Goal: Task Accomplishment & Management: Use online tool/utility

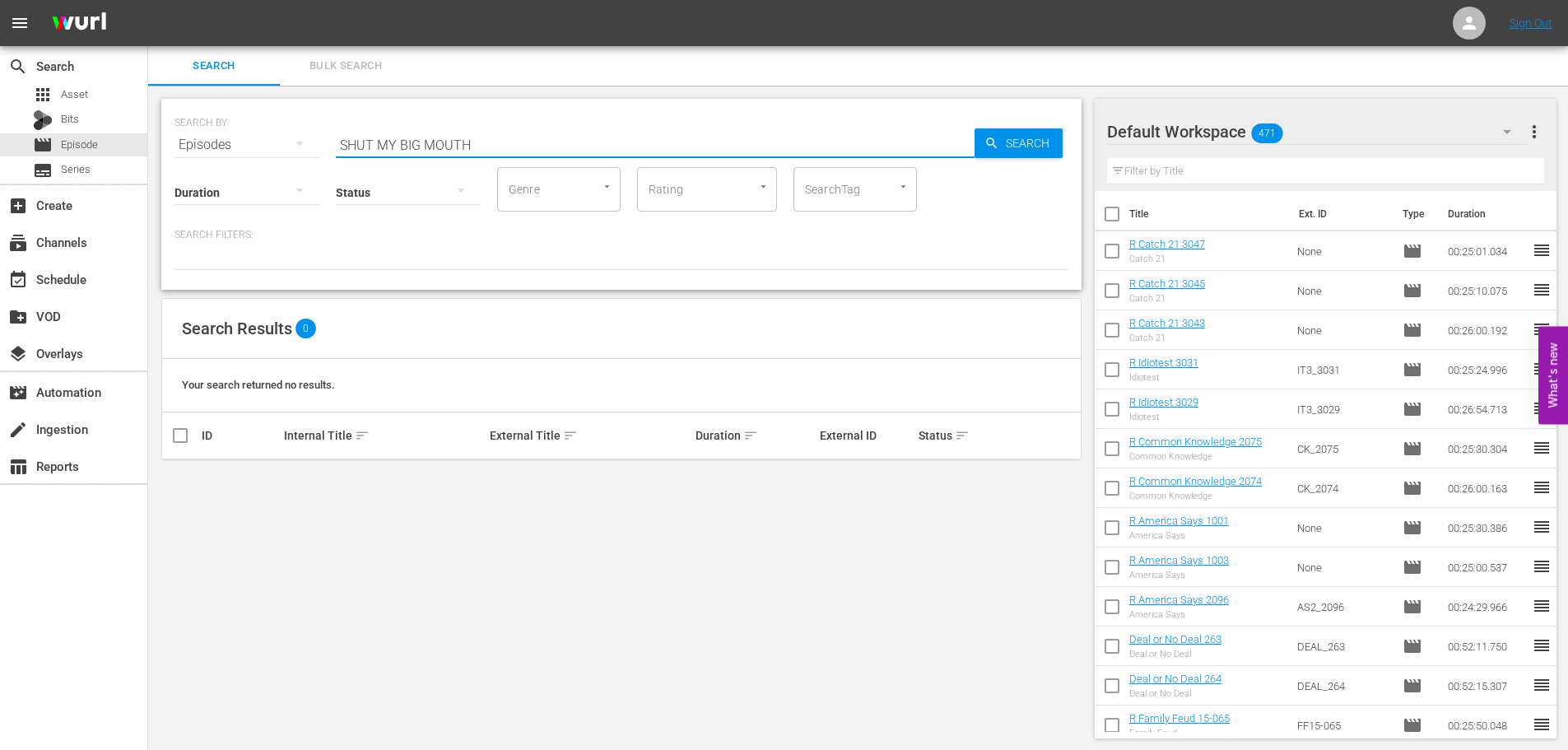
click at [157, 123] on div "SEARCH BY Search By Episodes Search ID, Title, Description, Keywords, or Catego…" at bounding box center [622, 418] width 946 height 666
click at [53, 98] on div "apps Asset" at bounding box center [60, 94] width 55 height 23
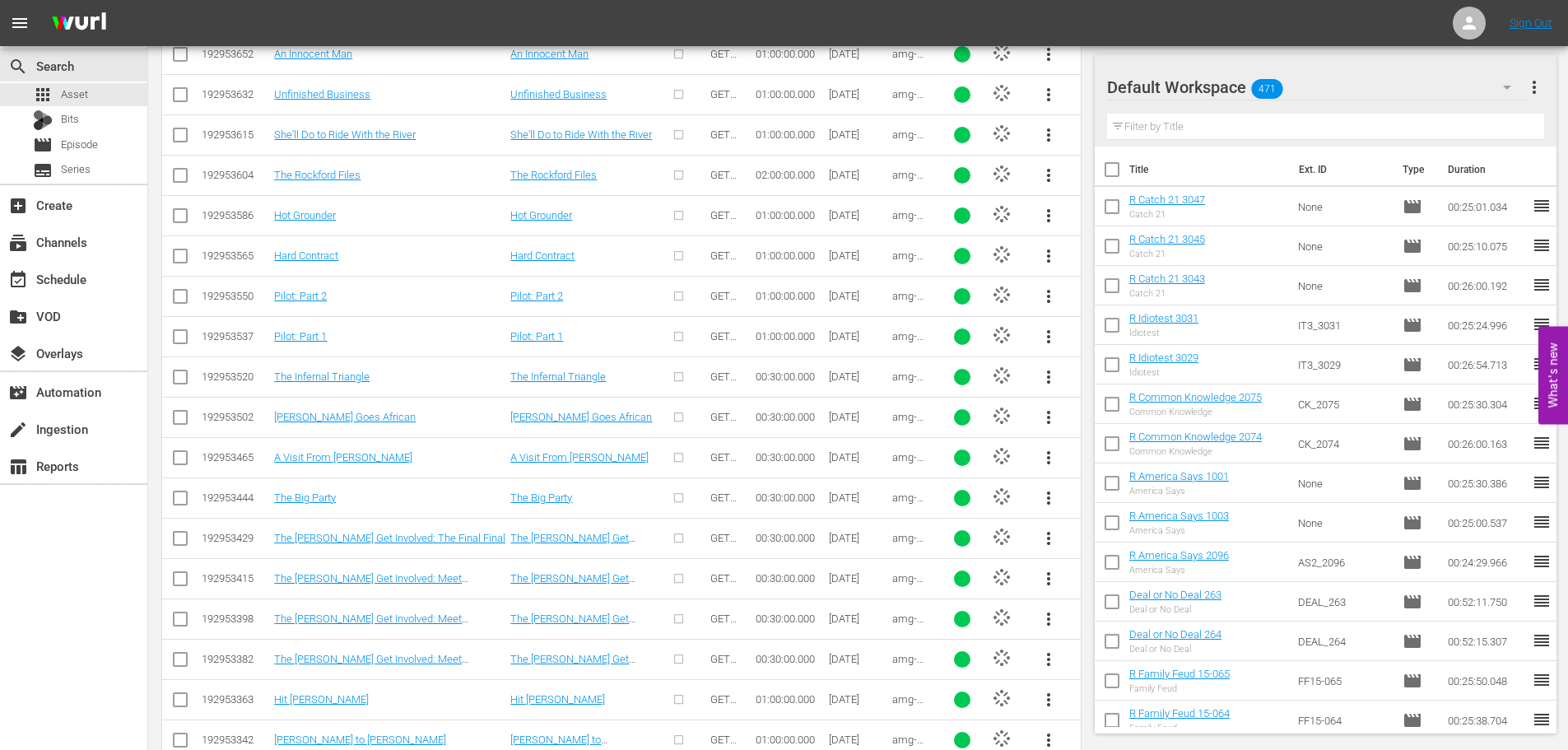
scroll to position [2246, 0]
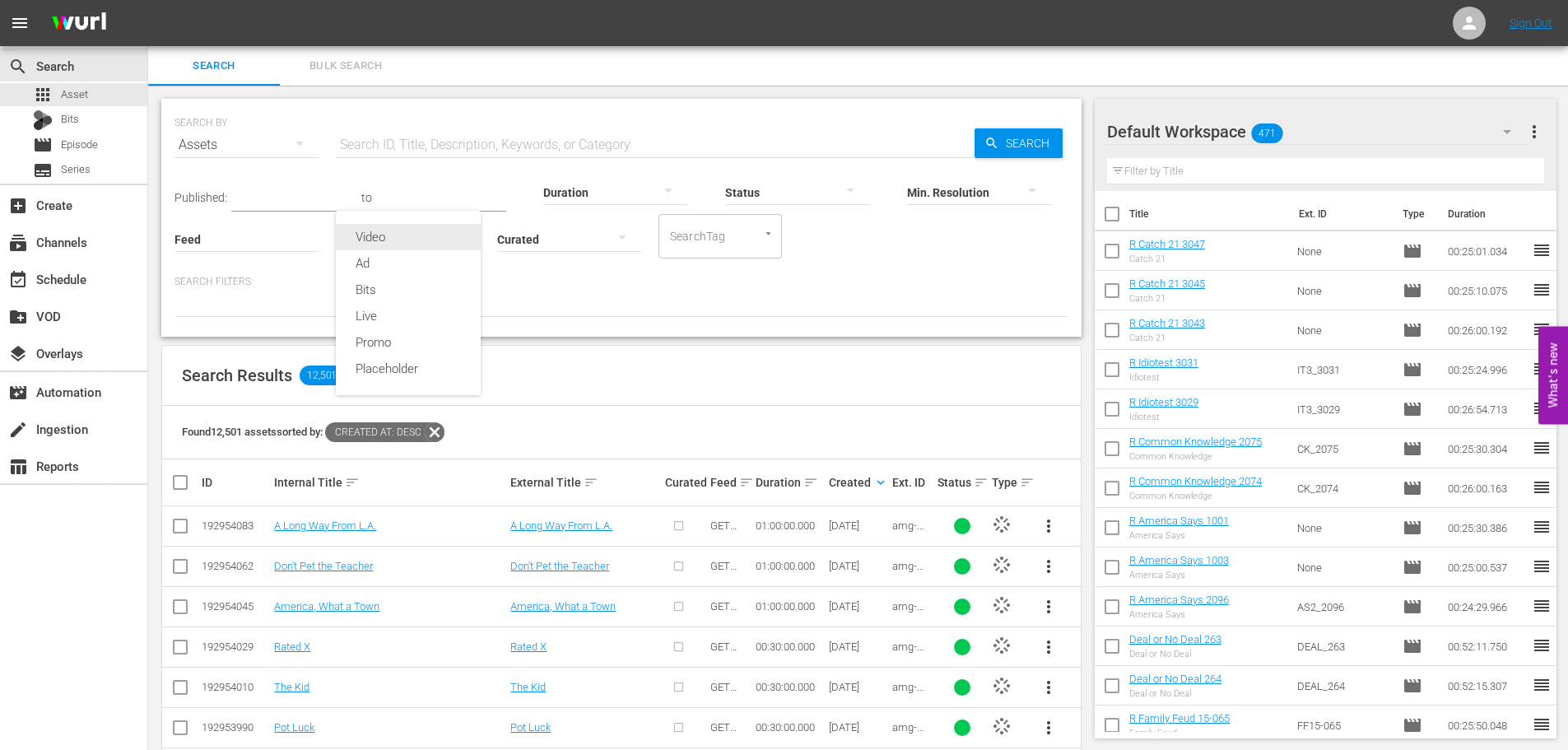
click at [389, 242] on div "Video" at bounding box center [408, 237] width 145 height 27
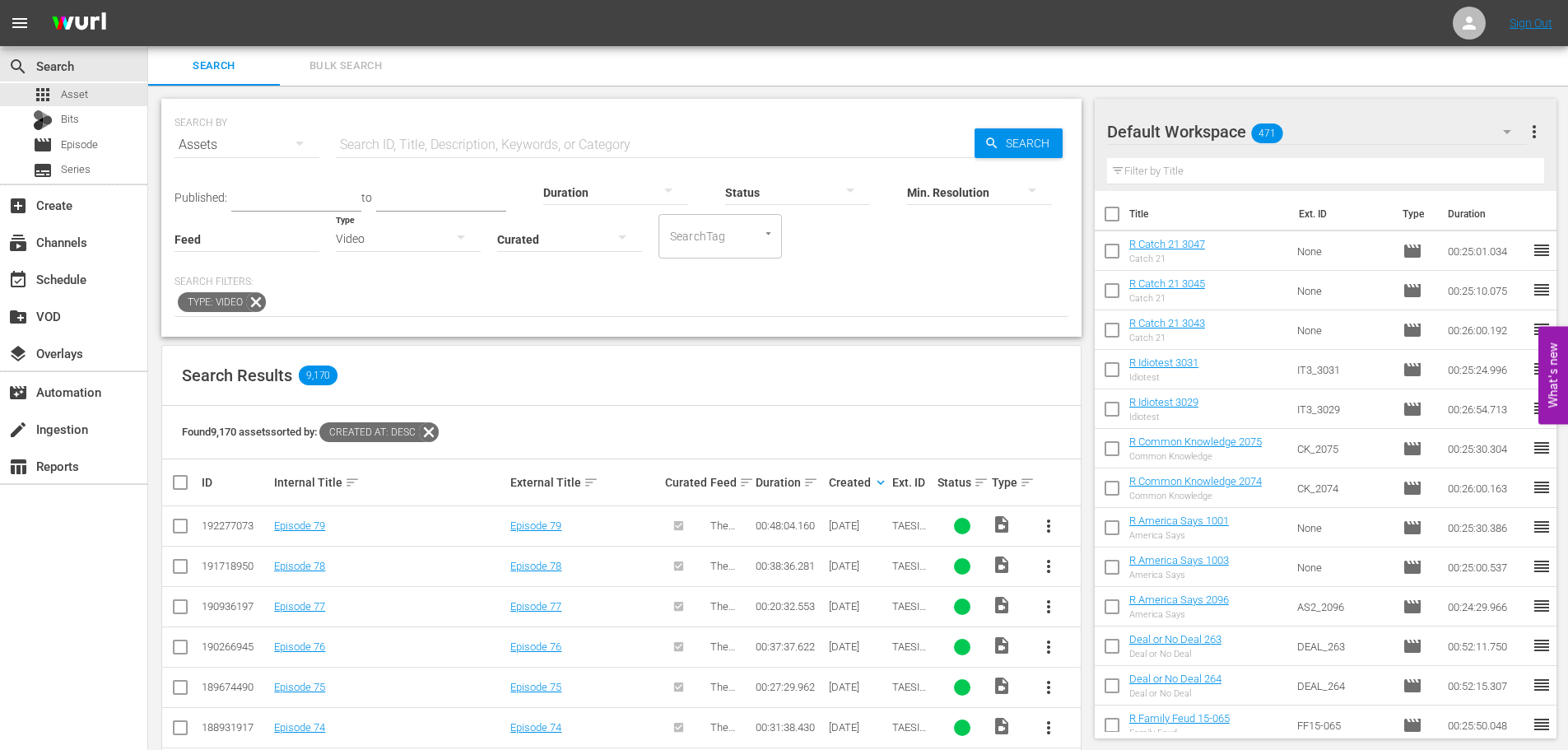
click at [795, 402] on div "Search Results 9,170" at bounding box center [621, 376] width 918 height 60
click at [114, 141] on div "movie Episode" at bounding box center [73, 145] width 147 height 23
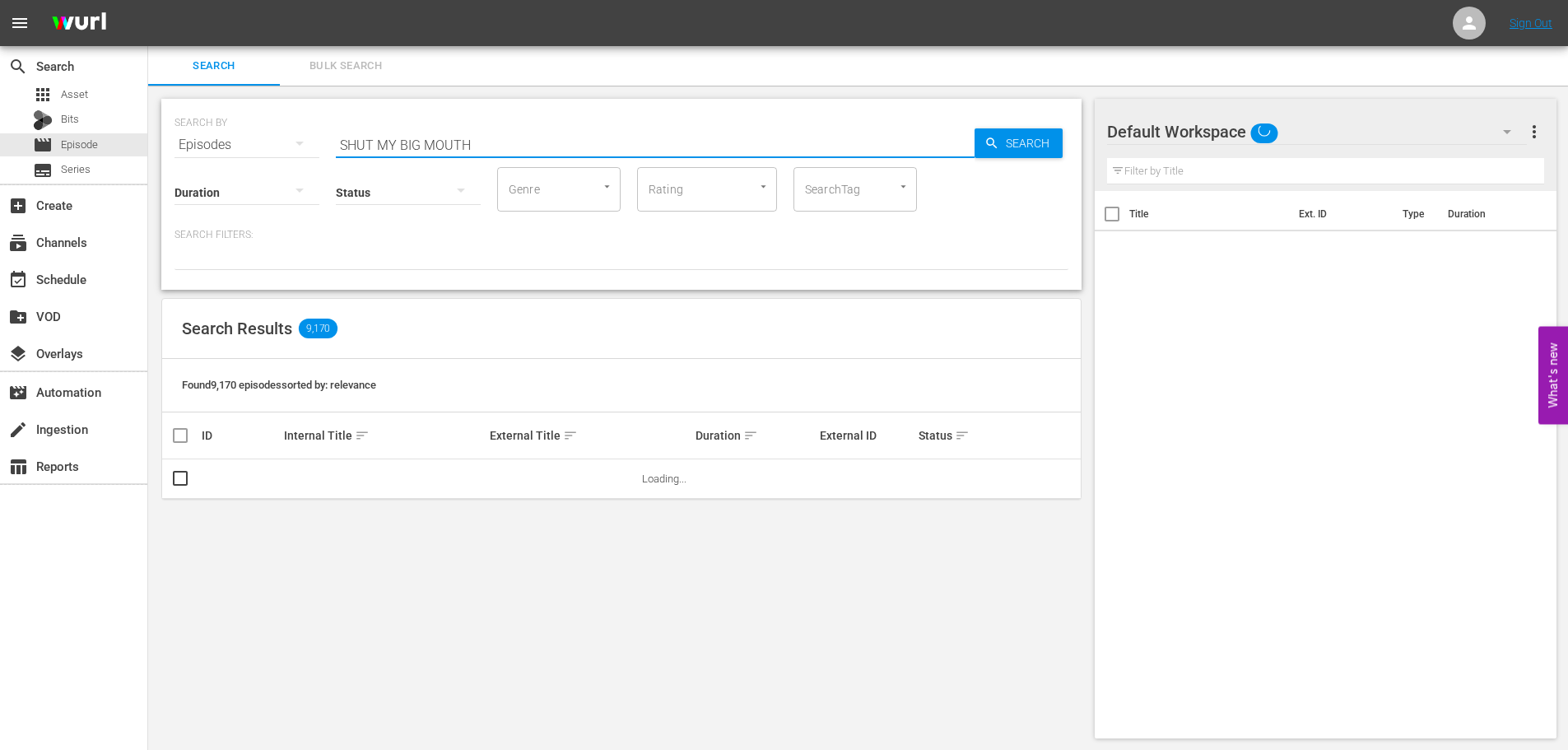
drag, startPoint x: 590, startPoint y: 151, endPoint x: 378, endPoint y: 142, distance: 212.2
click at [378, 142] on input "SHUT MY BIG MOUTH" at bounding box center [655, 145] width 639 height 39
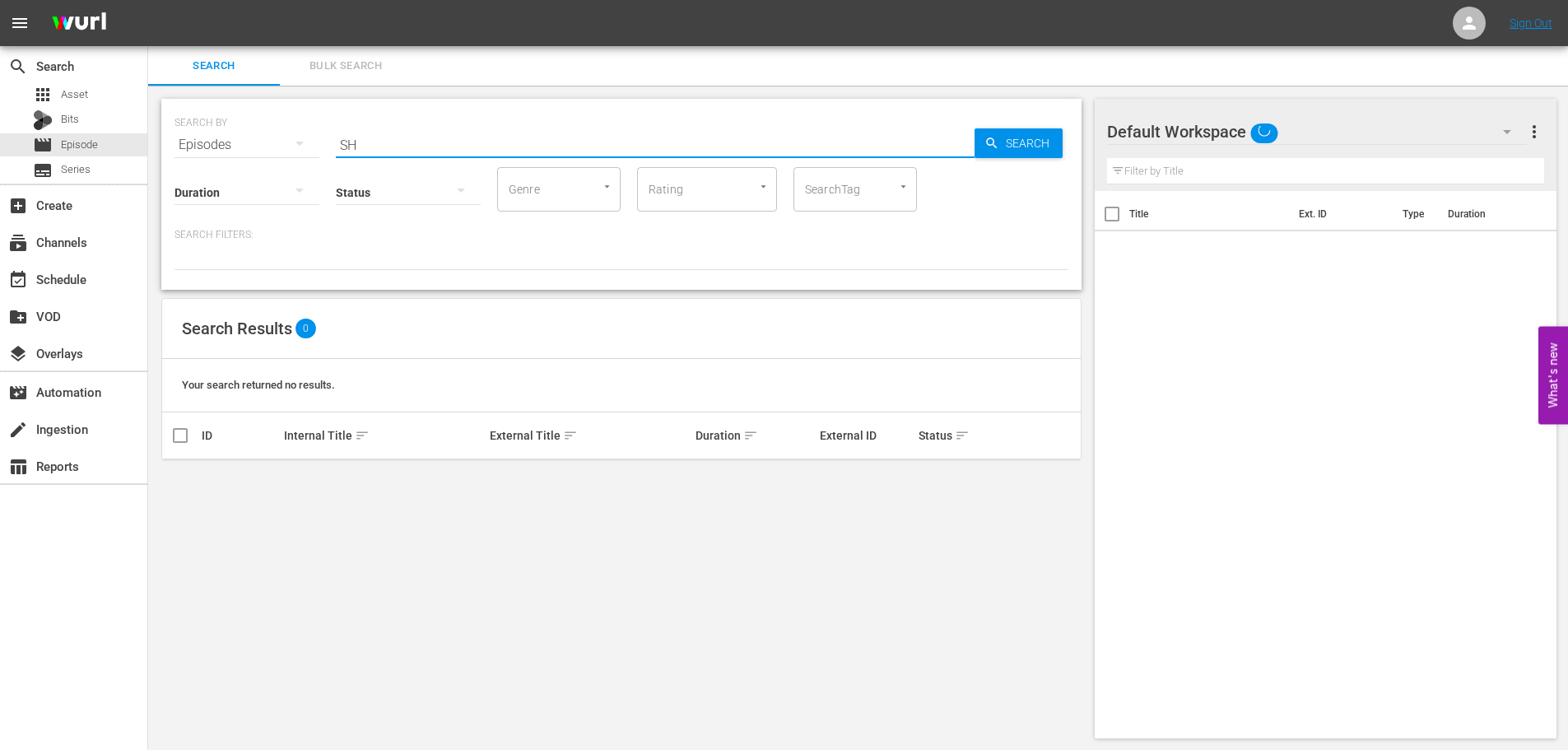
type input "S"
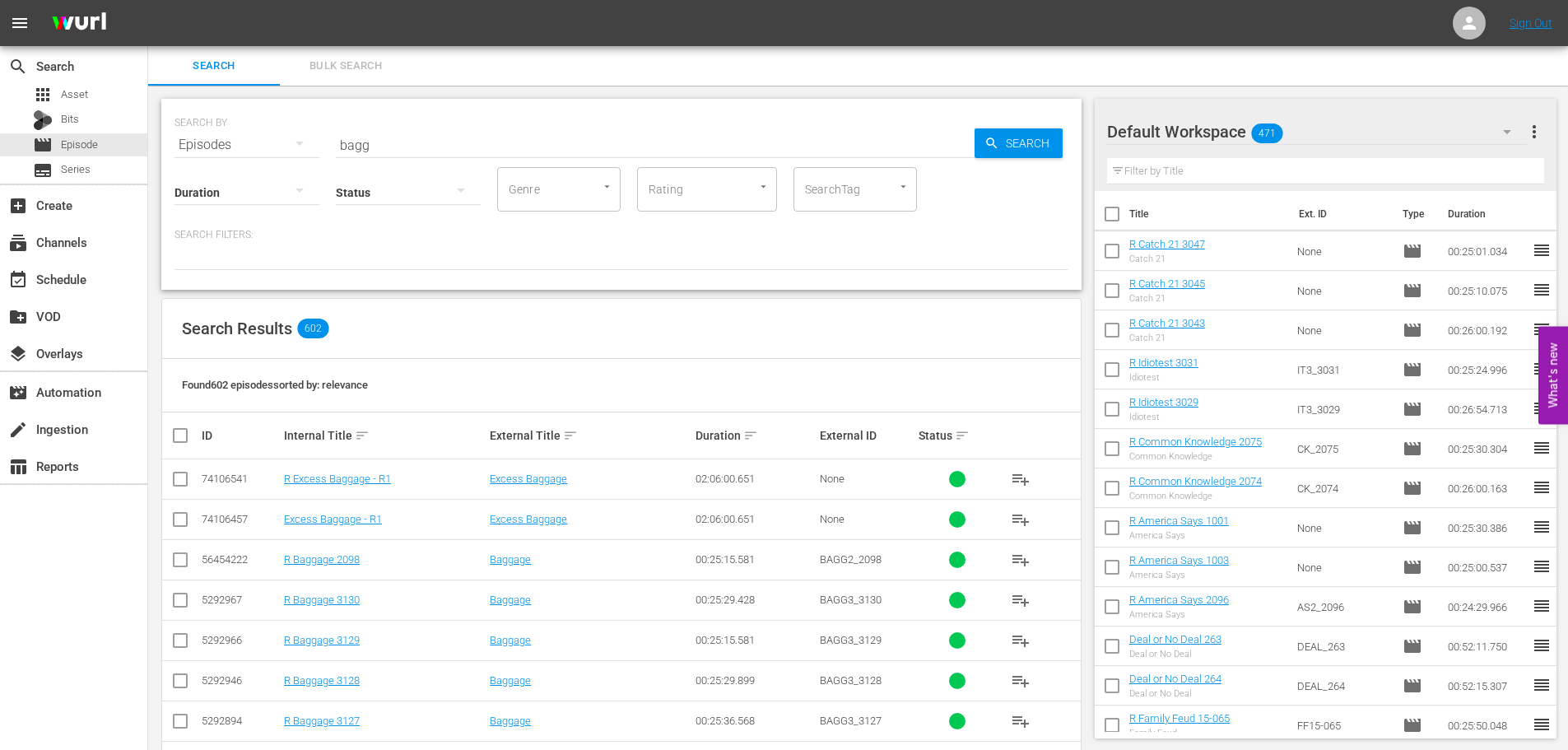
click at [659, 143] on input "bagg" at bounding box center [655, 145] width 639 height 39
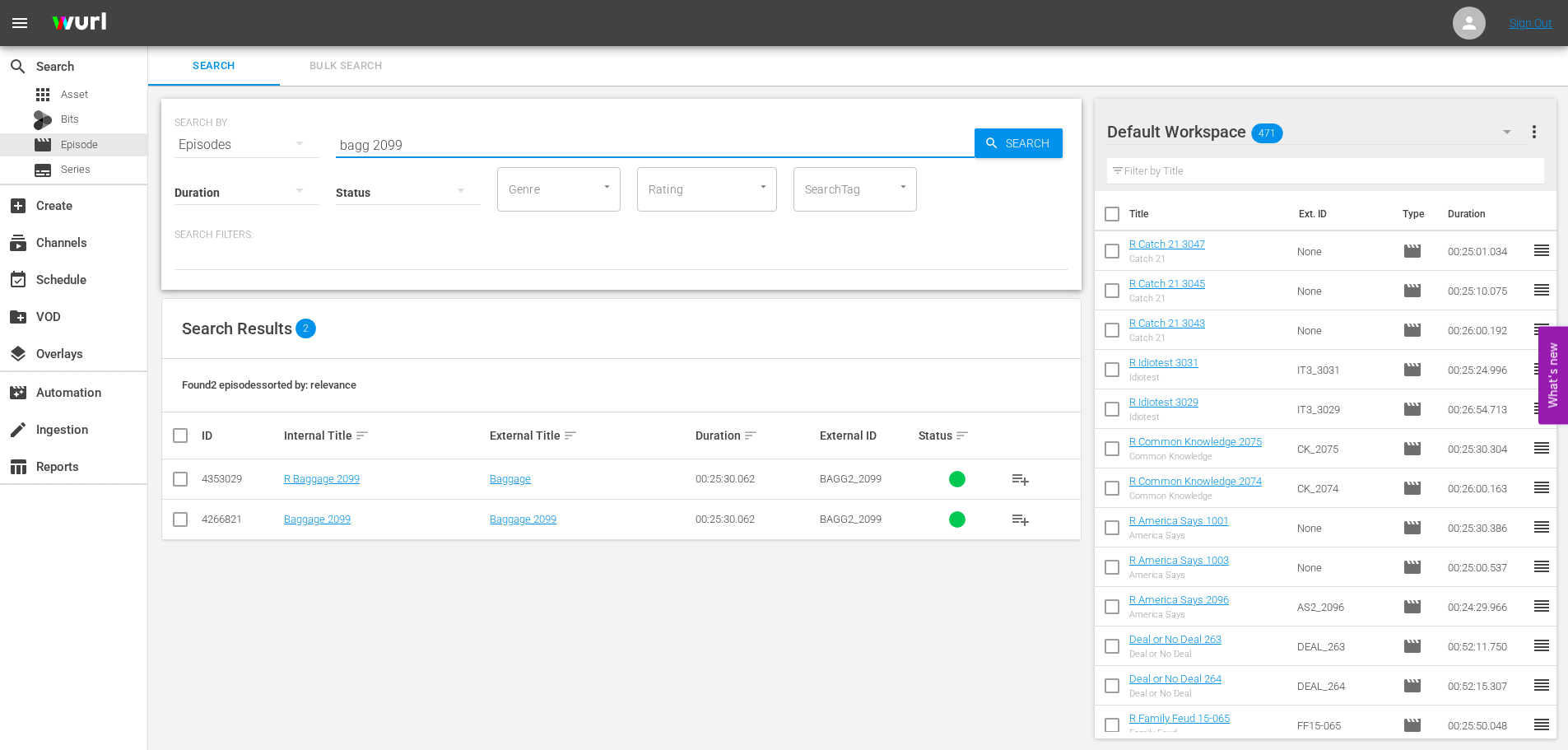
type input "bagg 2099"
click at [183, 520] on input "checkbox" at bounding box center [180, 523] width 20 height 20
checkbox input "true"
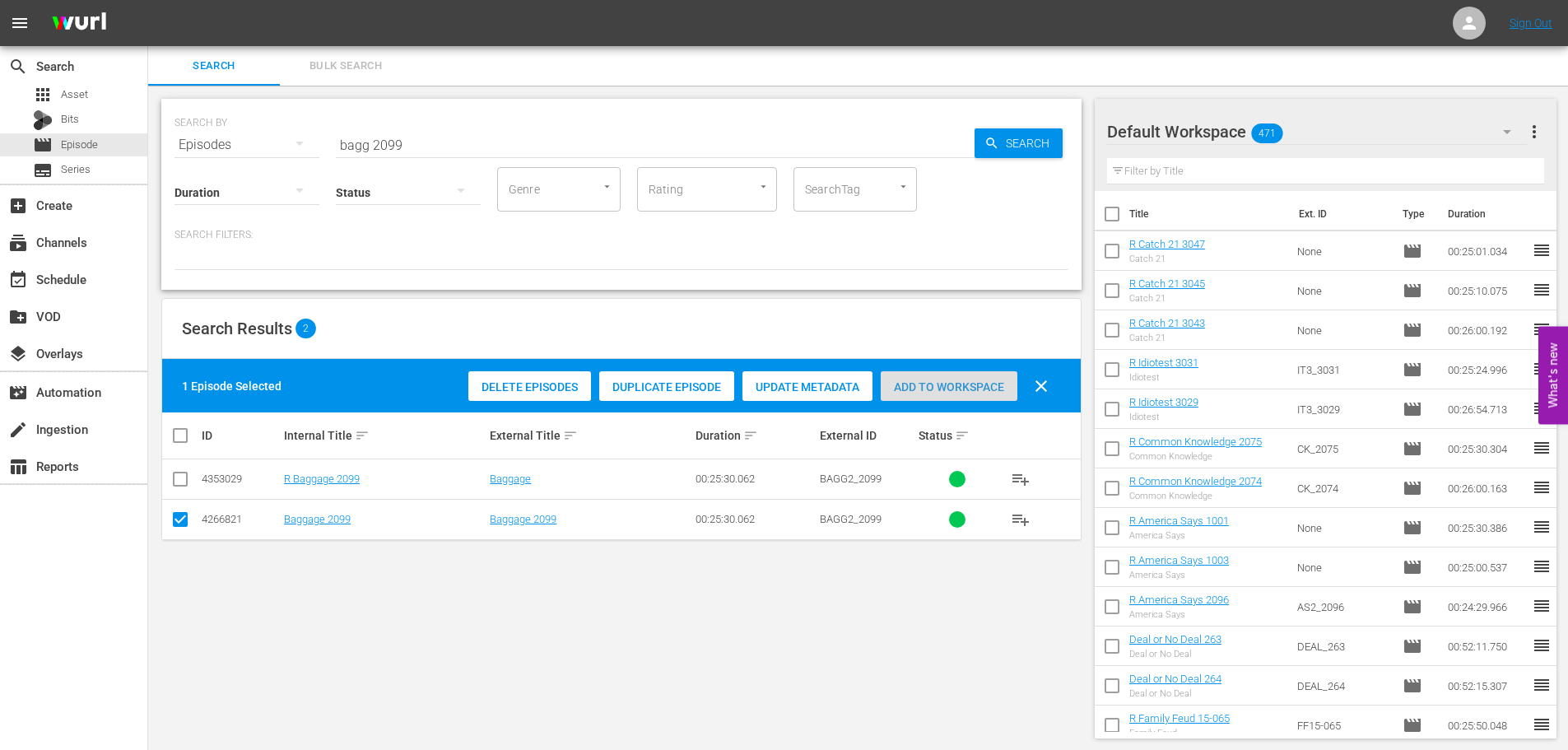
click at [921, 396] on div "Add to Workspace" at bounding box center [948, 386] width 136 height 31
click at [457, 140] on input "bagg 2099" at bounding box center [655, 145] width 639 height 39
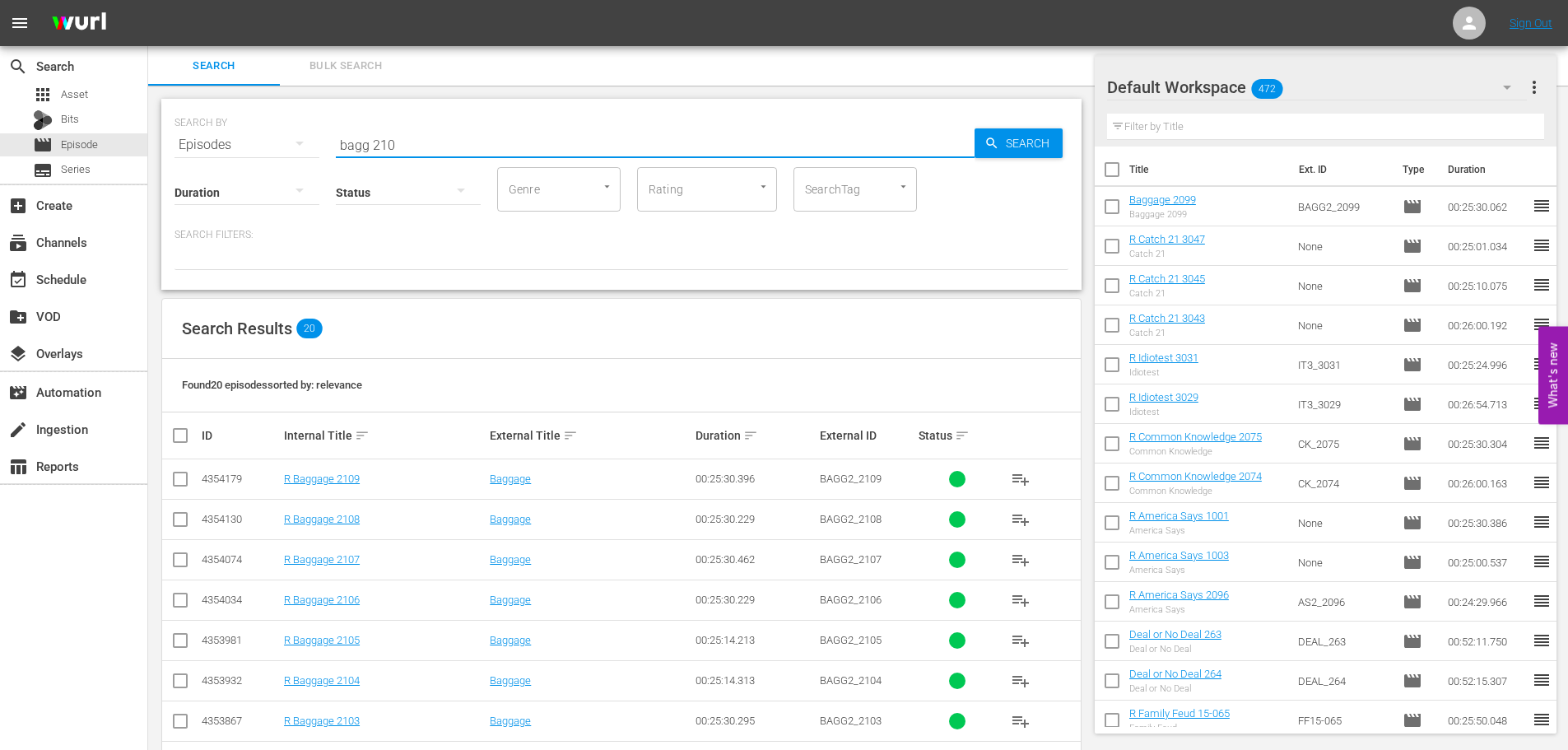
scroll to position [547, 0]
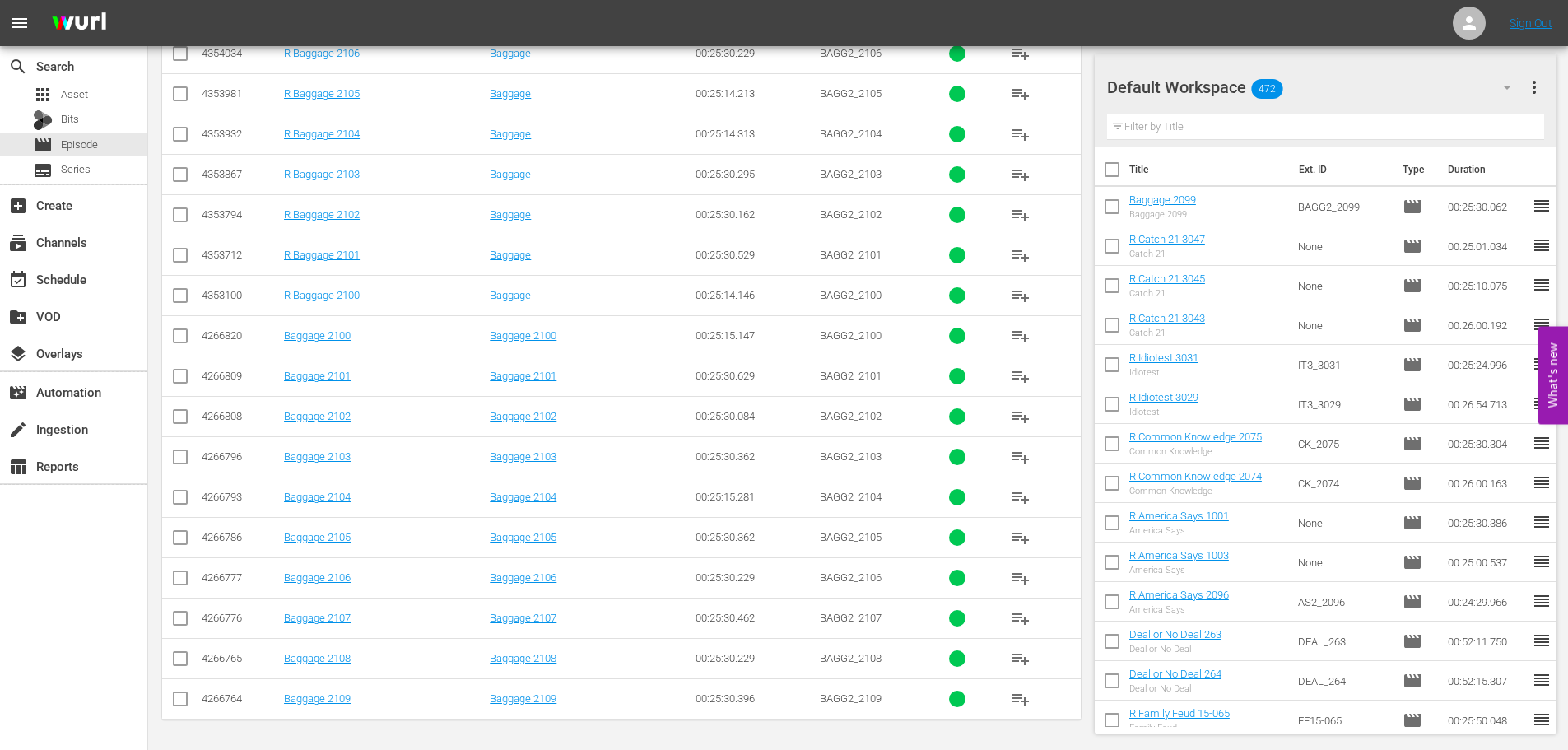
type input "bagg 210"
drag, startPoint x: 174, startPoint y: 460, endPoint x: 167, endPoint y: 440, distance: 21.2
click at [174, 460] on input "checkbox" at bounding box center [180, 461] width 20 height 20
checkbox input "true"
click at [176, 382] on input "checkbox" at bounding box center [180, 380] width 20 height 20
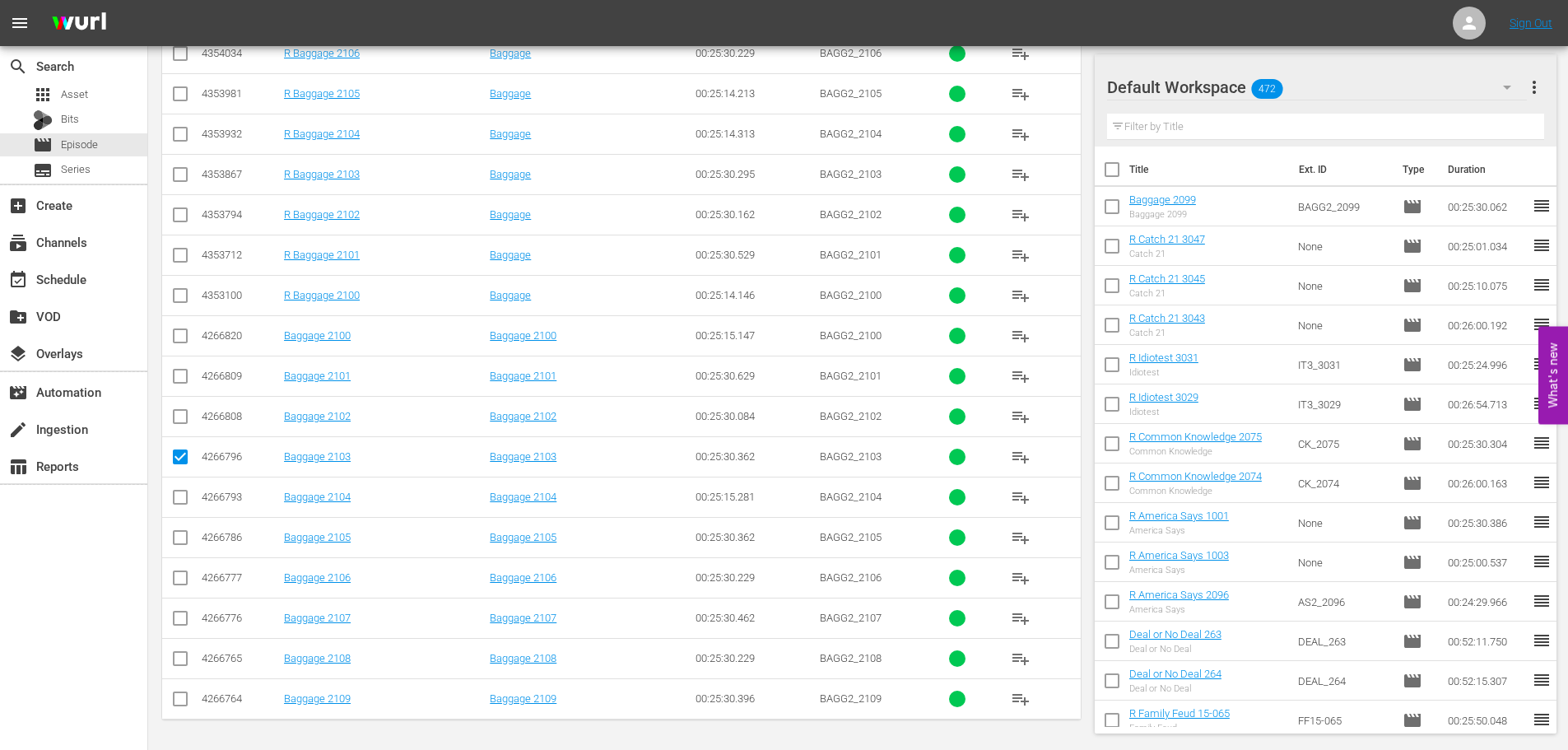
checkbox input "true"
click at [186, 538] on td at bounding box center [180, 538] width 37 height 40
click at [183, 538] on input "checkbox" at bounding box center [180, 541] width 20 height 20
checkbox input "true"
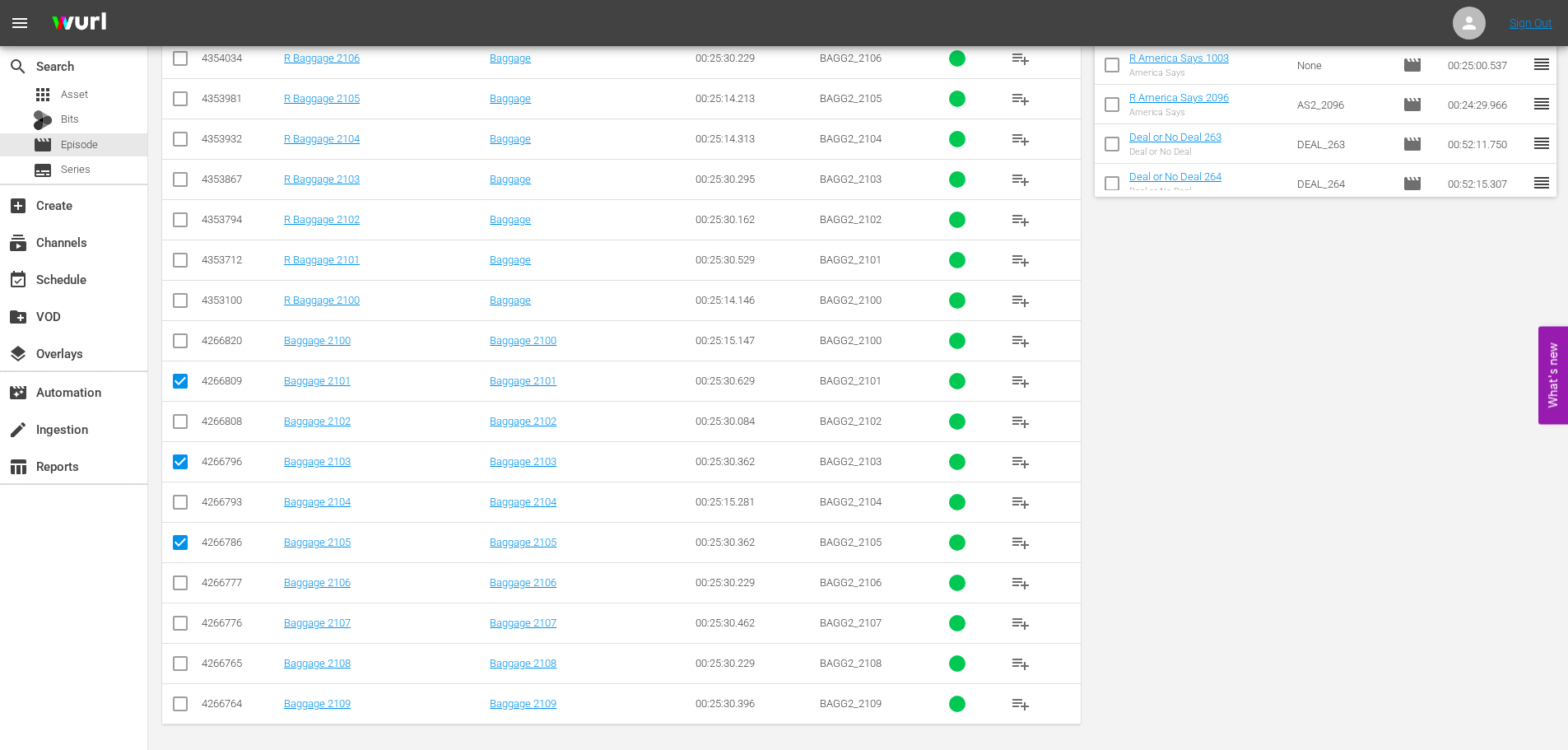
scroll to position [0, 0]
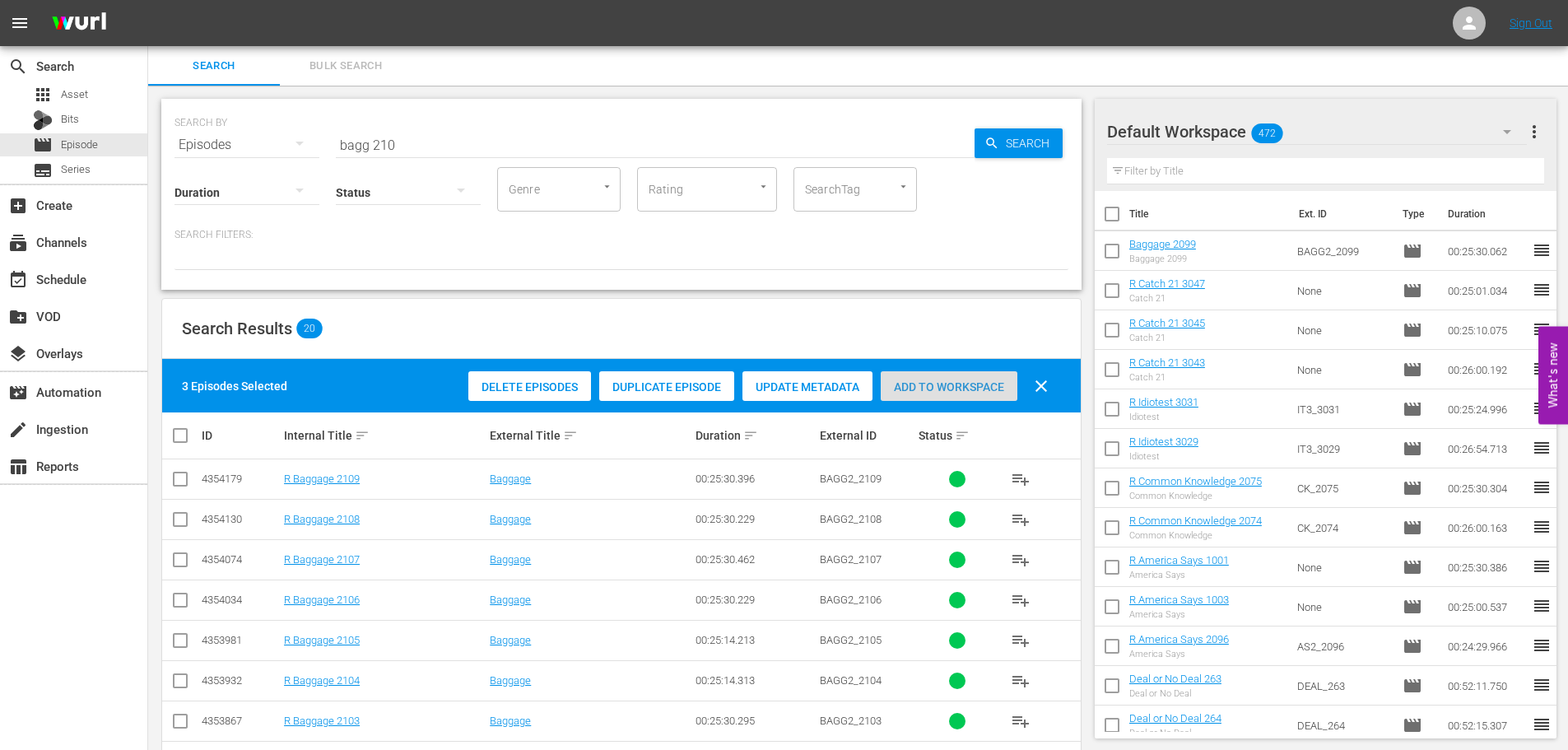
click at [957, 393] on span "Add to Workspace" at bounding box center [948, 386] width 136 height 13
drag, startPoint x: 435, startPoint y: 143, endPoint x: 216, endPoint y: 159, distance: 219.6
click at [242, 137] on div "SEARCH BY Search By Episodes Search ID, Title, Description, Keywords, or Catego…" at bounding box center [622, 135] width 893 height 60
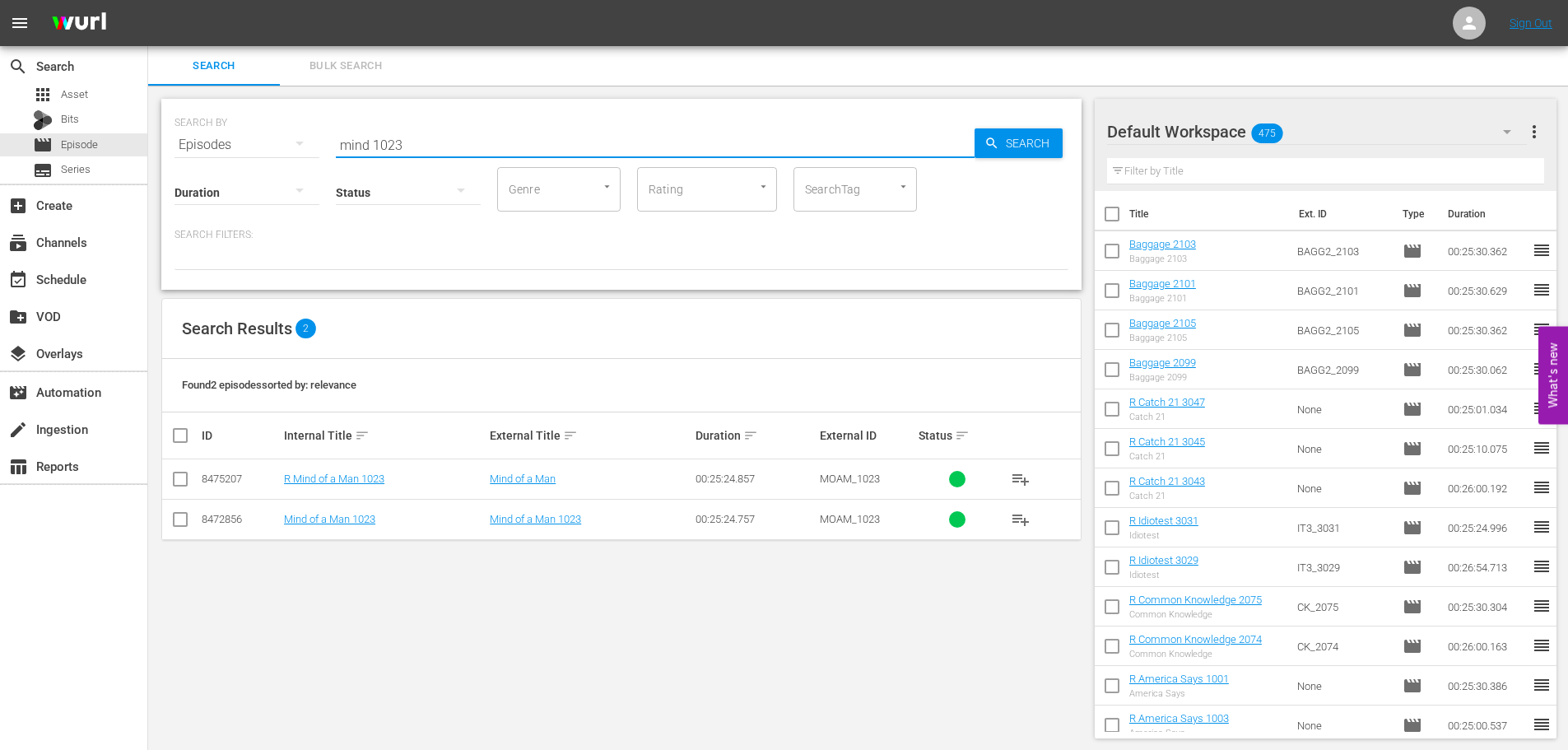
type input "mind 1023"
click at [182, 514] on input "checkbox" at bounding box center [180, 523] width 20 height 20
checkbox input "true"
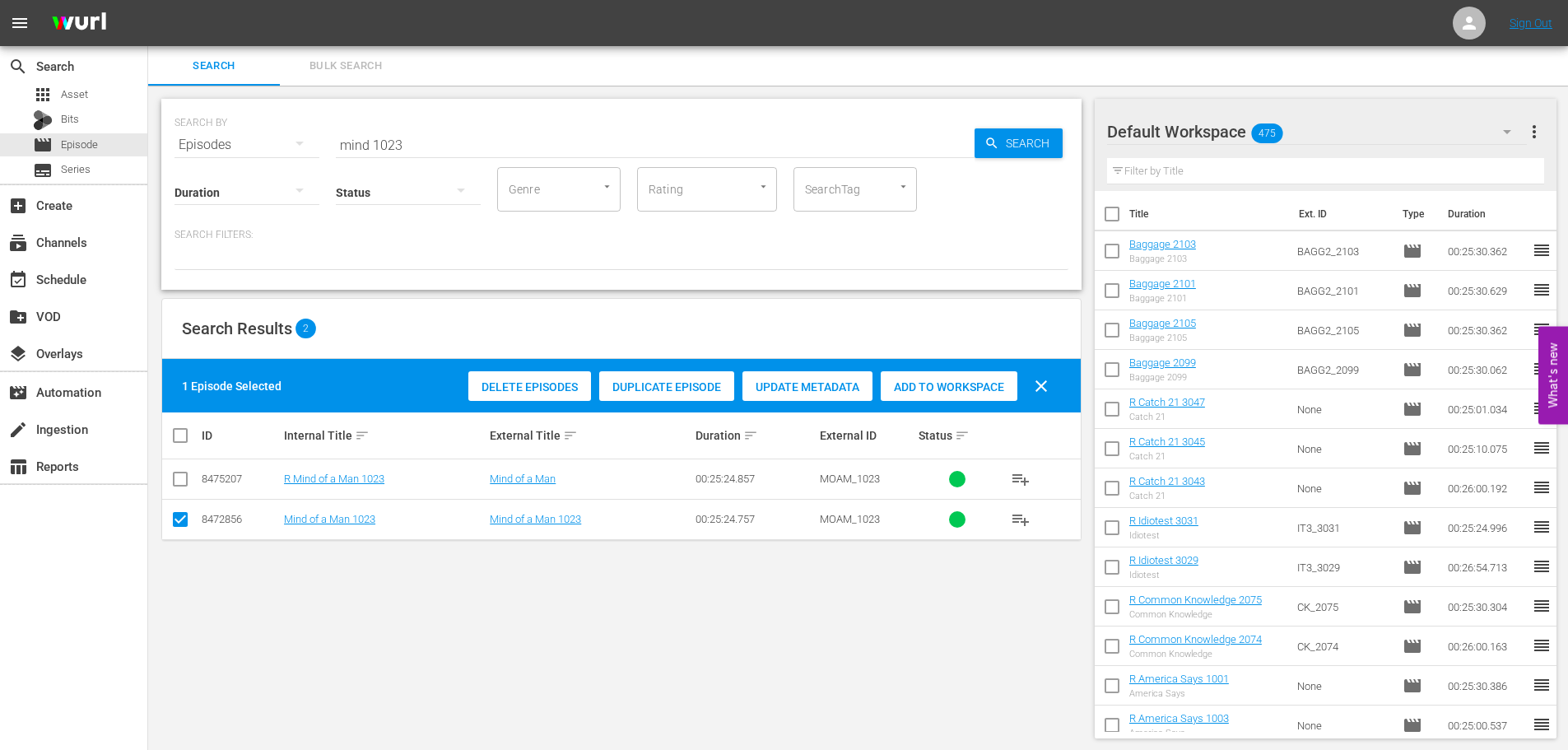
click at [928, 384] on span "Add to Workspace" at bounding box center [948, 386] width 136 height 13
drag, startPoint x: 444, startPoint y: 152, endPoint x: 296, endPoint y: 135, distance: 149.0
click at [308, 144] on div "SEARCH BY Search By Episodes Search ID, Title, Description, Keywords, or Catego…" at bounding box center [621, 194] width 920 height 191
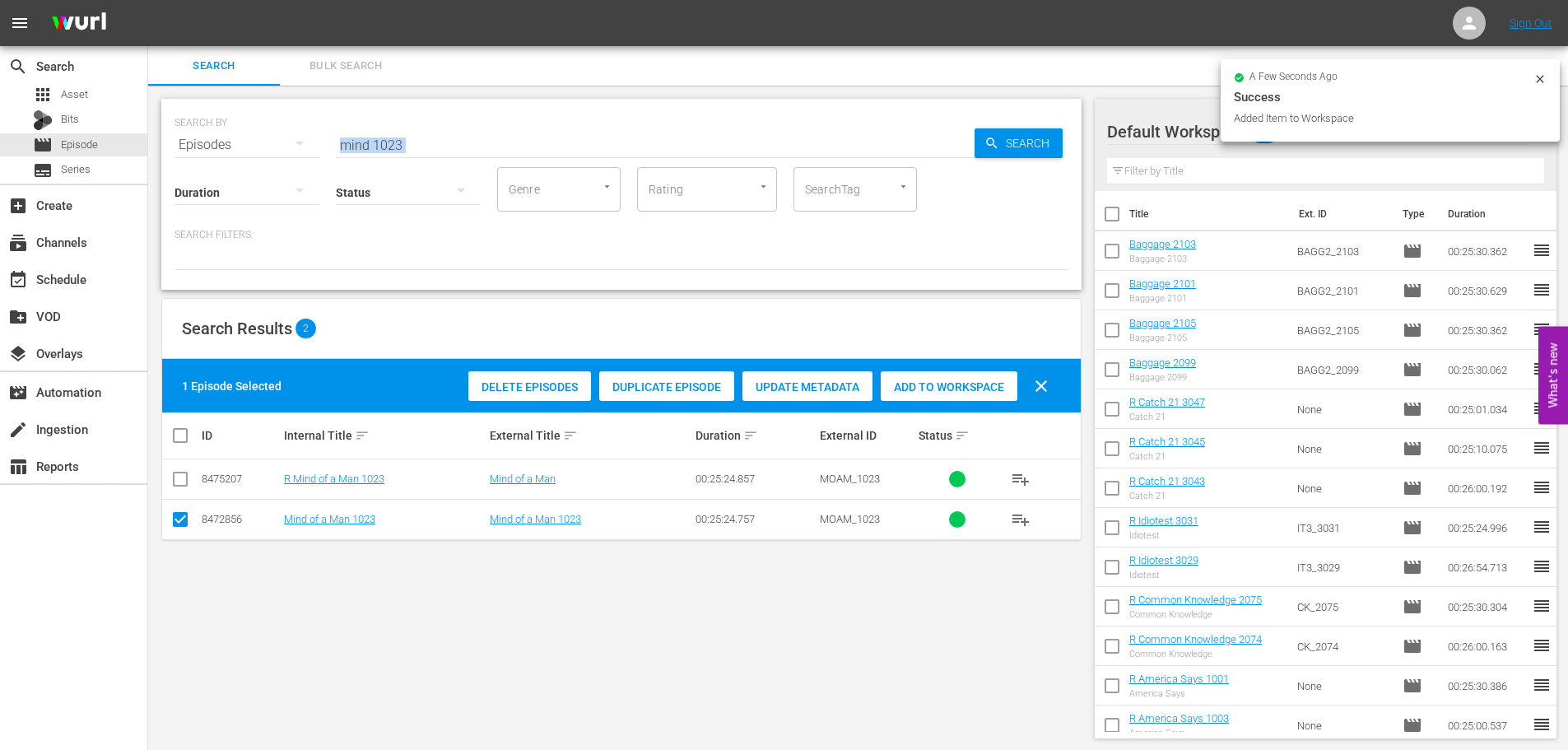
scroll to position [2, 0]
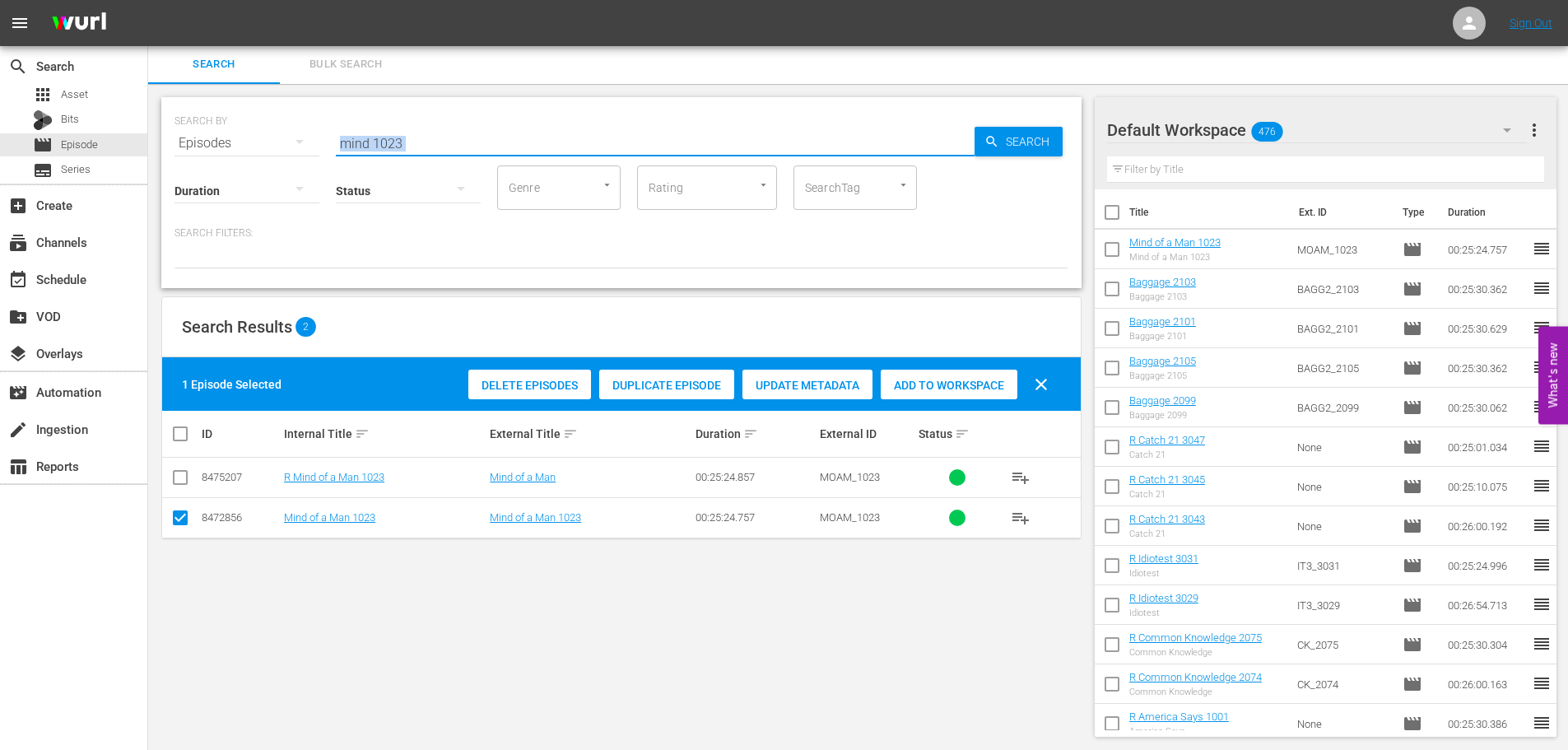
click at [495, 134] on input "mind 1023" at bounding box center [655, 143] width 639 height 39
drag, startPoint x: 465, startPoint y: 134, endPoint x: 203, endPoint y: 108, distance: 263.3
click at [231, 132] on div "SEARCH BY Search By Episodes Search ID, Title, Description, Keywords, or Catego…" at bounding box center [622, 133] width 893 height 60
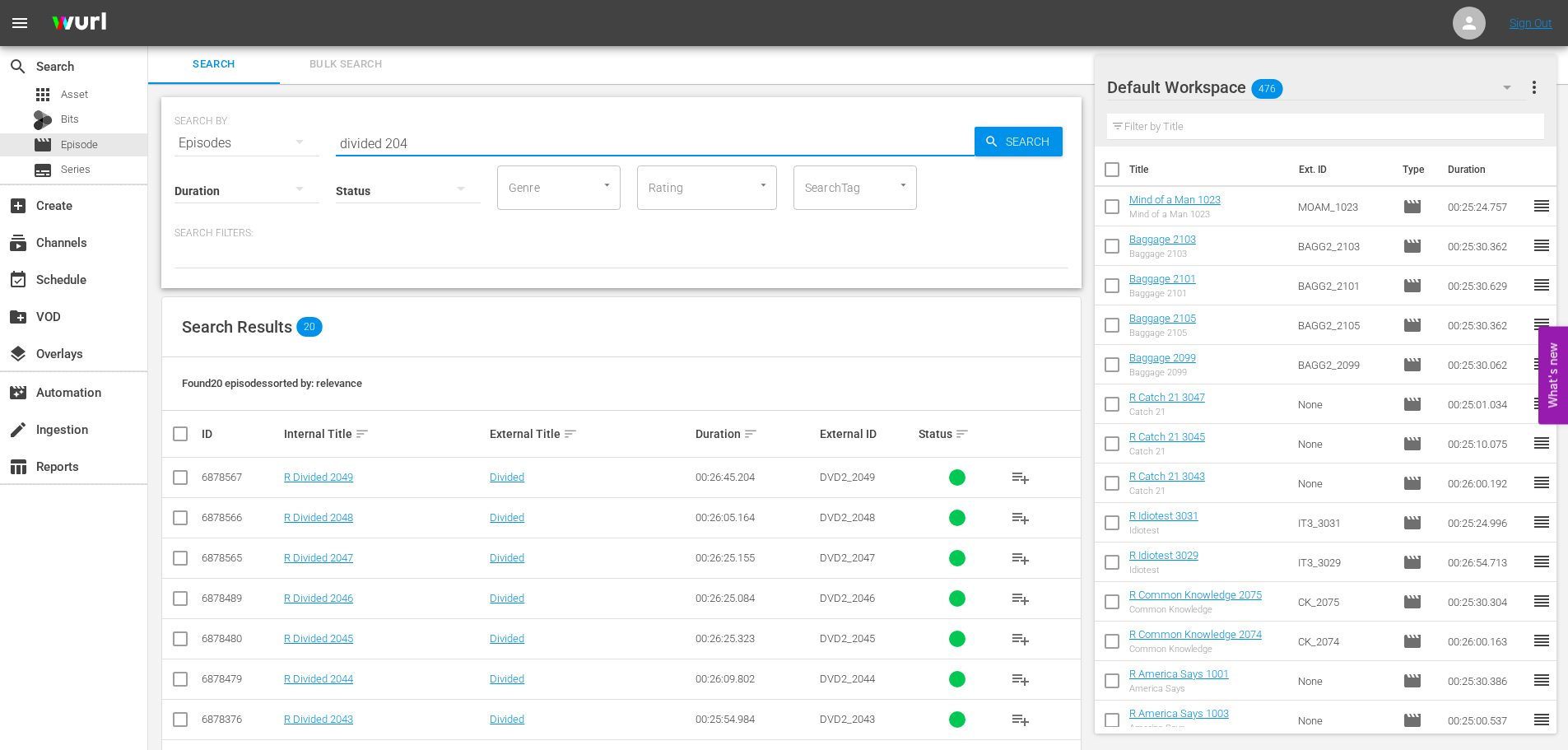
scroll to position [547, 0]
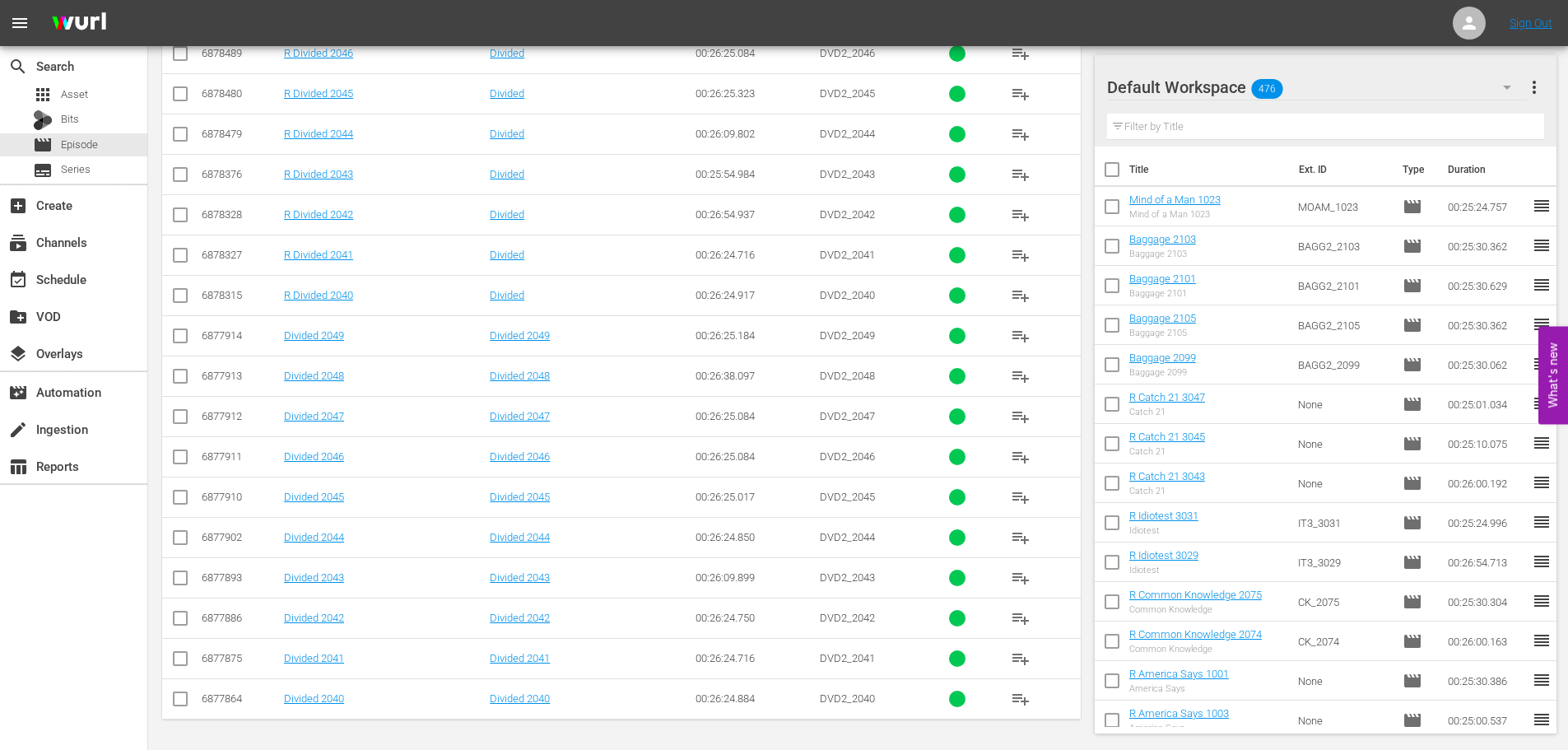
type input "divided 204"
drag, startPoint x: 174, startPoint y: 458, endPoint x: 176, endPoint y: 430, distance: 28.1
click at [174, 458] on input "checkbox" at bounding box center [180, 461] width 20 height 20
checkbox input "true"
click at [175, 422] on input "checkbox" at bounding box center [180, 420] width 20 height 20
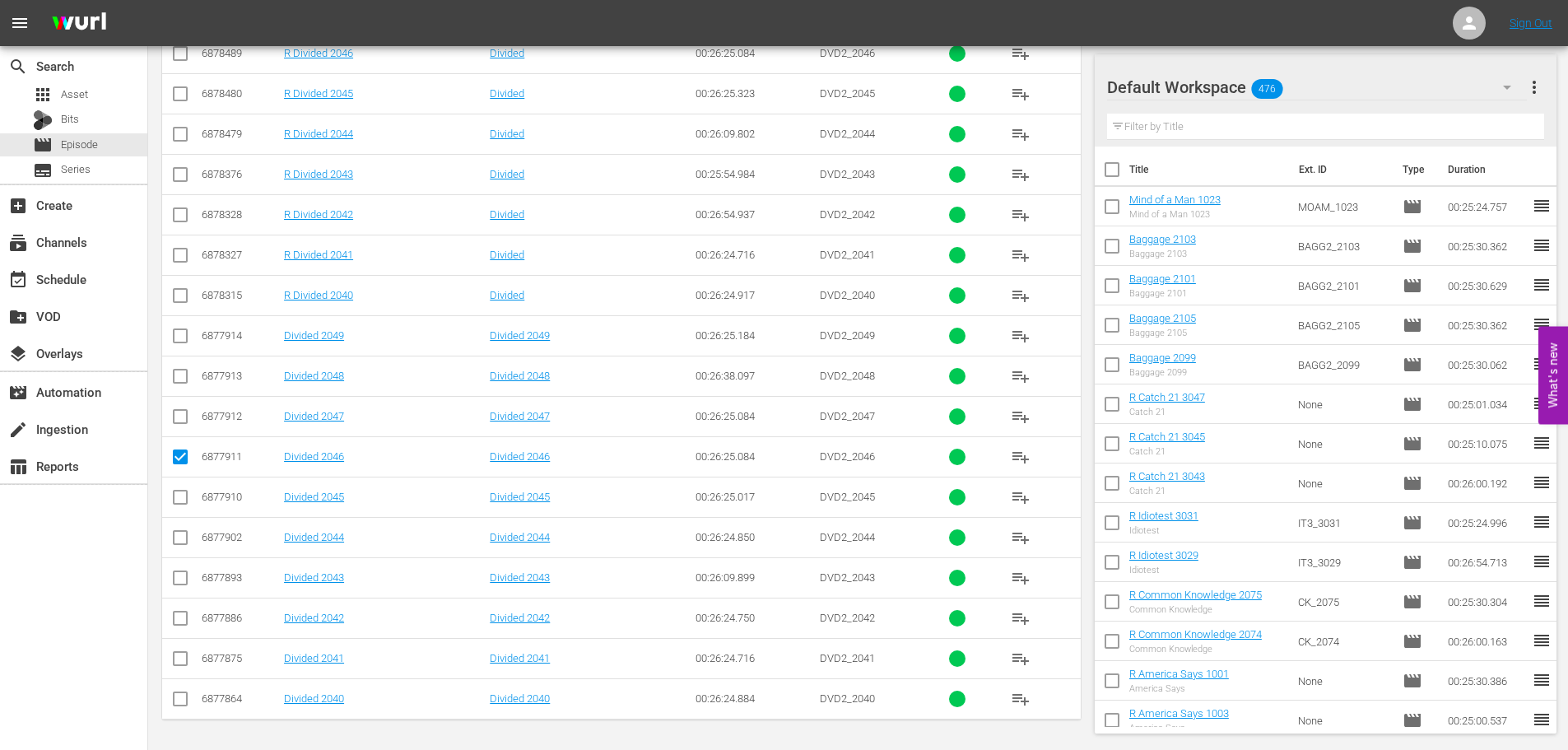
checkbox input "true"
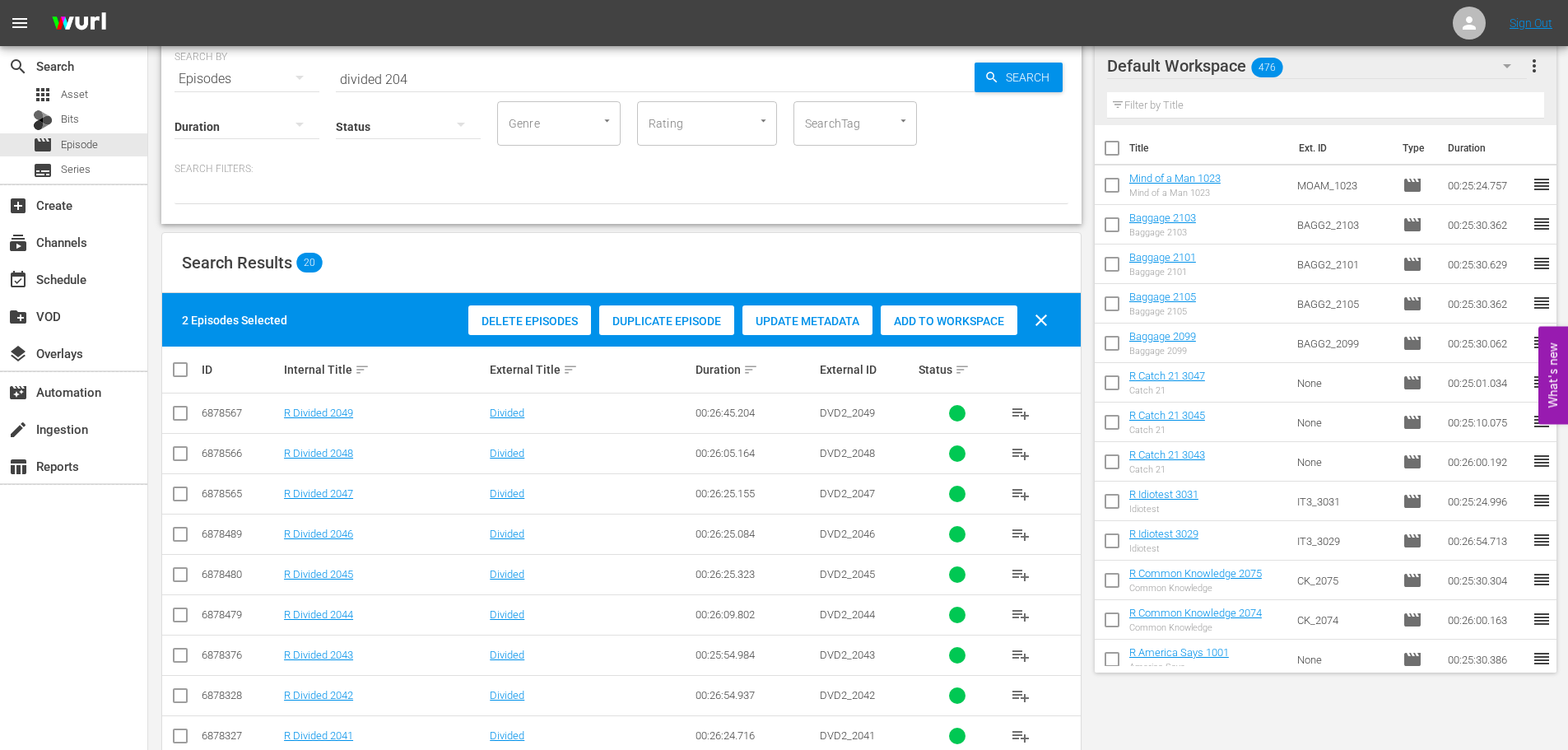
scroll to position [0, 0]
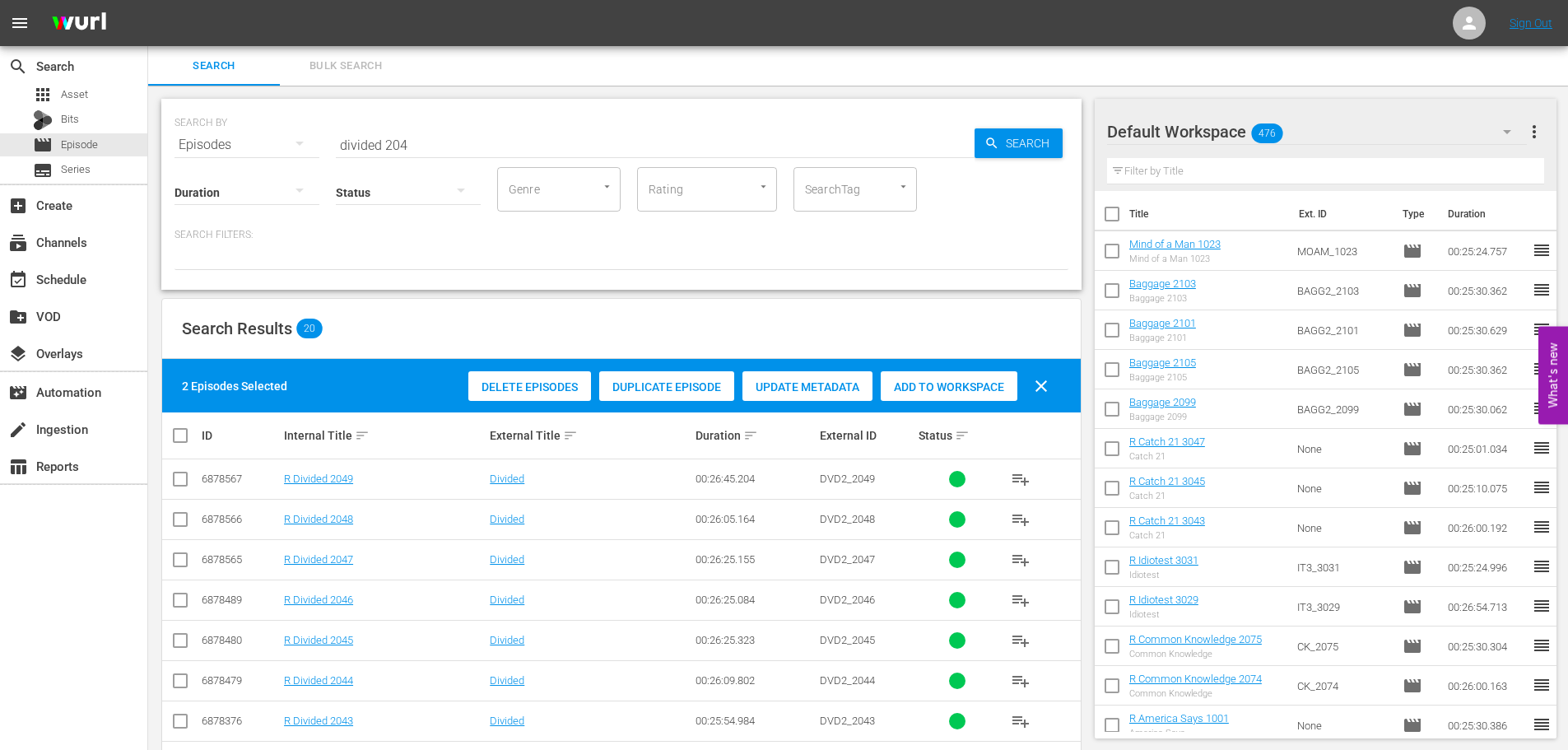
click at [935, 390] on span "Add to Workspace" at bounding box center [948, 386] width 136 height 13
drag, startPoint x: 429, startPoint y: 136, endPoint x: 271, endPoint y: 131, distance: 158.1
click at [280, 136] on div "SEARCH BY Search By Episodes Search ID, Title, Description, Keywords, or Catego…" at bounding box center [622, 135] width 893 height 60
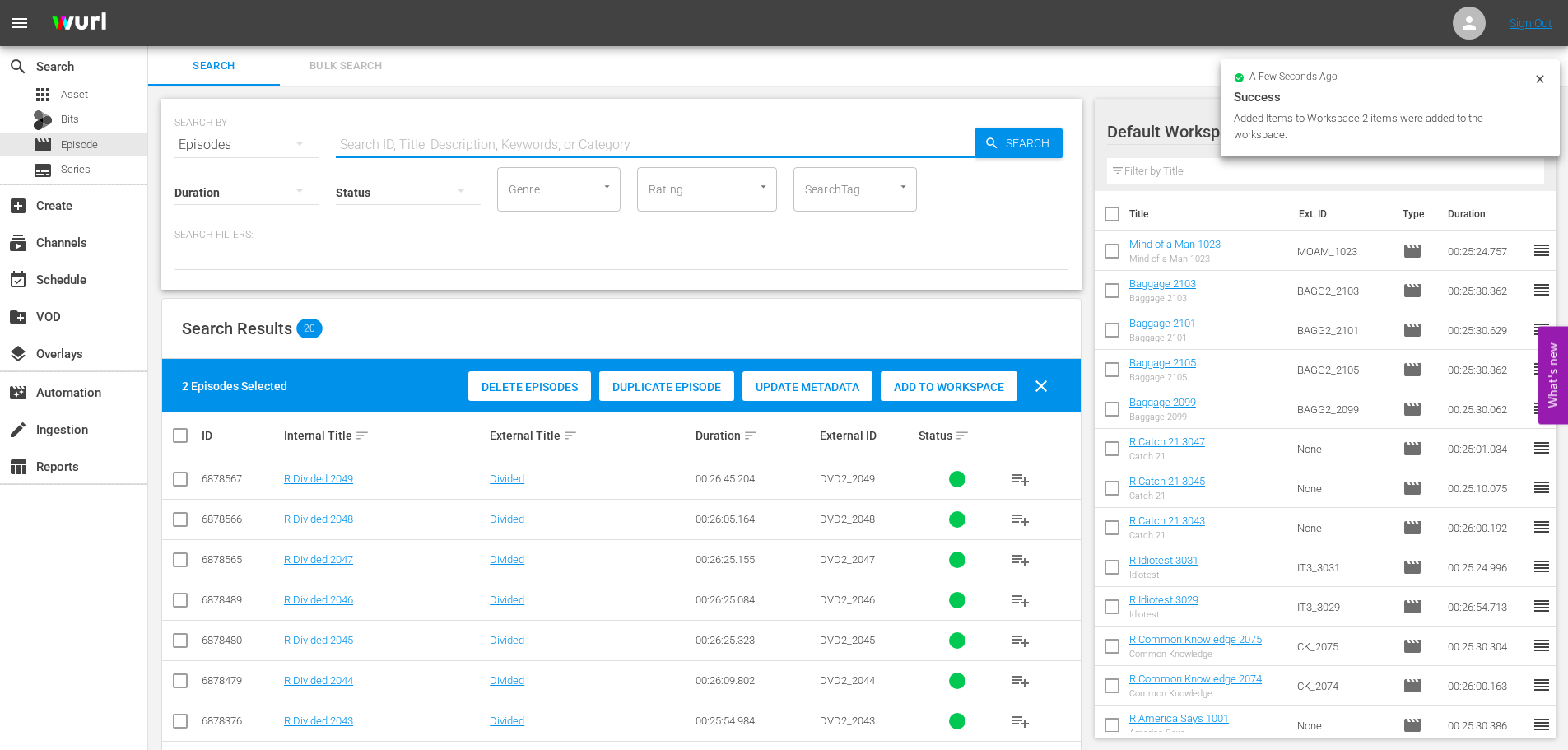
type input "2"
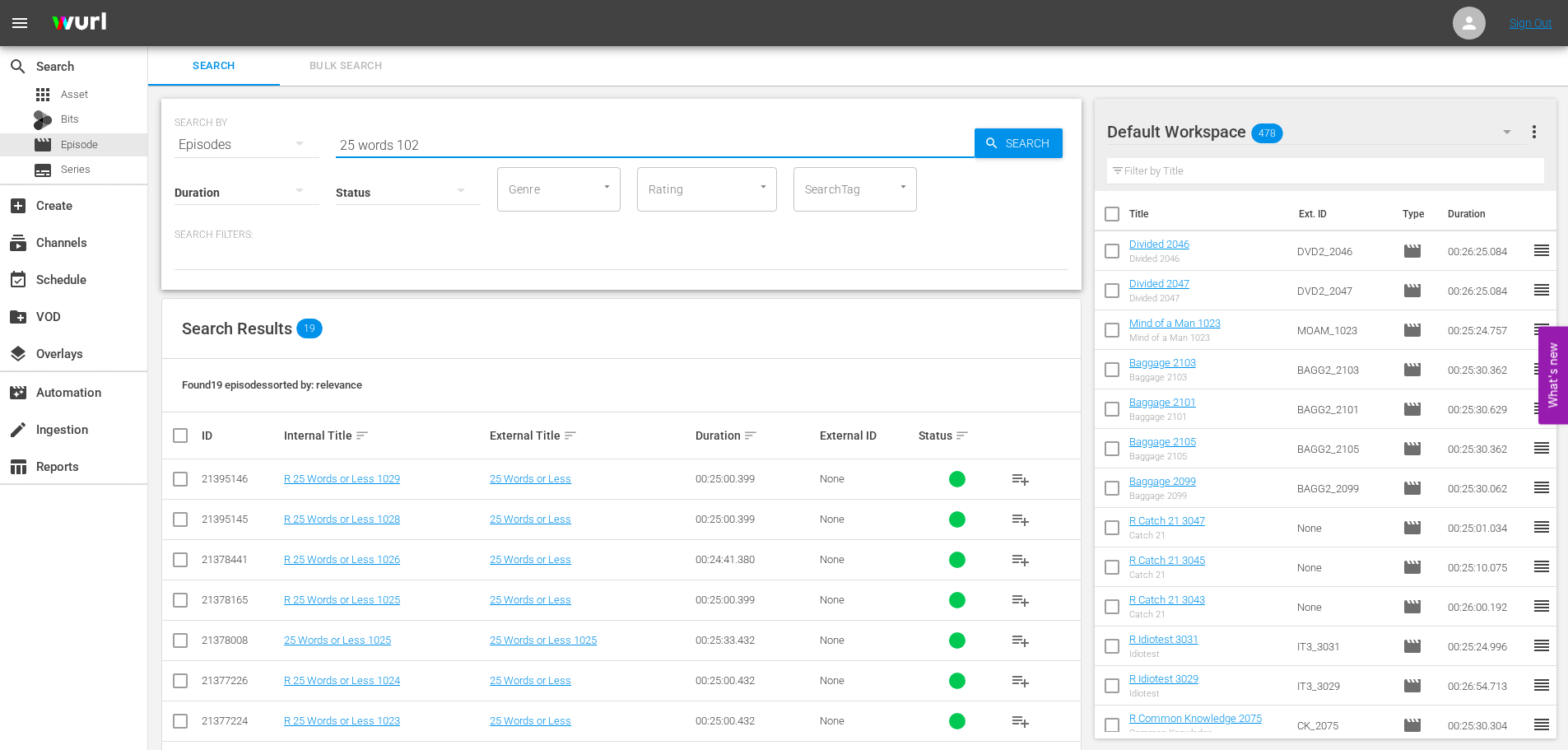
type input "25 words 102"
click at [457, 163] on div "Status" at bounding box center [408, 181] width 145 height 60
click at [467, 149] on input "25 words 102" at bounding box center [655, 145] width 639 height 39
click at [611, 143] on input "25 words 102" at bounding box center [655, 145] width 639 height 39
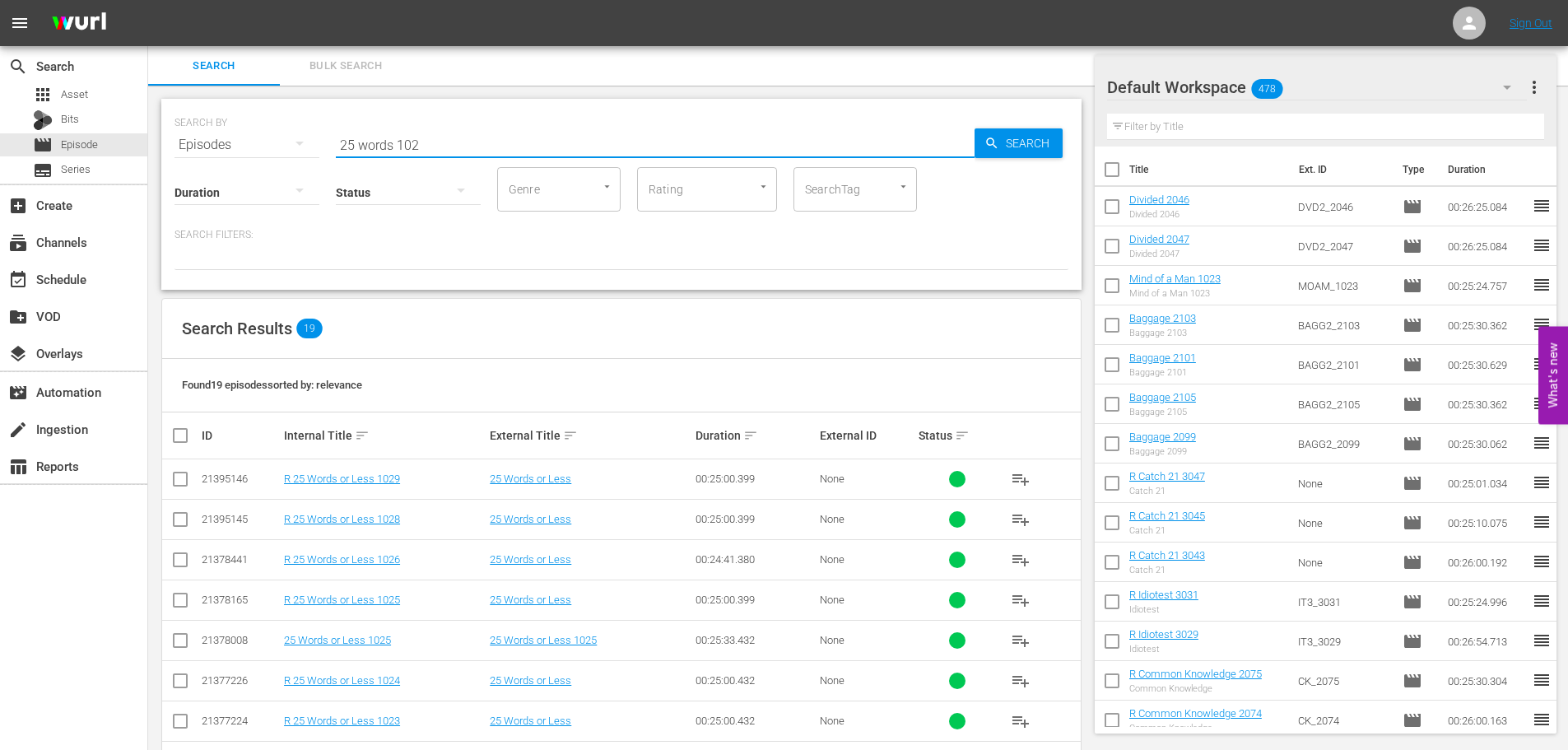
scroll to position [330, 0]
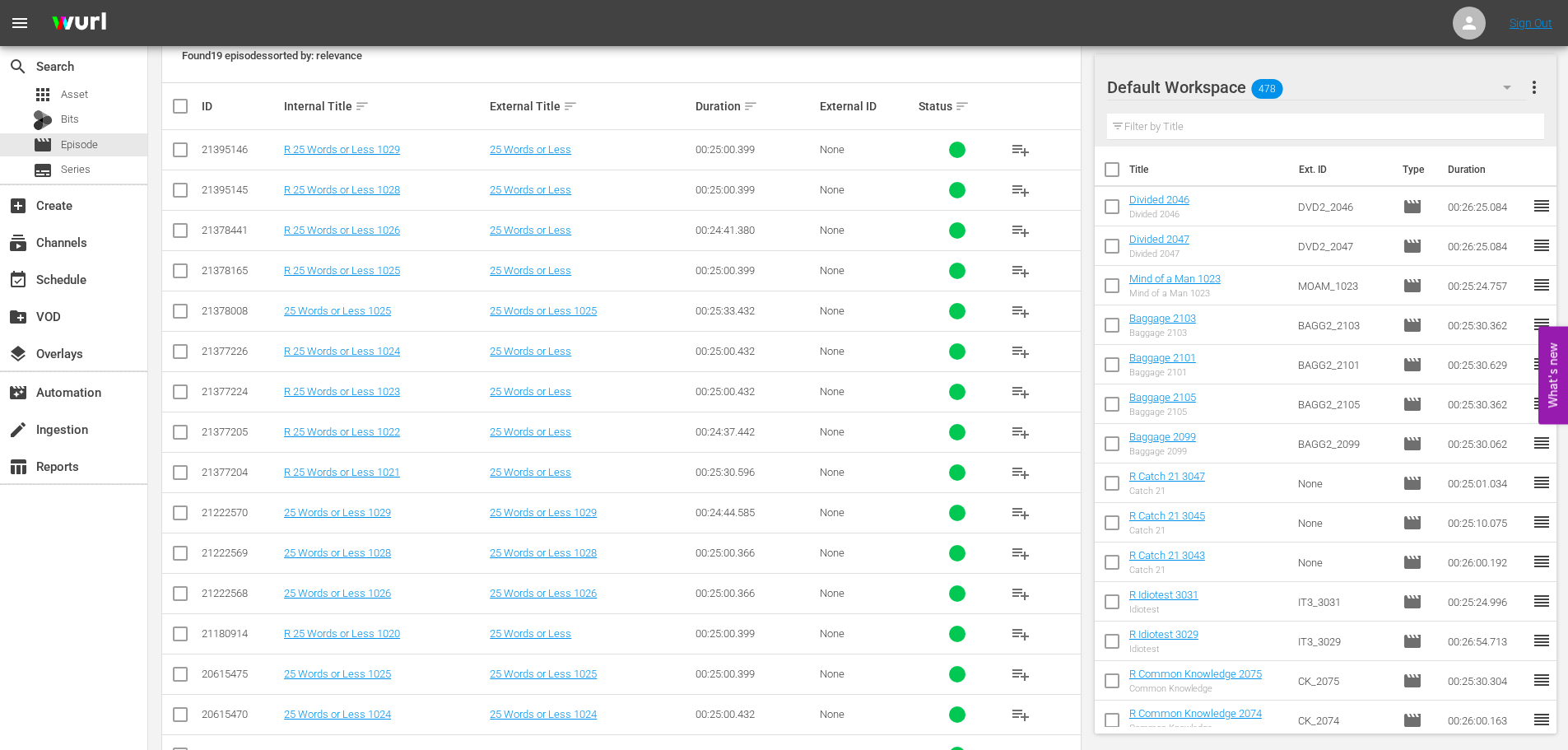
drag, startPoint x: 184, startPoint y: 582, endPoint x: 179, endPoint y: 590, distance: 9.4
click at [179, 590] on td at bounding box center [180, 593] width 37 height 40
click at [179, 593] on input "checkbox" at bounding box center [180, 597] width 20 height 20
checkbox input "true"
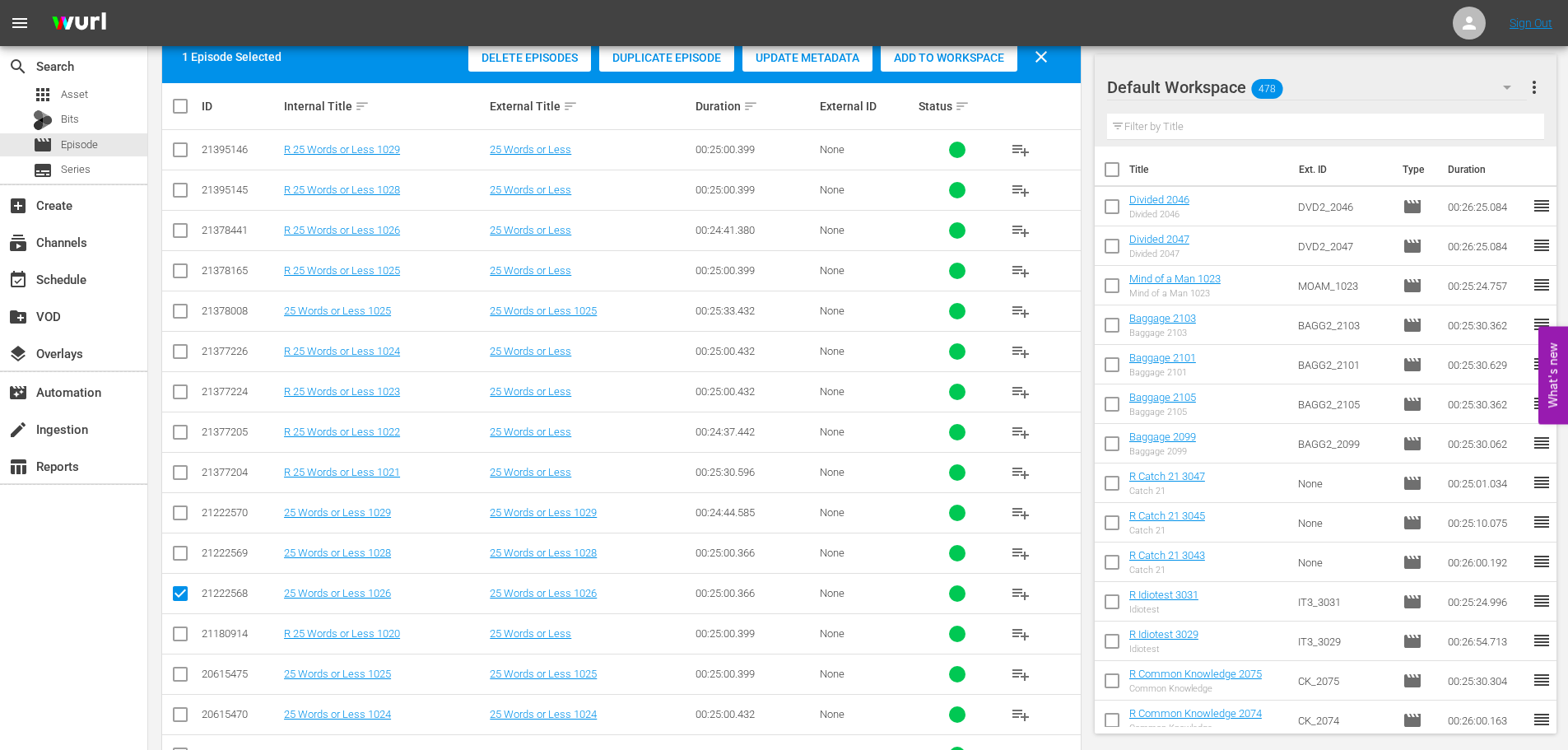
click at [175, 679] on input "checkbox" at bounding box center [180, 678] width 20 height 20
checkbox input "true"
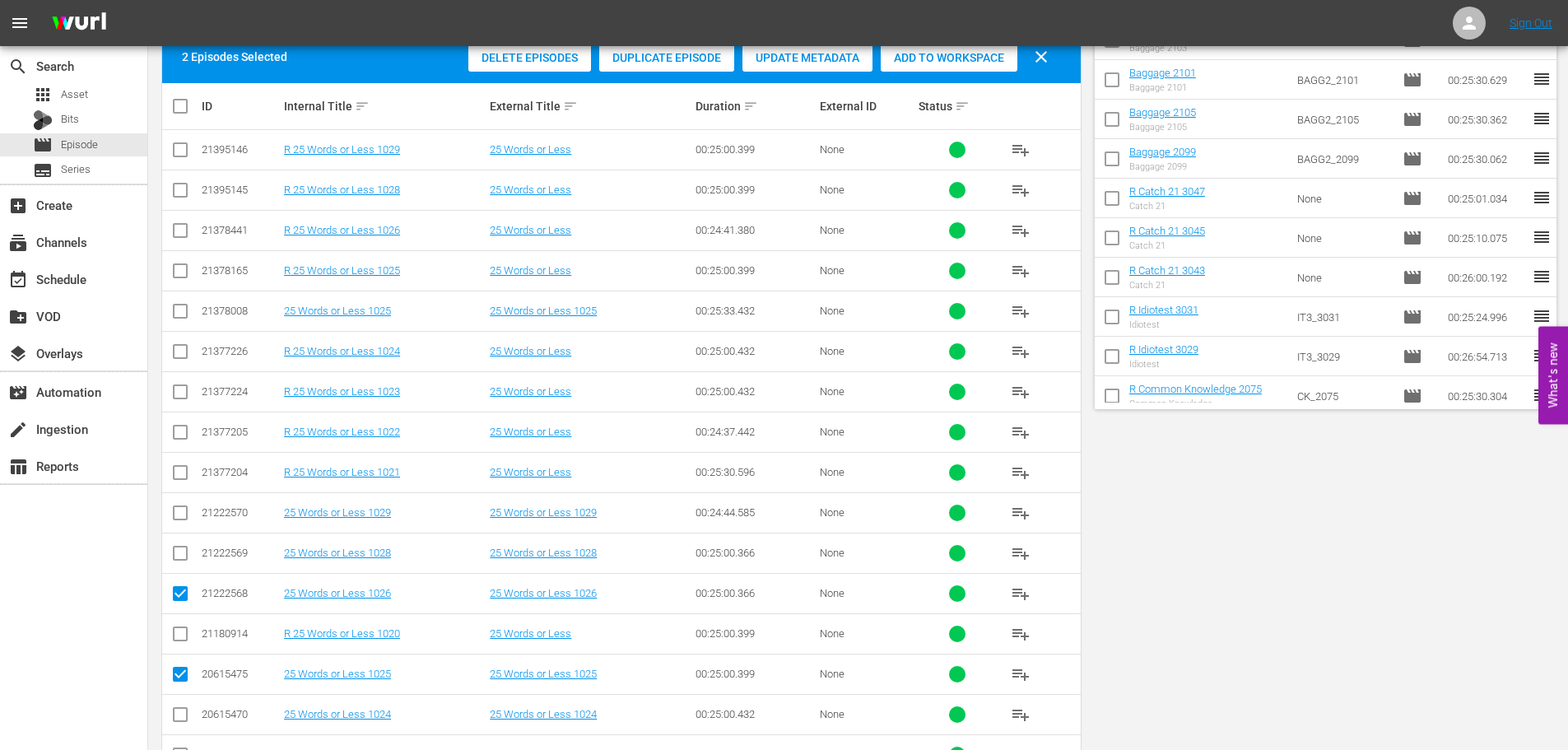
scroll to position [0, 0]
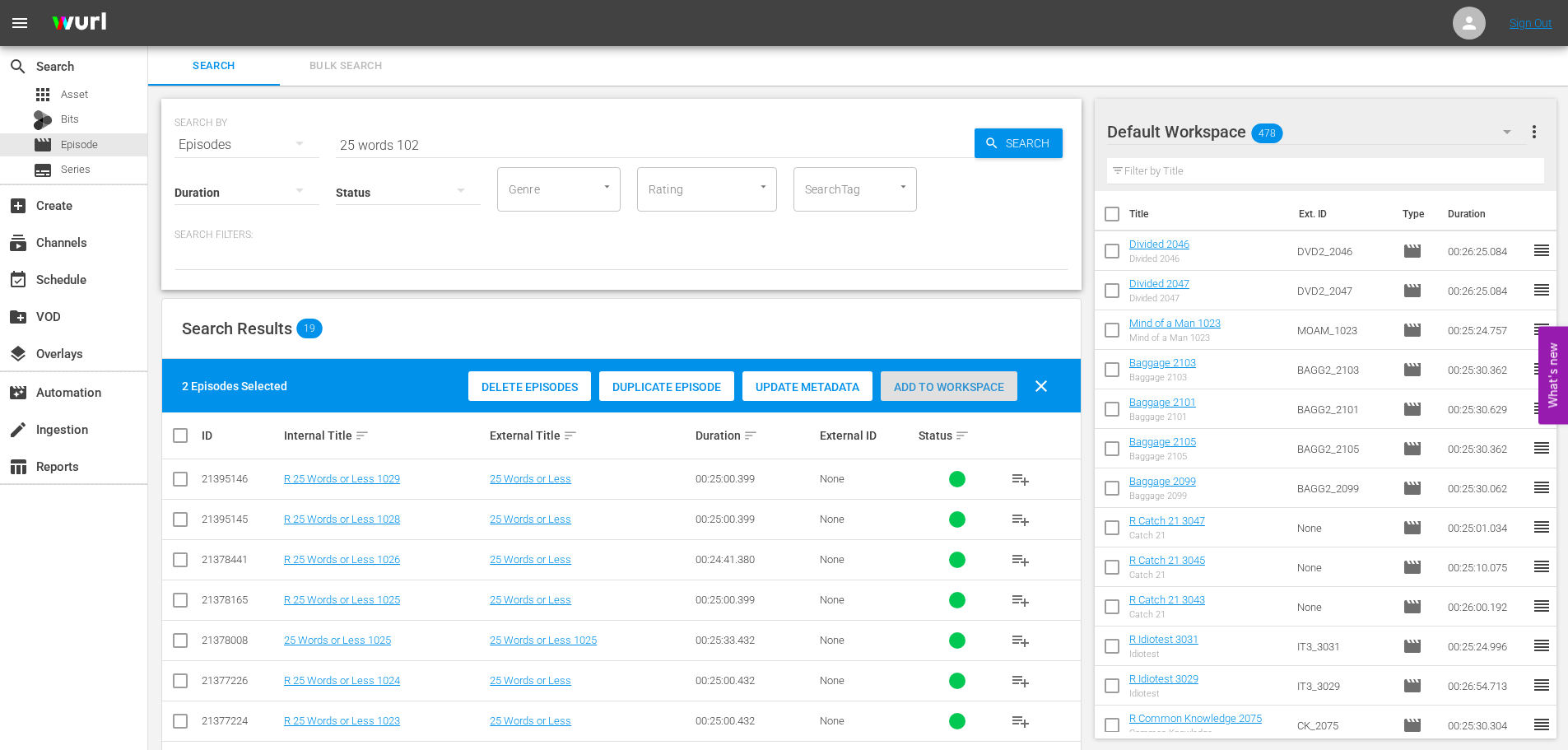
click at [964, 389] on span "Add to Workspace" at bounding box center [948, 386] width 136 height 13
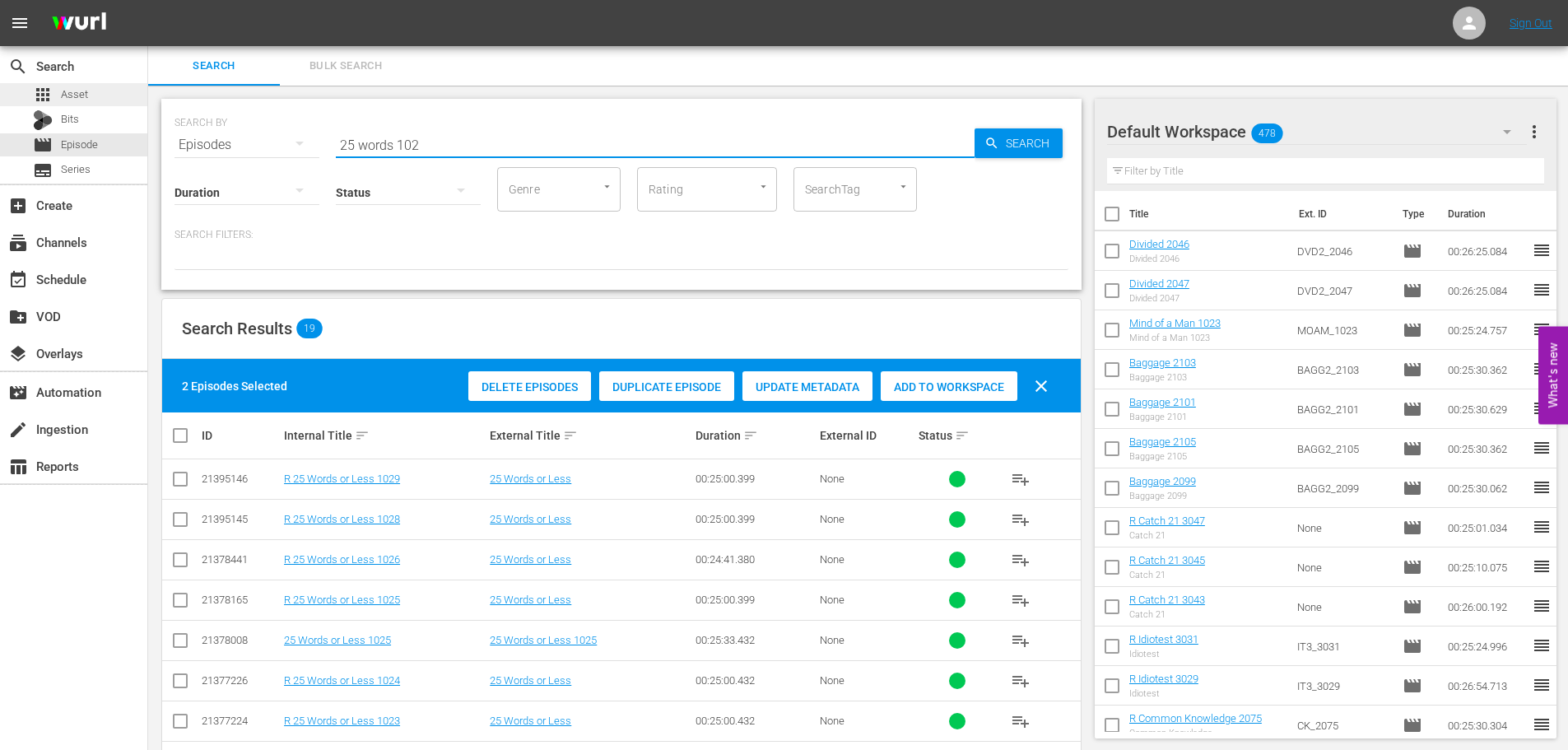
drag, startPoint x: 172, startPoint y: 131, endPoint x: 16, endPoint y: 94, distance: 160.3
click at [162, 132] on div "SEARCH BY Search By Episodes Search ID, Title, Description, Keywords, or Catego…" at bounding box center [621, 194] width 920 height 191
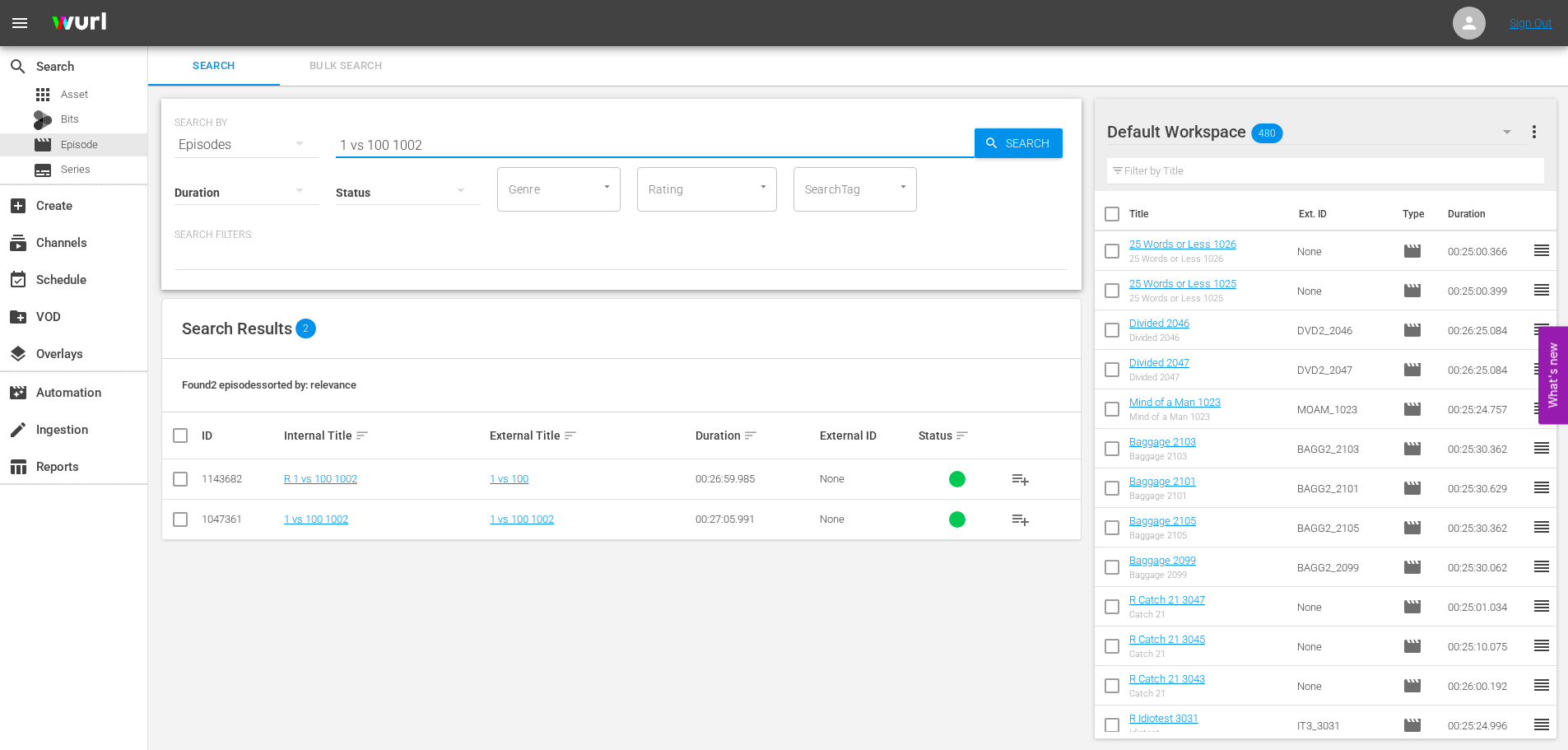
type input "1 vs 100 1002"
click at [178, 481] on input "checkbox" at bounding box center [180, 483] width 20 height 20
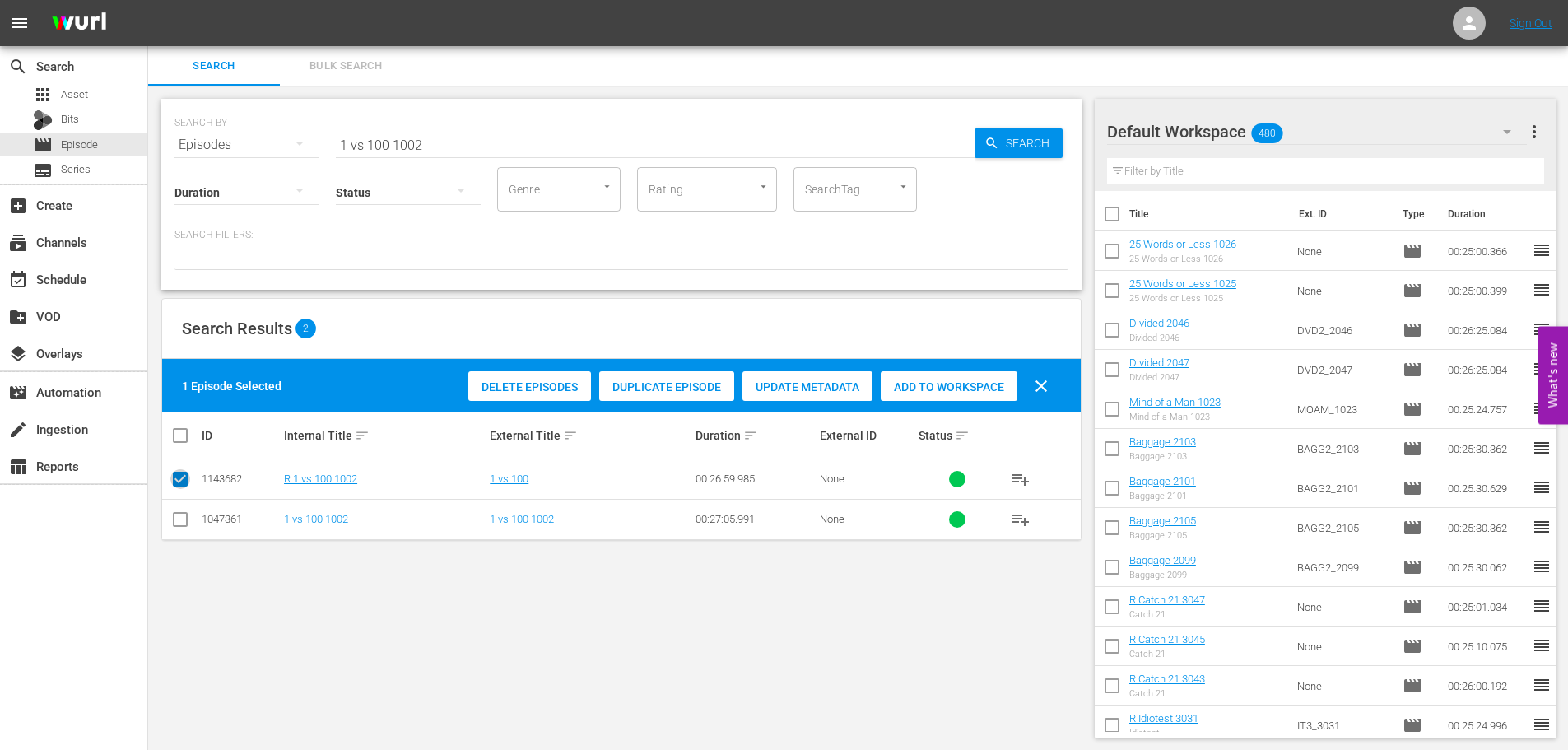
click at [178, 481] on input "checkbox" at bounding box center [180, 483] width 20 height 20
checkbox input "false"
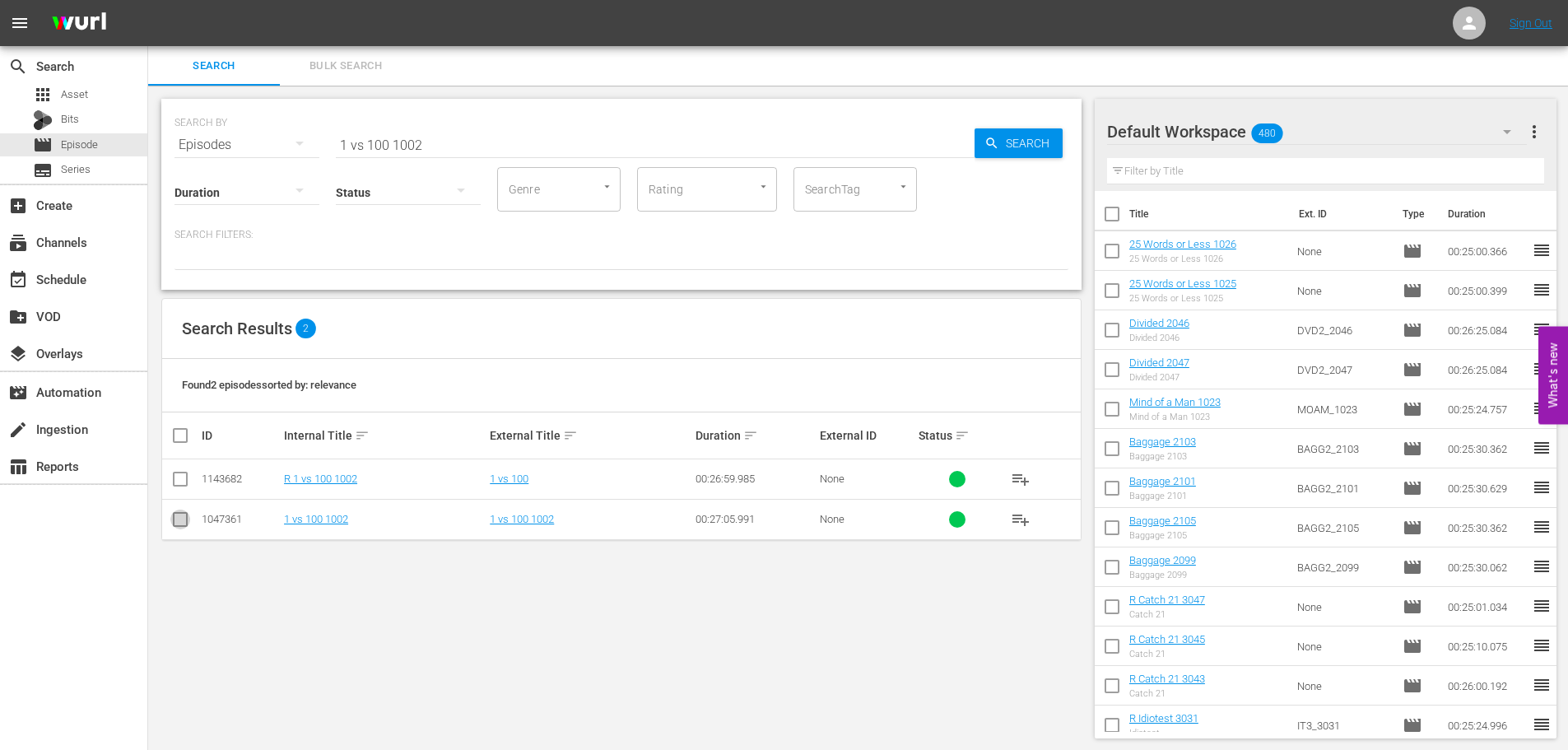
click at [178, 518] on input "checkbox" at bounding box center [180, 523] width 20 height 20
checkbox input "true"
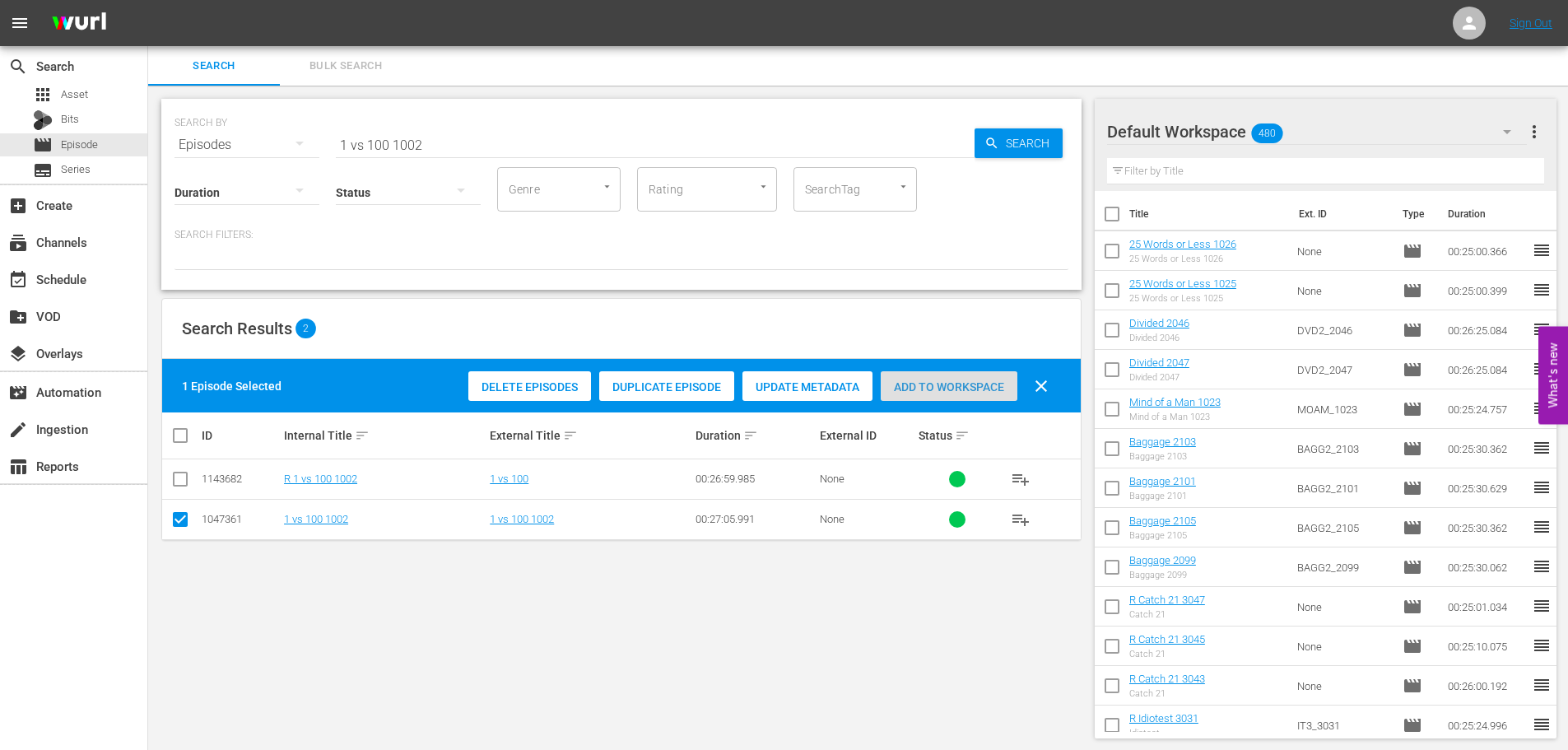
click at [967, 386] on span "Add to Workspace" at bounding box center [948, 386] width 136 height 13
drag, startPoint x: 469, startPoint y: 134, endPoint x: 238, endPoint y: 129, distance: 231.1
click at [268, 141] on div "SEARCH BY Search By Episodes Search ID, Title, Description, Keywords, or Catego…" at bounding box center [622, 135] width 893 height 60
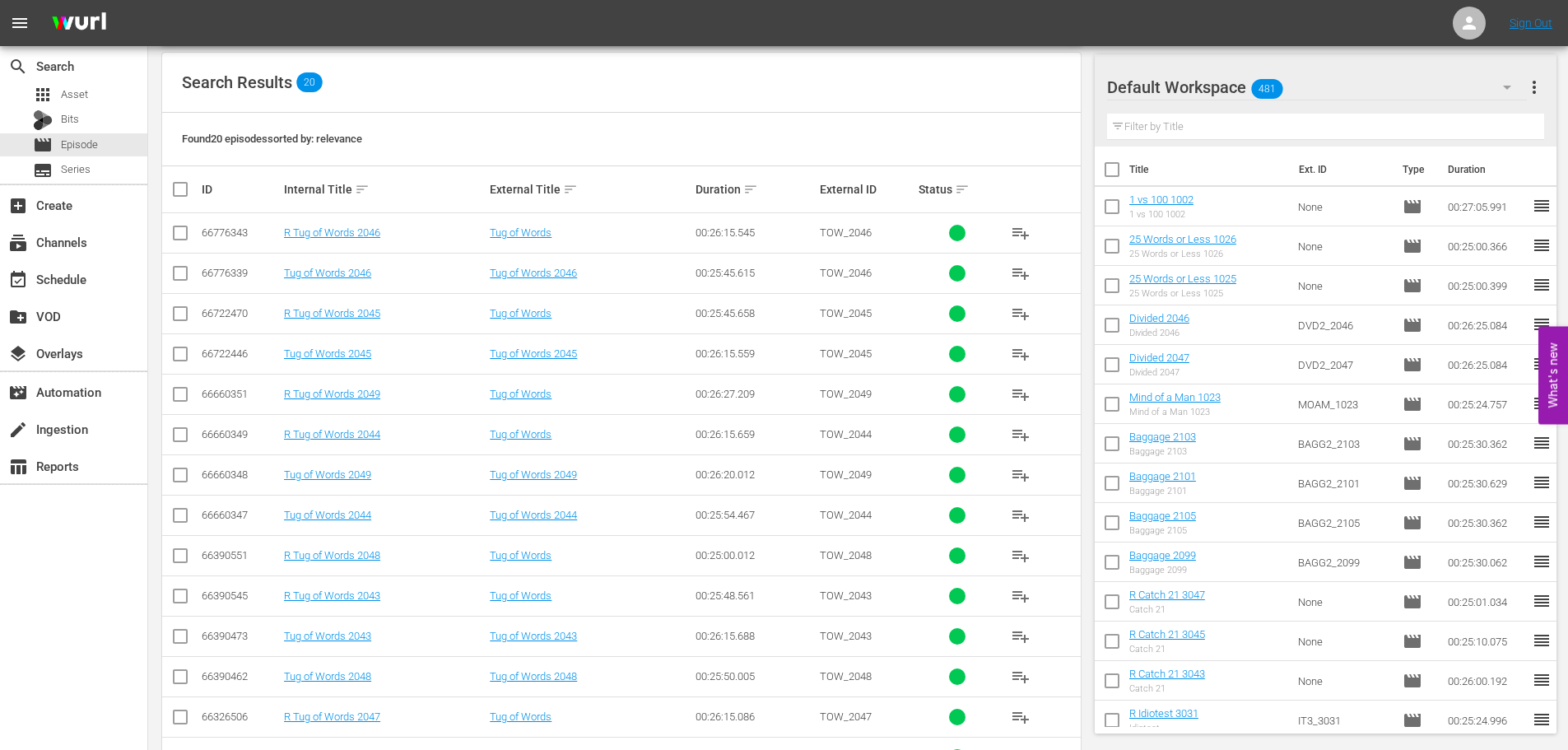
scroll to position [247, 0]
type input "tug 204"
click at [178, 679] on input "checkbox" at bounding box center [180, 679] width 20 height 20
checkbox input "true"
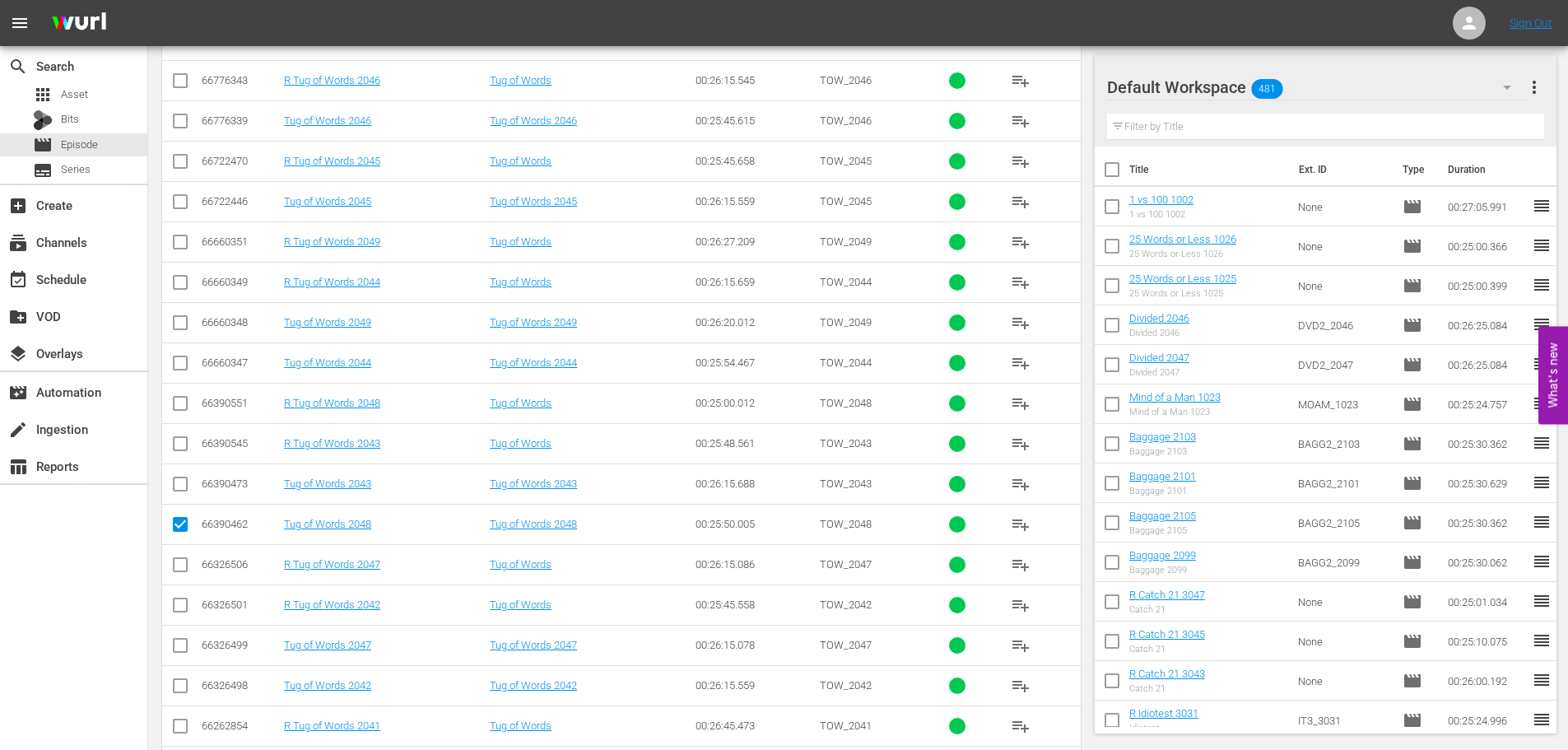
scroll to position [412, 0]
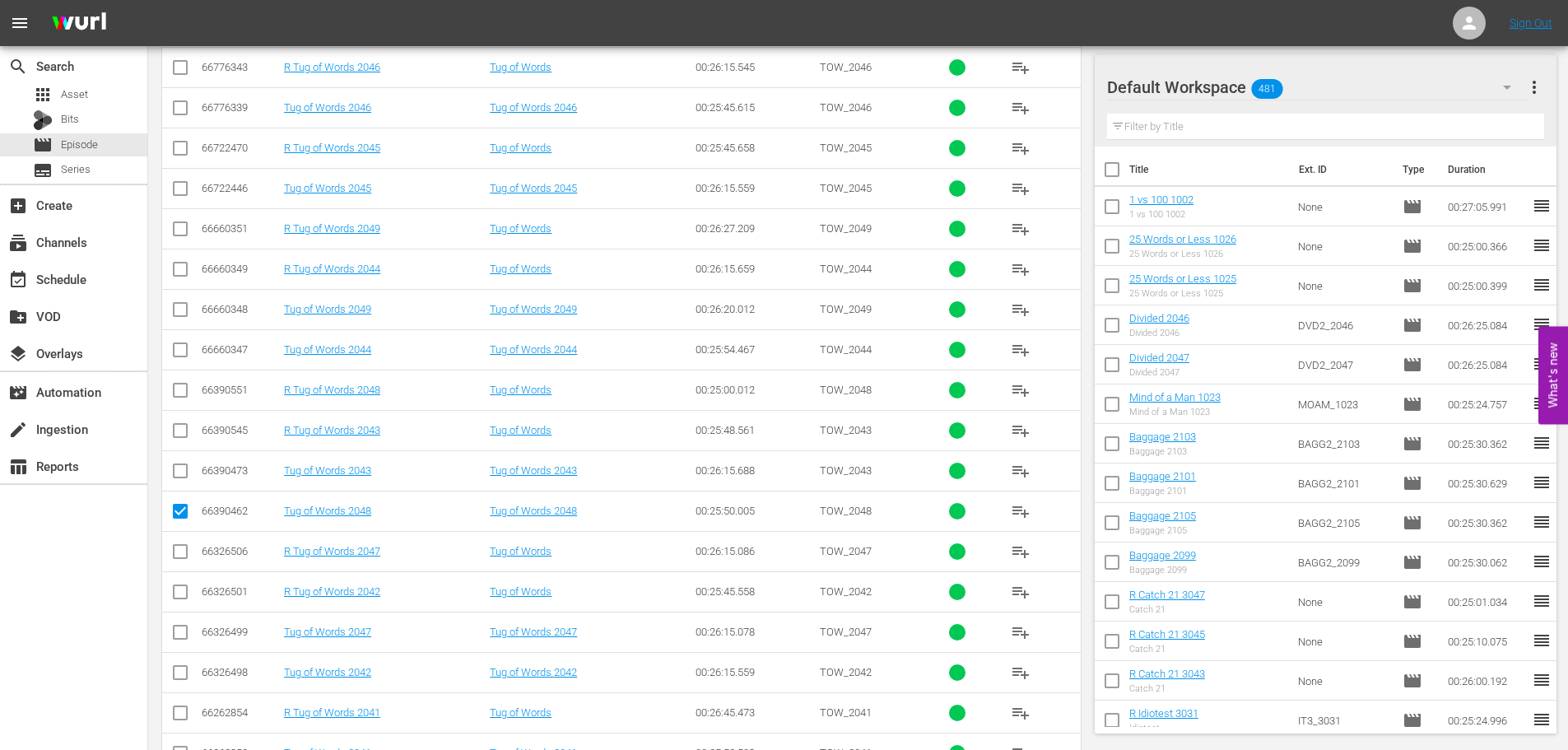
click at [176, 637] on input "checkbox" at bounding box center [180, 636] width 20 height 20
checkbox input "true"
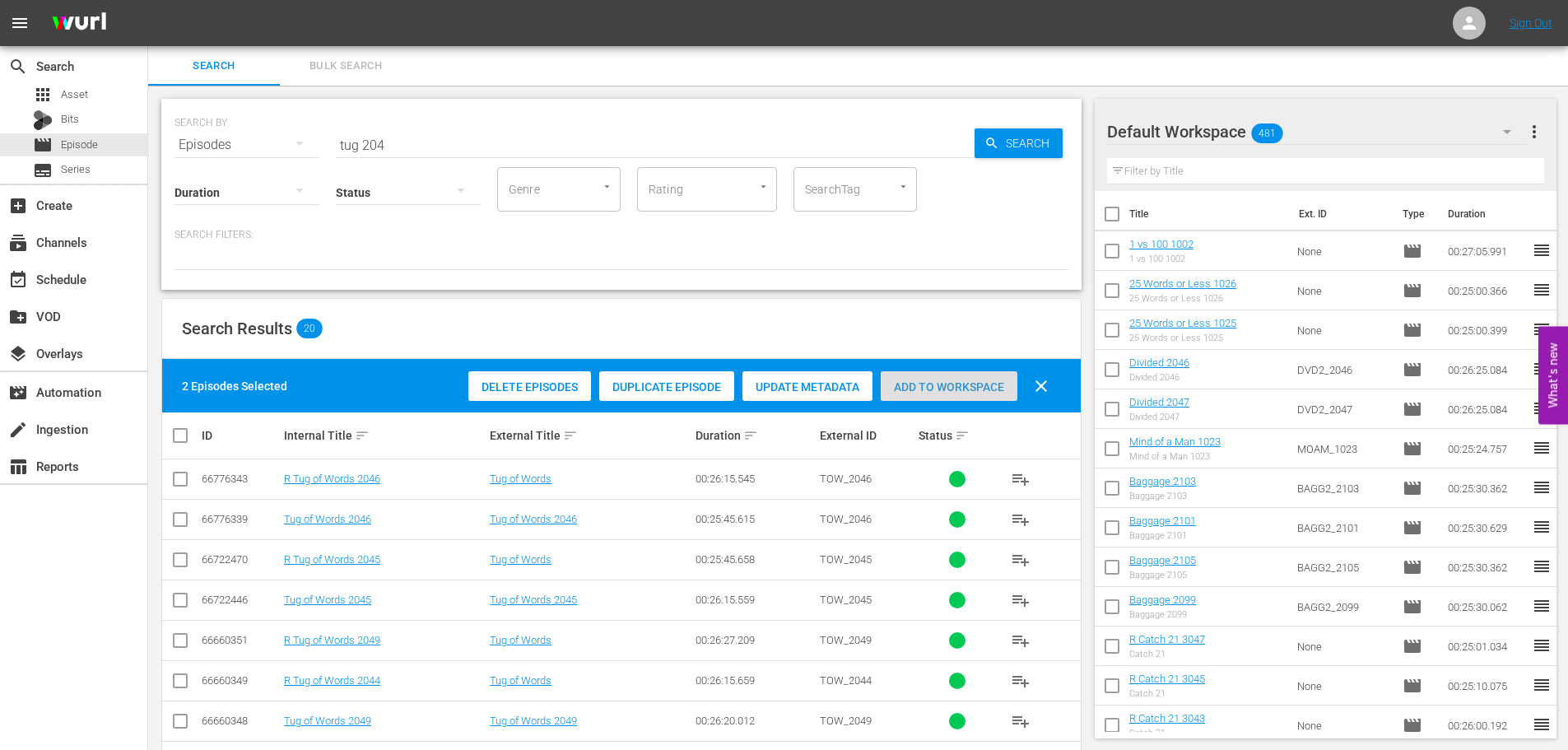
click at [963, 394] on div "Add to Workspace" at bounding box center [948, 386] width 136 height 31
drag, startPoint x: 366, startPoint y: 141, endPoint x: 246, endPoint y: 147, distance: 120.1
click at [273, 145] on div "SEARCH BY Search By Episodes Search ID, Title, Description, Keywords, or Catego…" at bounding box center [622, 135] width 893 height 60
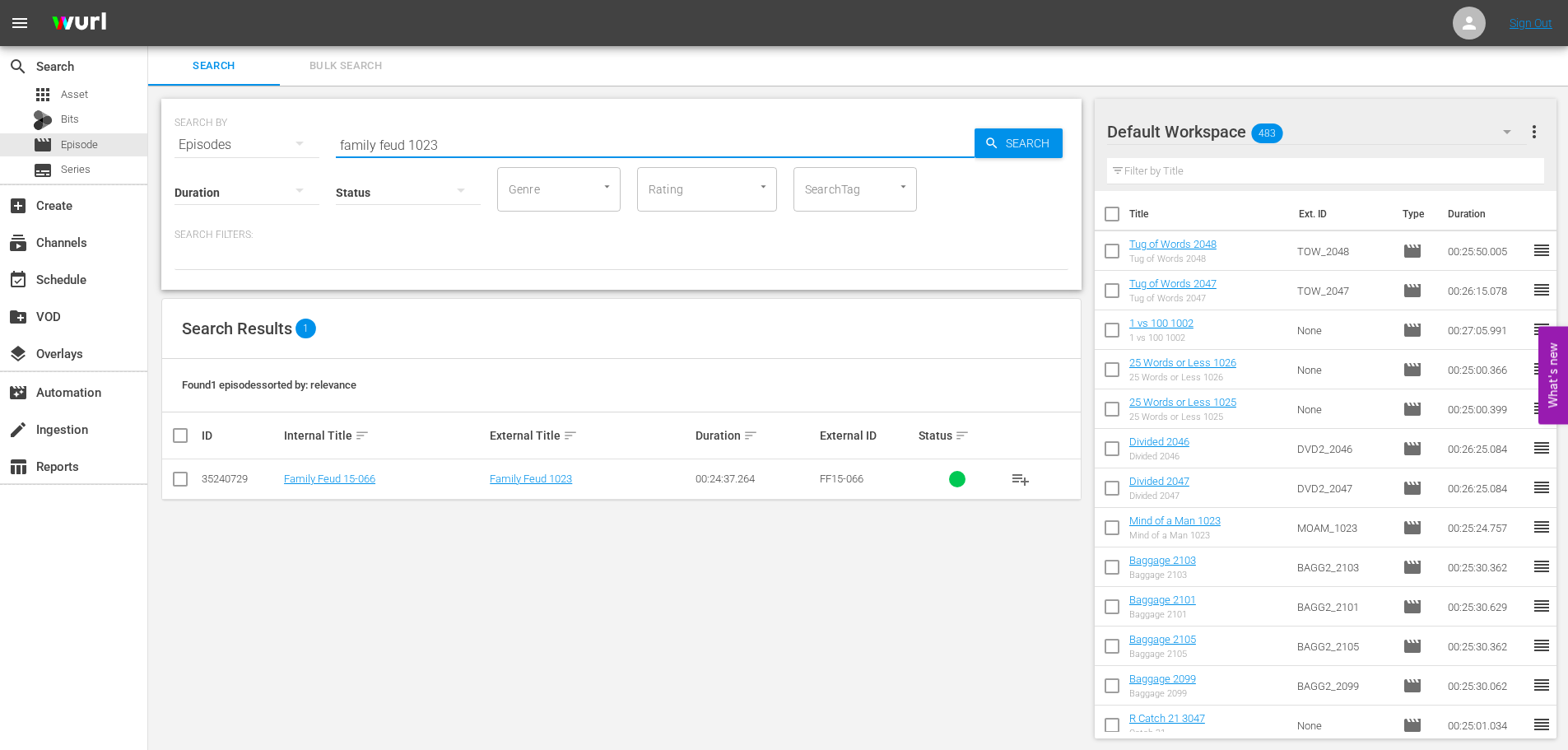
type input "family feud 1023"
drag, startPoint x: 179, startPoint y: 479, endPoint x: 275, endPoint y: 484, distance: 96.1
click at [181, 481] on input "checkbox" at bounding box center [180, 483] width 20 height 20
checkbox input "true"
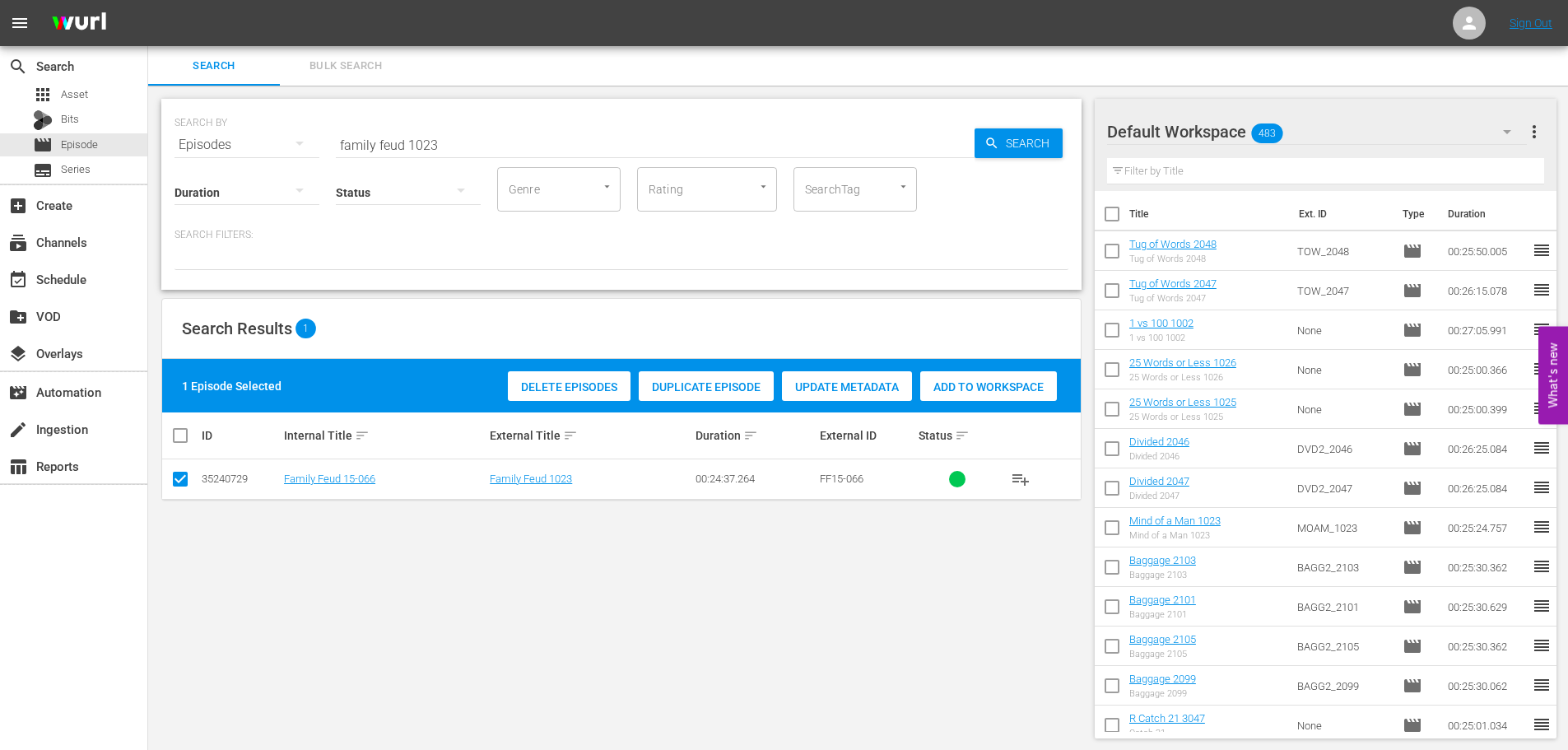
click at [957, 396] on div "Add to Workspace" at bounding box center [988, 386] width 136 height 31
click at [499, 157] on div "Search ID, Title, Description, Keywords, or Category family feud 1023" at bounding box center [655, 145] width 639 height 39
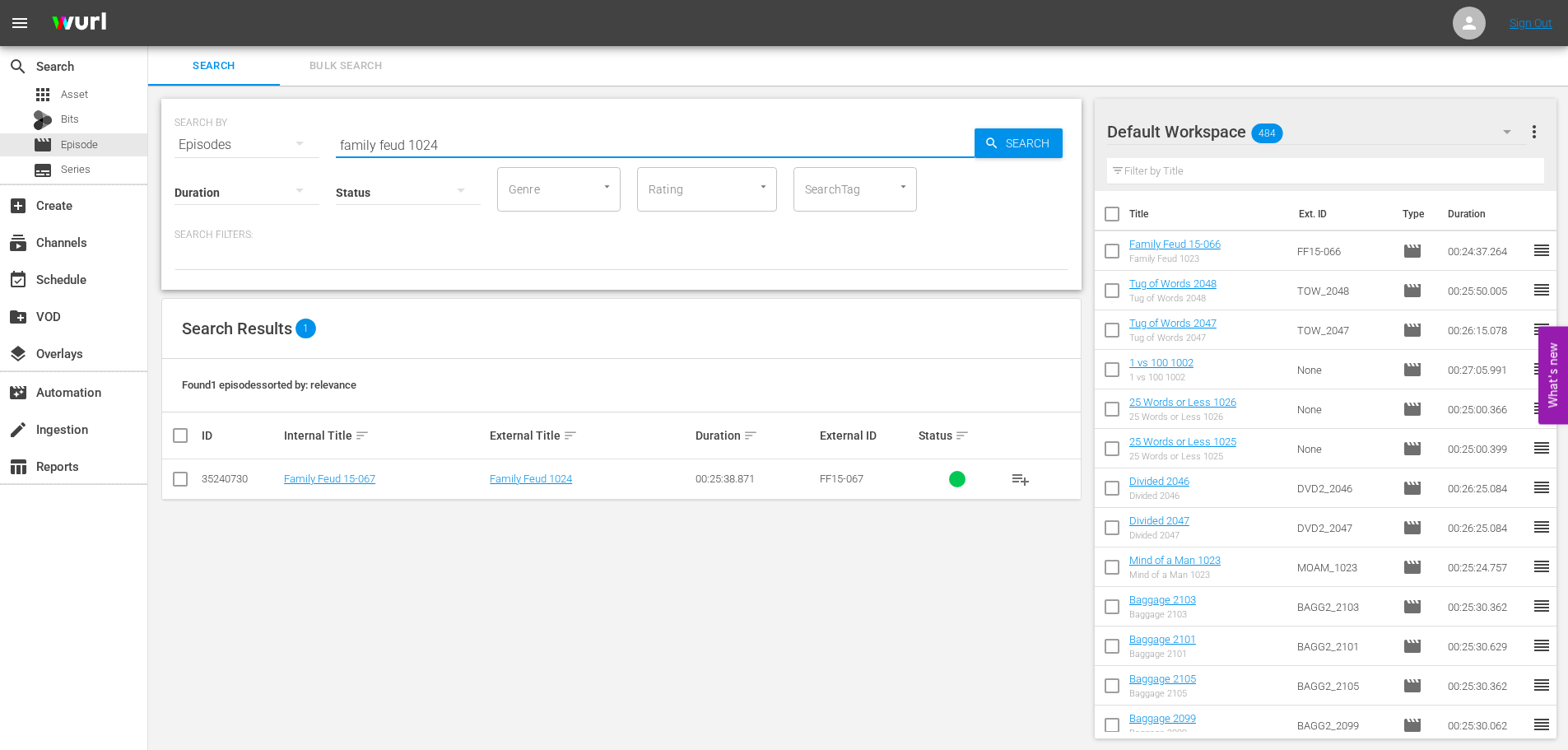
type input "family feud 1024"
click at [179, 483] on input "checkbox" at bounding box center [180, 483] width 20 height 20
checkbox input "true"
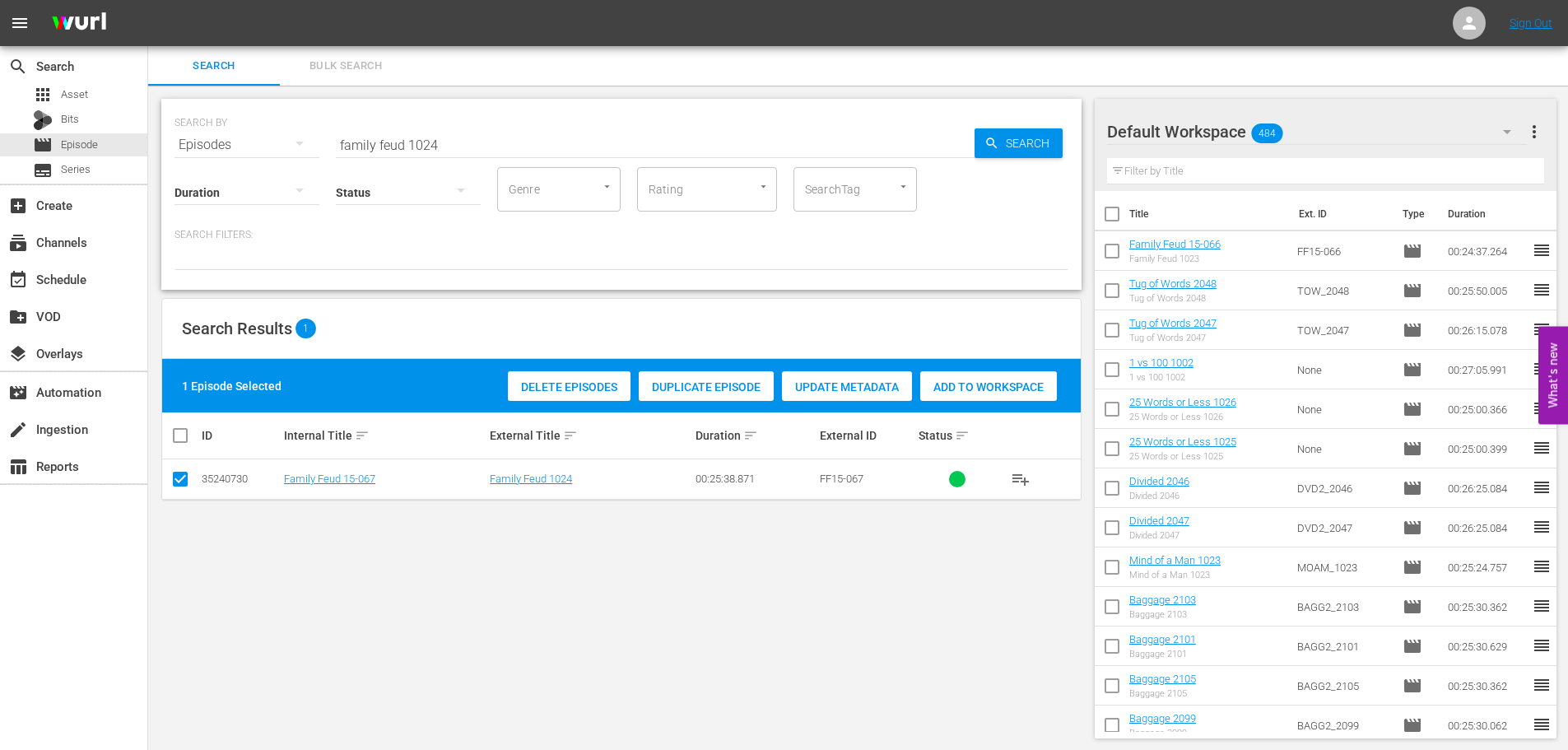
click at [995, 380] on span "Add to Workspace" at bounding box center [988, 386] width 136 height 13
drag, startPoint x: 179, startPoint y: 142, endPoint x: 65, endPoint y: 136, distance: 114.2
click at [148, 0] on div "search Search apps Asset Bits movie Episode subtitles Series add_box Create sub…" at bounding box center [858, 0] width 1420 height 0
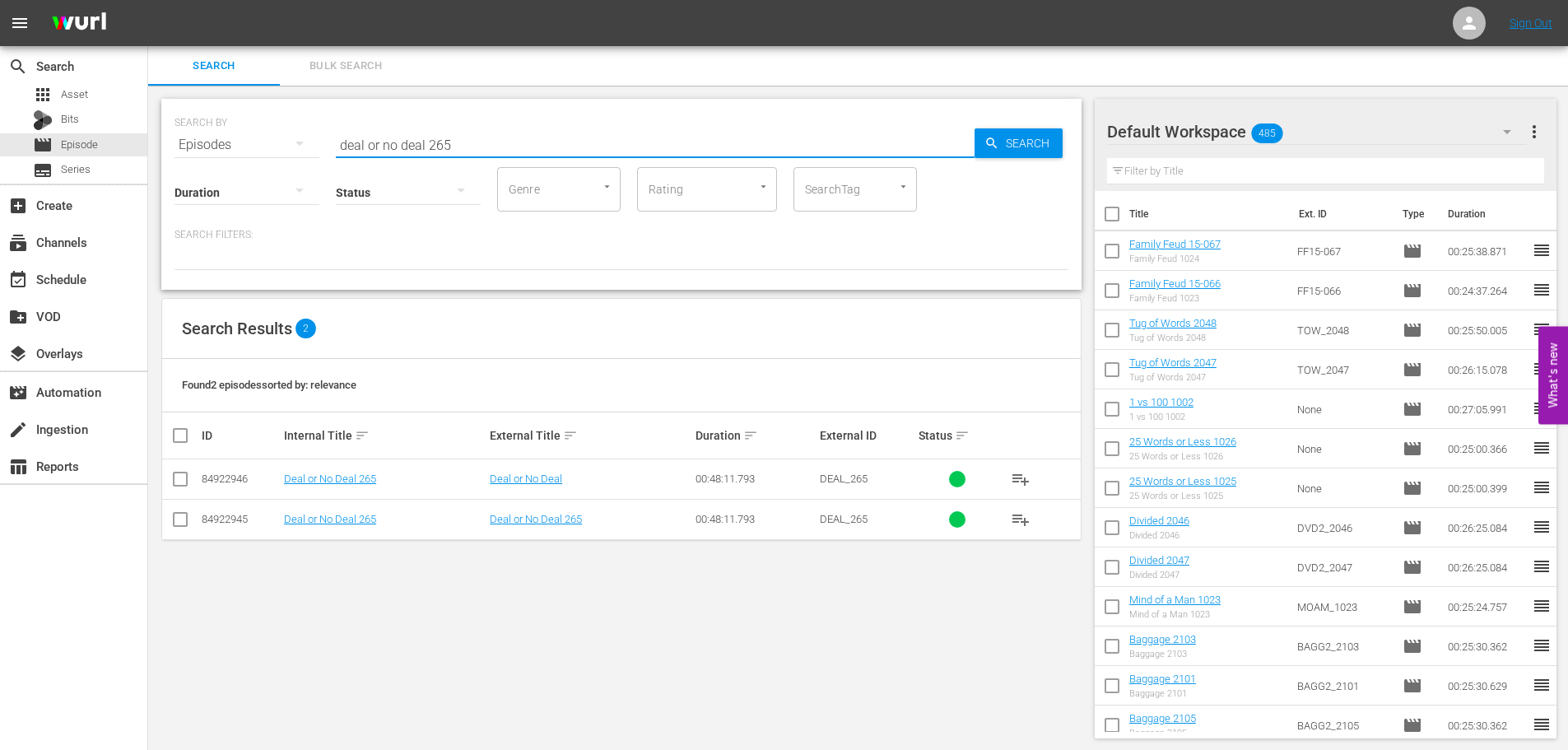
type input "deal or no deal 265"
drag, startPoint x: 186, startPoint y: 526, endPoint x: 542, endPoint y: 429, distance: 369.0
click at [186, 526] on input "checkbox" at bounding box center [180, 523] width 20 height 20
checkbox input "true"
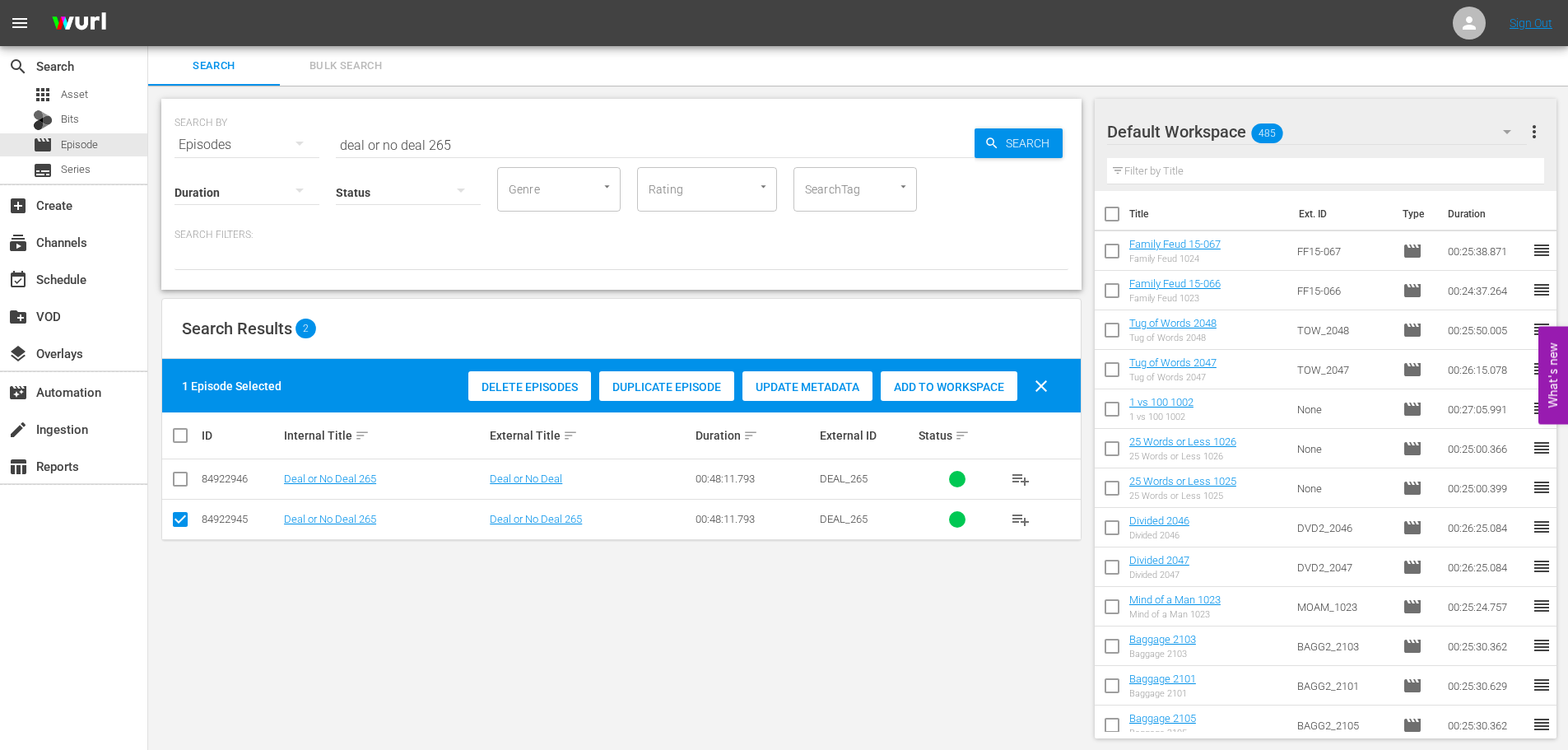
drag, startPoint x: 981, startPoint y: 392, endPoint x: 933, endPoint y: 345, distance: 67.2
click at [982, 396] on div "Add to Workspace" at bounding box center [948, 386] width 136 height 31
click at [506, 141] on input "deal or no deal 265" at bounding box center [655, 145] width 639 height 39
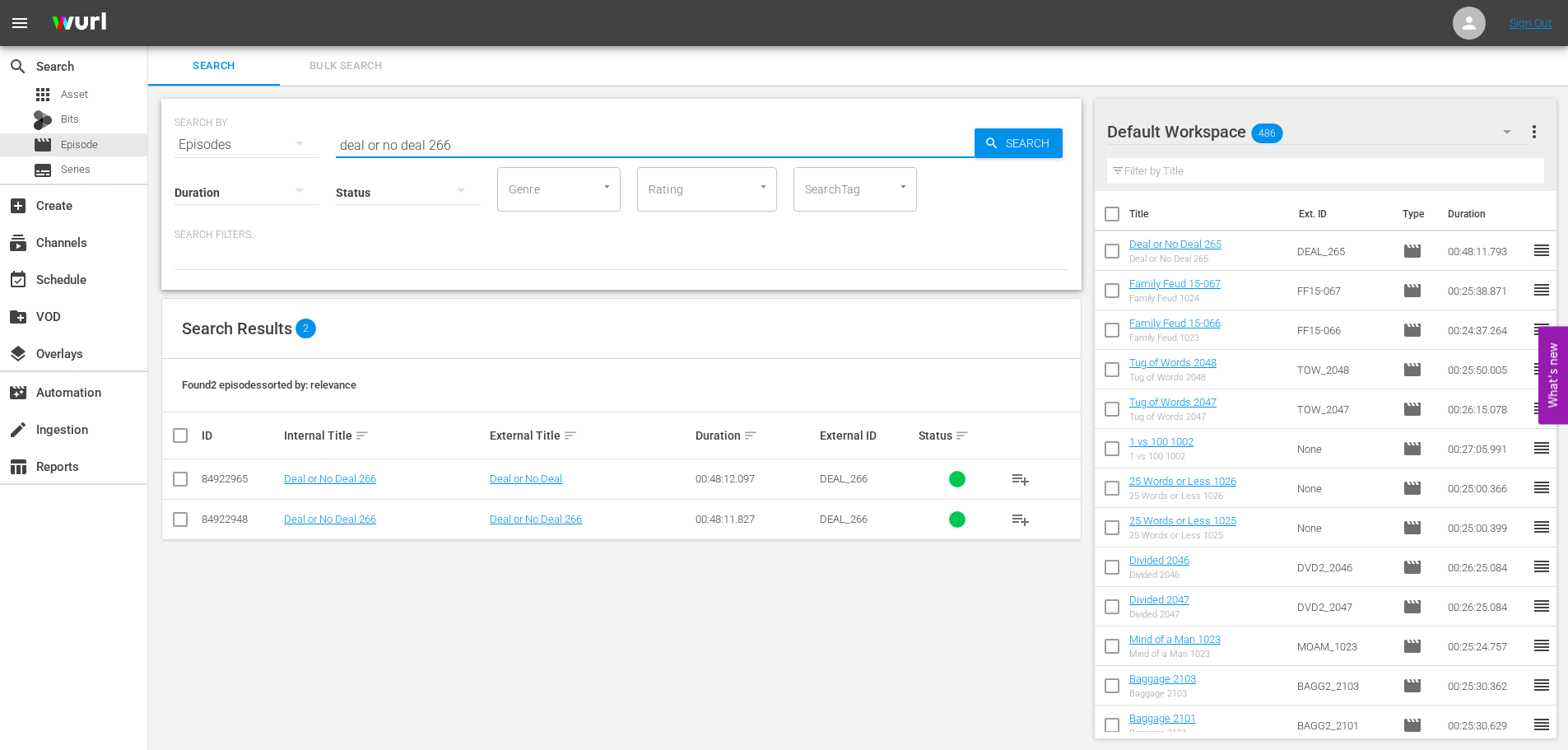
type input "deal or no deal 266"
click at [178, 527] on input "checkbox" at bounding box center [180, 523] width 20 height 20
checkbox input "true"
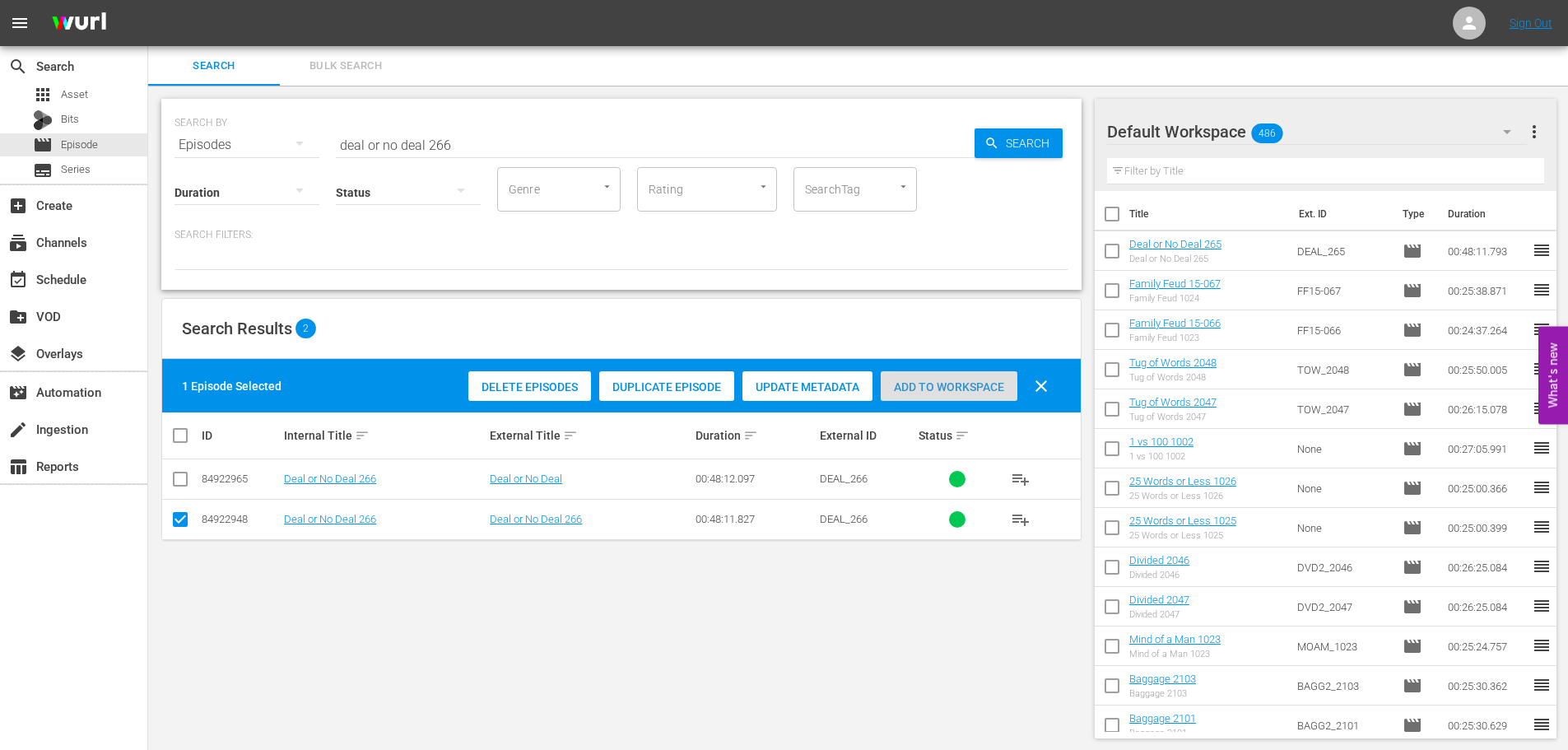
click at [1006, 380] on span "Add to Workspace" at bounding box center [948, 386] width 136 height 13
drag, startPoint x: 460, startPoint y: 125, endPoint x: 159, endPoint y: 151, distance: 302.1
click at [161, 151] on div "SEARCH BY Search By Episodes Search ID, Title, Description, Keywords, or Catego…" at bounding box center [621, 194] width 920 height 191
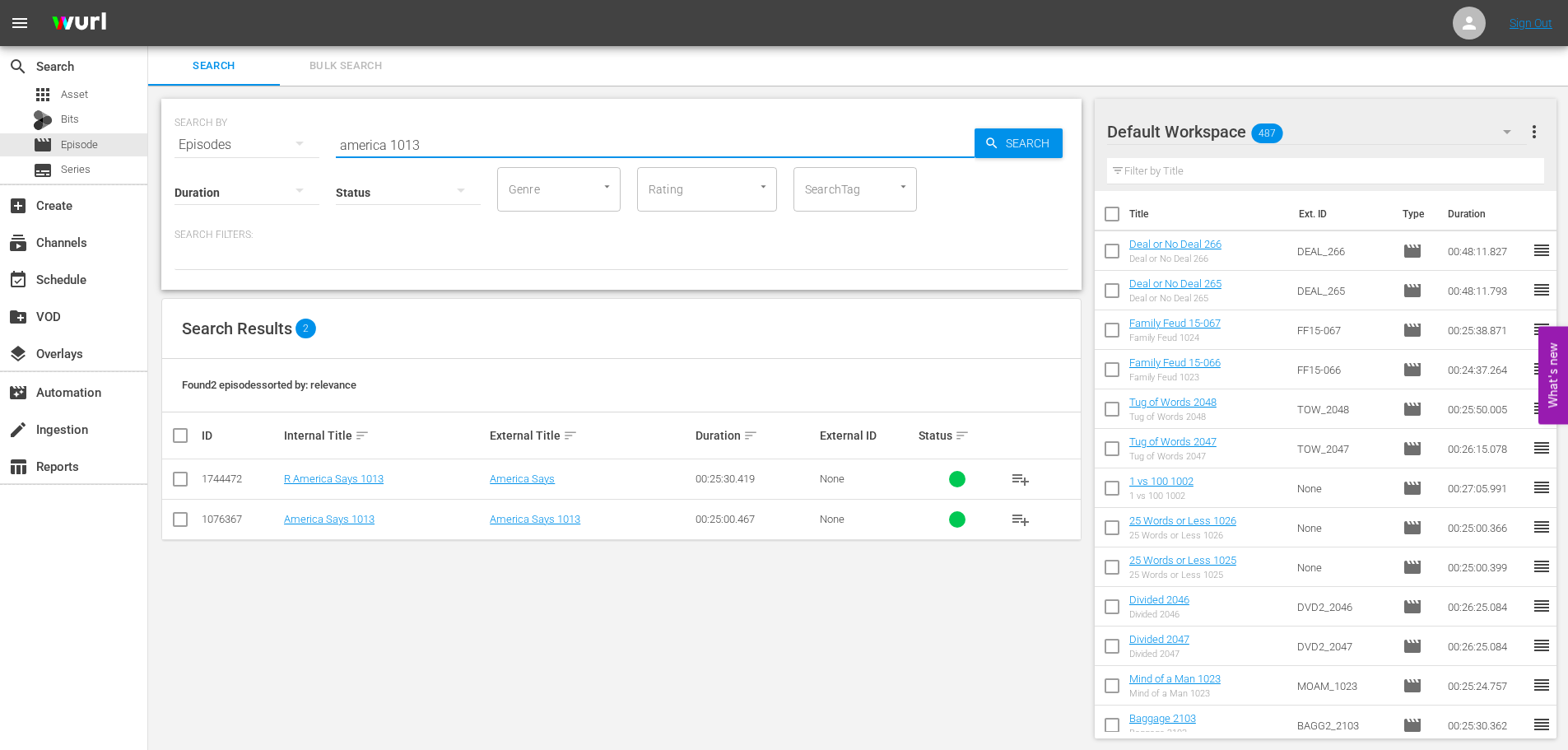
type input "america 1013"
click at [193, 521] on td at bounding box center [180, 519] width 37 height 40
drag, startPoint x: 167, startPoint y: 522, endPoint x: 177, endPoint y: 522, distance: 10.0
click at [168, 522] on td at bounding box center [180, 519] width 37 height 40
click at [177, 526] on input "checkbox" at bounding box center [180, 523] width 20 height 20
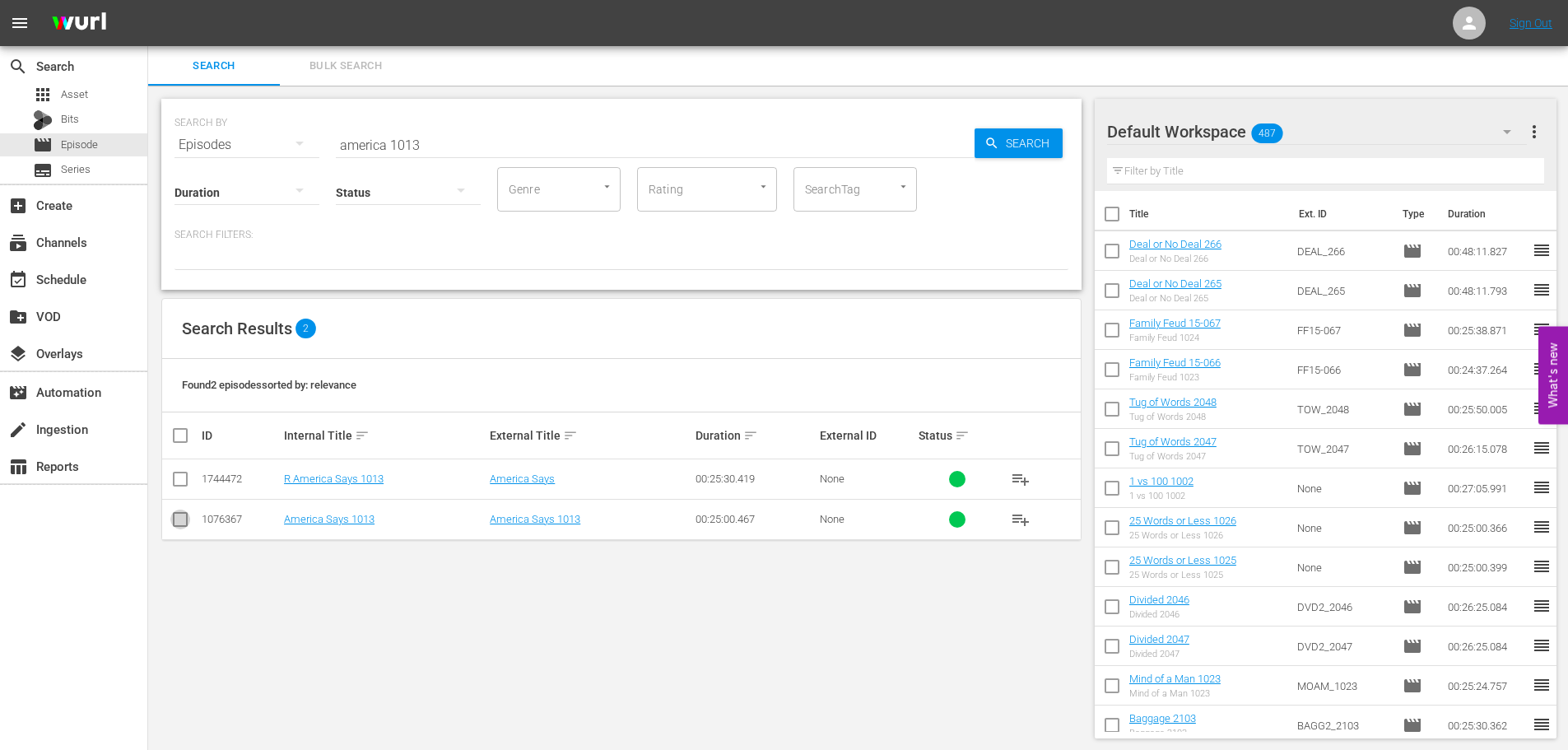
checkbox input "true"
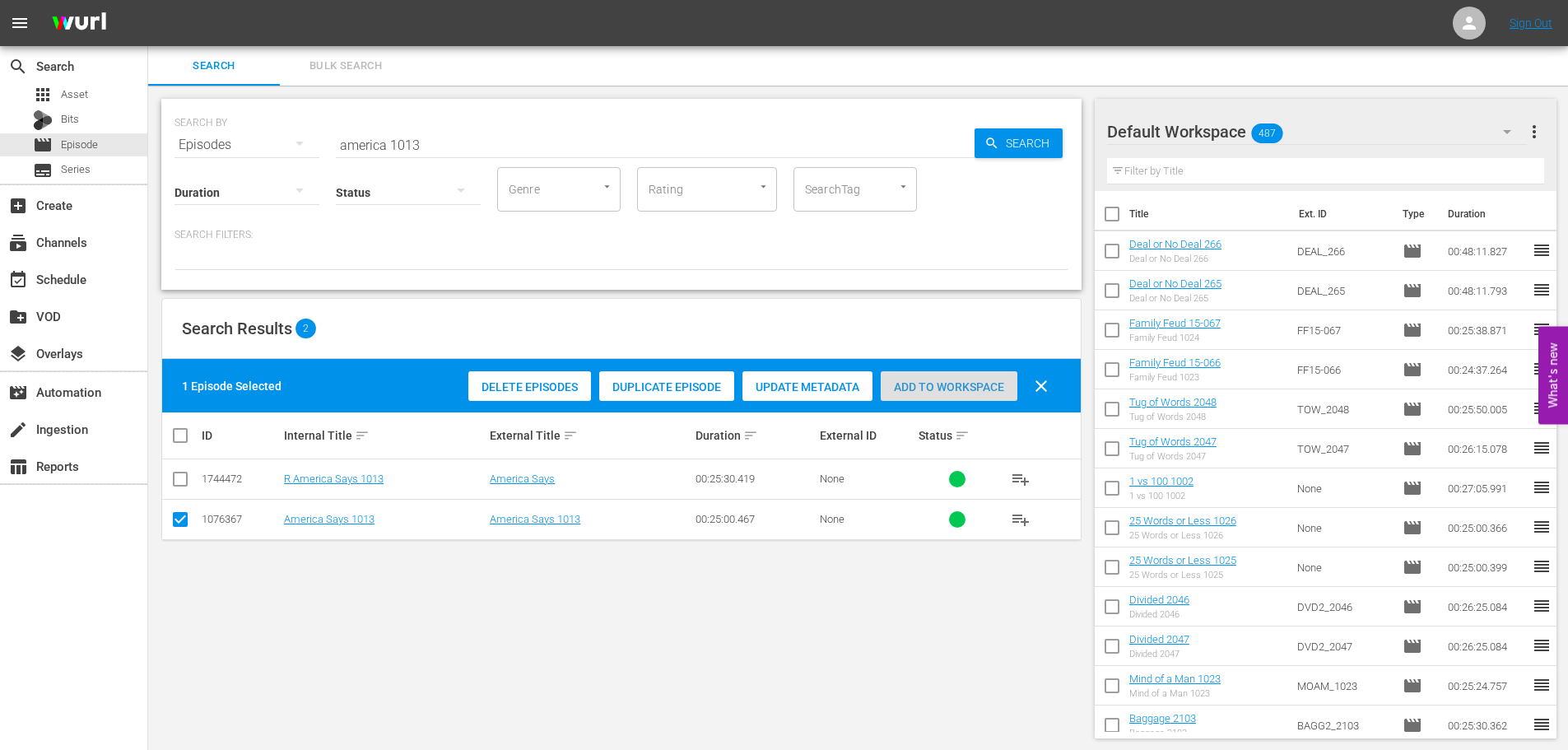
drag, startPoint x: 974, startPoint y: 388, endPoint x: 919, endPoint y: 364, distance: 60.0
click at [974, 389] on span "Add to Workspace" at bounding box center [948, 386] width 136 height 13
click at [490, 158] on input "america 1013" at bounding box center [655, 145] width 639 height 39
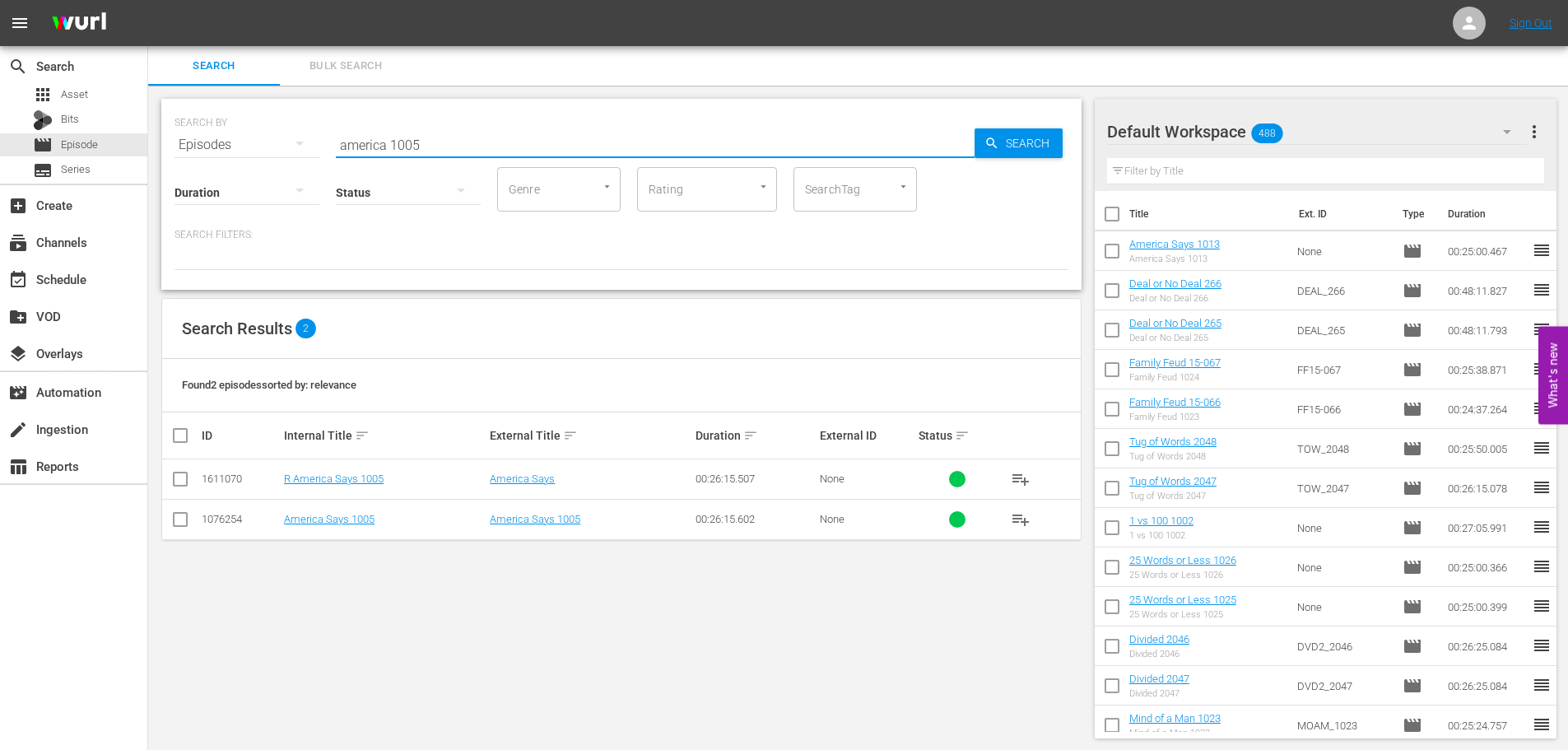
type input "america 1005"
click at [197, 519] on div "ID Internal Title sort External Title sort Duration sort External ID Status sor…" at bounding box center [621, 475] width 918 height 127
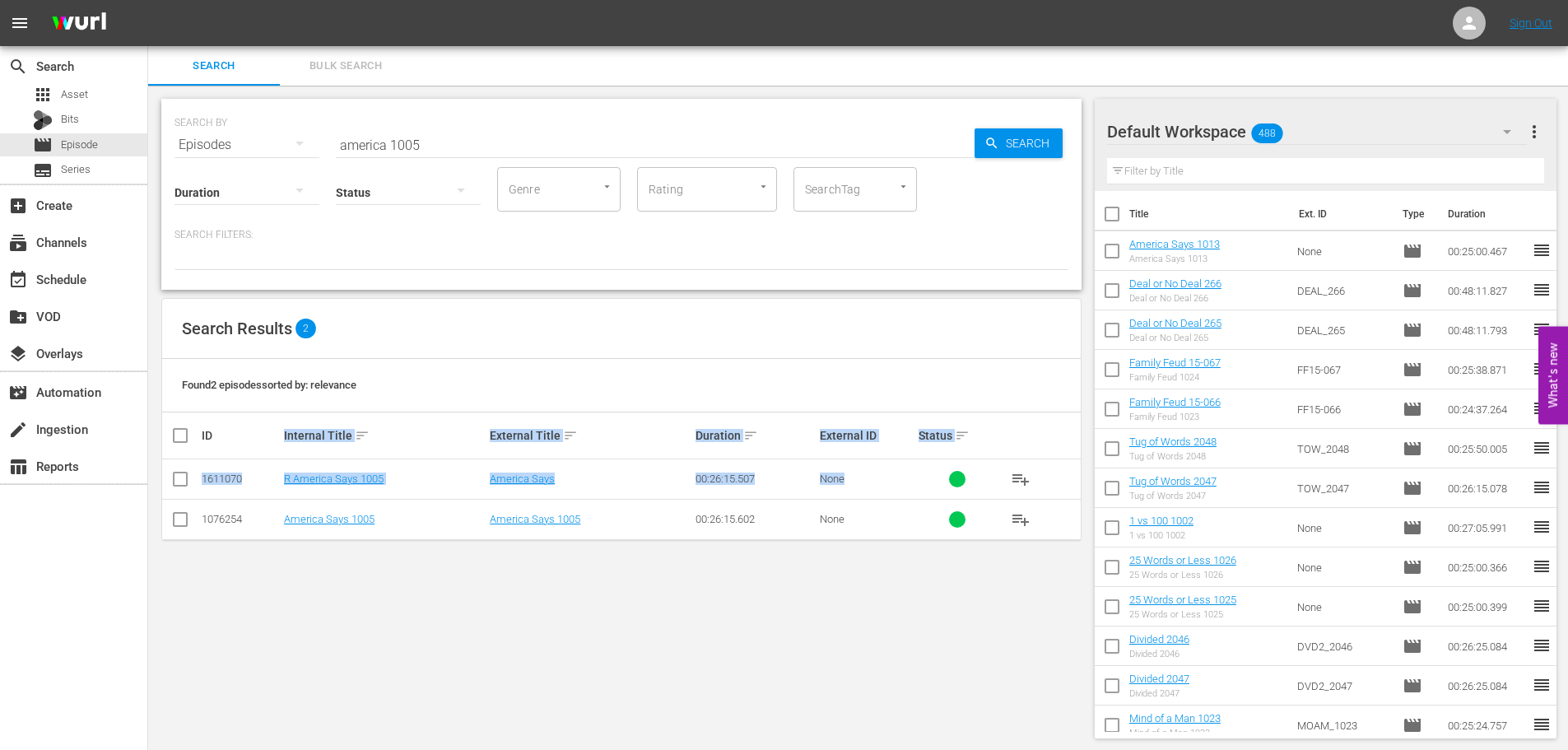
drag, startPoint x: 181, startPoint y: 521, endPoint x: 735, endPoint y: 495, distance: 554.6
click at [182, 521] on input "checkbox" at bounding box center [180, 523] width 20 height 20
checkbox input "true"
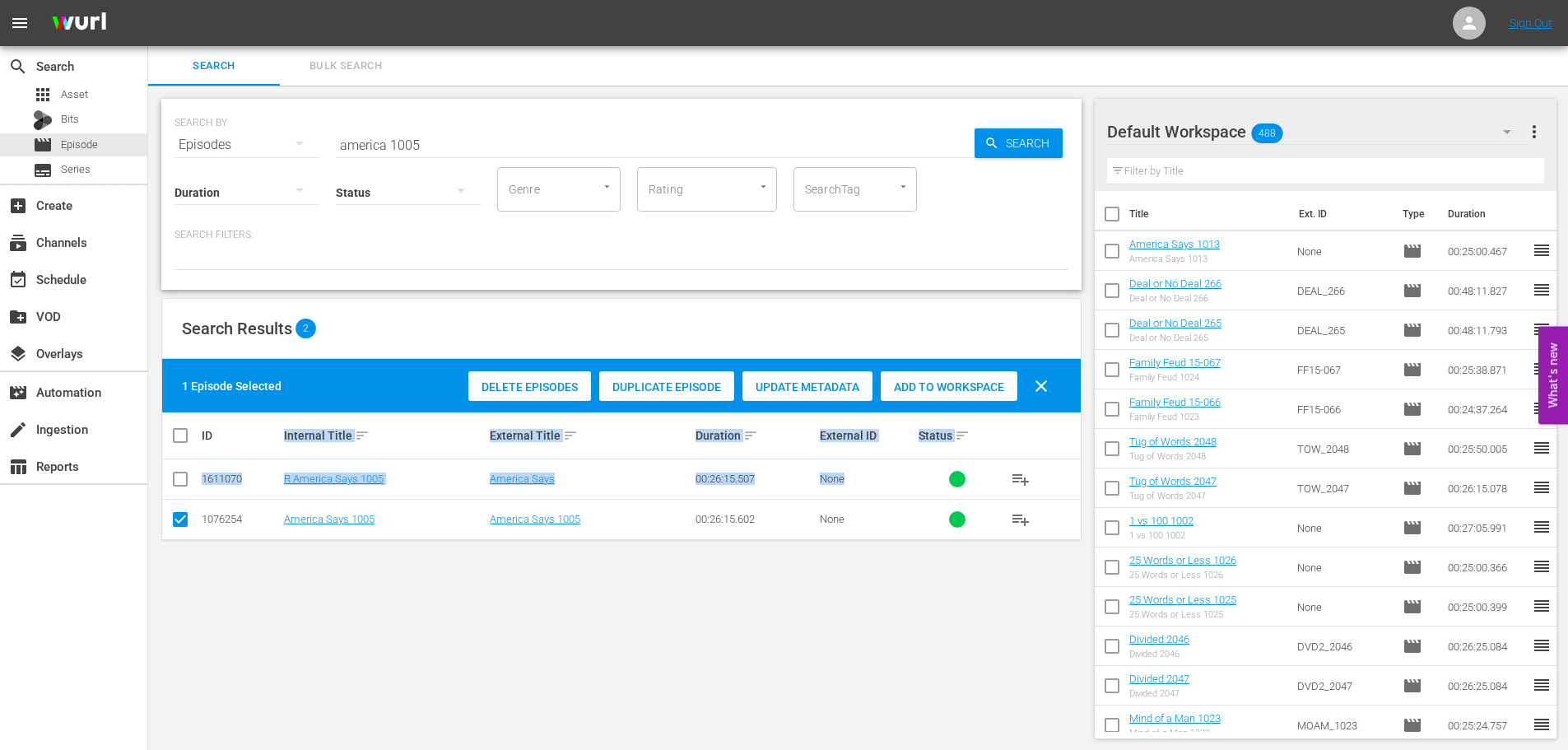
click at [951, 386] on span "Add to Workspace" at bounding box center [948, 386] width 136 height 13
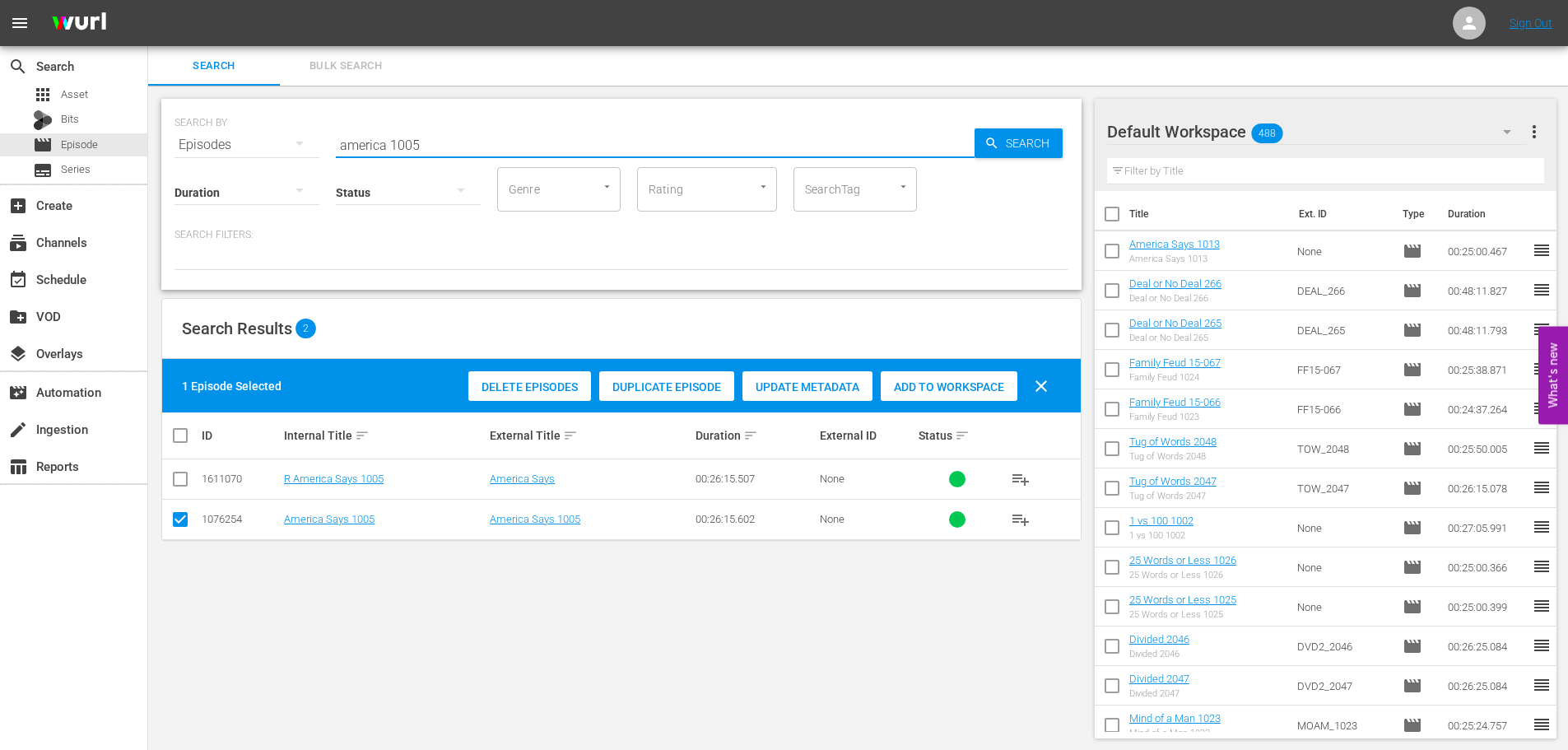
click at [494, 145] on input "america 1005" at bounding box center [655, 145] width 639 height 39
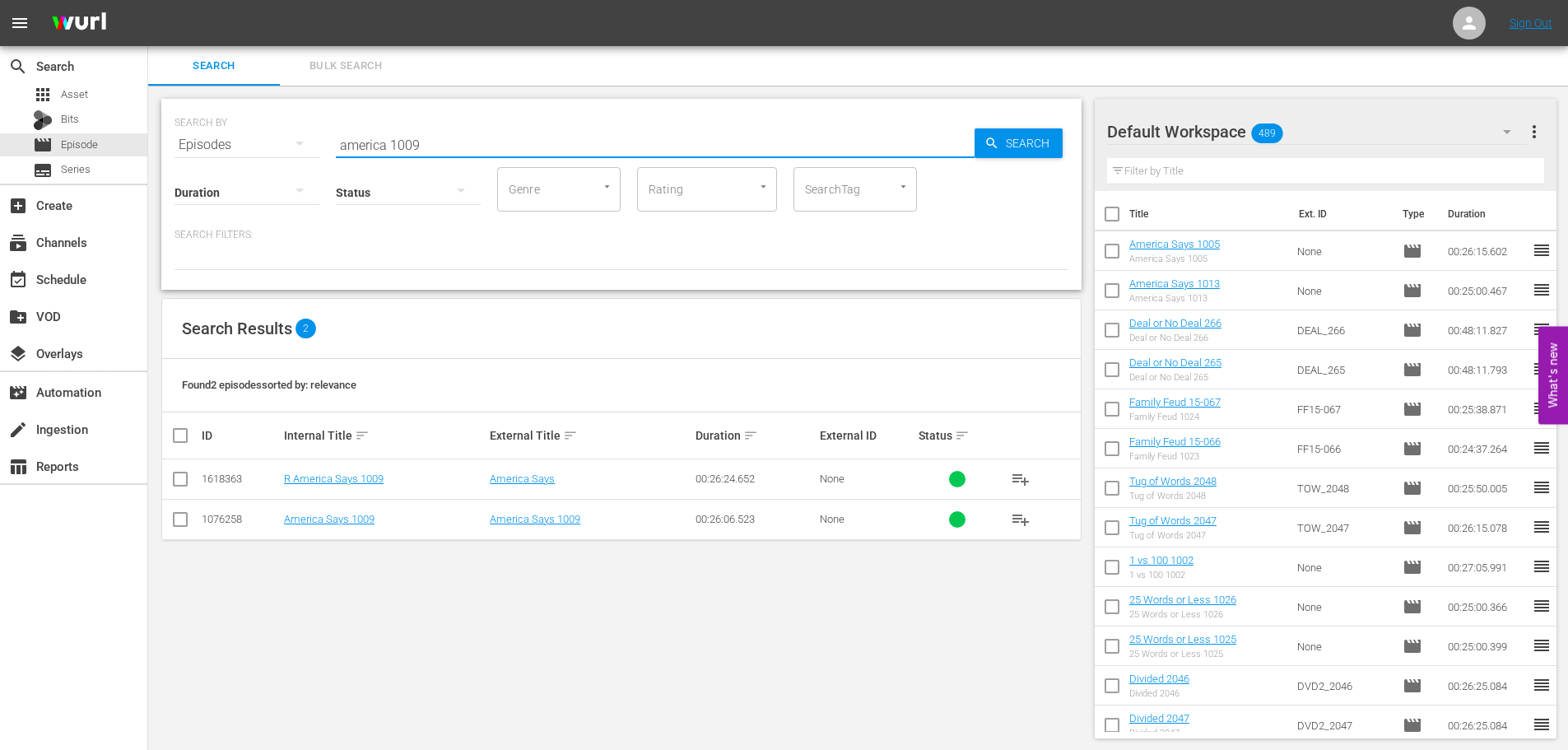
type input "america 1009"
click at [180, 526] on input "checkbox" at bounding box center [180, 523] width 20 height 20
checkbox input "true"
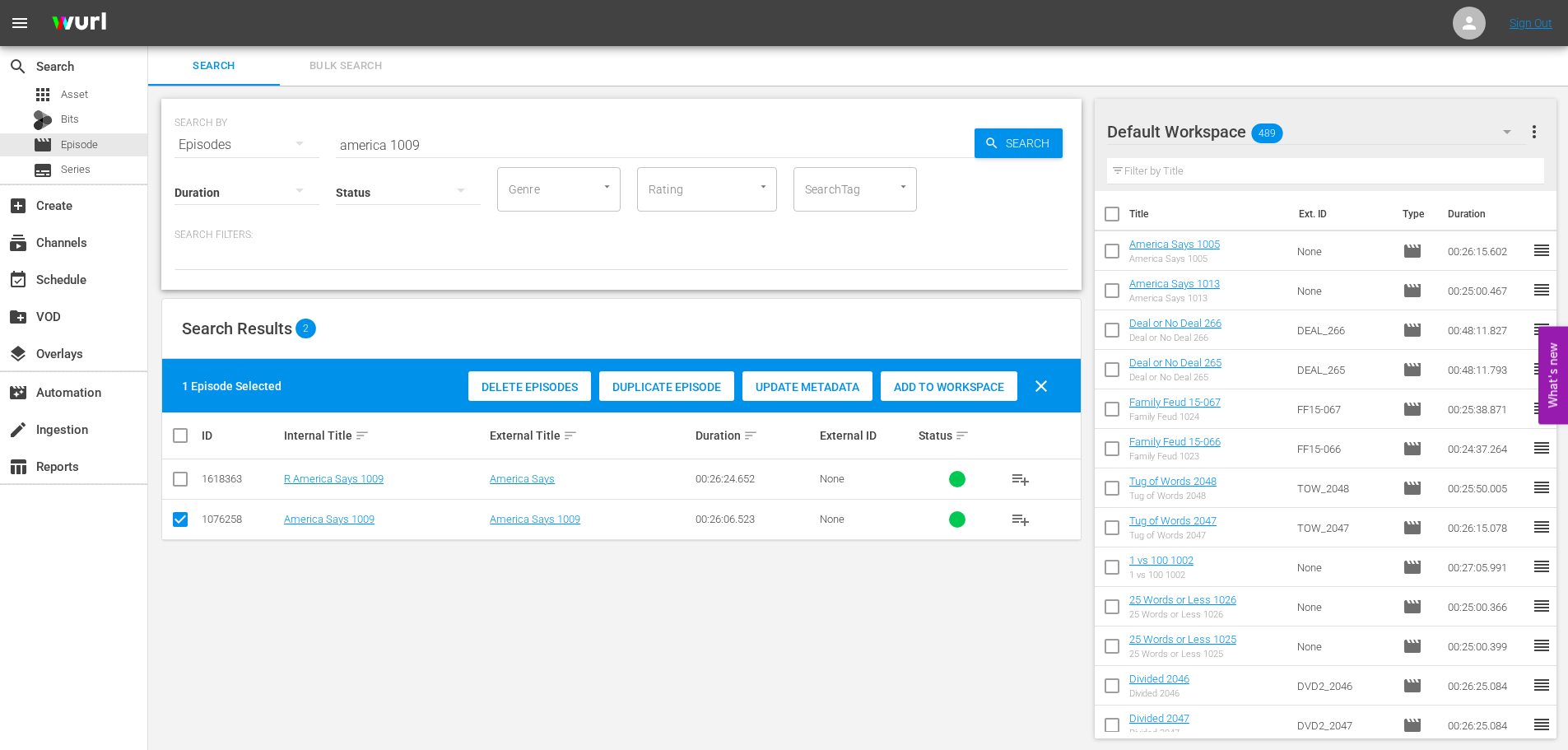
click at [954, 374] on div "Add to Workspace" at bounding box center [948, 386] width 136 height 31
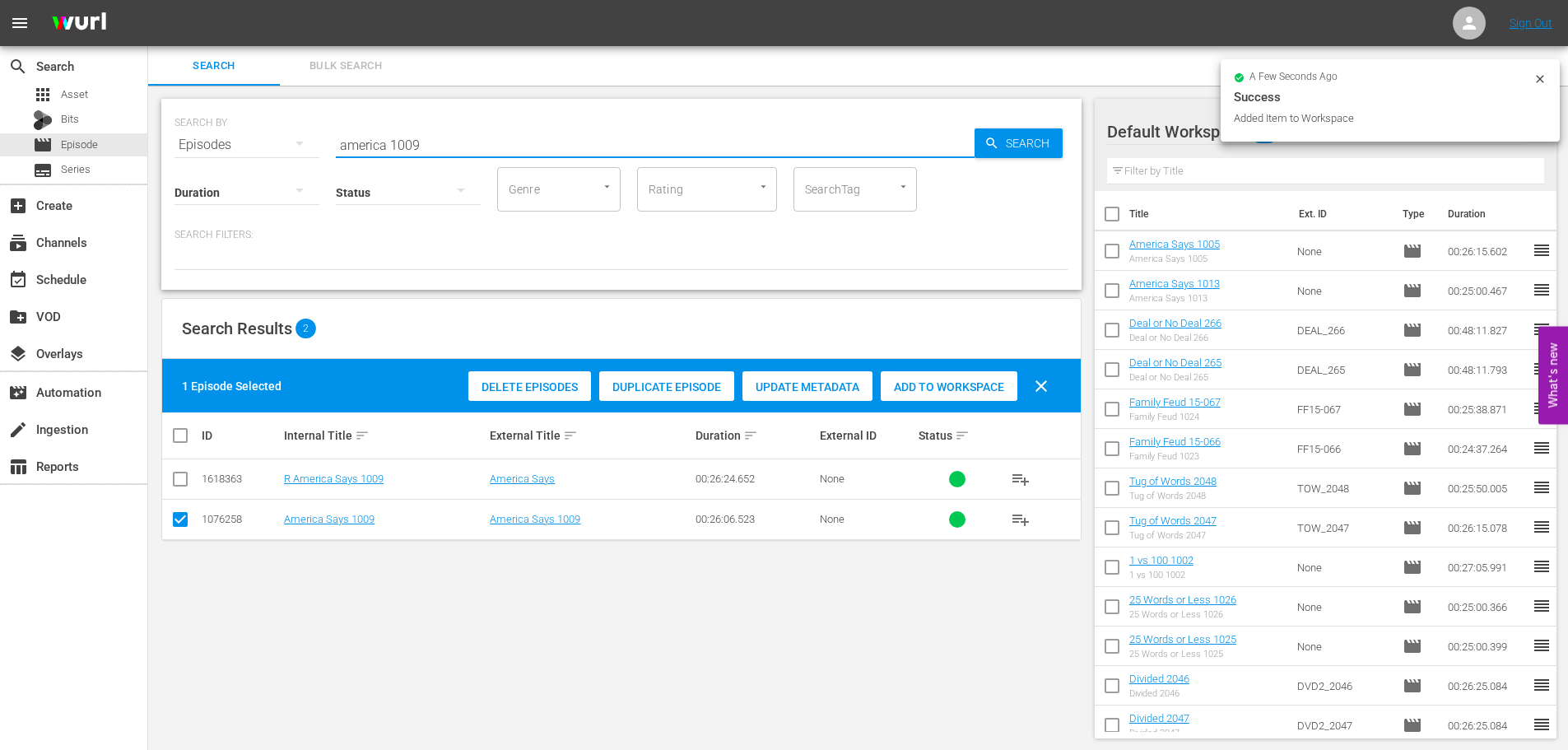
drag, startPoint x: 434, startPoint y: 147, endPoint x: 253, endPoint y: 148, distance: 181.0
click at [253, 148] on div "SEARCH BY Search By Episodes Search ID, Title, Description, Keywords, or Catego…" at bounding box center [622, 135] width 893 height 60
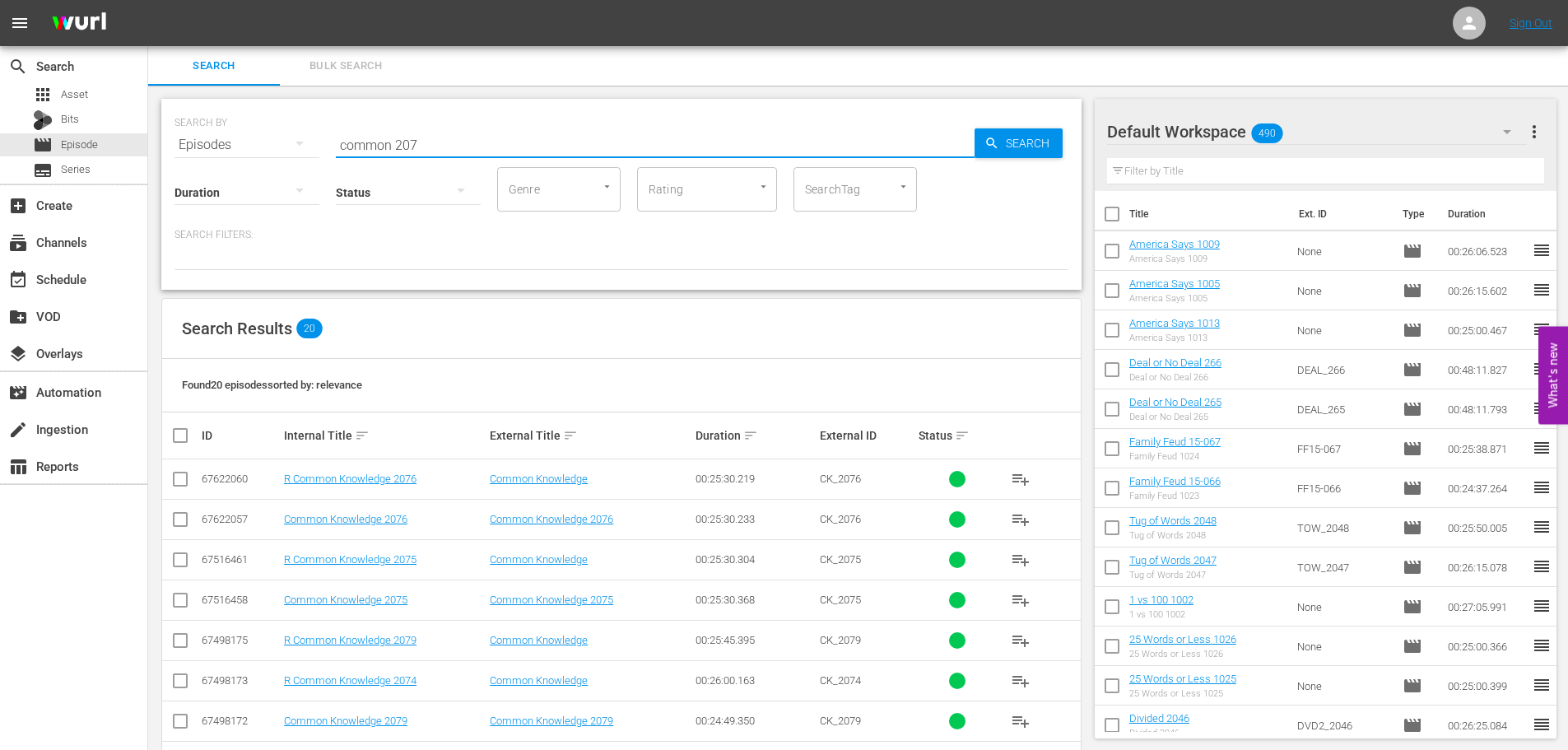
type input "common 207"
click at [173, 519] on input "checkbox" at bounding box center [180, 523] width 20 height 20
checkbox input "true"
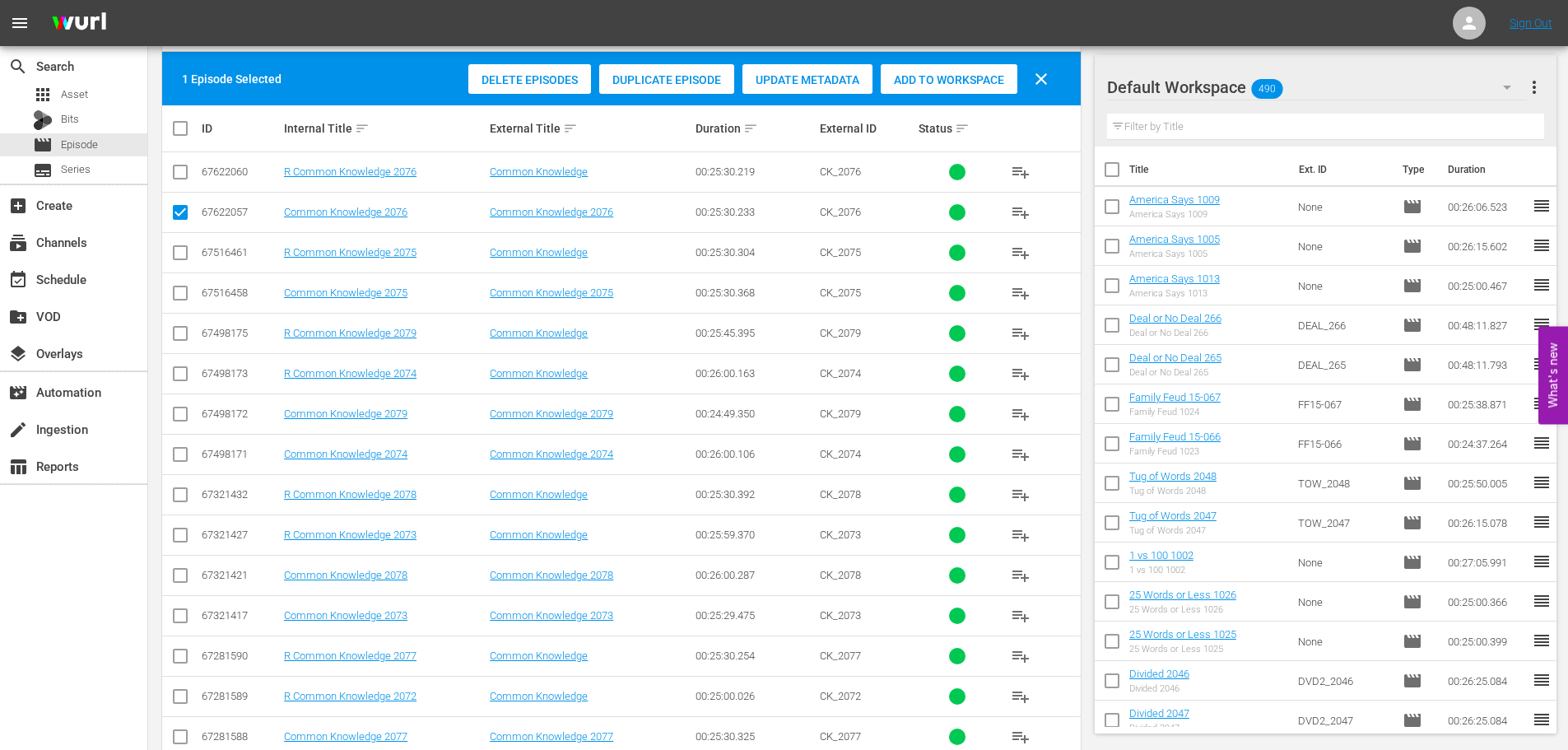
scroll to position [330, 0]
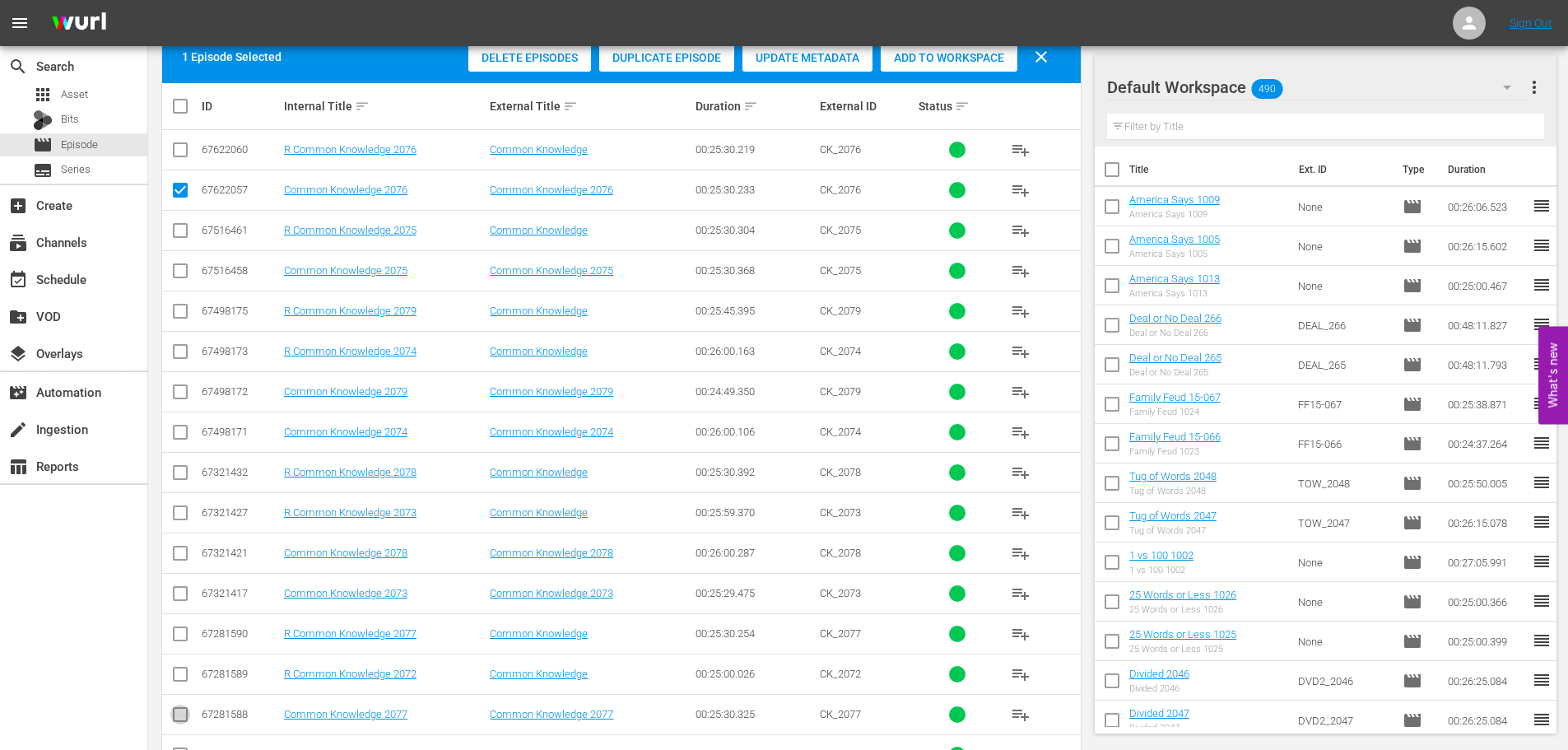
click at [180, 713] on input "checkbox" at bounding box center [180, 718] width 20 height 20
checkbox input "true"
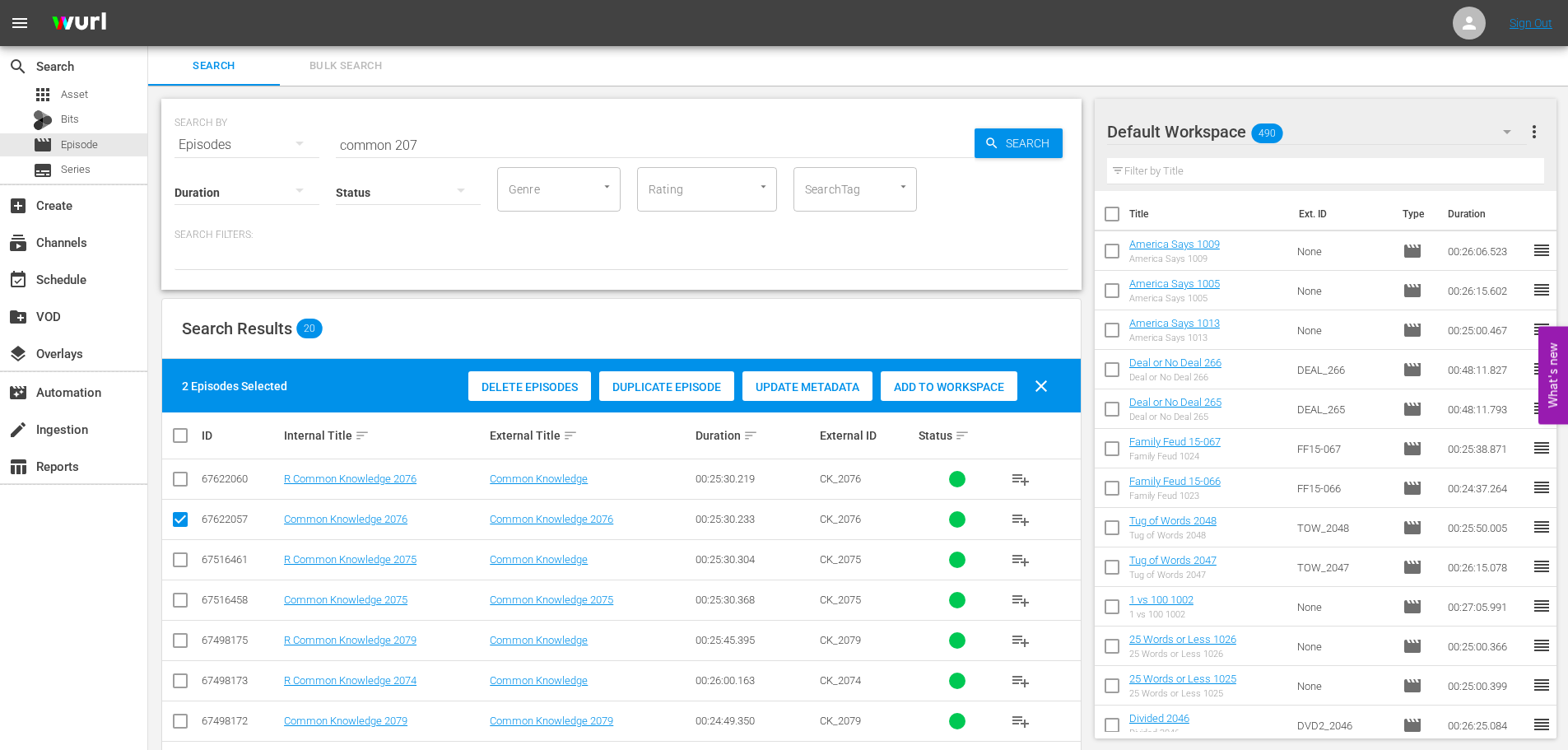
click at [919, 404] on div "Delete Episodes Duplicate Episode Update Metadata Add to Workspace clear" at bounding box center [762, 386] width 597 height 39
click at [909, 386] on span "Add to Workspace" at bounding box center [948, 386] width 136 height 13
drag, startPoint x: 466, startPoint y: 147, endPoint x: 124, endPoint y: 98, distance: 345.5
click at [166, 122] on div "SEARCH BY Search By Episodes Search ID, Title, Description, Keywords, or Catego…" at bounding box center [621, 194] width 920 height 191
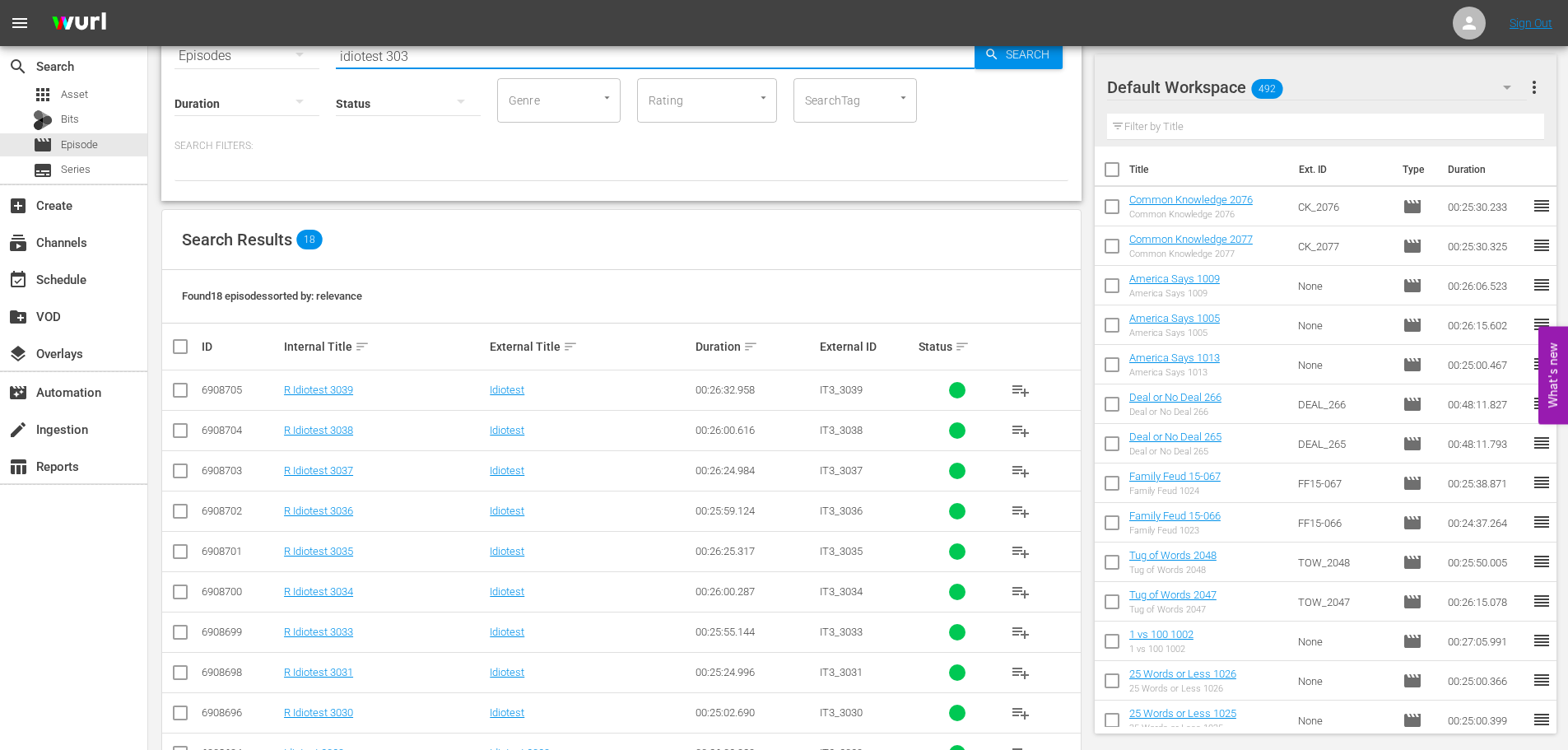
scroll to position [466, 0]
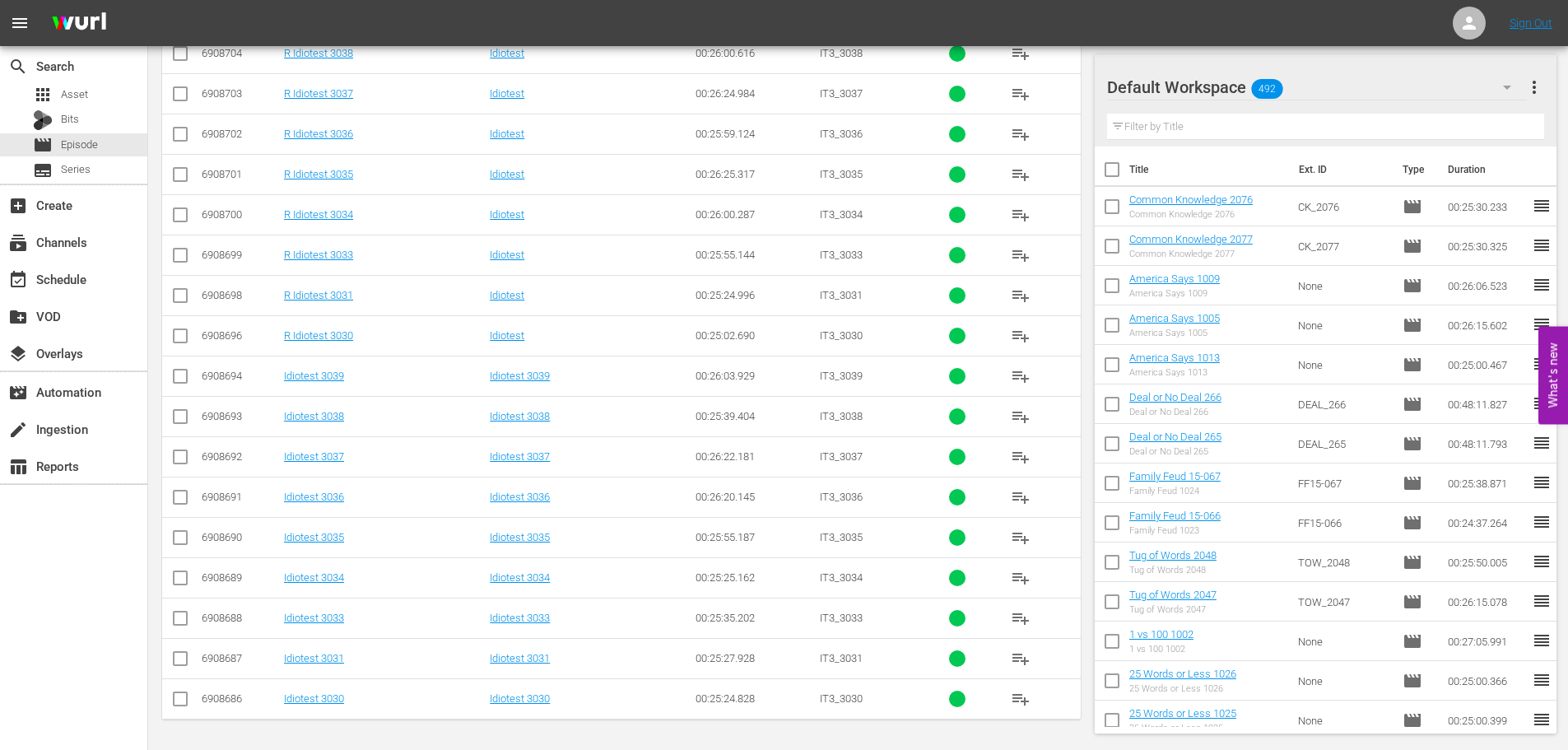
type input "idiotest 303"
click at [175, 615] on input "checkbox" at bounding box center [180, 622] width 20 height 20
checkbox input "true"
click at [185, 536] on input "checkbox" at bounding box center [180, 541] width 20 height 20
checkbox input "true"
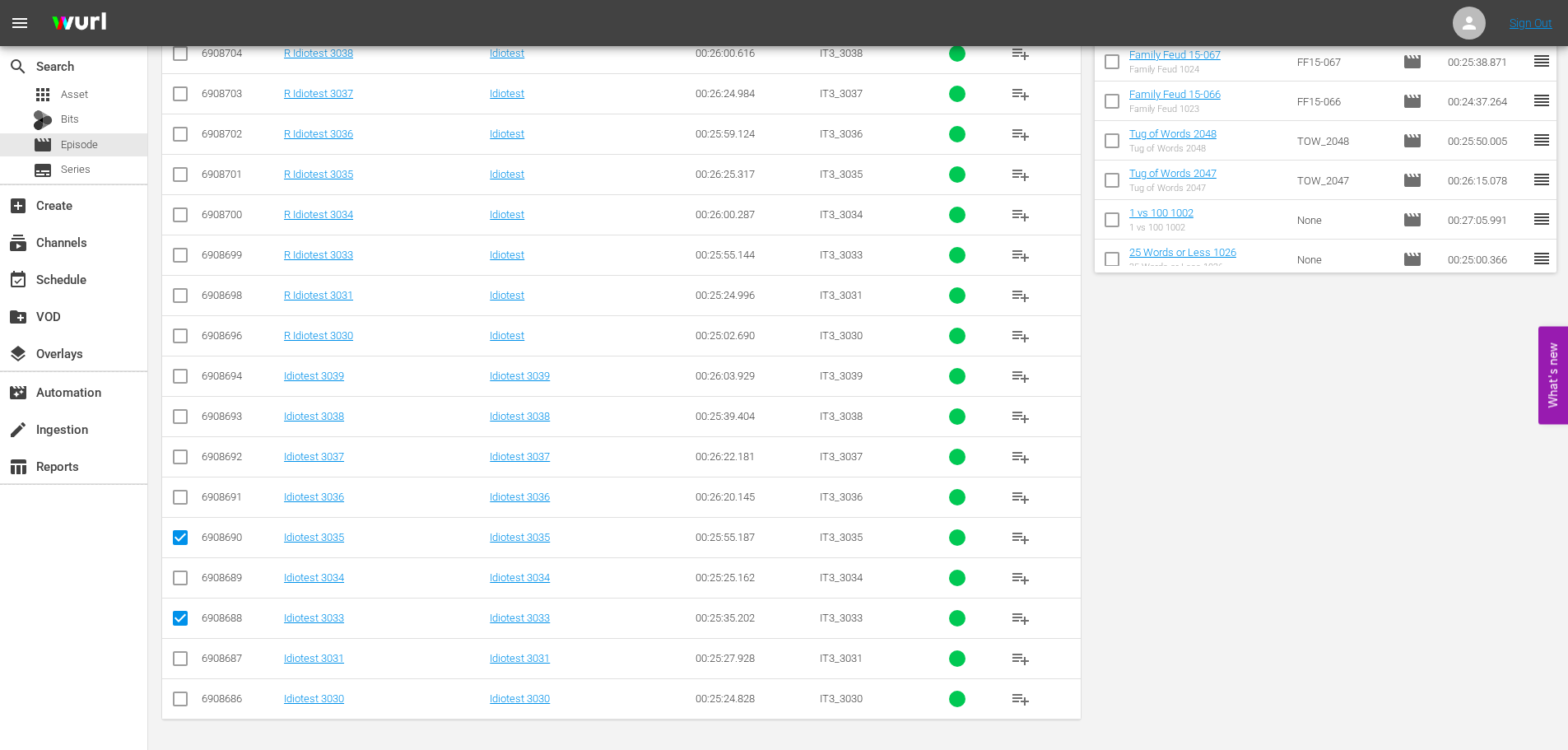
scroll to position [0, 0]
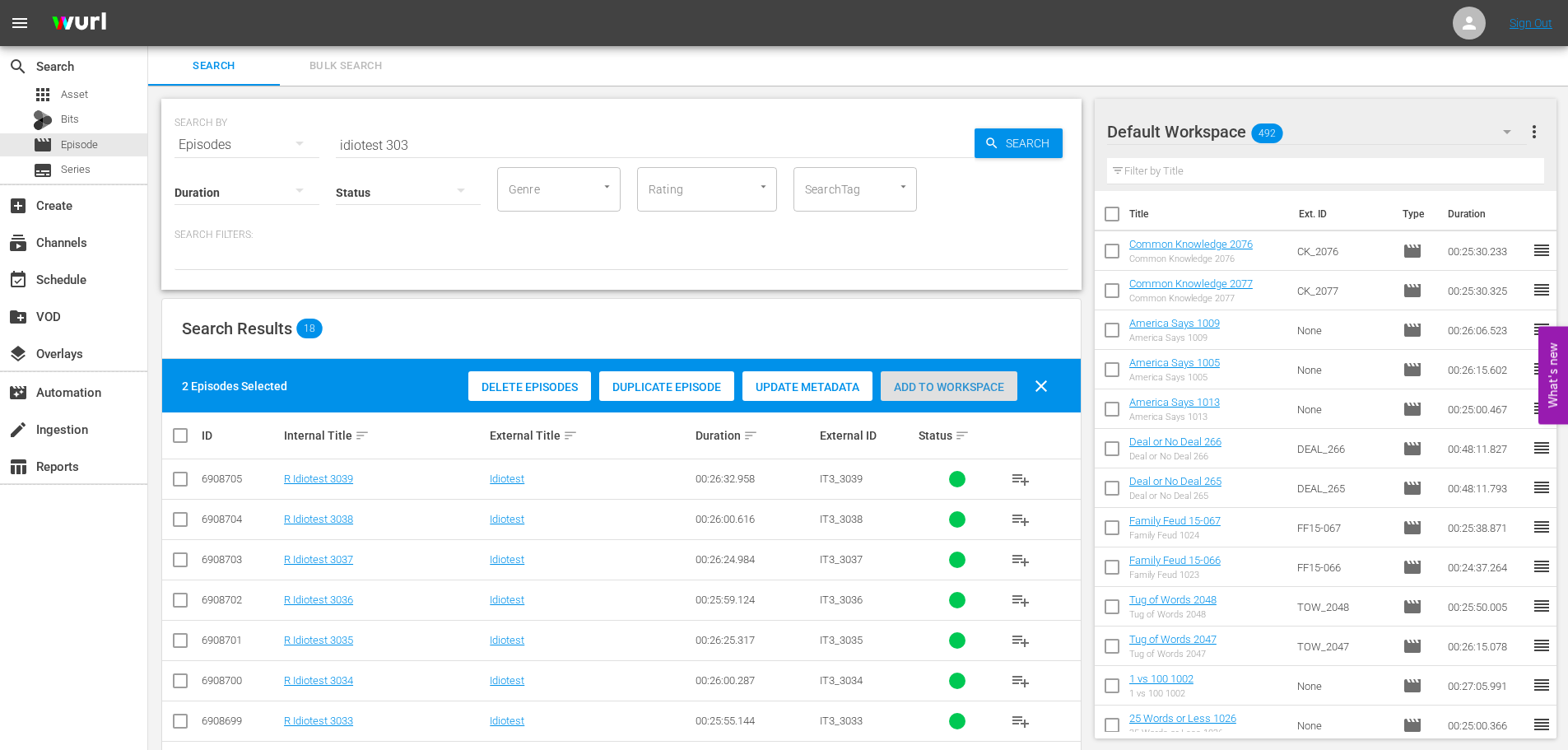
click at [971, 380] on span "Add to Workspace" at bounding box center [948, 386] width 136 height 13
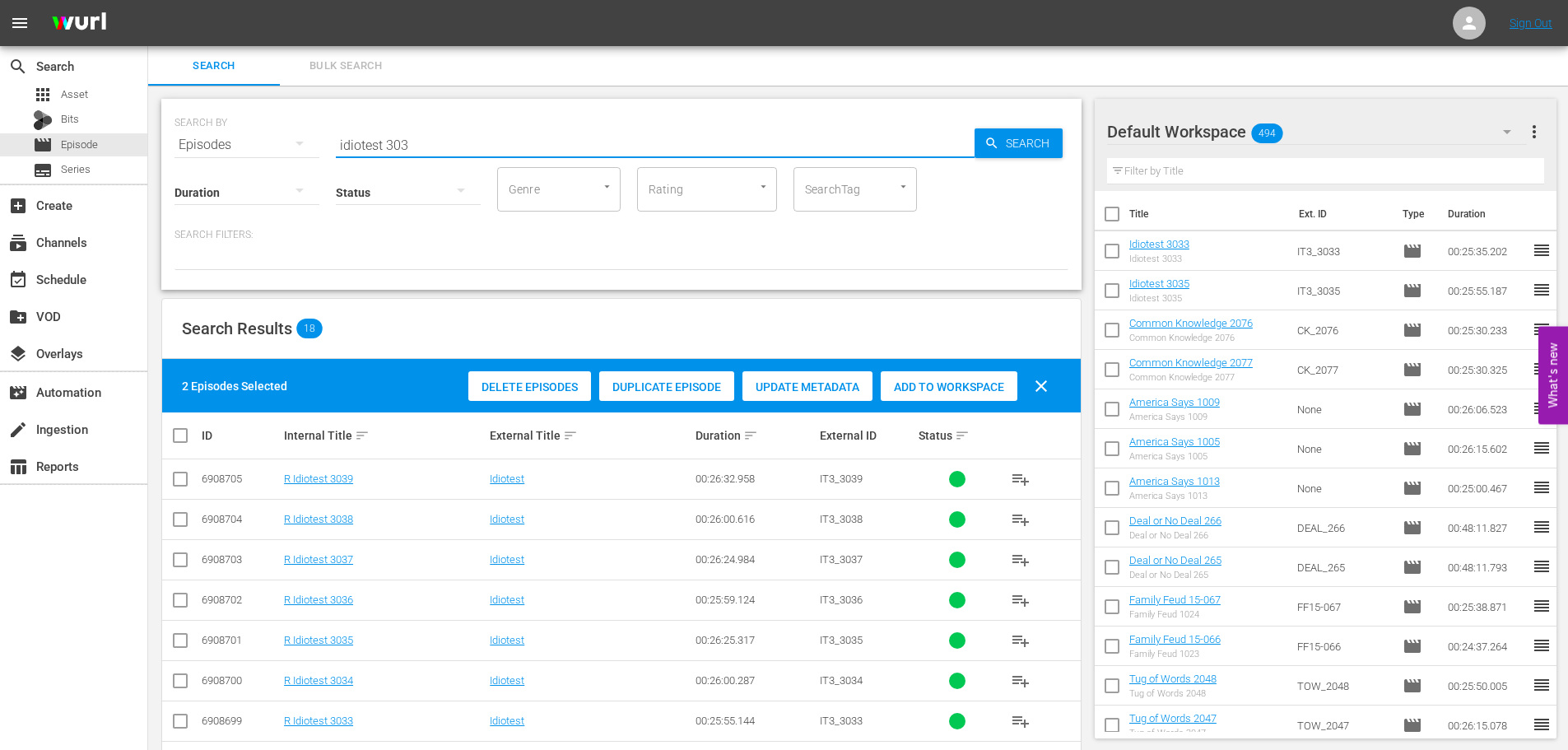
click at [432, 136] on input "idiotest 303" at bounding box center [655, 145] width 639 height 39
drag, startPoint x: 432, startPoint y: 136, endPoint x: 238, endPoint y: 129, distance: 194.1
click at [238, 129] on div "SEARCH BY Search By Episodes Search ID, Title, Description, Keywords, or Catego…" at bounding box center [622, 135] width 893 height 60
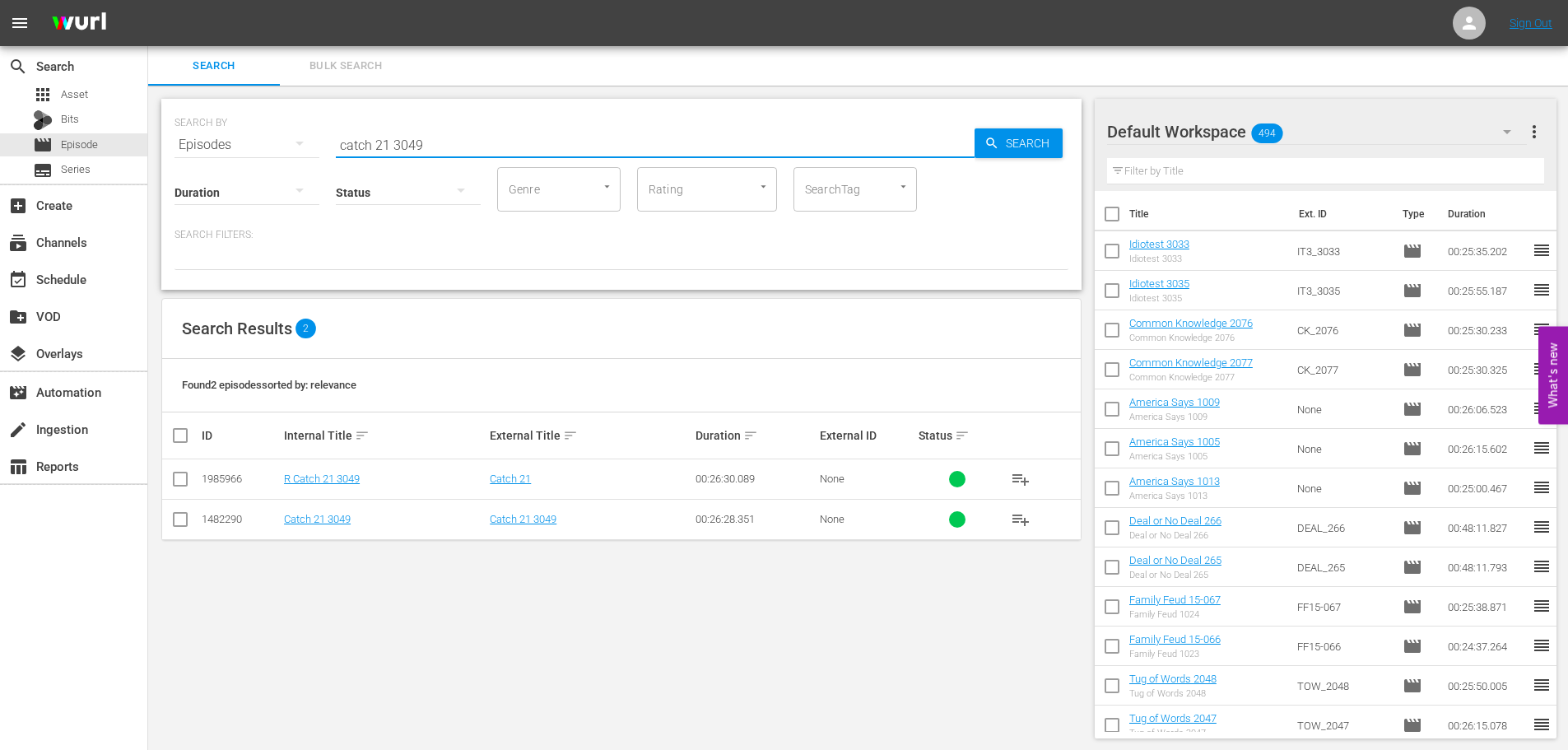
type input "catch 21 3049"
click at [177, 520] on input "checkbox" at bounding box center [180, 523] width 20 height 20
checkbox input "true"
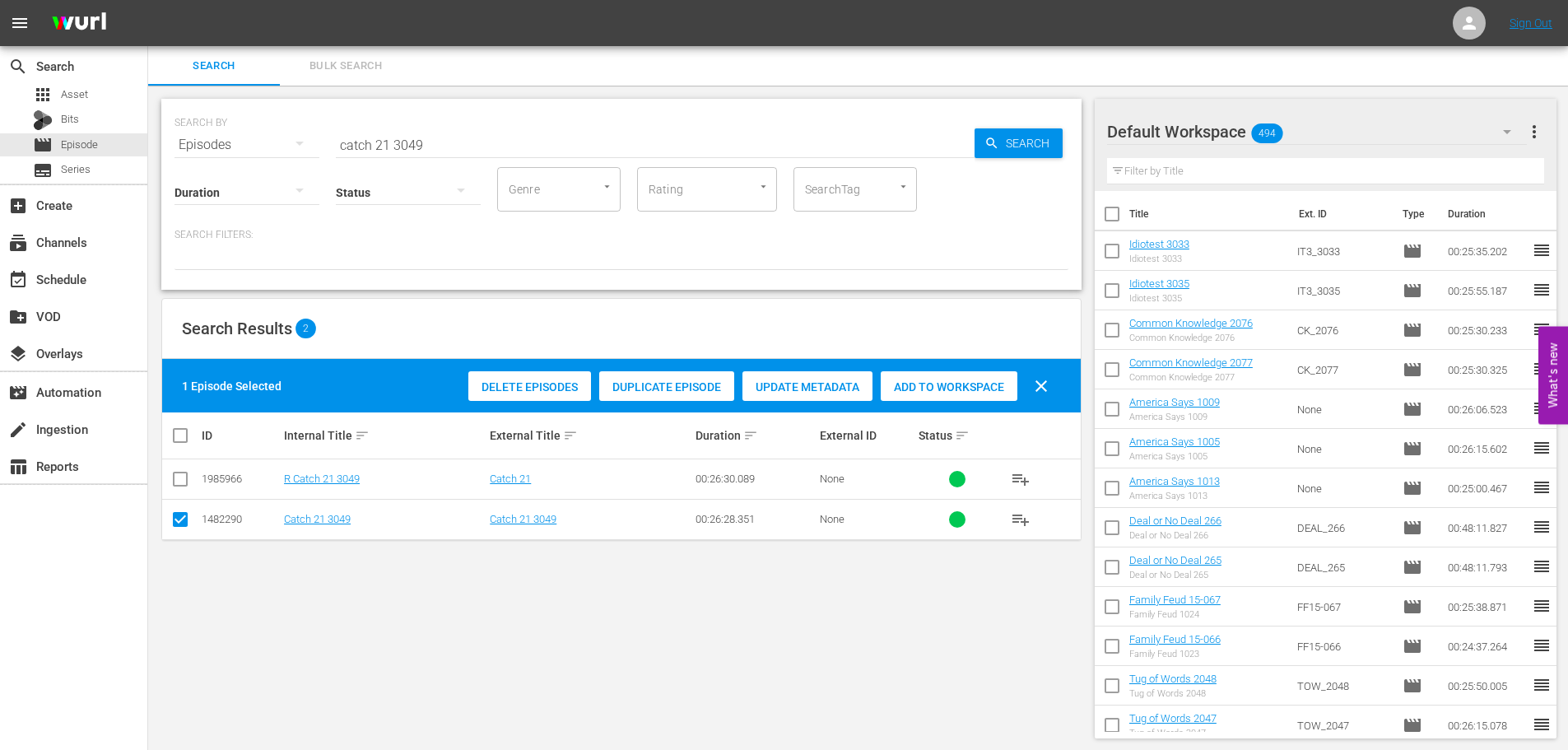
click at [954, 382] on span "Add to Workspace" at bounding box center [948, 386] width 136 height 13
click at [449, 136] on input "catch 21 3049" at bounding box center [655, 145] width 639 height 39
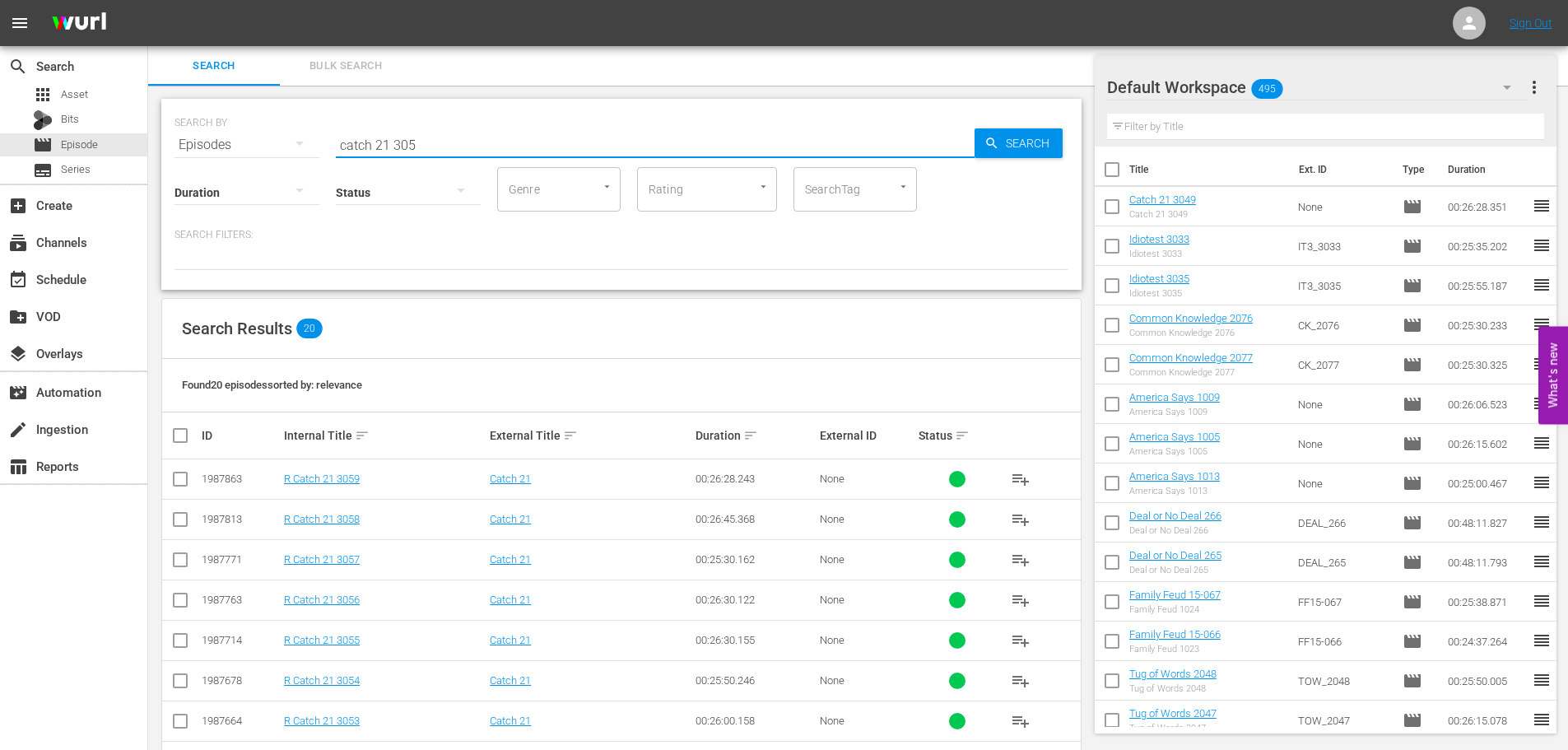
scroll to position [494, 0]
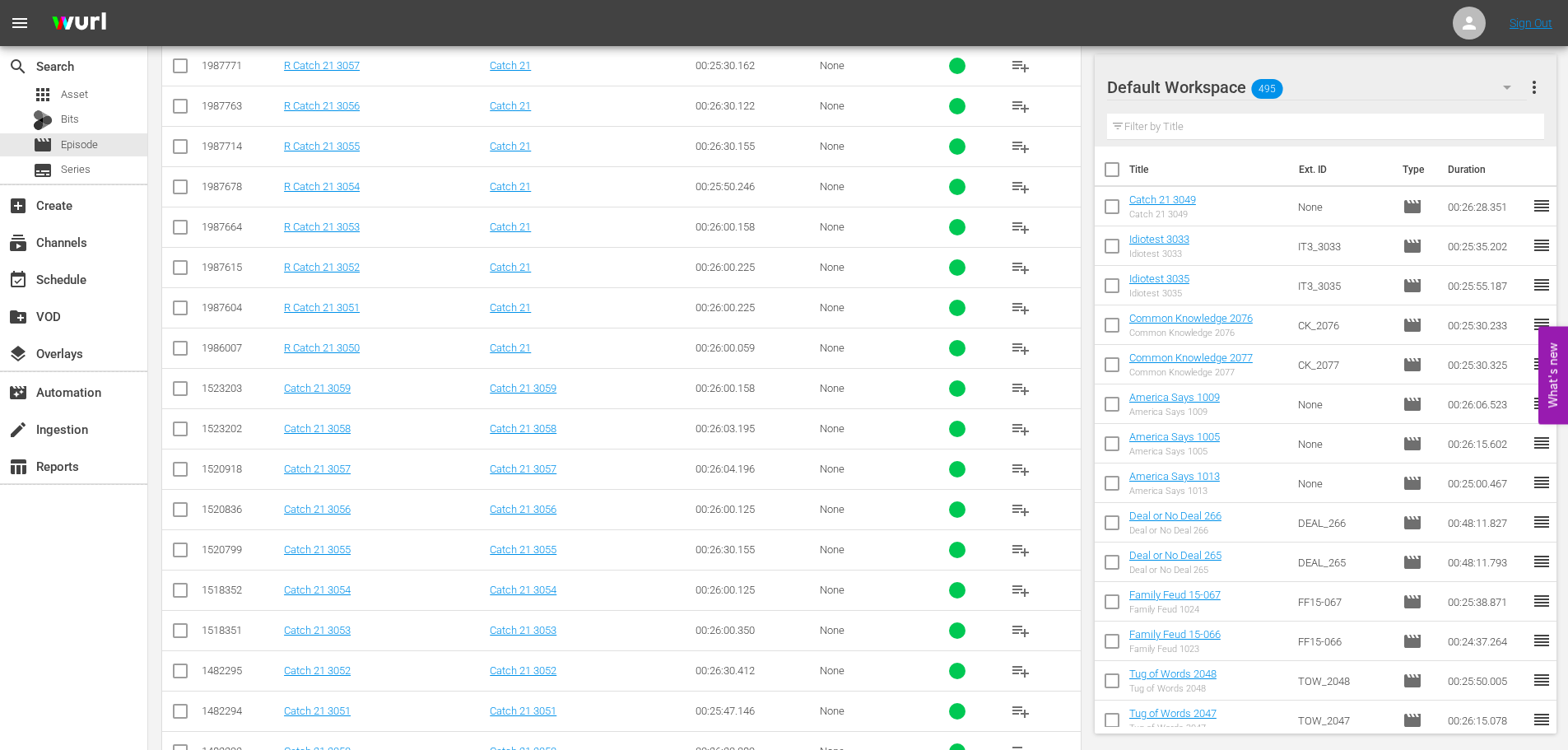
type input "catch 21 305"
click at [179, 710] on input "checkbox" at bounding box center [180, 715] width 20 height 20
checkbox input "true"
click at [179, 637] on input "checkbox" at bounding box center [180, 634] width 20 height 20
checkbox input "true"
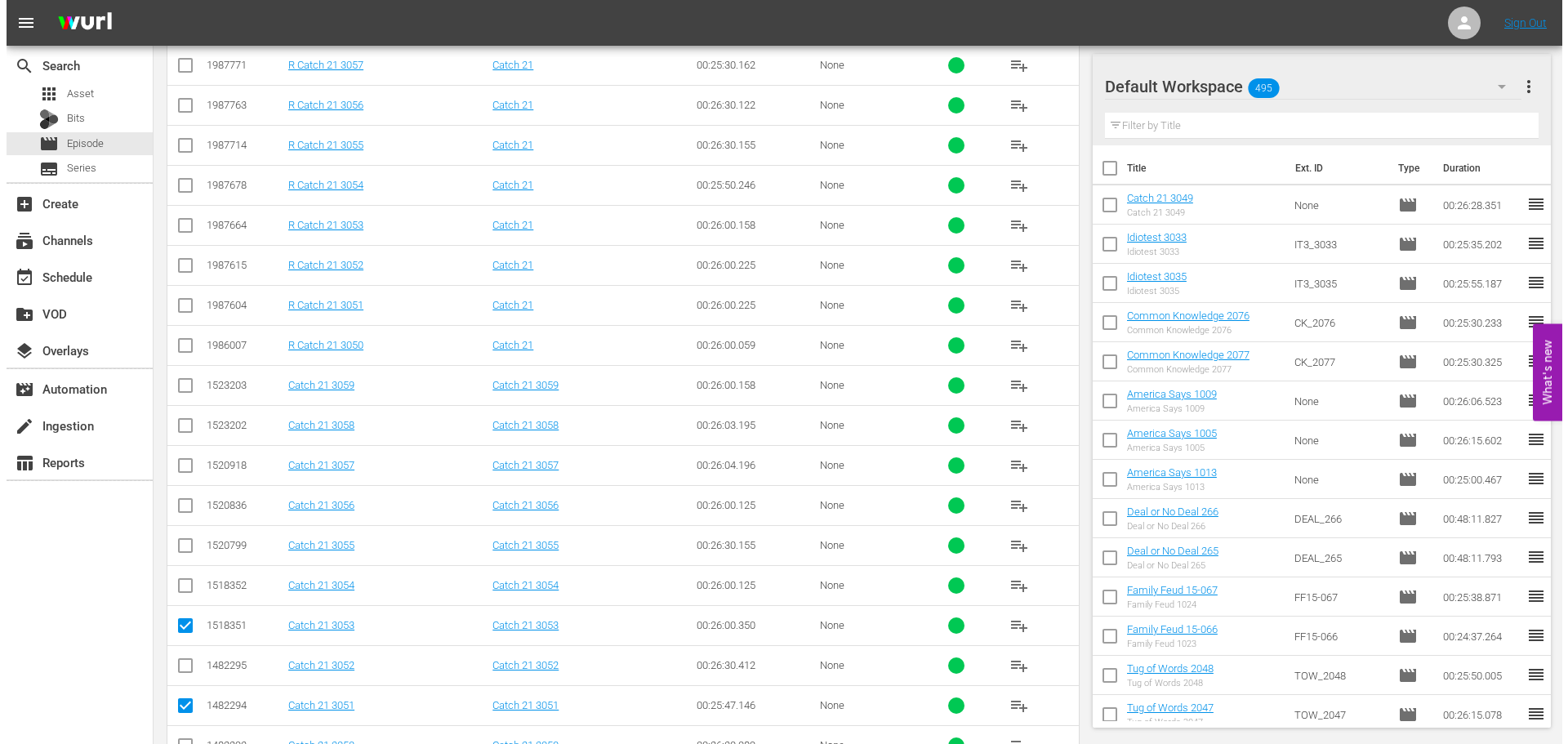
scroll to position [0, 0]
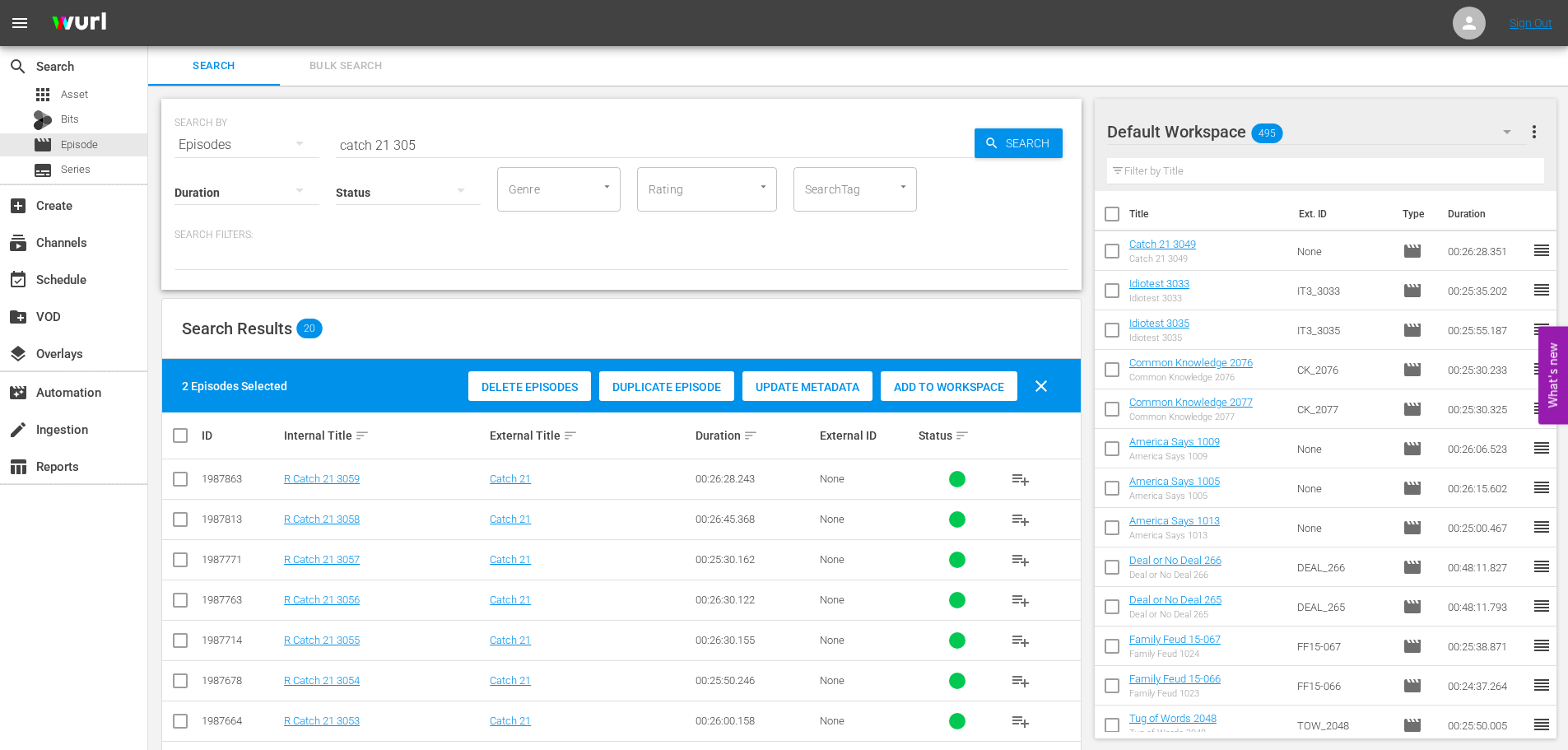
click at [965, 389] on span "Add to Workspace" at bounding box center [948, 386] width 136 height 13
click at [68, 283] on div "event_available Schedule" at bounding box center [46, 277] width 92 height 15
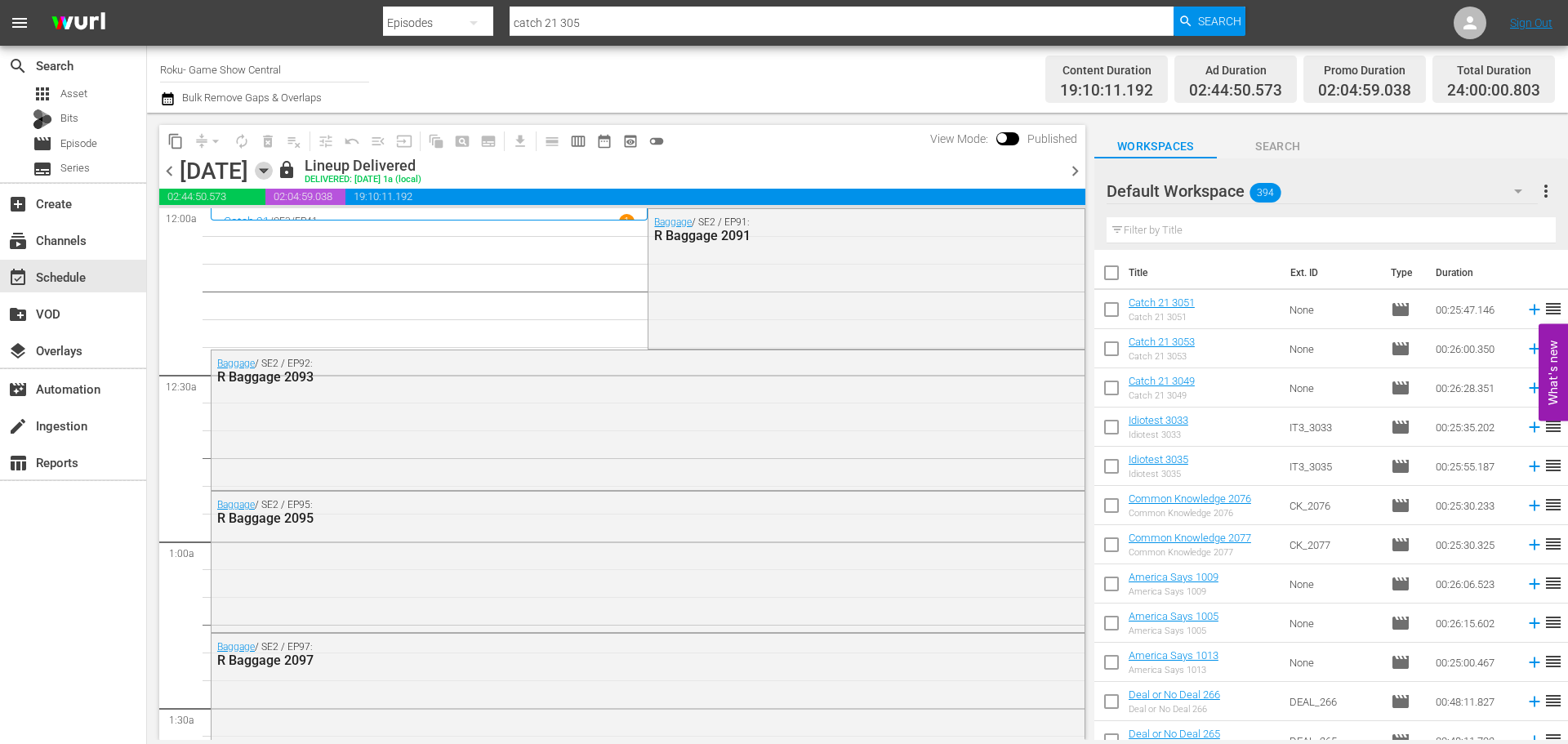
click at [273, 174] on icon "button" at bounding box center [263, 171] width 18 height 18
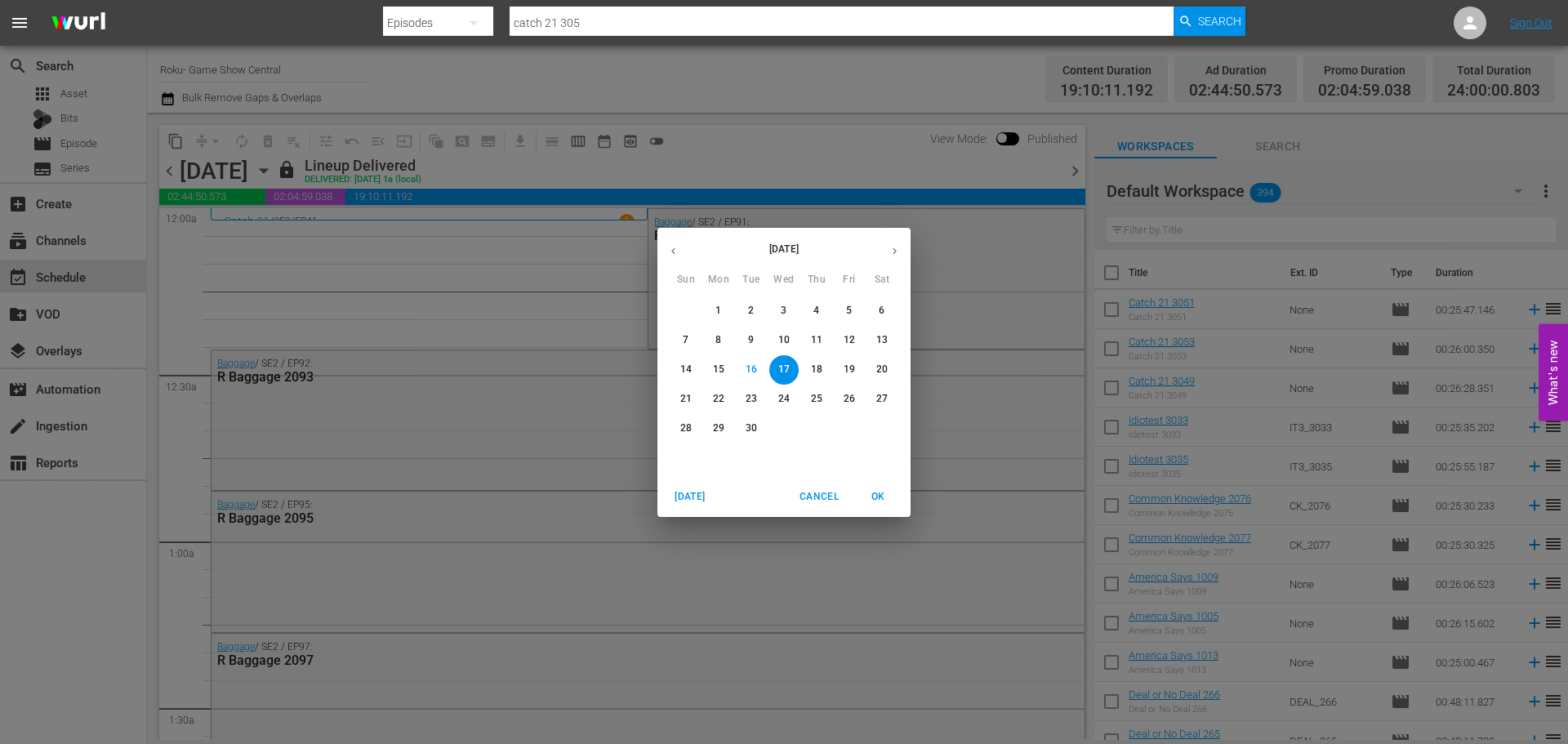
click at [787, 338] on p "10" at bounding box center [784, 340] width 12 height 14
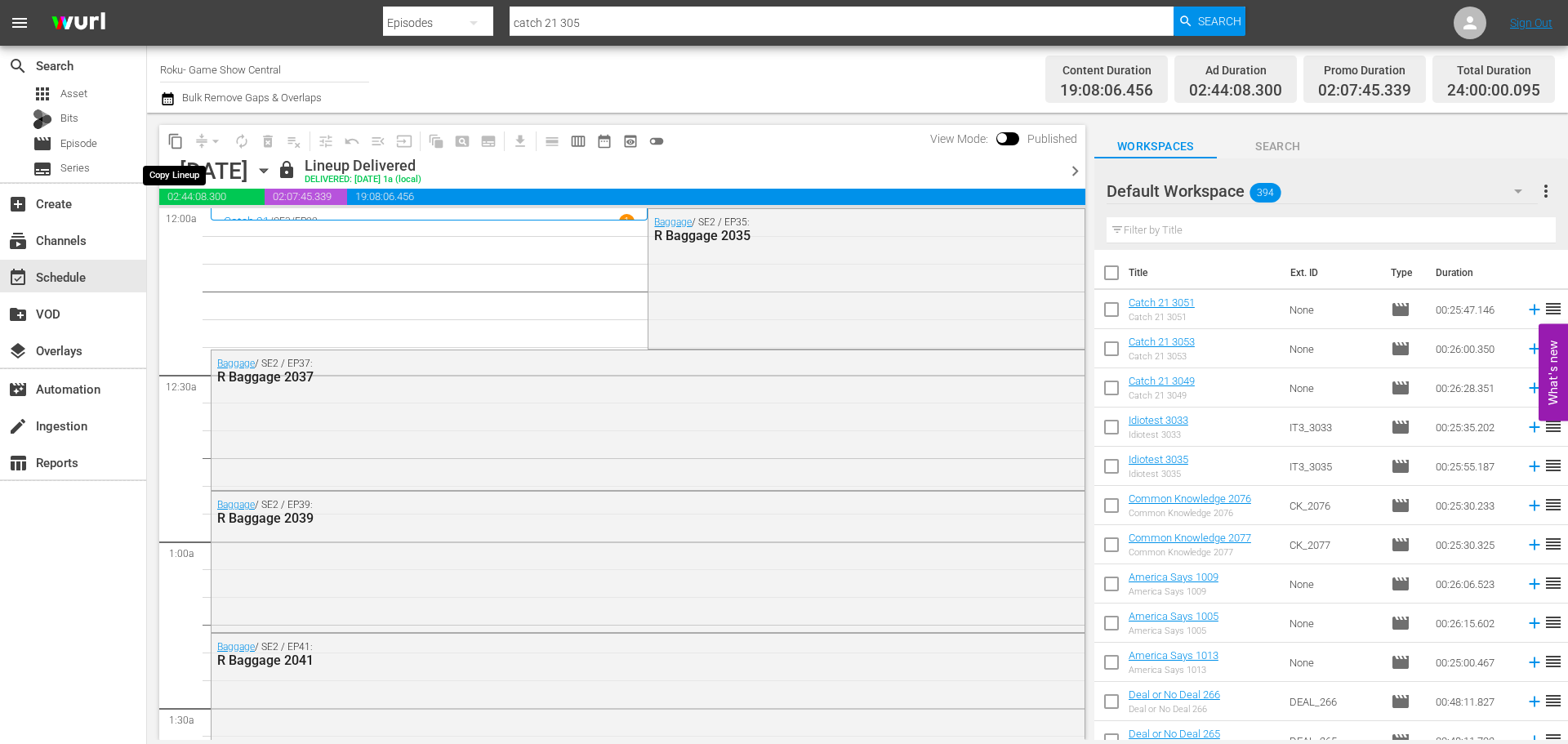
click at [173, 135] on span "content_copy" at bounding box center [175, 142] width 16 height 16
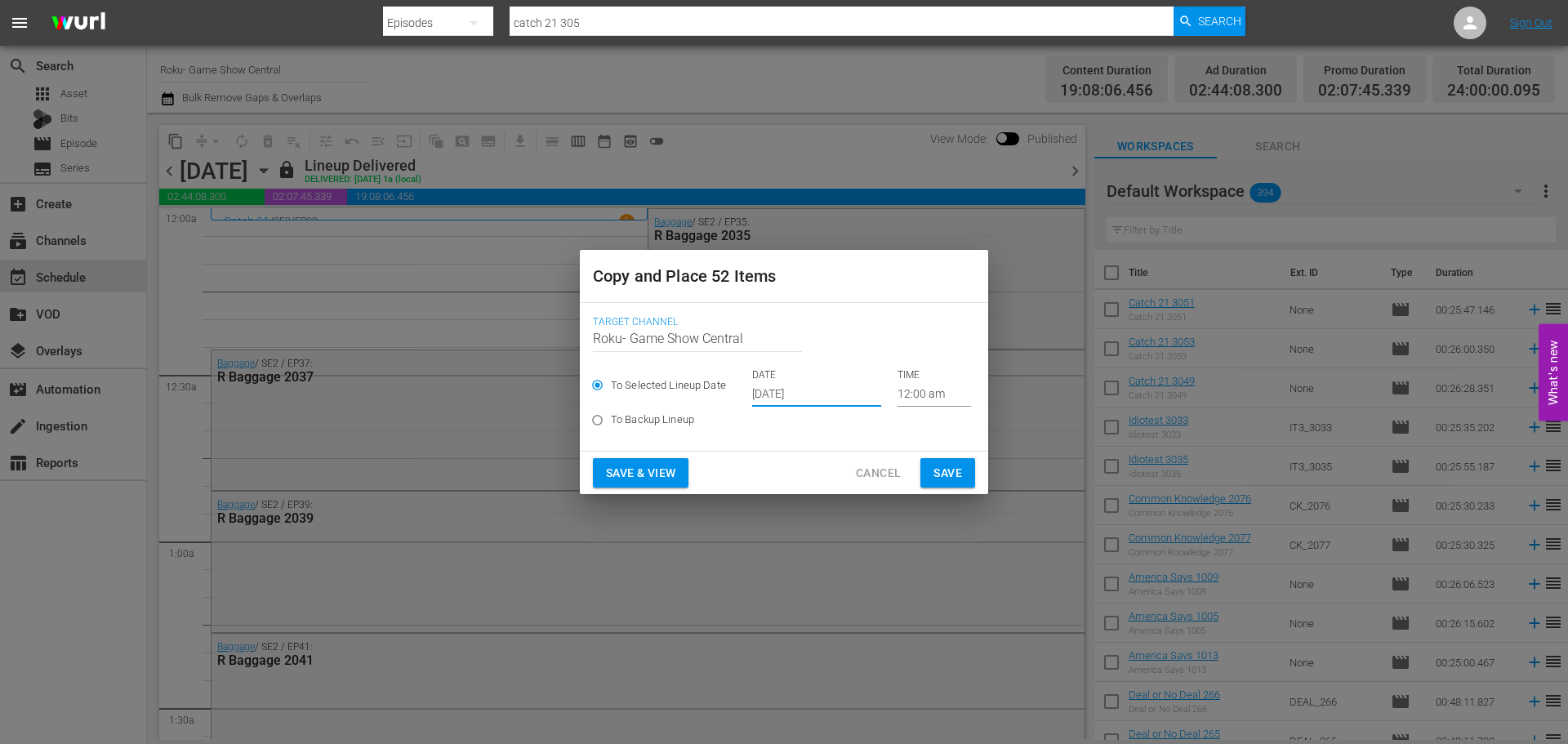
click at [809, 393] on input "Sep 18th 2025" at bounding box center [817, 394] width 129 height 25
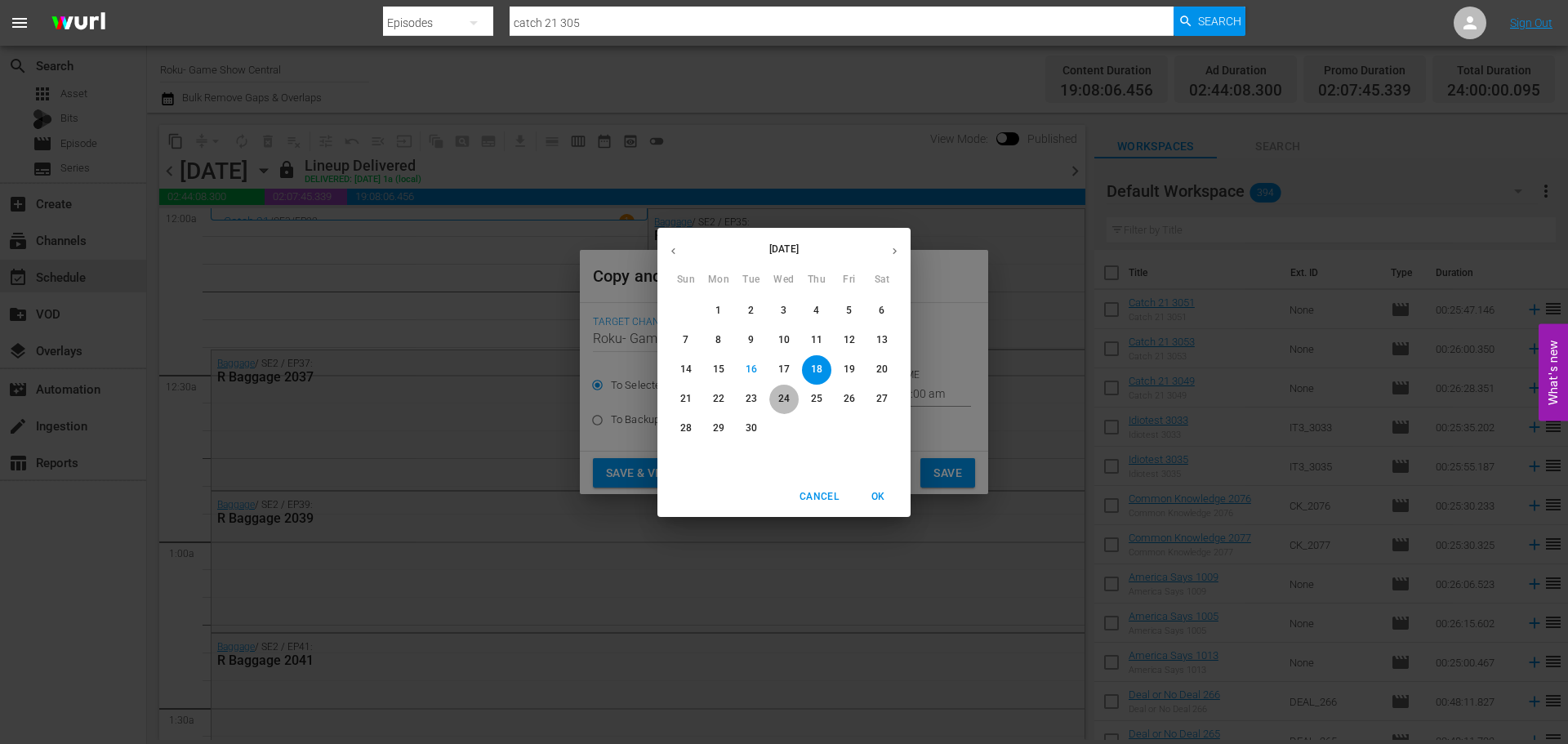
click at [792, 401] on span "24" at bounding box center [784, 399] width 29 height 14
type input "Sep 24th 2025"
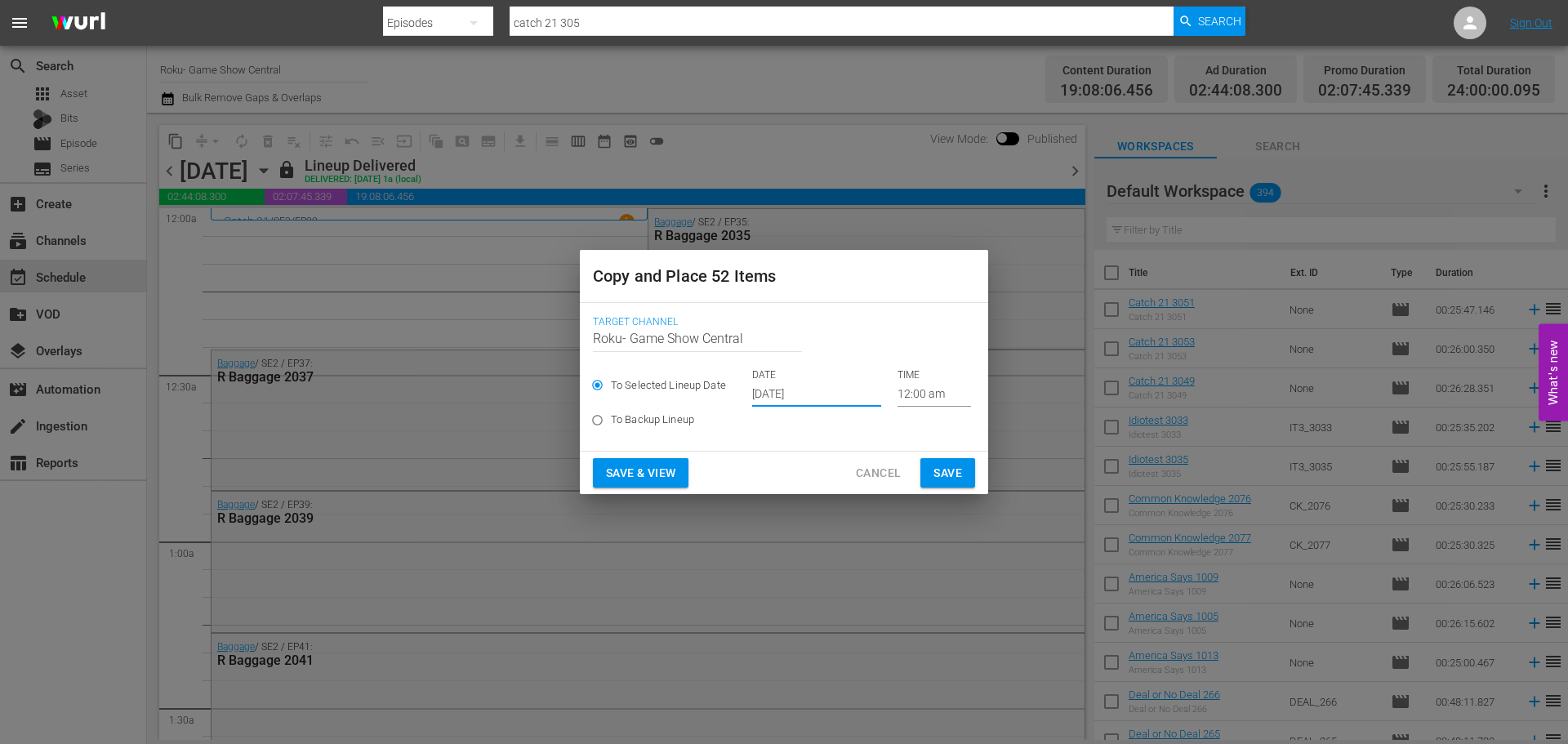
click at [968, 480] on button "Save" at bounding box center [948, 472] width 55 height 30
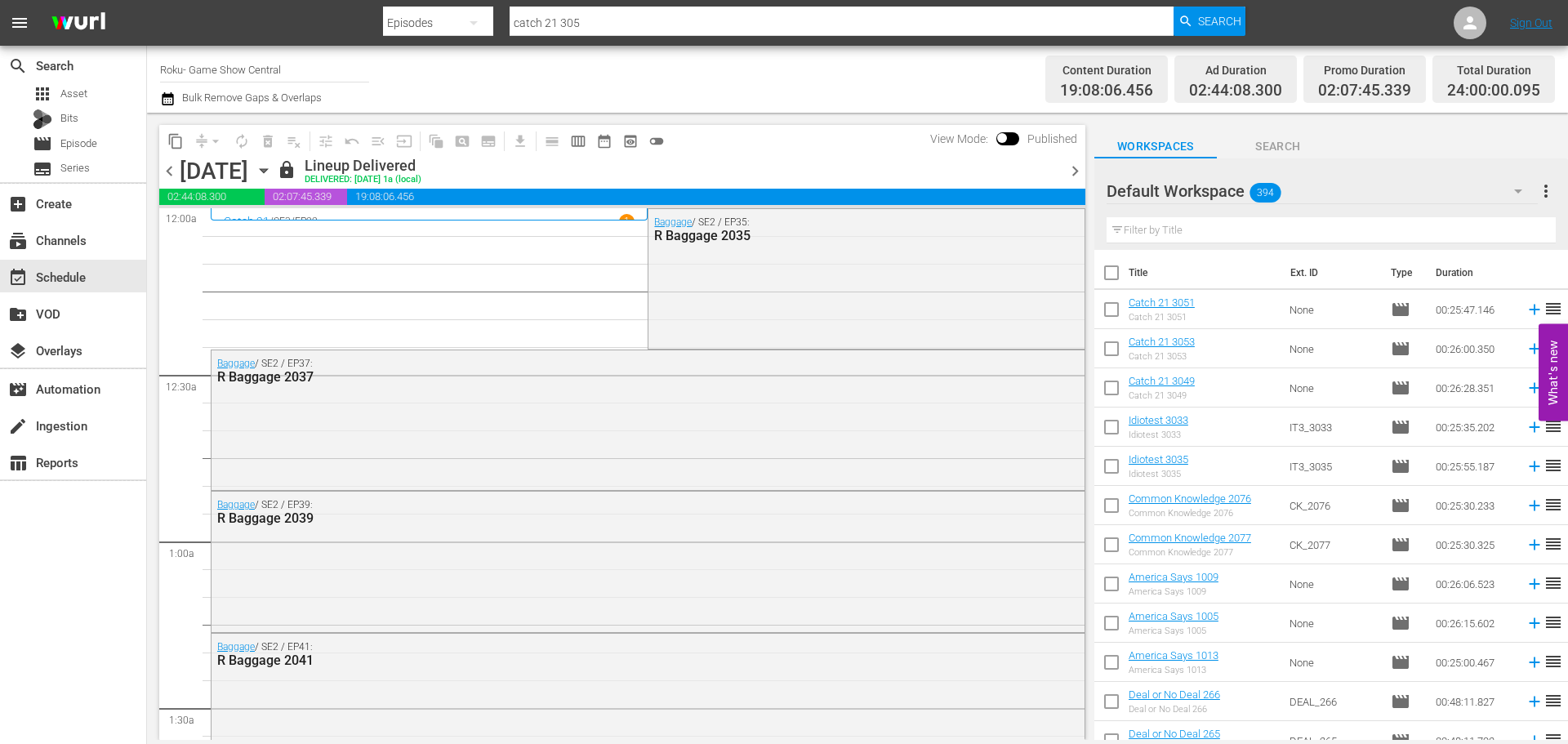
click at [273, 164] on icon "button" at bounding box center [263, 171] width 18 height 18
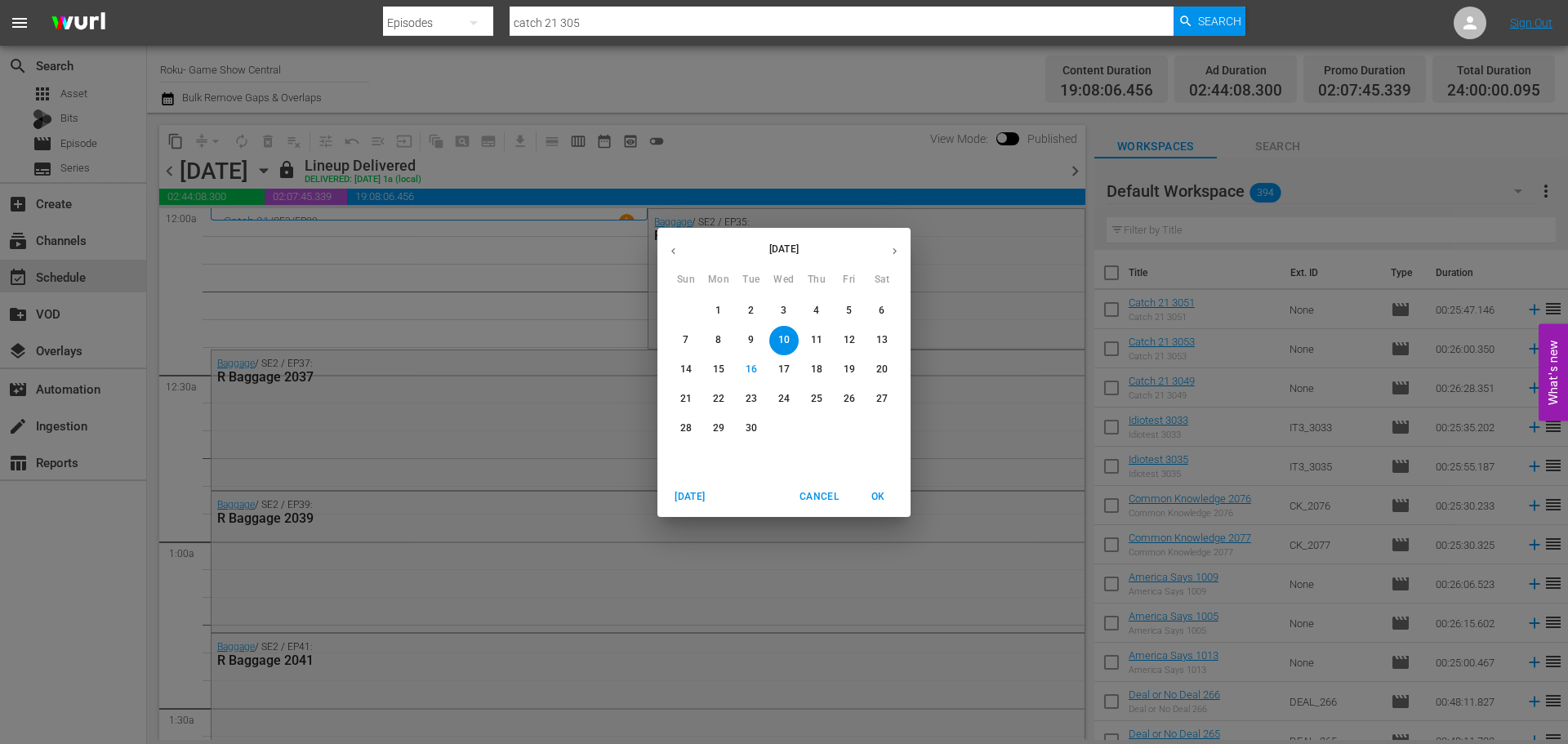
drag, startPoint x: 780, startPoint y: 394, endPoint x: 789, endPoint y: 408, distance: 16.6
click at [780, 395] on p "24" at bounding box center [784, 399] width 12 height 14
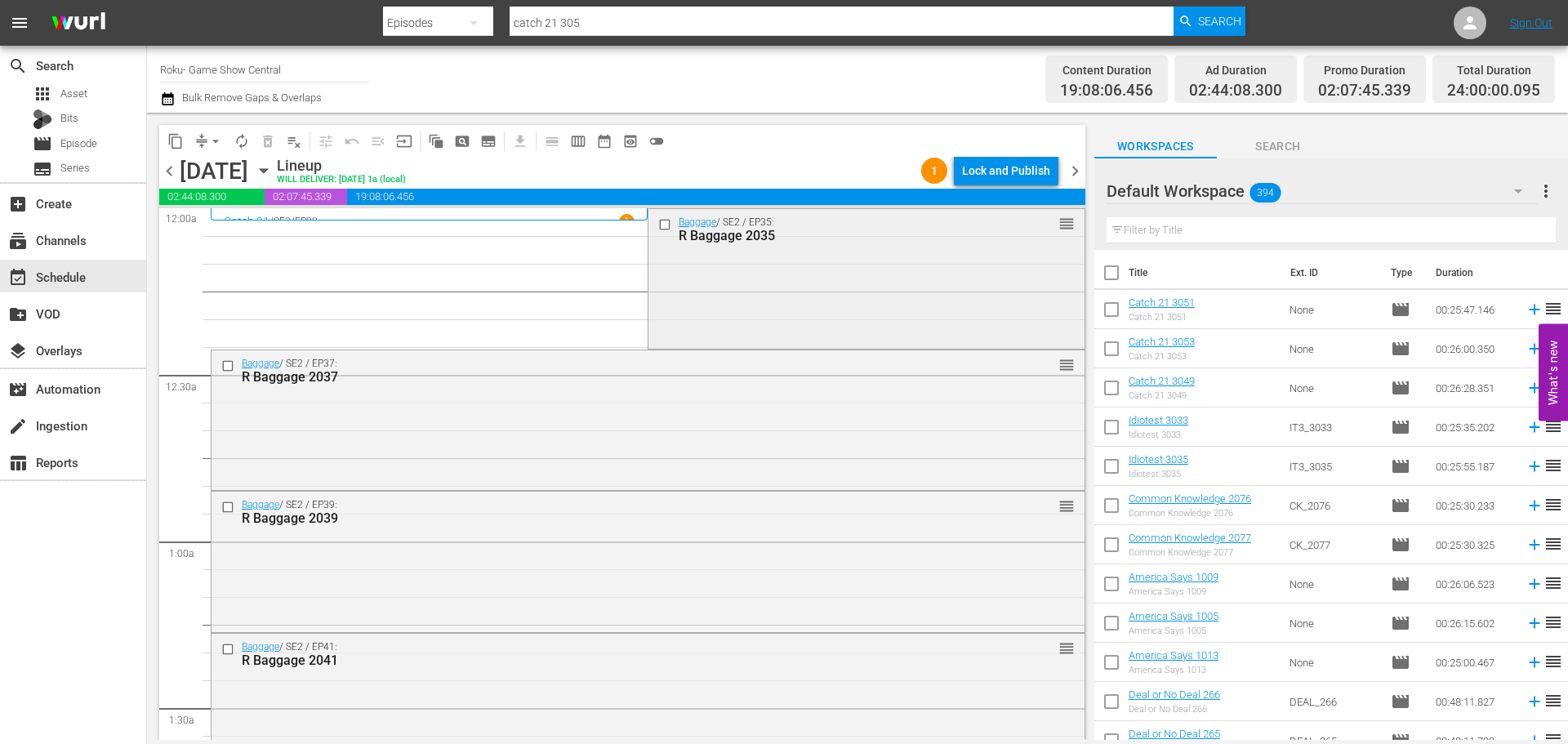
click at [662, 223] on input "checkbox" at bounding box center [667, 223] width 17 height 14
click at [233, 373] on div at bounding box center [229, 366] width 25 height 20
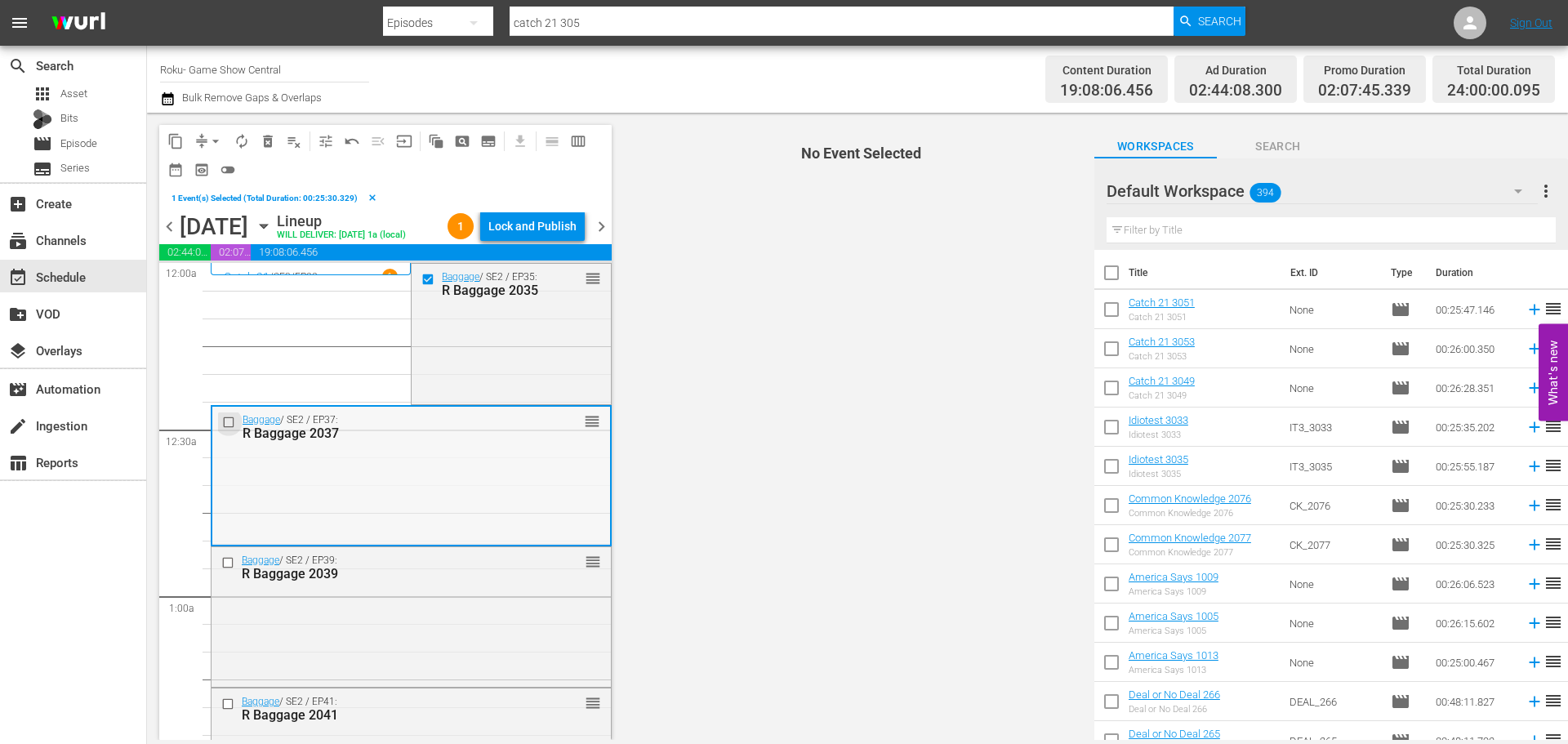
click at [228, 429] on input "checkbox" at bounding box center [231, 422] width 17 height 14
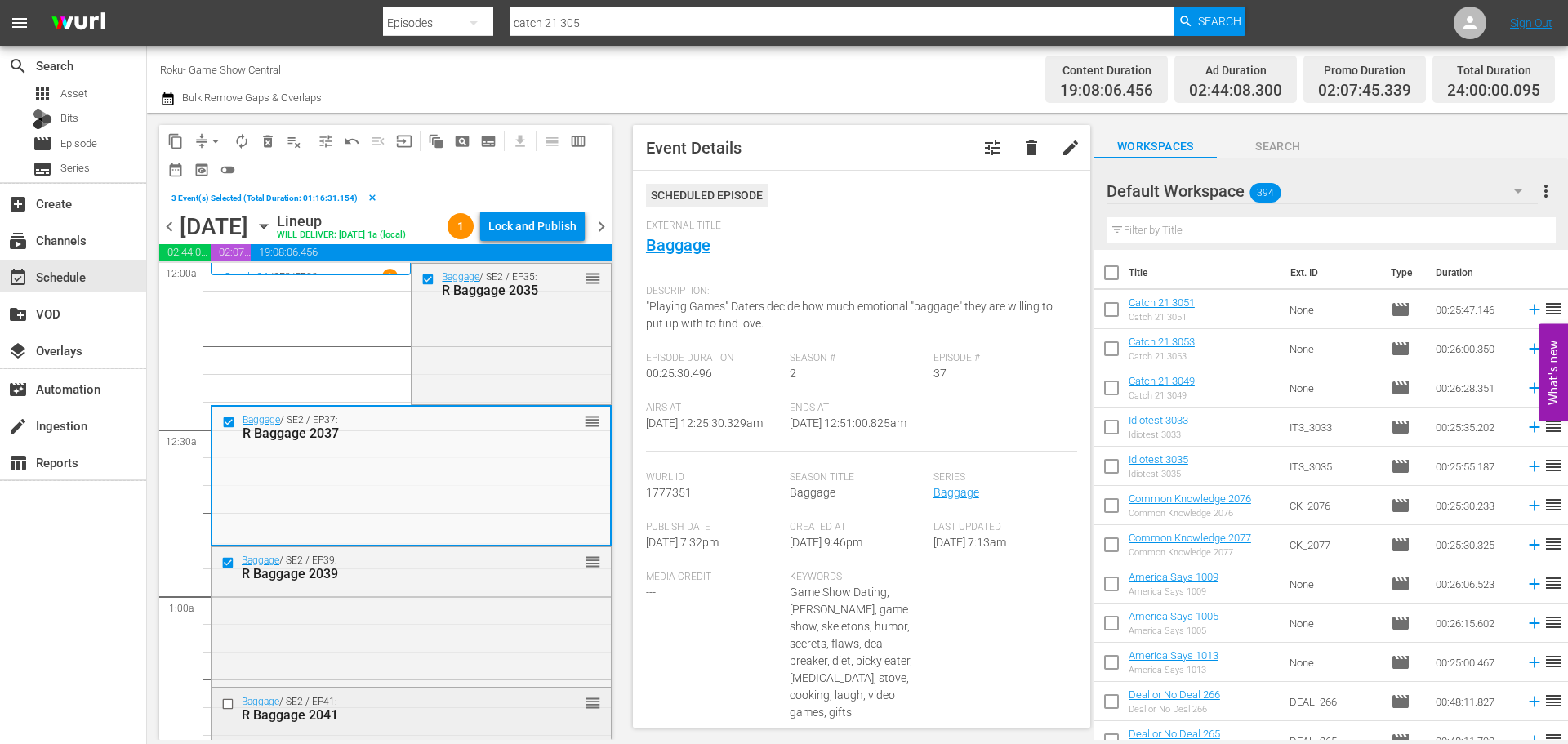
scroll to position [164, 0]
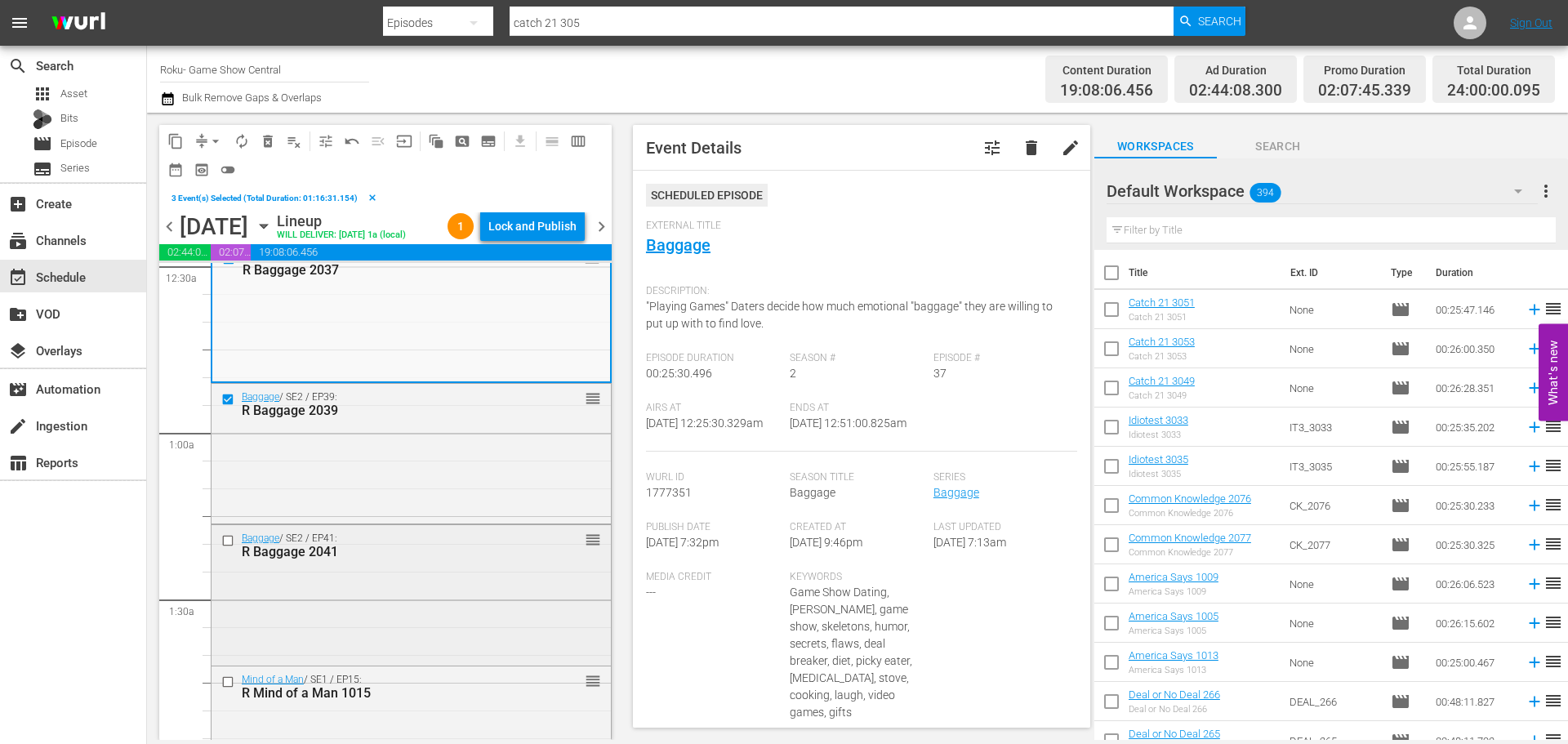
click at [230, 548] on input "checkbox" at bounding box center [230, 541] width 17 height 14
click at [226, 689] on input "checkbox" at bounding box center [230, 681] width 17 height 14
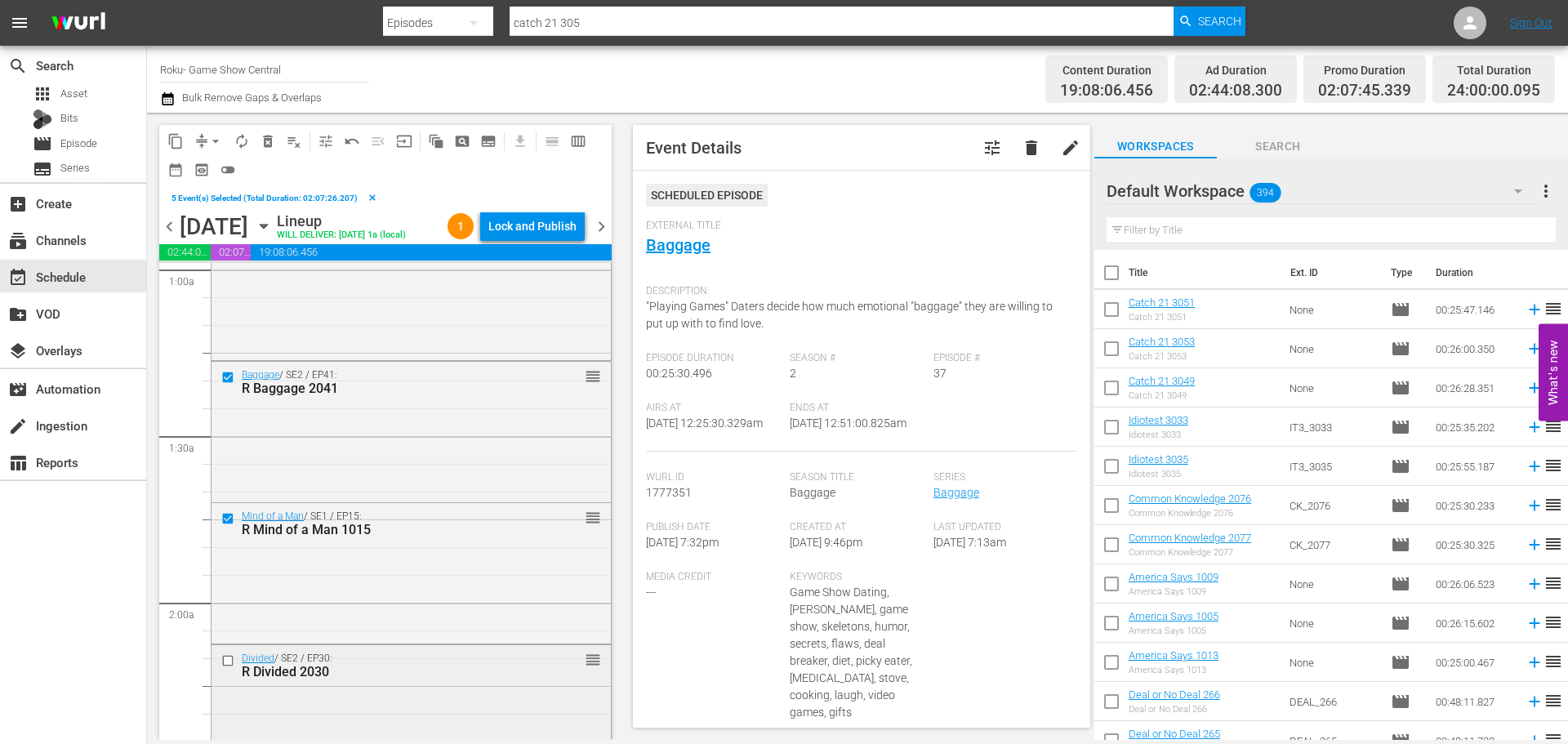
click at [225, 667] on input "checkbox" at bounding box center [230, 660] width 17 height 14
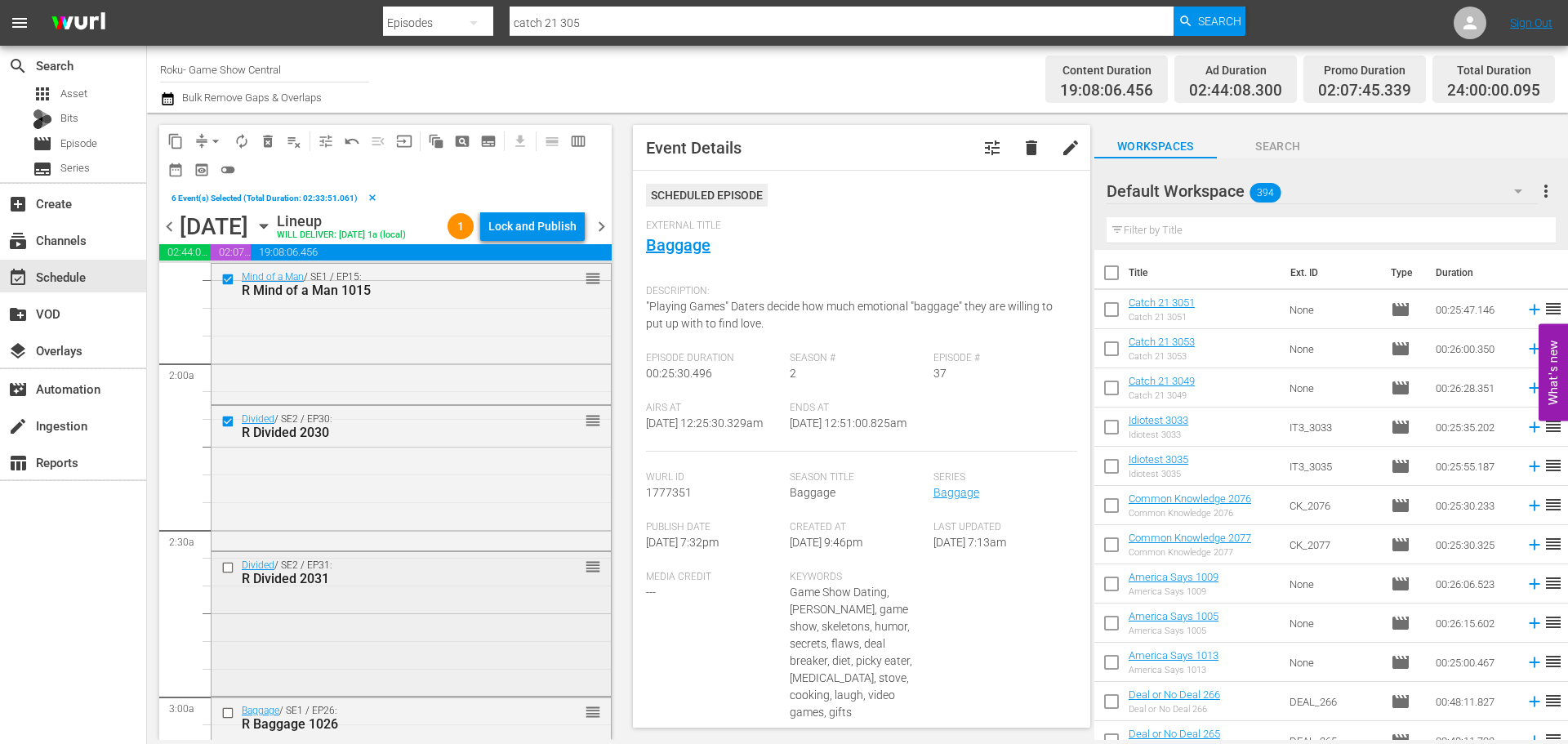
scroll to position [571, 0]
click at [223, 570] on input "checkbox" at bounding box center [230, 561] width 17 height 14
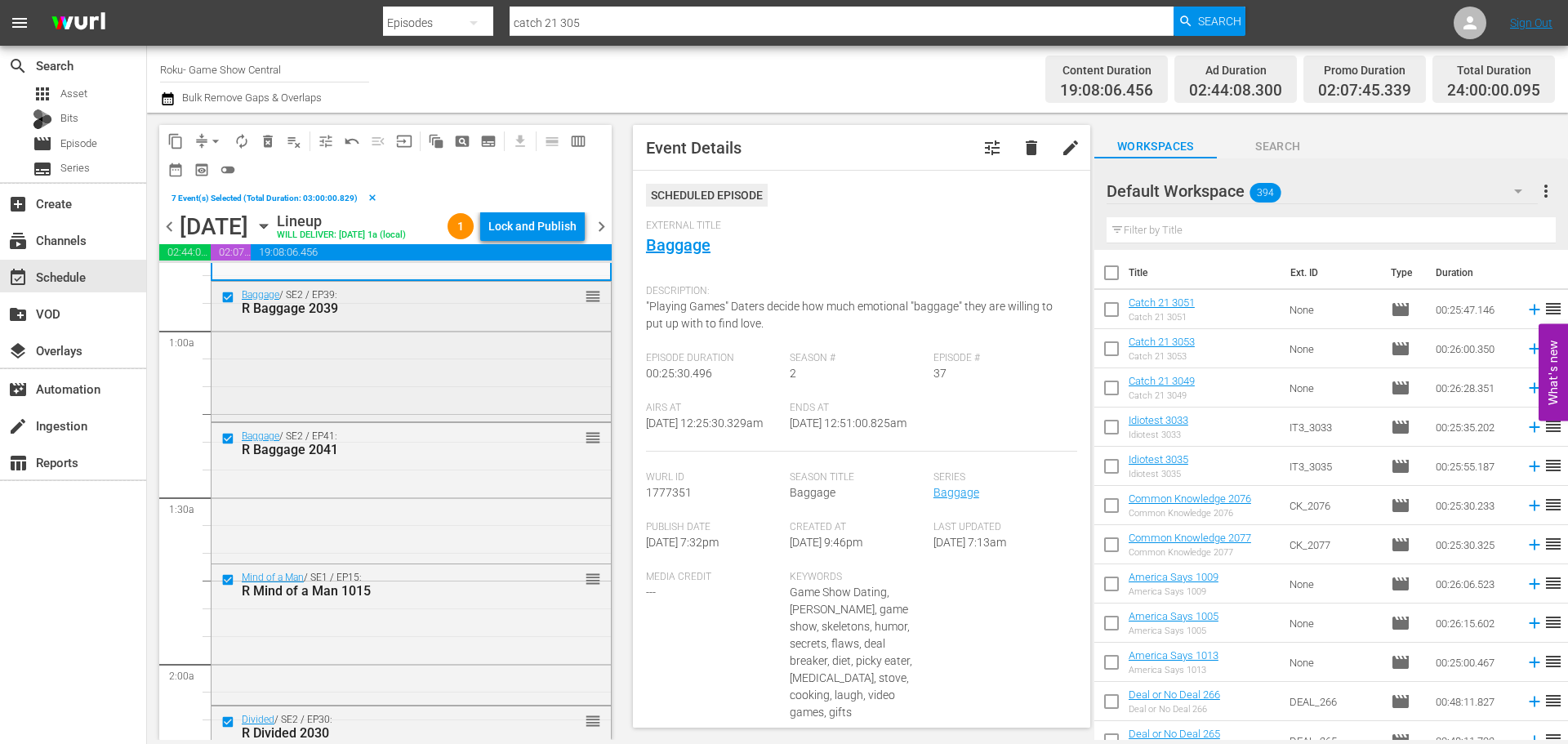
scroll to position [0, 0]
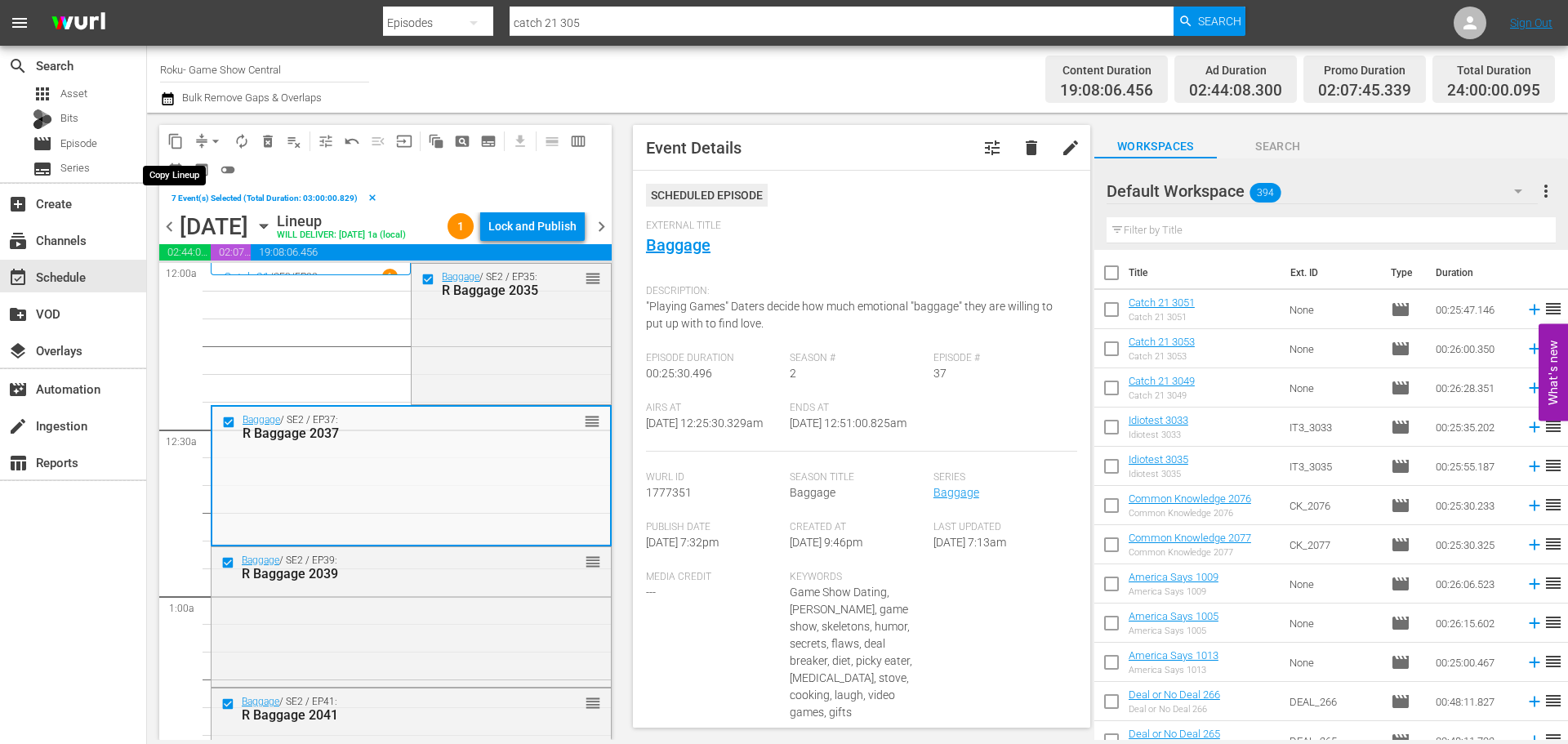
click at [177, 134] on span "content_copy" at bounding box center [175, 142] width 16 height 16
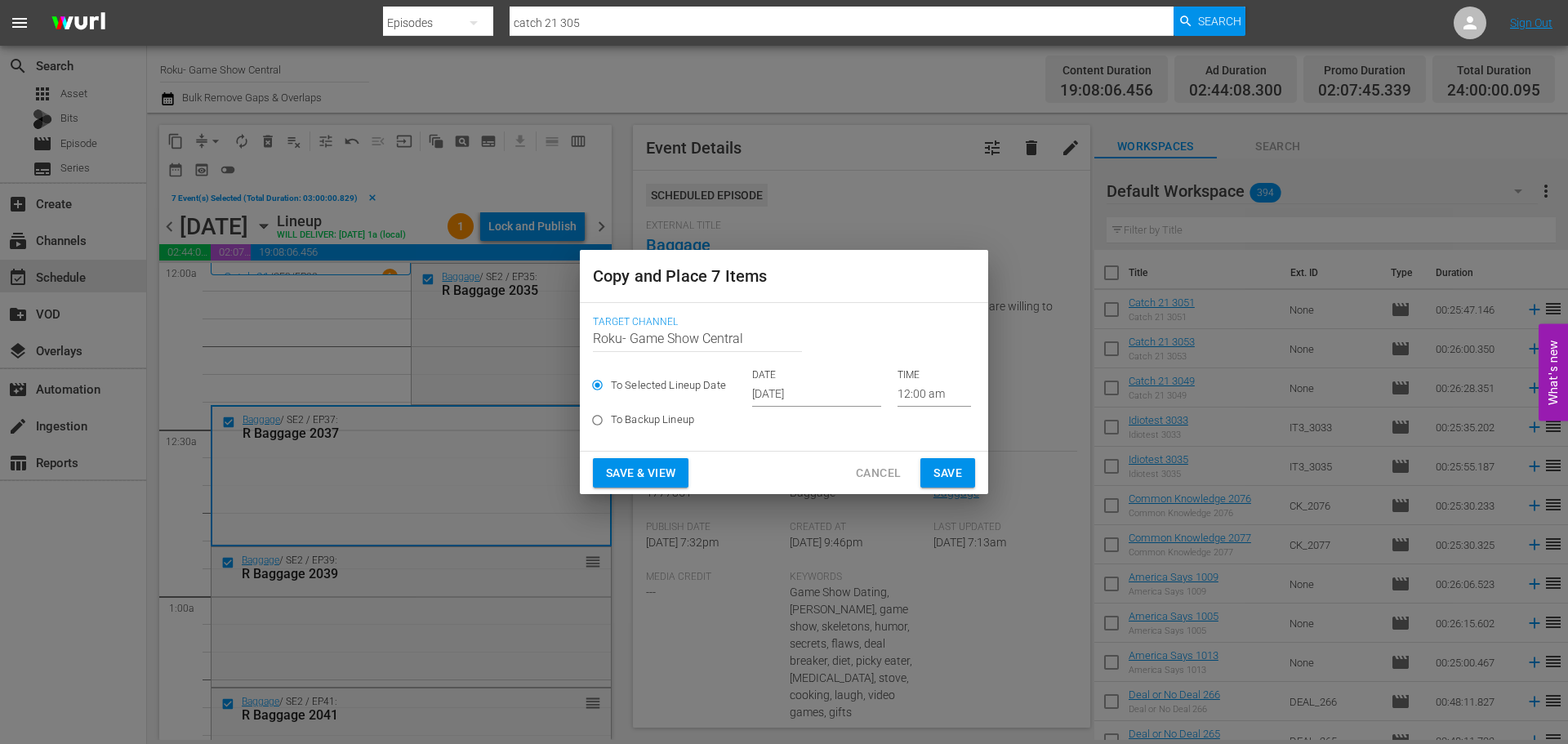
click at [774, 391] on input "Sep 18th 2025" at bounding box center [817, 394] width 129 height 25
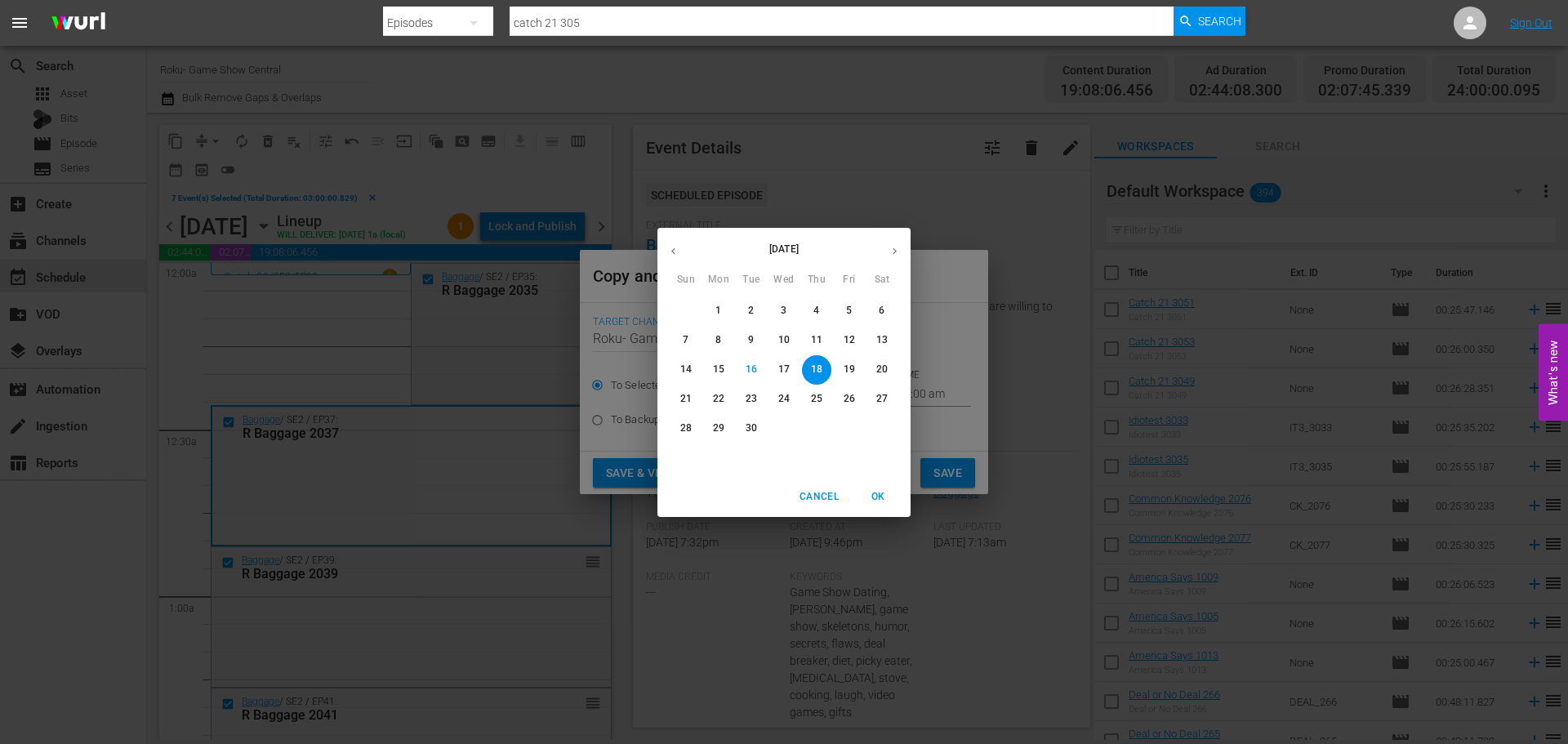
click at [819, 368] on p "18" at bounding box center [817, 369] width 12 height 14
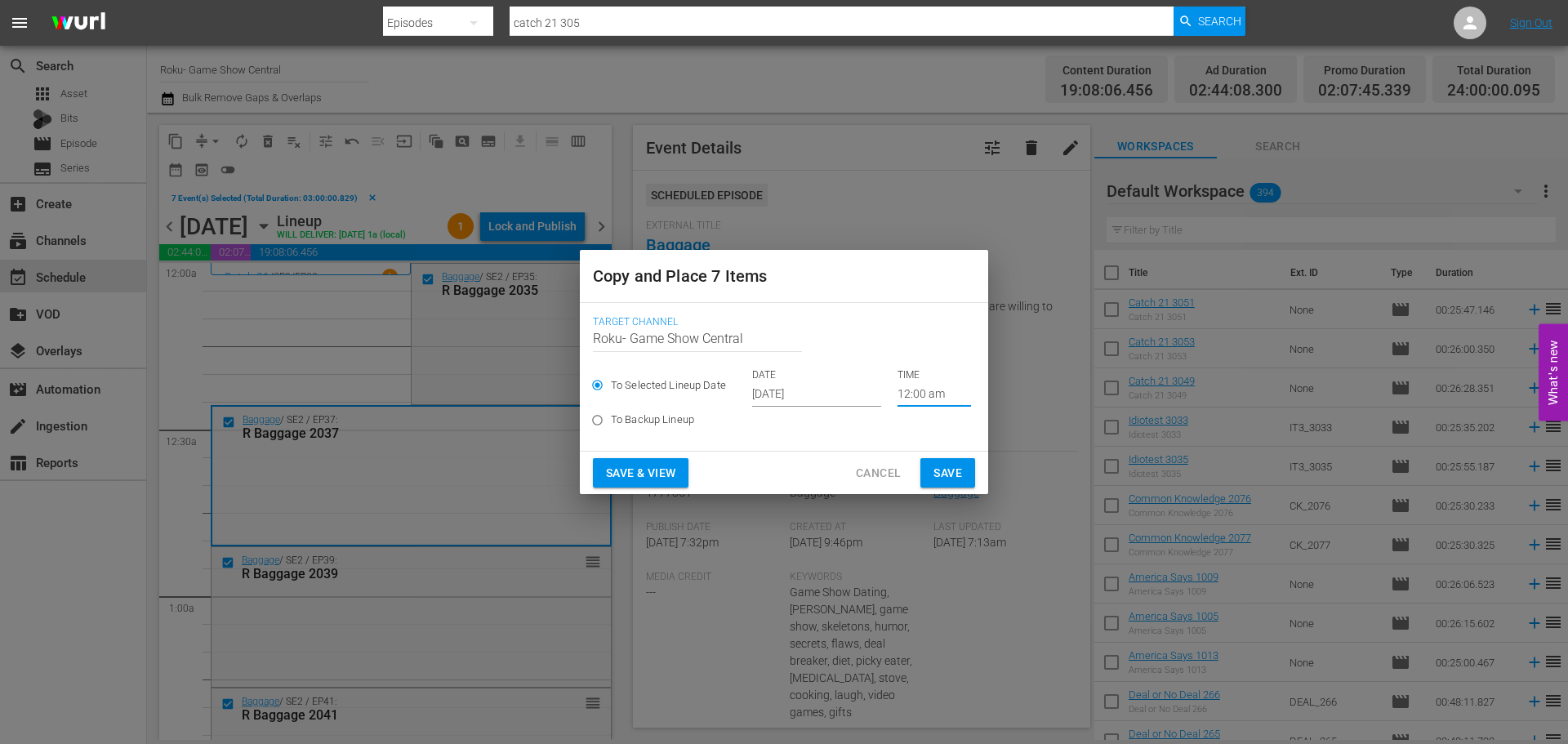
click at [918, 384] on input "12:00 am" at bounding box center [934, 394] width 74 height 25
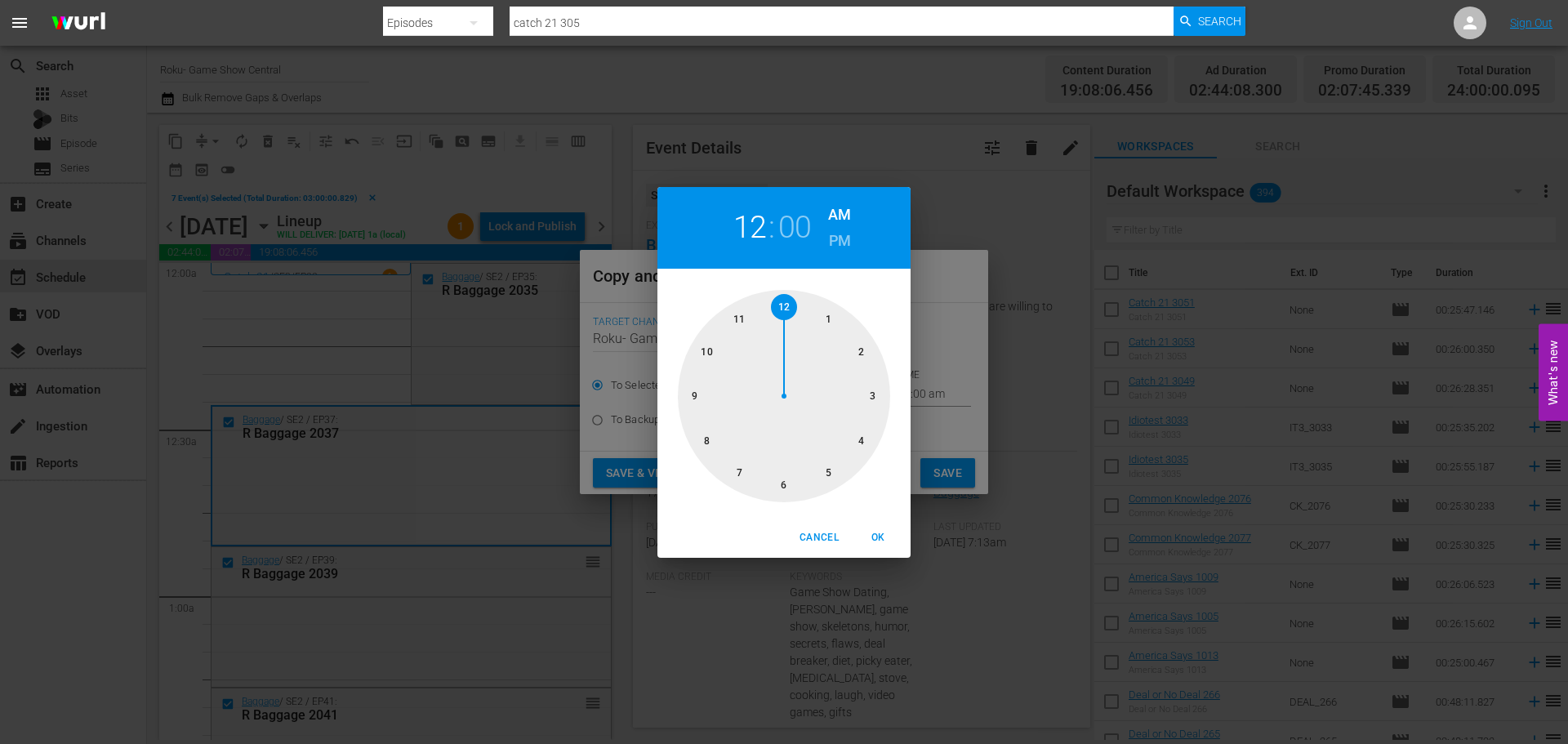
click at [878, 402] on div at bounding box center [784, 396] width 213 height 213
drag, startPoint x: 887, startPoint y: 532, endPoint x: 919, endPoint y: 457, distance: 81.5
click at [887, 533] on span "OK" at bounding box center [878, 538] width 39 height 17
type input "03:00 am"
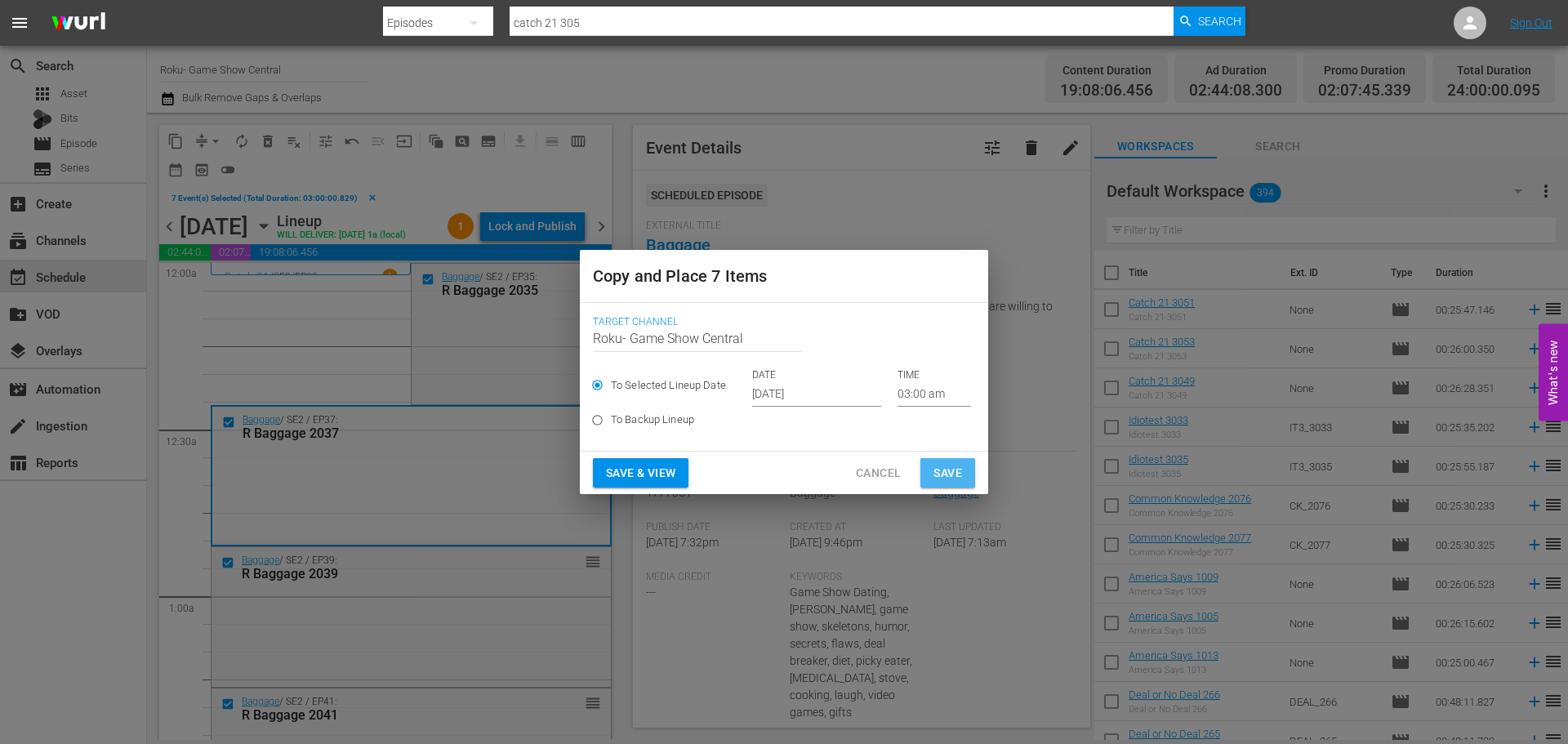
click at [950, 466] on span "Save" at bounding box center [948, 473] width 28 height 20
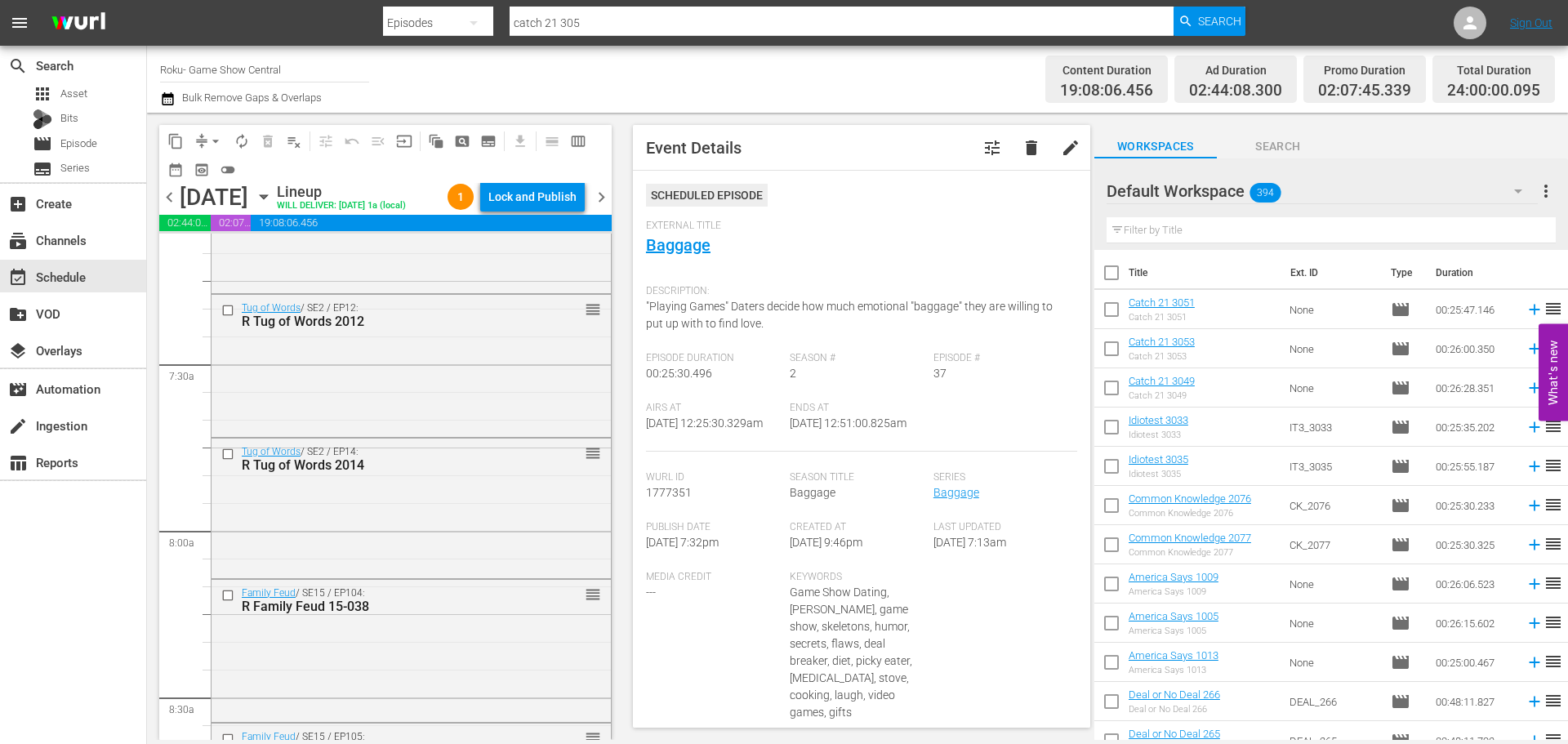
scroll to position [2695, 0]
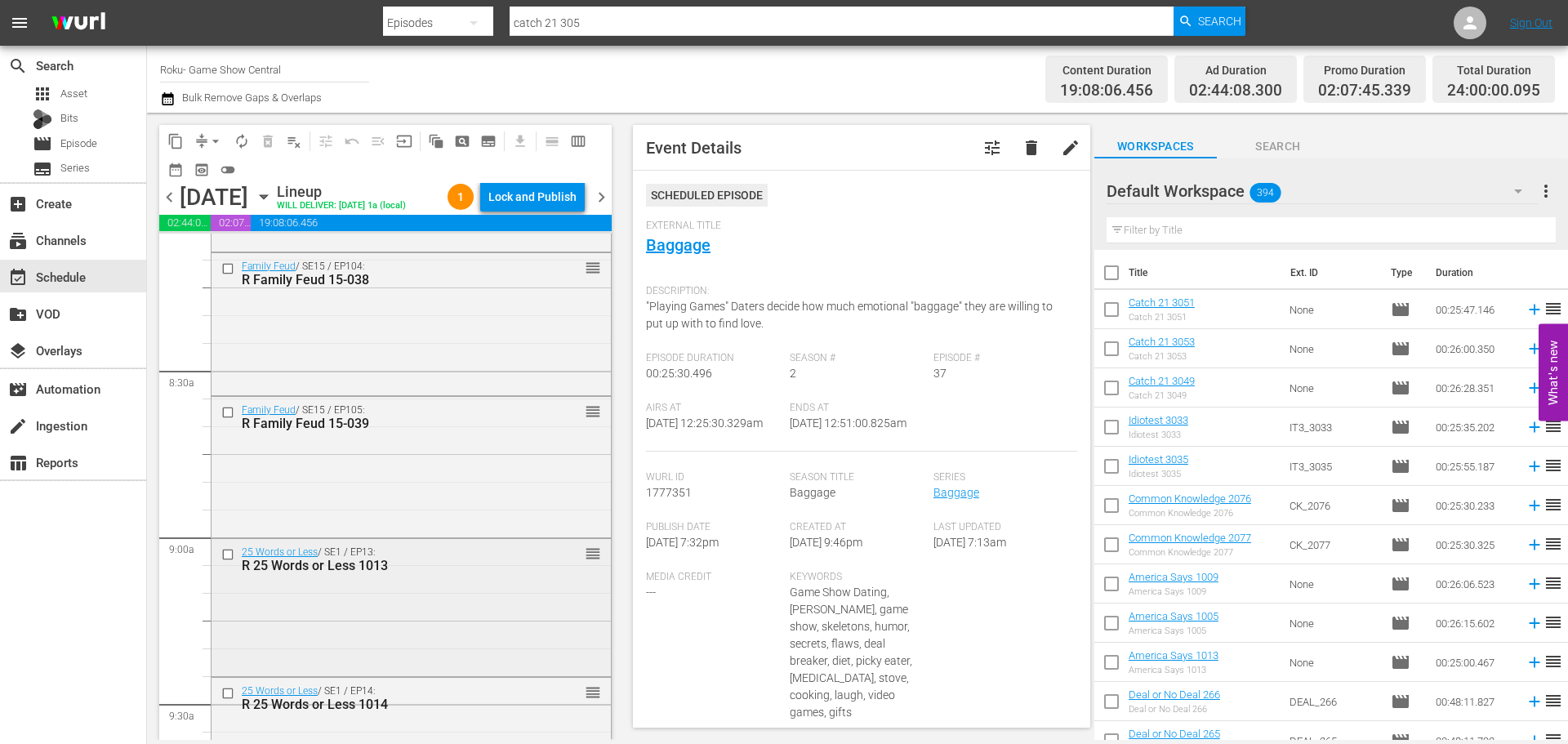
click at [223, 562] on input "checkbox" at bounding box center [230, 554] width 17 height 14
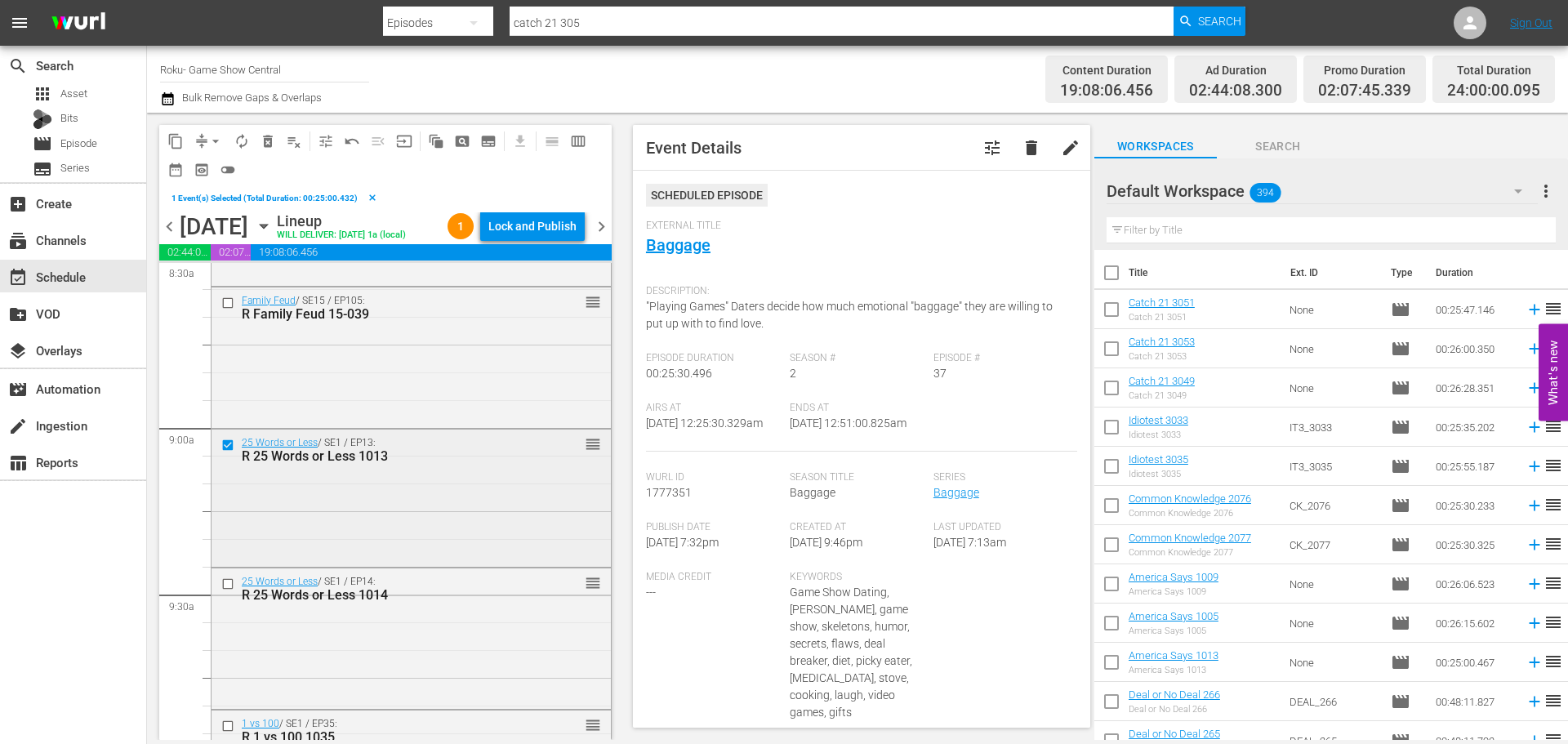
scroll to position [2859, 0]
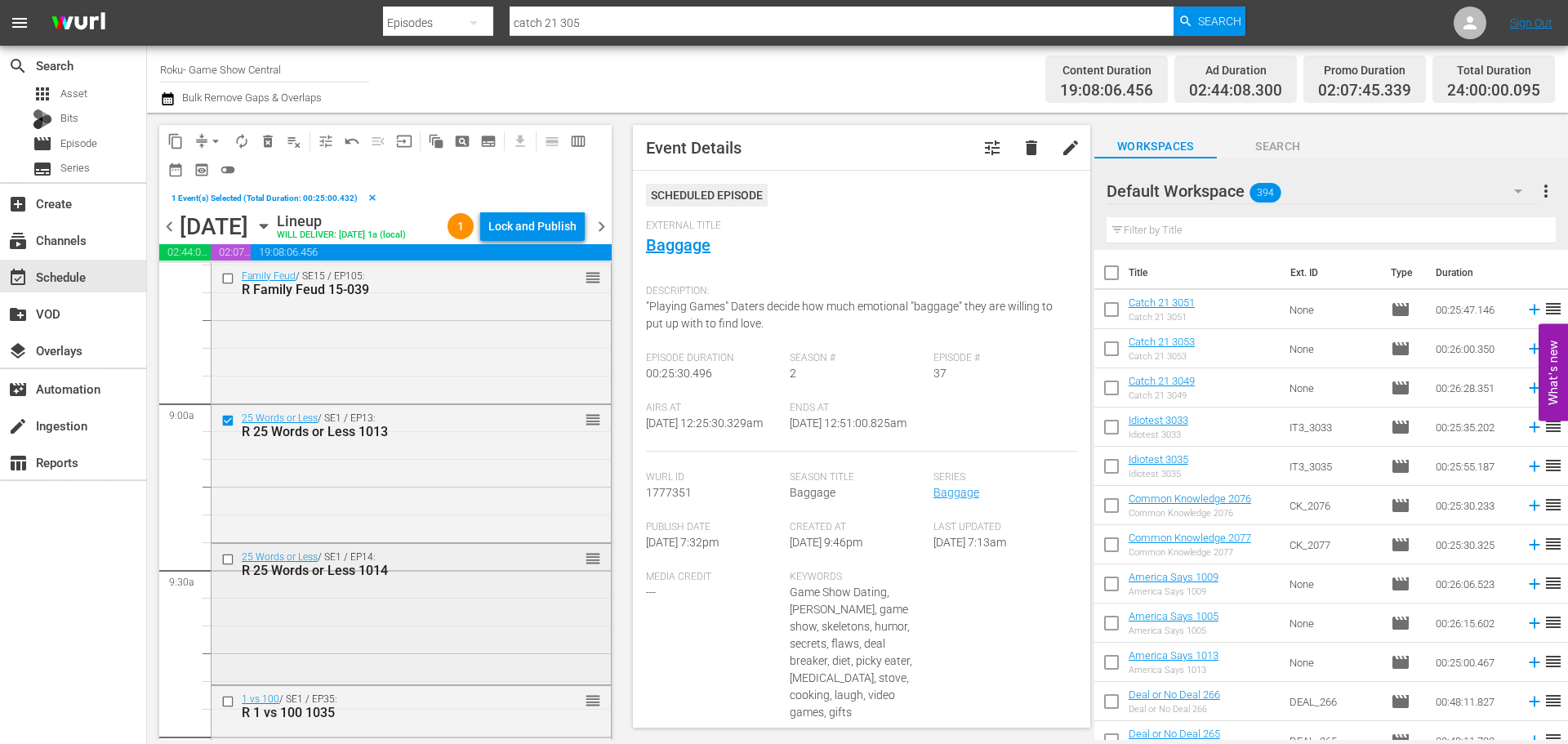
click at [230, 566] on input "checkbox" at bounding box center [230, 559] width 17 height 14
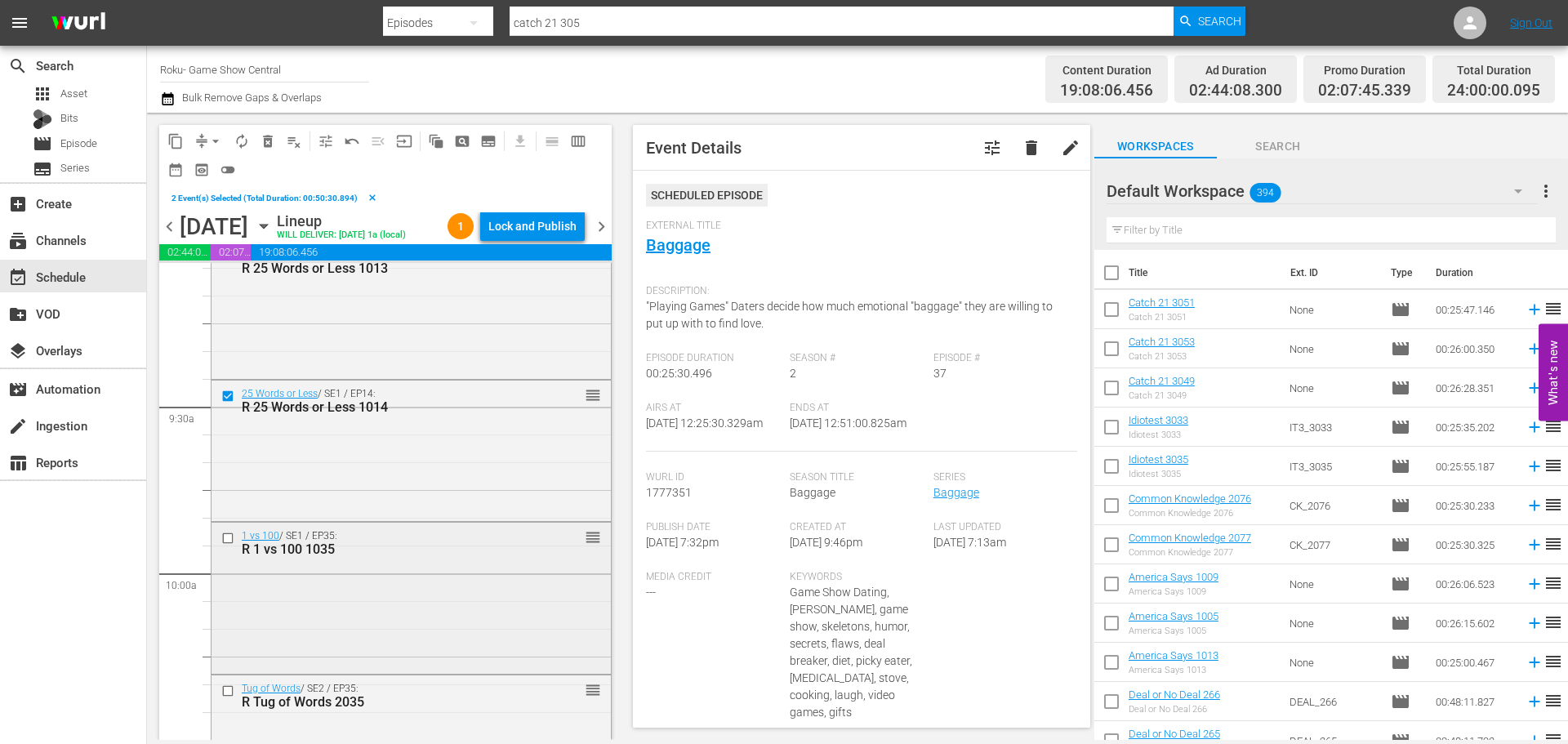
click at [232, 545] on input "checkbox" at bounding box center [230, 537] width 17 height 14
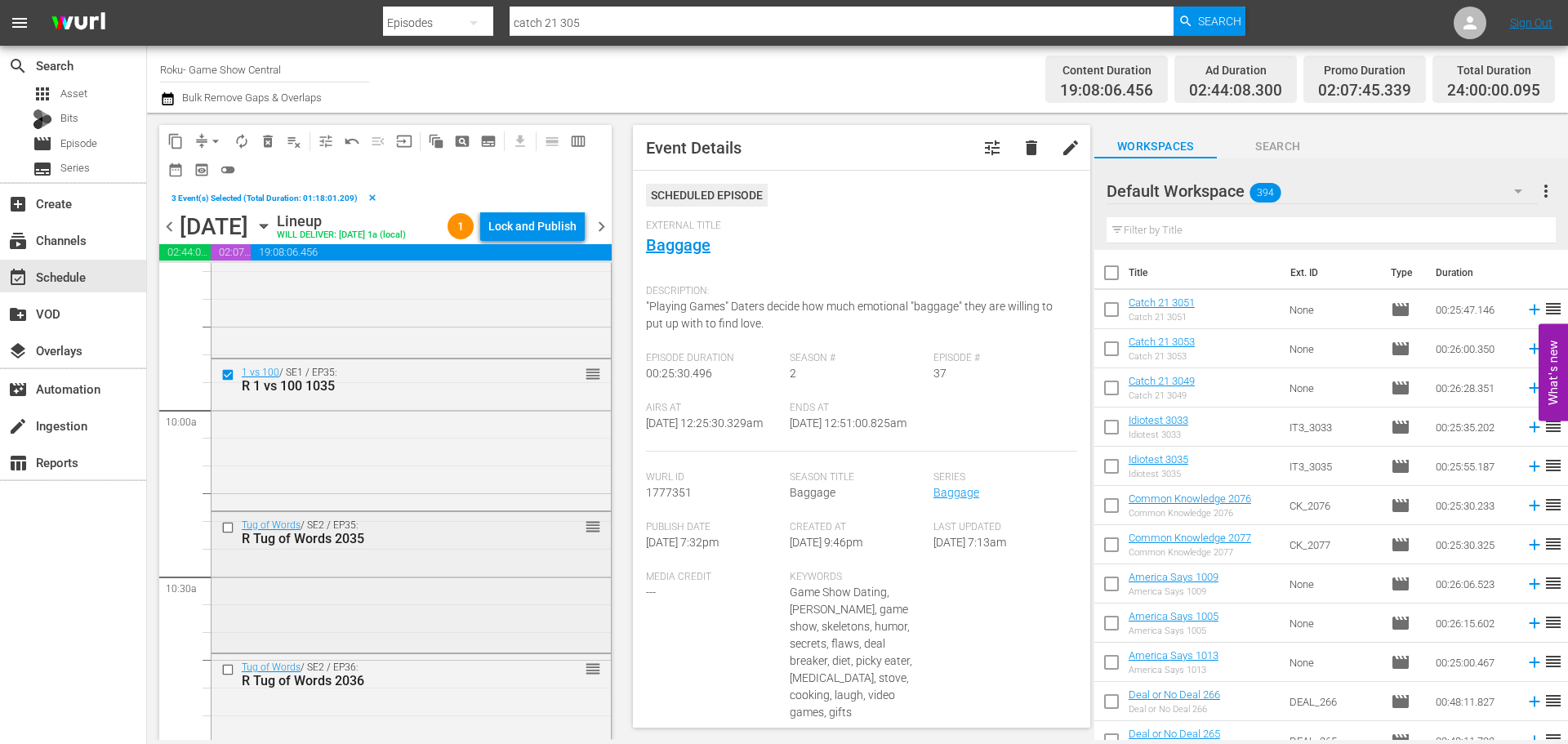
click at [232, 535] on input "checkbox" at bounding box center [230, 528] width 17 height 14
click at [230, 677] on input "checkbox" at bounding box center [230, 670] width 17 height 14
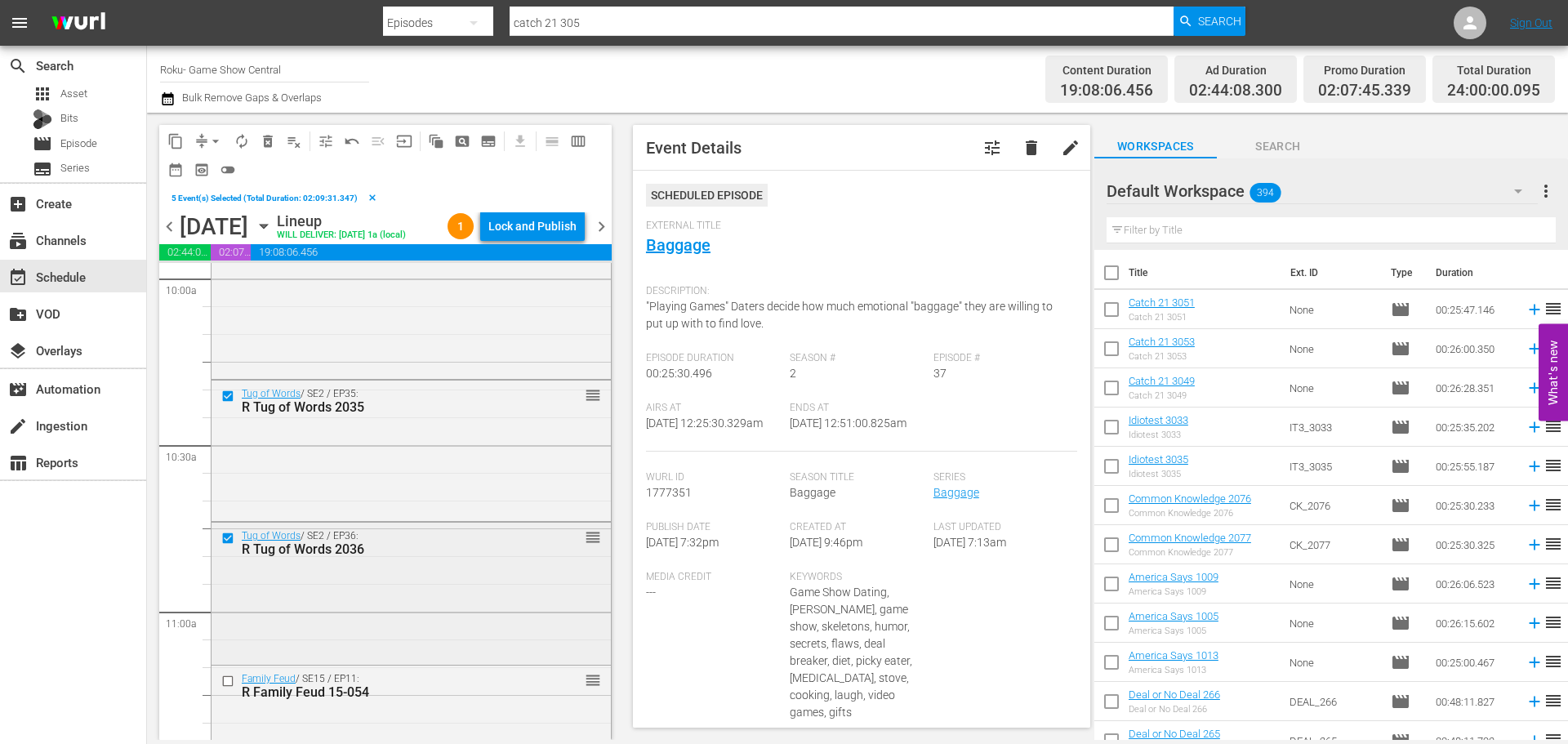
scroll to position [3348, 0]
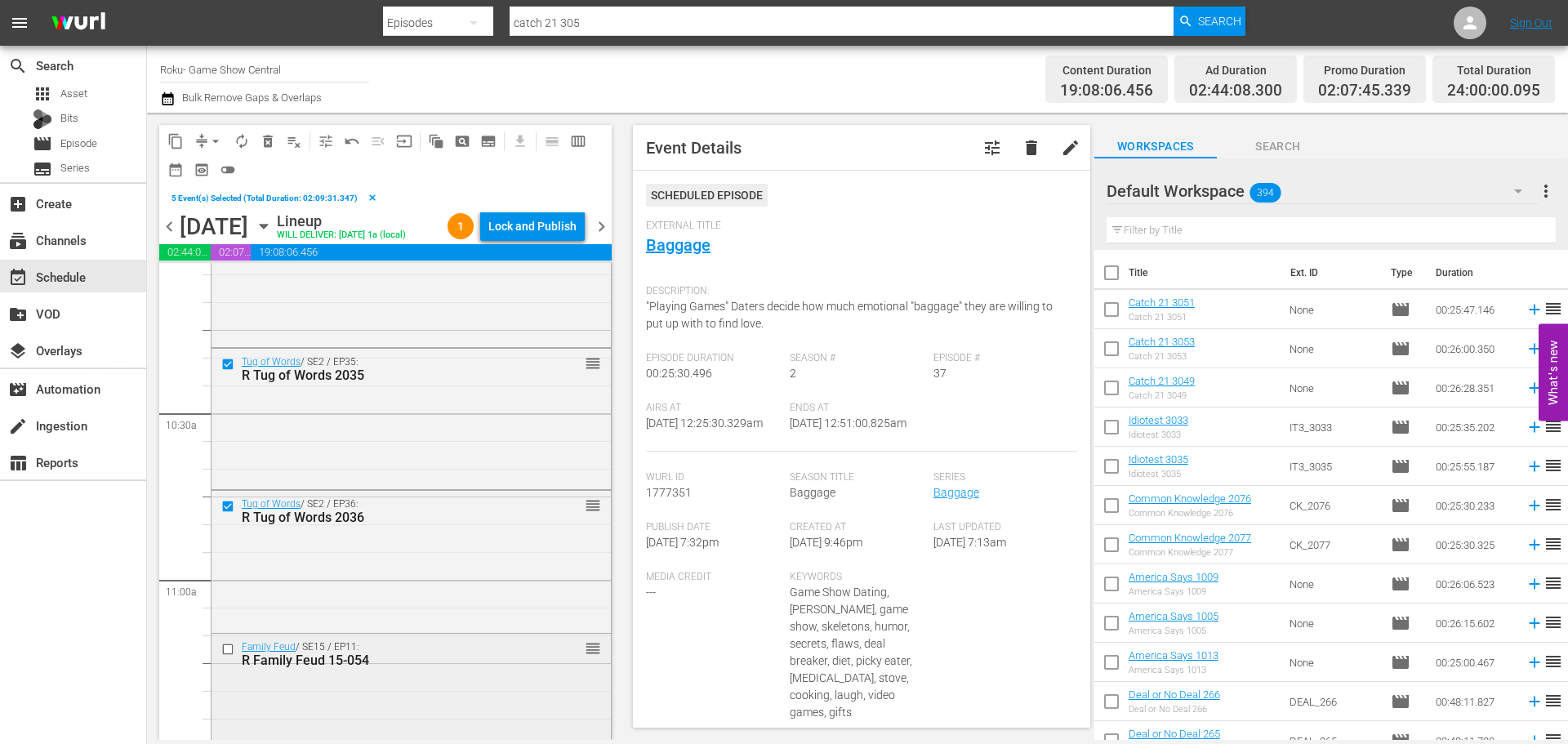
click at [228, 657] on input "checkbox" at bounding box center [230, 650] width 17 height 14
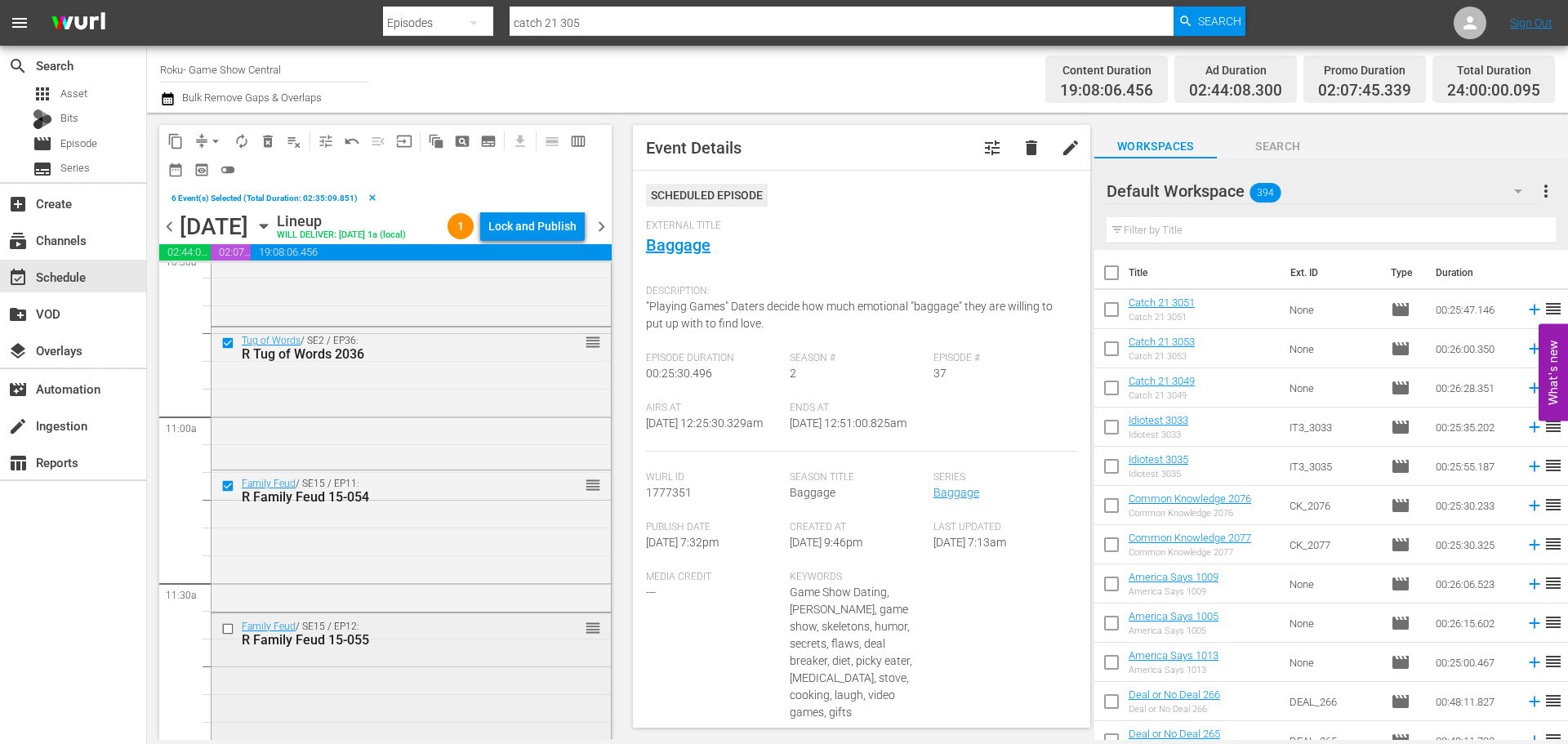
click at [225, 635] on input "checkbox" at bounding box center [230, 628] width 17 height 14
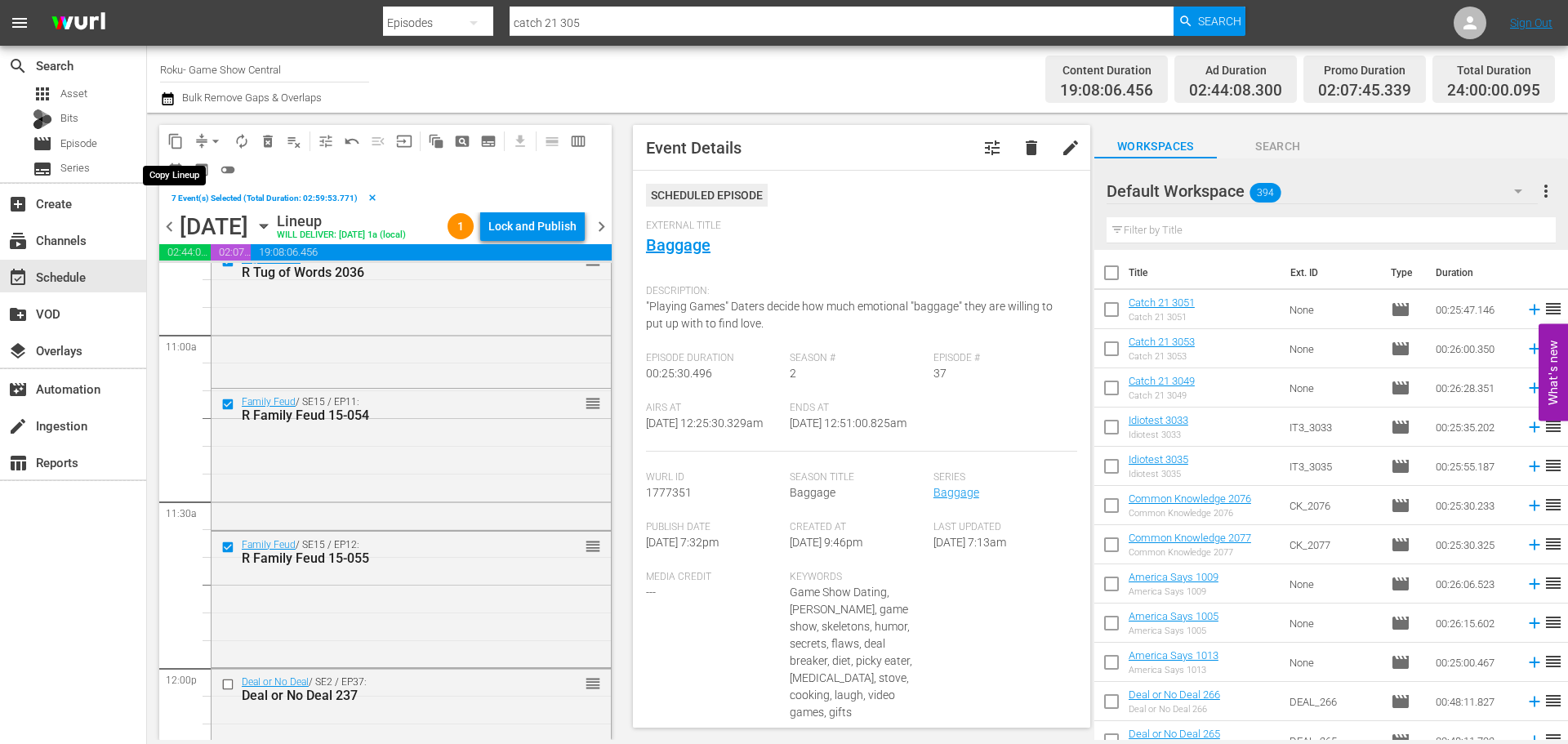
click at [174, 142] on span "content_copy" at bounding box center [175, 142] width 16 height 16
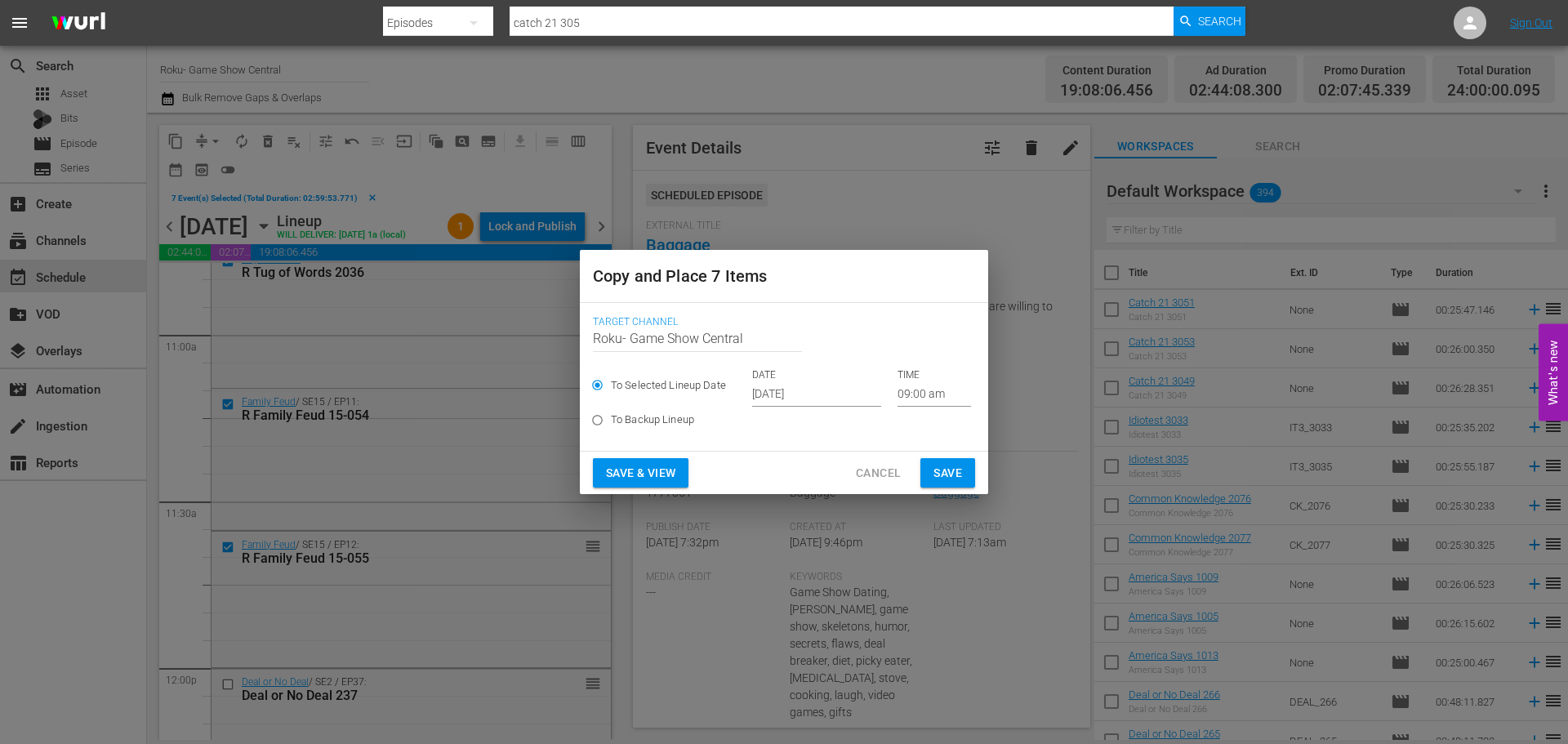
click at [799, 385] on input "Sep 18th 2025" at bounding box center [817, 394] width 129 height 25
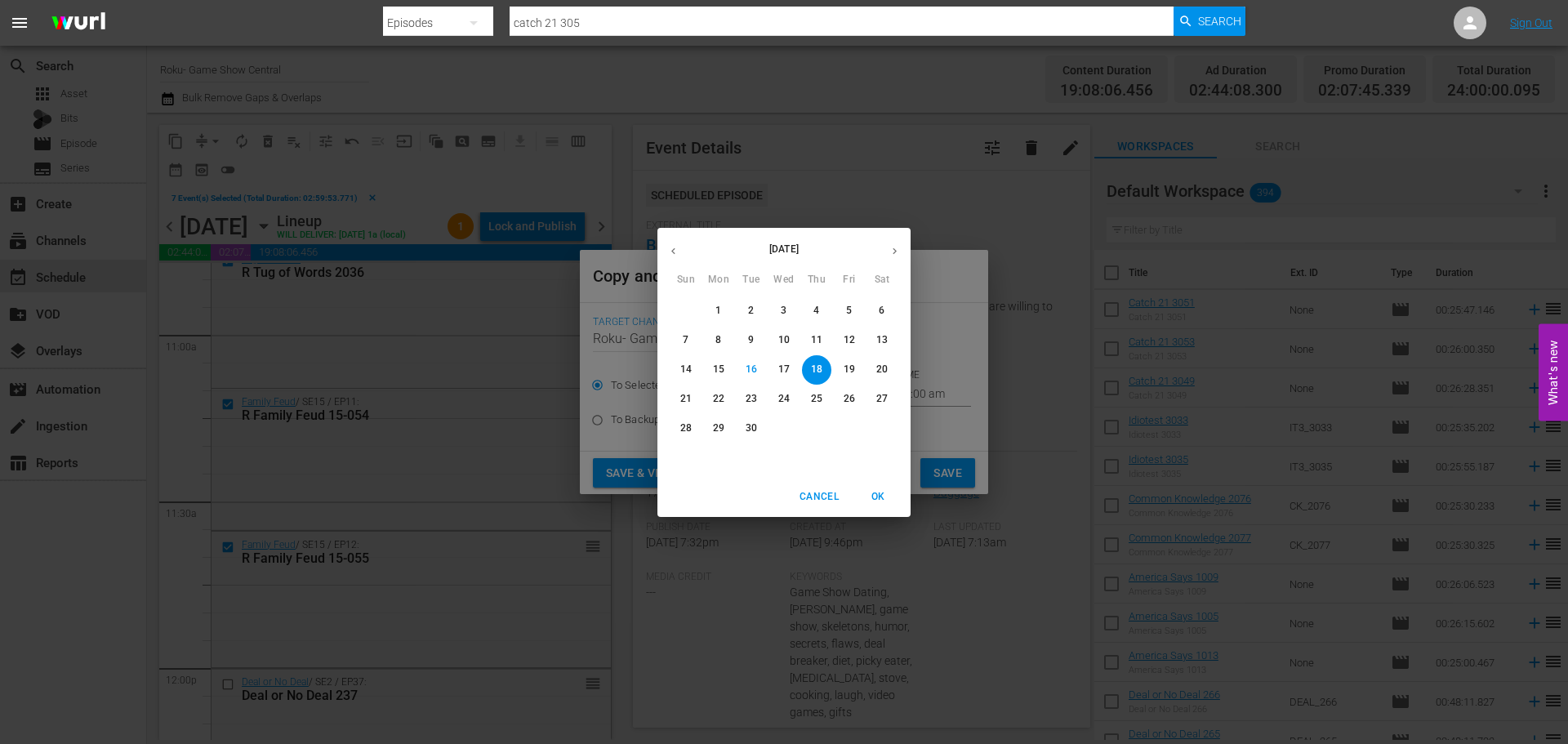
click at [822, 369] on span "18" at bounding box center [817, 369] width 29 height 14
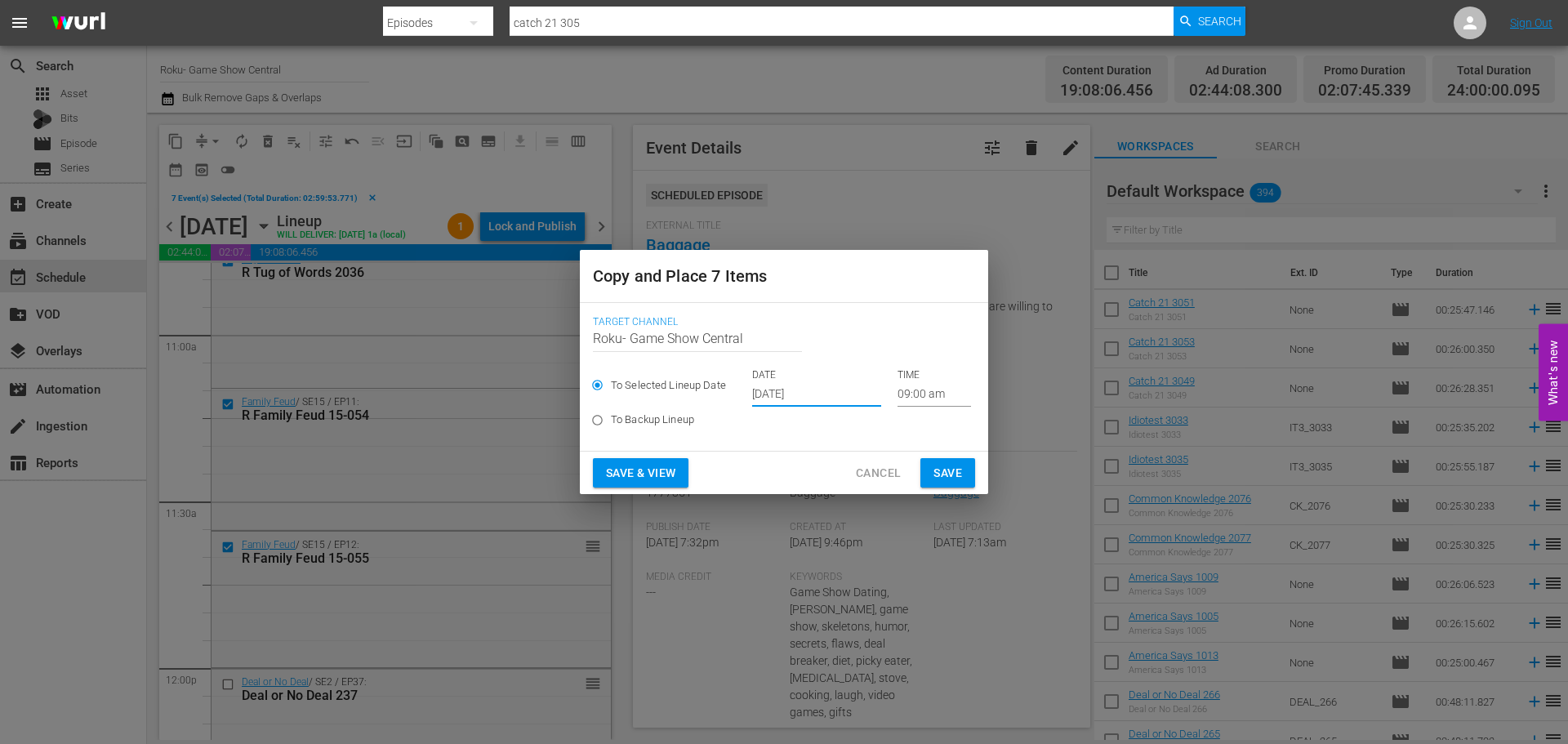
click at [908, 392] on input "09:00 am" at bounding box center [934, 394] width 74 height 25
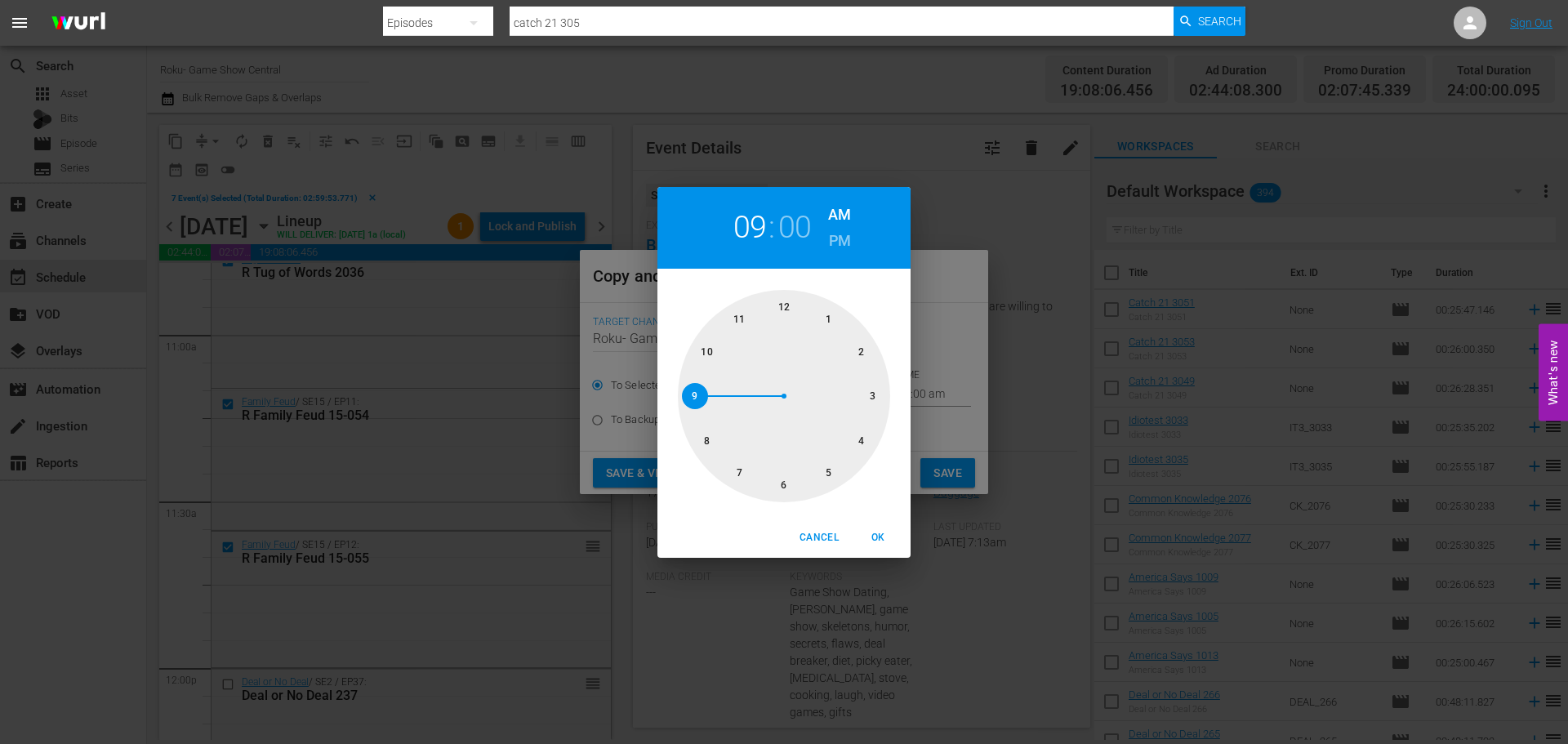
click at [892, 400] on div "1 2 3 4 5 6 7 8 9 10 11 12" at bounding box center [784, 396] width 253 height 213
click at [876, 400] on div at bounding box center [784, 396] width 213 height 213
click at [746, 224] on h2 "03" at bounding box center [749, 227] width 34 height 36
drag, startPoint x: 789, startPoint y: 491, endPoint x: 805, endPoint y: 500, distance: 18.4
click at [792, 495] on div at bounding box center [784, 396] width 213 height 213
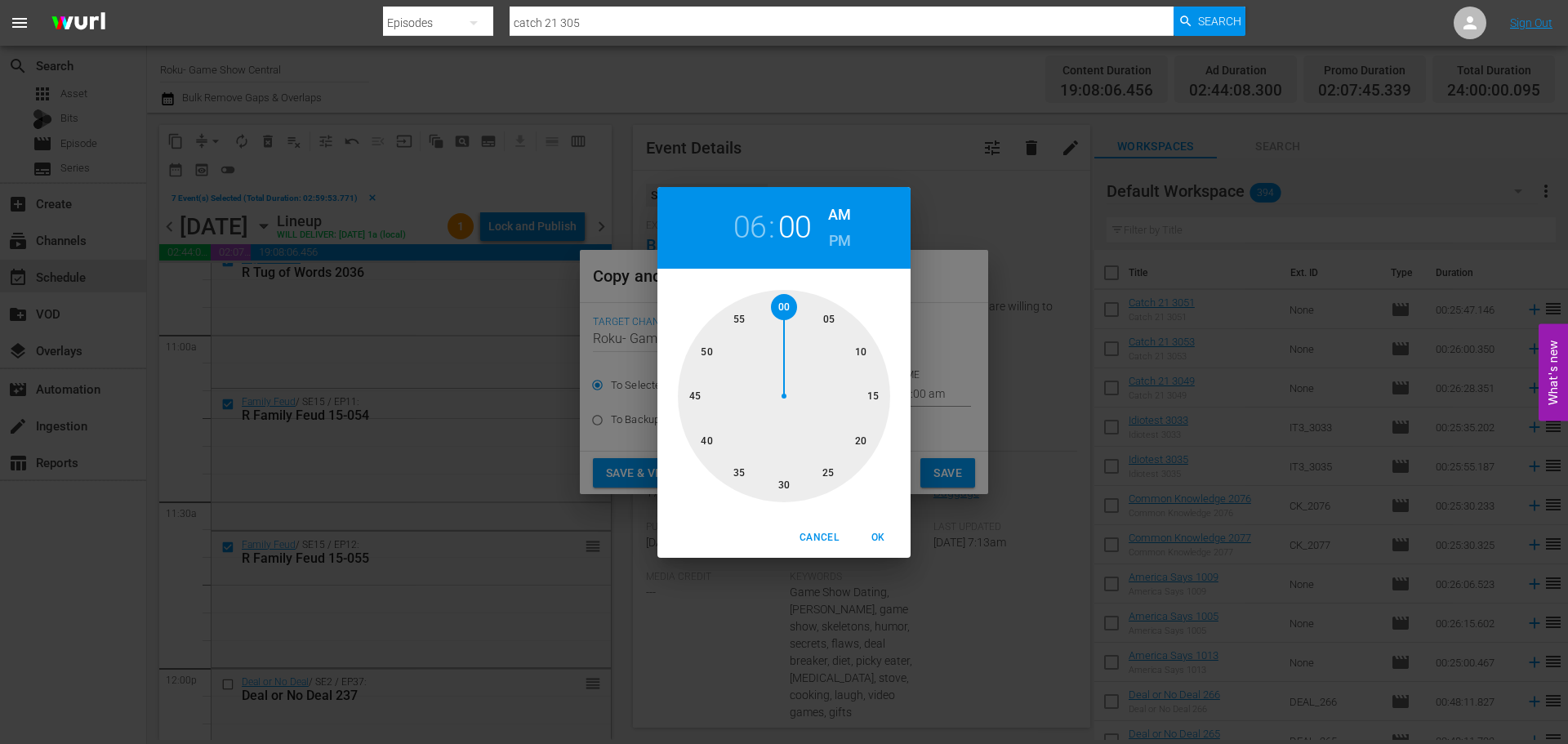
click at [879, 530] on span "OK" at bounding box center [878, 538] width 39 height 17
type input "06:00 am"
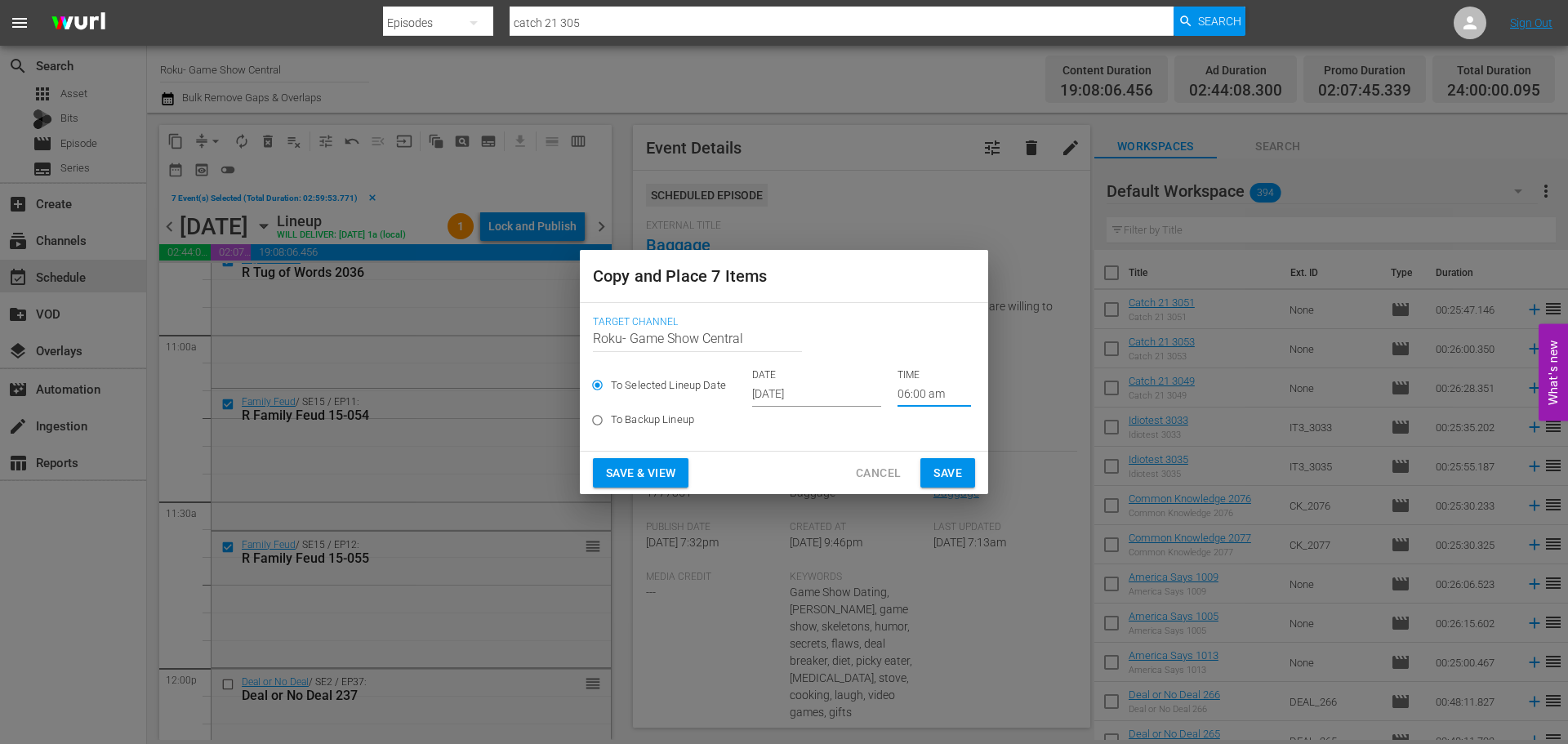
click at [942, 469] on span "Save" at bounding box center [948, 473] width 28 height 20
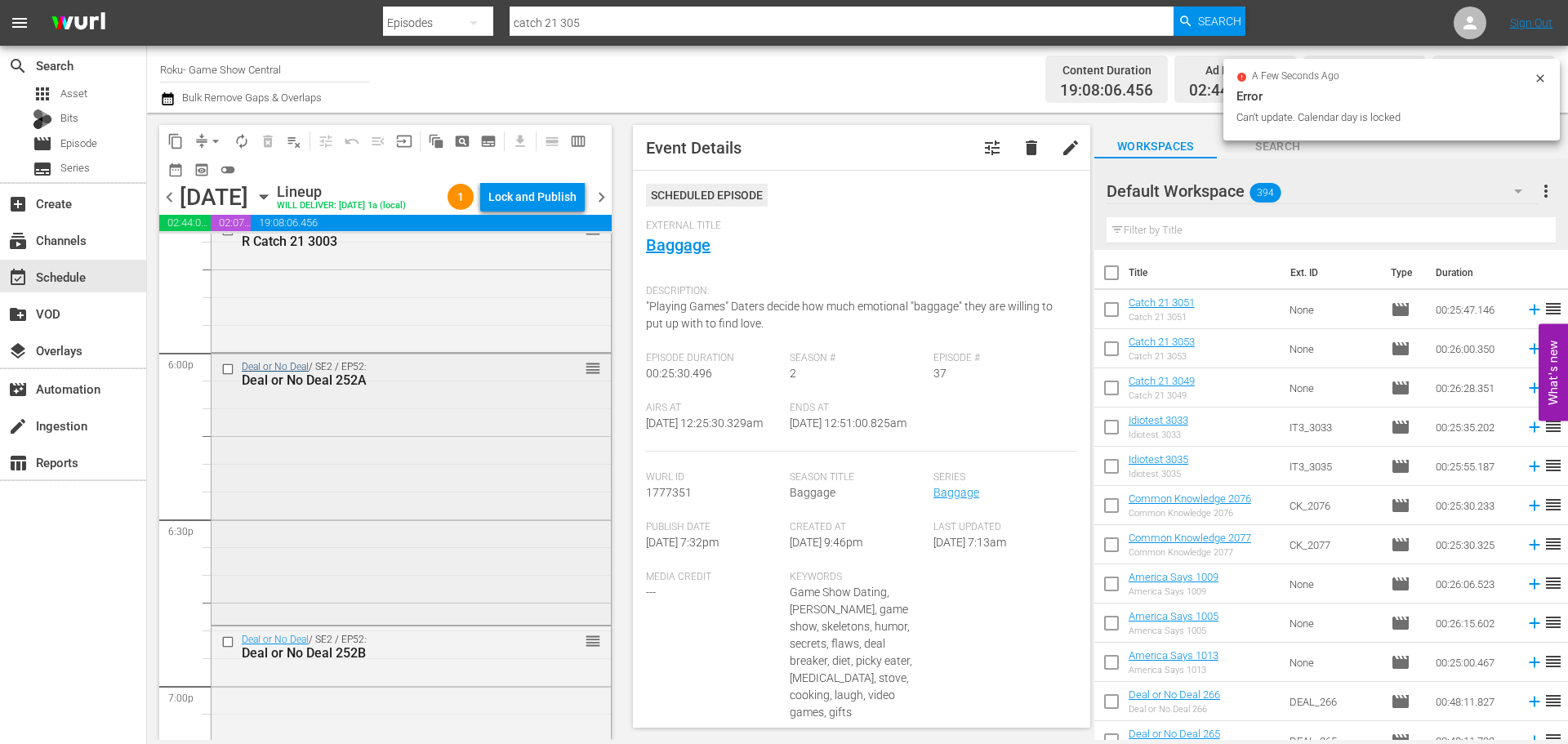
scroll to position [5717, 0]
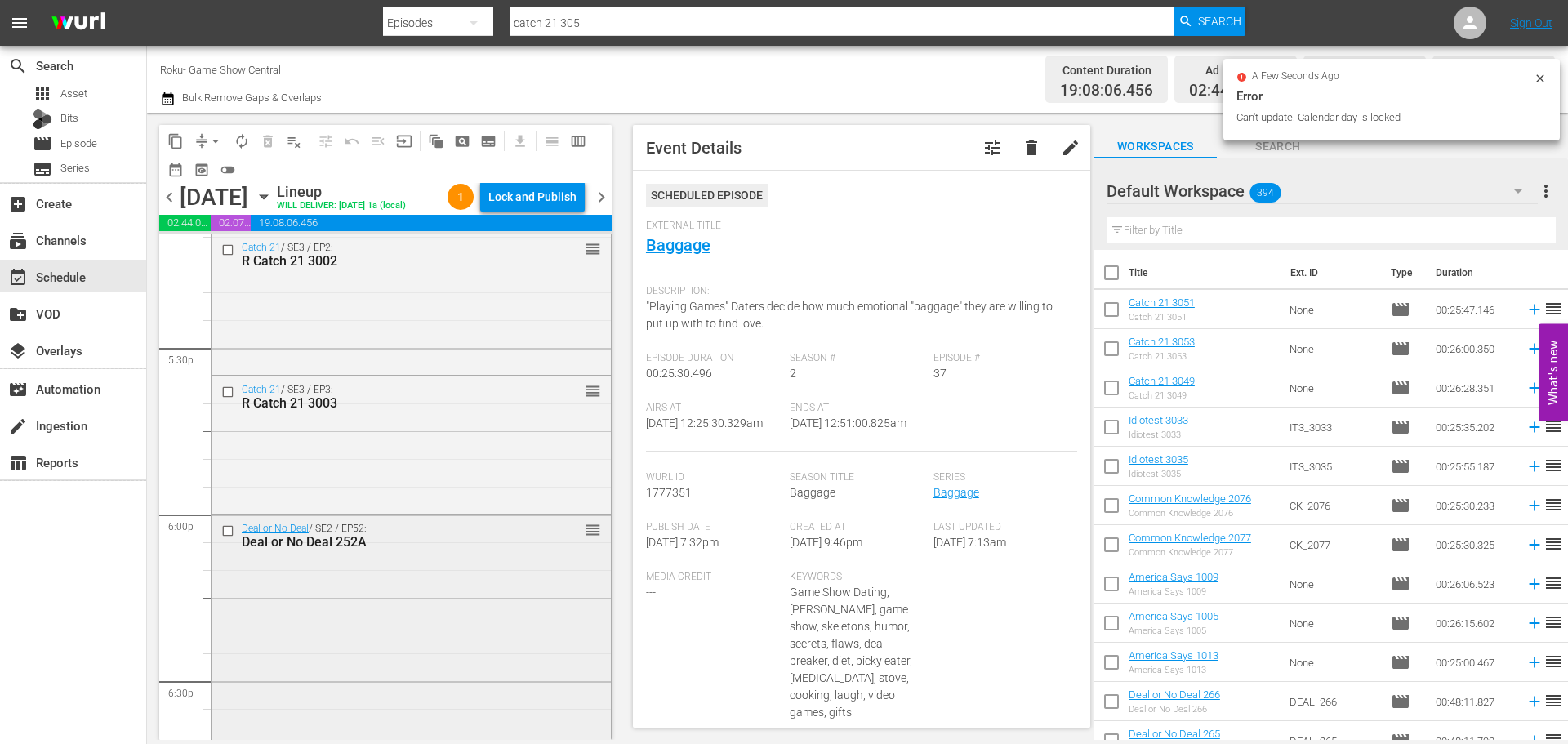
click at [231, 538] on input "checkbox" at bounding box center [230, 531] width 17 height 14
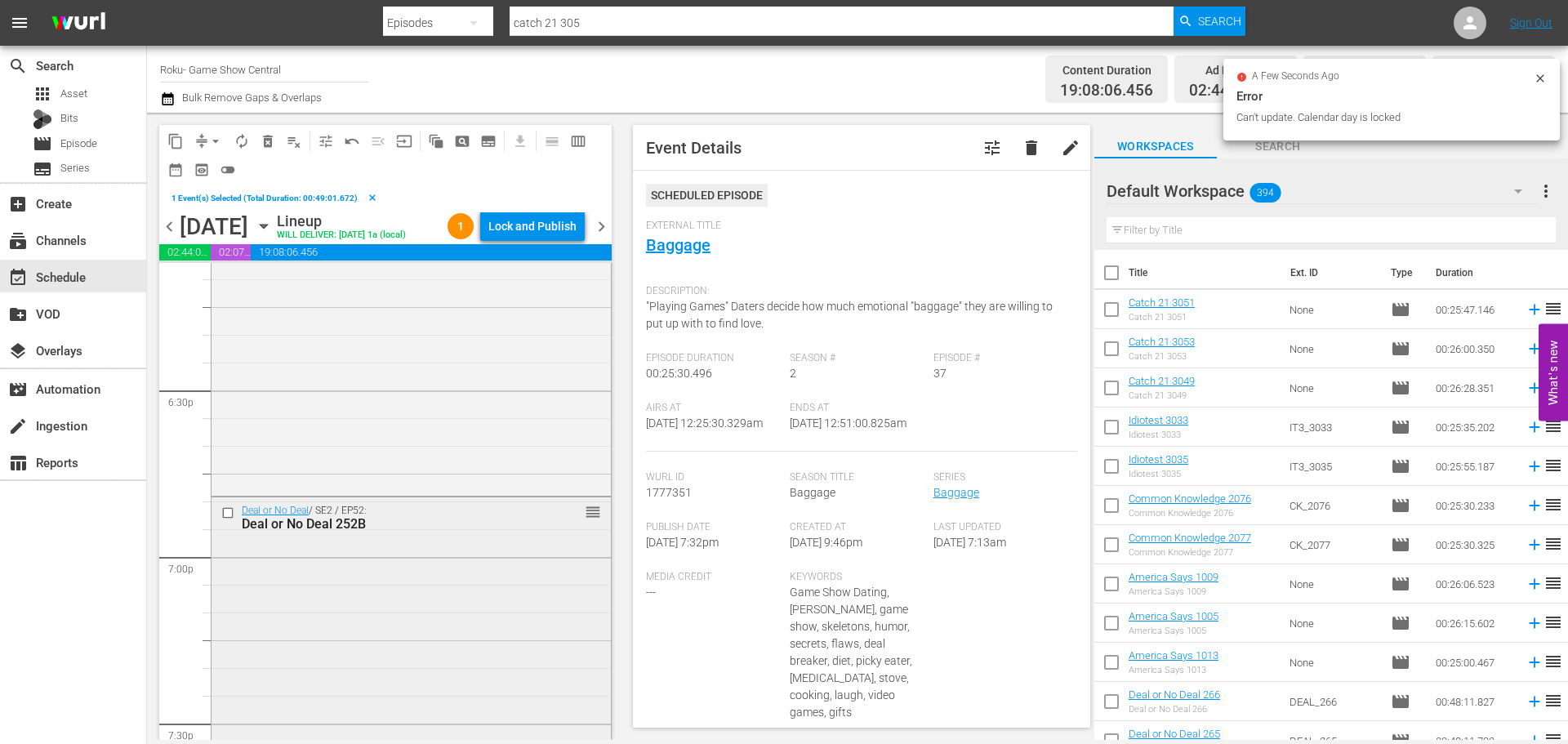
scroll to position [6044, 0]
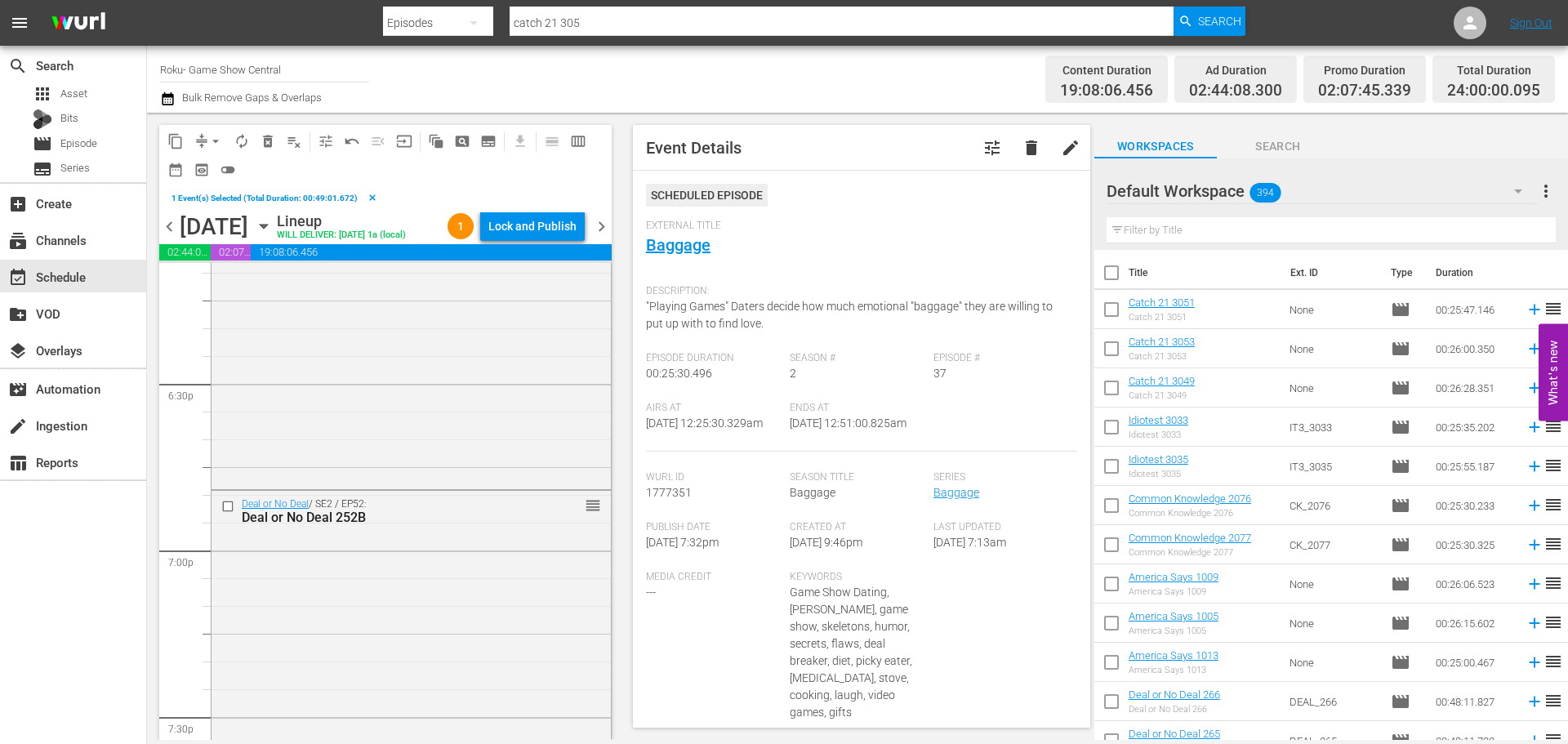
click at [227, 513] on input "checkbox" at bounding box center [230, 506] width 17 height 14
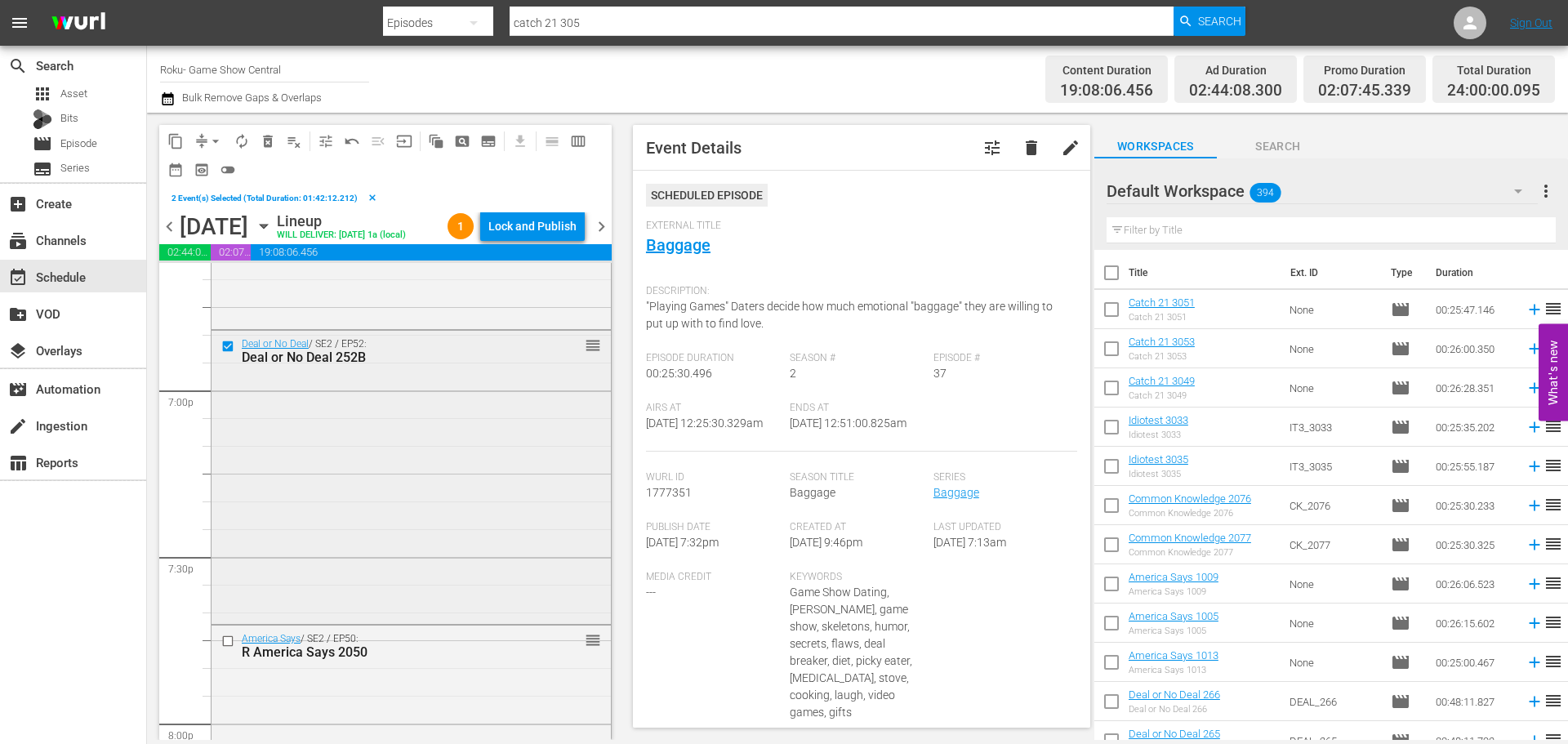
scroll to position [6206, 0]
click at [227, 645] on input "checkbox" at bounding box center [230, 638] width 17 height 14
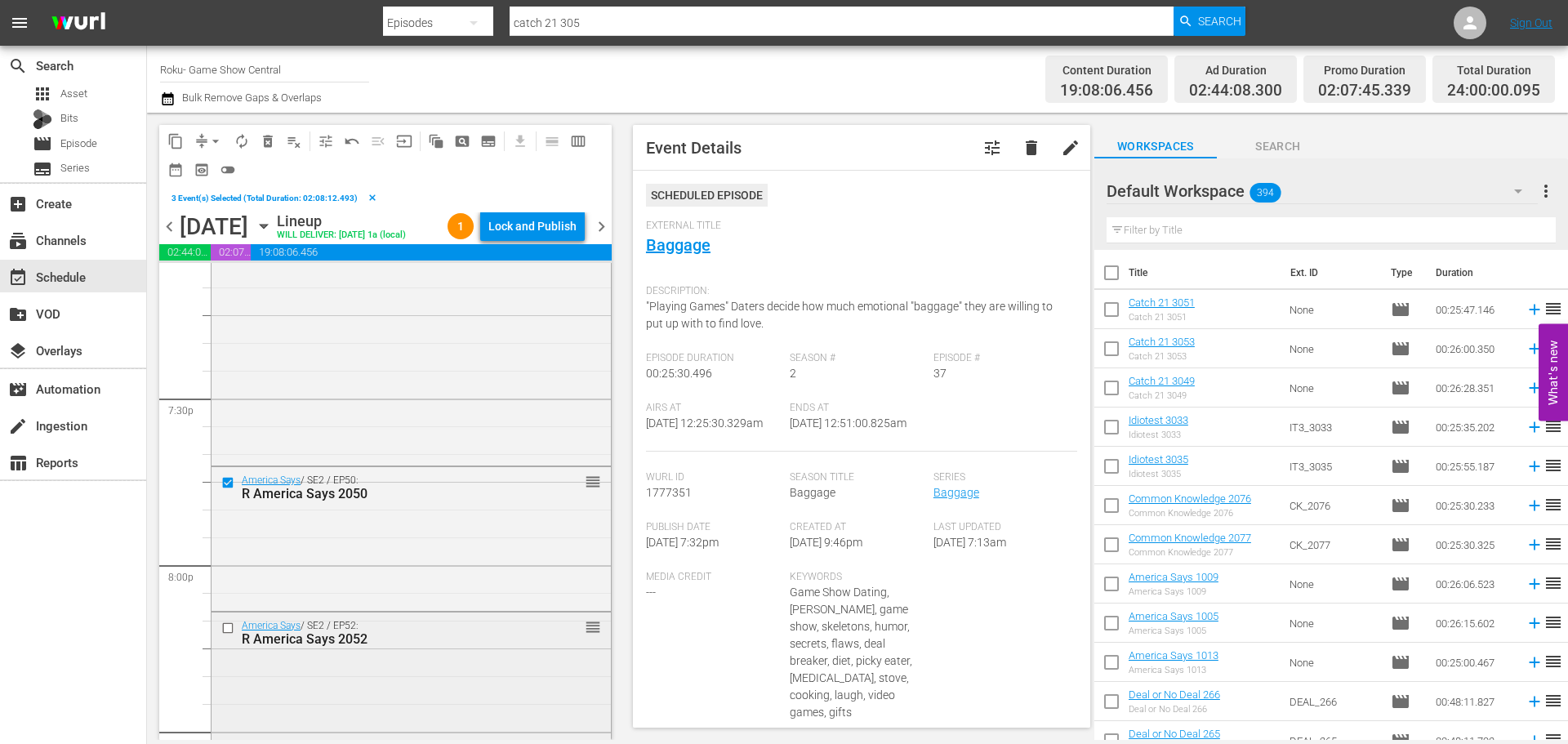
scroll to position [6370, 0]
click at [227, 627] on input "checkbox" at bounding box center [230, 619] width 17 height 14
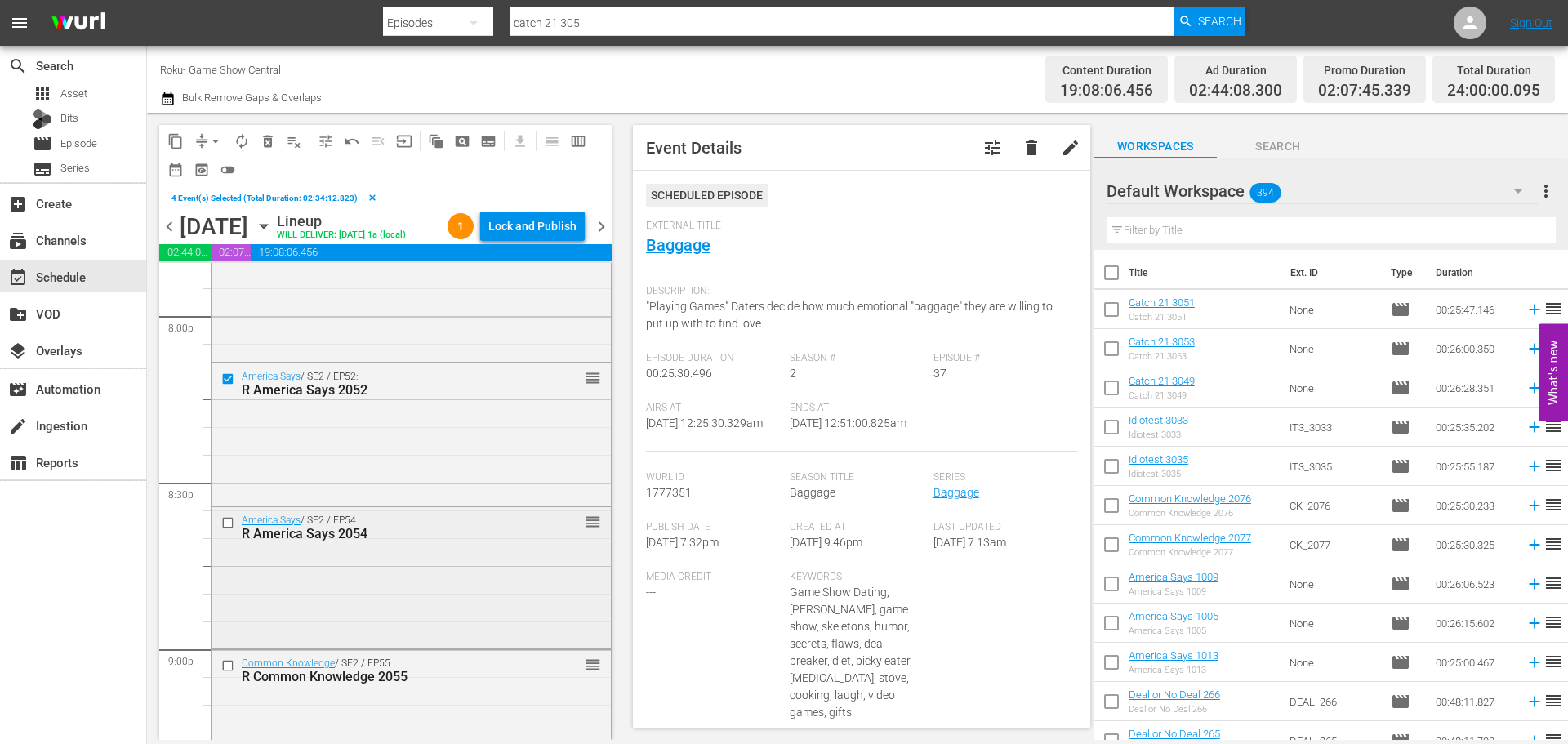
scroll to position [6615, 0]
click at [229, 526] on input "checkbox" at bounding box center [230, 519] width 17 height 14
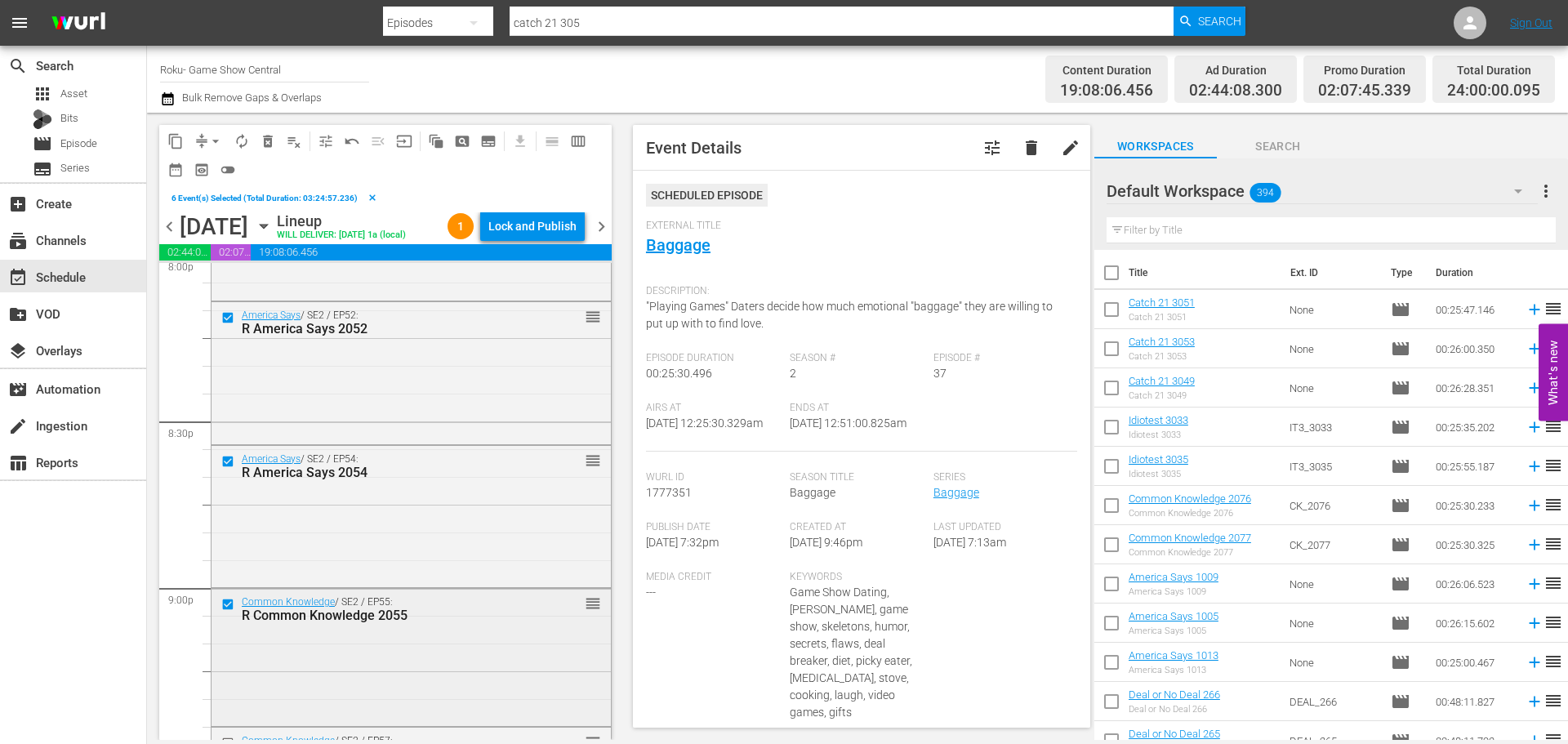
scroll to position [6860, 0]
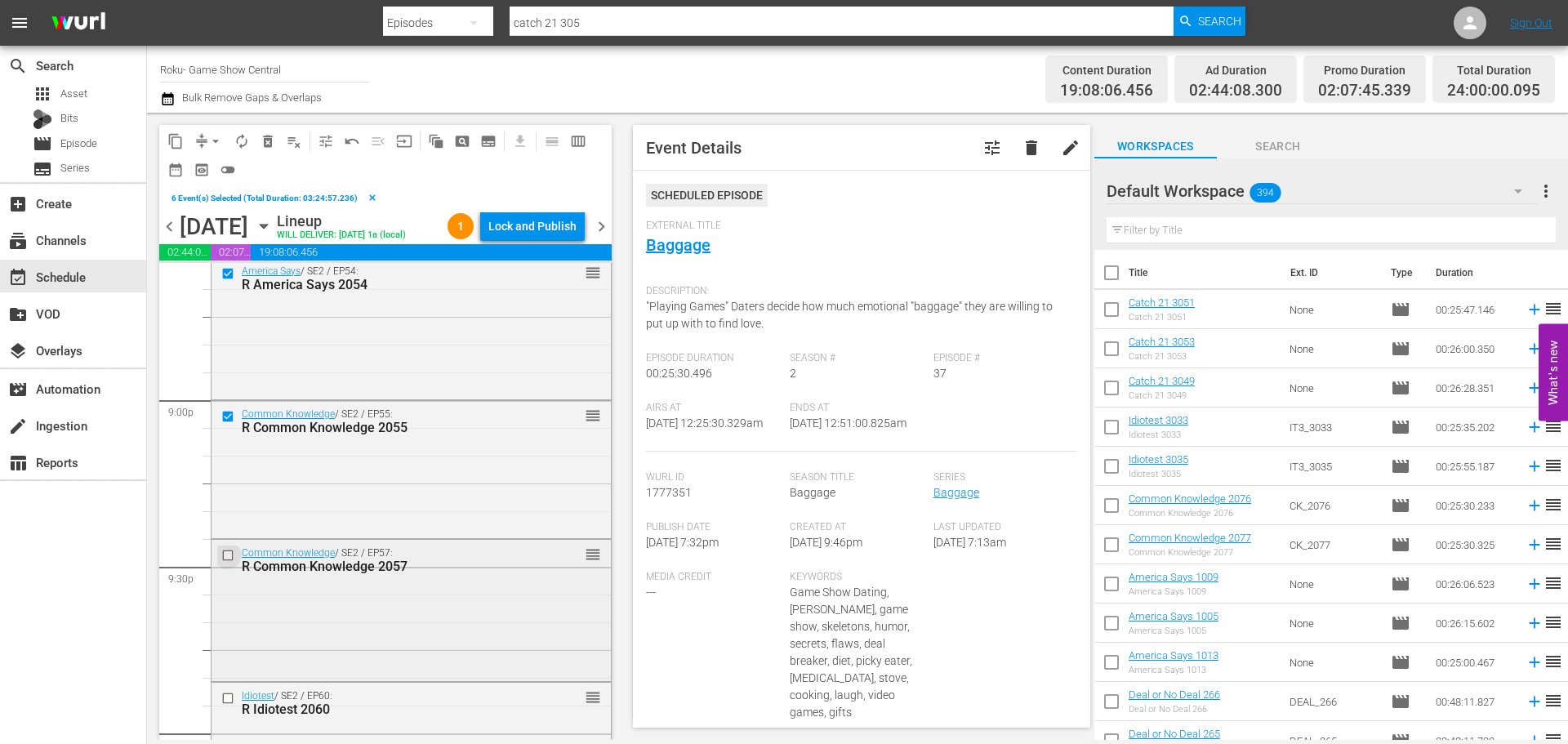
click at [222, 562] on input "checkbox" at bounding box center [230, 554] width 17 height 14
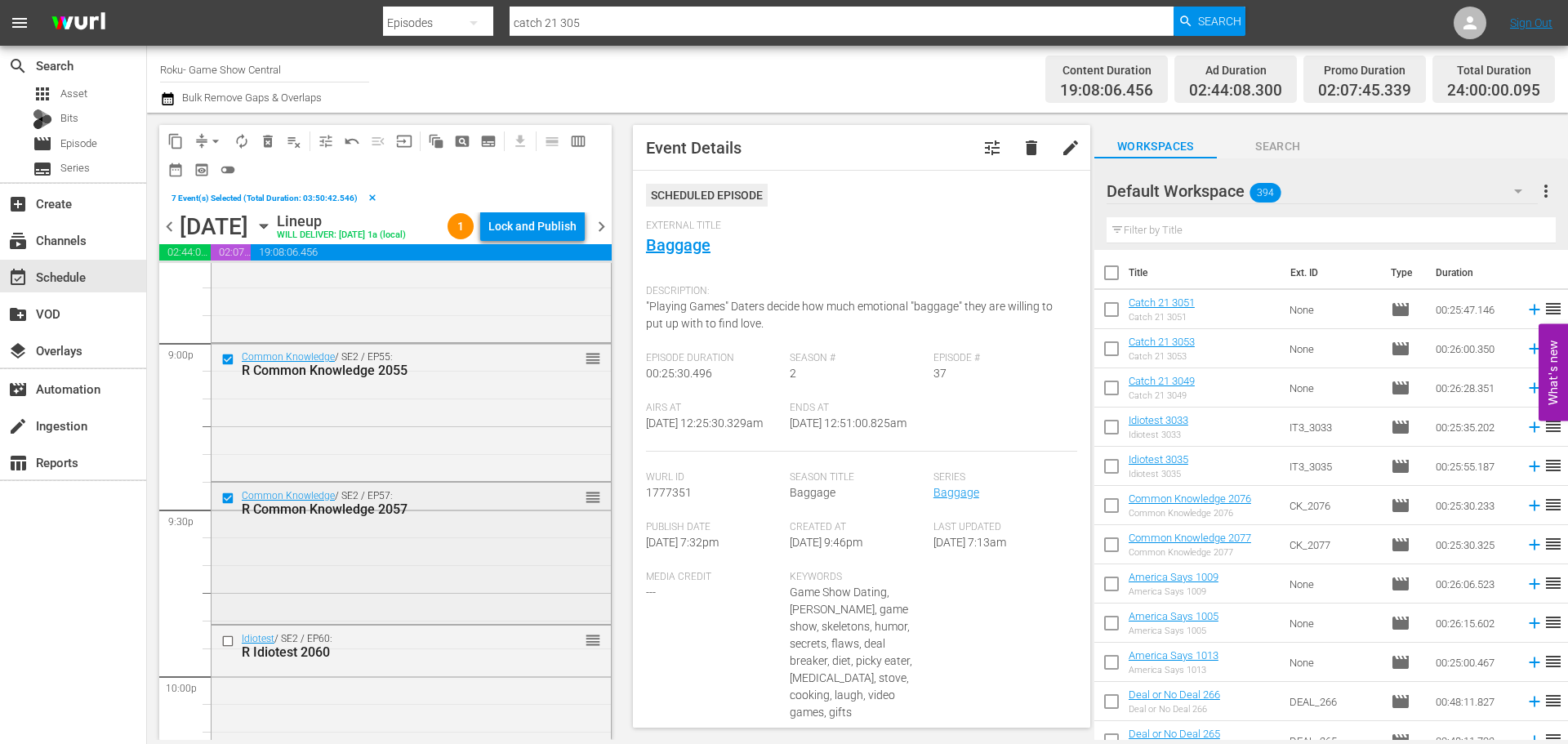
scroll to position [6942, 0]
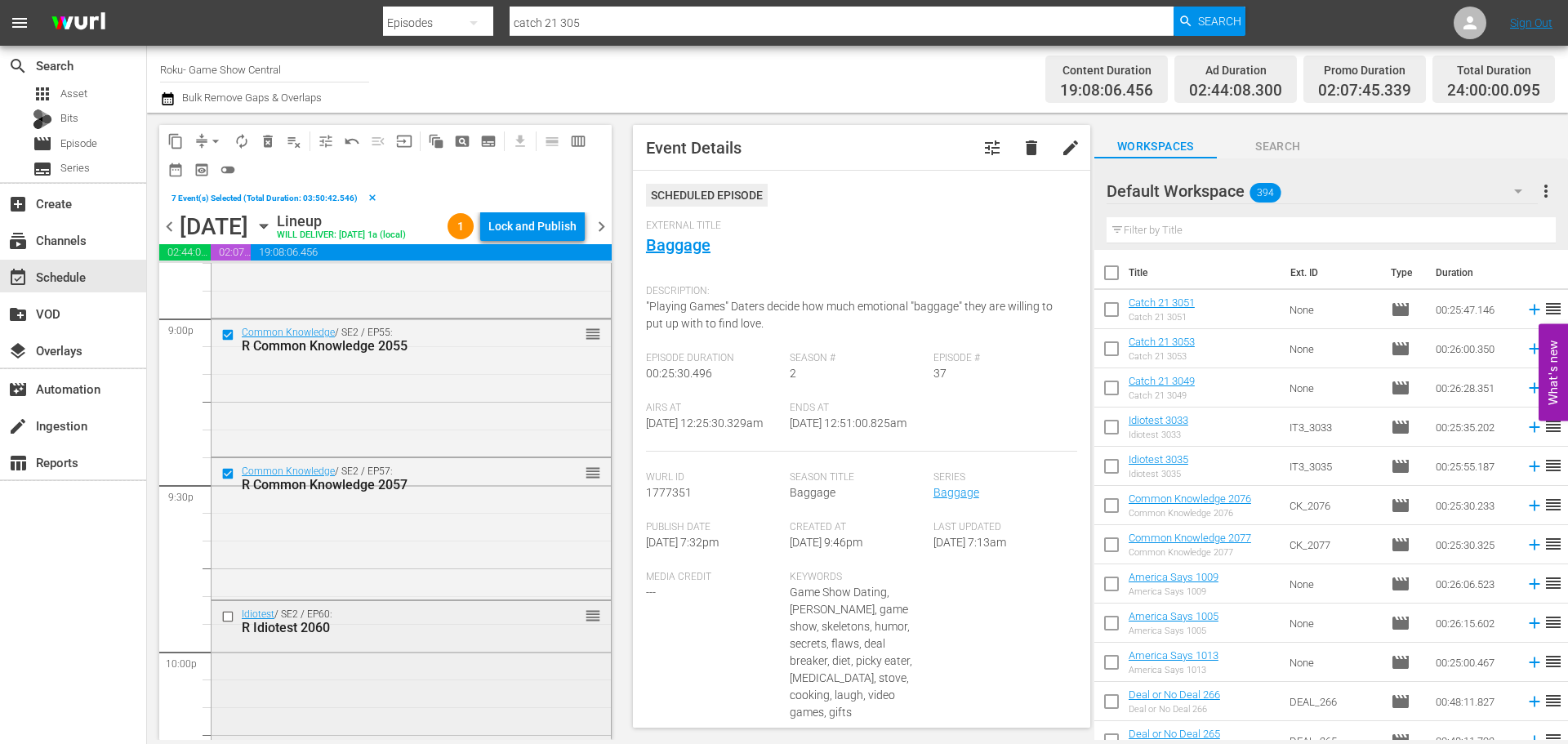
click at [227, 623] on input "checkbox" at bounding box center [230, 616] width 17 height 14
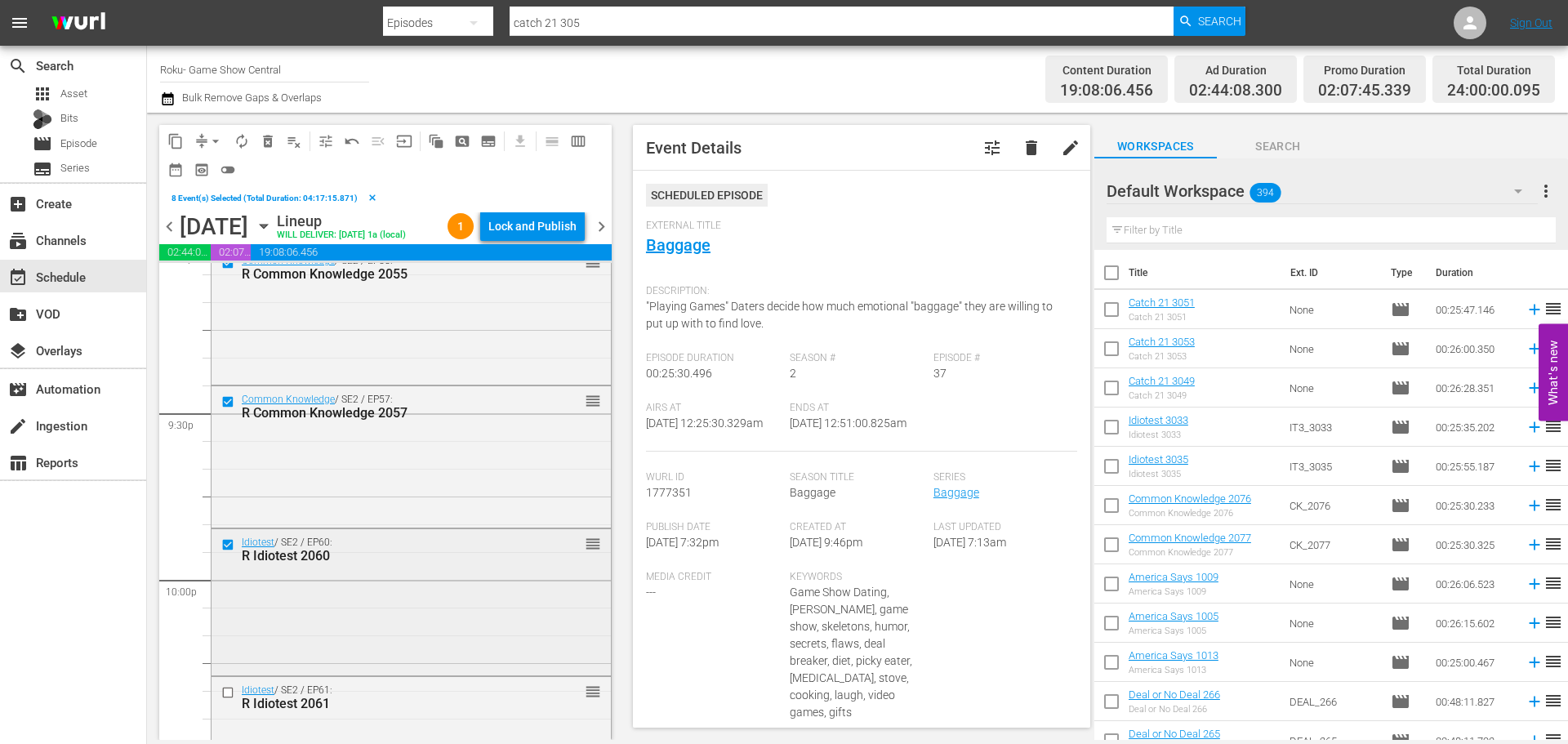
scroll to position [7105, 0]
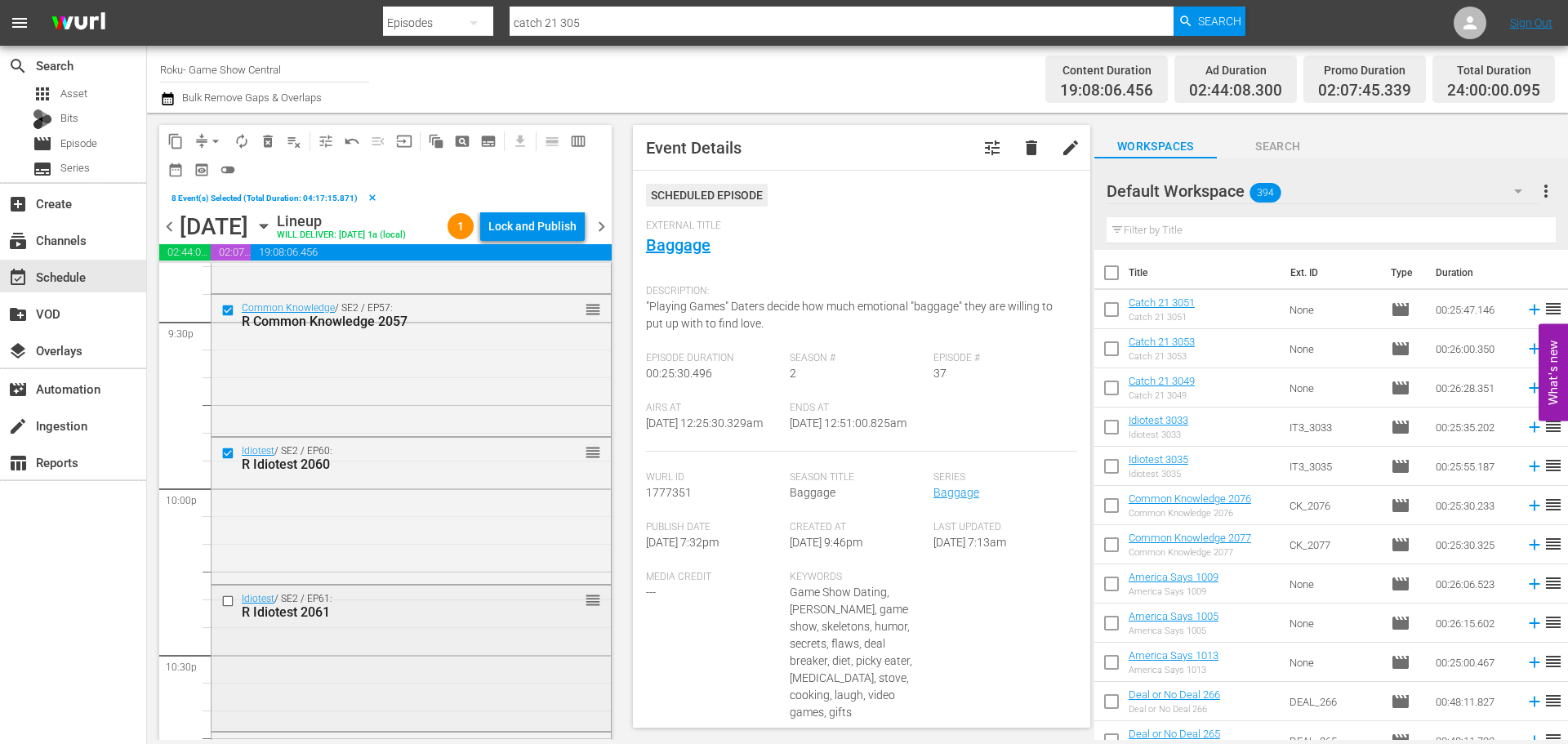
click at [226, 609] on input "checkbox" at bounding box center [230, 600] width 17 height 14
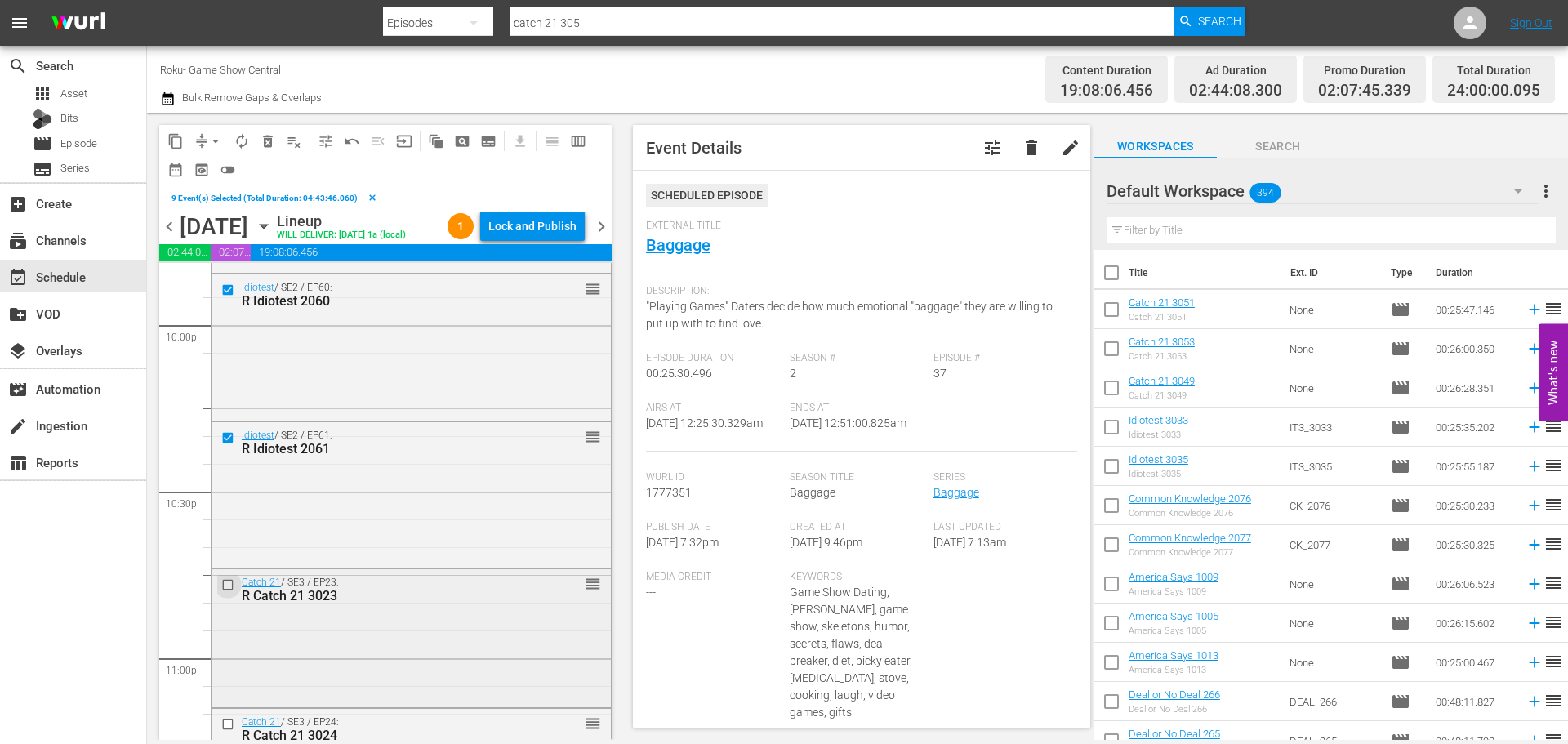
click at [225, 592] on input "checkbox" at bounding box center [230, 584] width 17 height 14
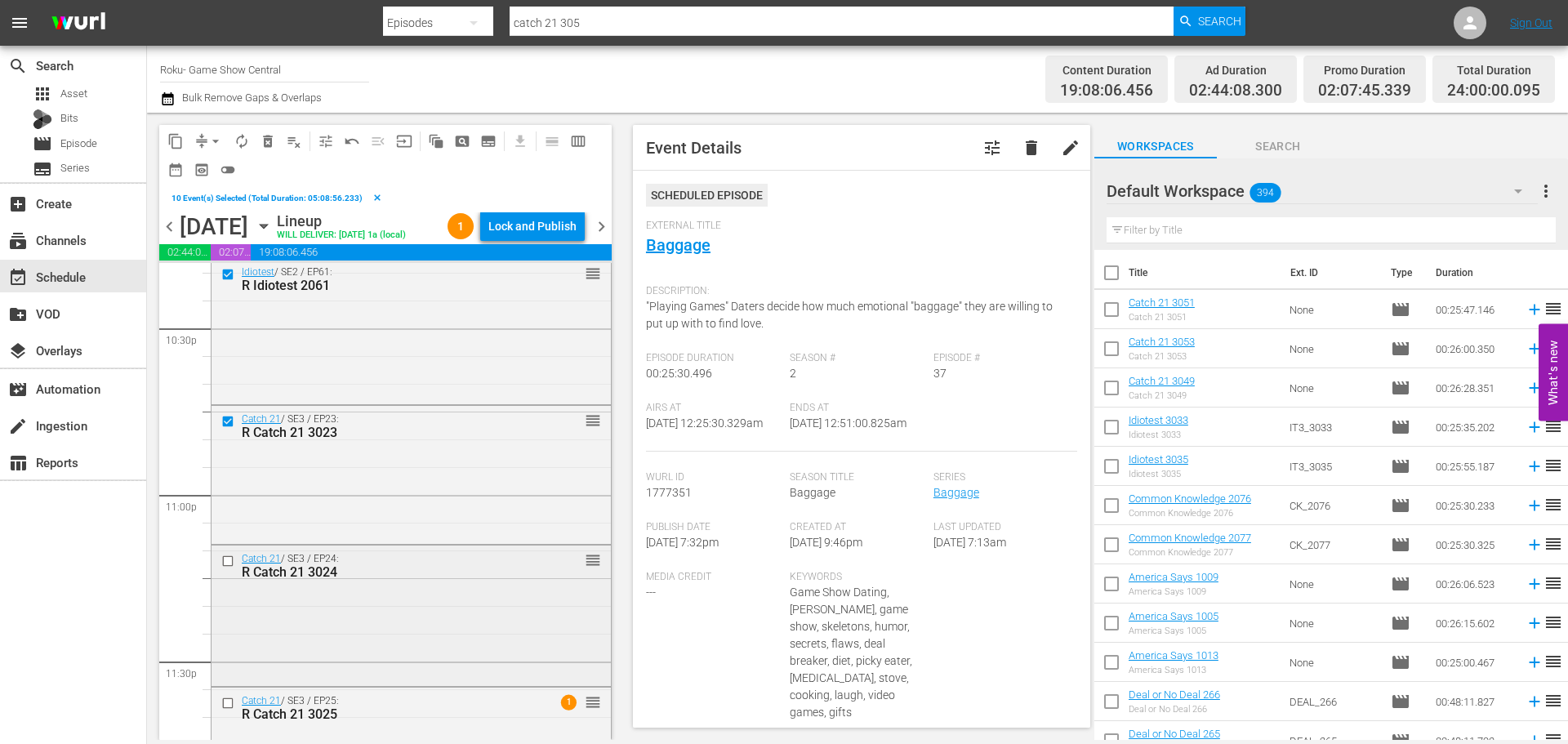
click at [223, 568] on input "checkbox" at bounding box center [230, 560] width 17 height 14
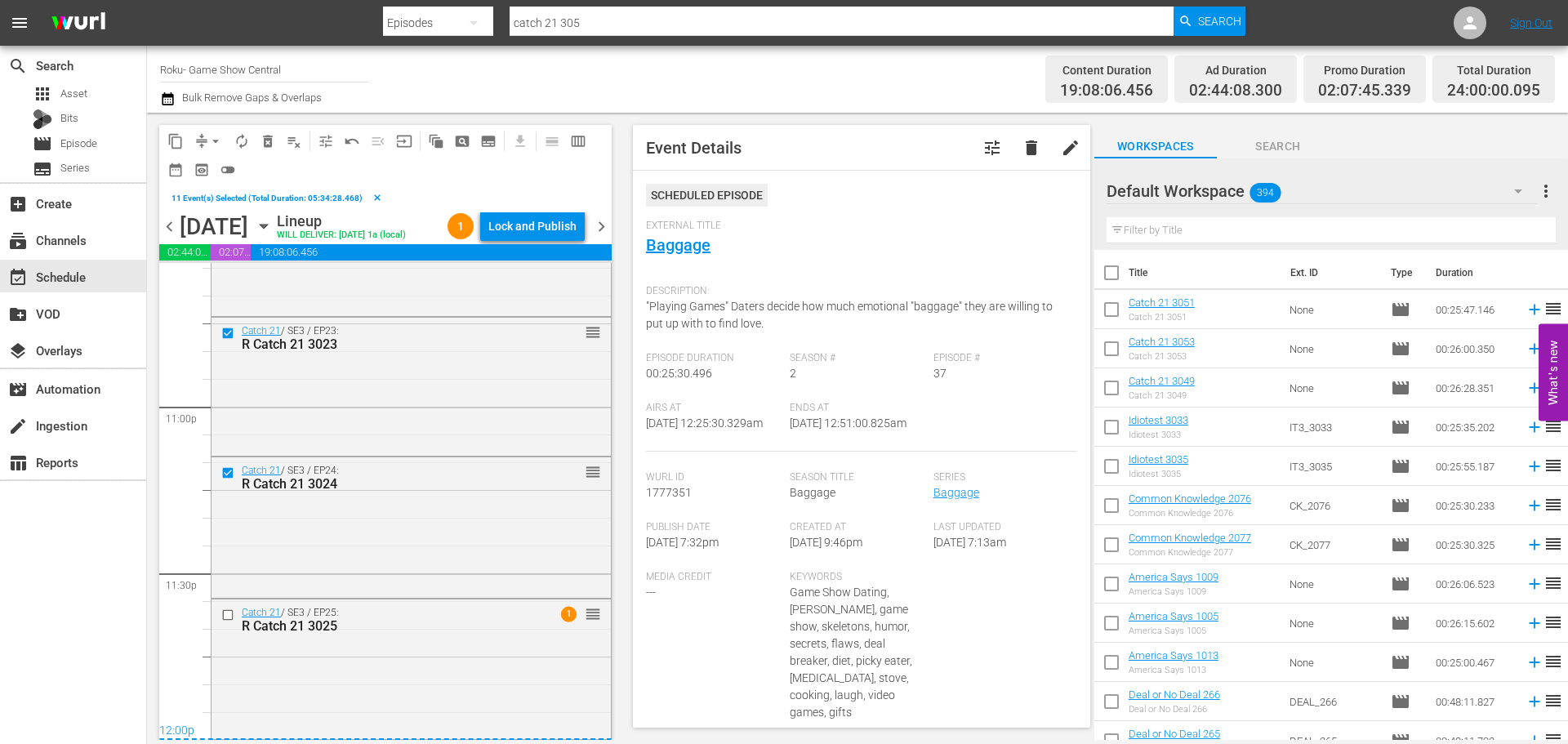
scroll to position [7548, 0]
click at [233, 619] on input "checkbox" at bounding box center [230, 614] width 17 height 14
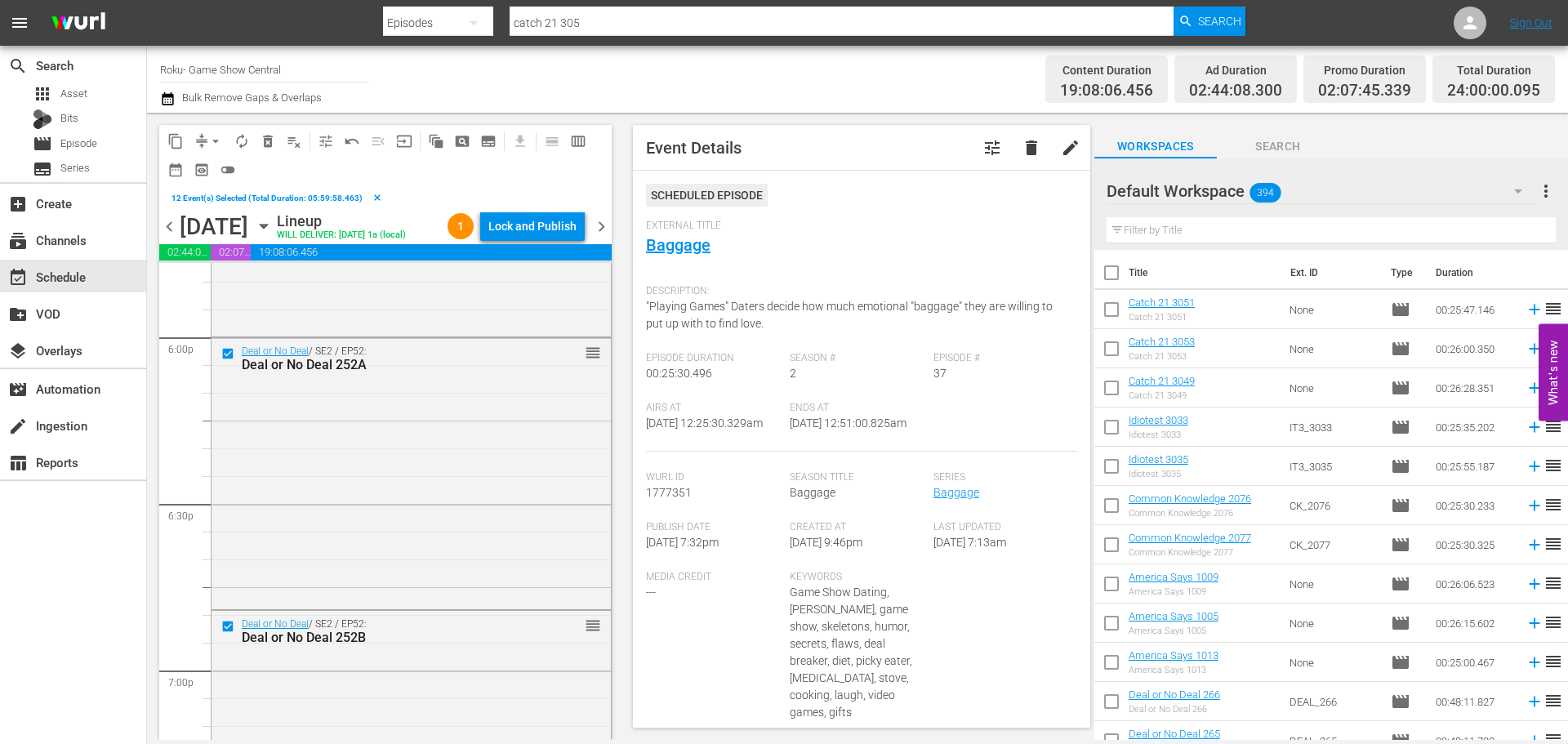
scroll to position [5833, 0]
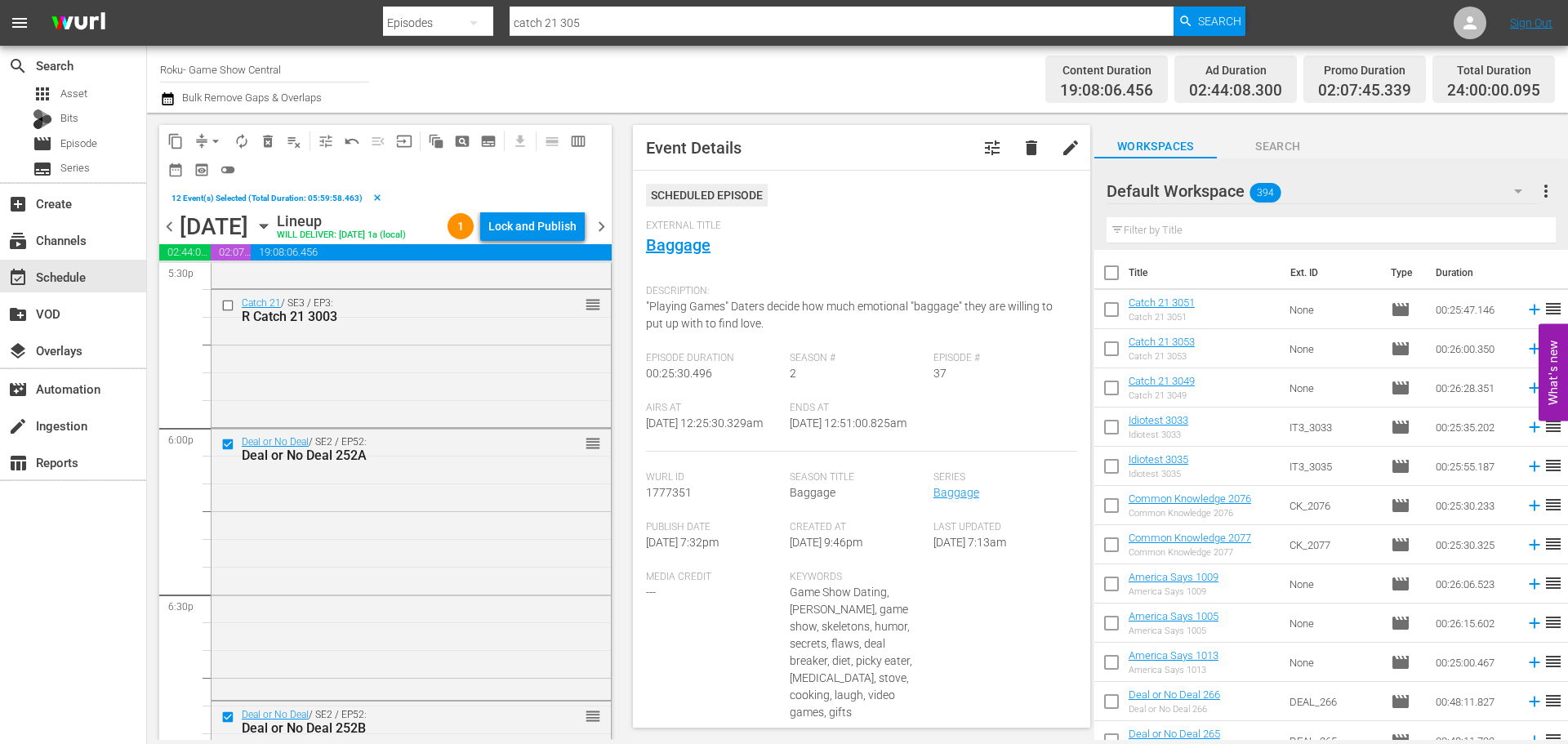
click at [167, 142] on span "content_copy" at bounding box center [175, 142] width 16 height 16
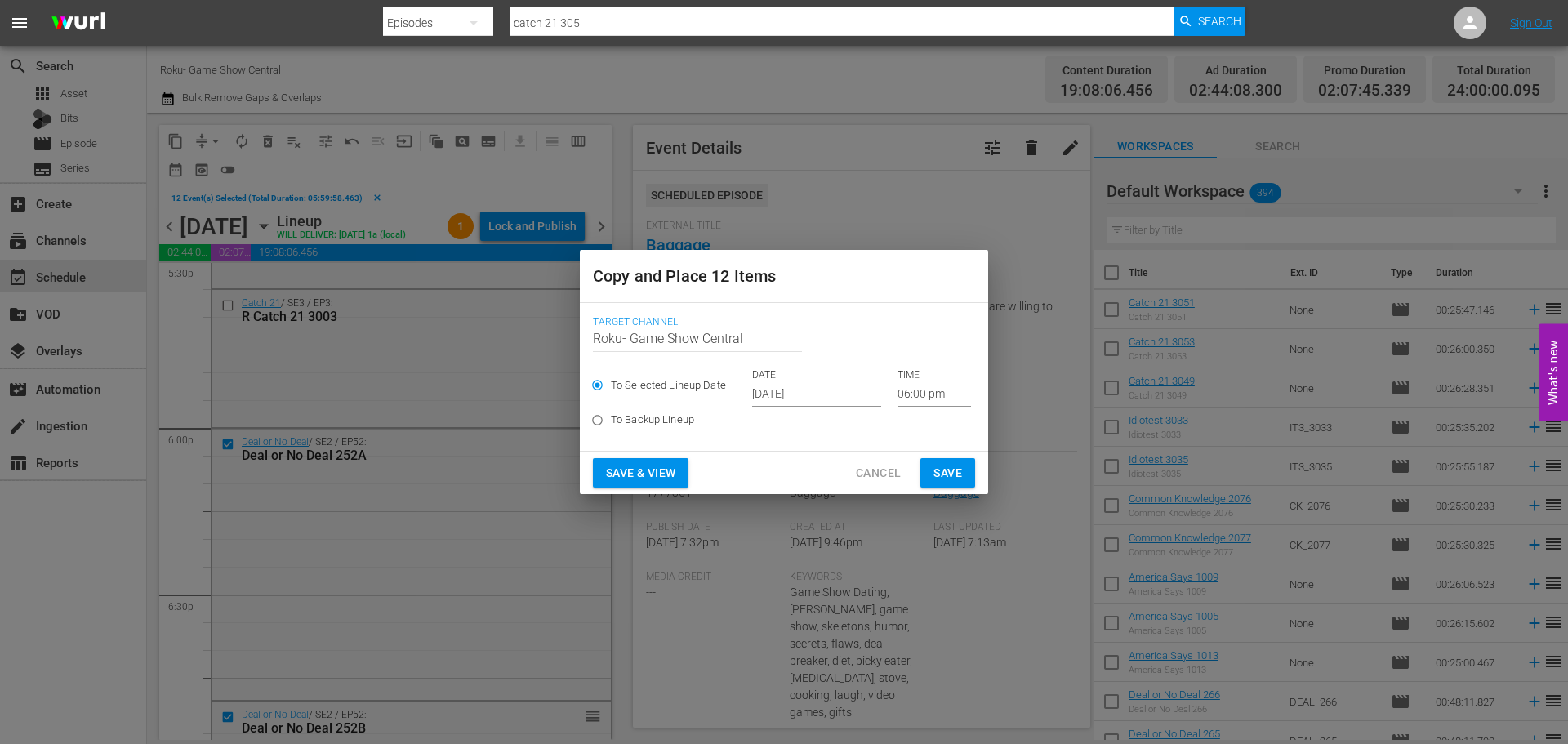
click at [819, 402] on input "Sep 18th 2025" at bounding box center [817, 394] width 129 height 25
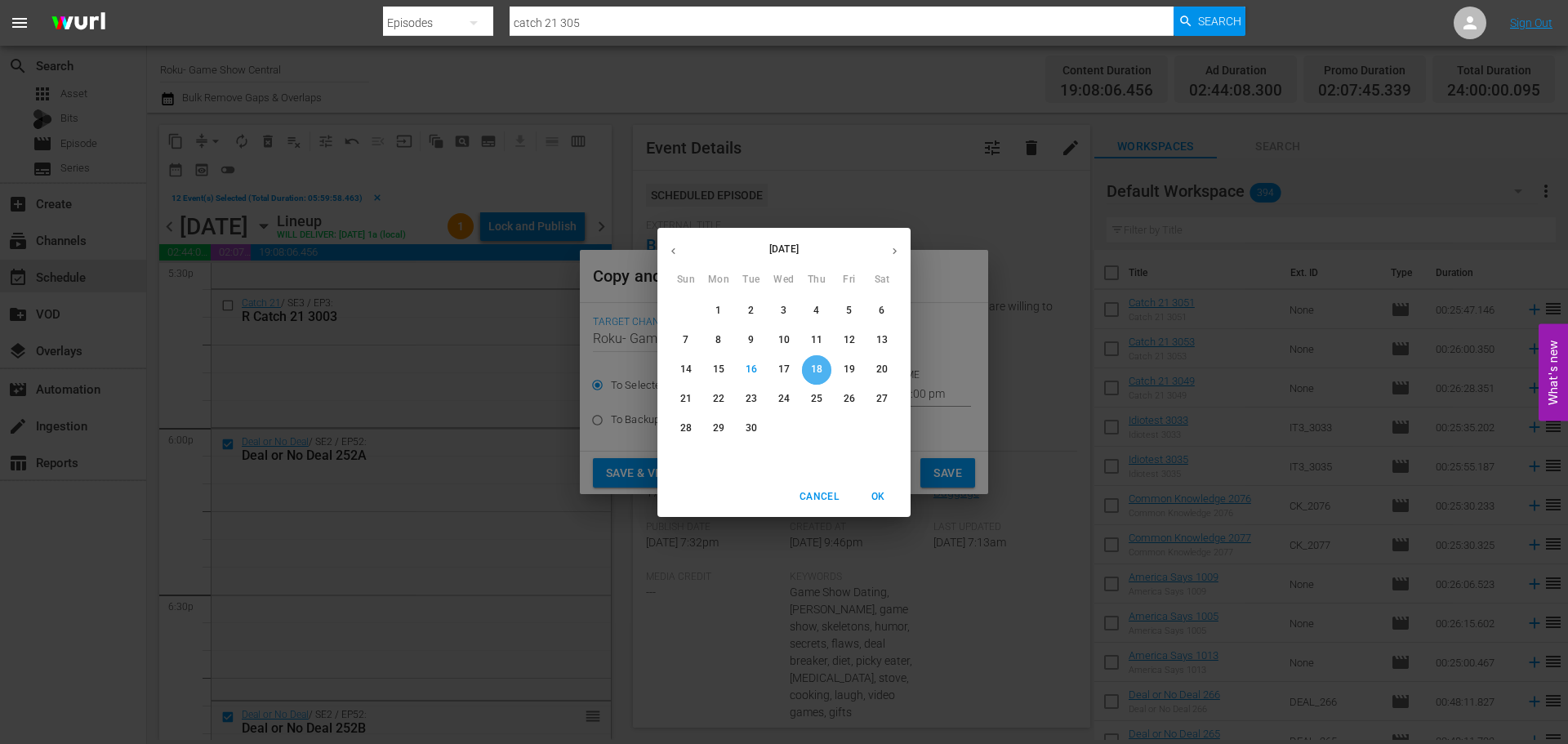
drag, startPoint x: 818, startPoint y: 369, endPoint x: 849, endPoint y: 362, distance: 31.8
click at [818, 368] on p "18" at bounding box center [817, 369] width 12 height 14
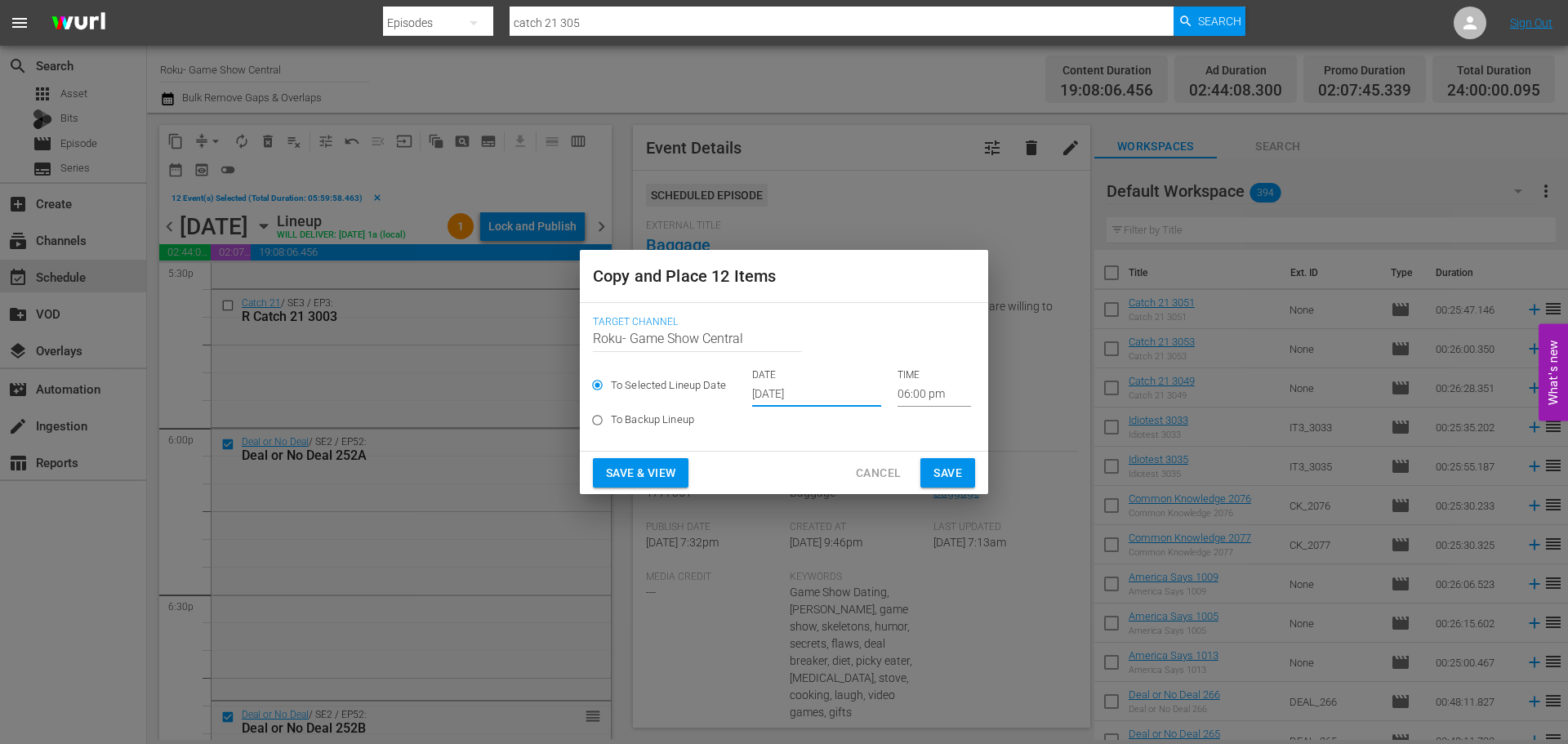
click at [908, 394] on input "06:00 pm" at bounding box center [934, 394] width 74 height 25
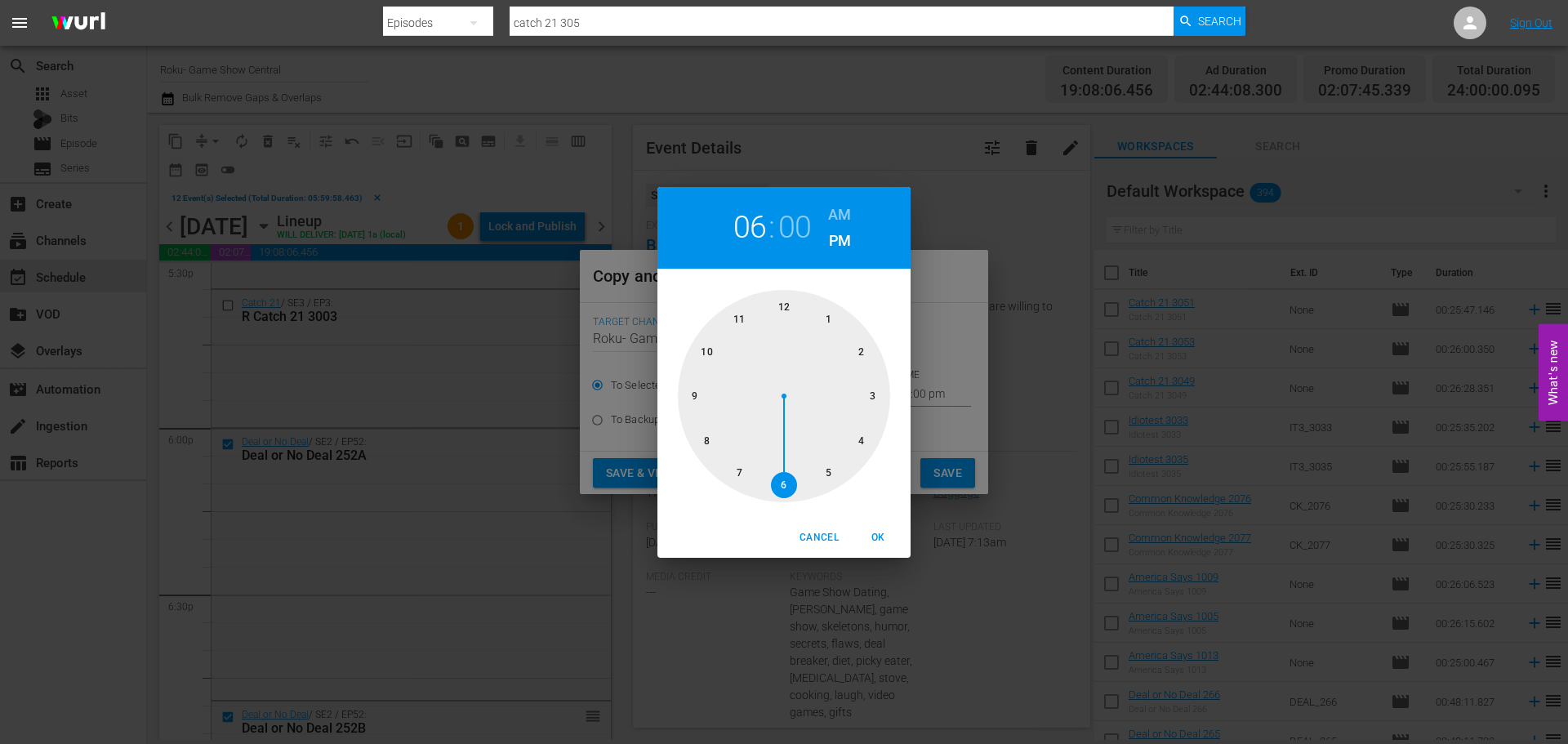
click at [808, 302] on div at bounding box center [784, 396] width 213 height 213
click at [896, 552] on div "Cancel OK" at bounding box center [784, 538] width 253 height 40
click at [879, 540] on span "OK" at bounding box center [878, 538] width 39 height 17
type input "12:00 pm"
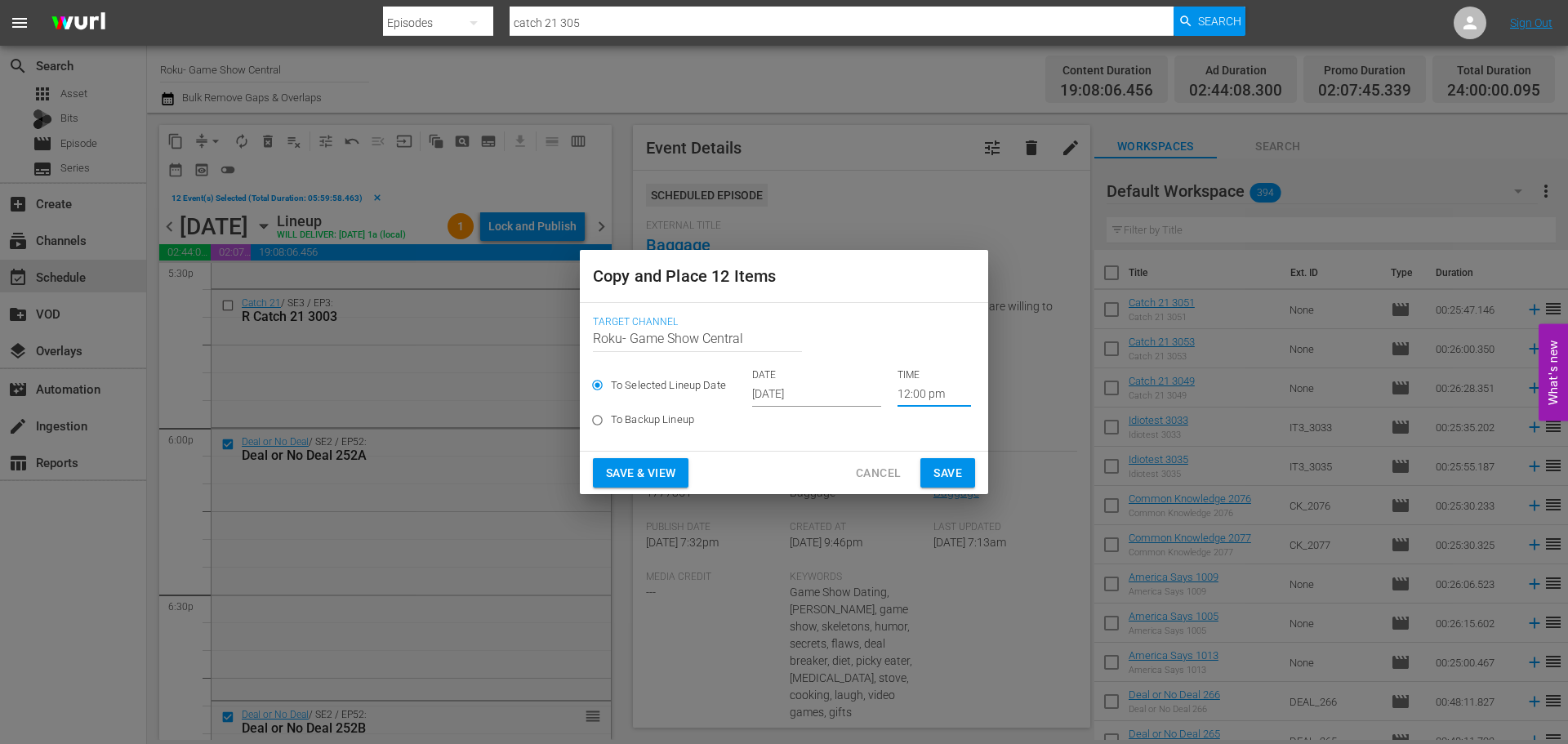
drag, startPoint x: 951, startPoint y: 484, endPoint x: 952, endPoint y: 467, distance: 17.0
click at [951, 482] on button "Save" at bounding box center [948, 472] width 55 height 30
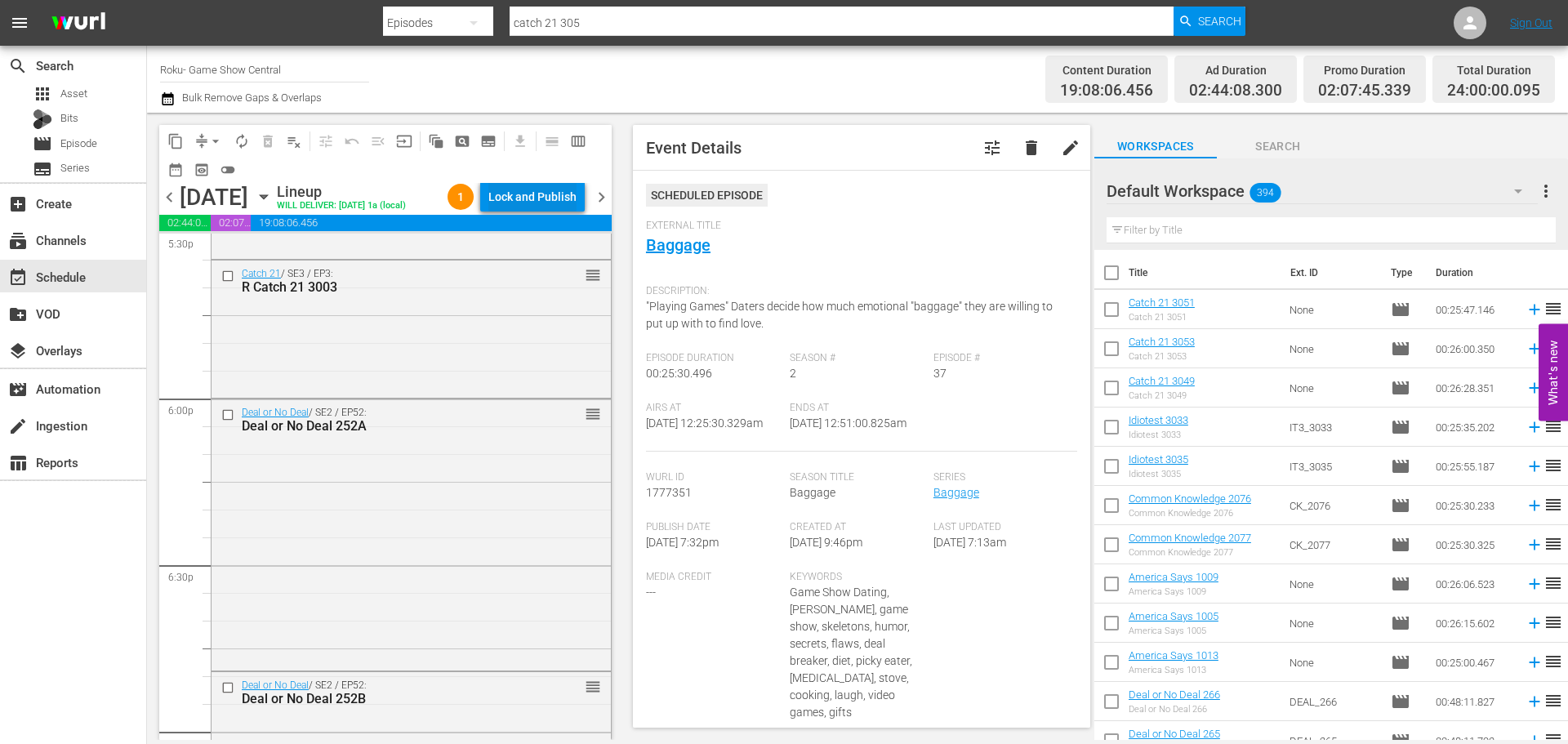
click at [527, 198] on div "Lock and Publish" at bounding box center [532, 196] width 88 height 29
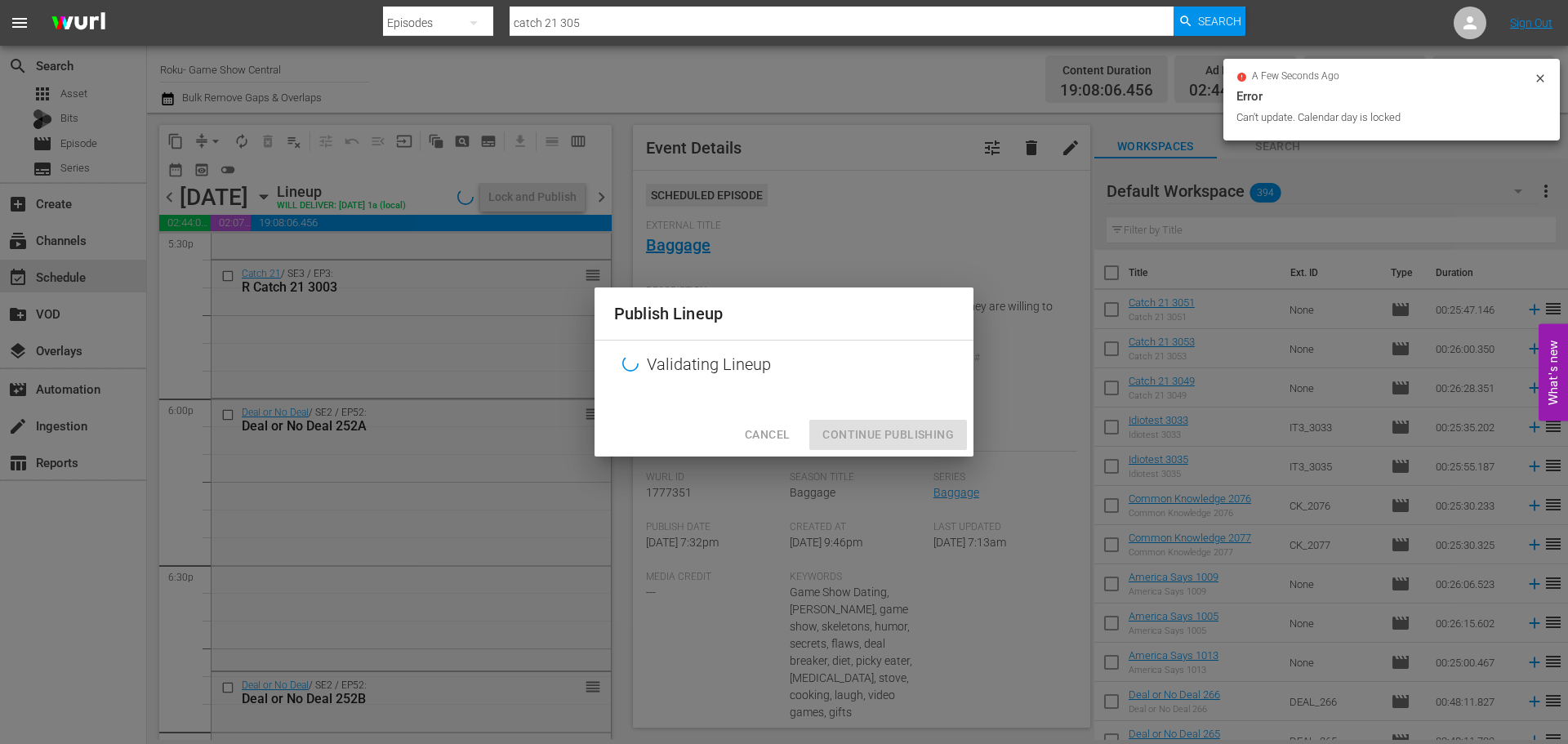
click at [957, 409] on div at bounding box center [783, 401] width 379 height 25
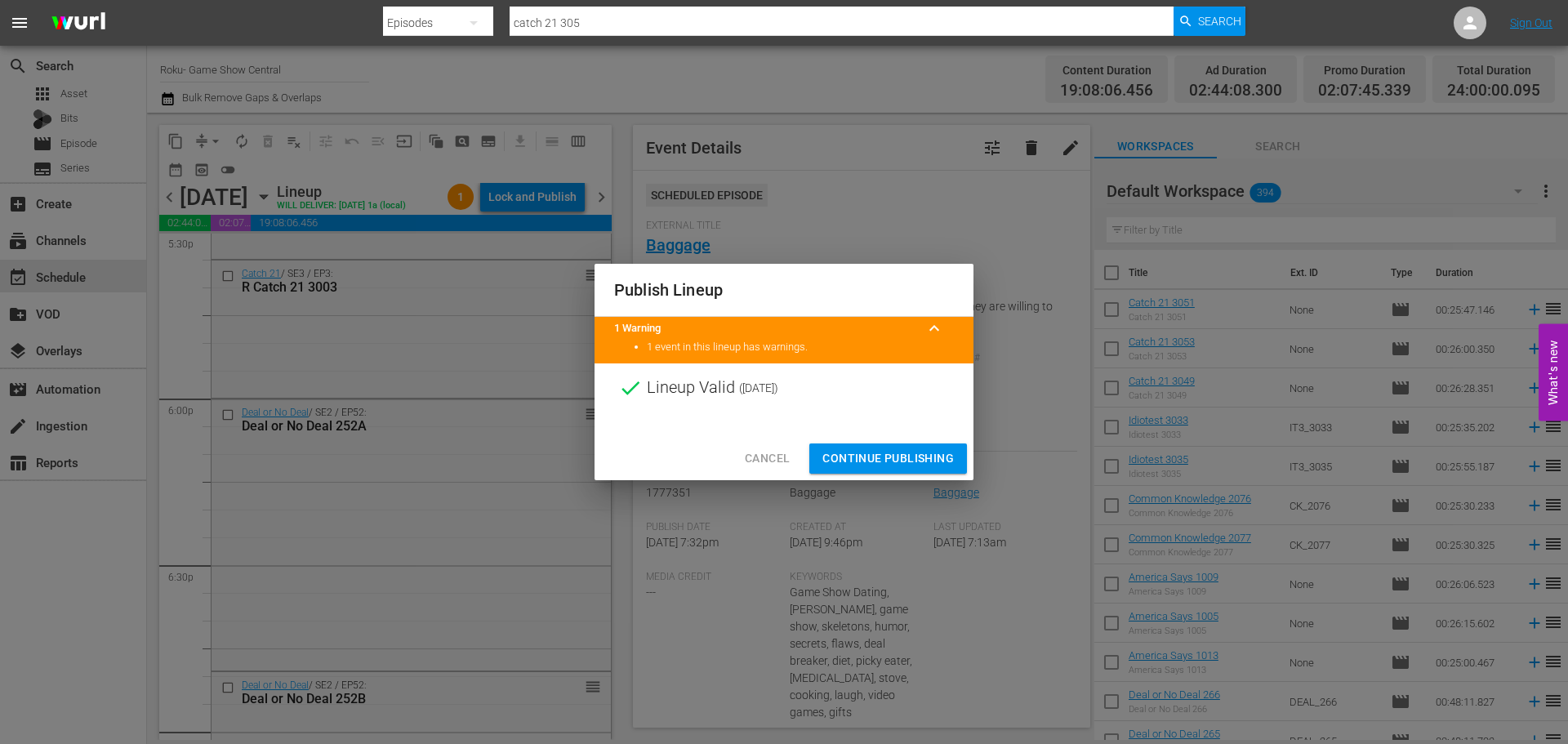
click at [939, 459] on span "Continue Publishing" at bounding box center [888, 459] width 132 height 20
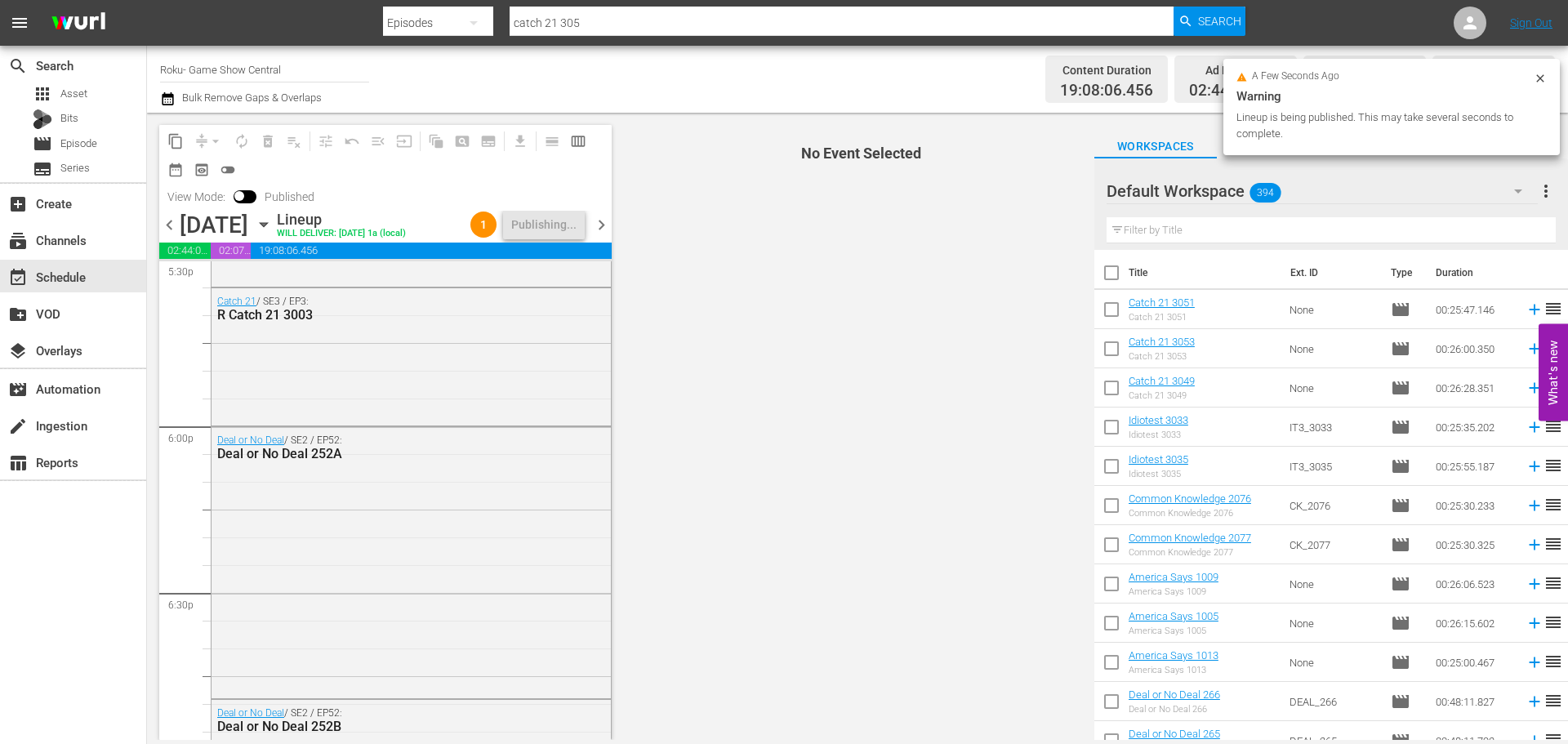
click at [273, 233] on icon "button" at bounding box center [263, 224] width 18 height 18
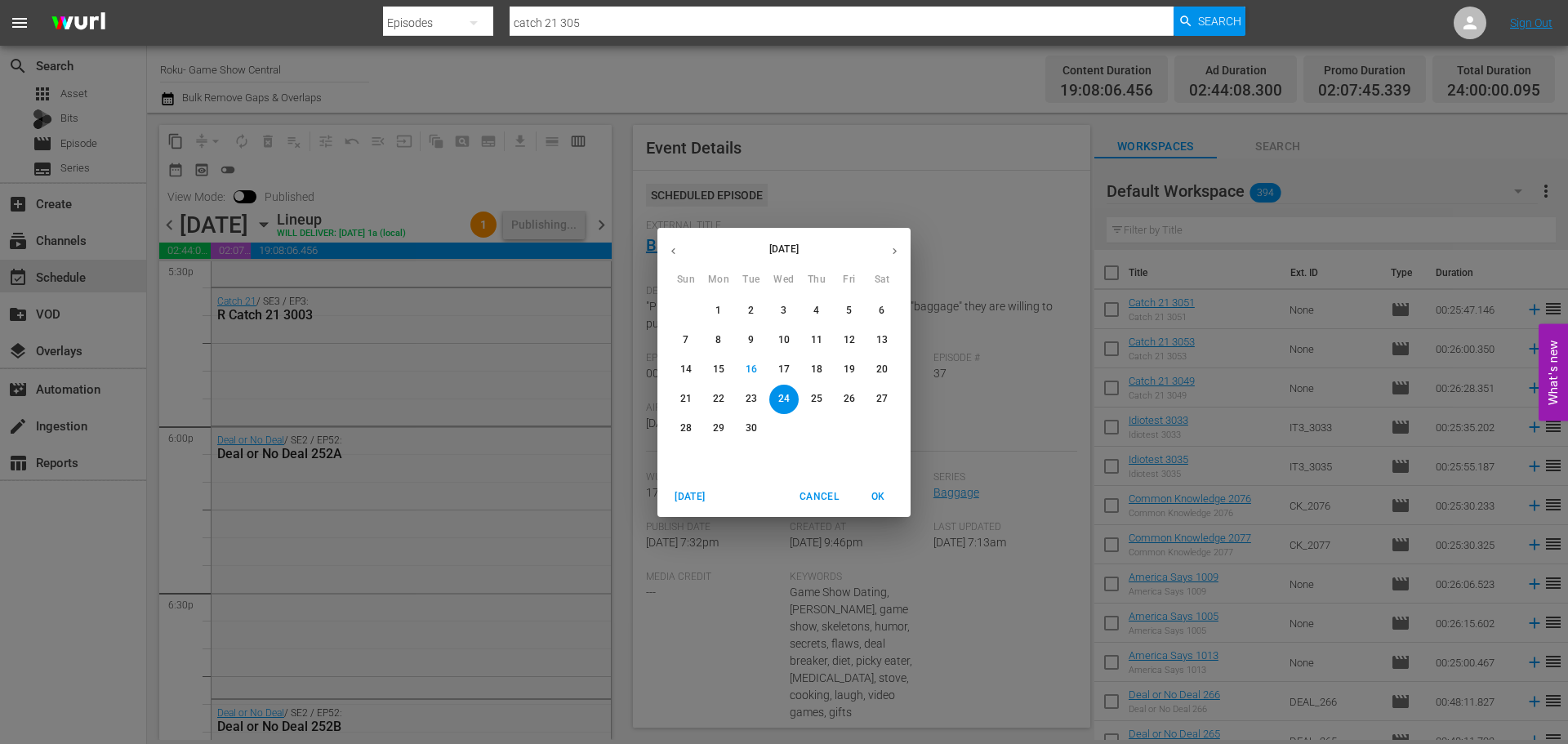
click at [829, 366] on span "18" at bounding box center [817, 369] width 29 height 14
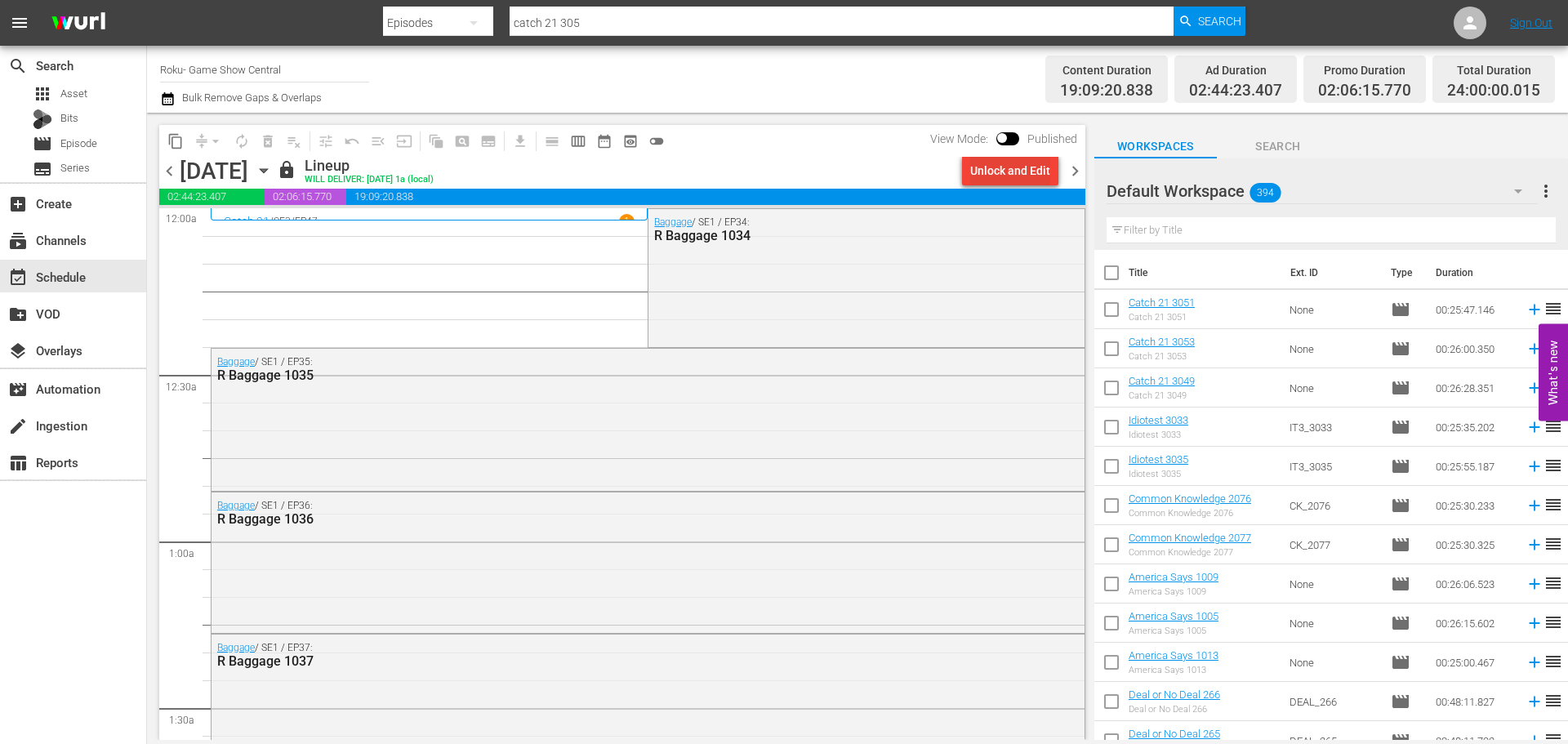
click at [1027, 180] on div "Unlock and Edit" at bounding box center [1010, 171] width 80 height 29
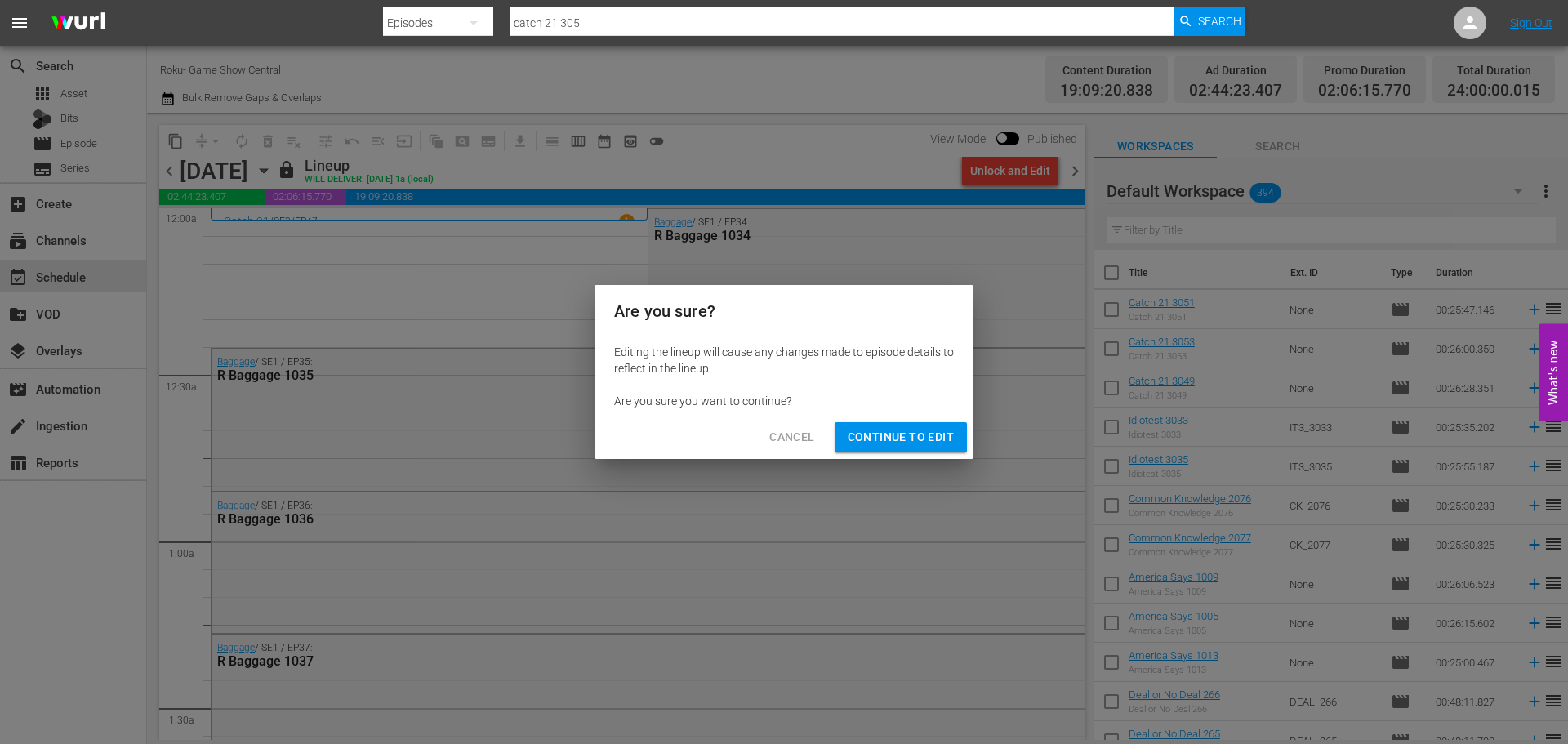
click at [908, 436] on span "Continue to Edit" at bounding box center [900, 437] width 106 height 20
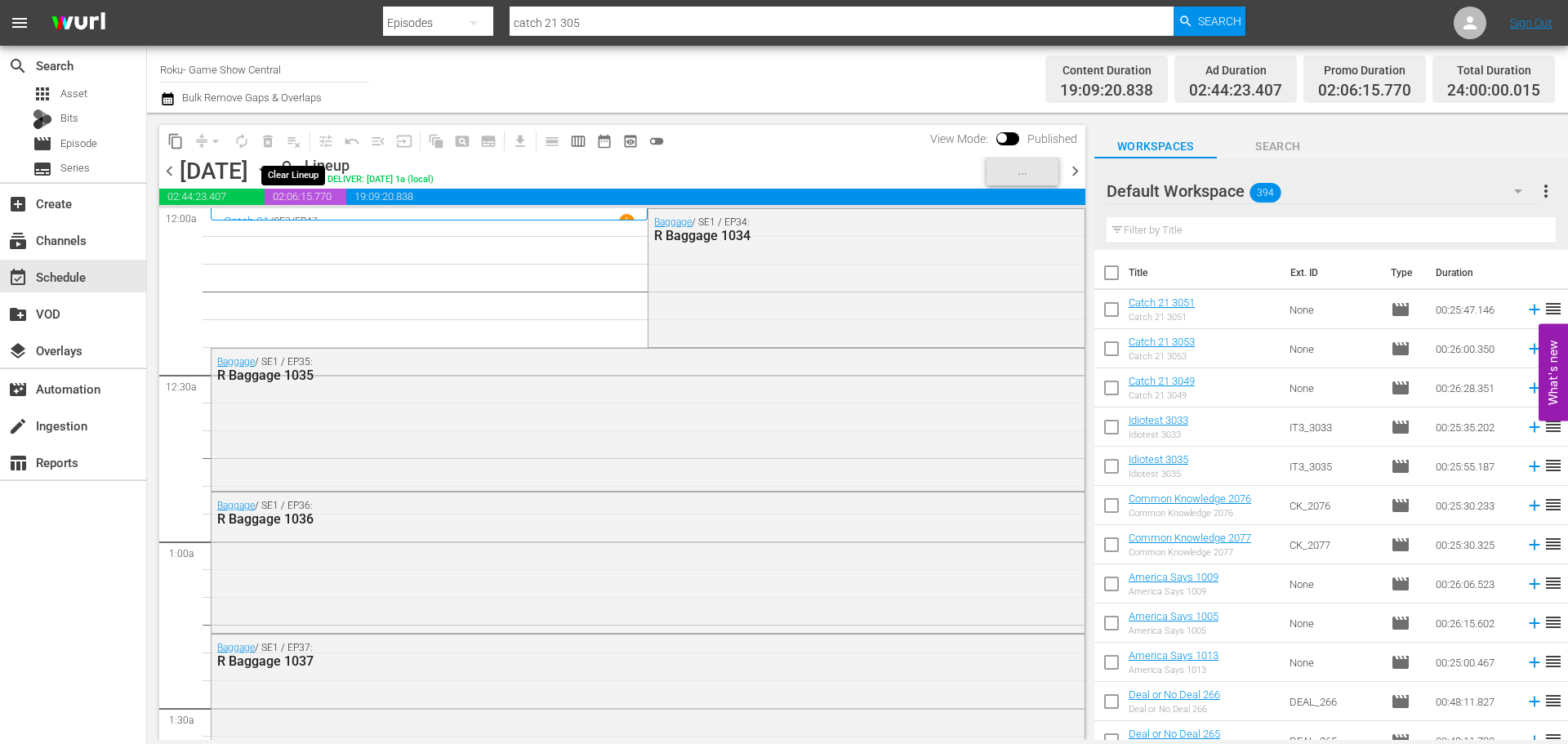
click at [303, 144] on span "playlist_remove_outlined" at bounding box center [293, 141] width 26 height 26
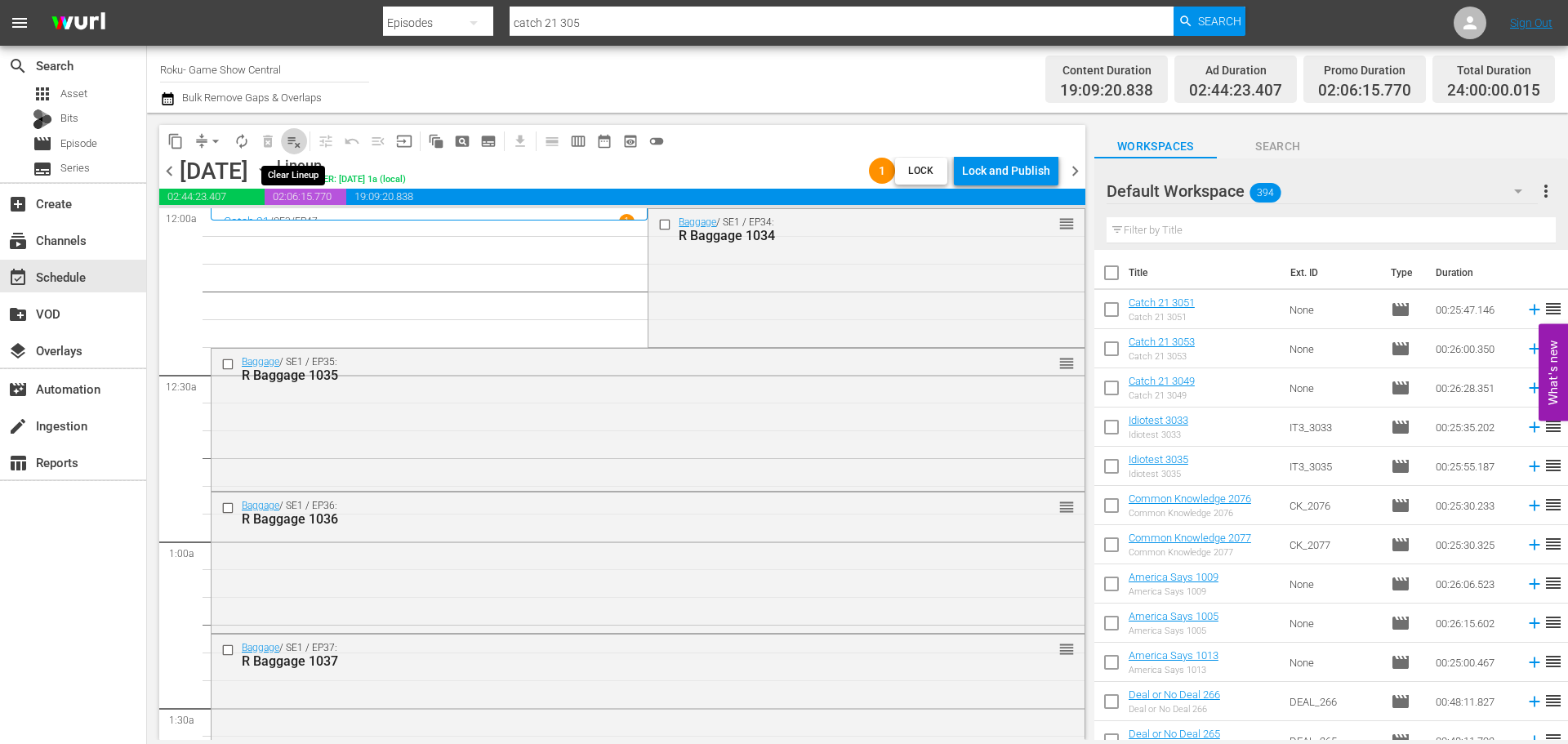
click at [289, 141] on span "playlist_remove_outlined" at bounding box center [294, 142] width 16 height 16
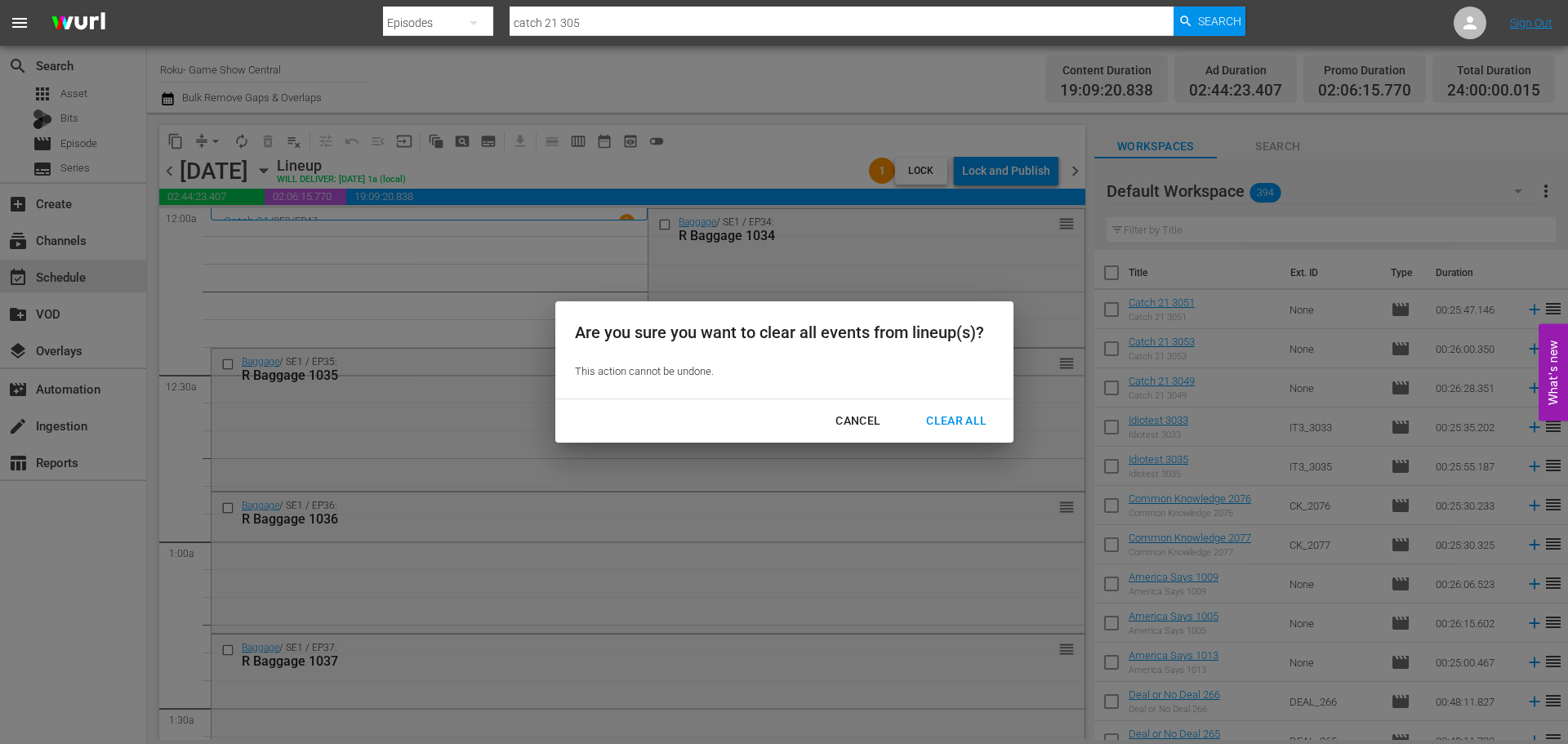
click at [967, 424] on div "Clear All" at bounding box center [956, 421] width 86 height 20
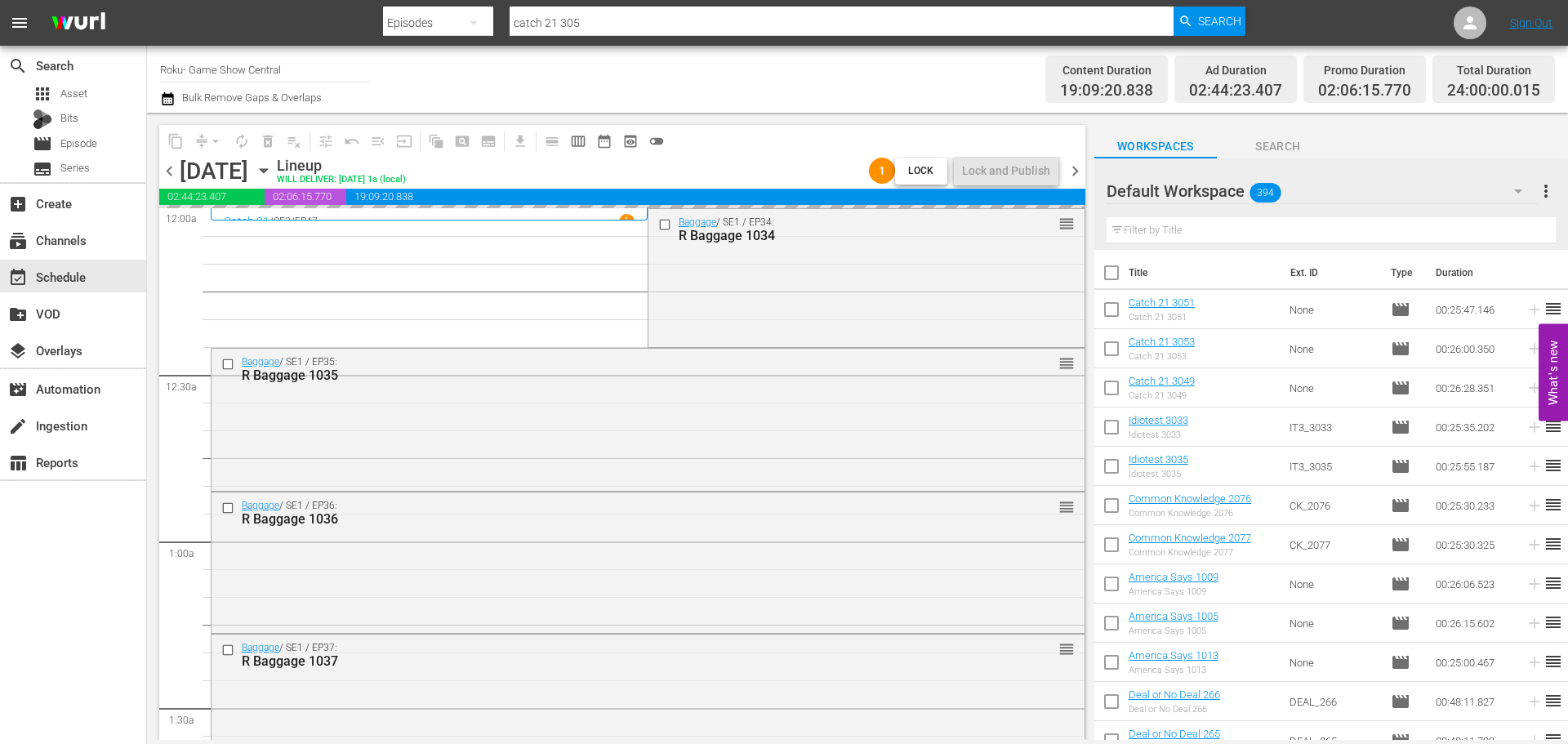
click at [973, 421] on div "Clear All" at bounding box center [956, 421] width 86 height 20
click at [85, 245] on div "subscriptions Channels" at bounding box center [45, 238] width 92 height 15
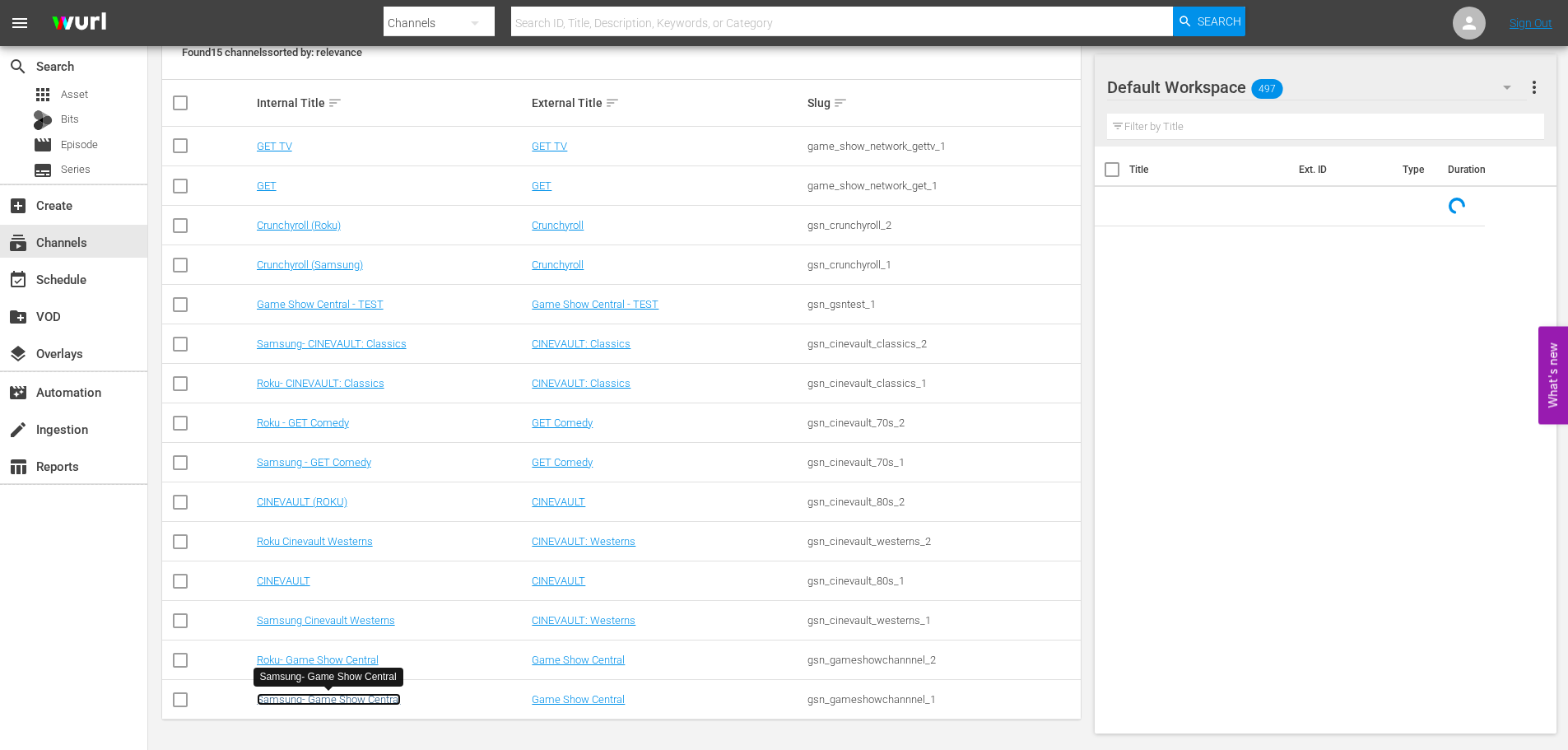
click at [353, 694] on link "Samsung- Game Show Central" at bounding box center [328, 699] width 144 height 12
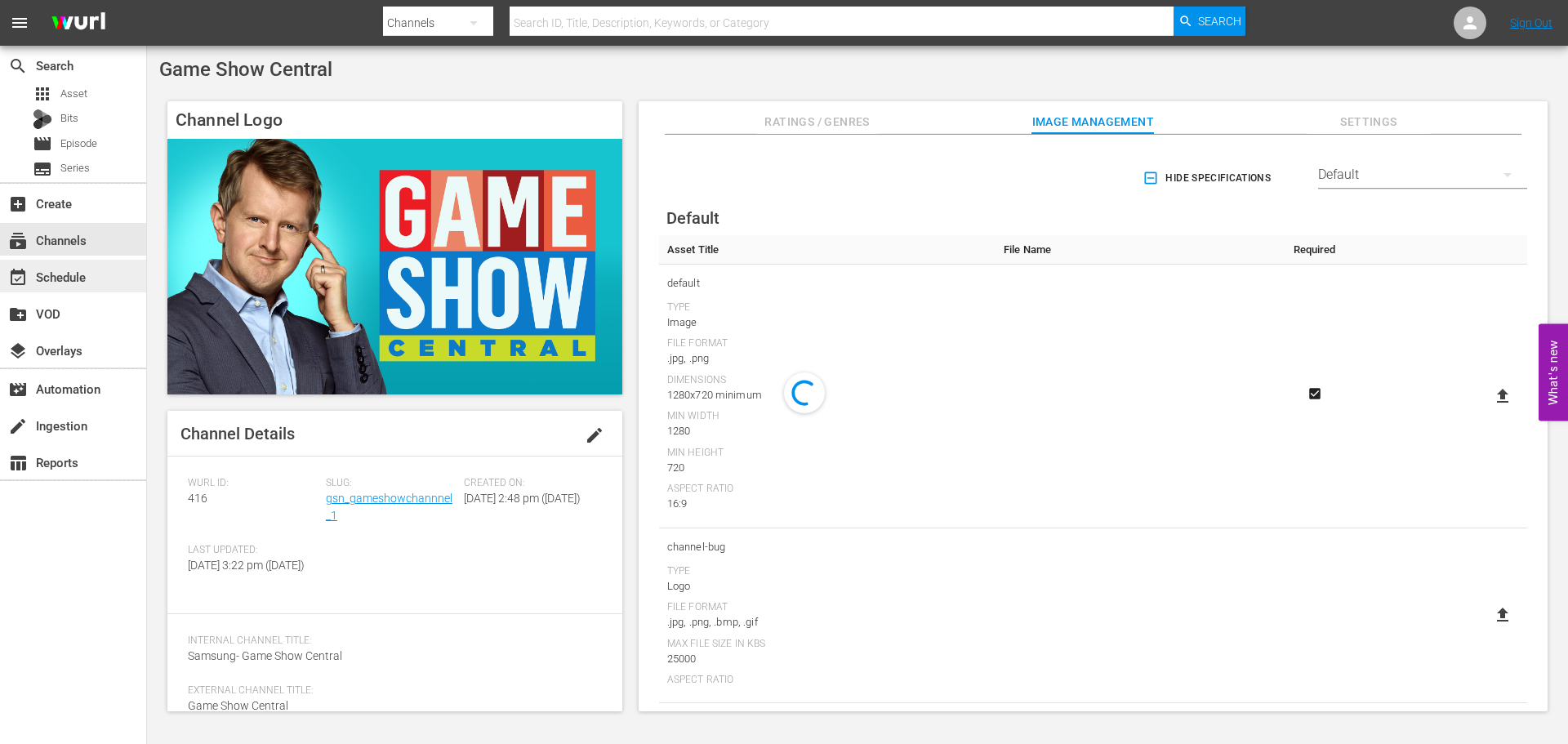
click at [87, 265] on div "event_available Schedule" at bounding box center [73, 276] width 146 height 33
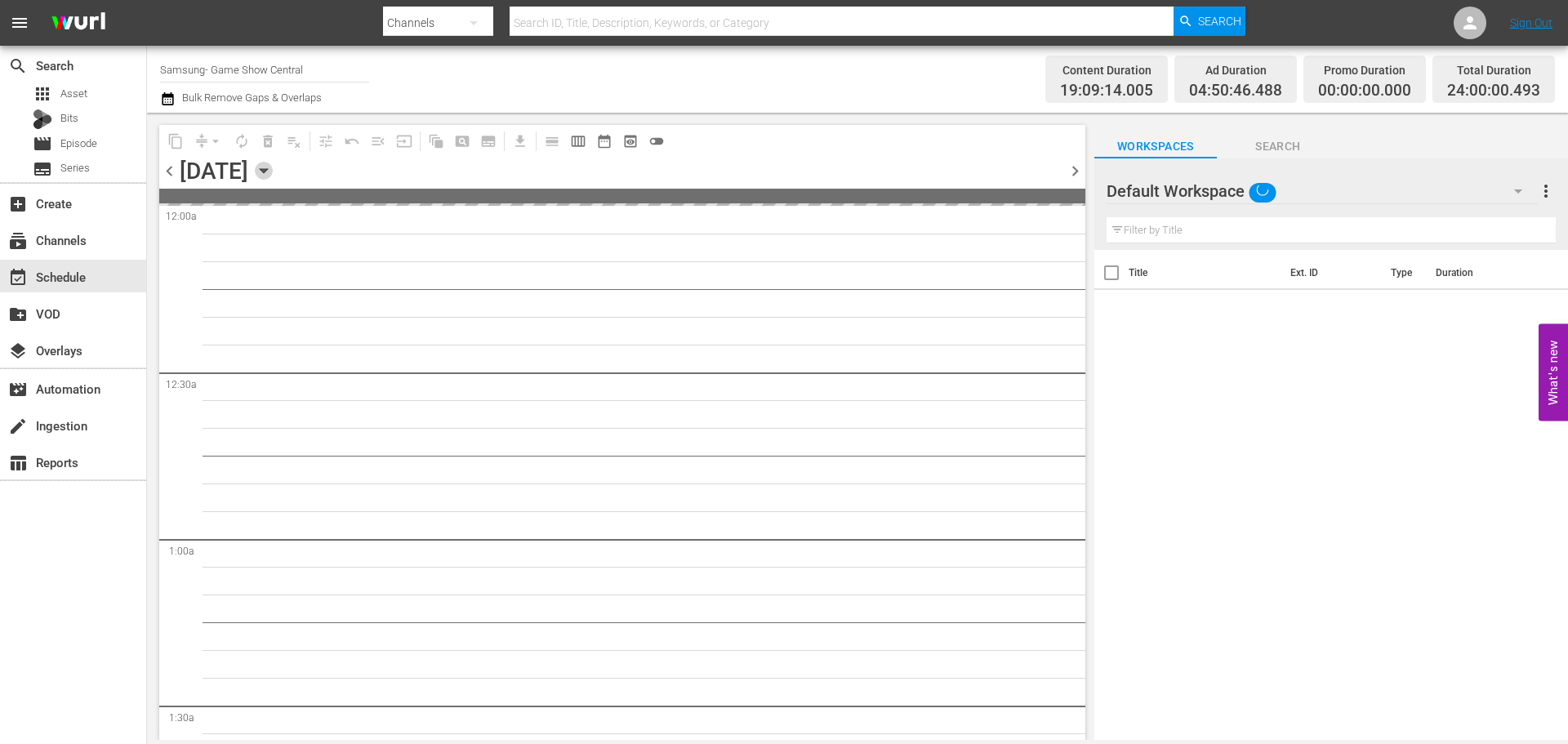
click at [273, 174] on icon "button" at bounding box center [263, 171] width 18 height 18
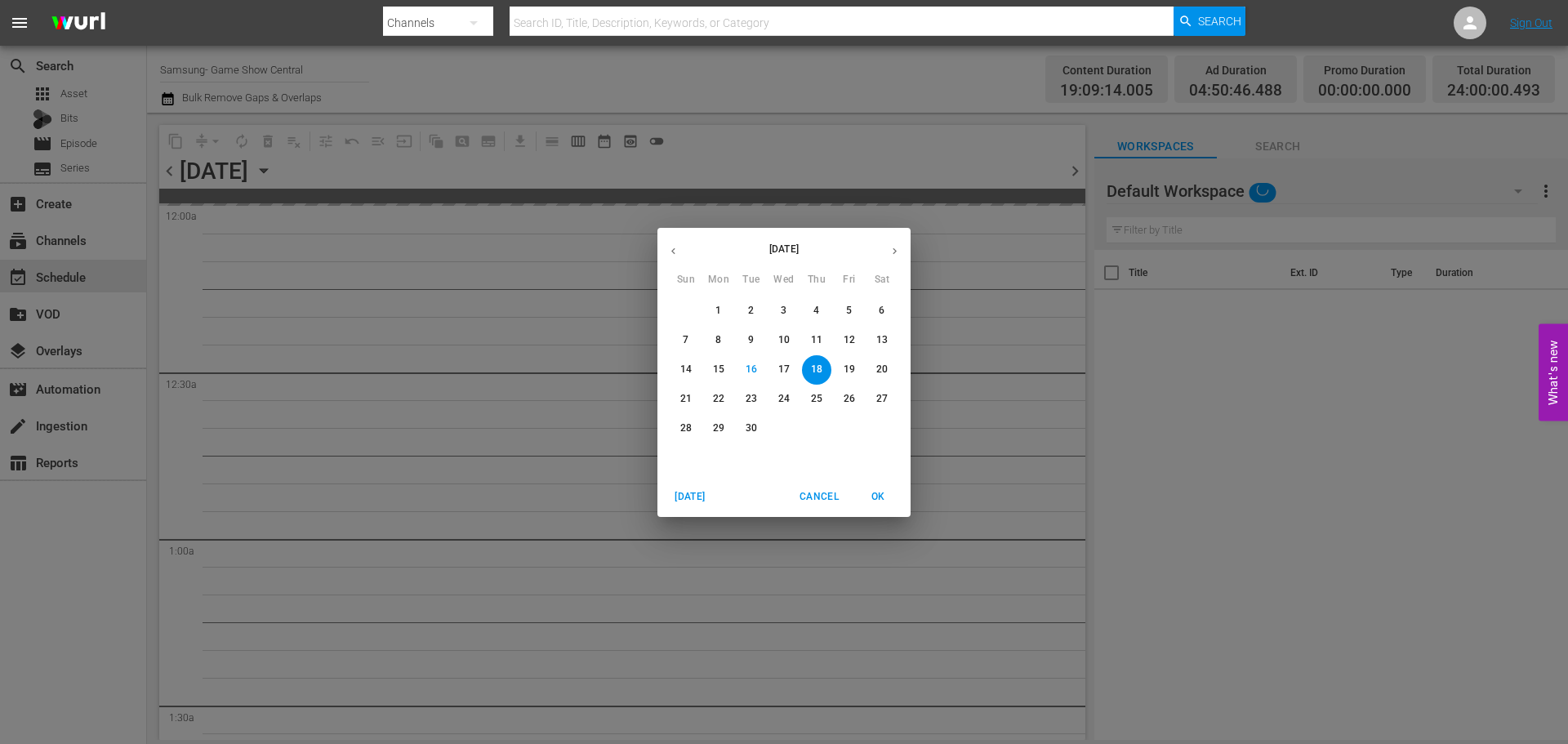
click at [481, 423] on div "[DATE] Sun Mon Tue Wed Thu Fri Sat 31 1 2 3 4 5 6 7 8 9 10 11 12 13 14 15 16 17…" at bounding box center [784, 372] width 1568 height 744
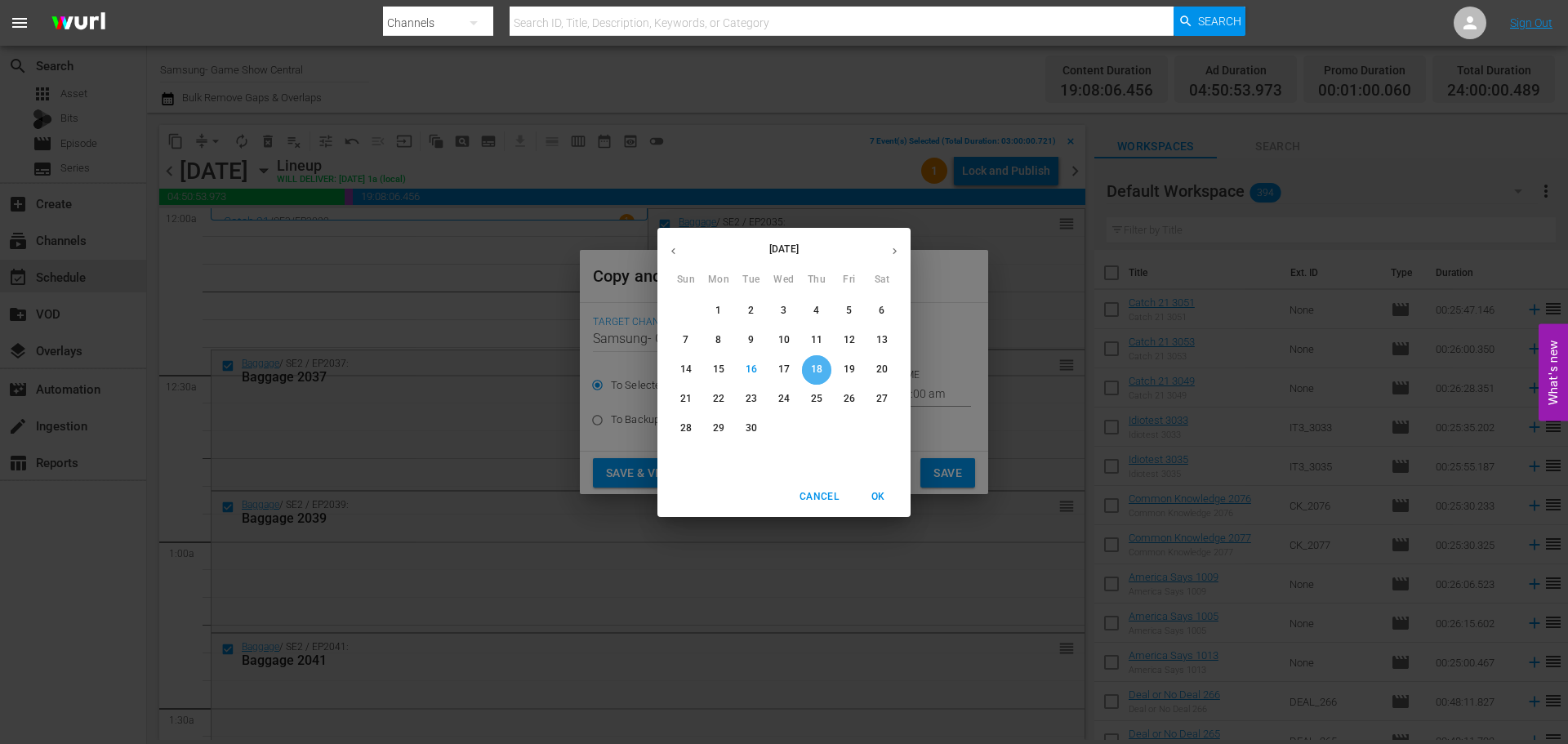
click at [829, 372] on span "18" at bounding box center [817, 369] width 29 height 14
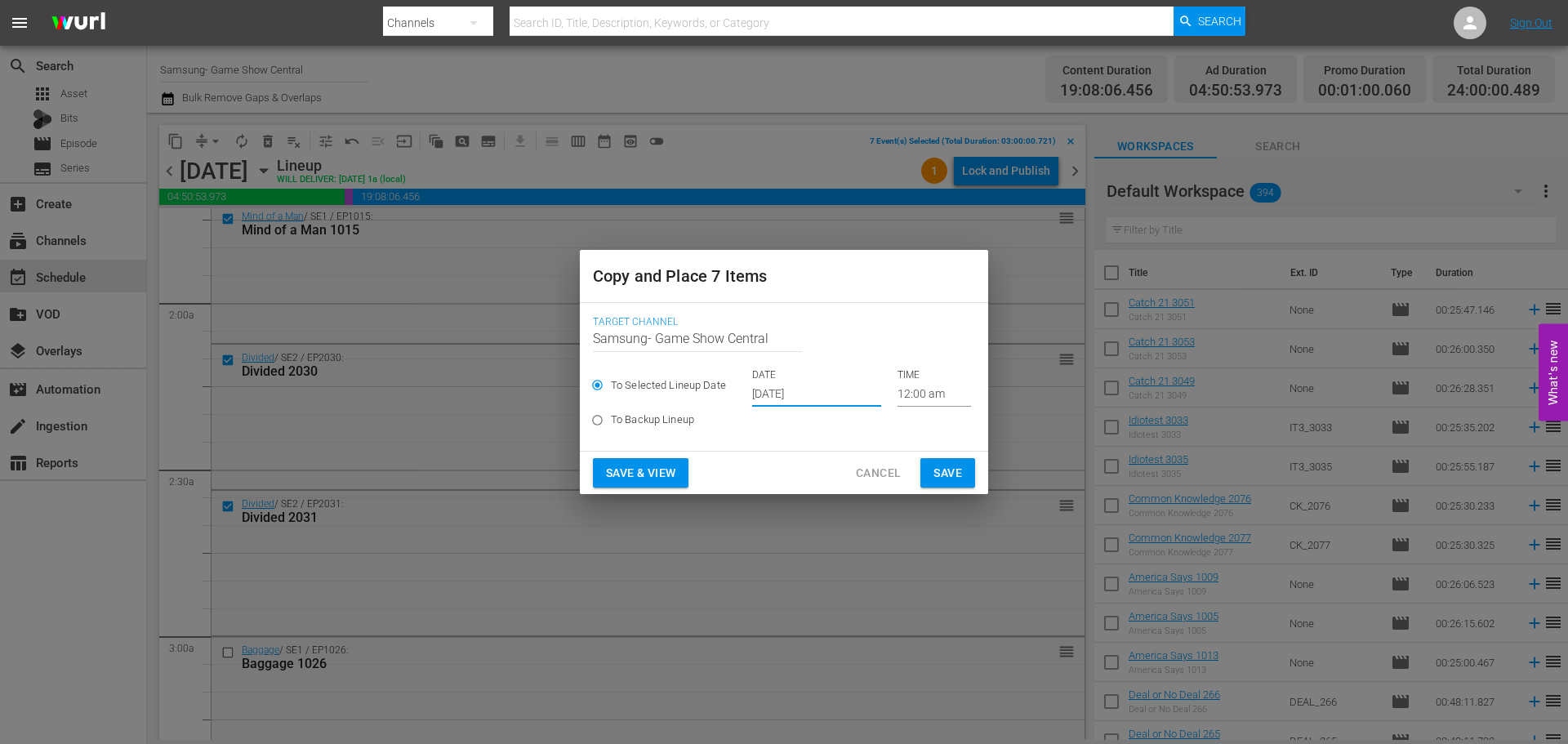
click at [925, 386] on input "12:00 am" at bounding box center [934, 394] width 74 height 25
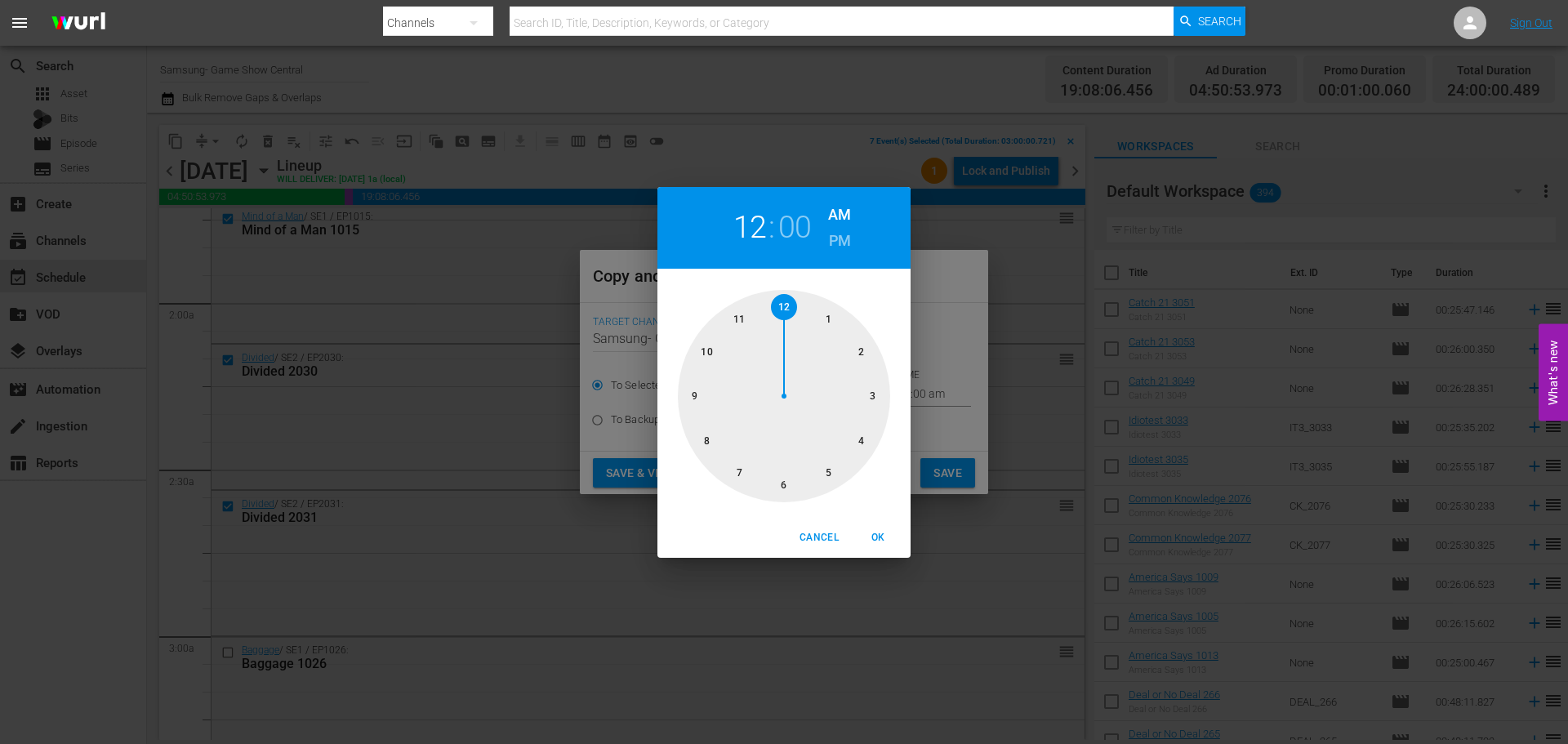
click at [926, 388] on div "12 : 00 AM PM 1 2 3 4 5 6 7 8 9 10 11 12 Cancel OK" at bounding box center [784, 372] width 1568 height 744
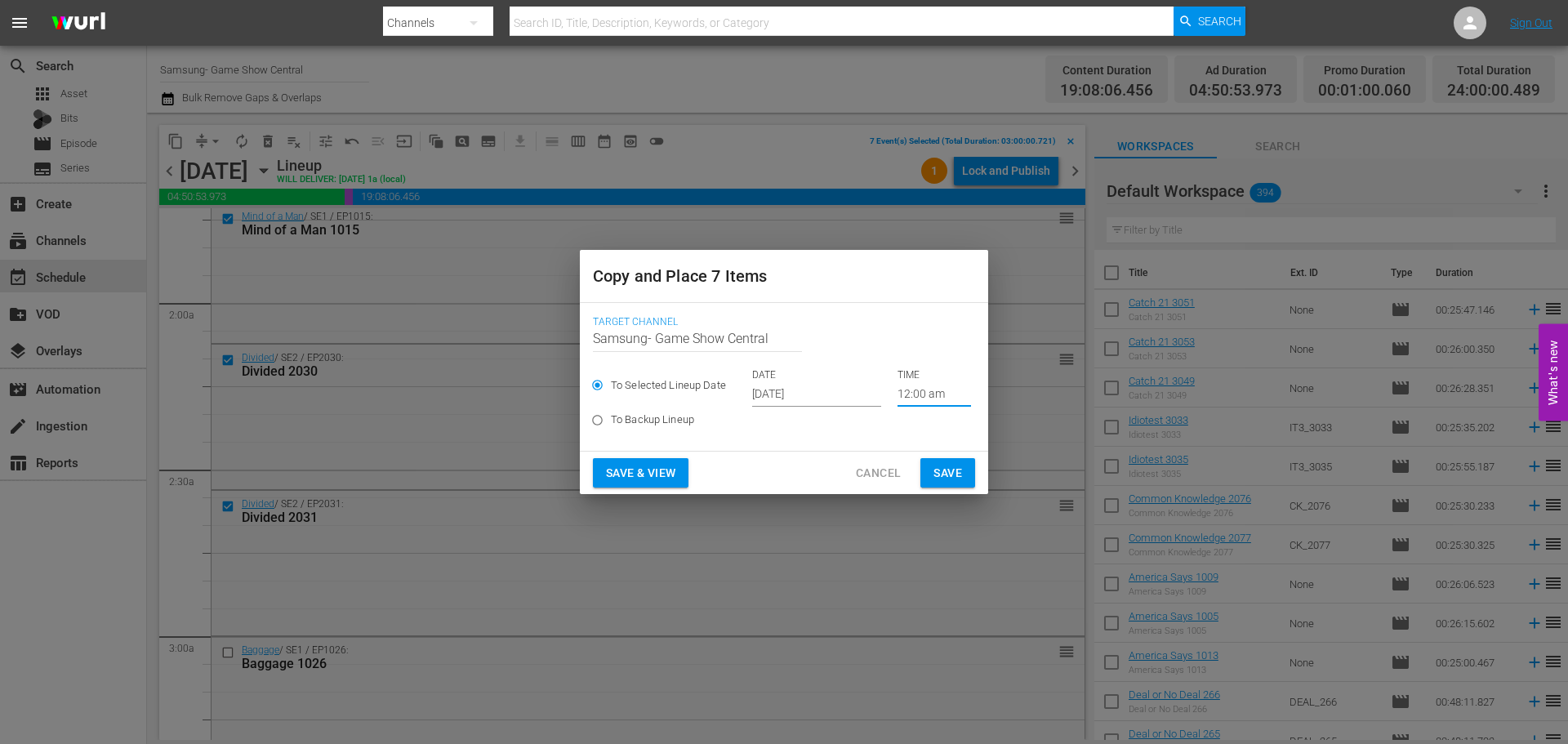
click at [938, 392] on input "12:00 am" at bounding box center [934, 394] width 74 height 25
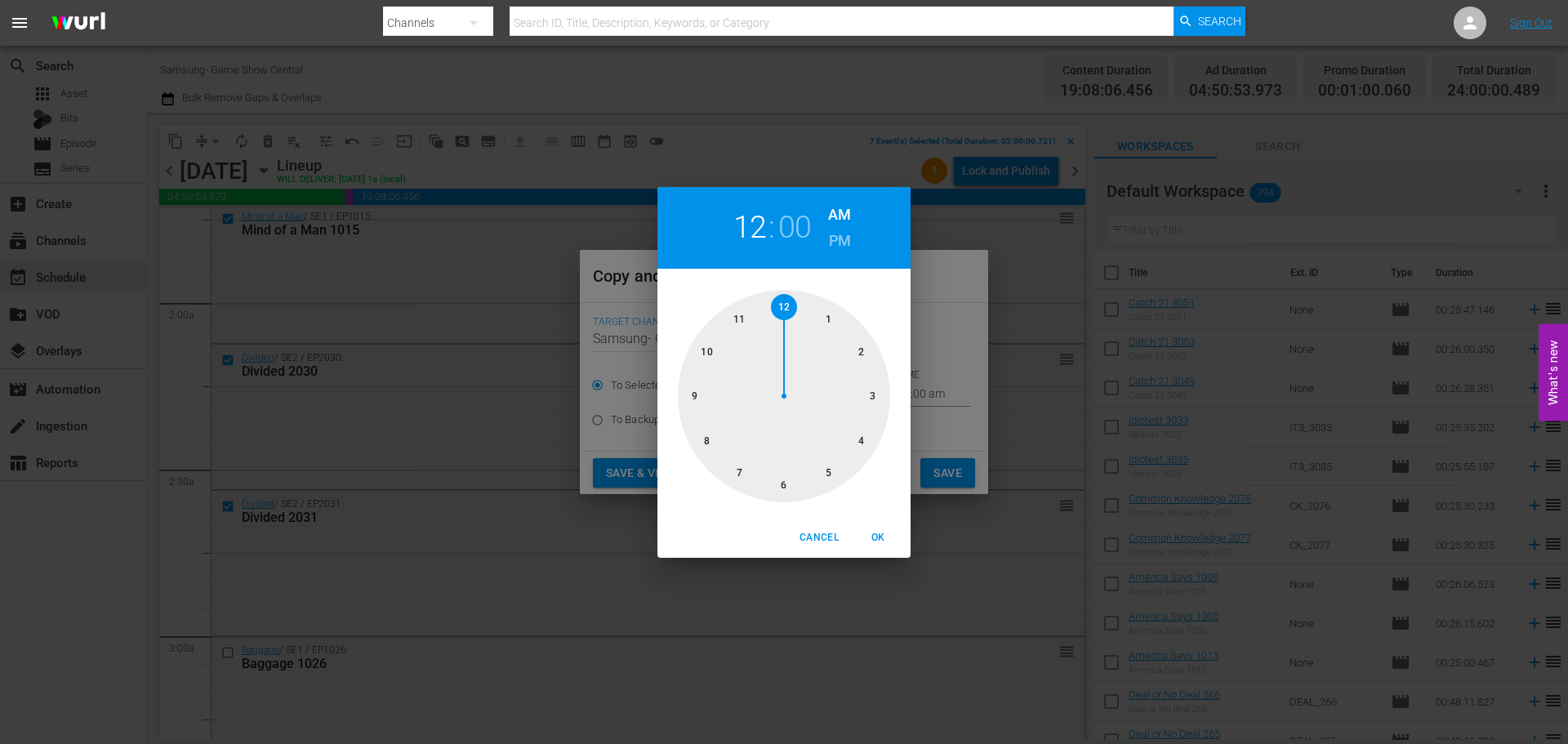
click at [878, 396] on div at bounding box center [784, 396] width 213 height 213
click at [868, 399] on div at bounding box center [784, 396] width 213 height 213
click at [784, 308] on div at bounding box center [784, 396] width 213 height 213
click at [880, 540] on span "OK" at bounding box center [878, 538] width 39 height 17
type input "03:00 am"
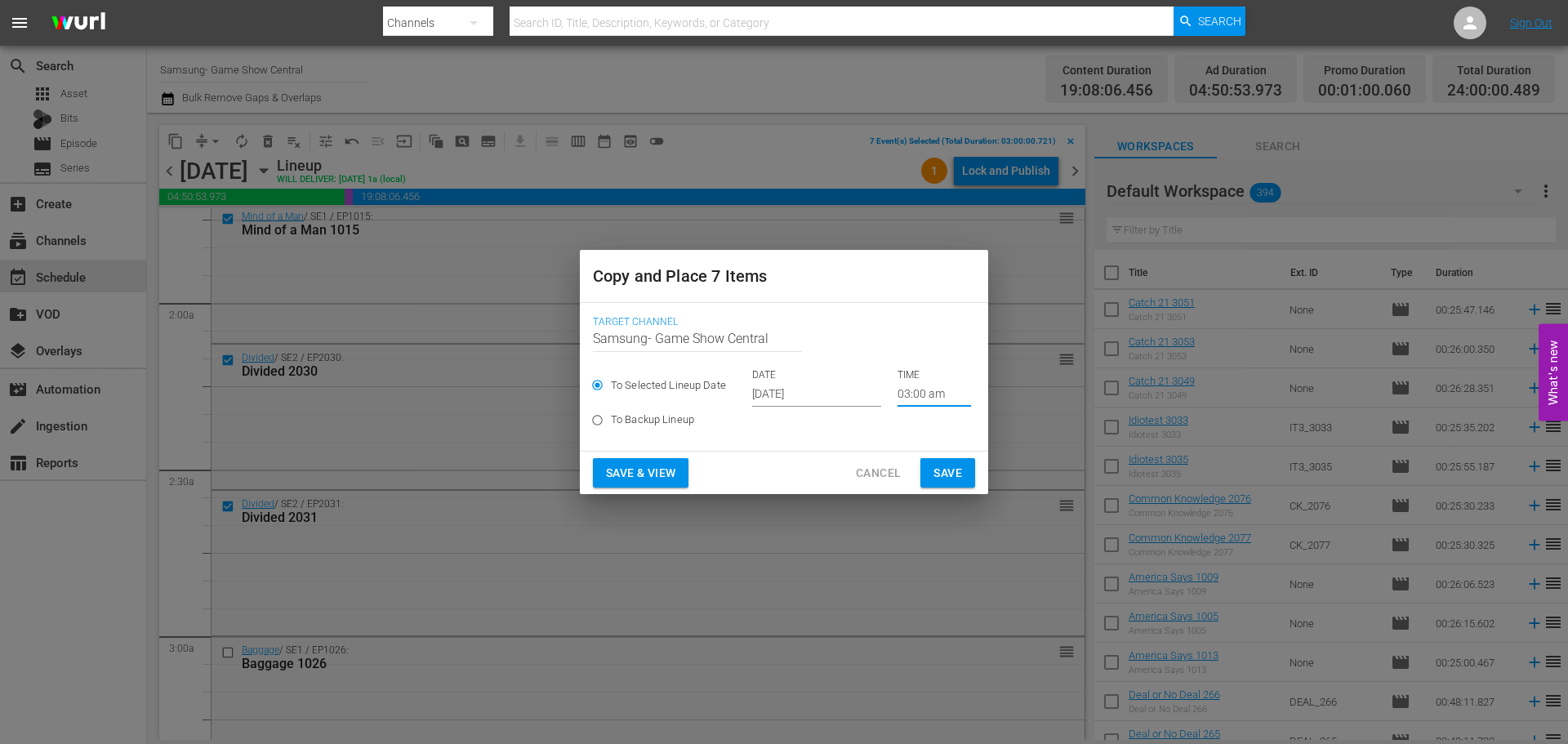
click at [949, 461] on button "Save" at bounding box center [948, 472] width 55 height 30
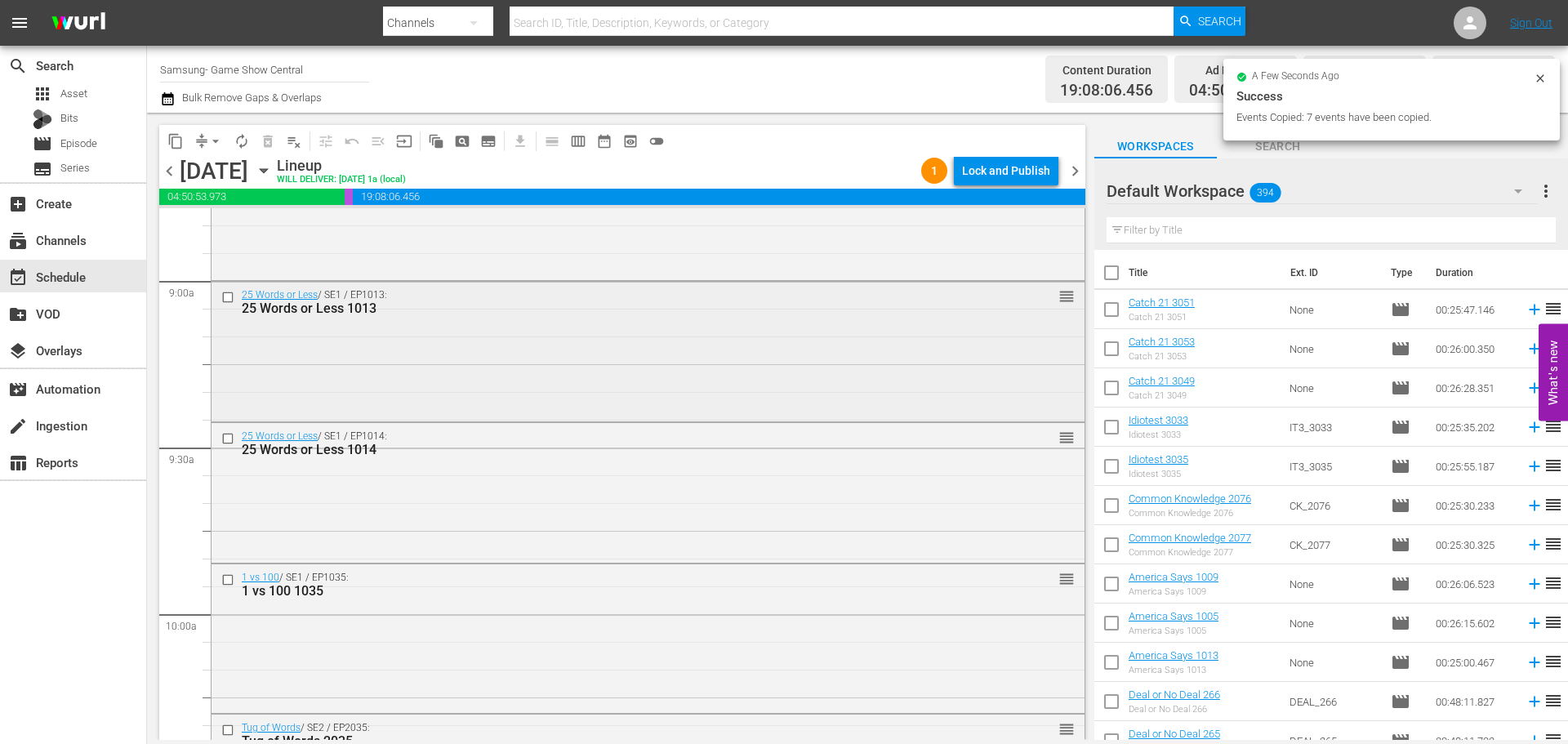
scroll to position [2859, 0]
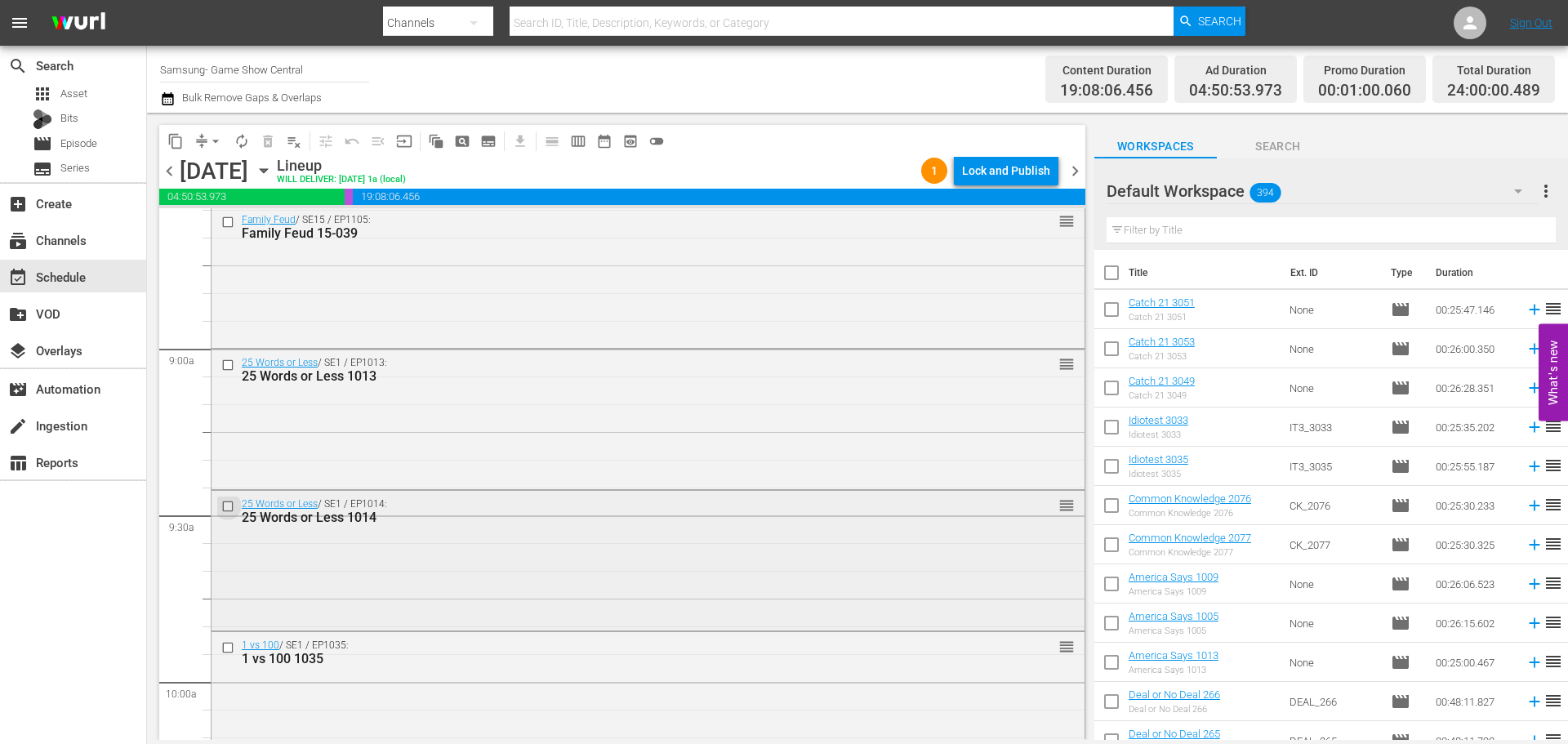
click at [231, 509] on input "checkbox" at bounding box center [230, 505] width 17 height 14
click at [233, 368] on input "checkbox" at bounding box center [230, 364] width 17 height 14
click at [226, 649] on input "checkbox" at bounding box center [230, 648] width 17 height 14
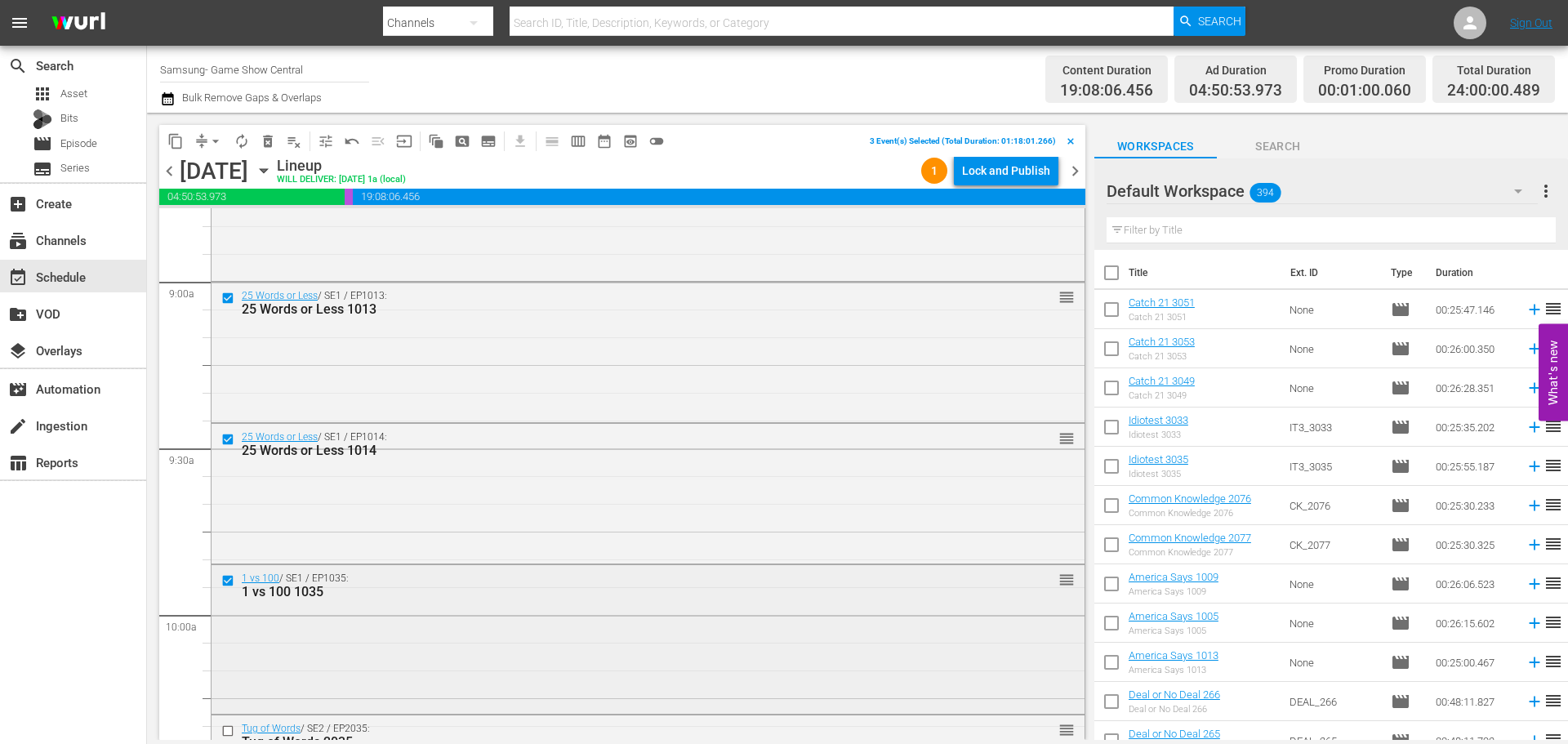
scroll to position [3021, 0]
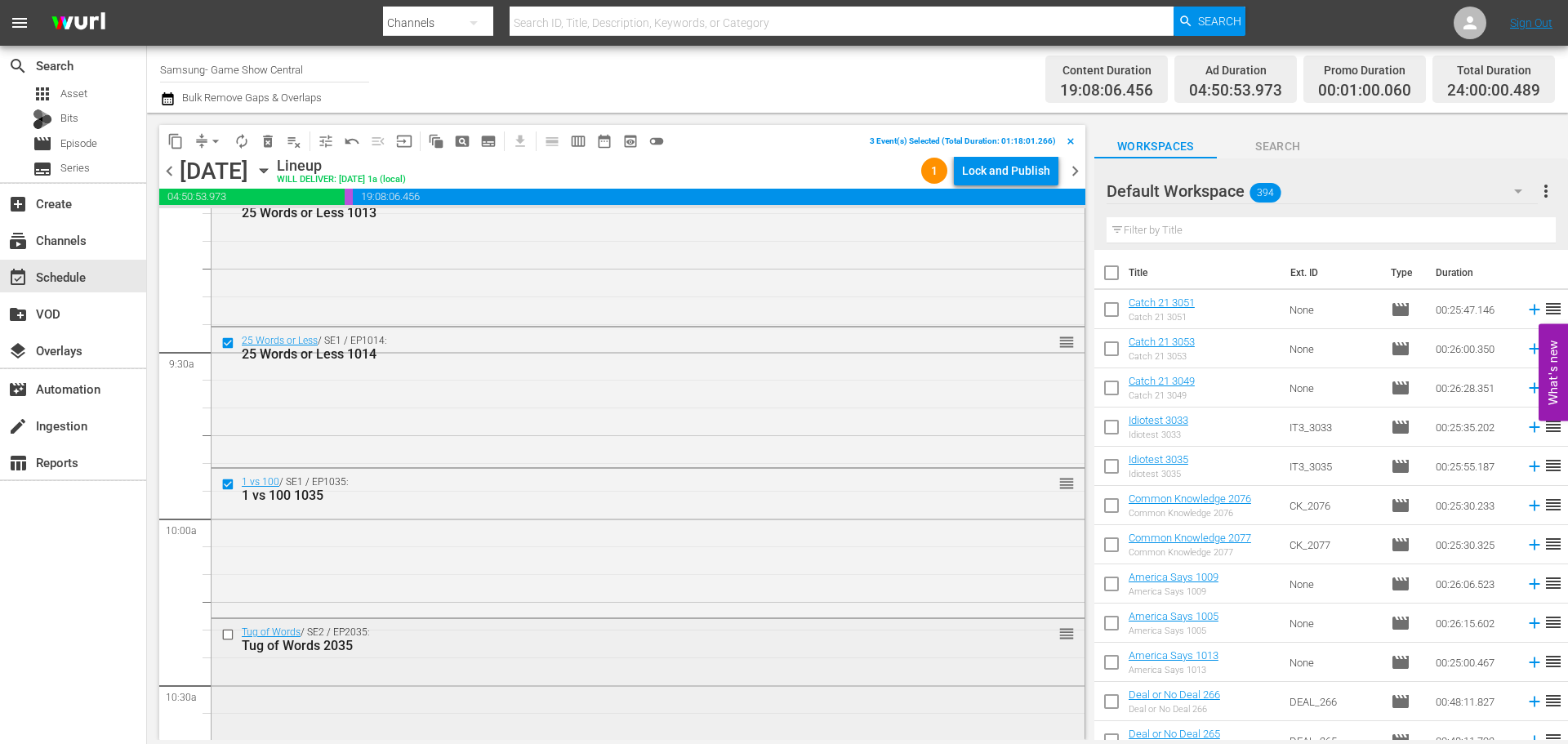
click at [232, 635] on input "checkbox" at bounding box center [230, 634] width 17 height 14
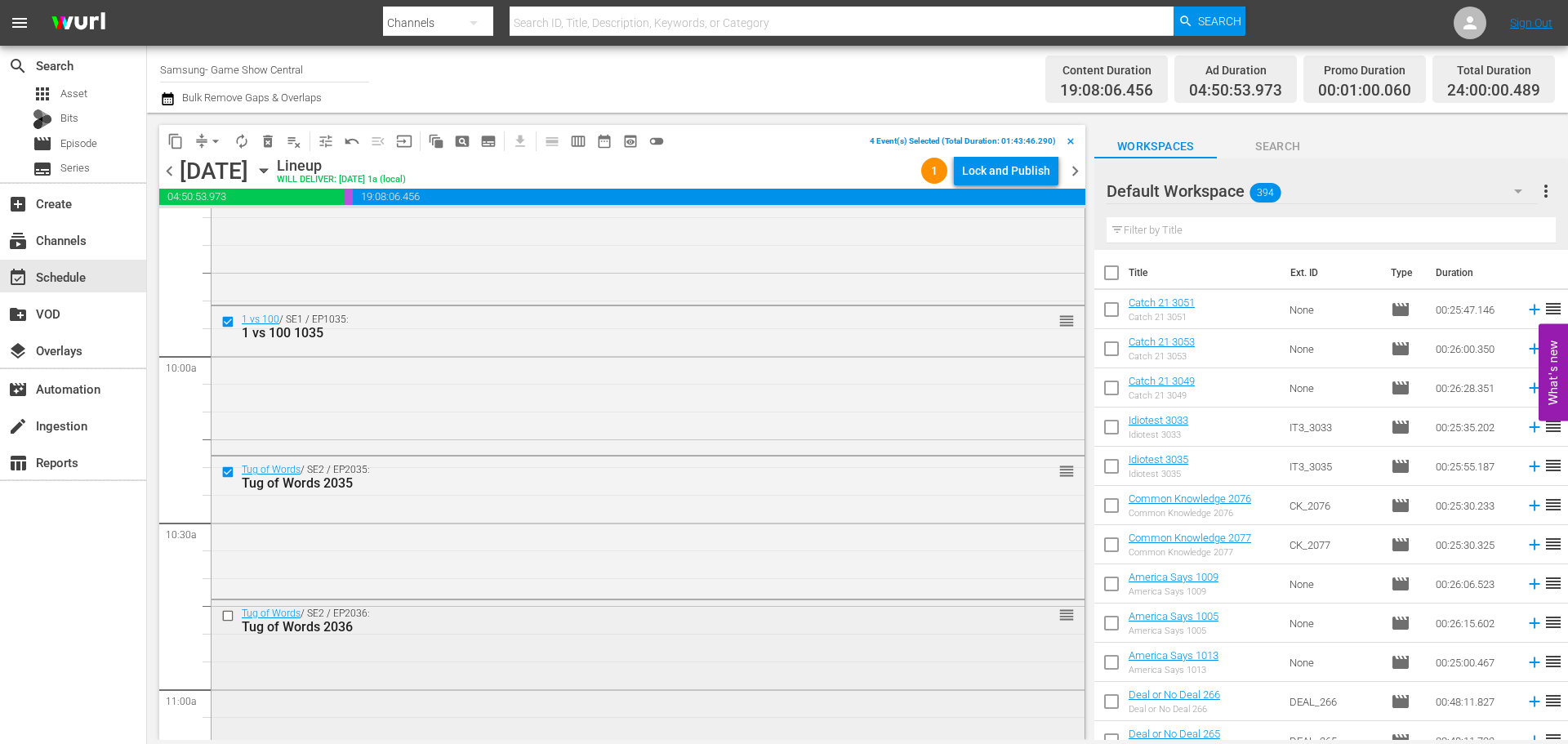
scroll to position [3185, 0]
click at [223, 616] on input "checkbox" at bounding box center [230, 614] width 17 height 14
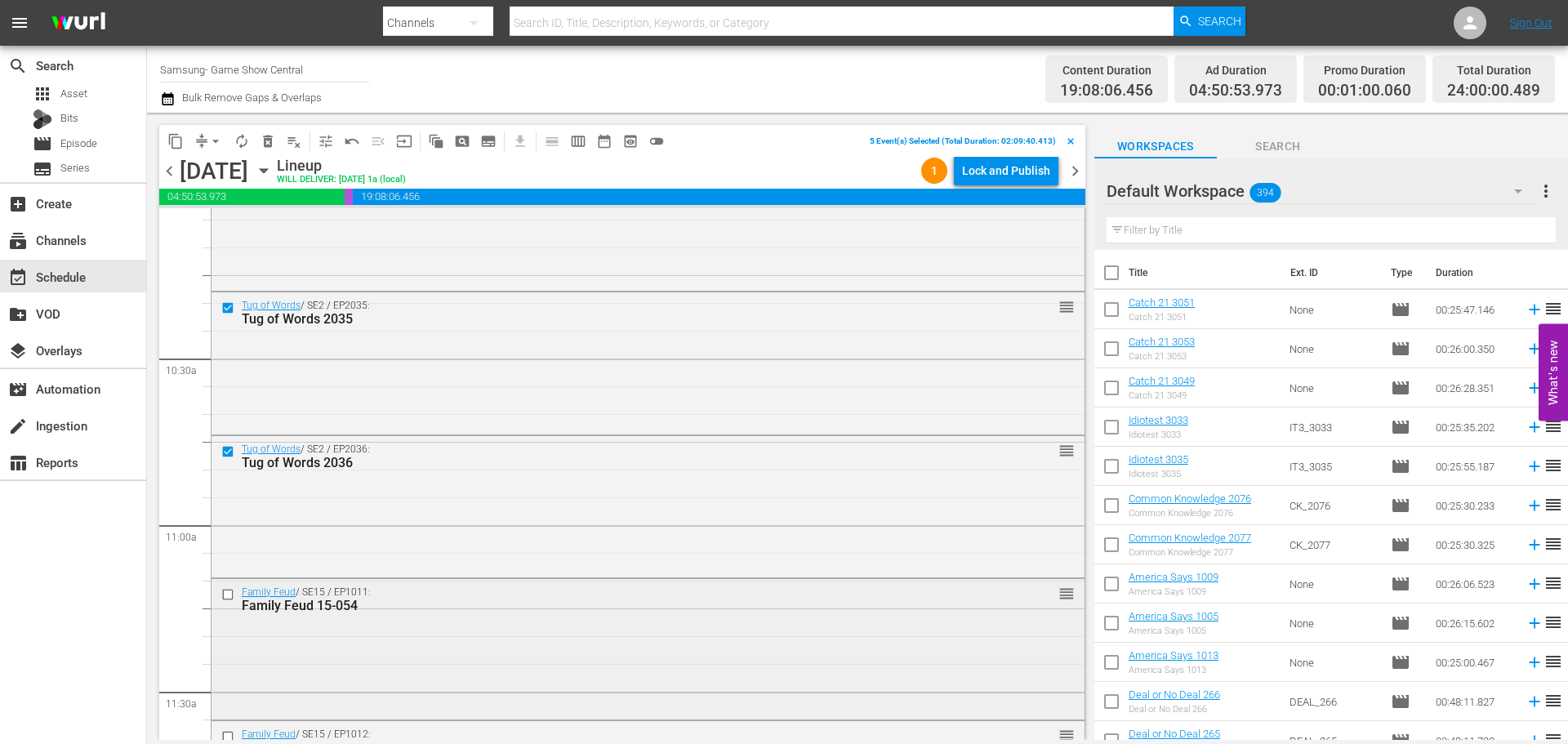
click at [224, 599] on input "checkbox" at bounding box center [230, 593] width 17 height 14
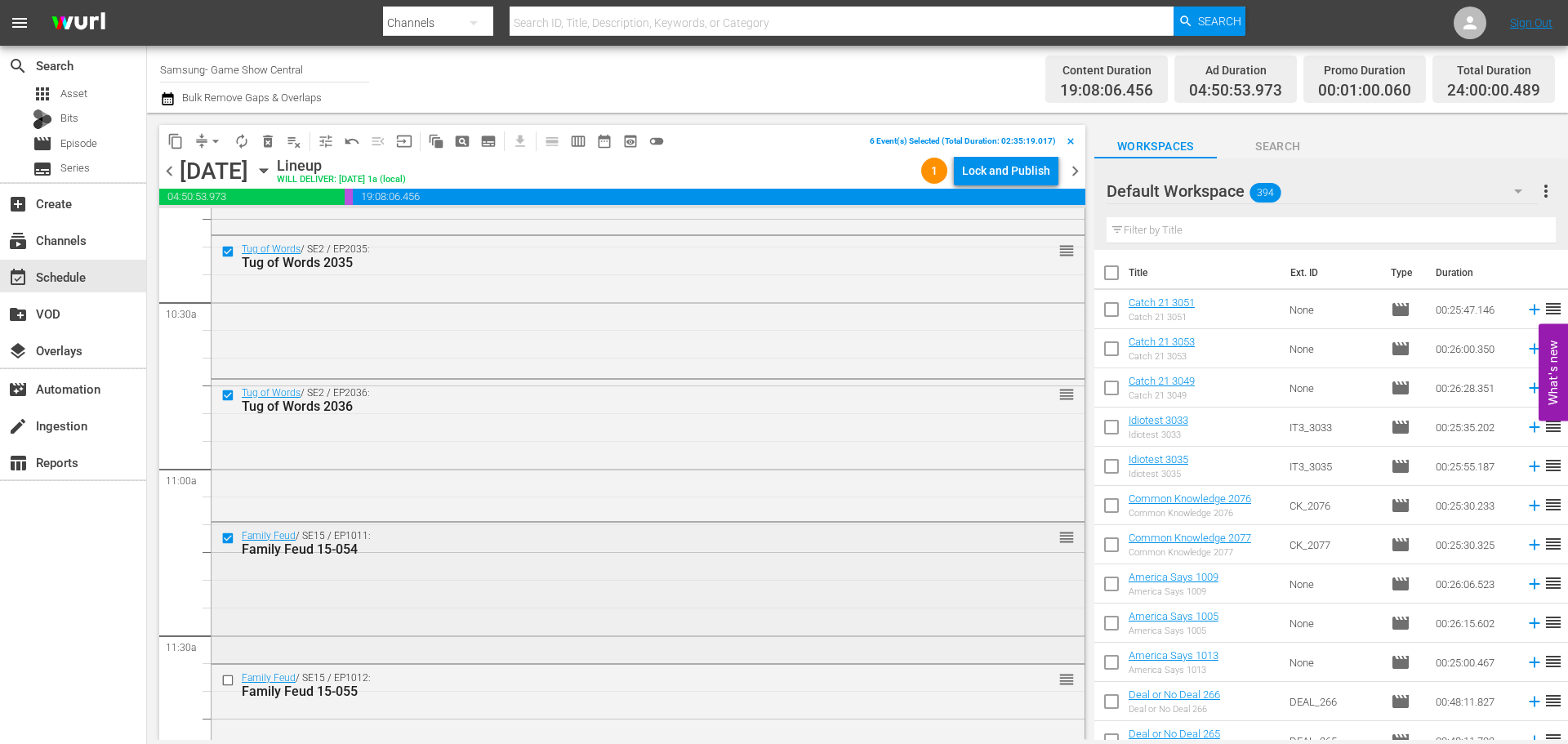
scroll to position [3430, 0]
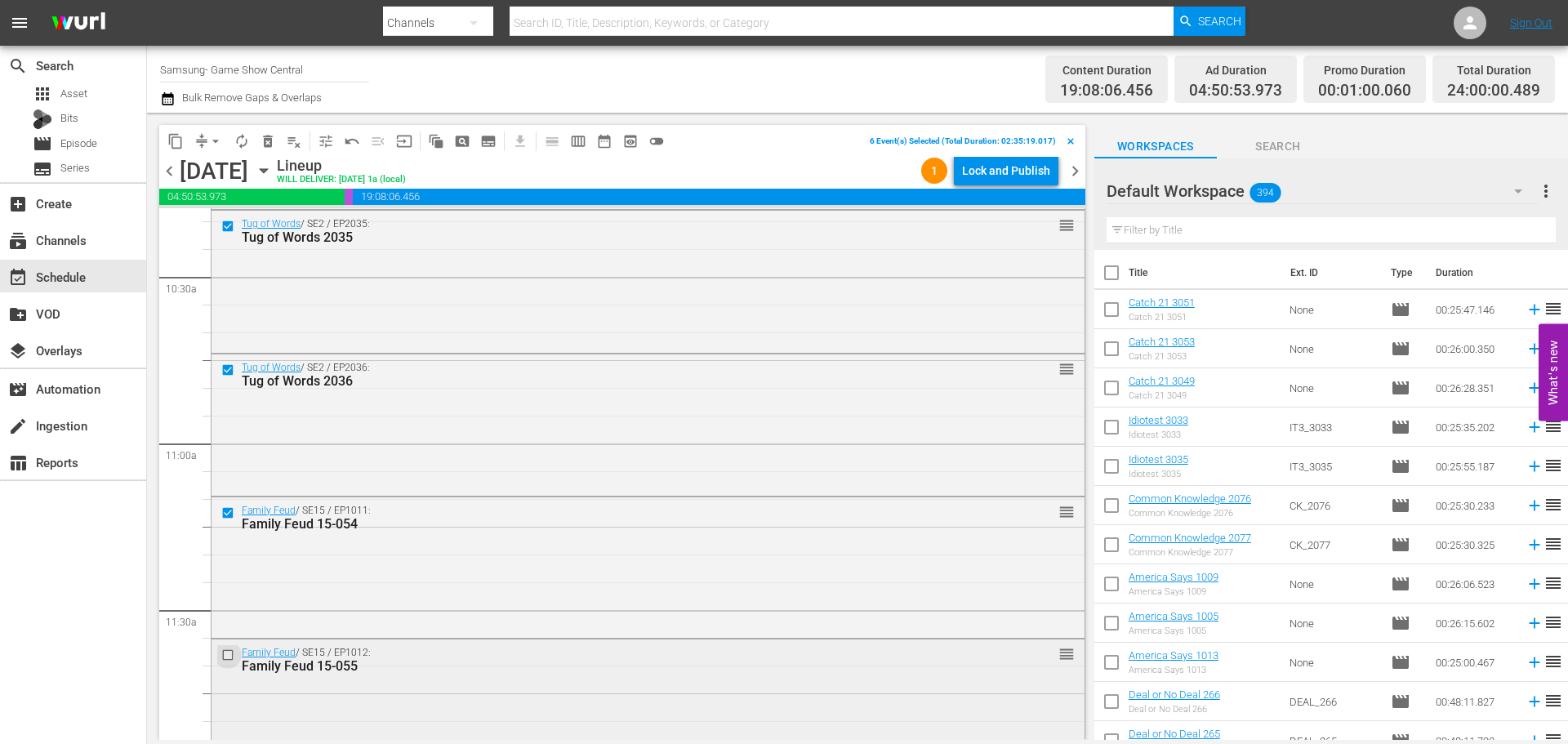
click at [228, 656] on input "checkbox" at bounding box center [230, 655] width 17 height 14
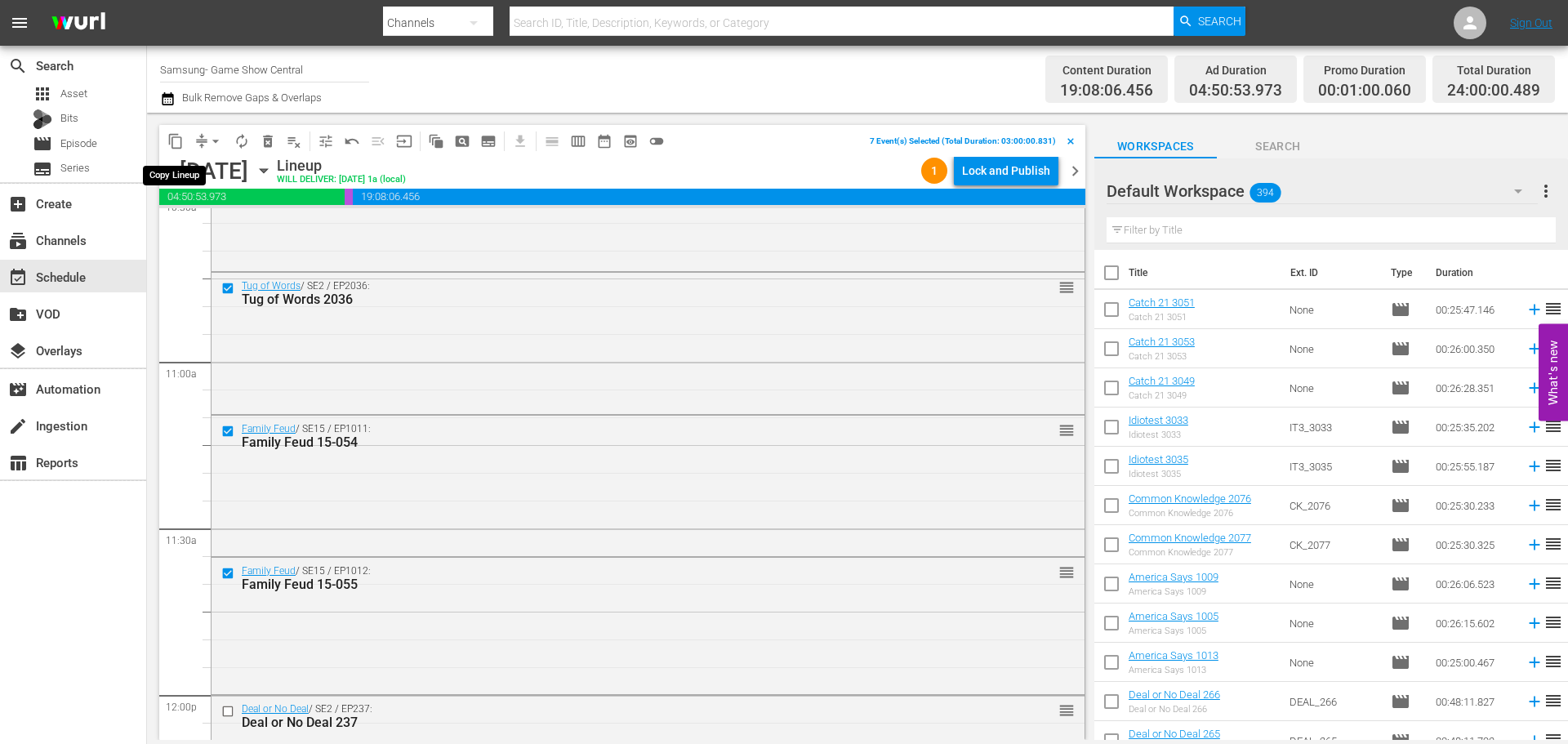
click at [178, 131] on button "content_copy" at bounding box center [175, 141] width 26 height 26
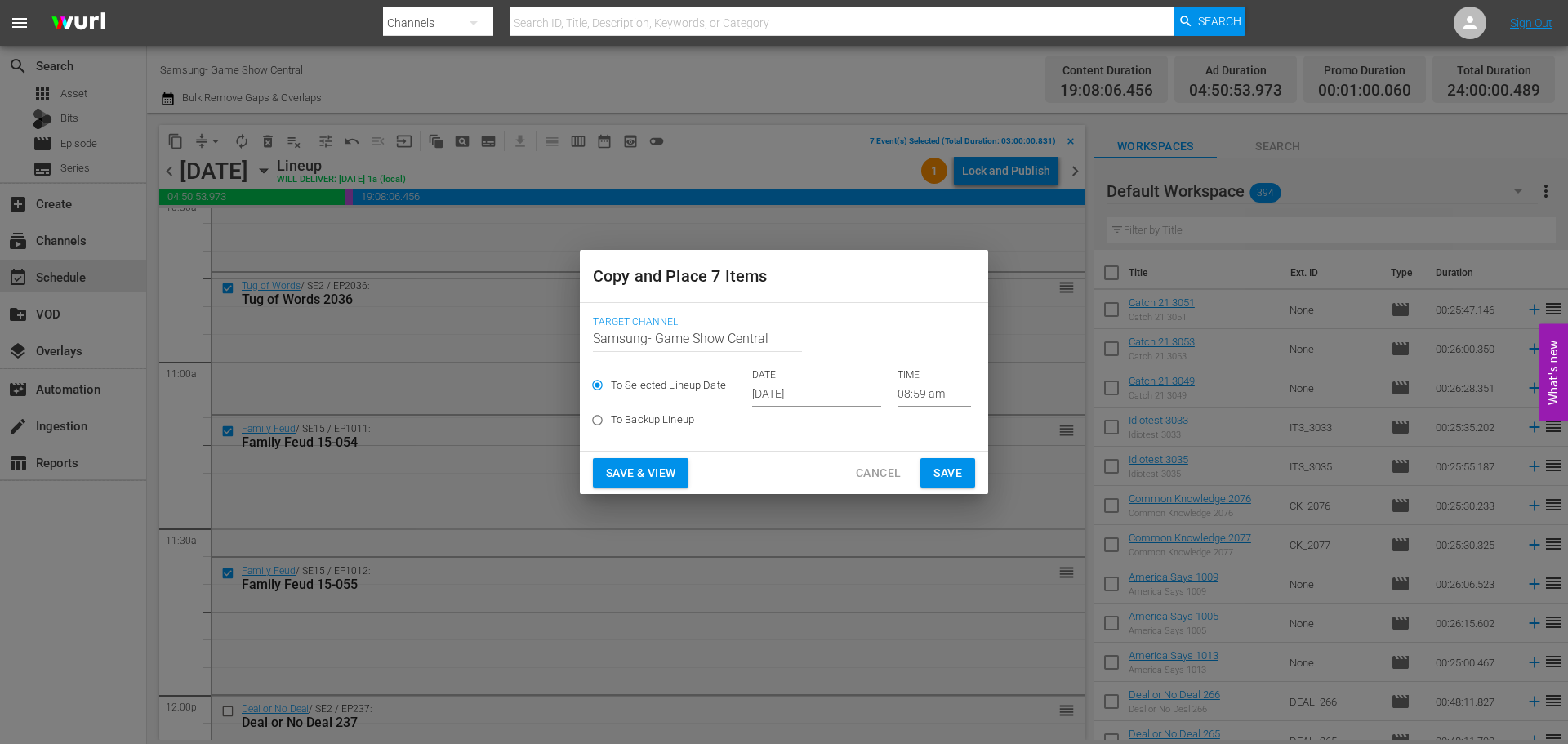
click at [898, 396] on input "08:59 am" at bounding box center [934, 394] width 74 height 25
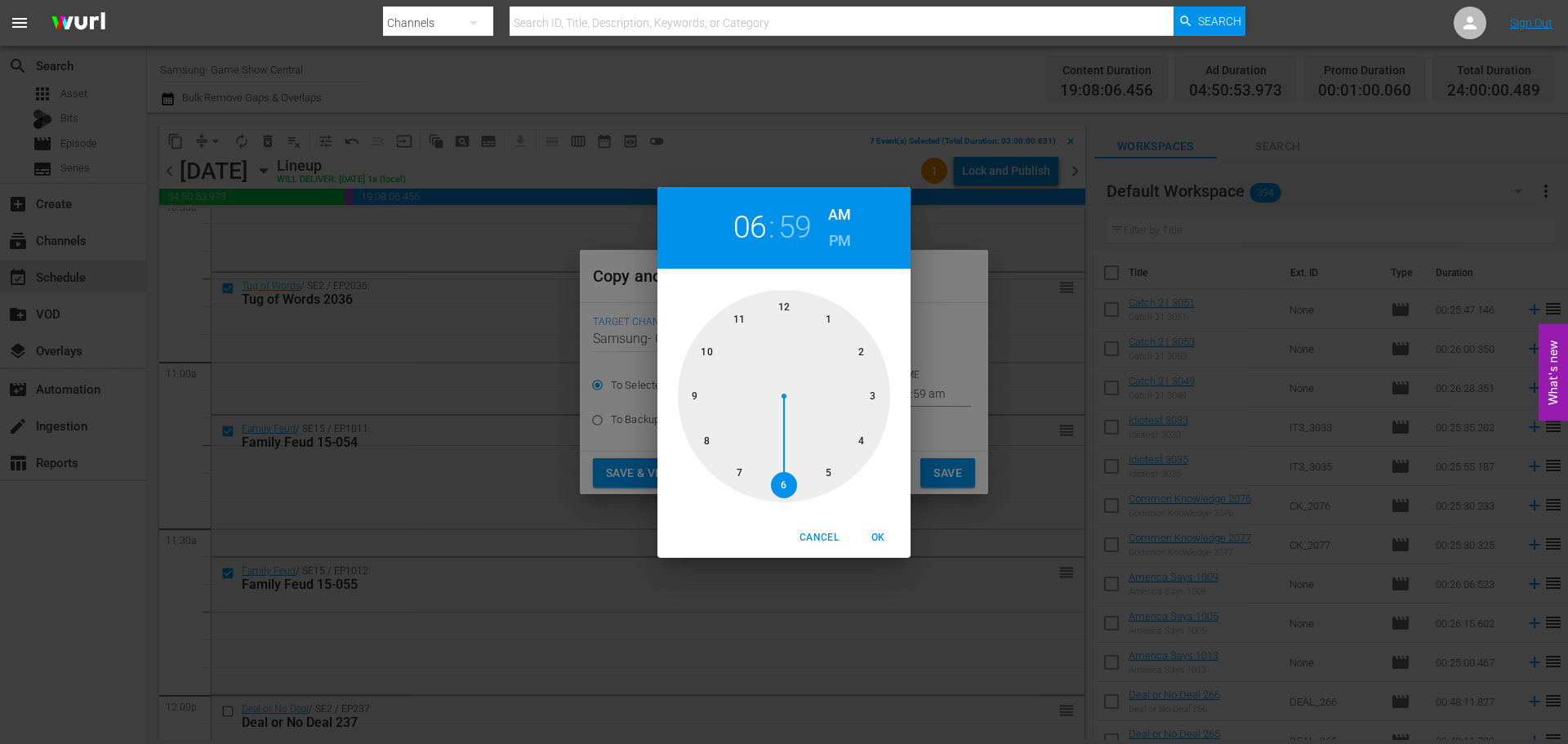
drag, startPoint x: 788, startPoint y: 483, endPoint x: 784, endPoint y: 402, distance: 81.1
click at [787, 485] on div at bounding box center [784, 396] width 213 height 213
click at [785, 318] on div at bounding box center [784, 396] width 213 height 213
click at [882, 538] on span "OK" at bounding box center [878, 538] width 39 height 17
type input "06:00 am"
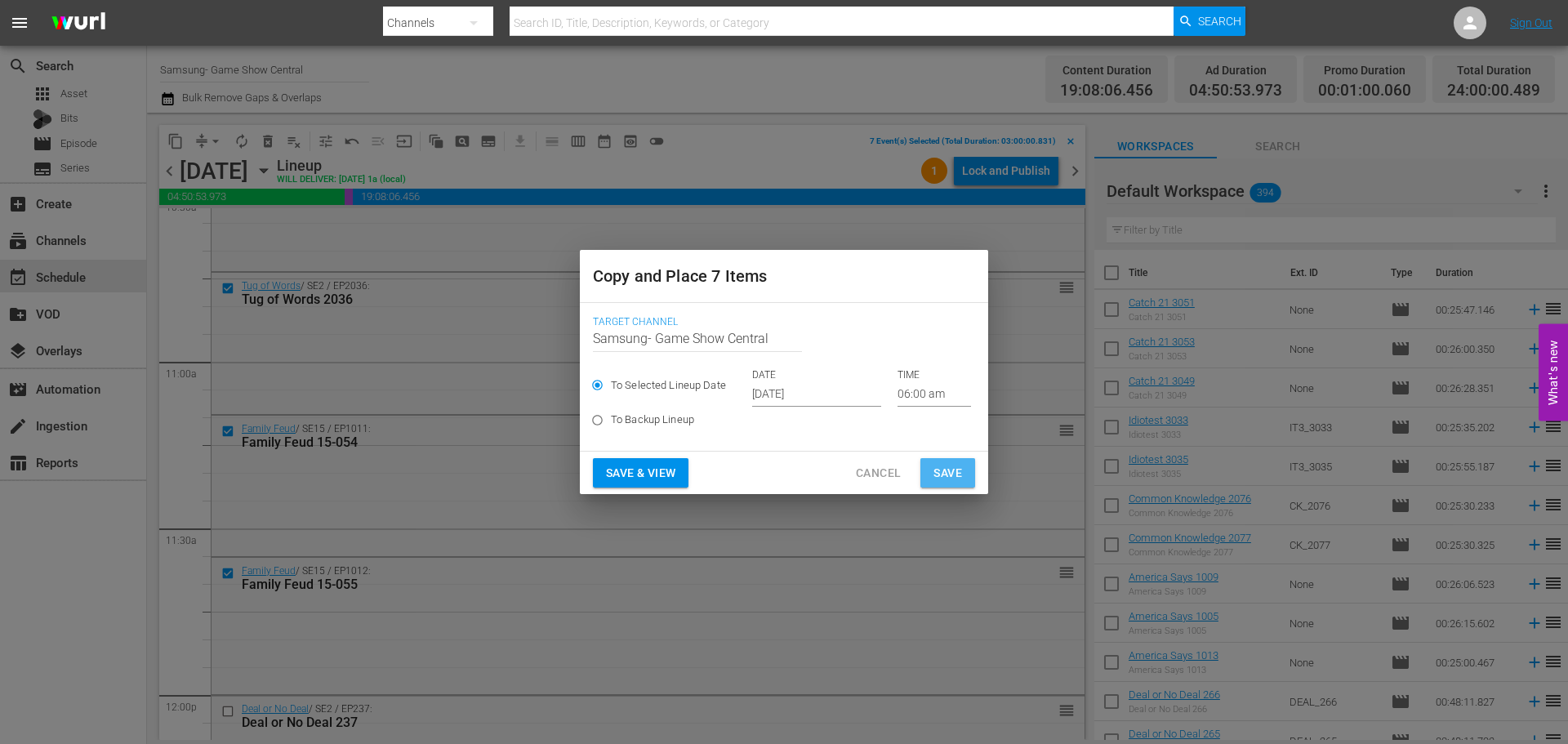
click at [958, 476] on span "Save" at bounding box center [948, 473] width 28 height 20
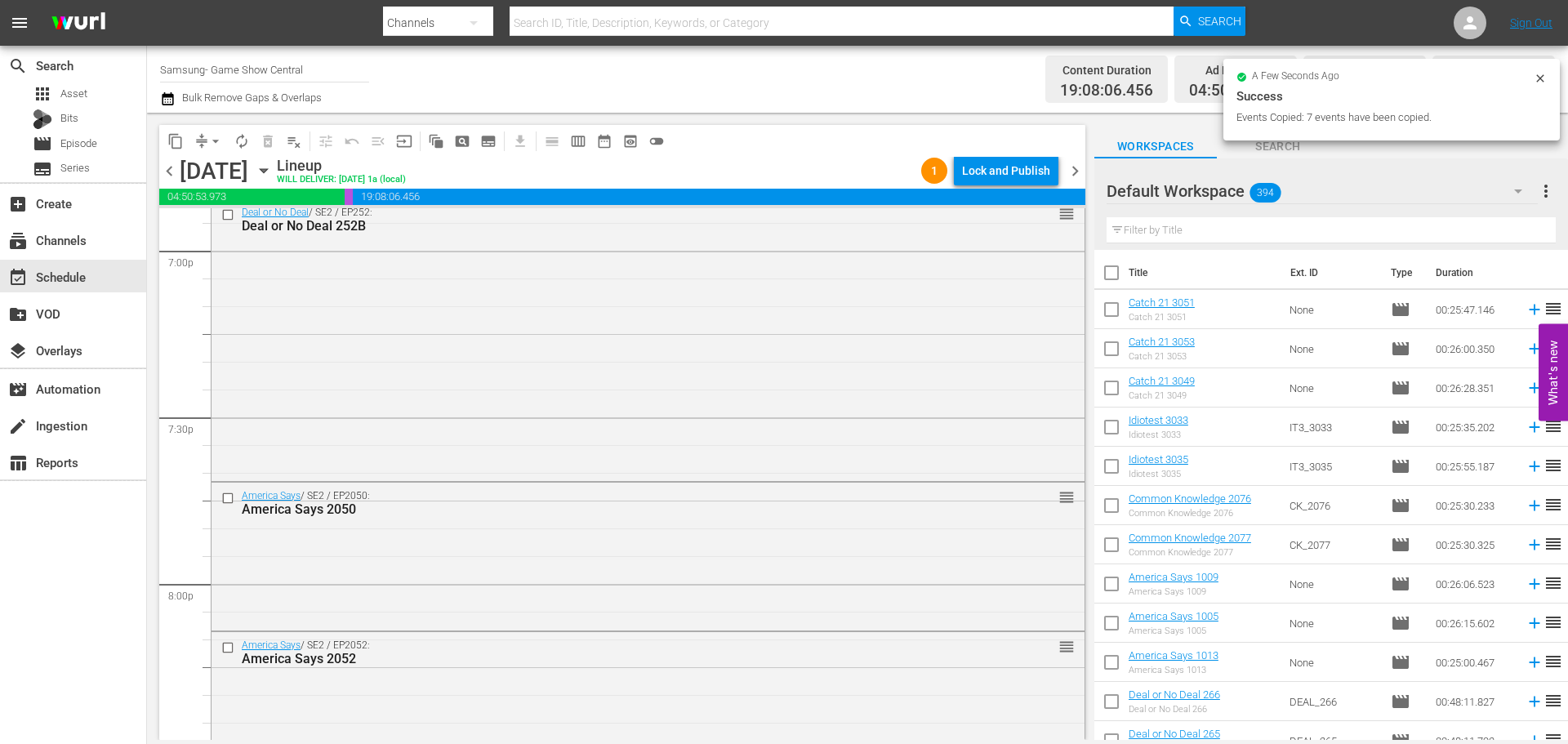
scroll to position [5635, 0]
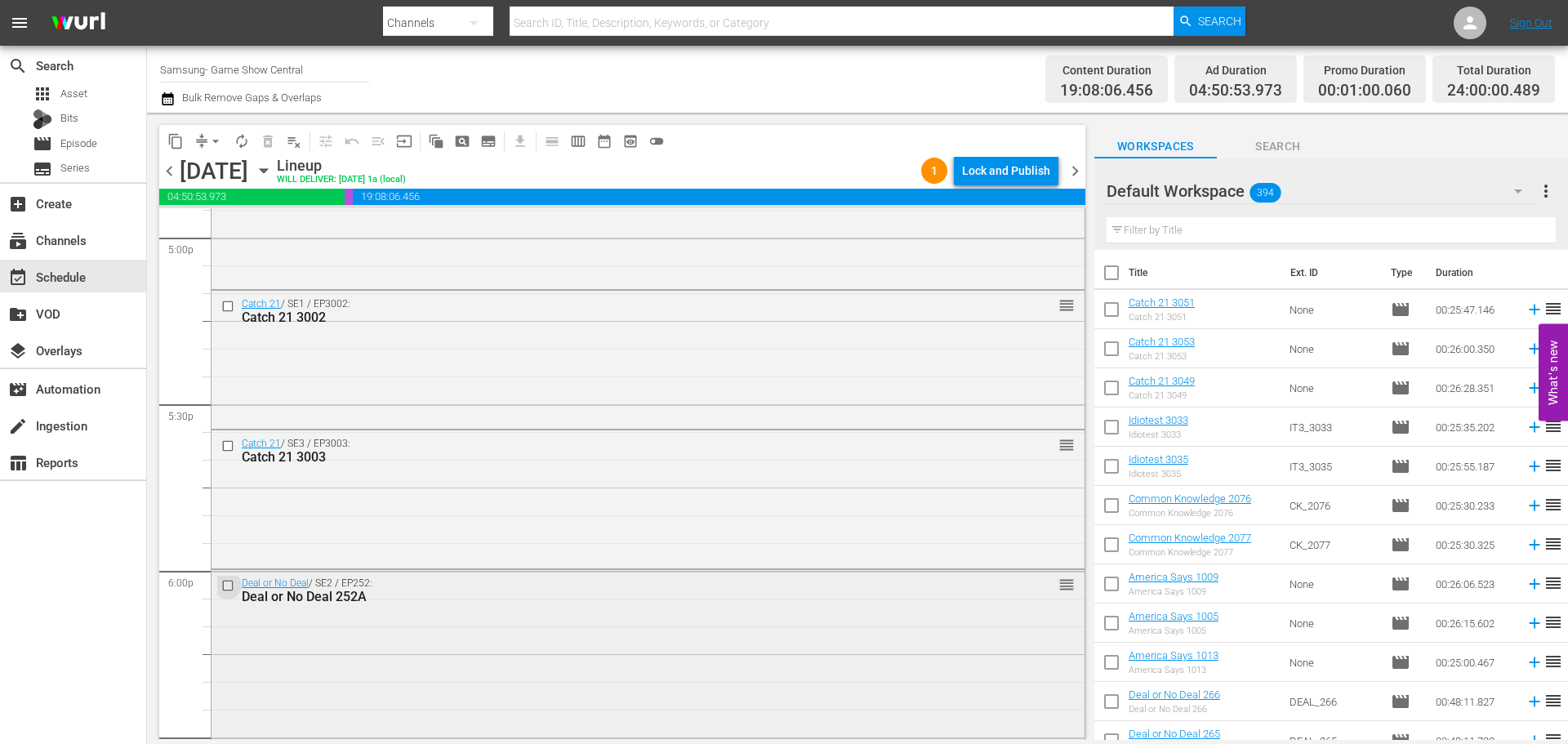
click at [229, 584] on input "checkbox" at bounding box center [230, 584] width 17 height 14
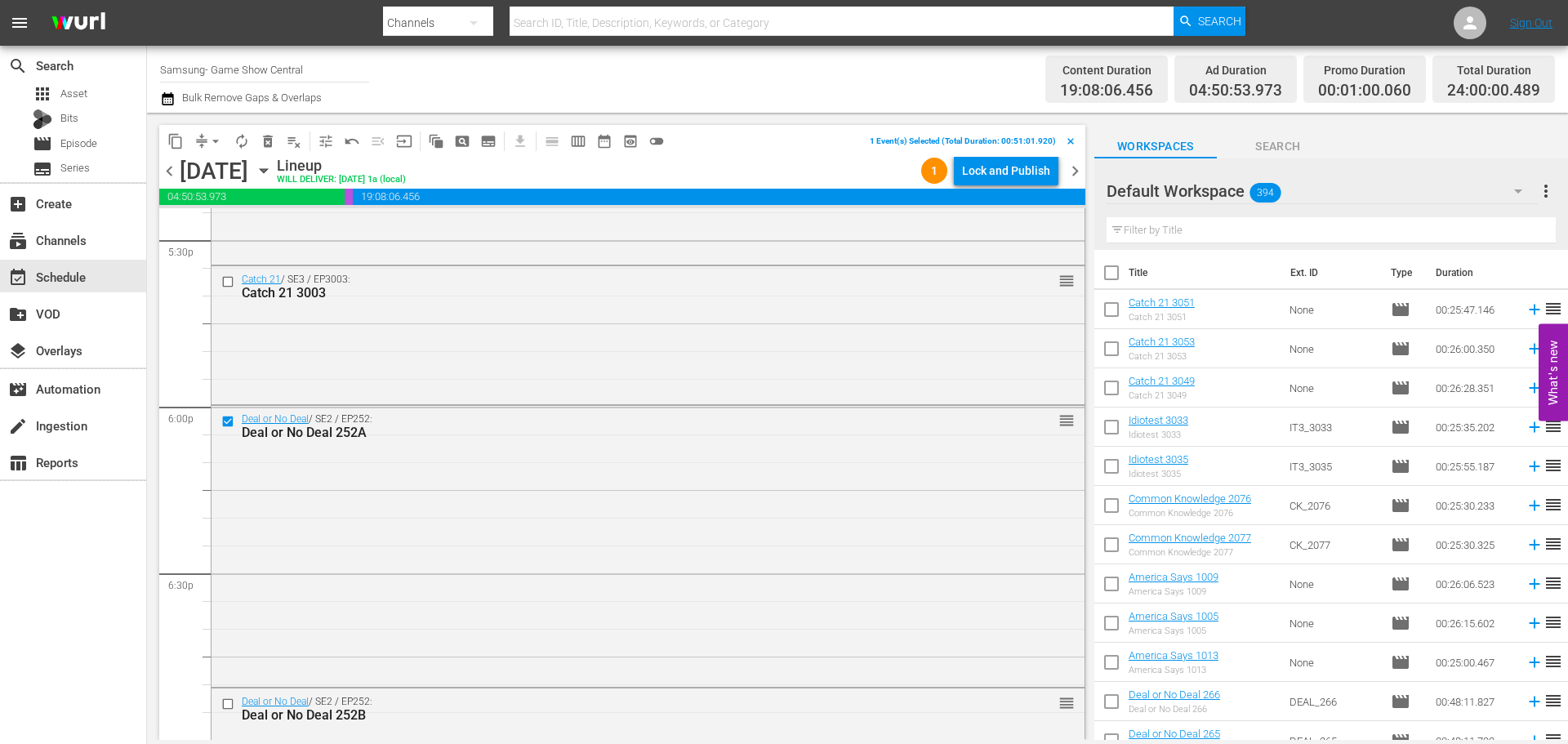
scroll to position [5880, 0]
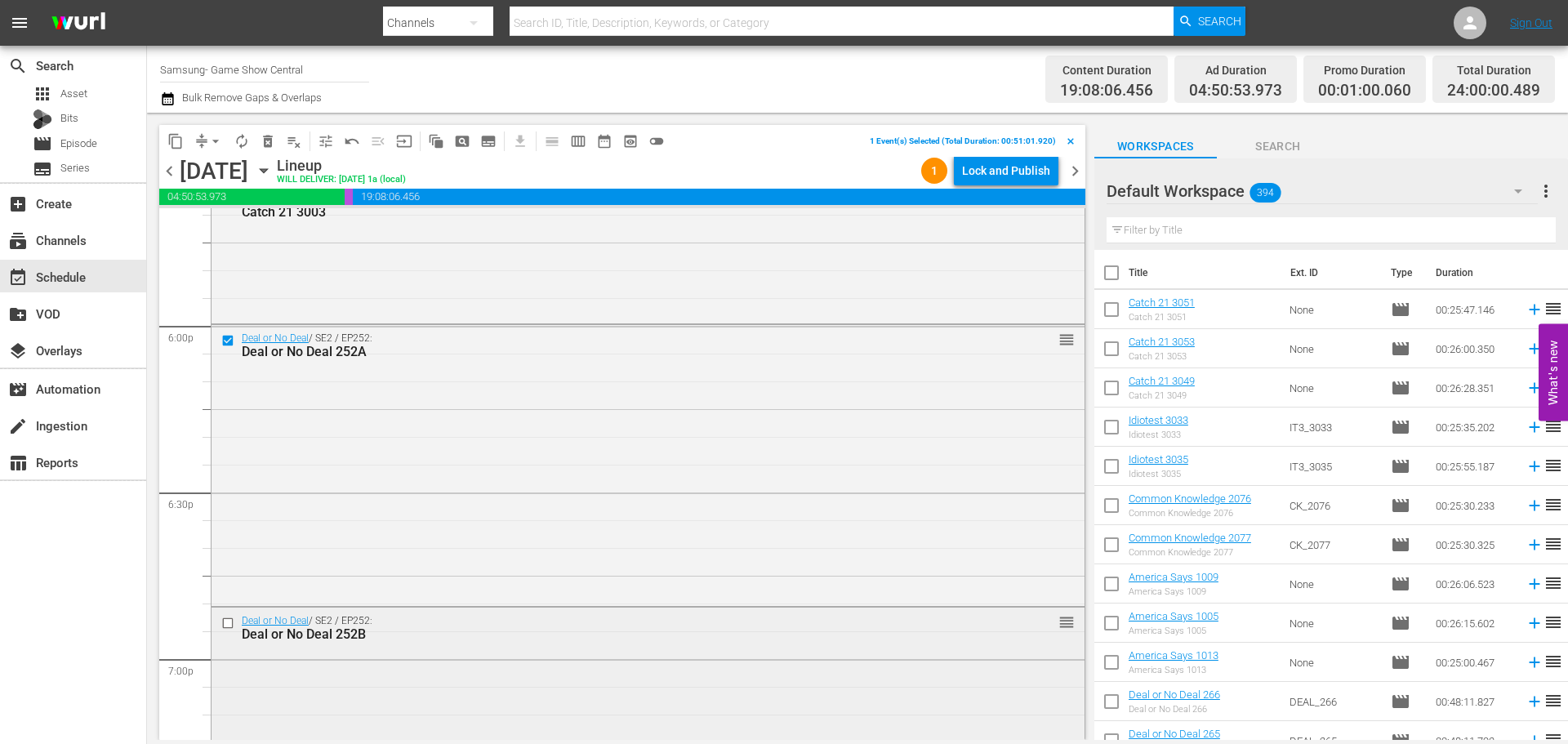
click at [226, 622] on input "checkbox" at bounding box center [230, 623] width 17 height 14
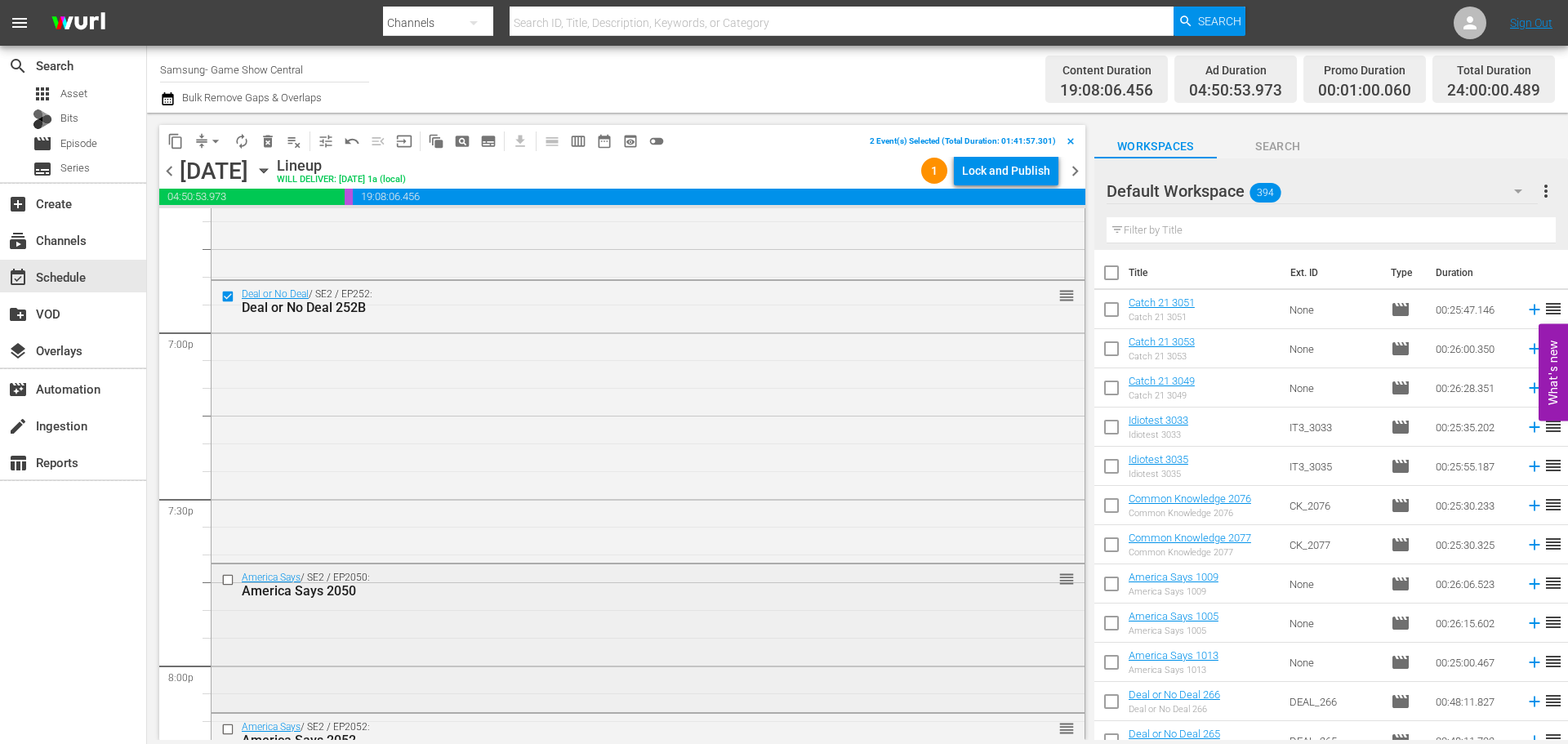
click at [232, 576] on input "checkbox" at bounding box center [230, 579] width 17 height 14
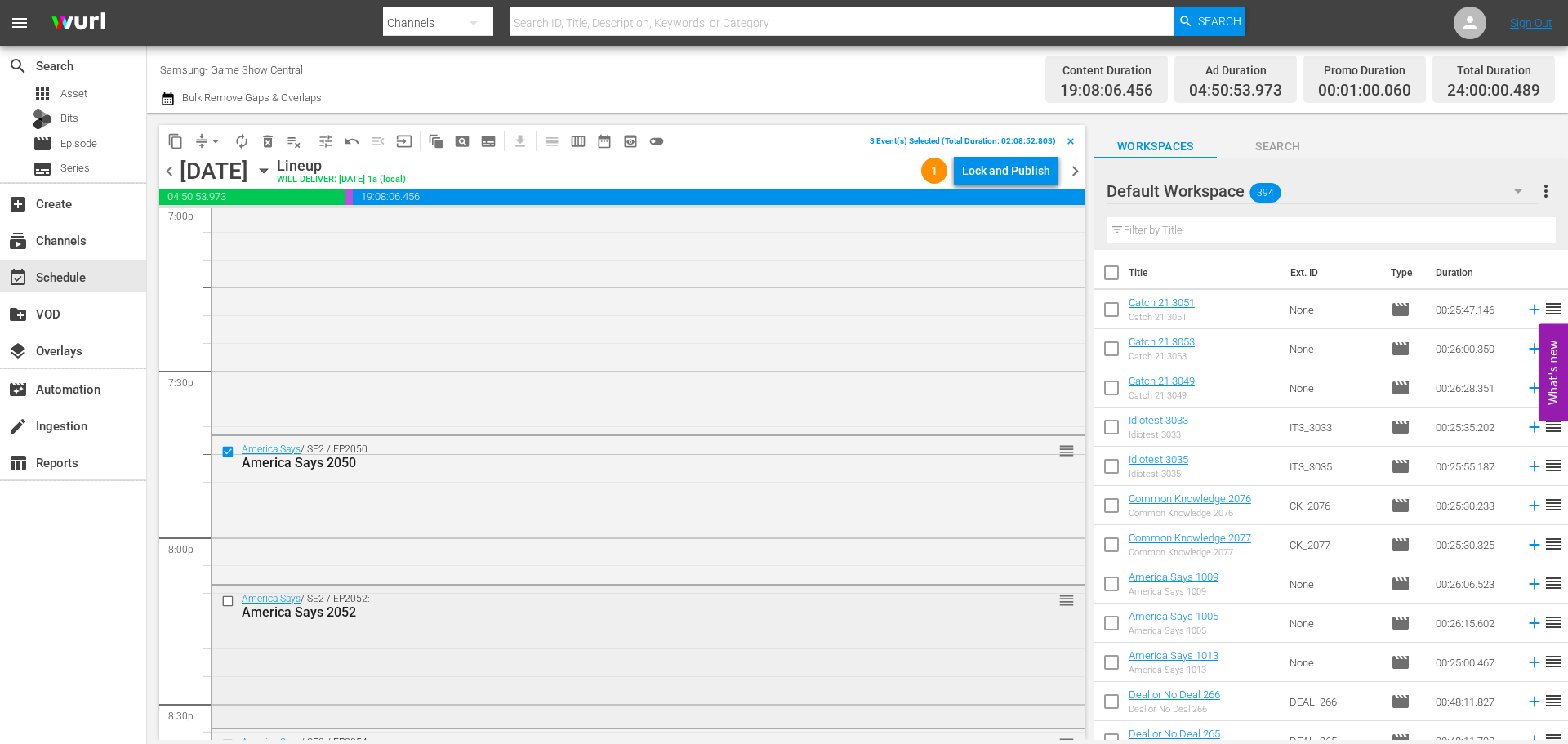
scroll to position [6370, 0]
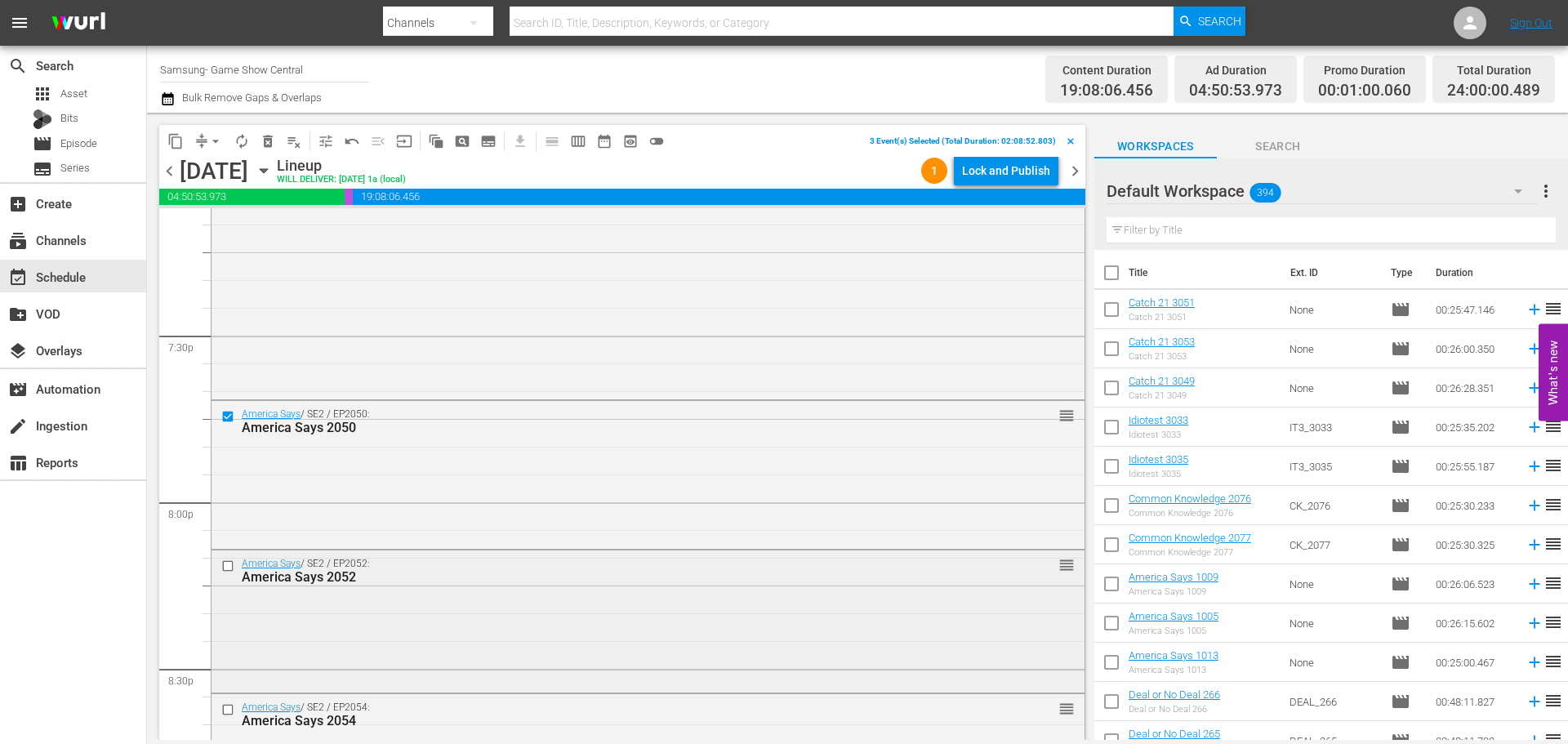
click at [230, 565] on input "checkbox" at bounding box center [230, 566] width 17 height 14
click at [229, 714] on input "checkbox" at bounding box center [230, 709] width 17 height 14
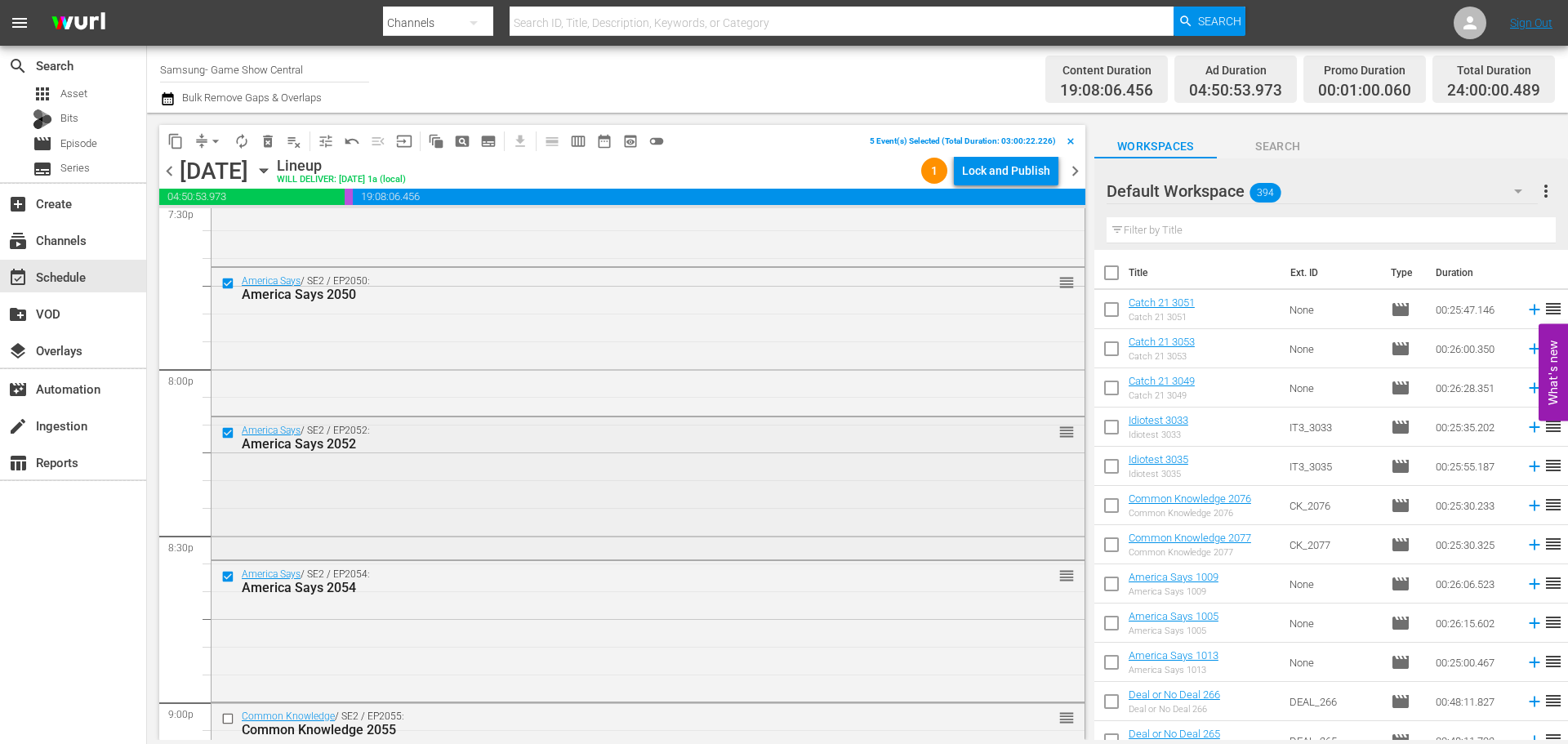
scroll to position [6533, 0]
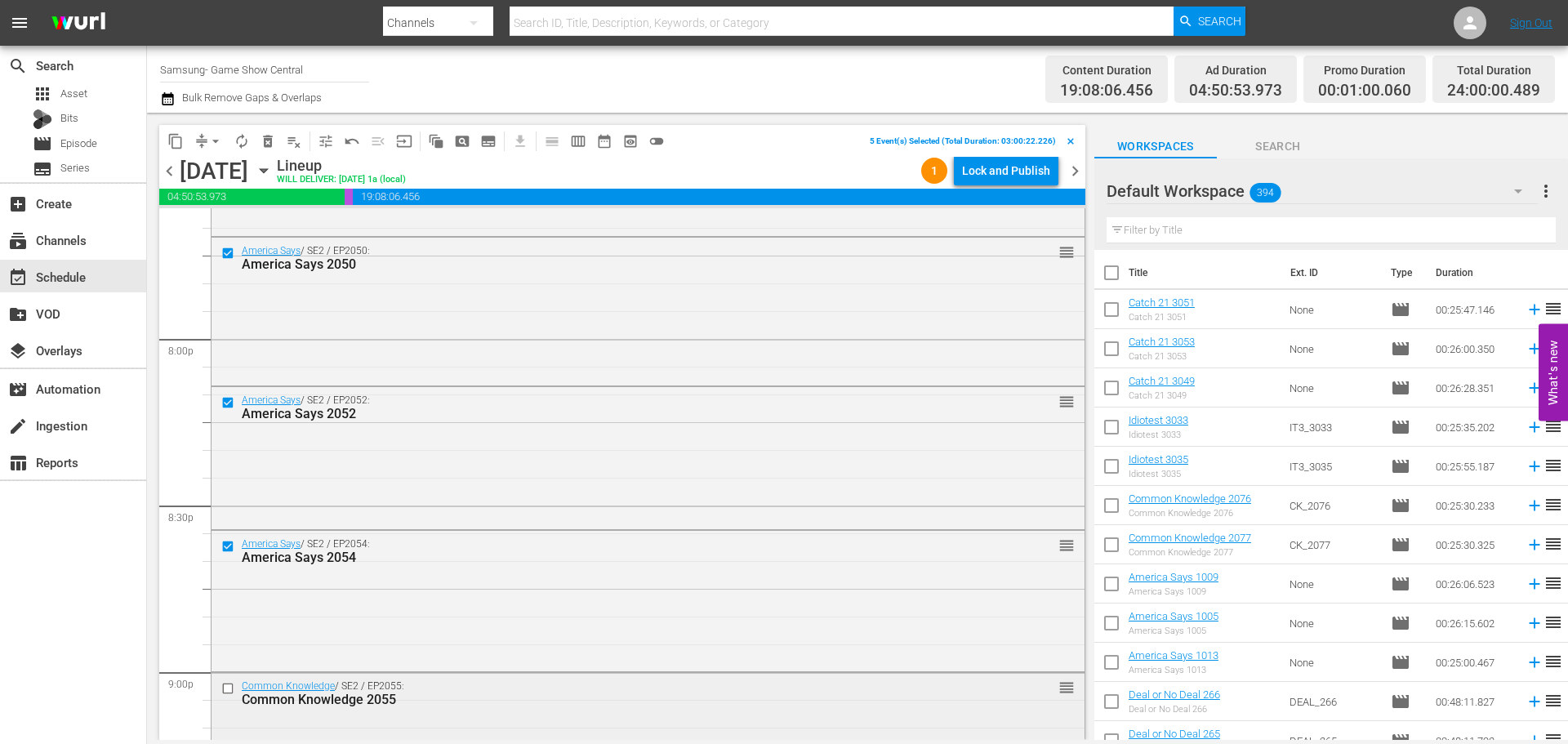
click at [231, 688] on input "checkbox" at bounding box center [230, 688] width 17 height 14
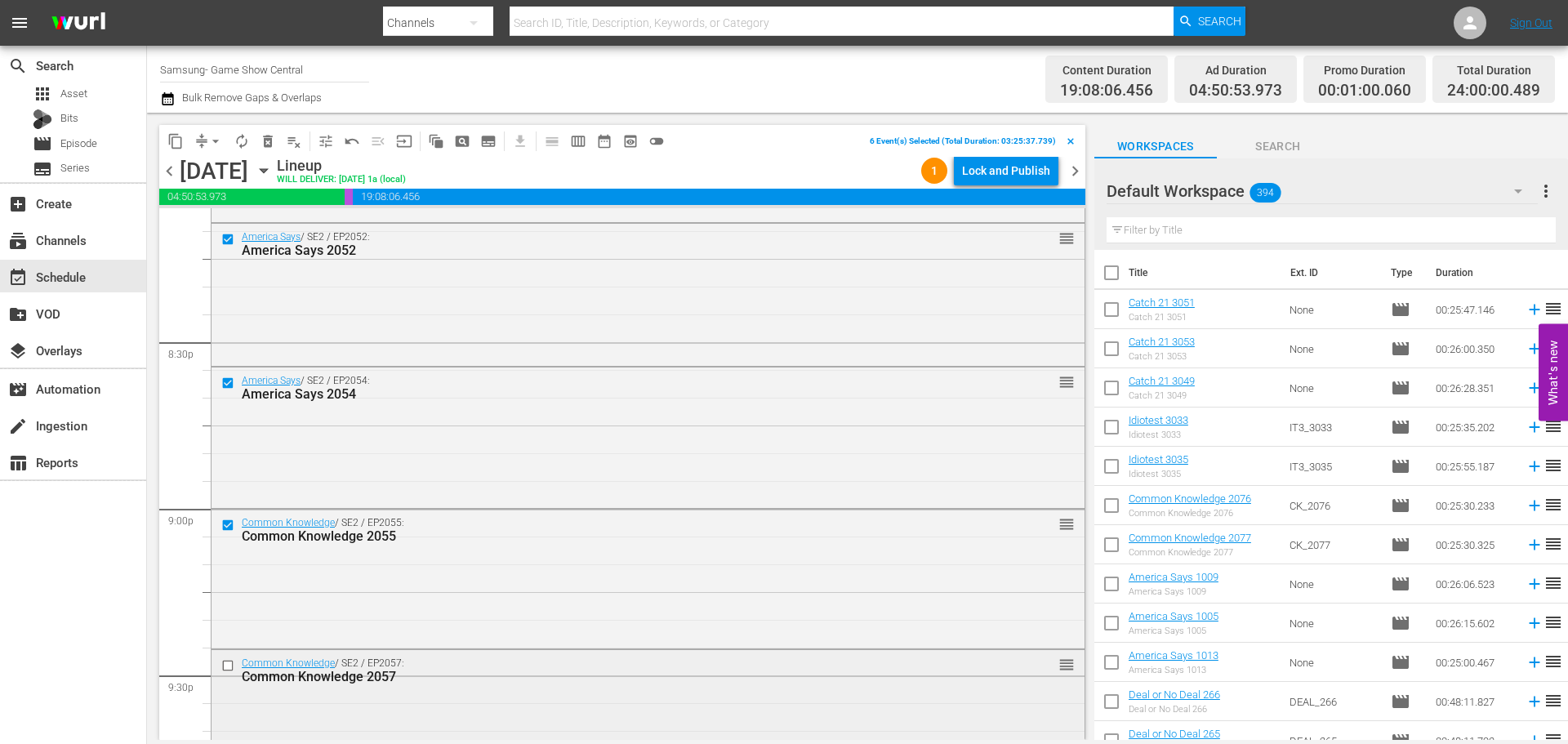
click at [231, 667] on input "checkbox" at bounding box center [230, 666] width 17 height 14
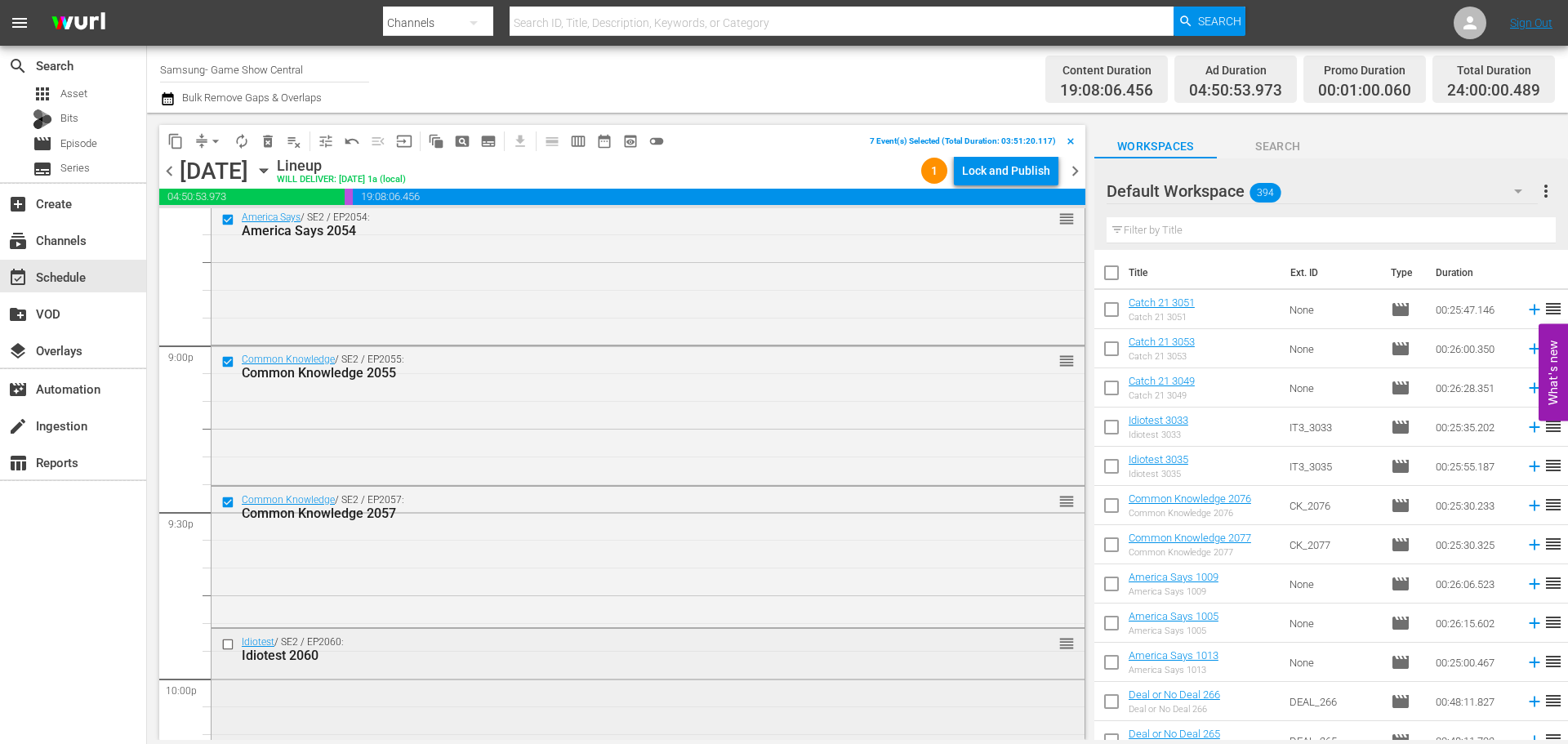
click at [231, 650] on input "checkbox" at bounding box center [230, 644] width 17 height 14
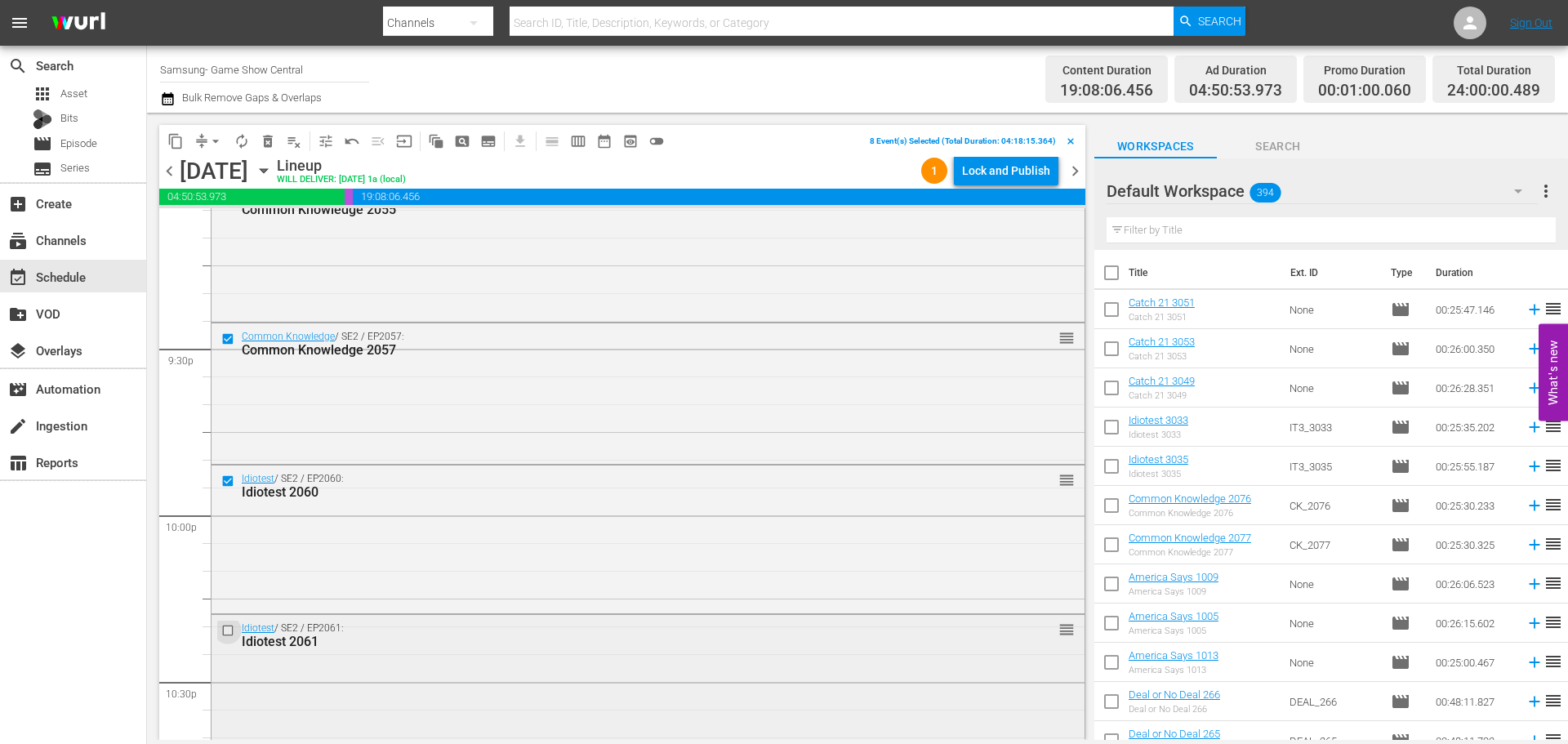
click at [230, 634] on input "checkbox" at bounding box center [230, 630] width 17 height 14
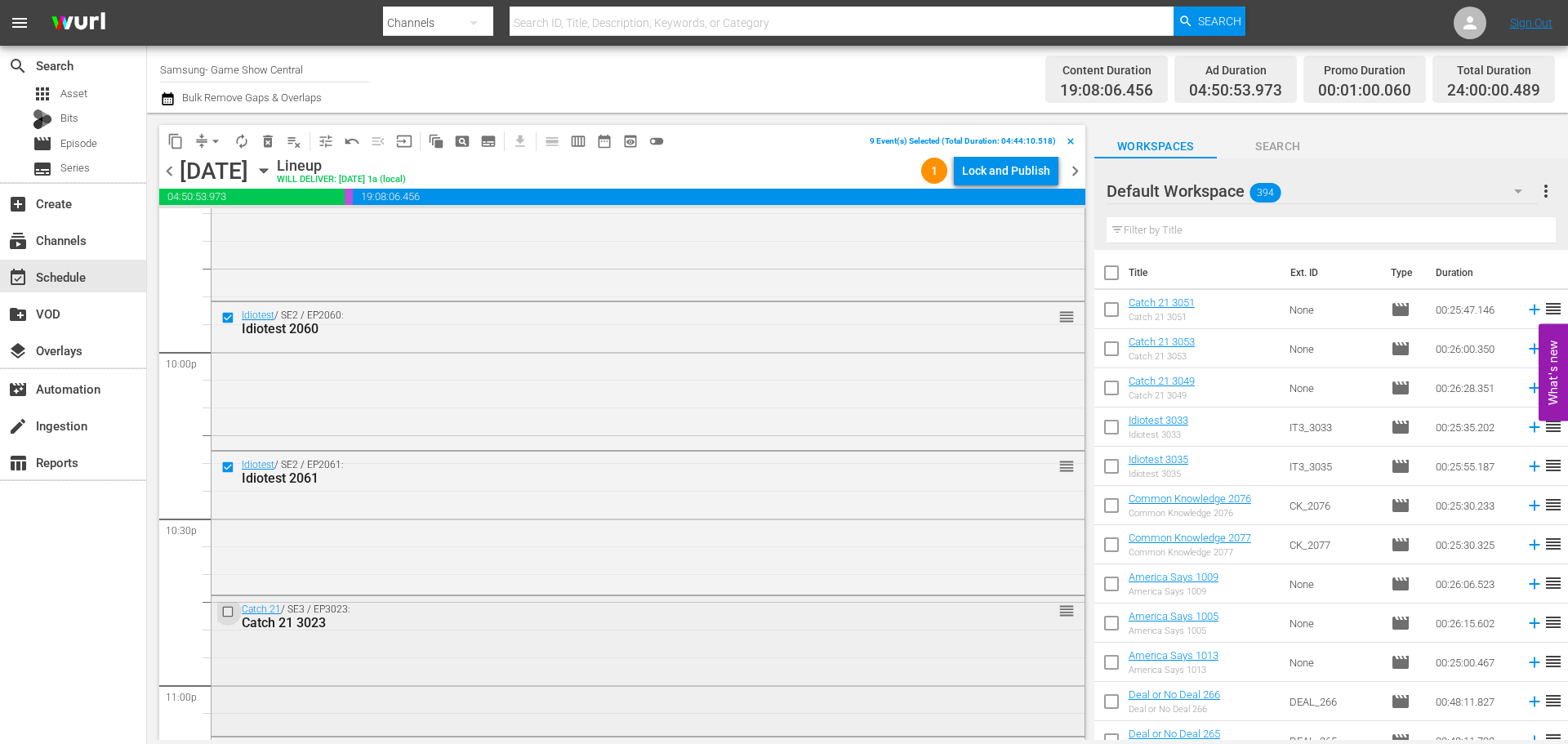
click at [231, 610] on input "checkbox" at bounding box center [230, 610] width 17 height 14
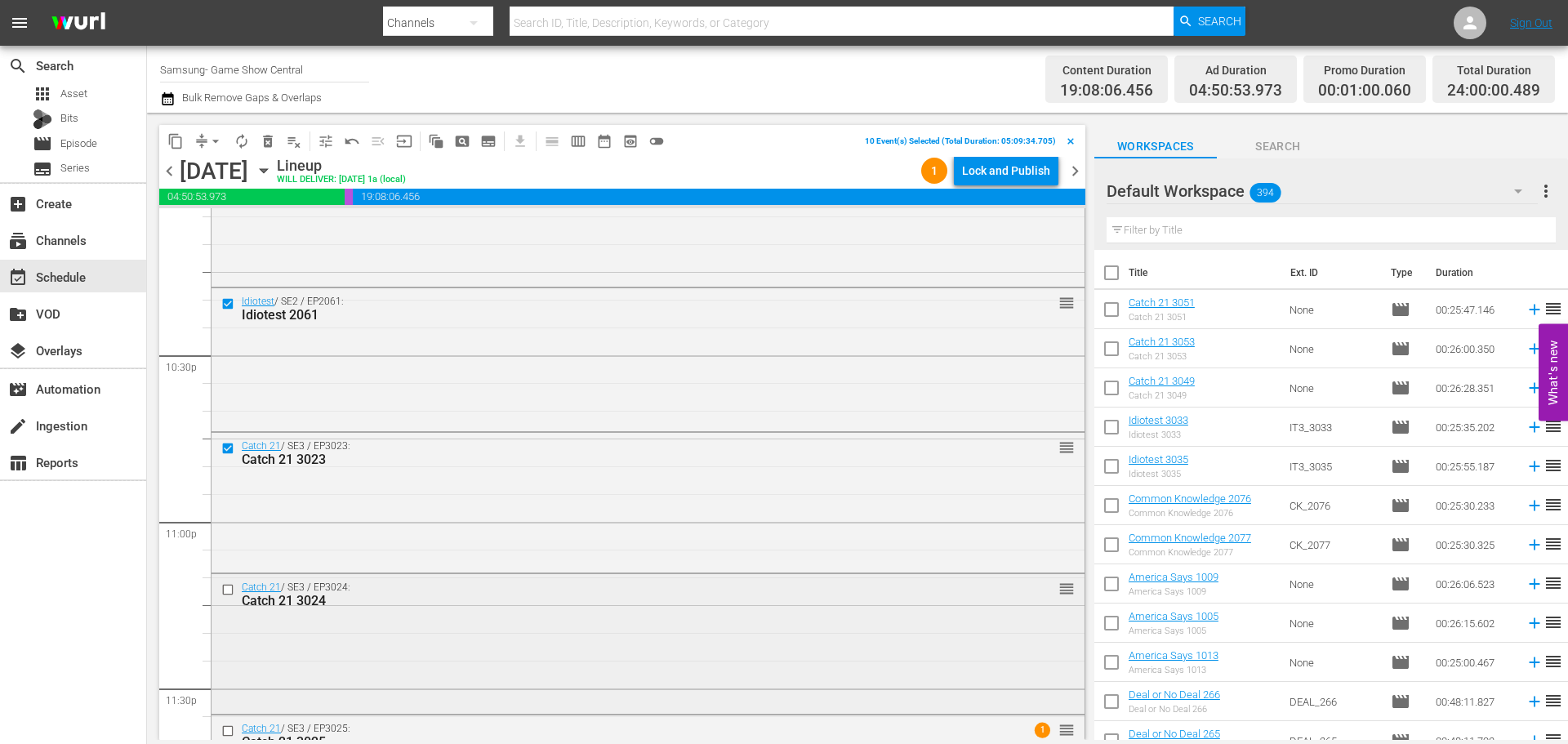
click at [226, 590] on input "checkbox" at bounding box center [230, 589] width 17 height 14
click at [227, 729] on input "checkbox" at bounding box center [230, 730] width 17 height 14
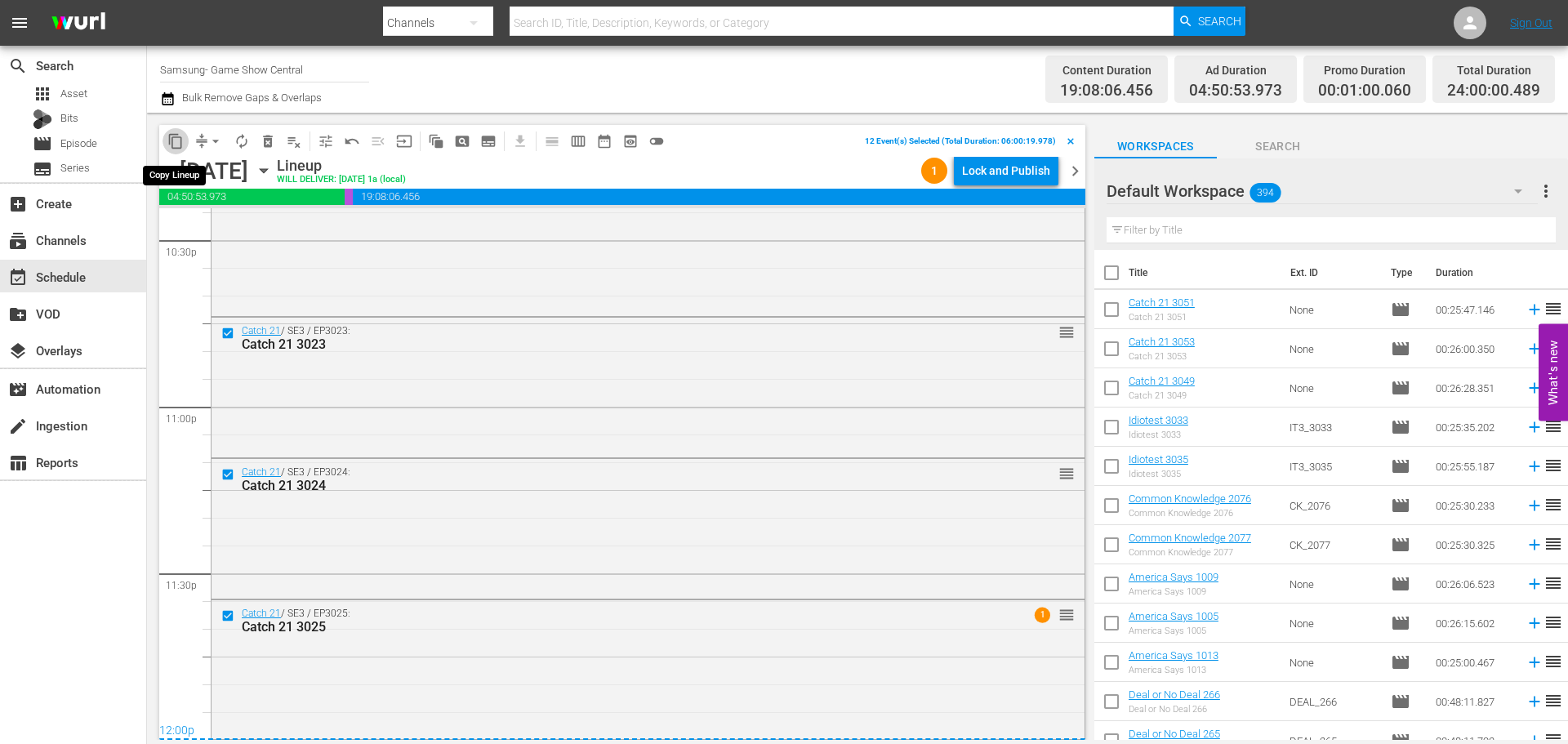
click at [169, 135] on span "content_copy" at bounding box center [175, 142] width 16 height 16
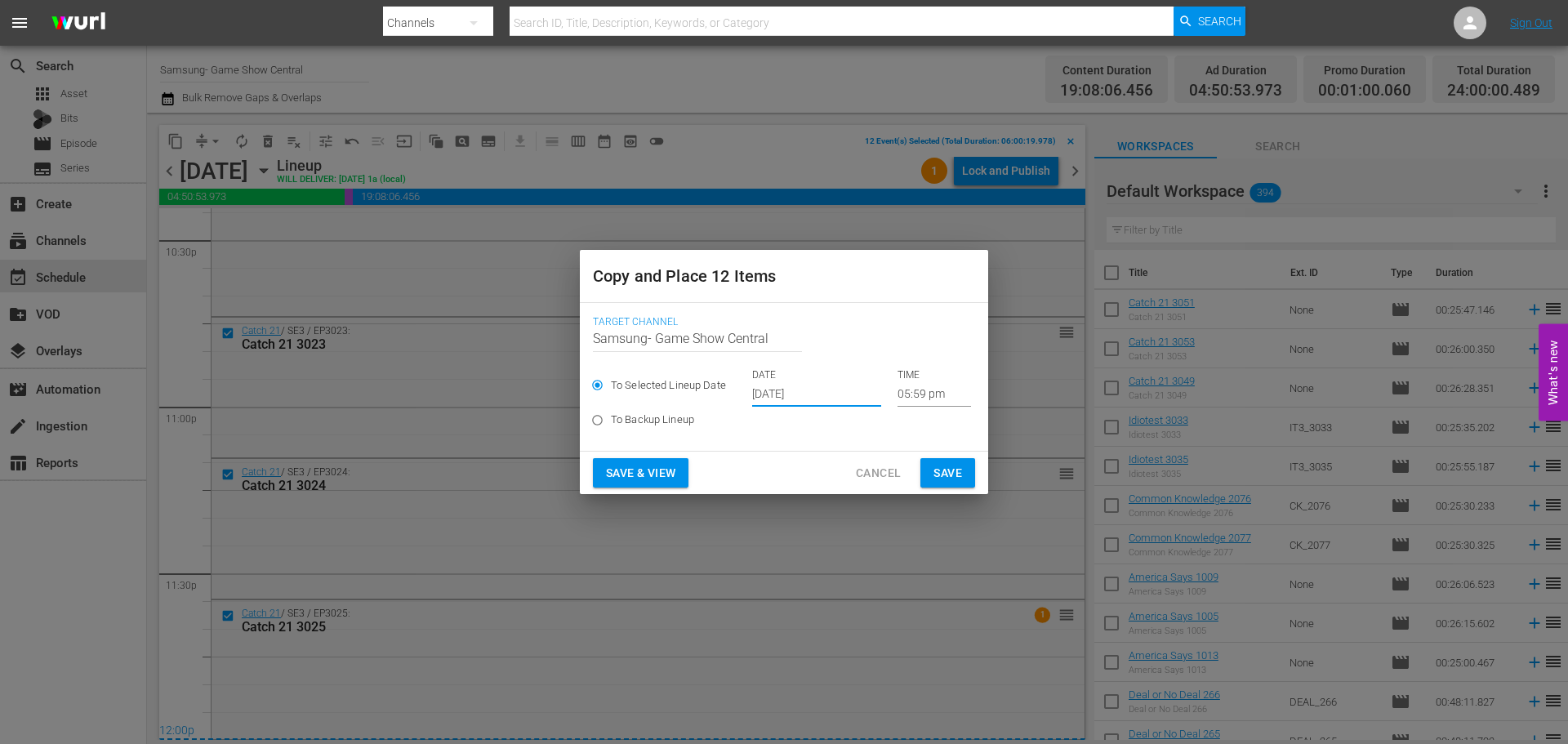
click at [801, 399] on input "Sep 18th 2025" at bounding box center [817, 394] width 129 height 25
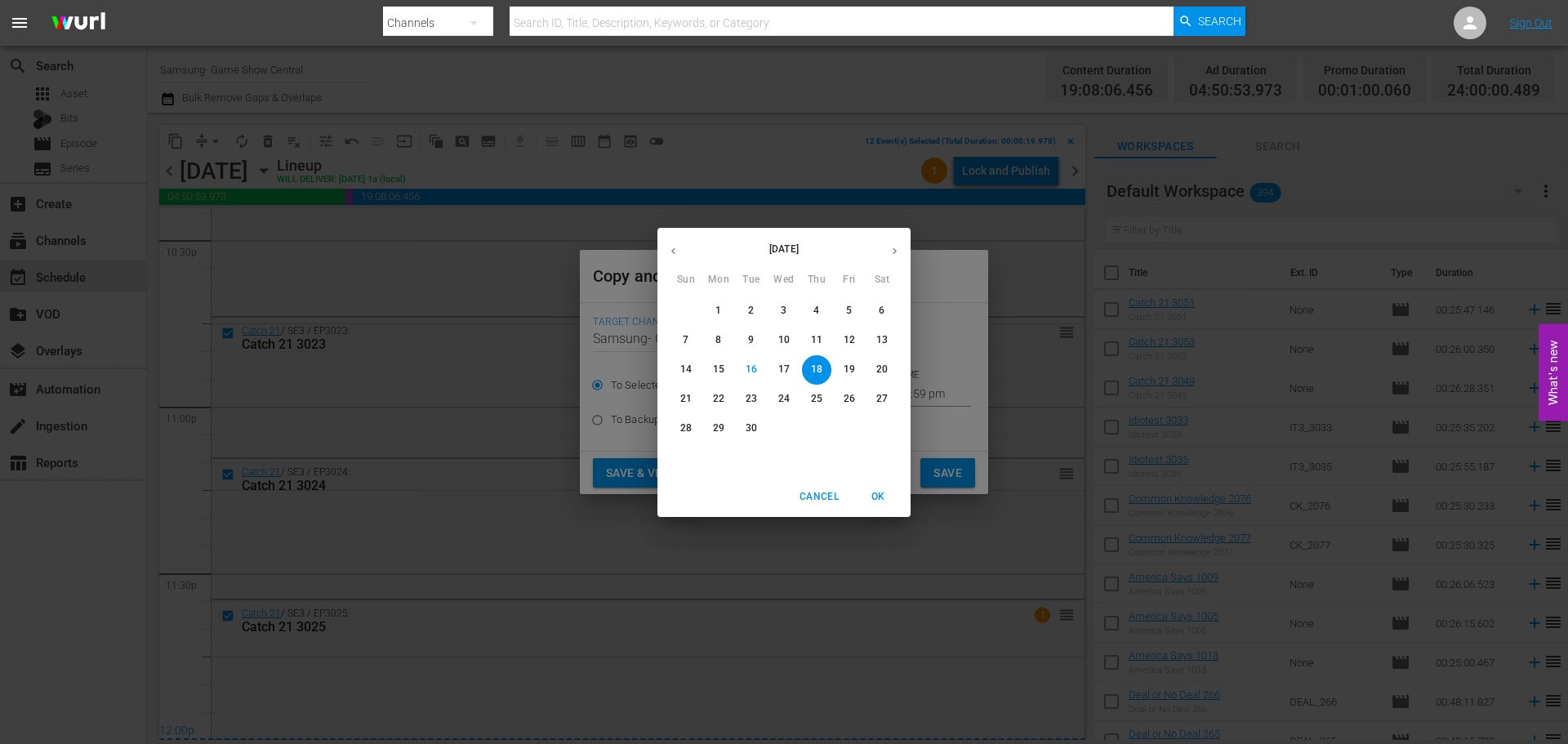
click at [880, 501] on span "OK" at bounding box center [878, 497] width 39 height 17
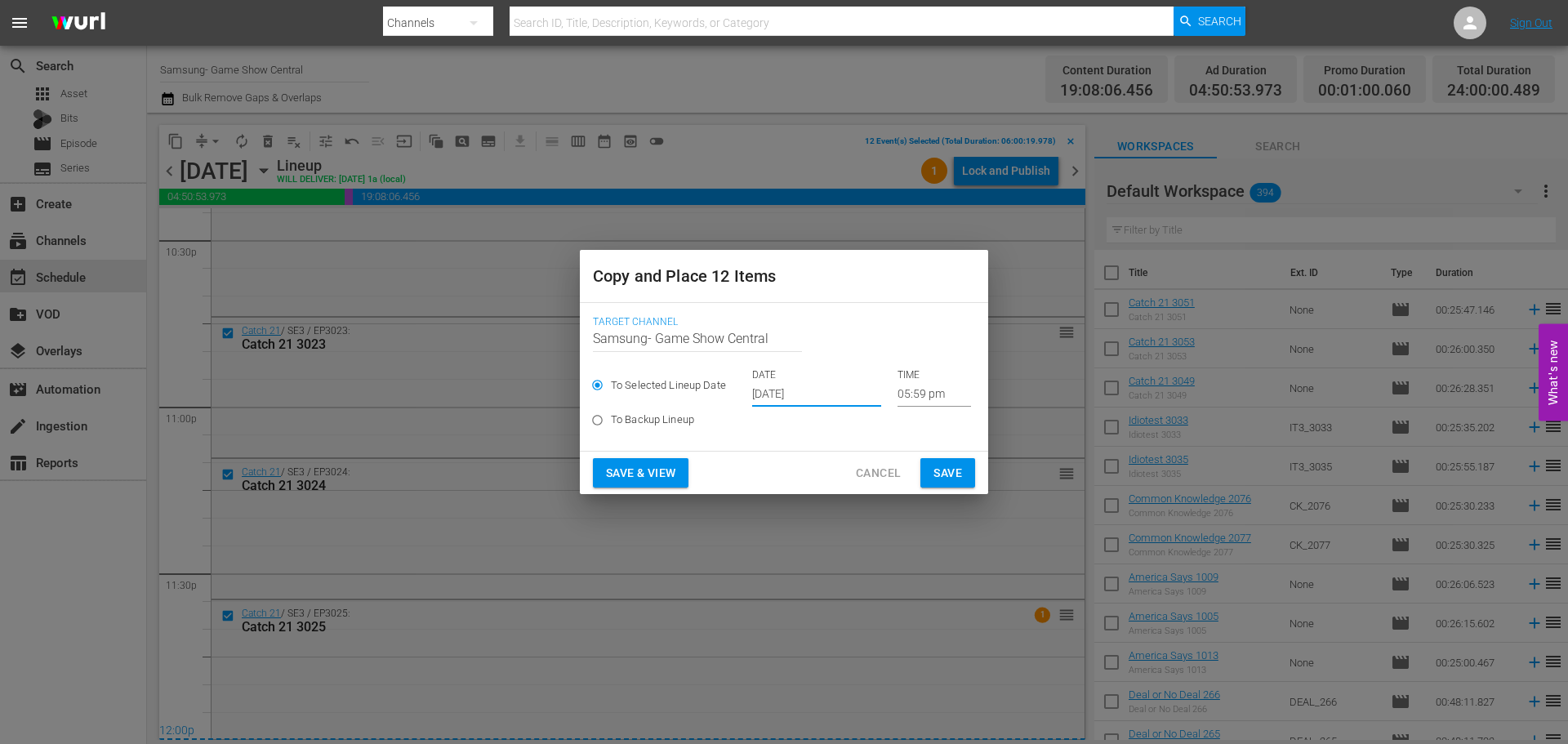
click at [908, 398] on input "05:59 pm" at bounding box center [934, 394] width 74 height 25
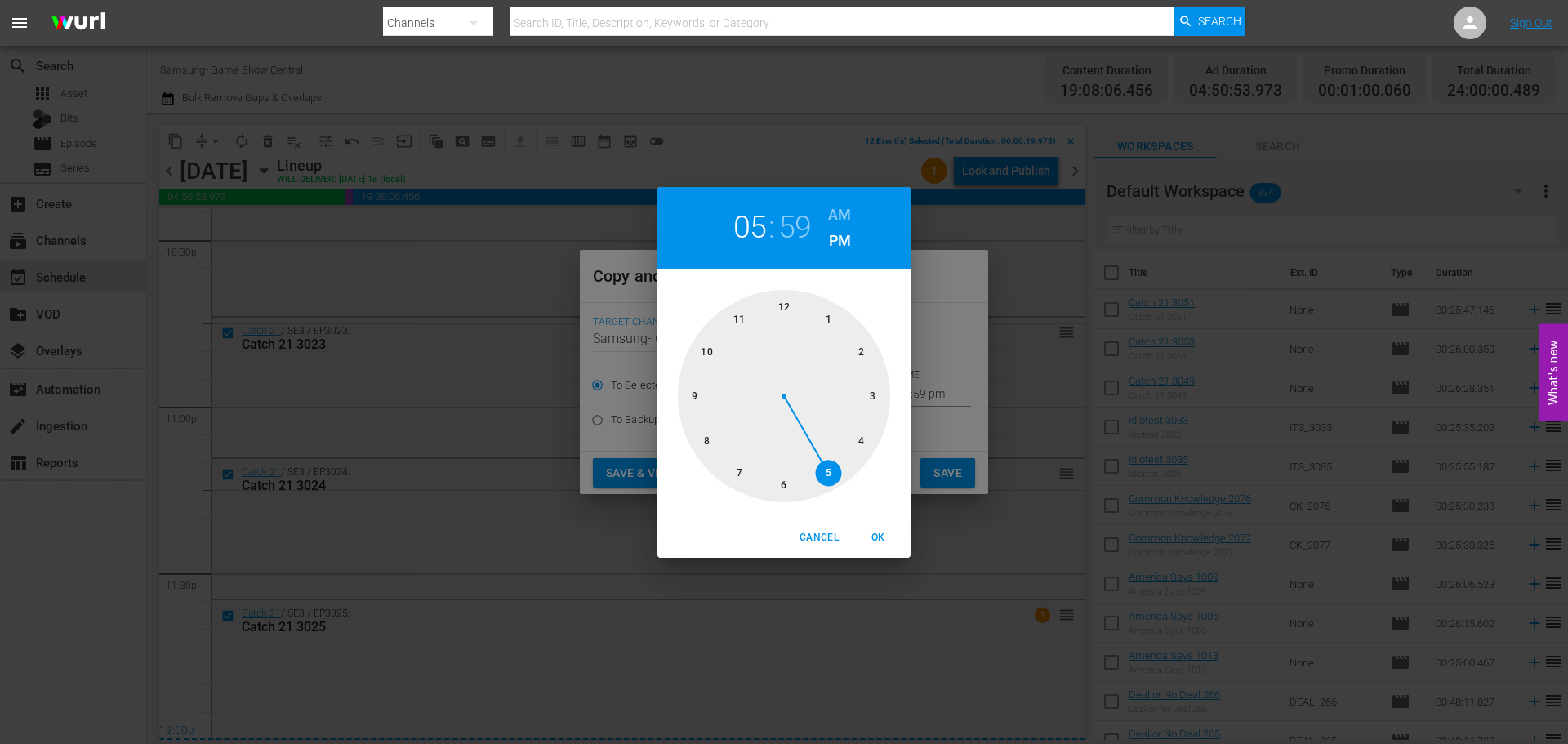
click at [797, 304] on div at bounding box center [784, 396] width 213 height 213
click at [798, 304] on div at bounding box center [784, 396] width 213 height 213
click at [878, 549] on button "OK" at bounding box center [878, 538] width 53 height 27
type input "12:00 pm"
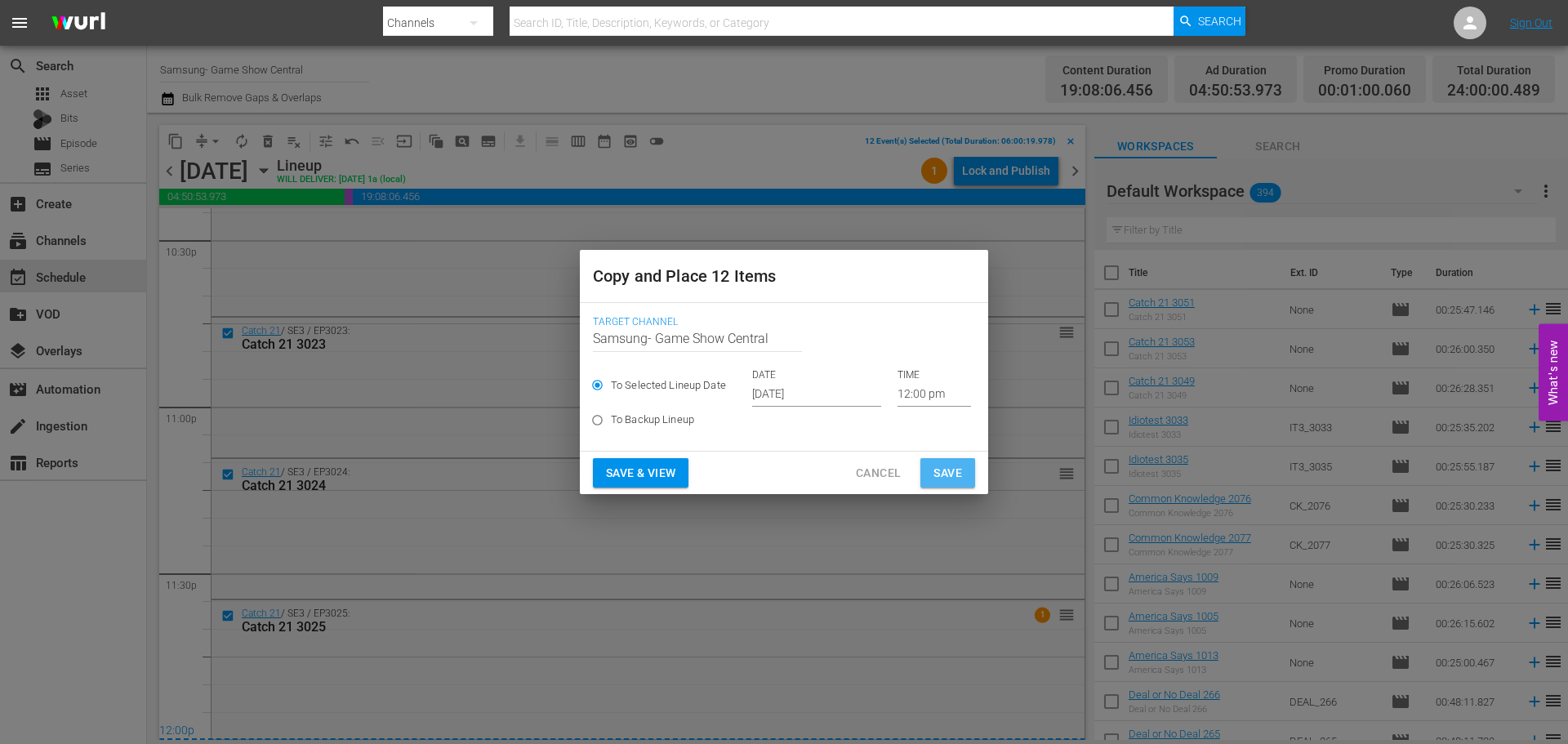
click at [950, 470] on span "Save" at bounding box center [948, 473] width 28 height 20
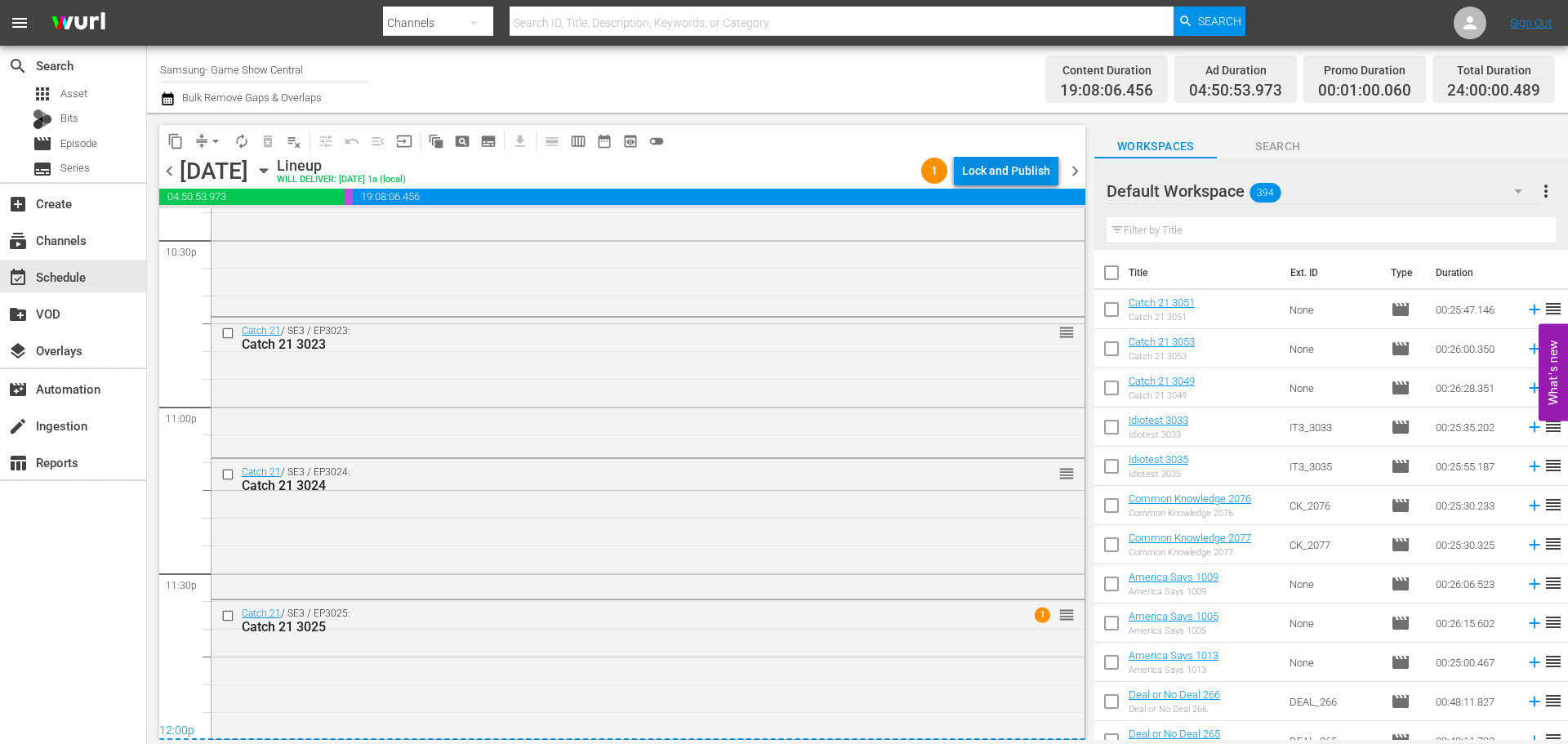
click at [996, 181] on div "Lock and Publish" at bounding box center [1006, 171] width 88 height 29
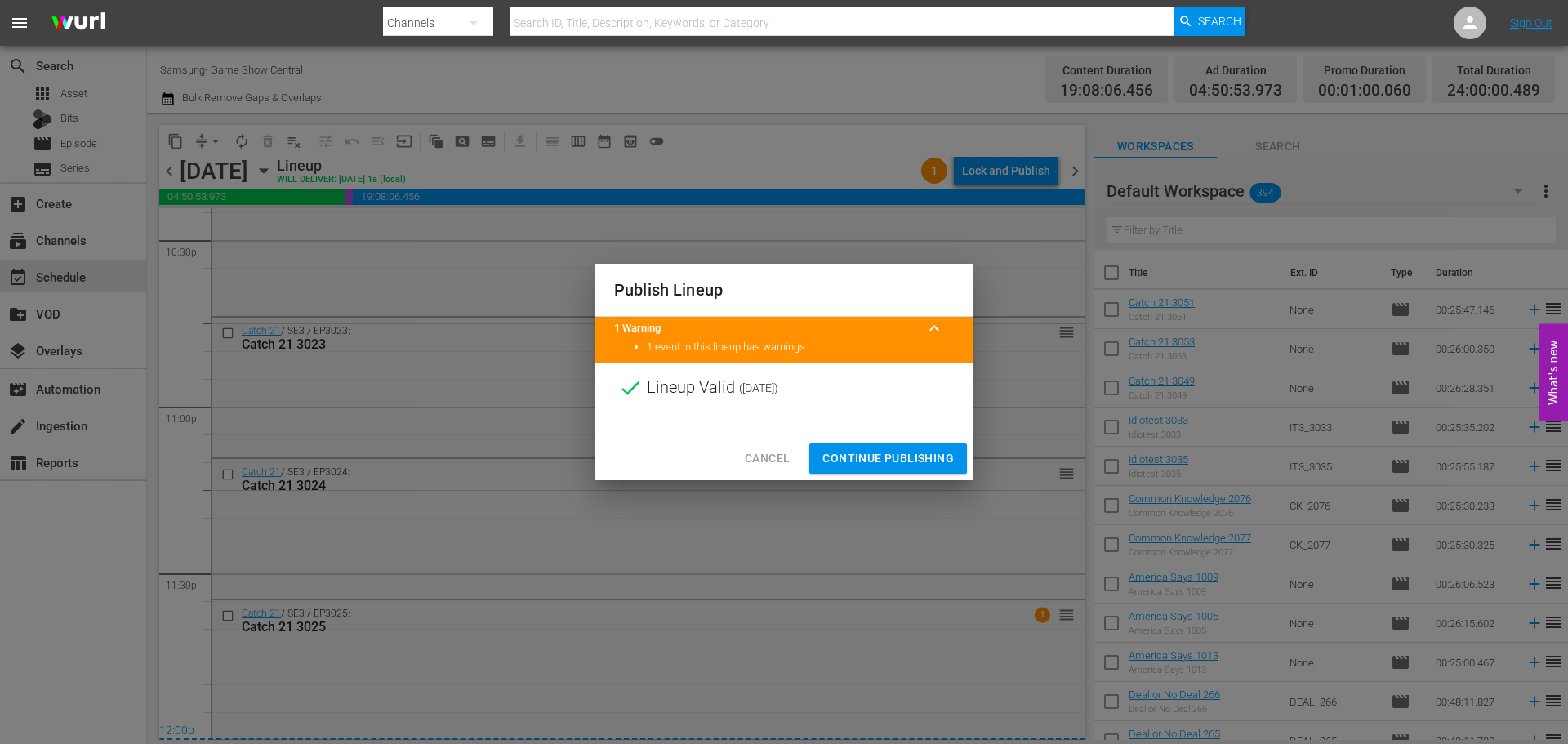
click at [928, 458] on span "Continue Publishing" at bounding box center [888, 459] width 132 height 20
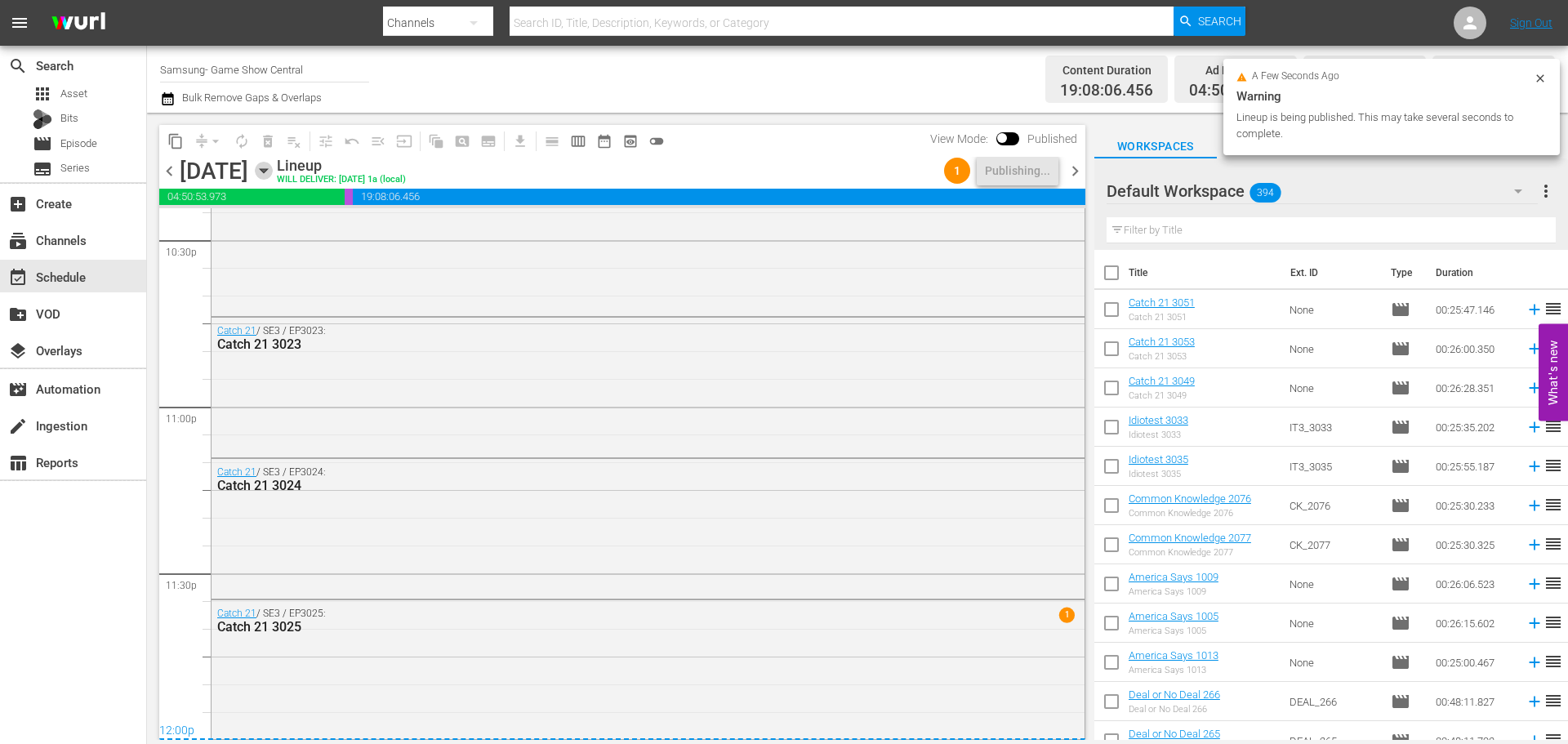
click at [267, 170] on icon "button" at bounding box center [263, 171] width 7 height 4
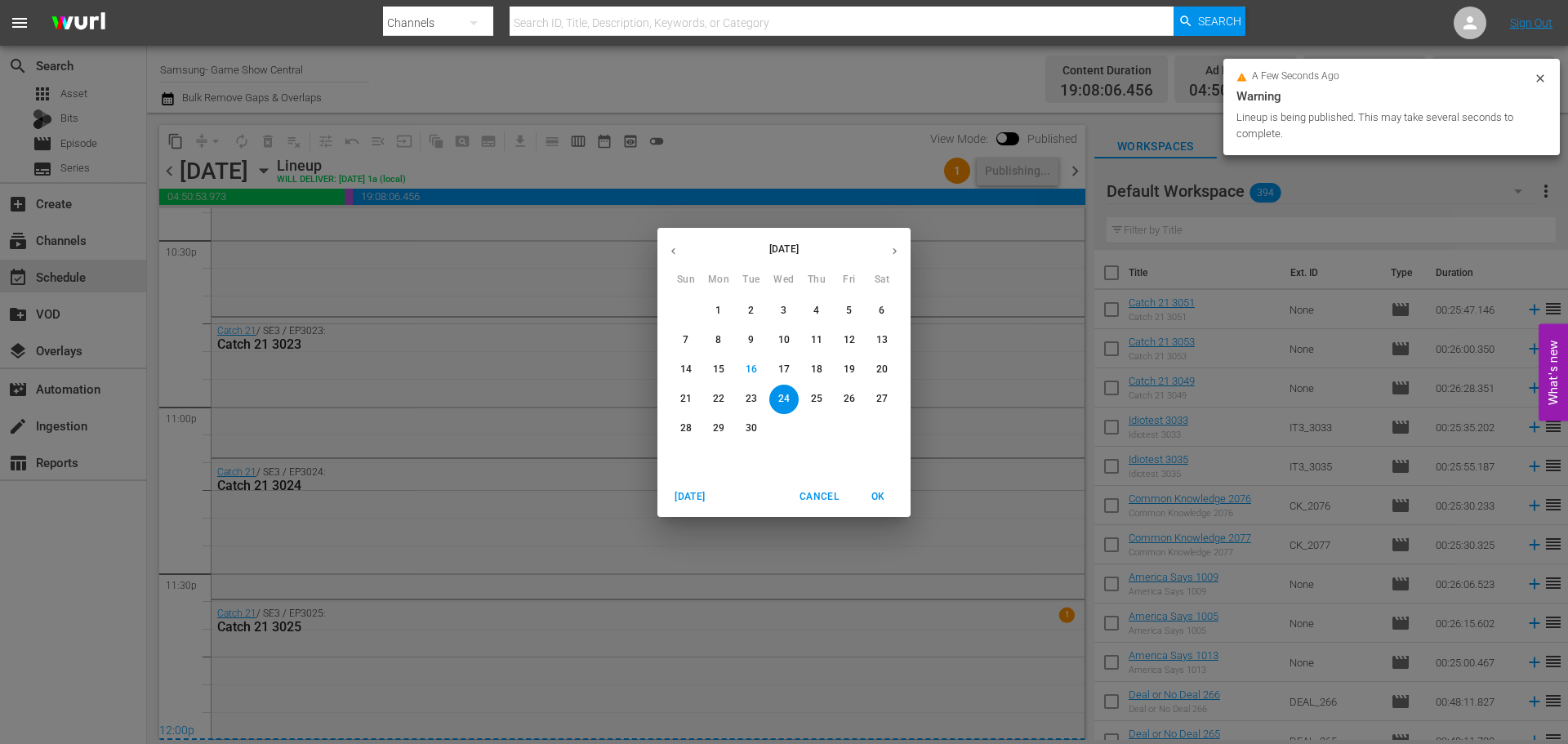
drag, startPoint x: 816, startPoint y: 360, endPoint x: 812, endPoint y: 382, distance: 22.4
click at [816, 360] on button "18" at bounding box center [817, 370] width 29 height 29
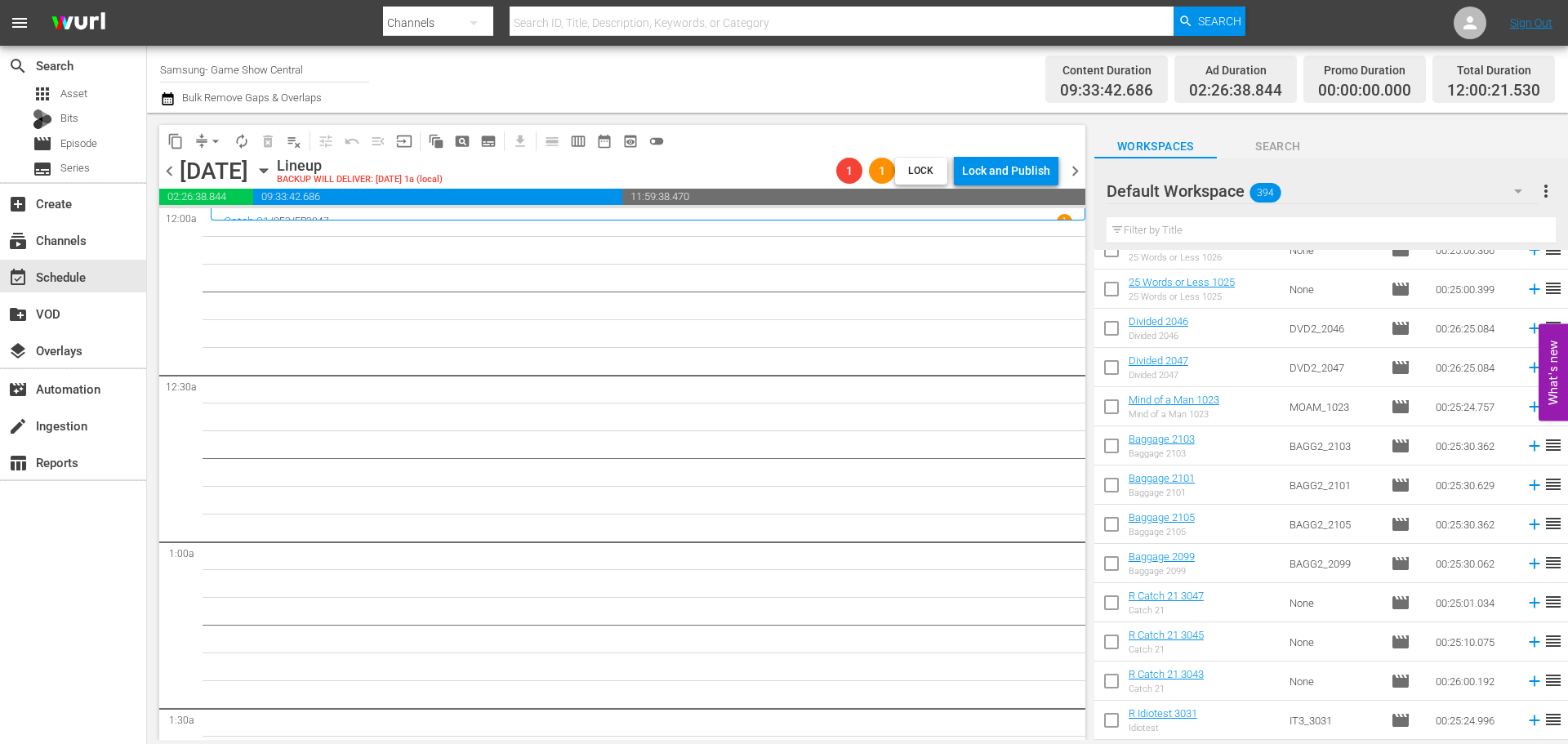
scroll to position [763, 0]
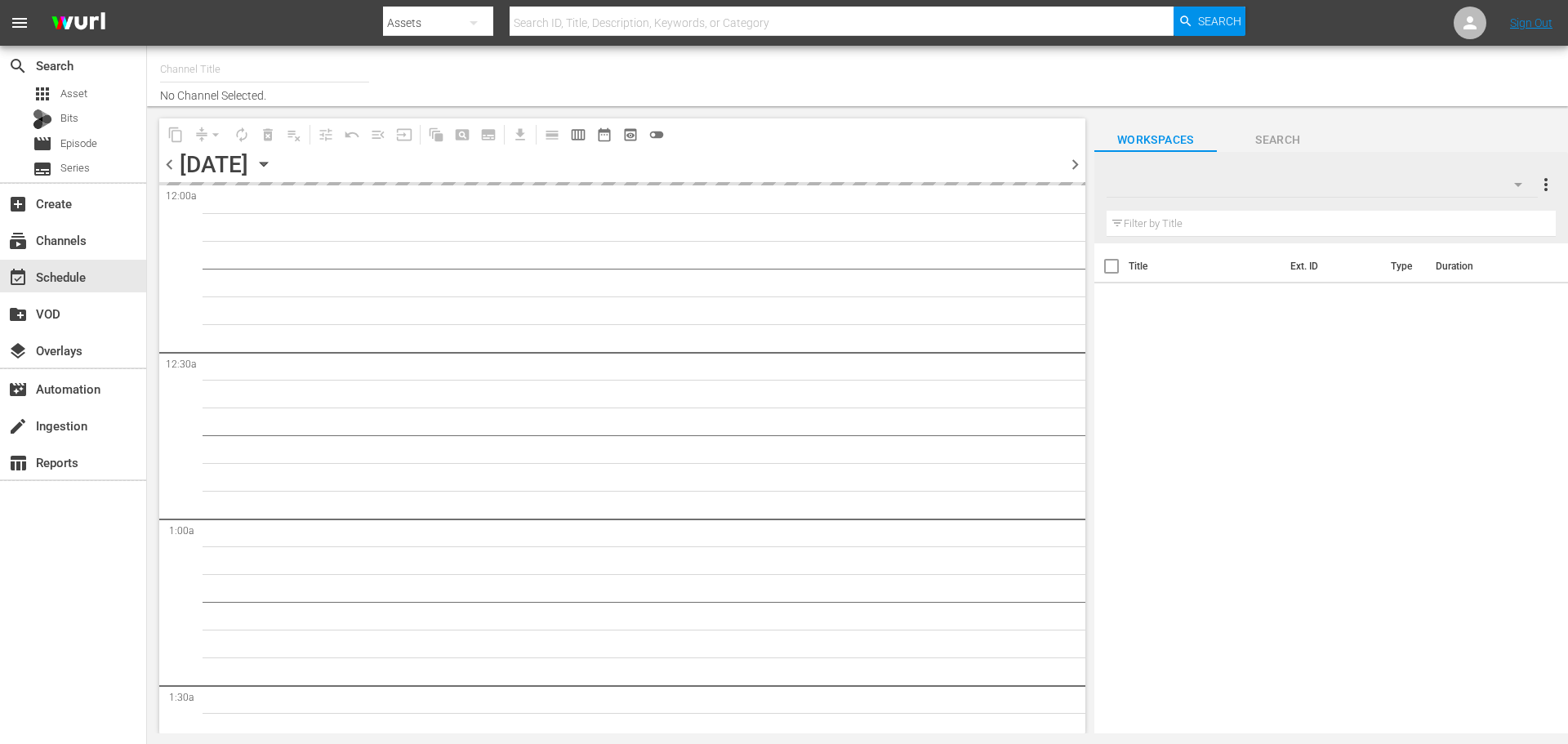
type input "Samsung- Game Show Central (416)"
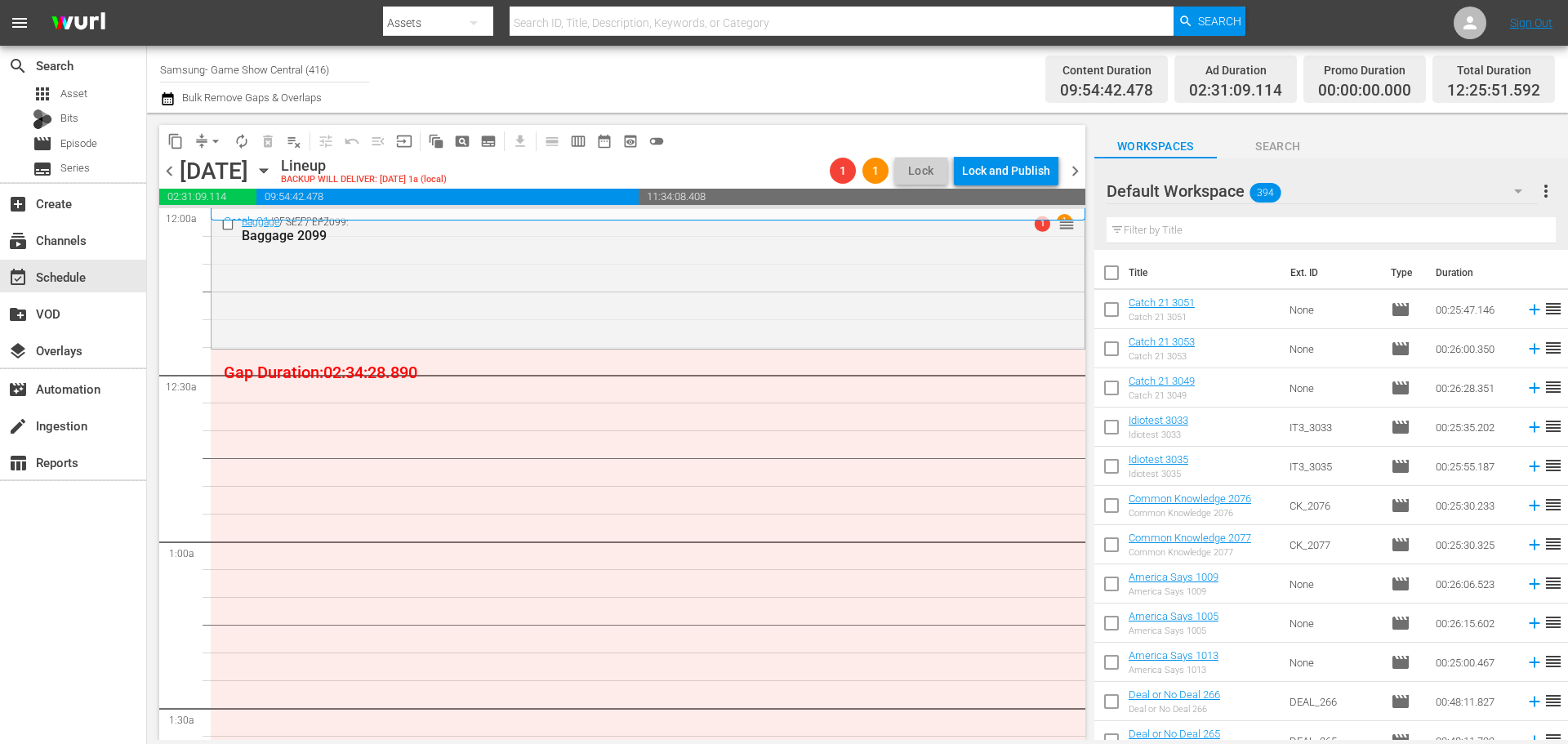
scroll to position [571, 0]
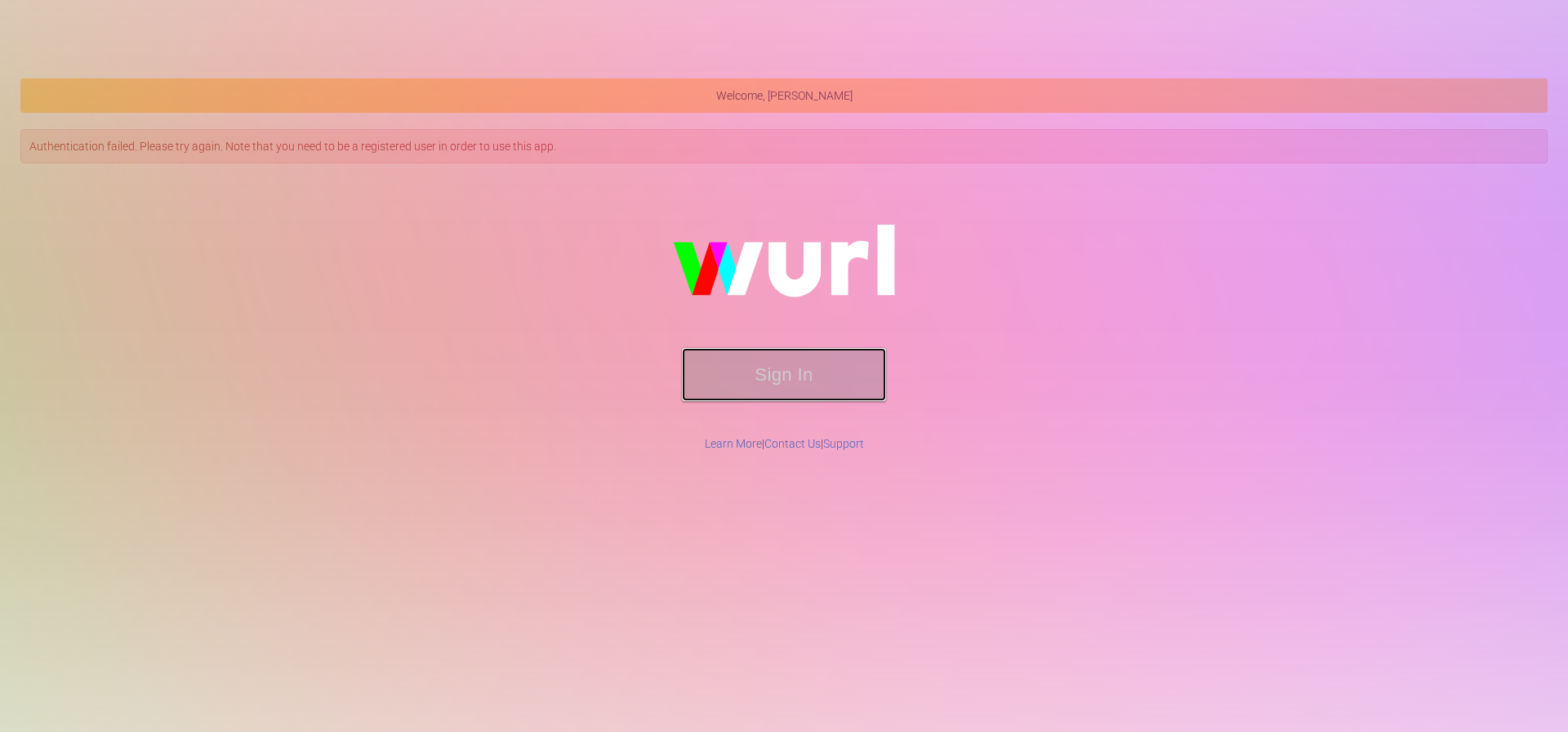
click at [740, 391] on button "Sign In" at bounding box center [784, 374] width 204 height 53
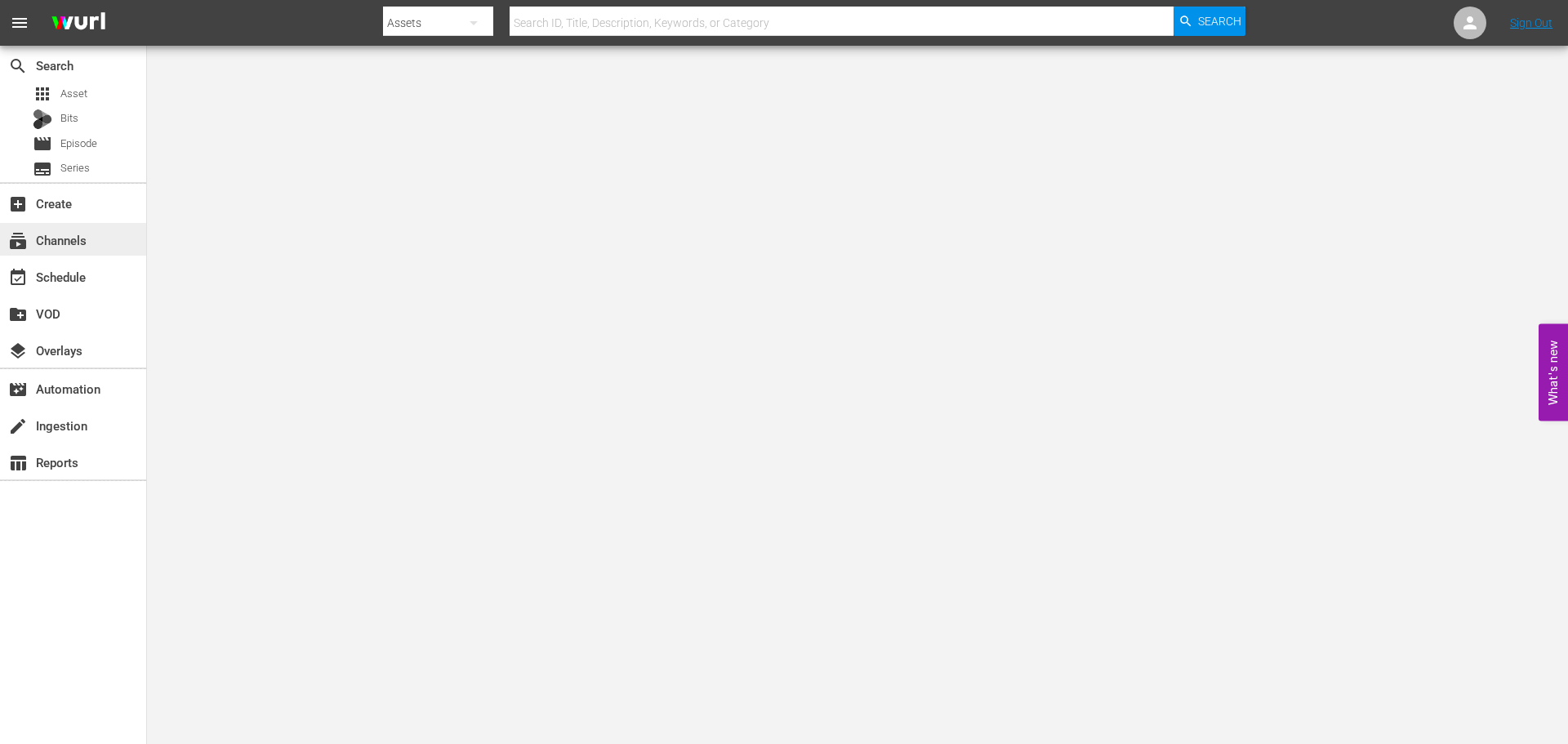
click at [125, 250] on div "subscriptions Channels" at bounding box center [73, 239] width 146 height 33
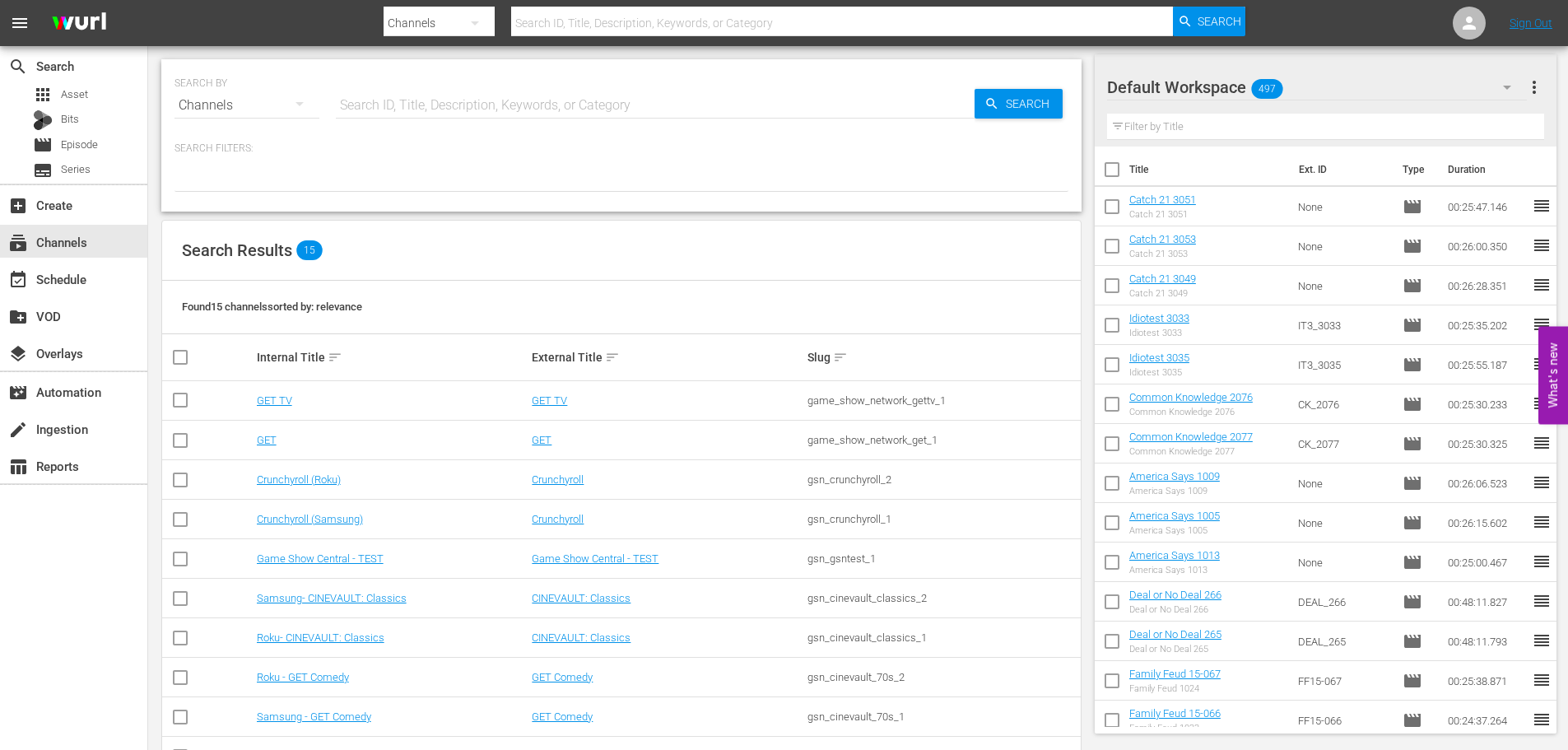
scroll to position [255, 0]
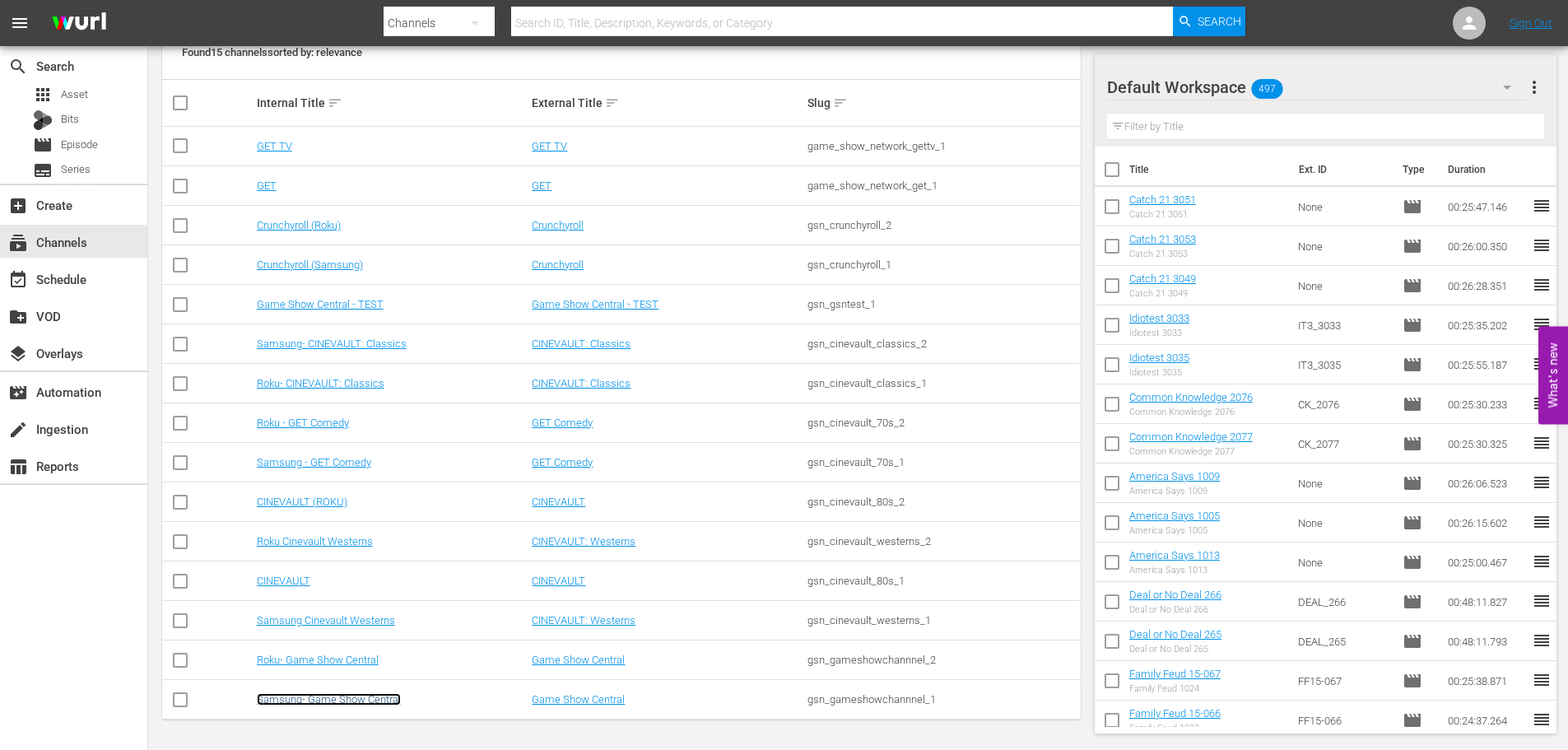
drag, startPoint x: 373, startPoint y: 703, endPoint x: 137, endPoint y: 298, distance: 468.7
click at [373, 703] on link "Samsung- Game Show Central" at bounding box center [328, 699] width 144 height 12
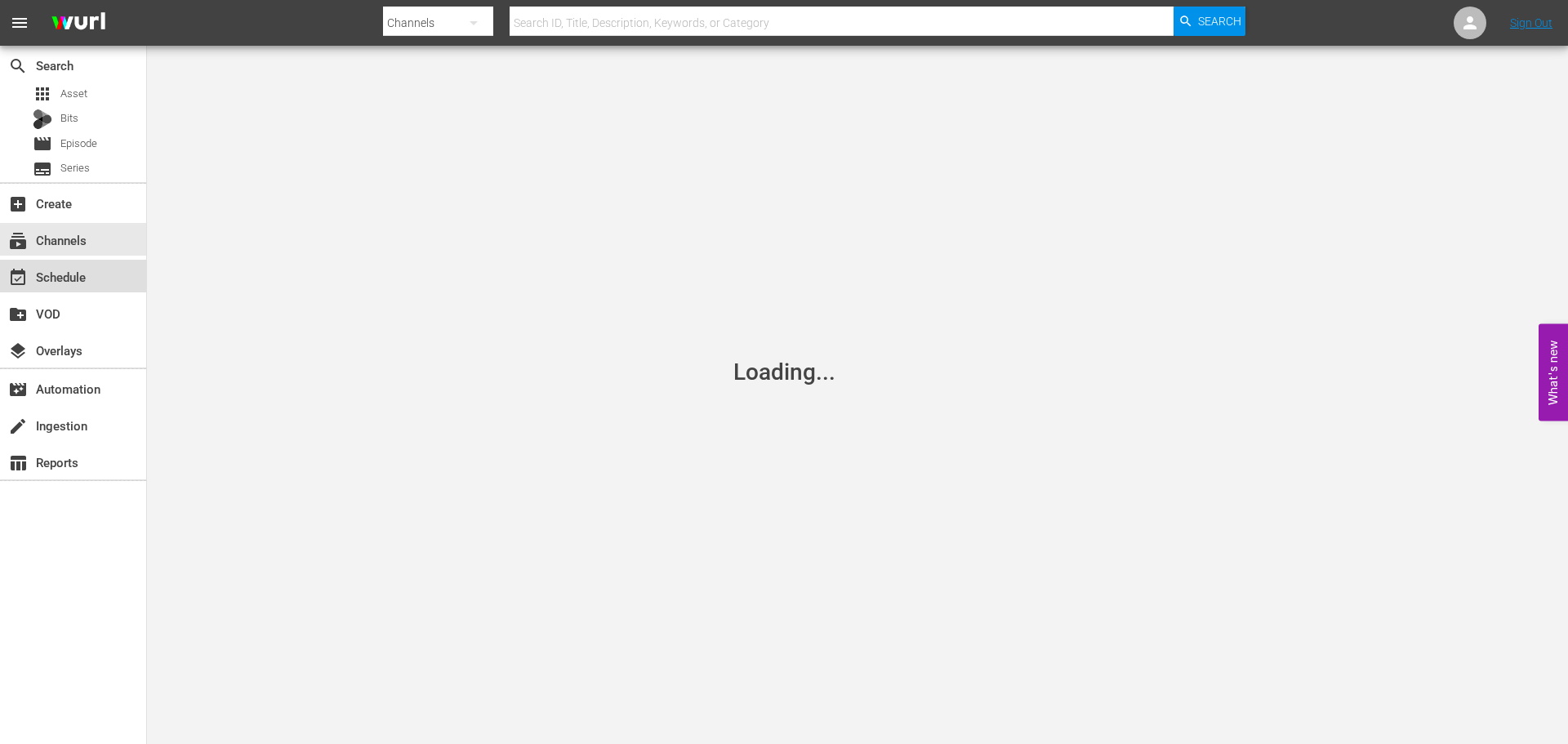
click at [104, 279] on div "event_available Schedule" at bounding box center [73, 276] width 146 height 33
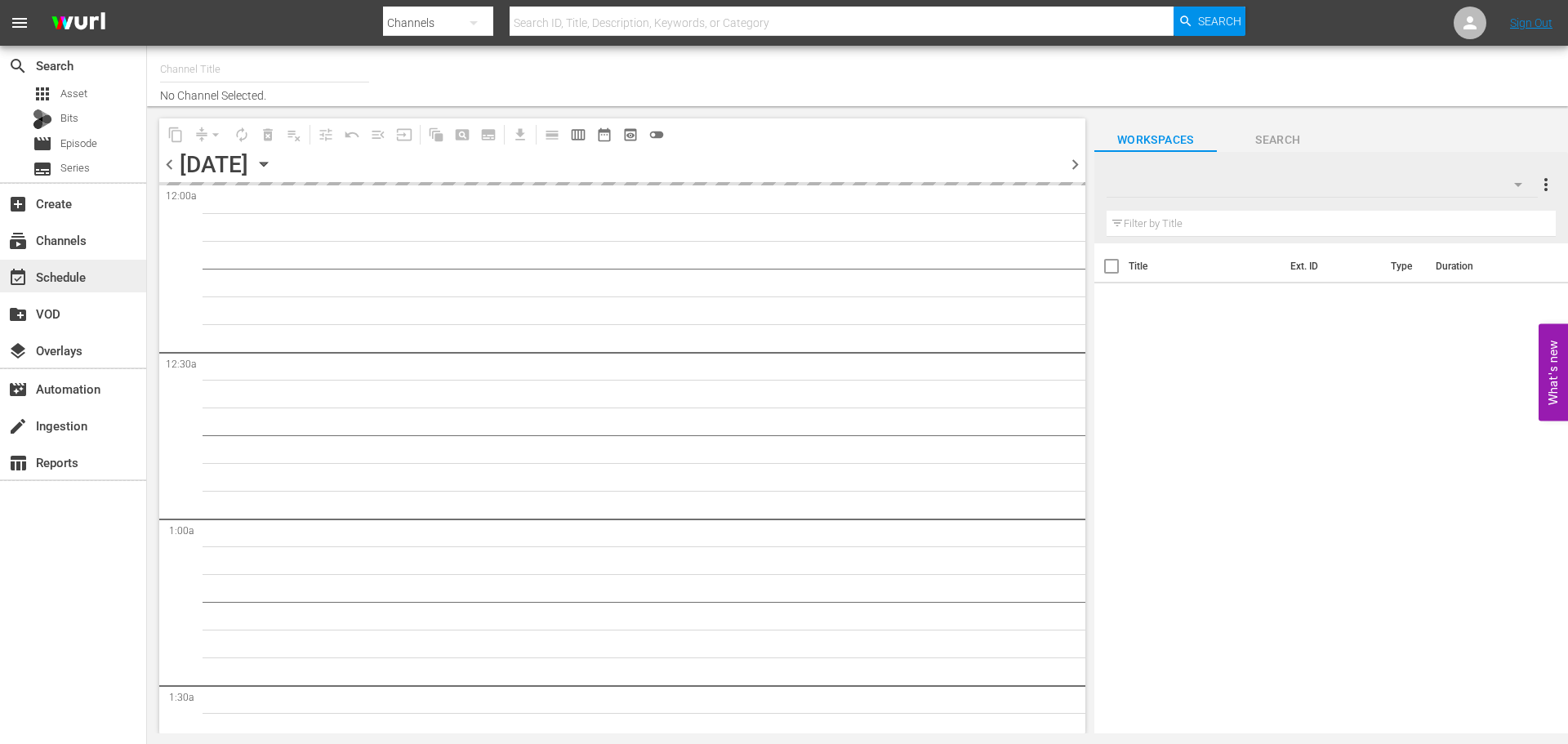
type input "Samsung- Game Show Central (416)"
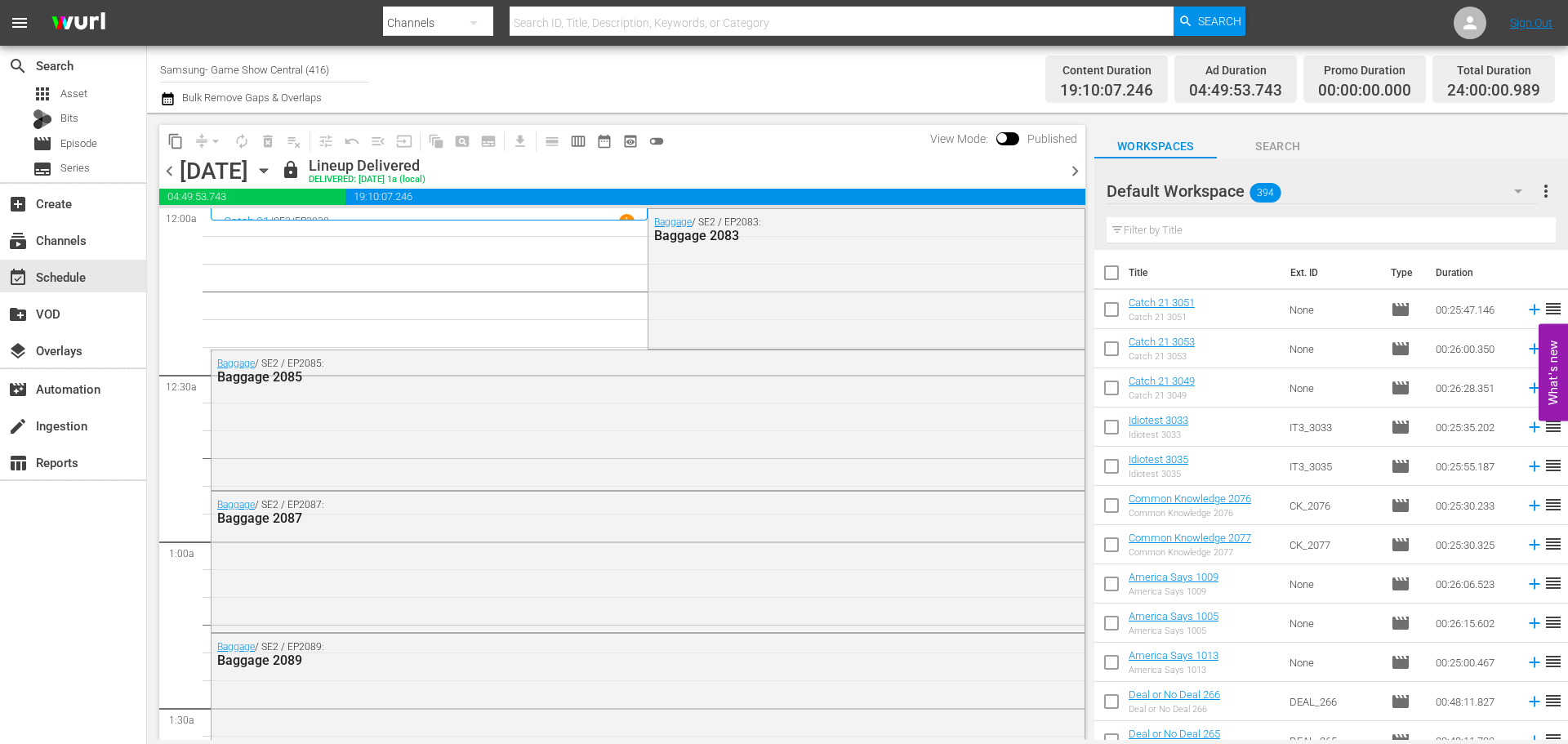
click at [273, 174] on icon "button" at bounding box center [263, 171] width 18 height 18
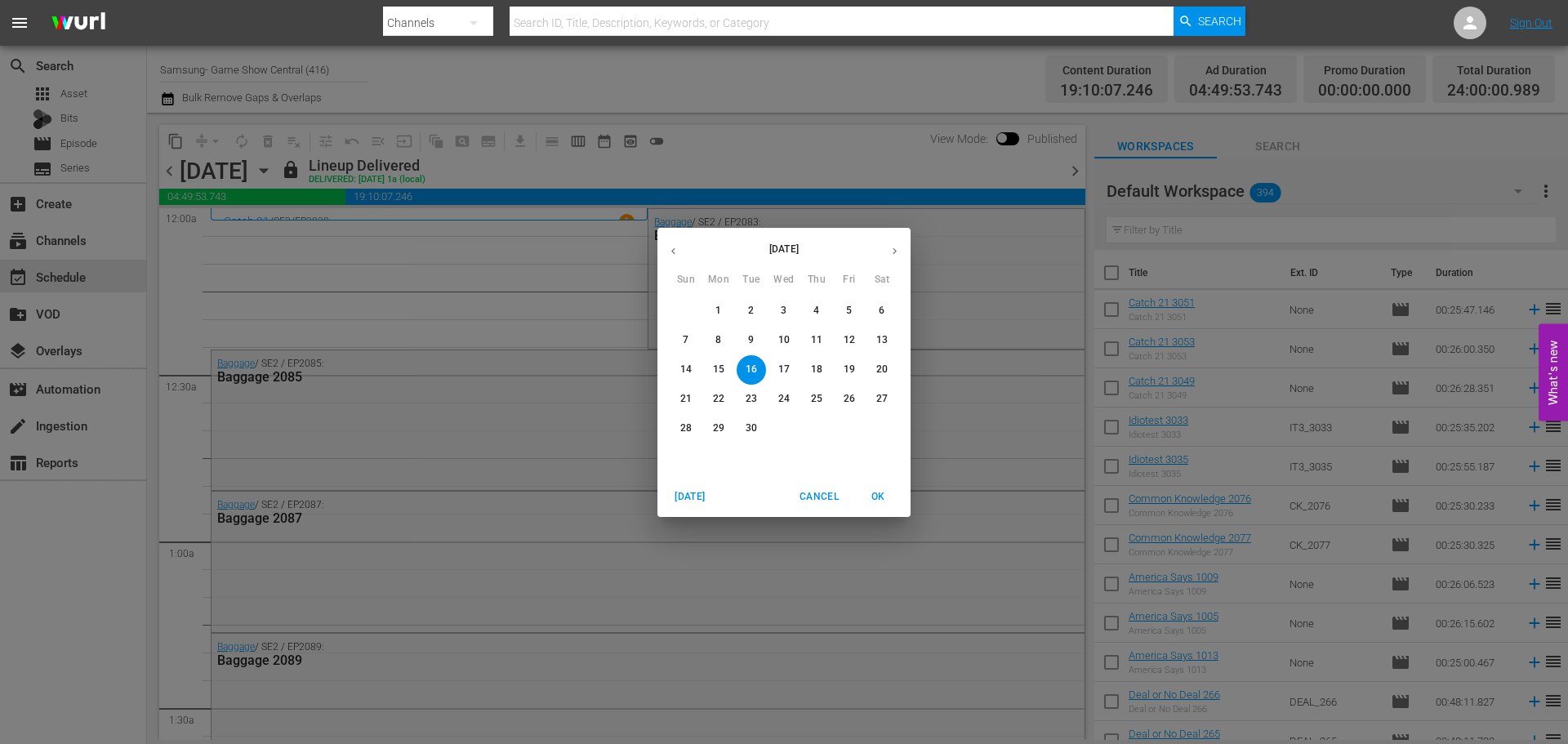
click at [812, 367] on p "18" at bounding box center [817, 369] width 12 height 14
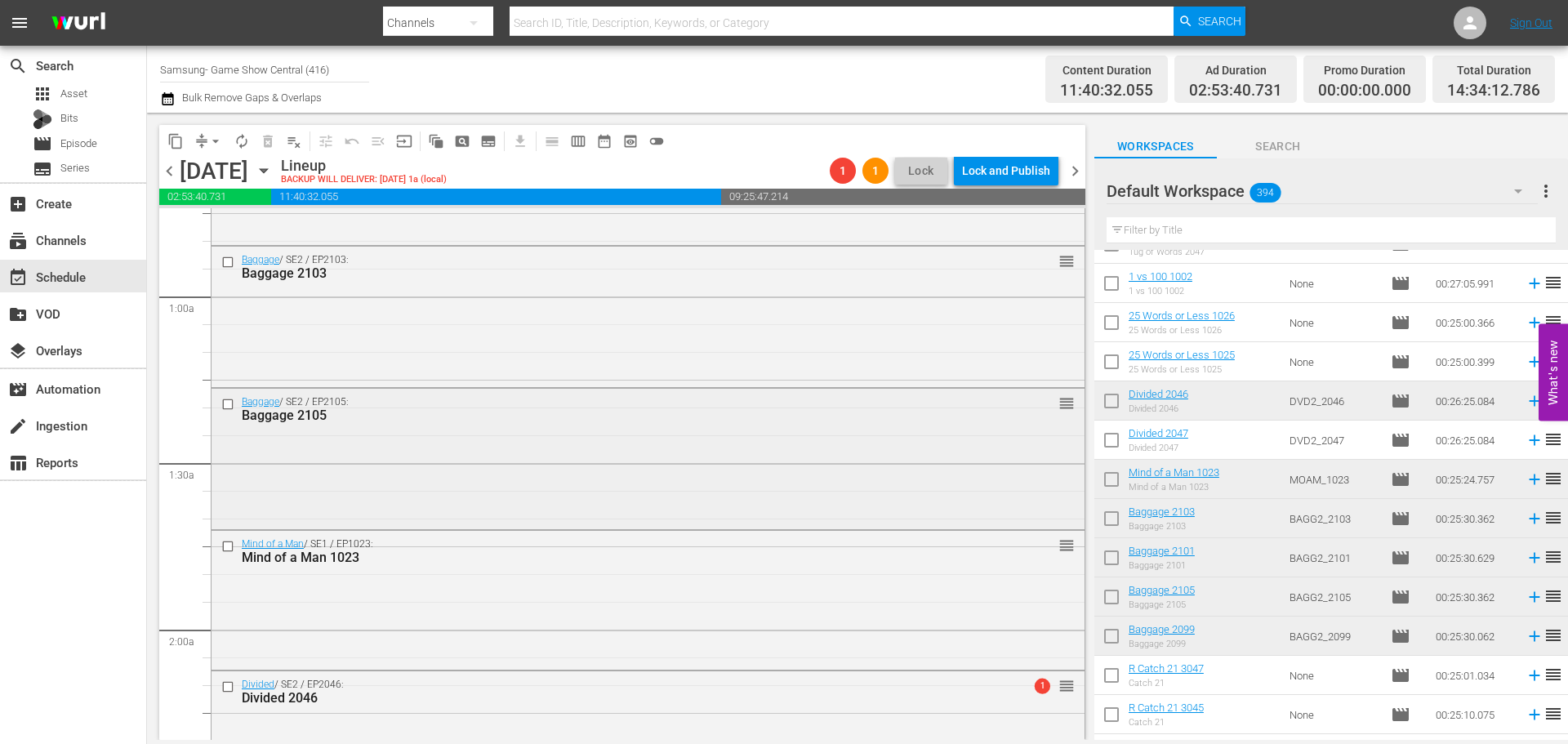
scroll to position [571, 0]
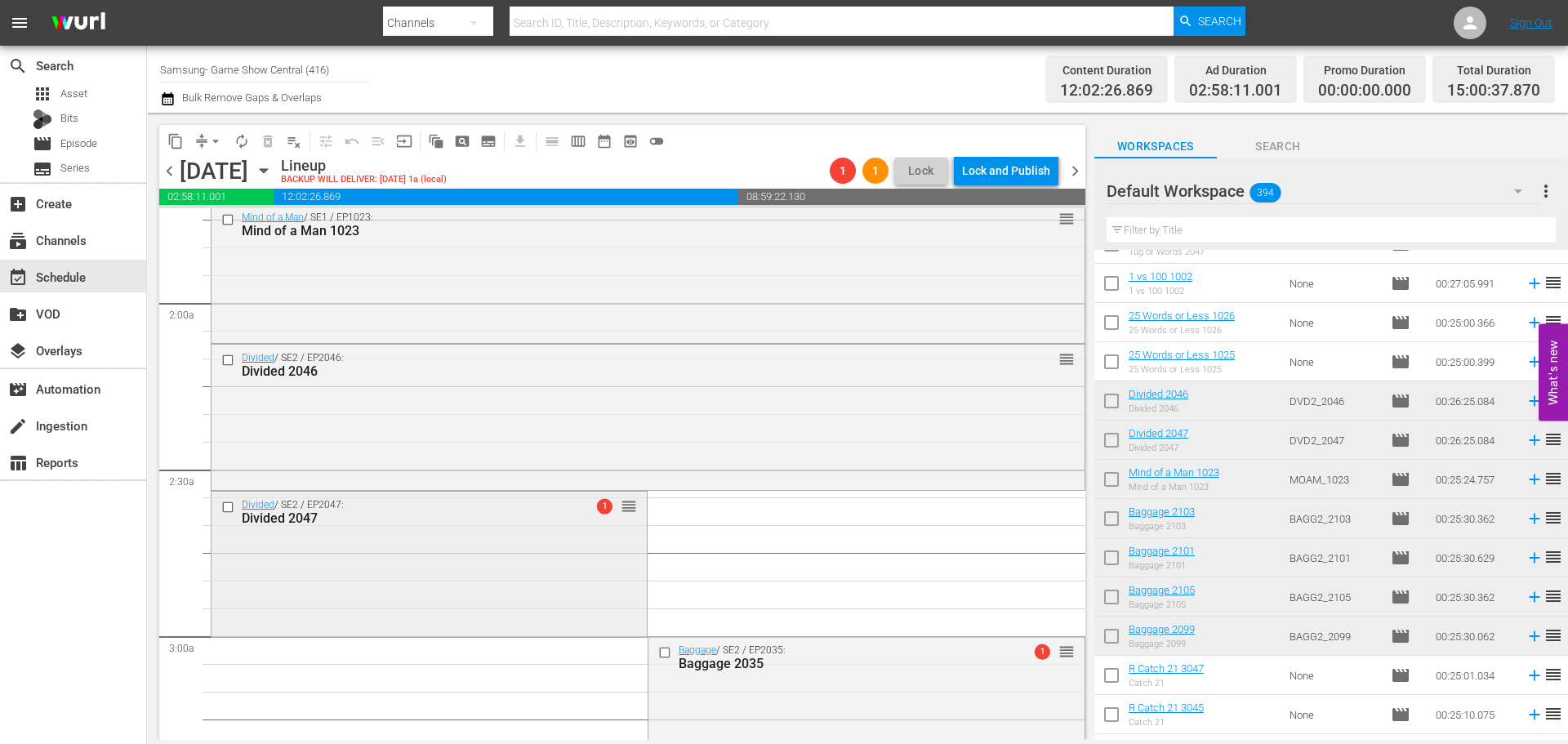
click at [503, 564] on div "Divided / SE2 / EP2047: Divided 2047 1 reorder" at bounding box center [429, 562] width 435 height 142
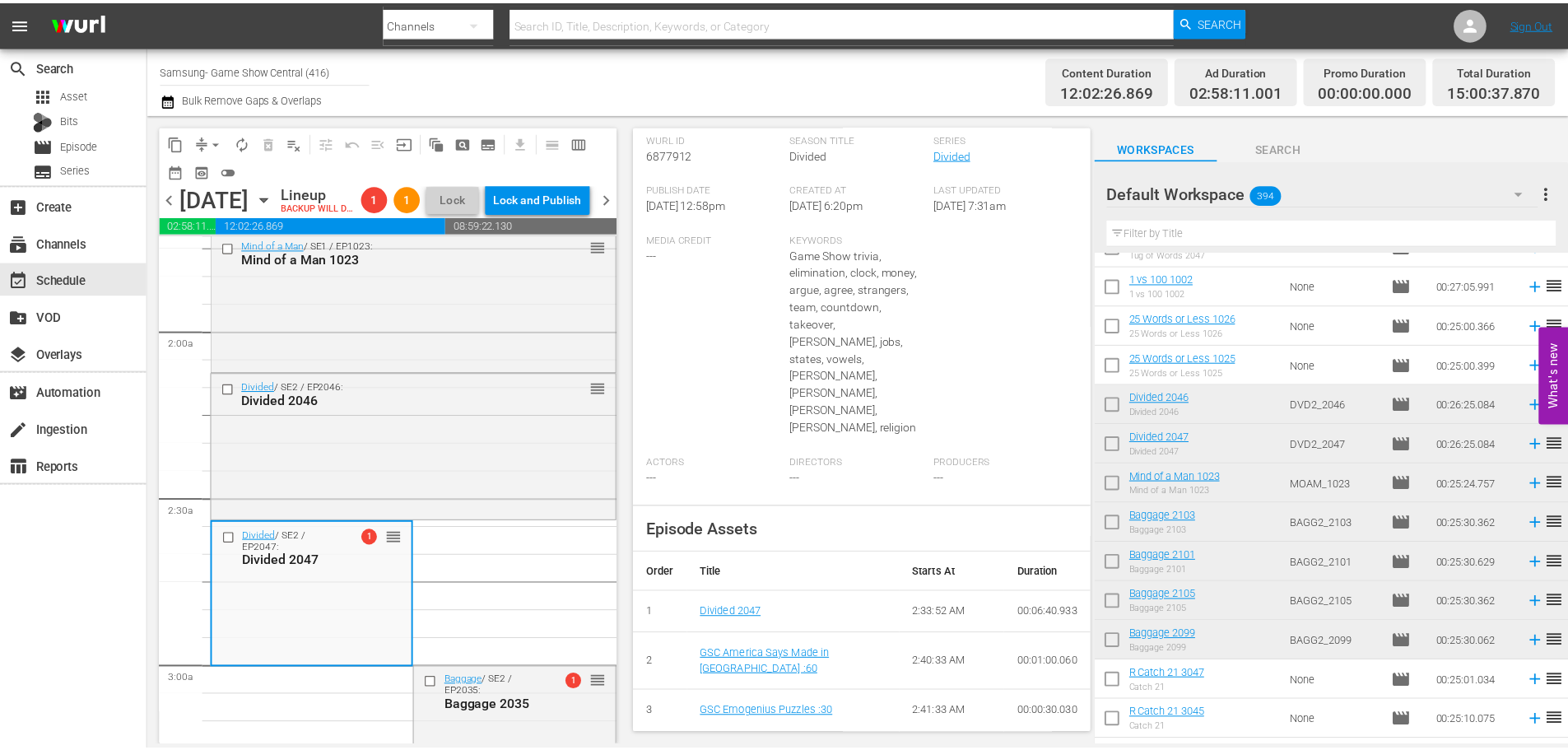
scroll to position [0, 0]
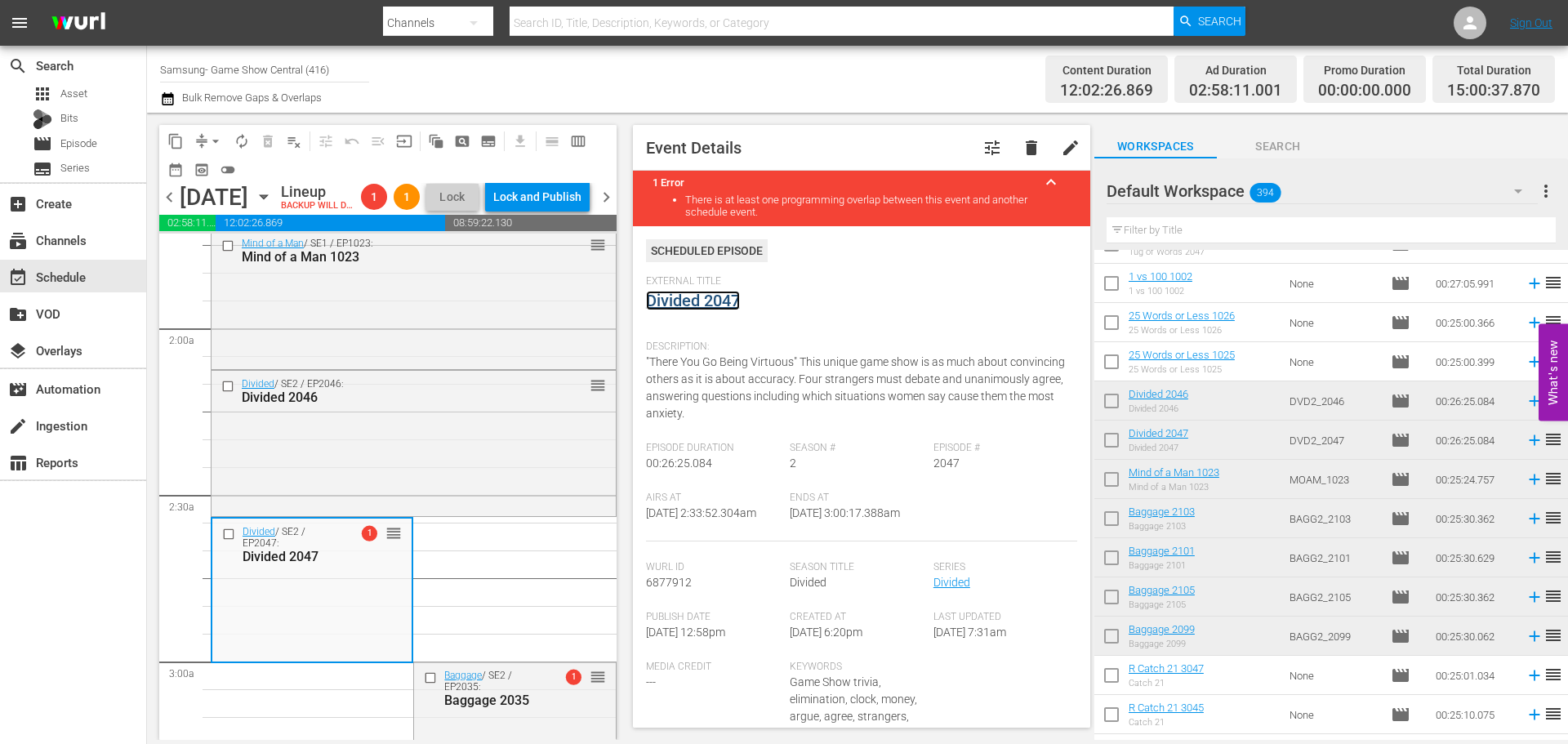
click at [682, 309] on link "Divided 2047" at bounding box center [692, 301] width 94 height 20
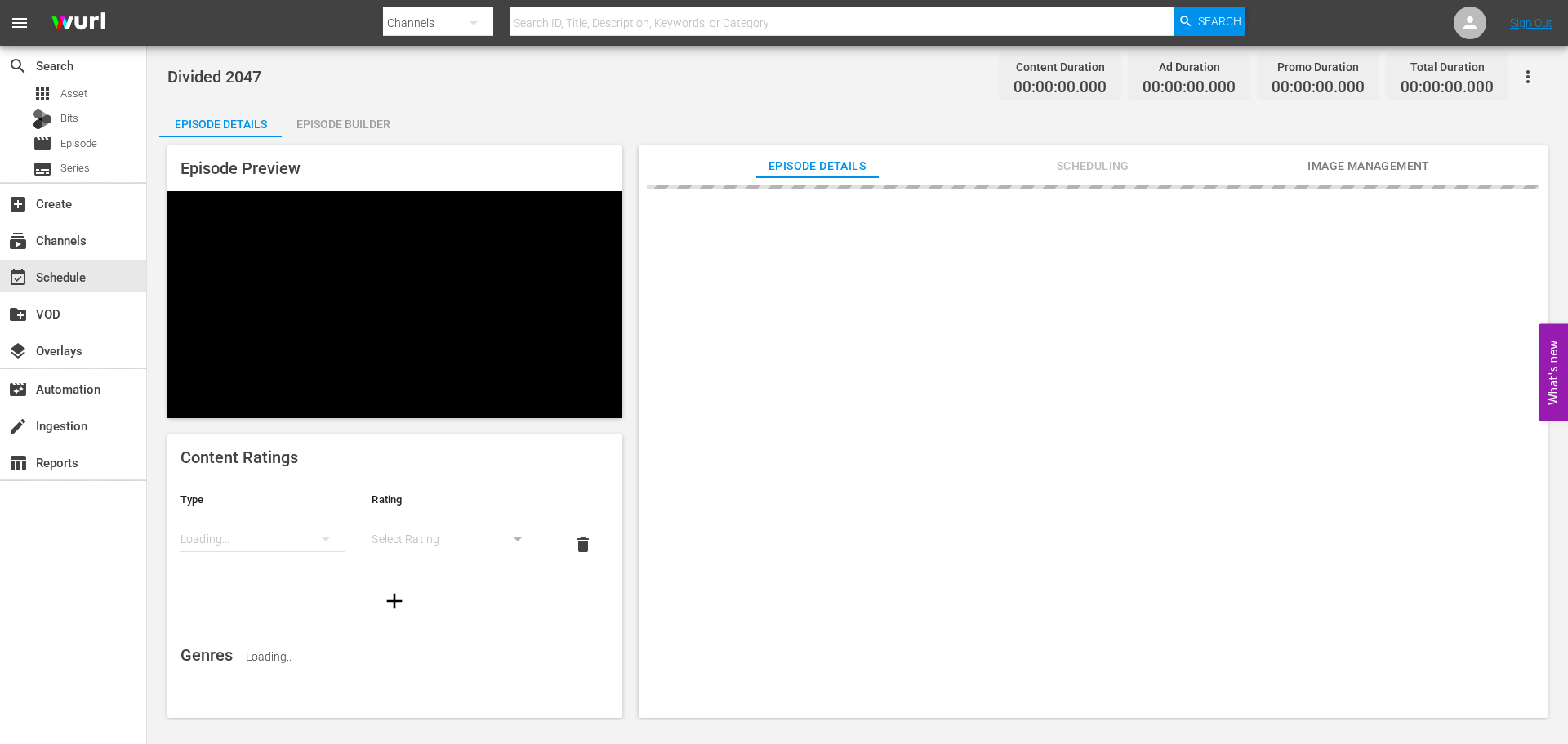
click at [349, 120] on div "Episode Builder" at bounding box center [342, 124] width 123 height 39
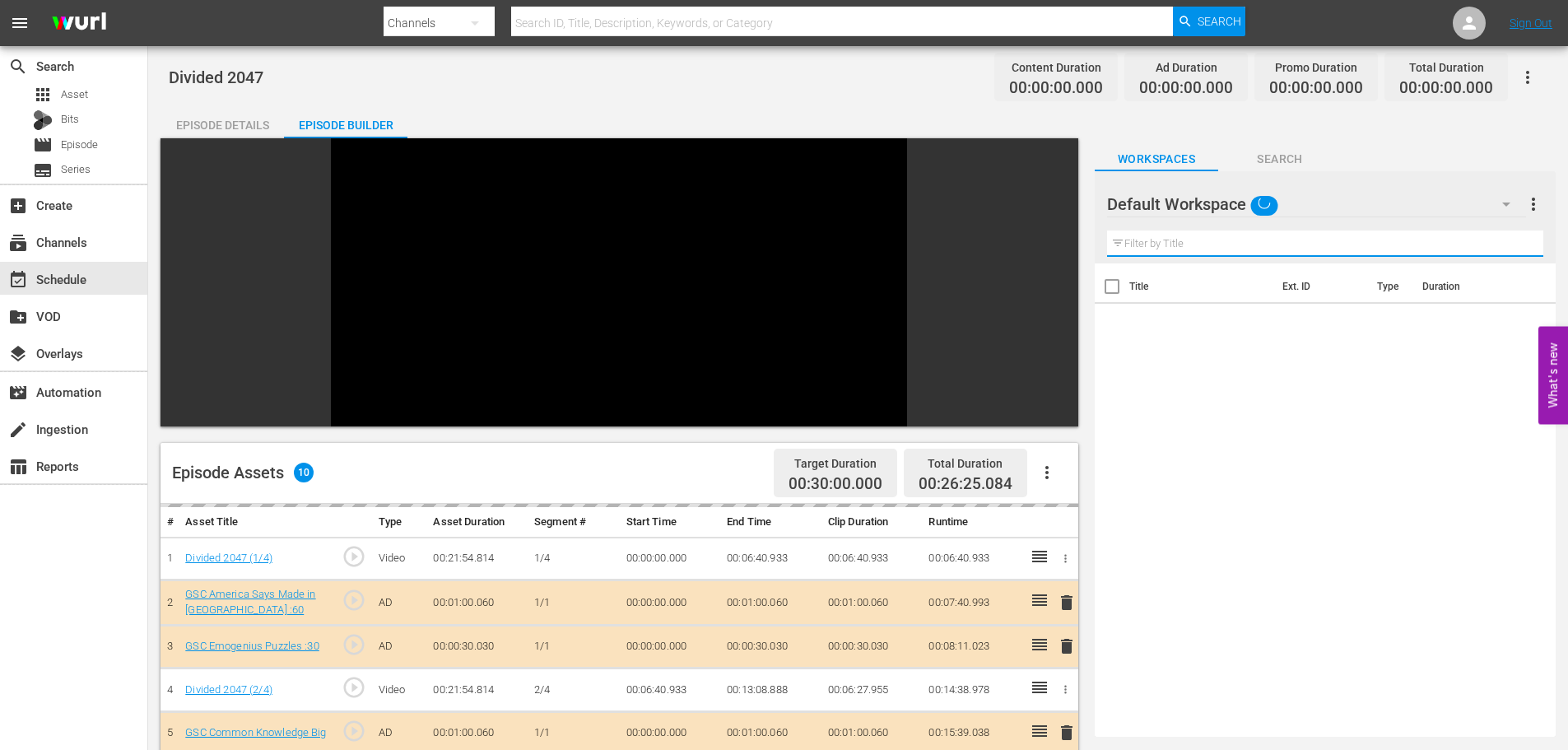
drag, startPoint x: 1249, startPoint y: 247, endPoint x: 1199, endPoint y: 206, distance: 64.7
click at [1248, 248] on input "text" at bounding box center [1325, 244] width 436 height 27
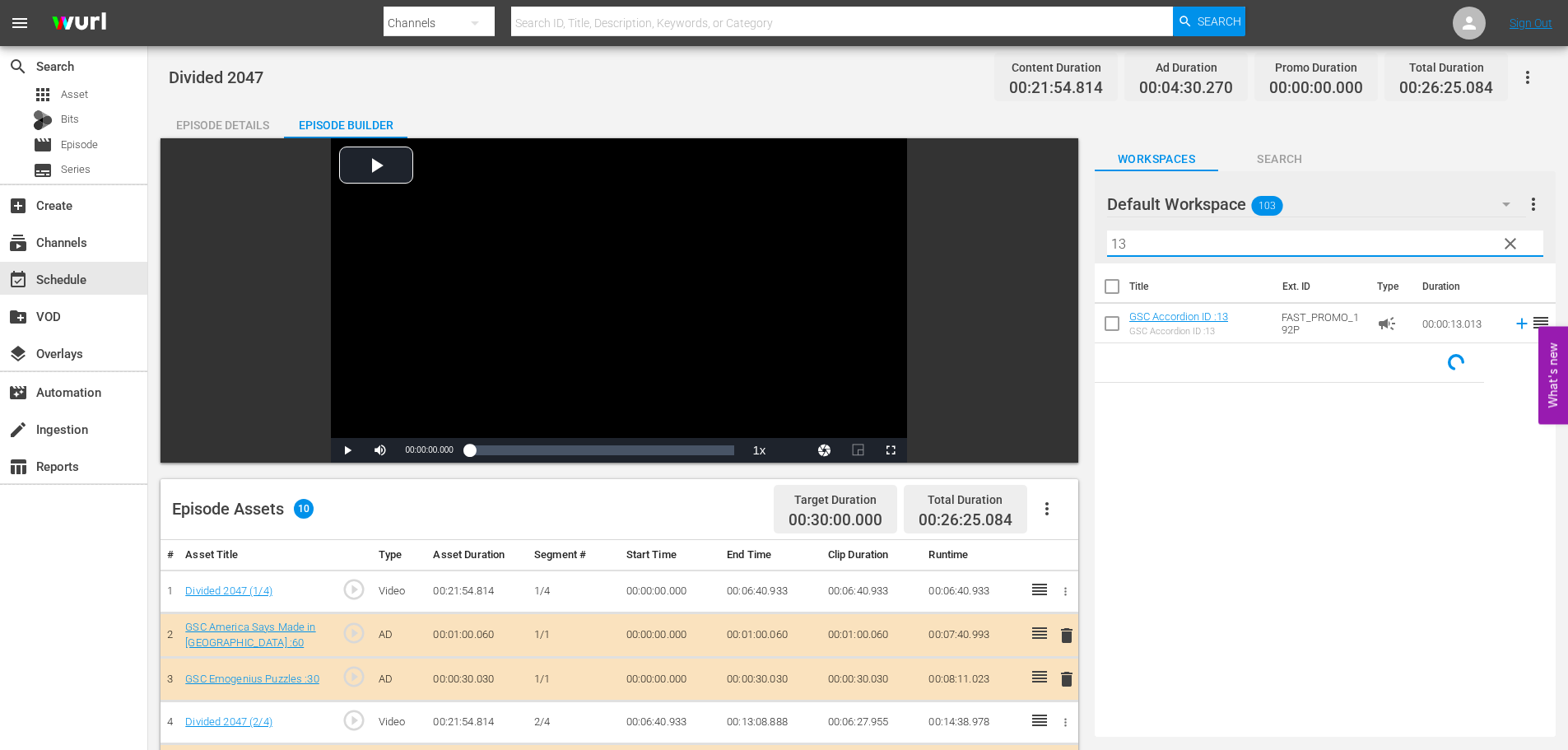
scroll to position [429, 0]
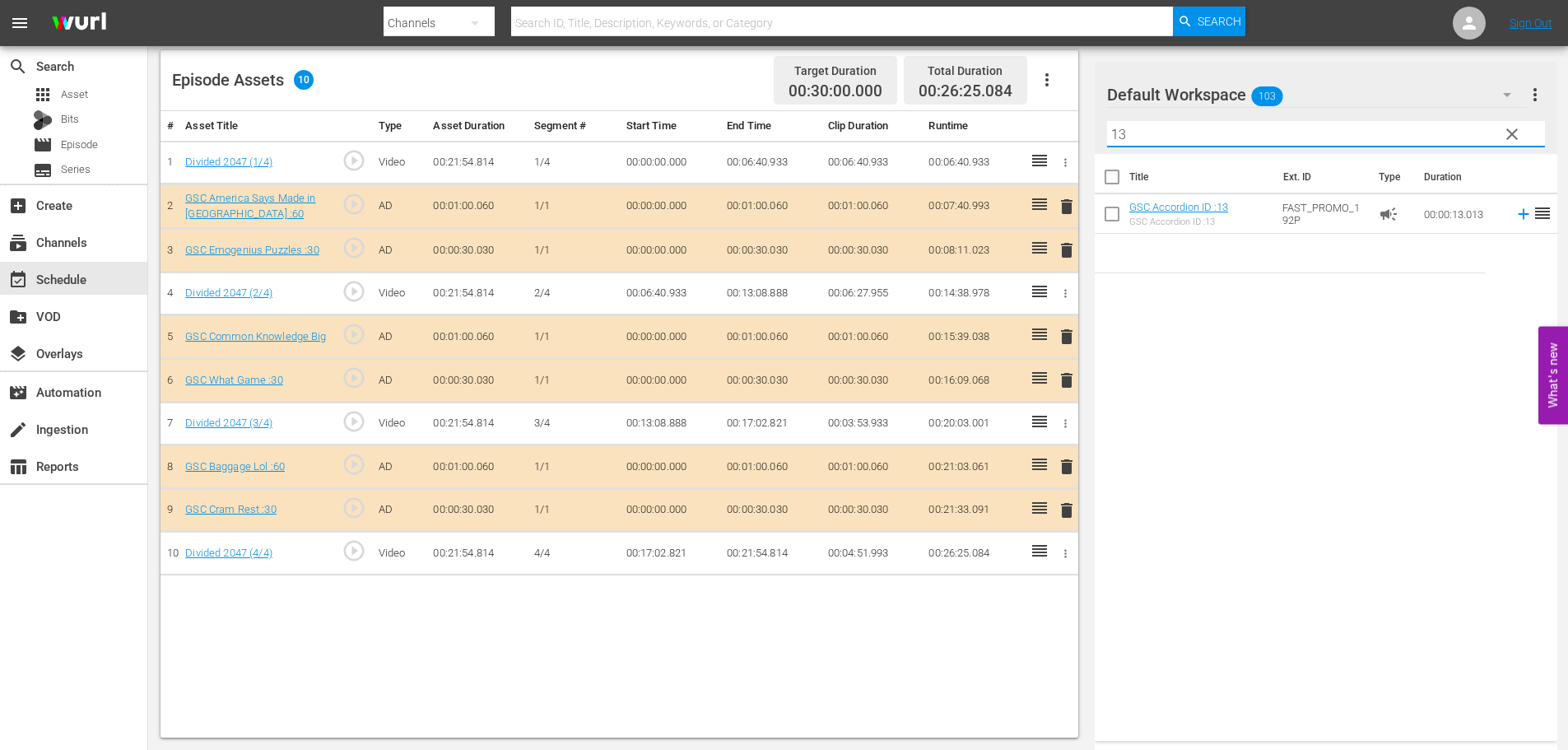
type input "13"
click at [1072, 509] on span "delete" at bounding box center [1066, 511] width 20 height 20
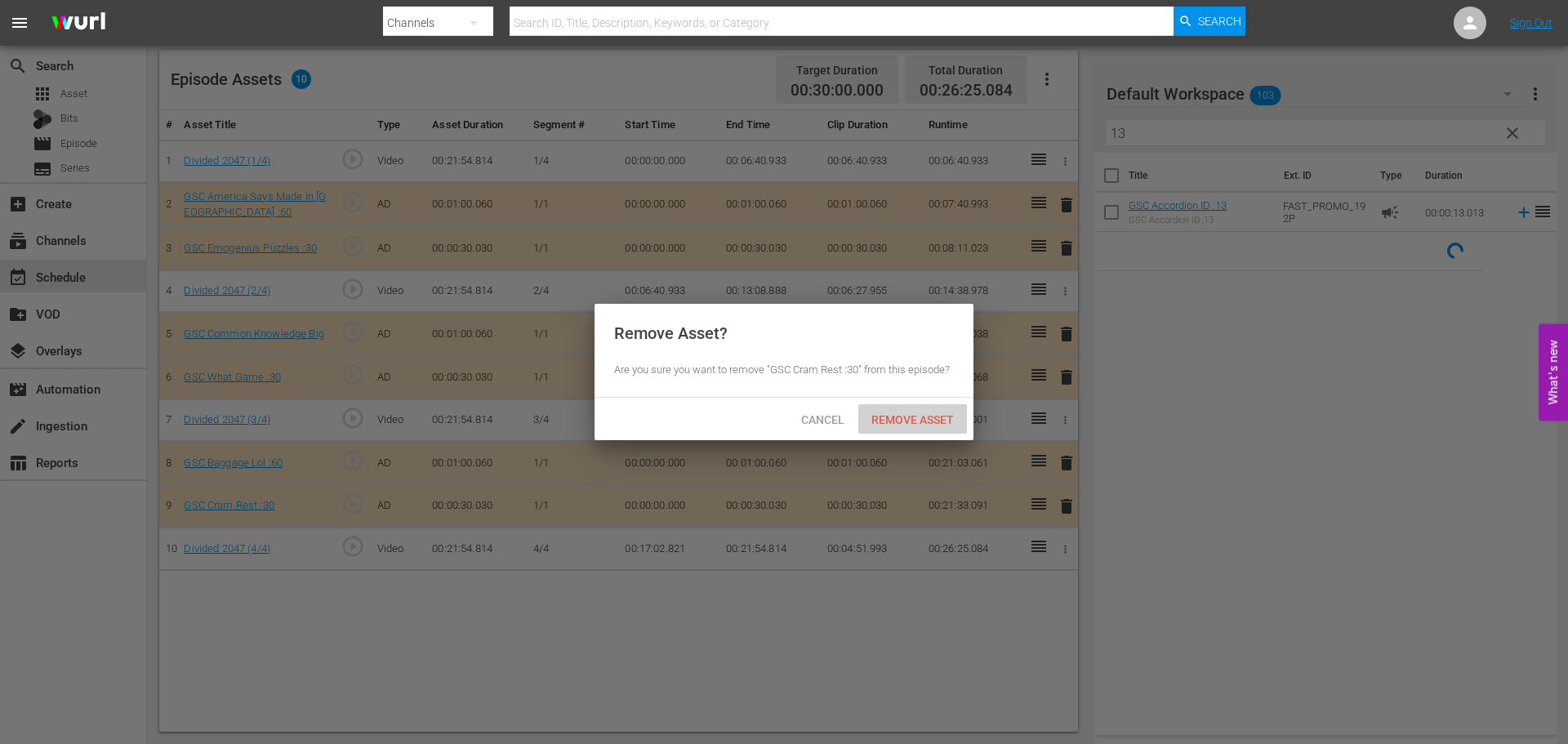
click at [942, 413] on span "Remove Asset" at bounding box center [913, 420] width 109 height 13
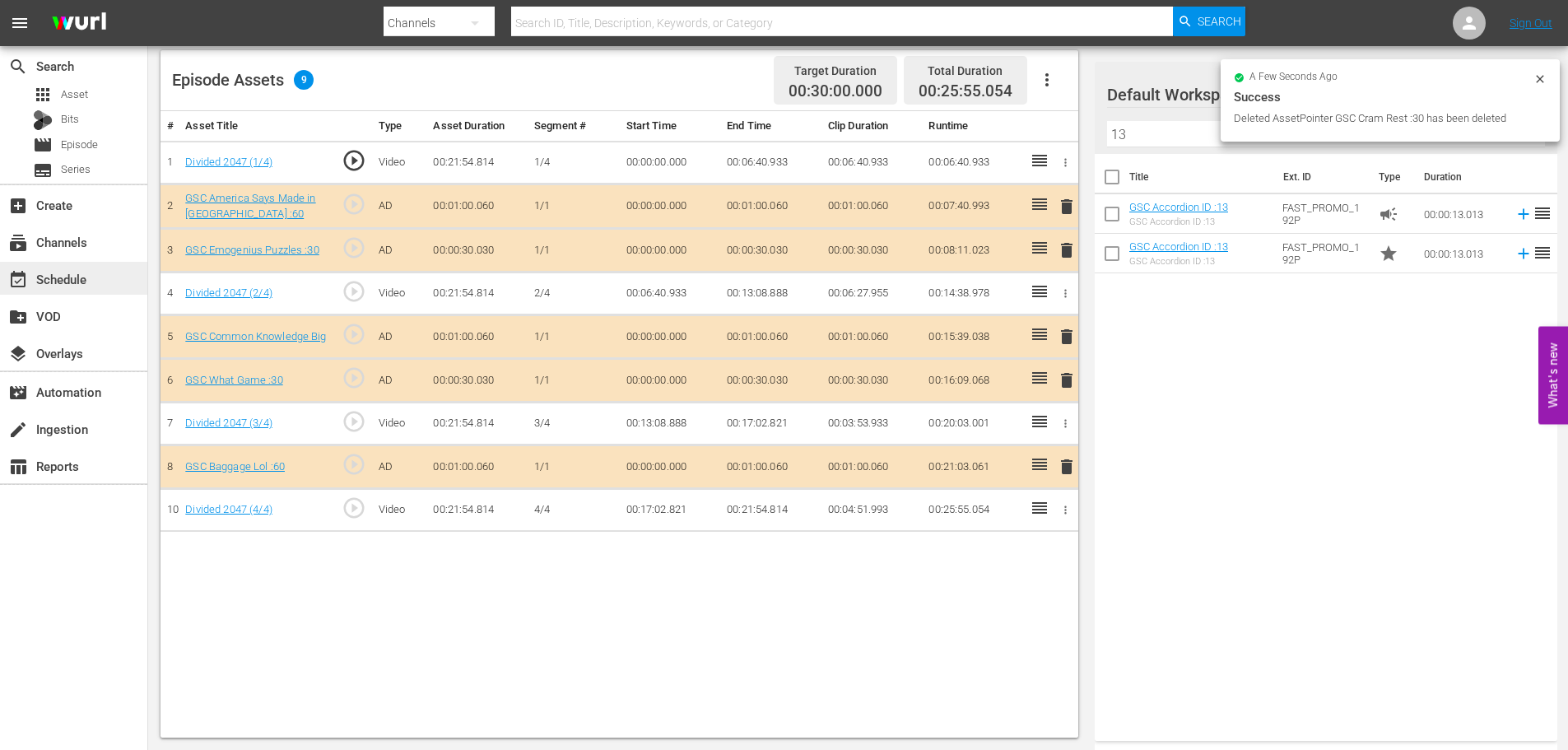
click at [70, 284] on div "event_available Schedule" at bounding box center [46, 277] width 92 height 15
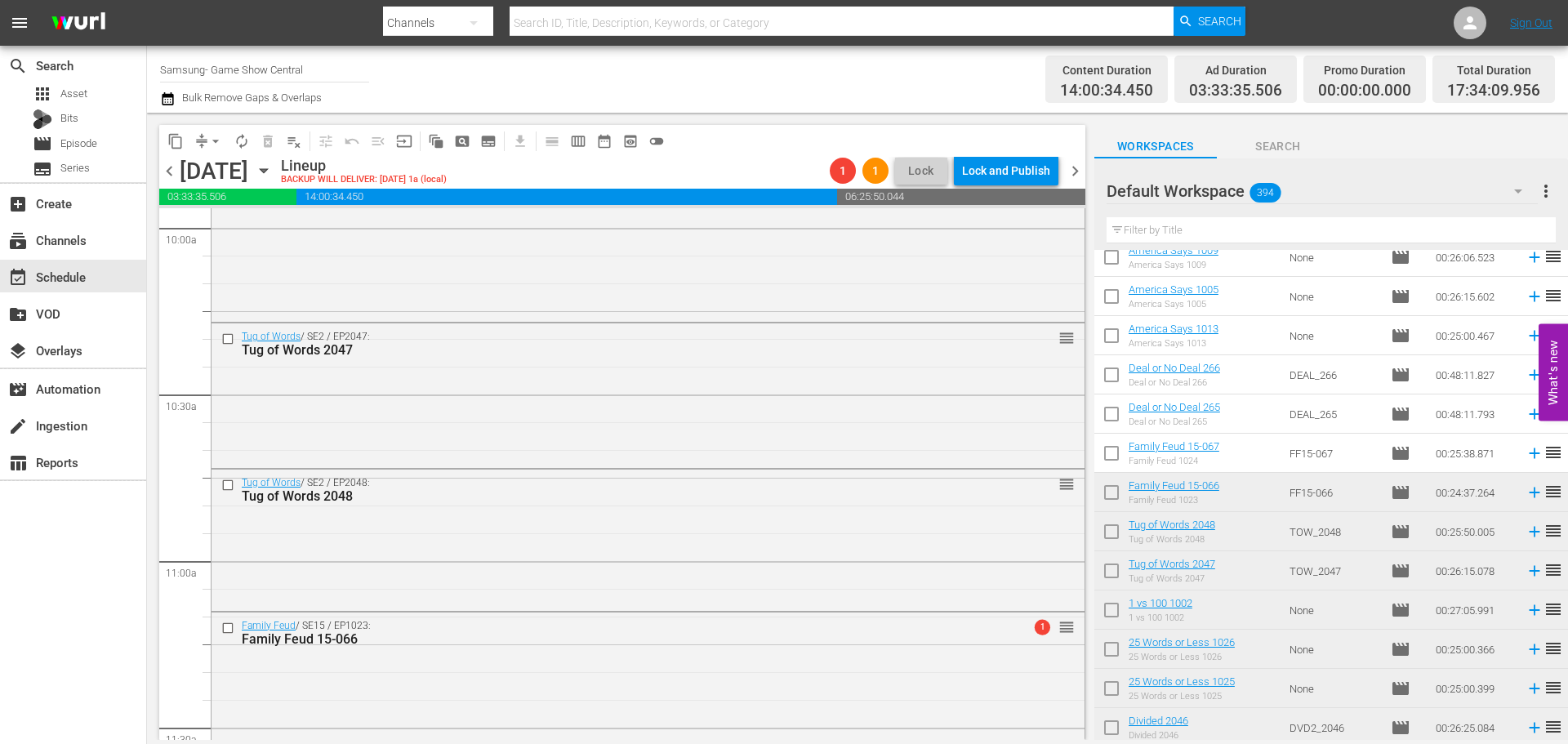
scroll to position [3494, 0]
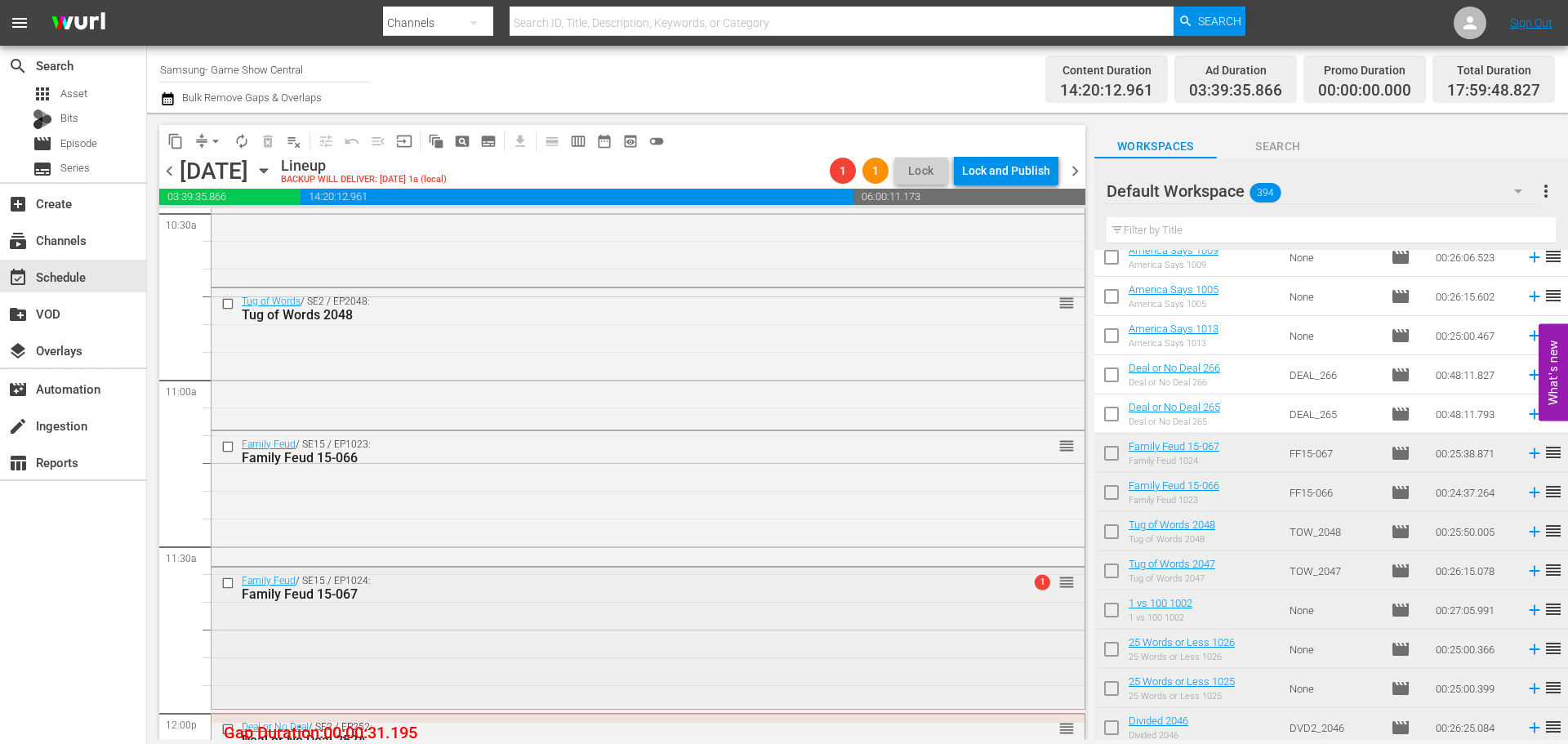
click at [719, 618] on div "Family Feud / SE15 / EP1024: Family Feud 15-067 1 reorder" at bounding box center [648, 636] width 873 height 137
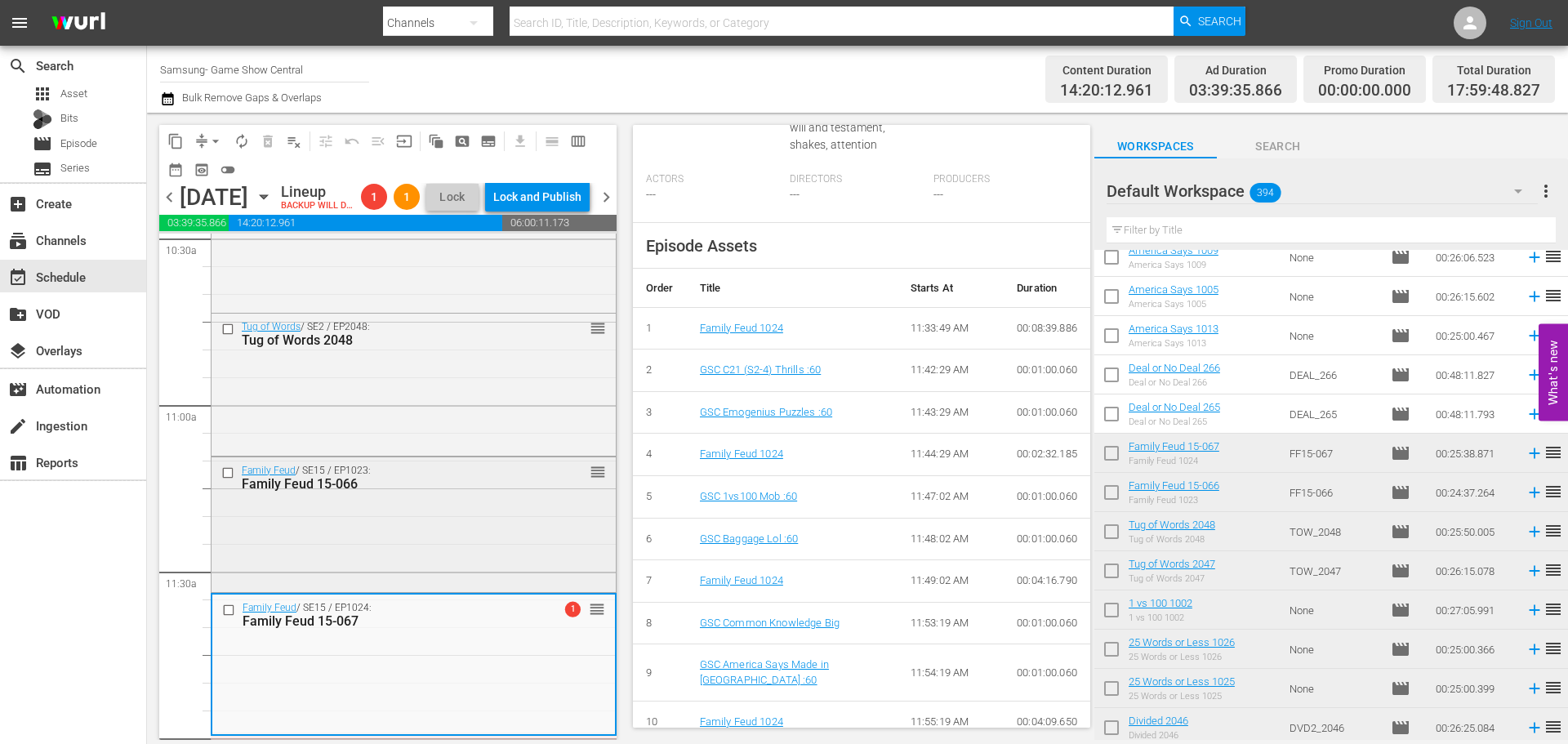
scroll to position [190, 0]
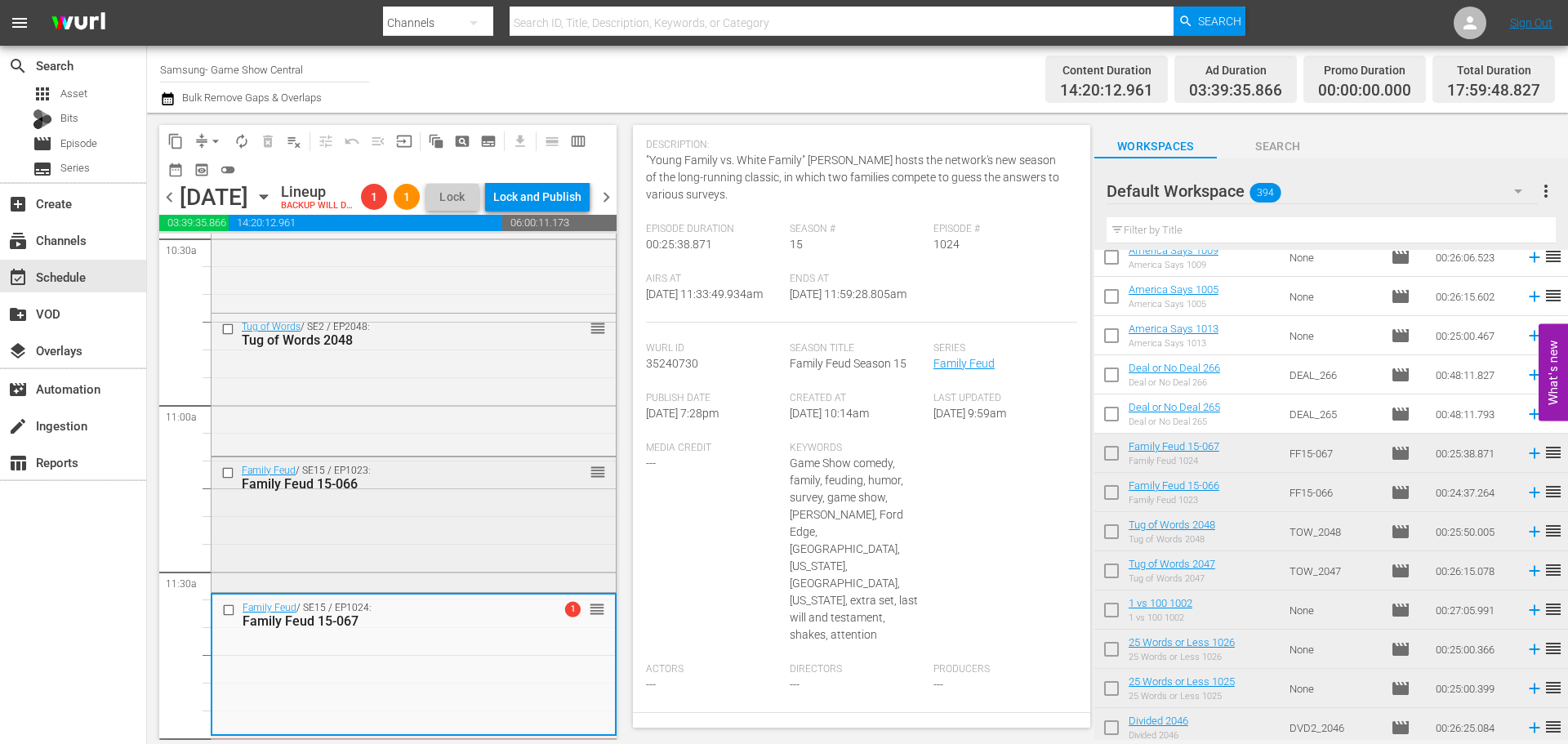
click at [400, 552] on div "Family Feud / SE15 / EP1023: Family Feud 15-066 reorder" at bounding box center [413, 522] width 404 height 132
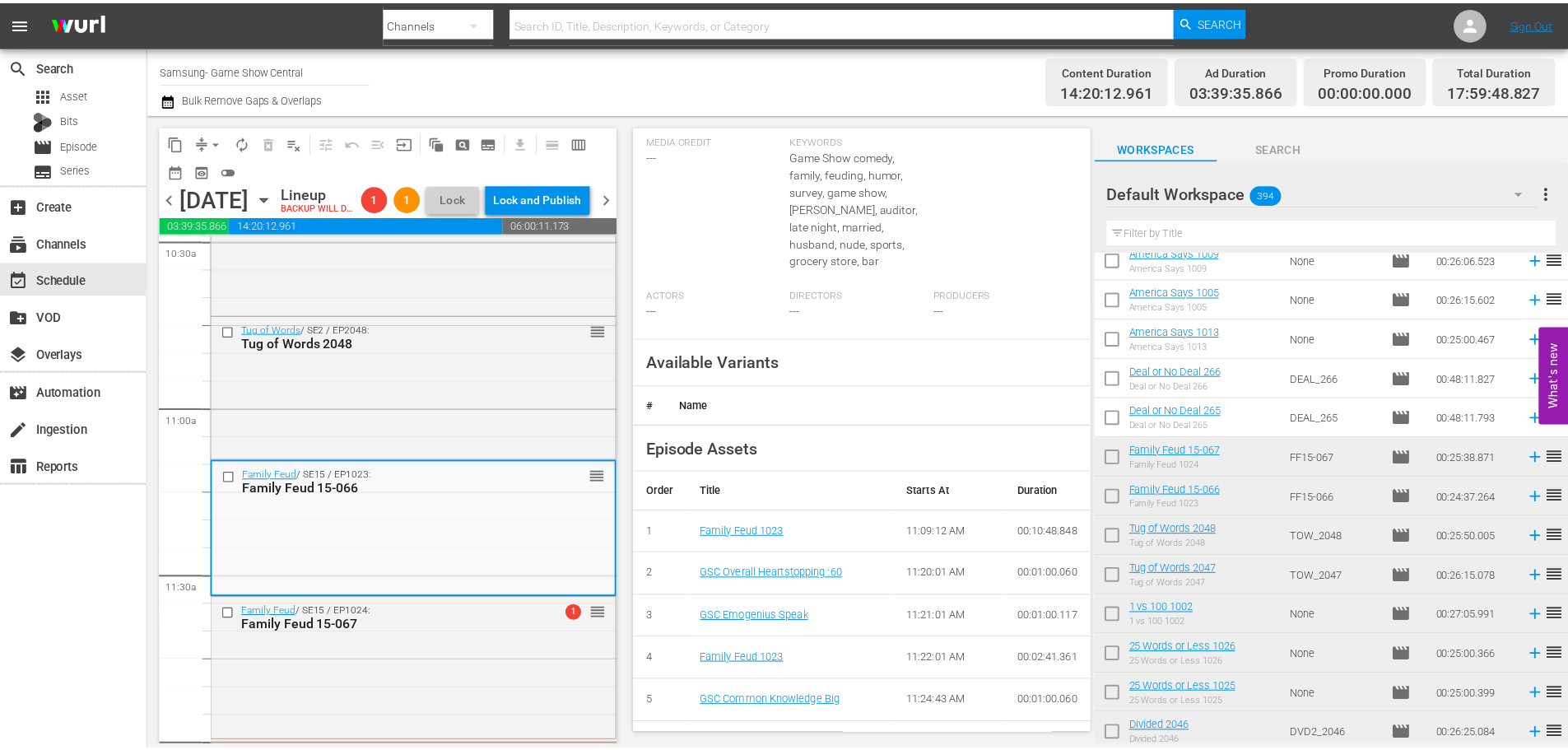
scroll to position [45, 0]
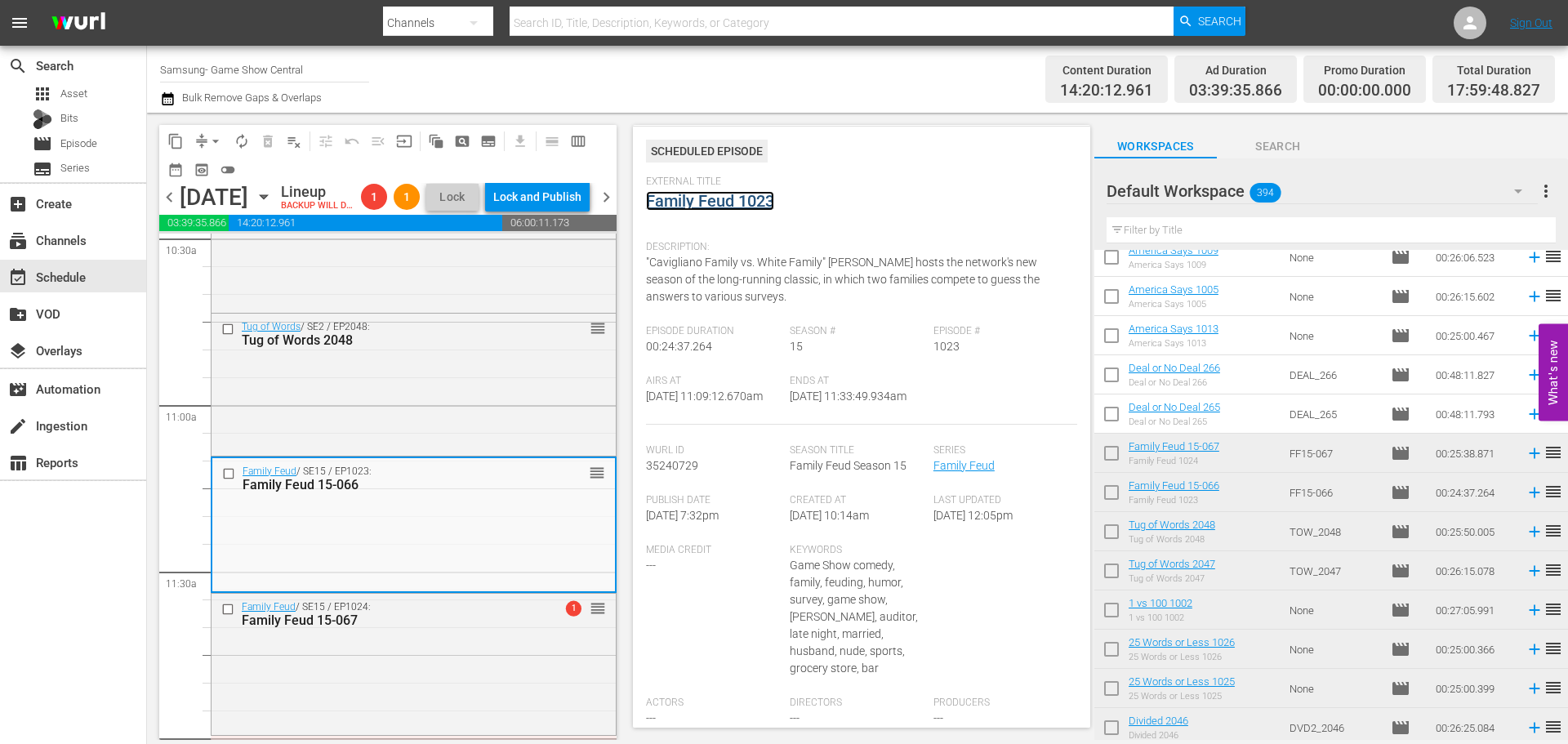
click at [700, 194] on link "Family Feud 1023" at bounding box center [710, 201] width 128 height 20
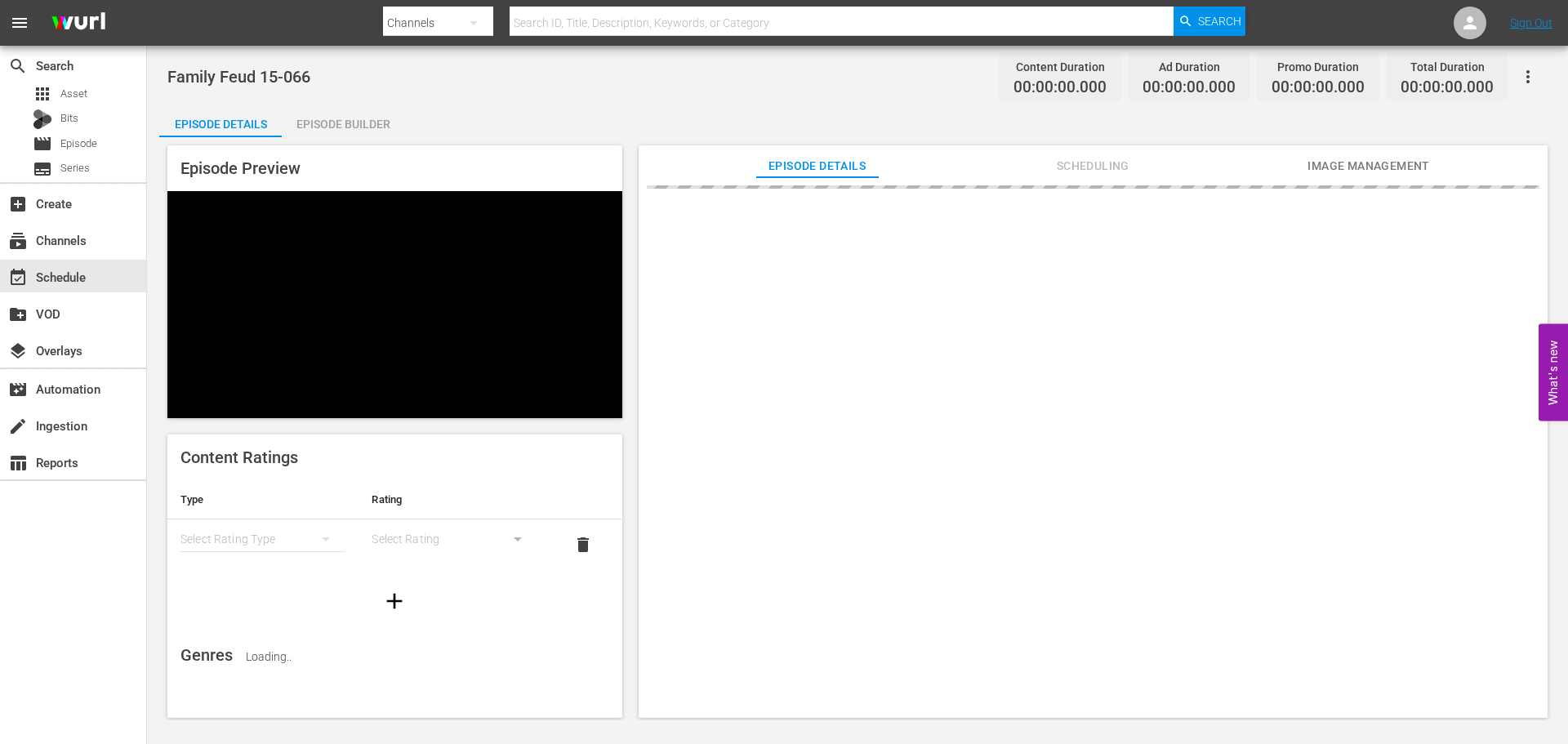
click at [384, 123] on div "Episode Builder" at bounding box center [342, 124] width 123 height 39
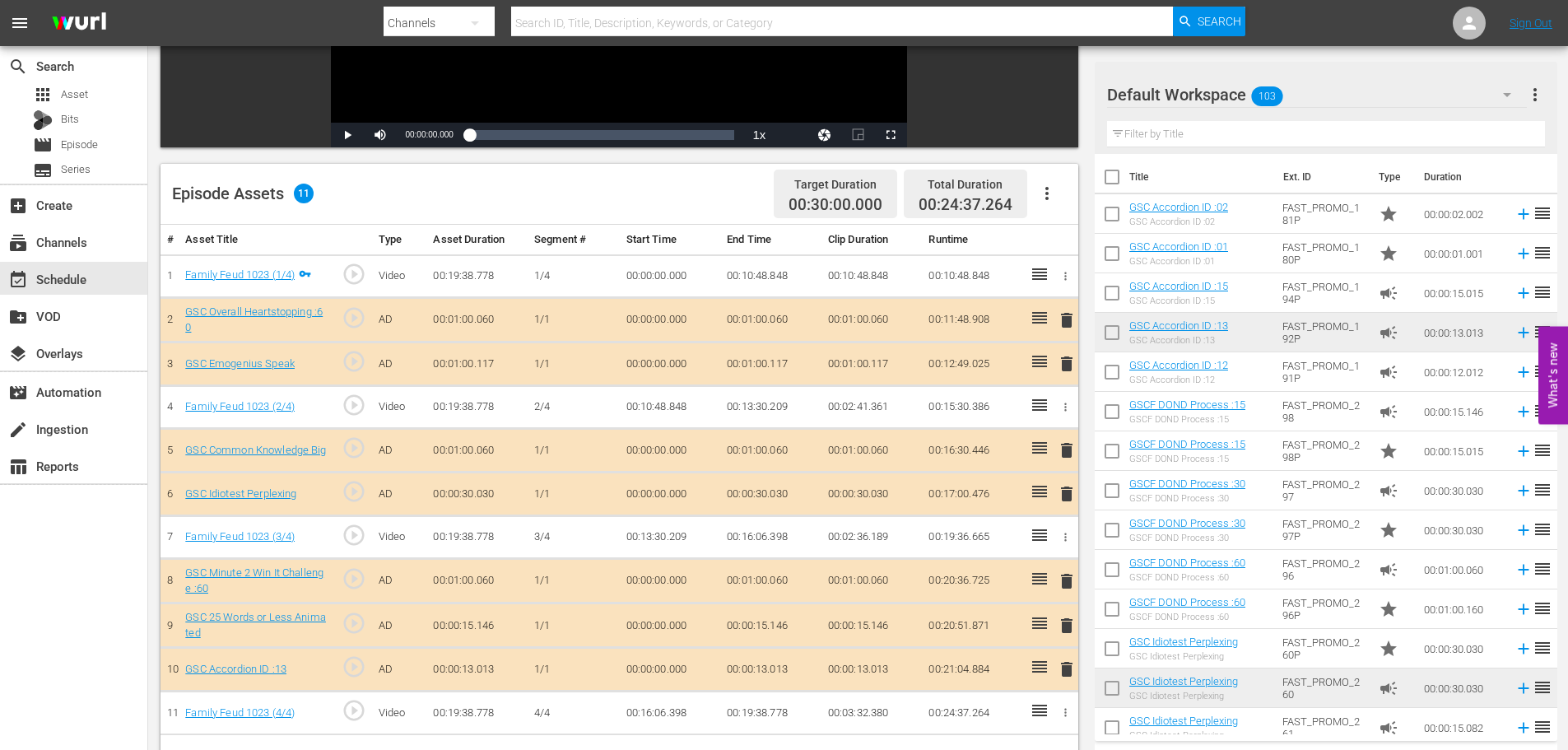
scroll to position [393, 0]
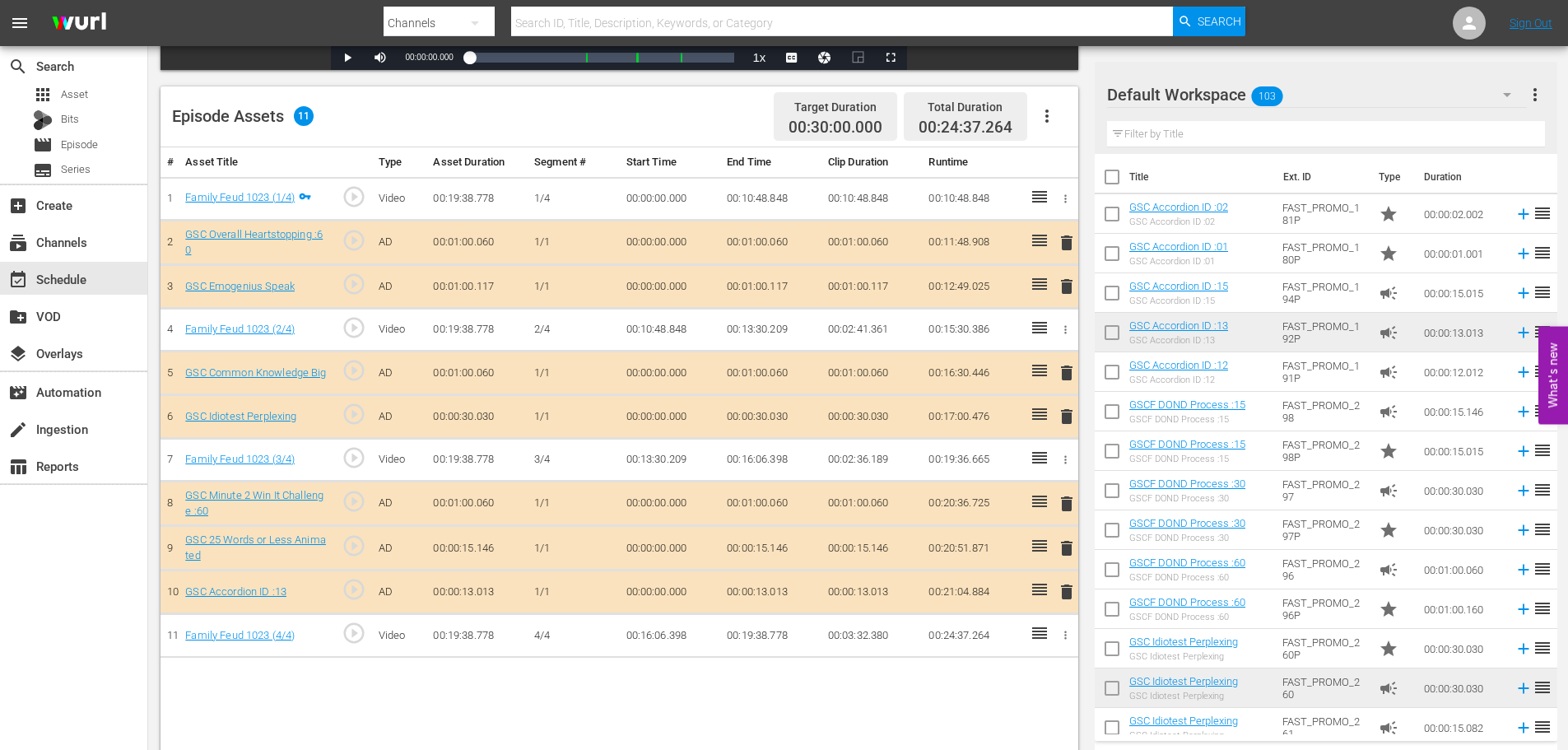
drag, startPoint x: 1064, startPoint y: 592, endPoint x: 1025, endPoint y: 509, distance: 91.7
click at [1065, 592] on span "delete" at bounding box center [1066, 592] width 20 height 20
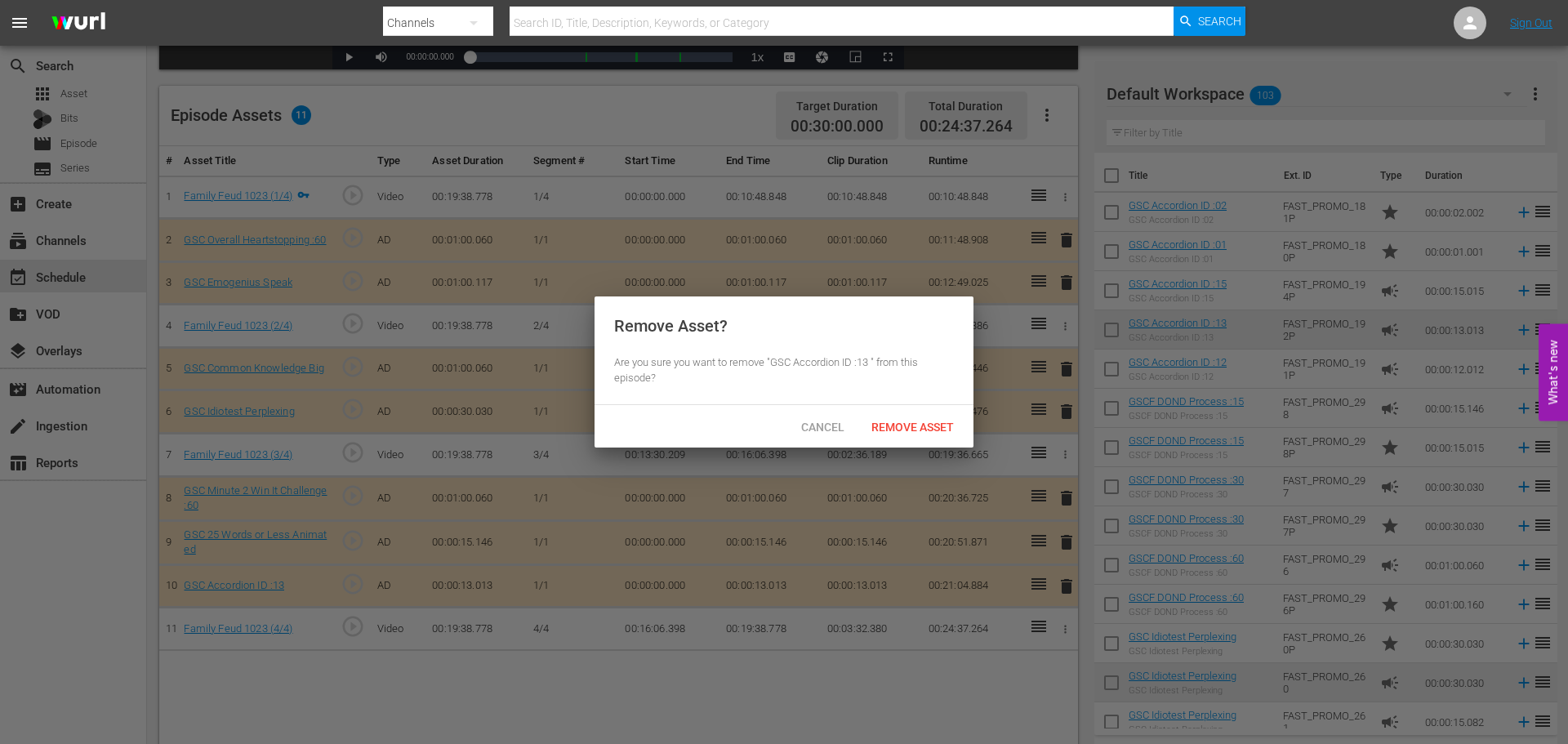
click at [923, 427] on span "Remove Asset" at bounding box center [913, 427] width 109 height 13
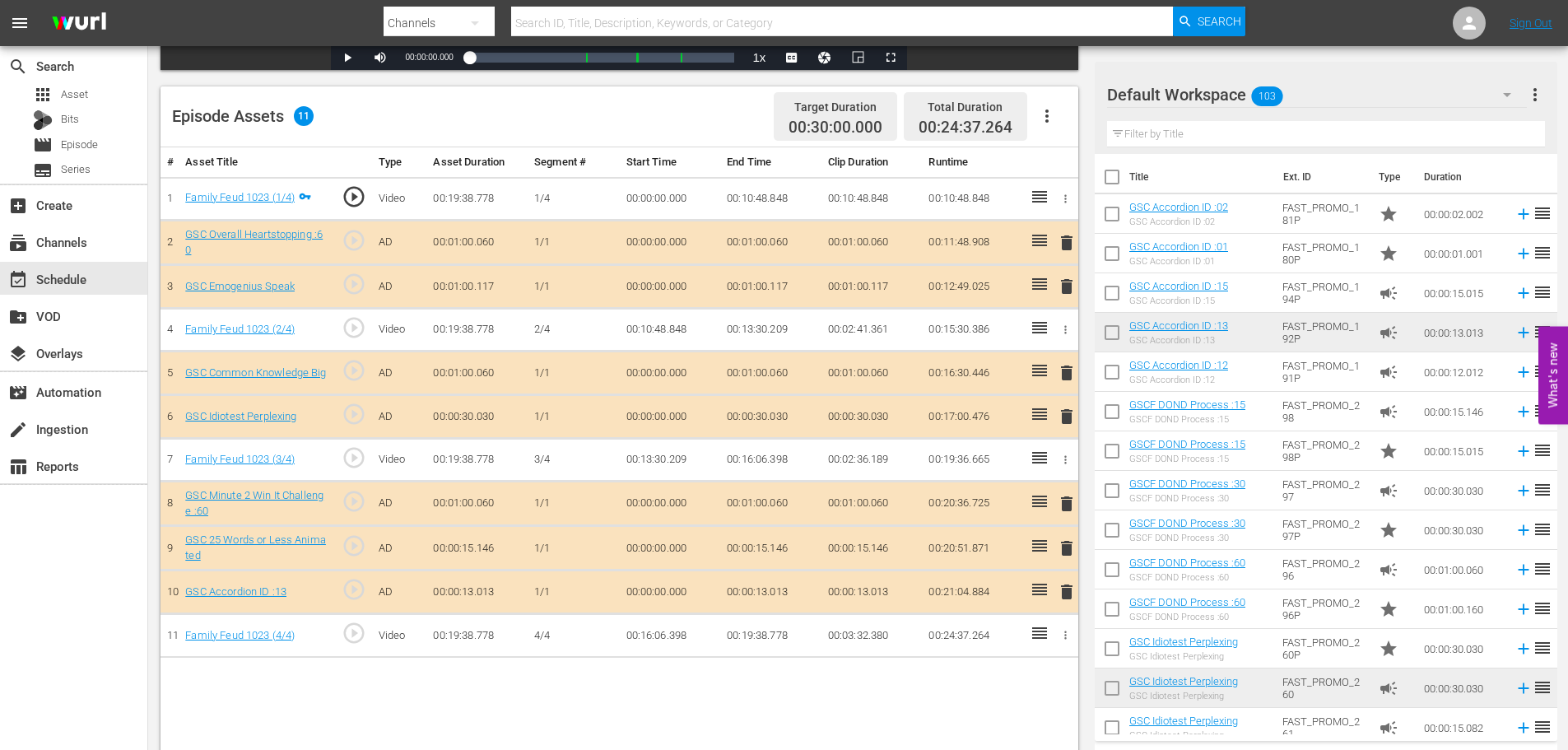
click at [1072, 546] on span "delete" at bounding box center [1066, 549] width 20 height 20
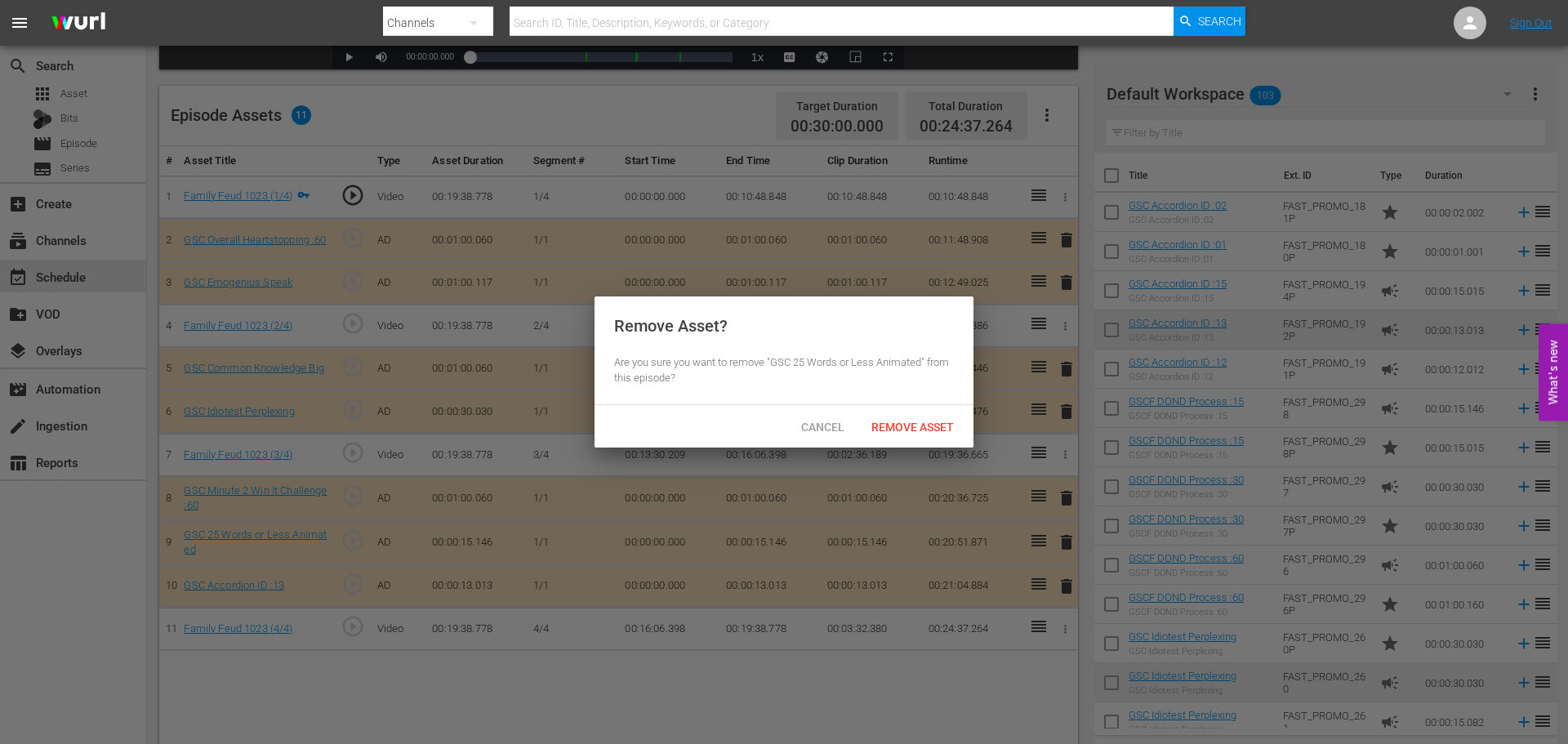
click at [879, 432] on div "Cancel Remove Asset" at bounding box center [783, 426] width 379 height 43
click at [888, 421] on span "Remove Asset" at bounding box center [913, 427] width 109 height 13
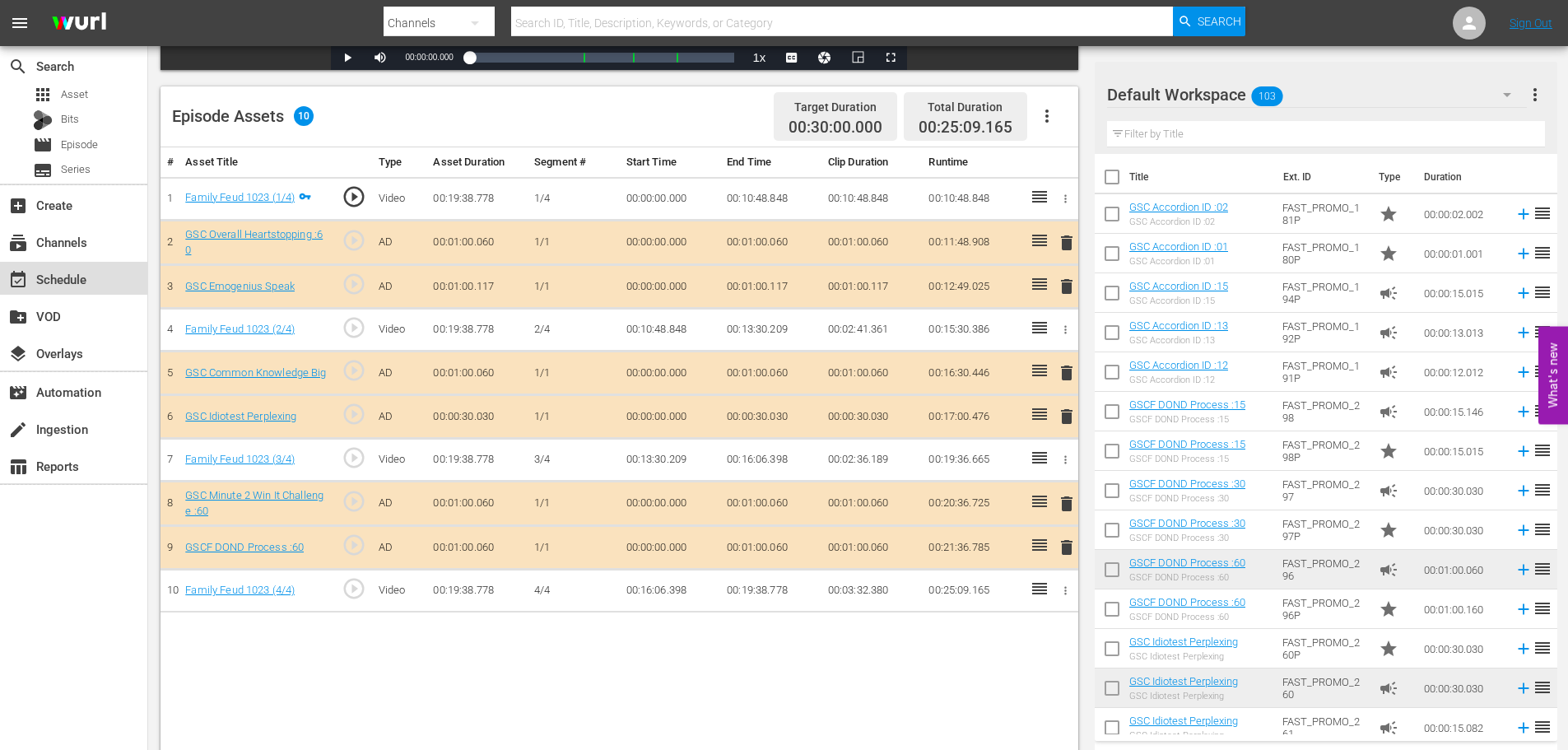
click at [68, 284] on div "event_available Schedule" at bounding box center [46, 277] width 92 height 15
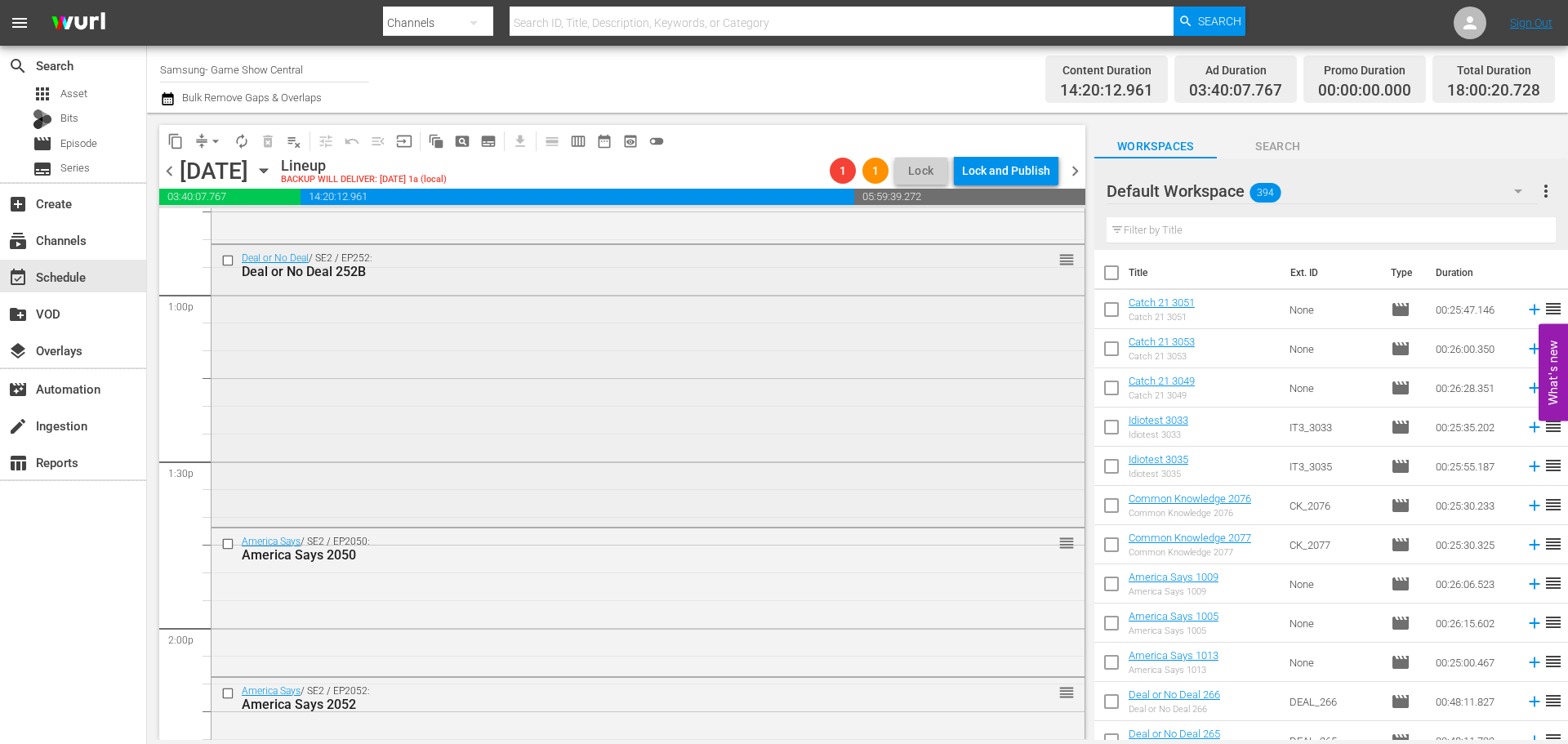
scroll to position [4000, 0]
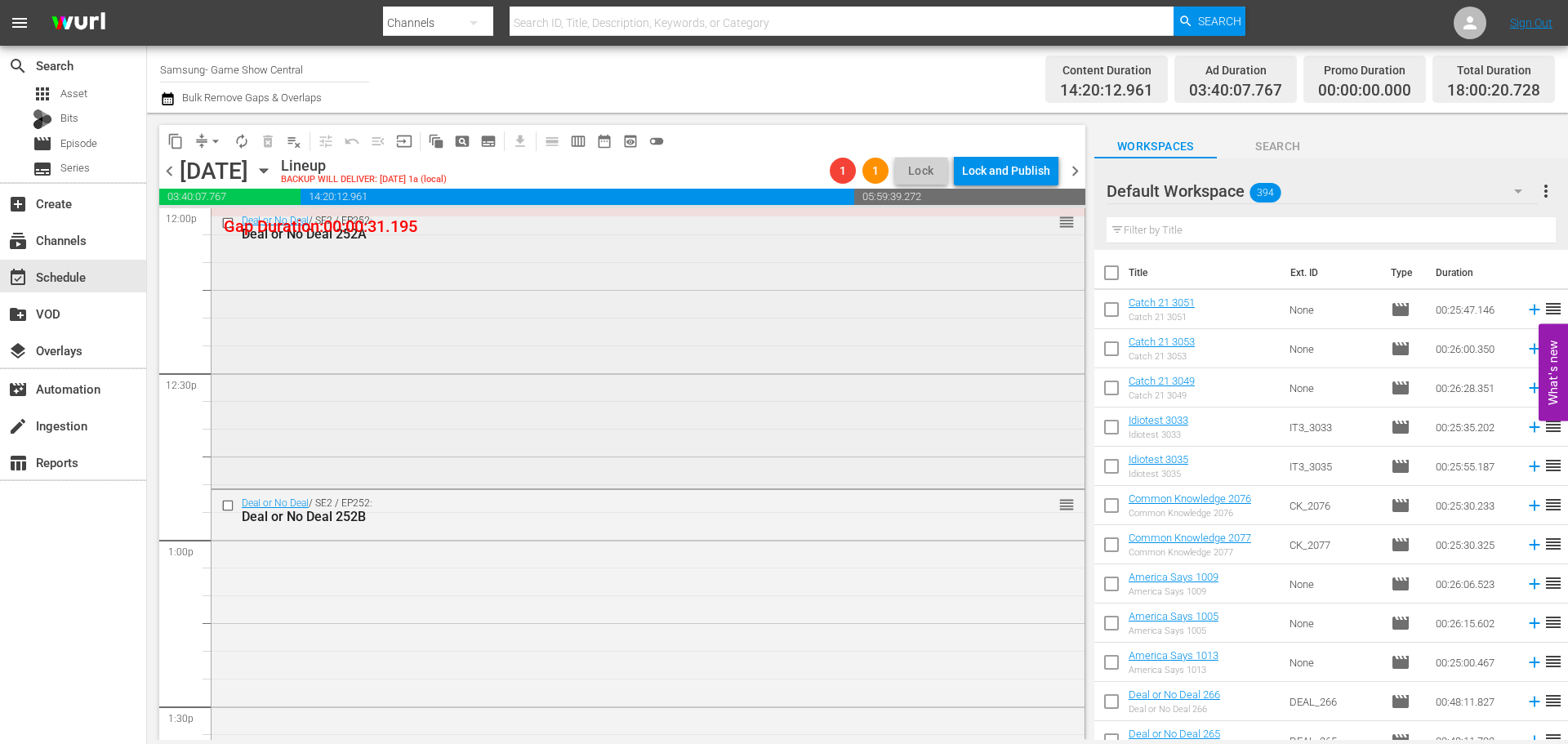
click at [453, 409] on div "Deal or No Deal / SE2 / EP252: Deal or No Deal 252A reorder" at bounding box center [648, 346] width 873 height 279
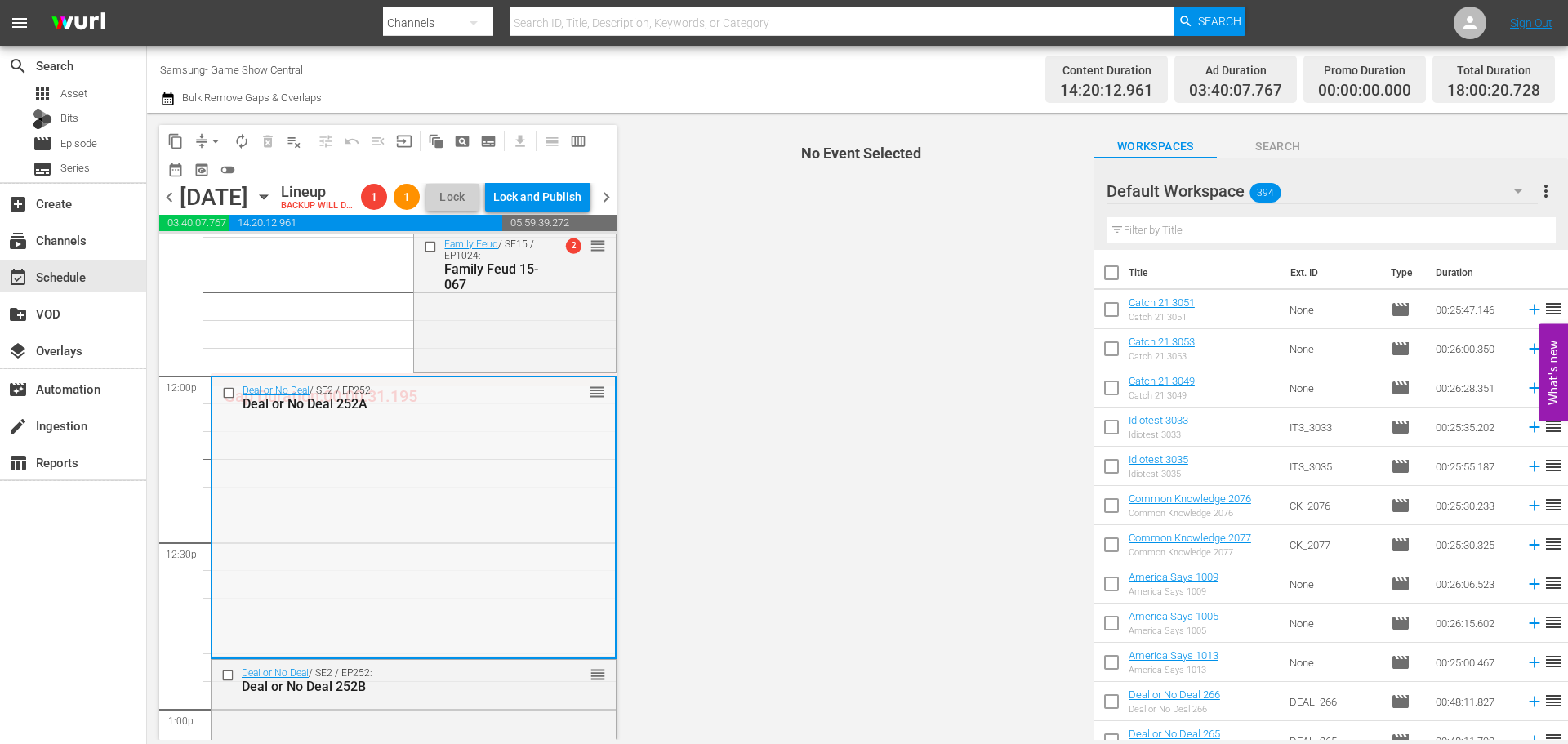
scroll to position [3837, 0]
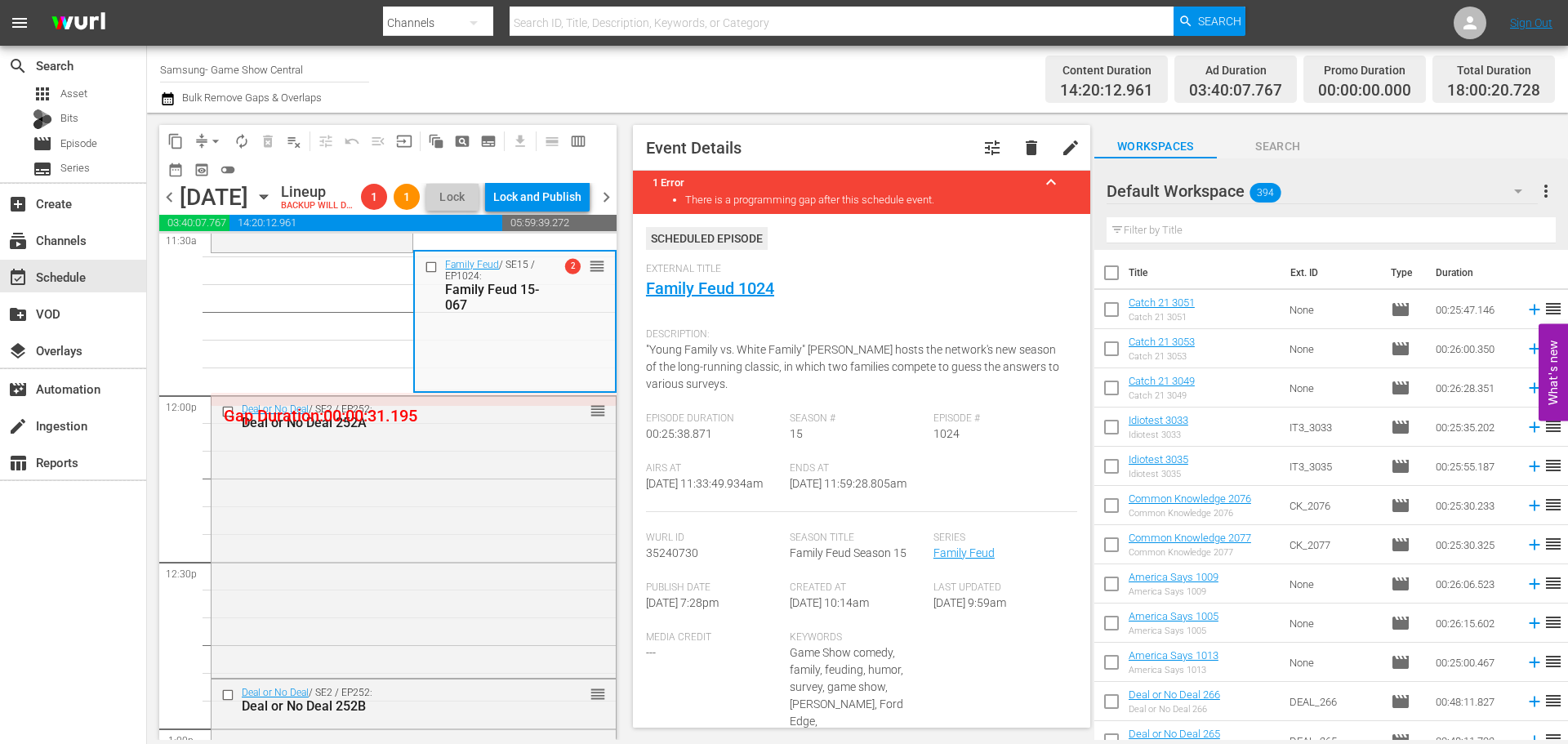
click at [213, 138] on span "arrow_drop_down" at bounding box center [215, 142] width 16 height 16
click at [231, 166] on li "Align to Midnight" at bounding box center [216, 174] width 172 height 27
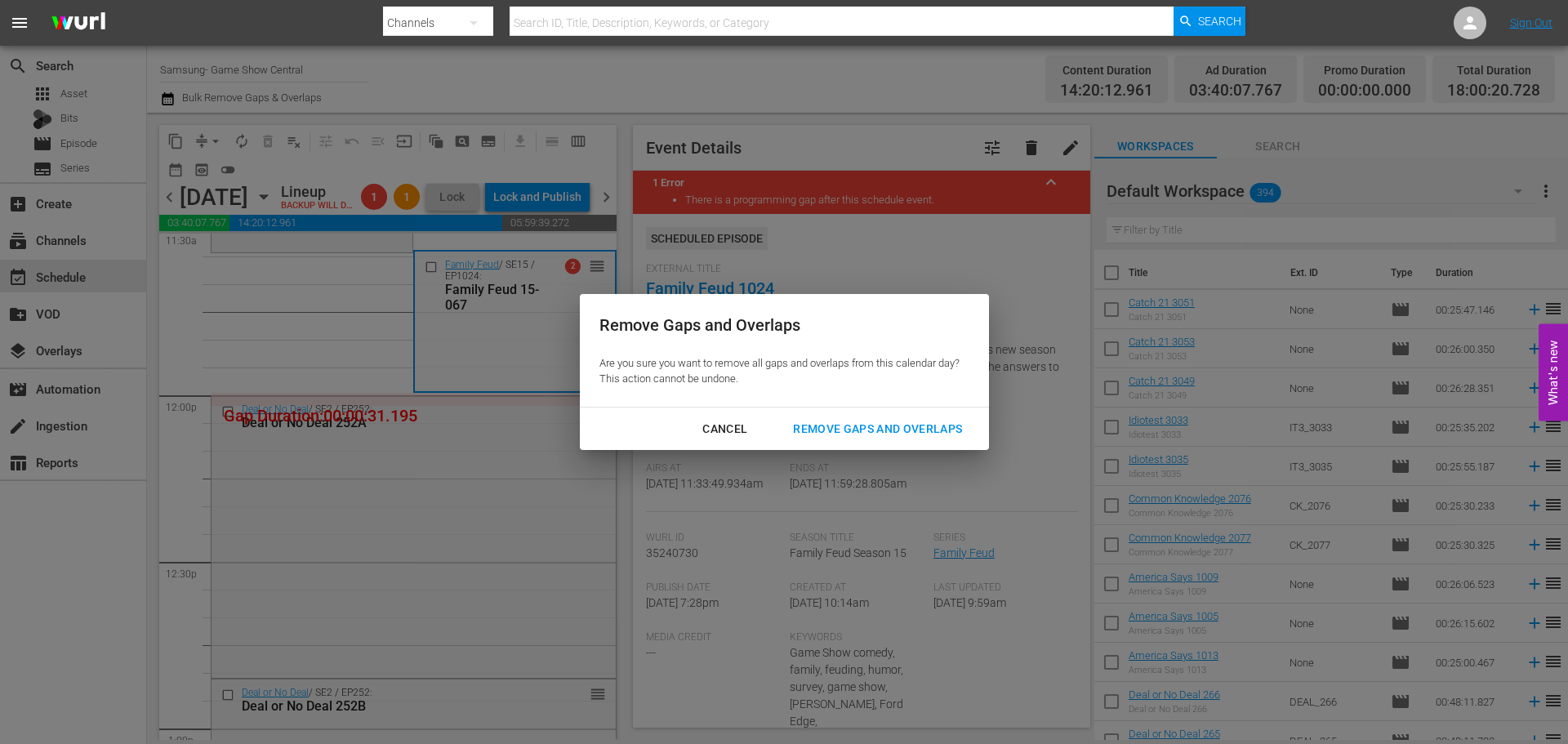
drag, startPoint x: 864, startPoint y: 426, endPoint x: 567, endPoint y: 404, distance: 297.8
click at [864, 425] on div "Remove Gaps and Overlaps" at bounding box center [878, 429] width 195 height 20
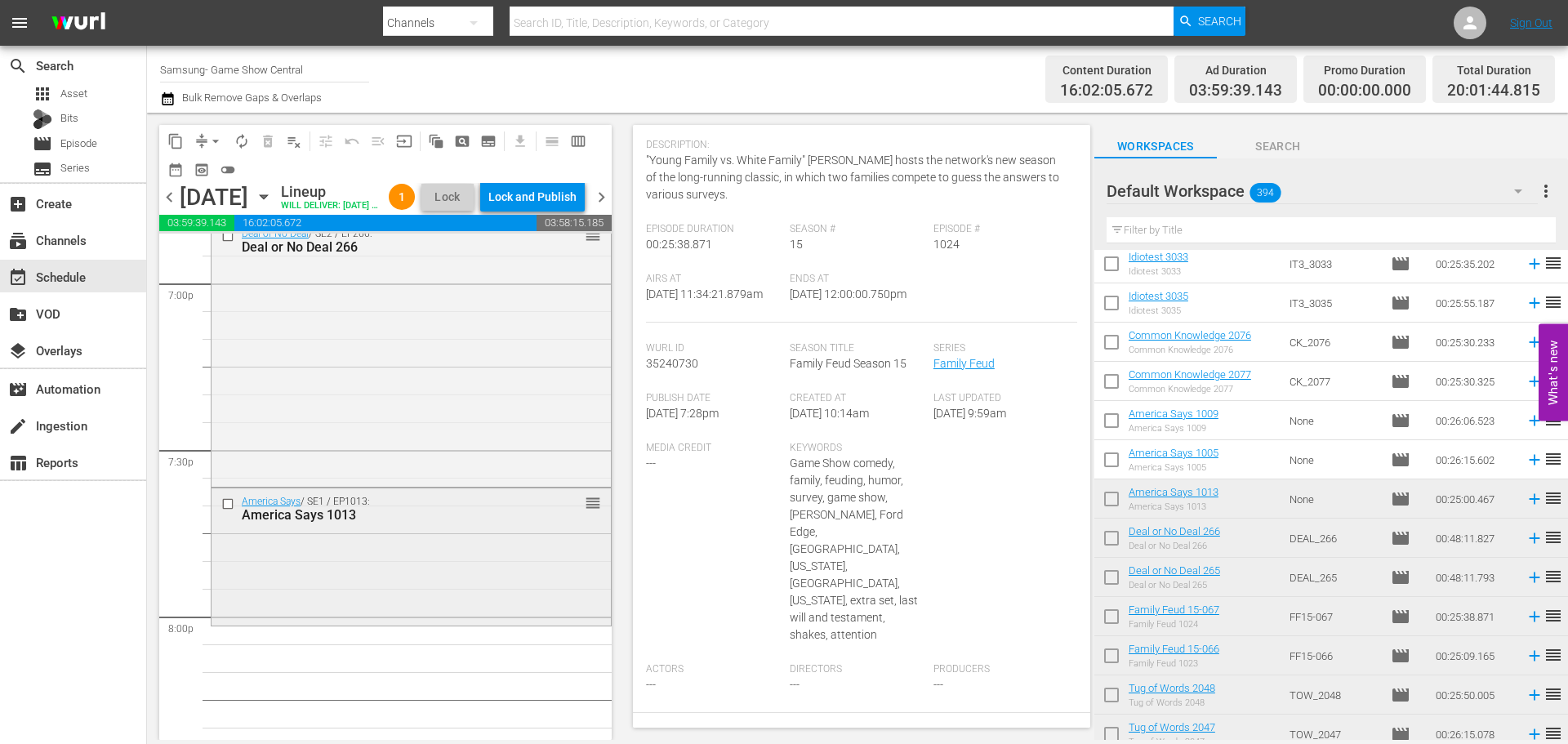
scroll to position [6345, 0]
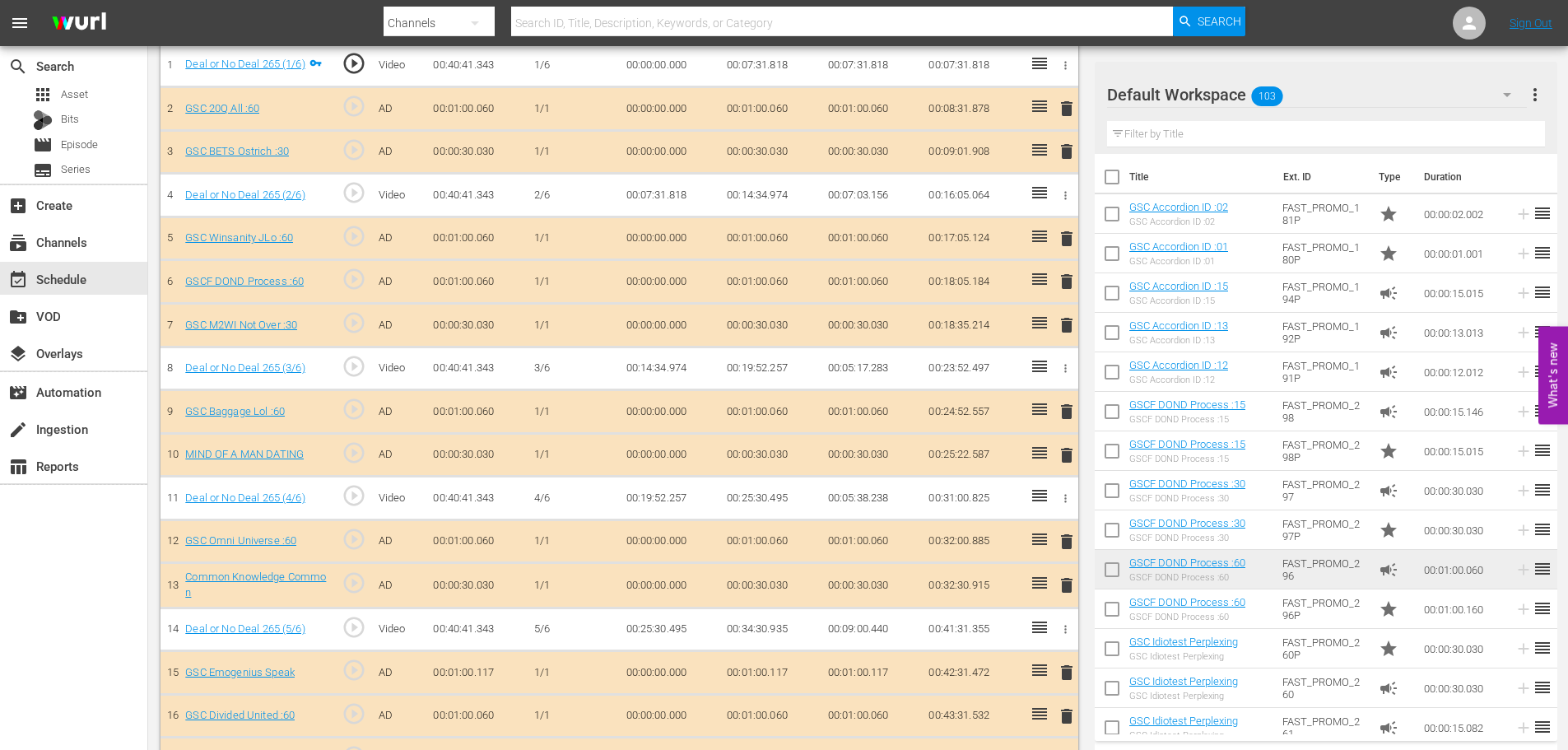
scroll to position [1673, 0]
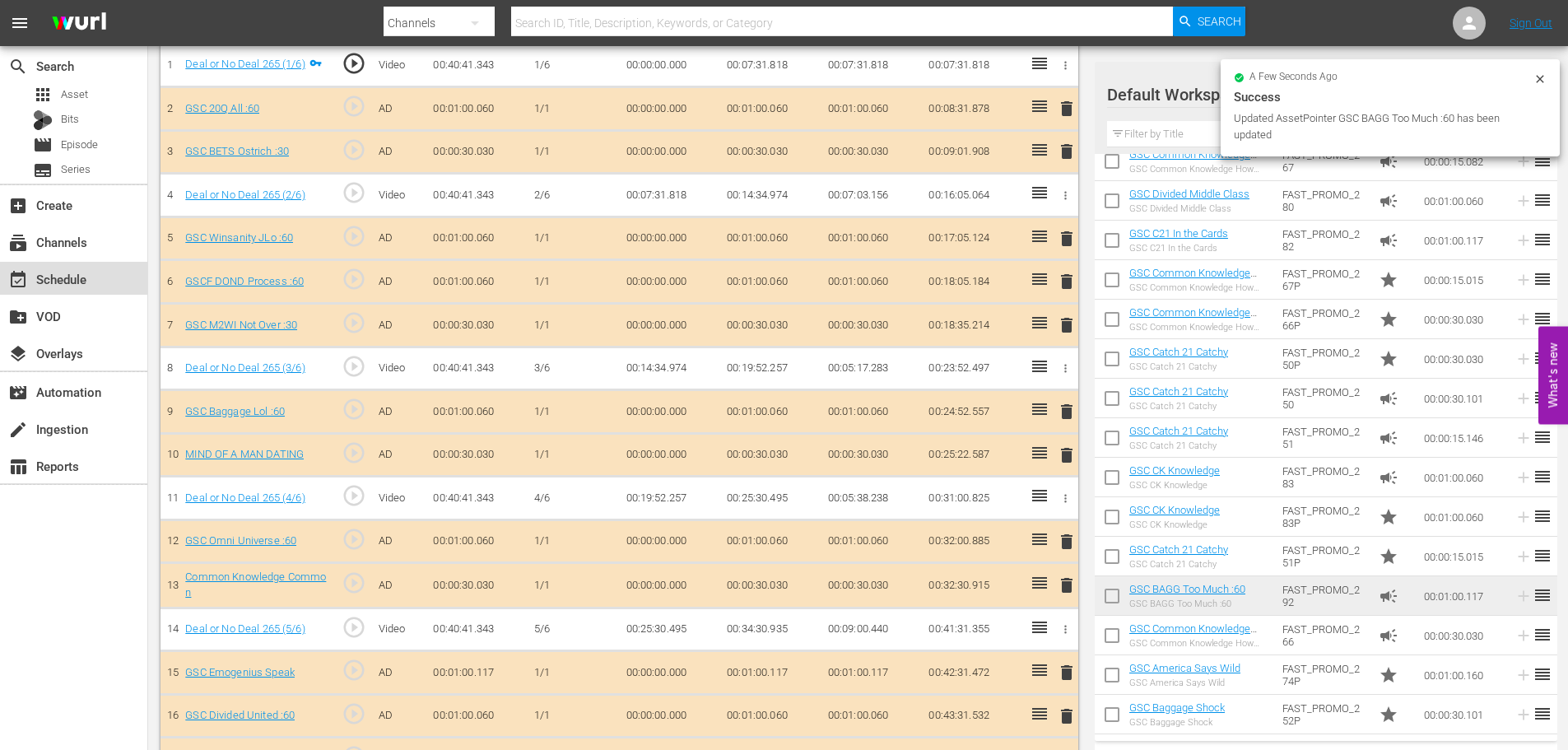
click at [112, 281] on div "event_available Schedule" at bounding box center [73, 278] width 147 height 33
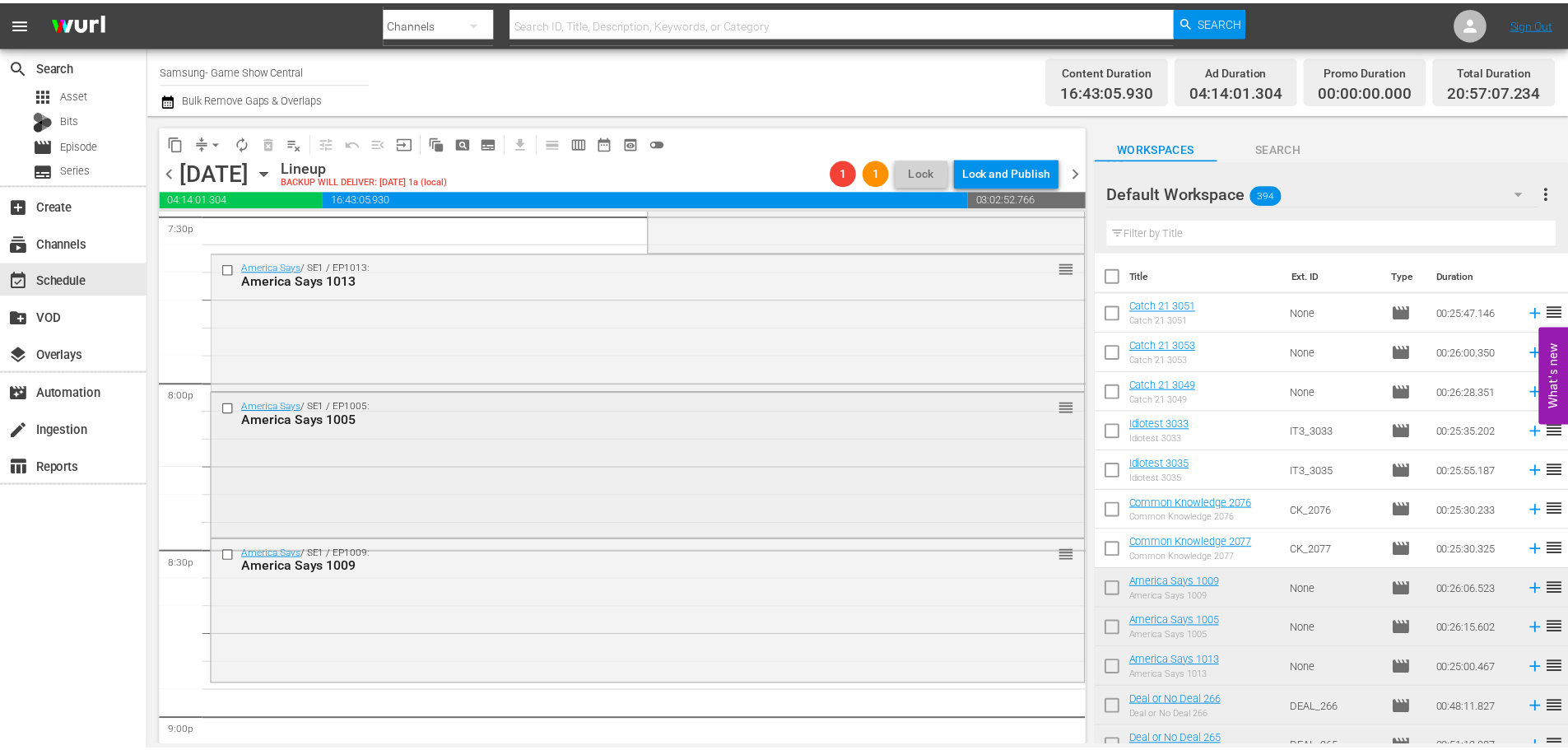
scroll to position [6051, 0]
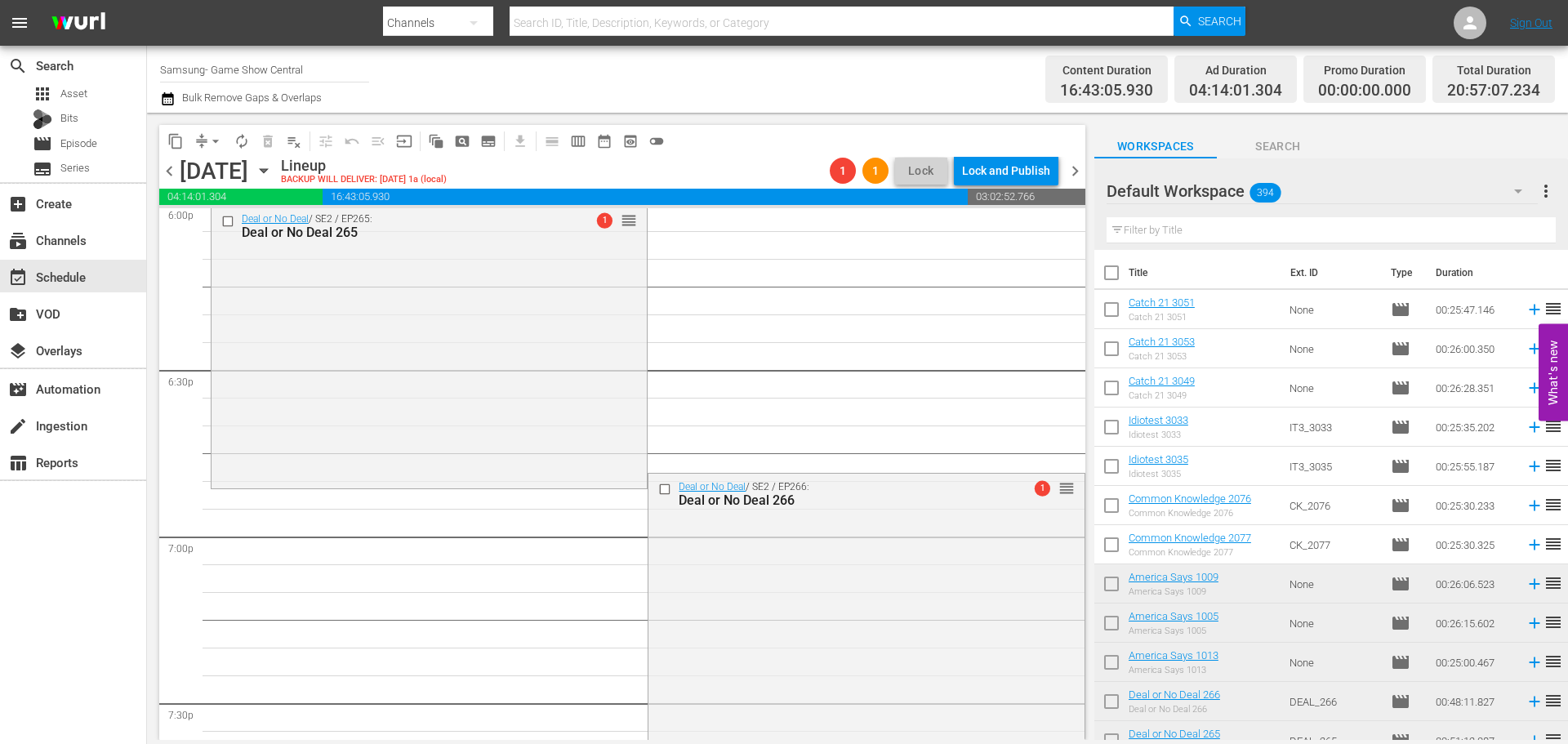
drag, startPoint x: 868, startPoint y: 583, endPoint x: 878, endPoint y: 583, distance: 10.0
click at [868, 583] on div "Deal or No Deal / SE2 / EP266: Deal or No Deal 266 1 reorder" at bounding box center [866, 604] width 435 height 263
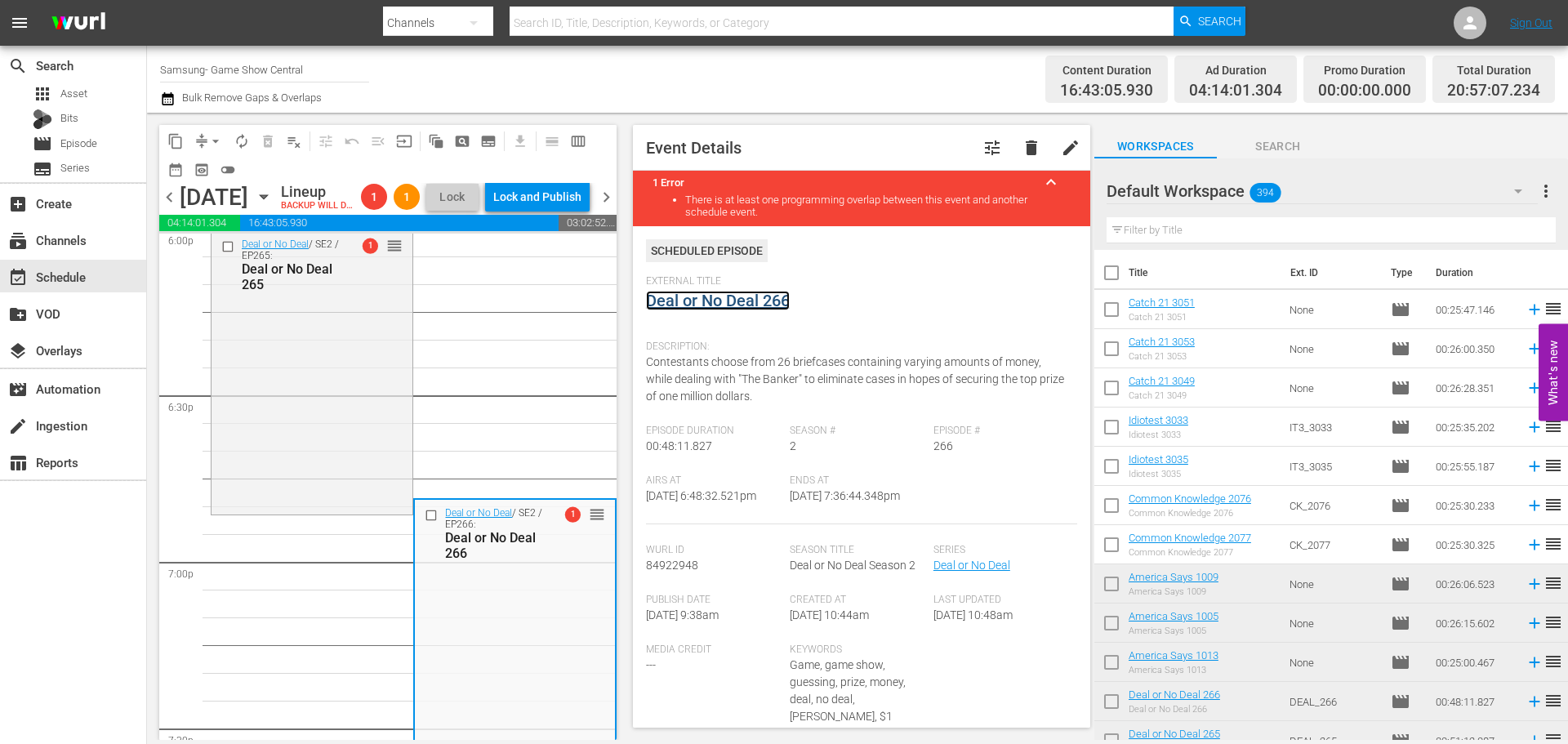
click at [744, 300] on link "Deal or No Deal 266" at bounding box center [718, 301] width 144 height 20
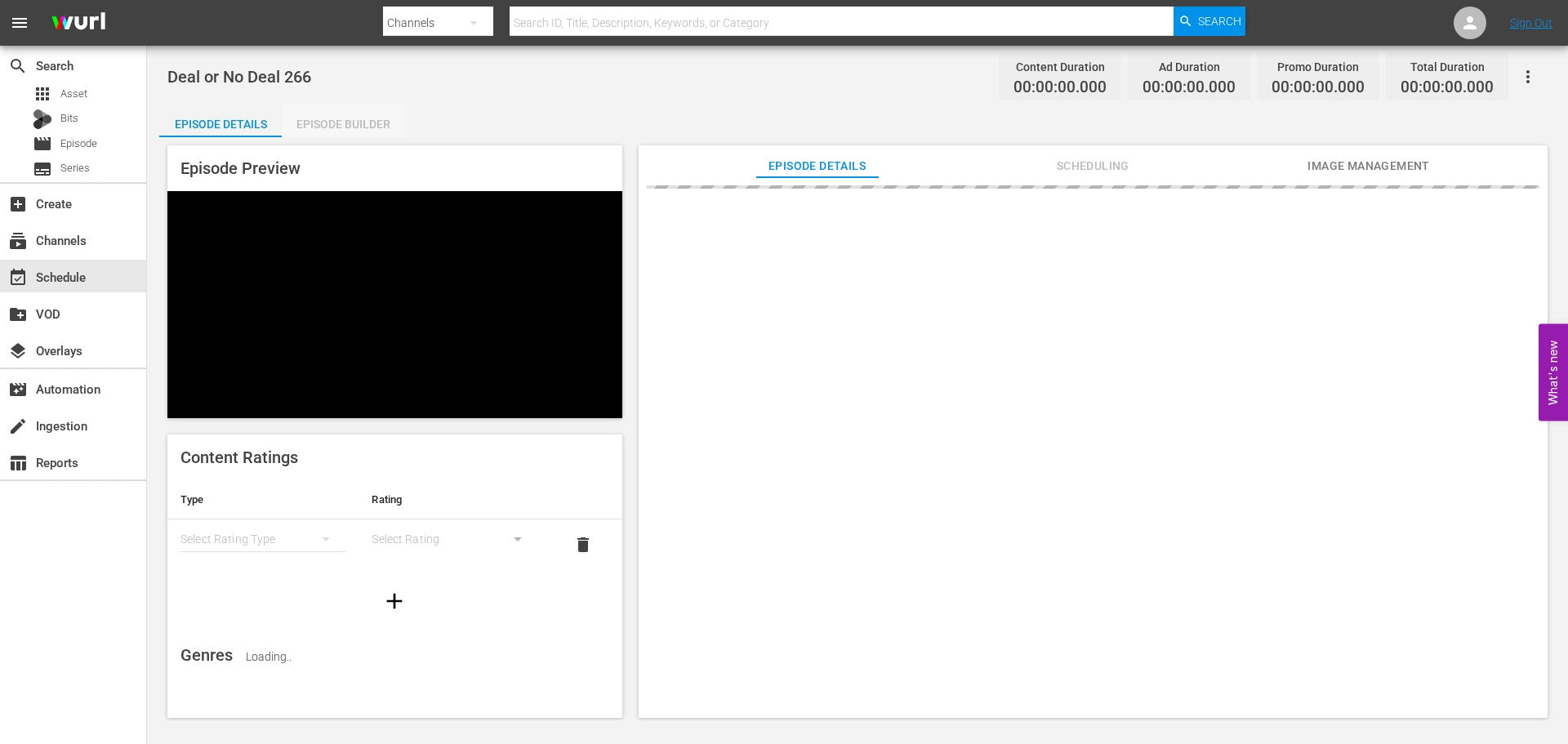
click at [362, 125] on div "Episode Builder" at bounding box center [342, 124] width 123 height 39
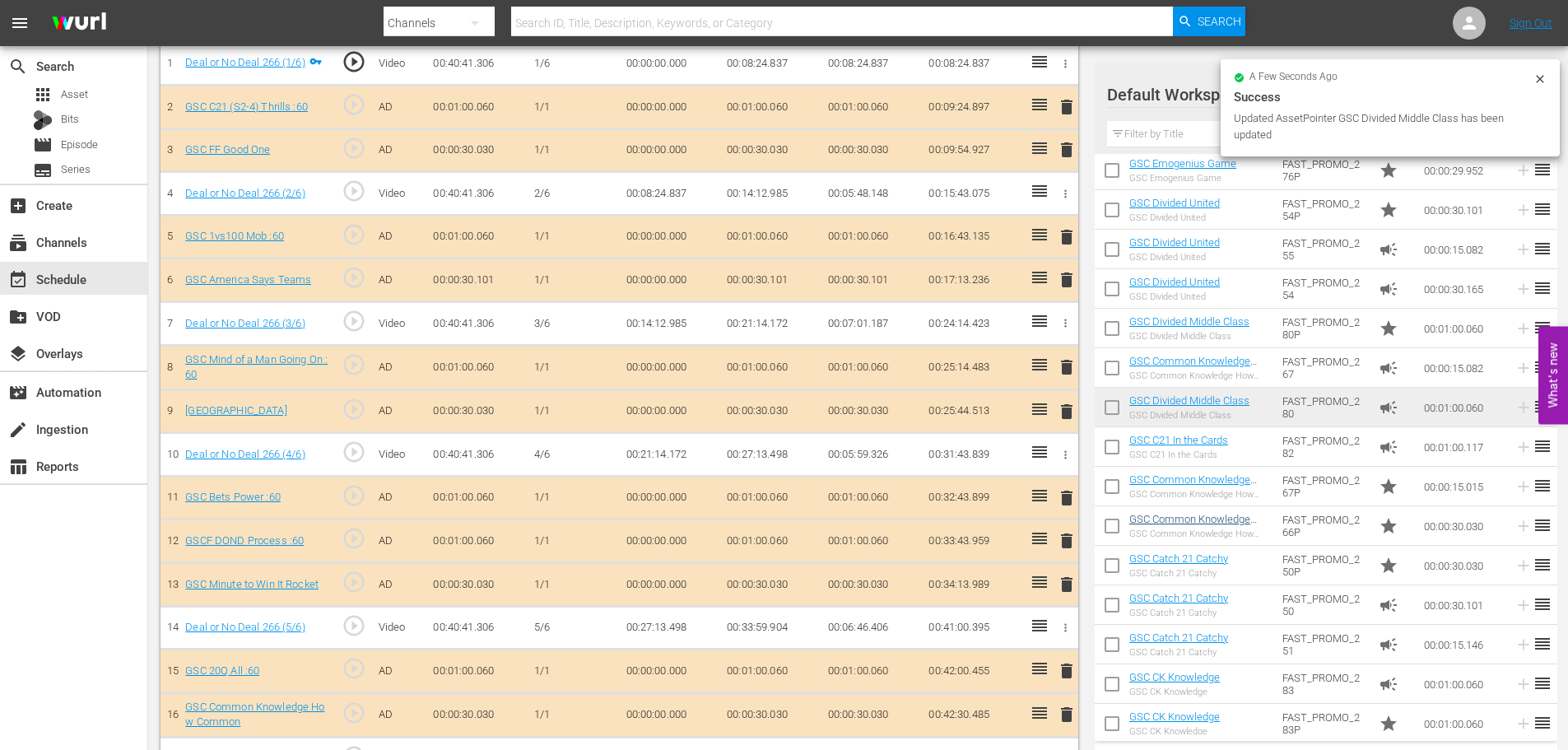
scroll to position [1508, 0]
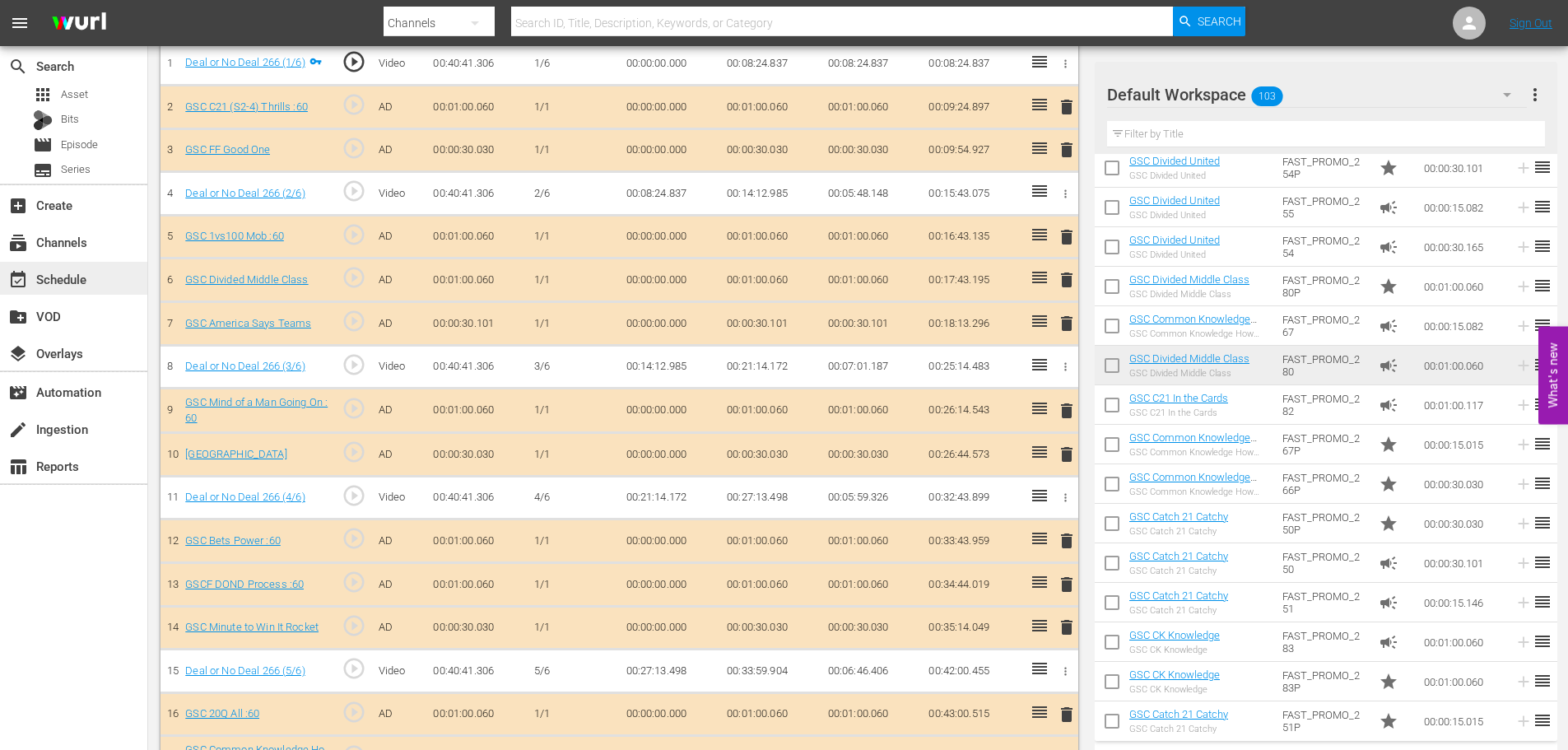
click at [95, 279] on div "event_available Schedule" at bounding box center [73, 278] width 147 height 33
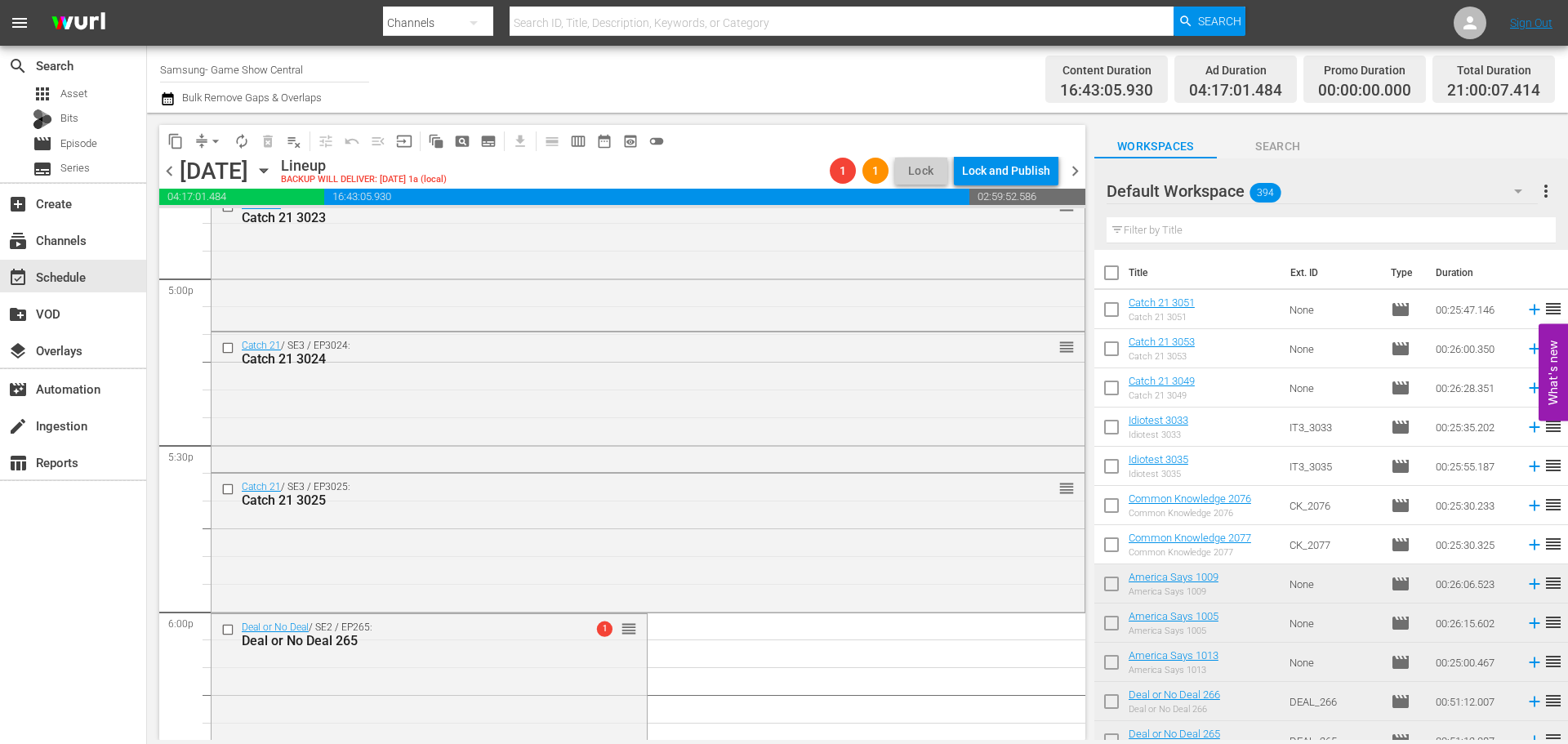
scroll to position [6413, 0]
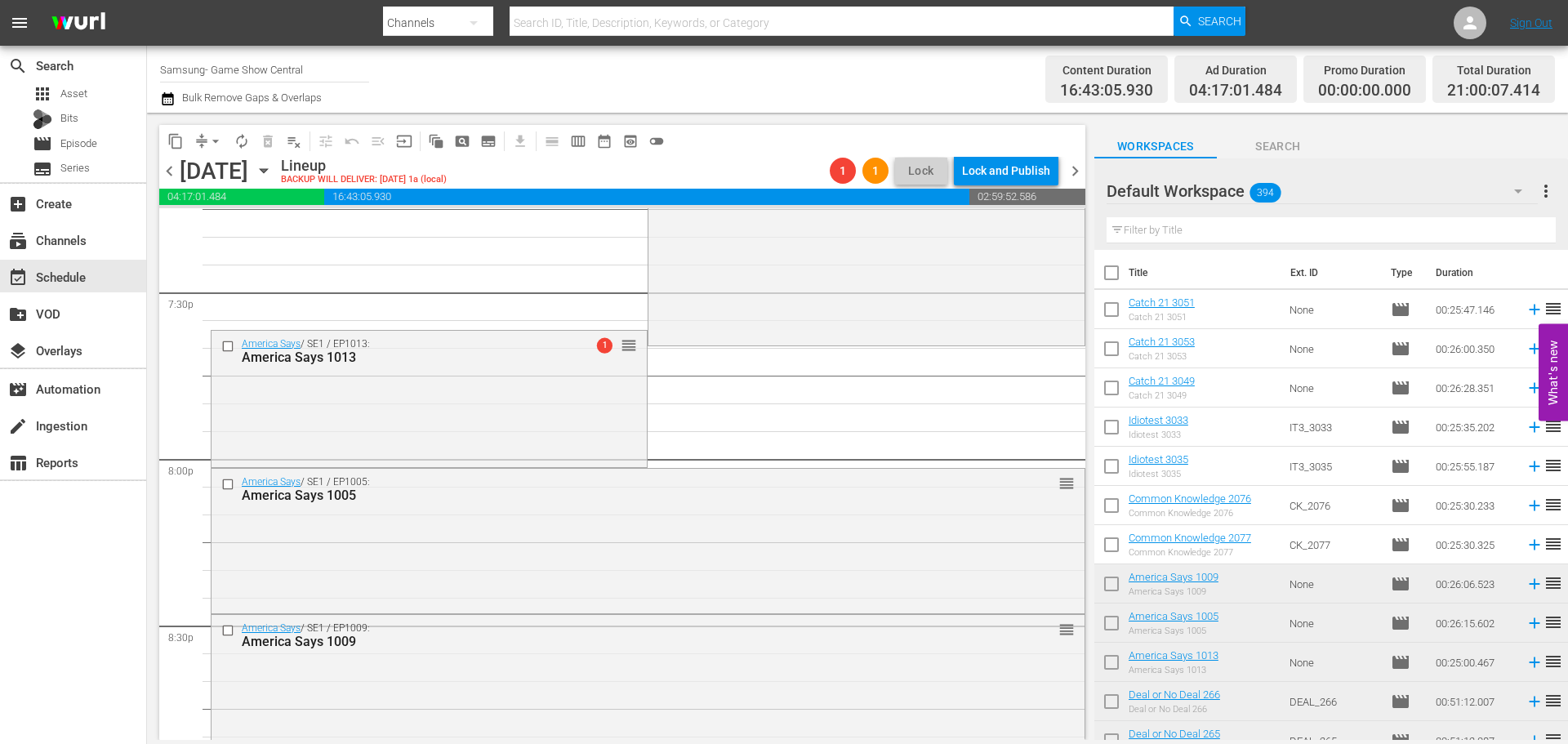
click at [704, 669] on div "America Says / SE1 / EP1009: America Says 1009 reorder" at bounding box center [648, 685] width 873 height 141
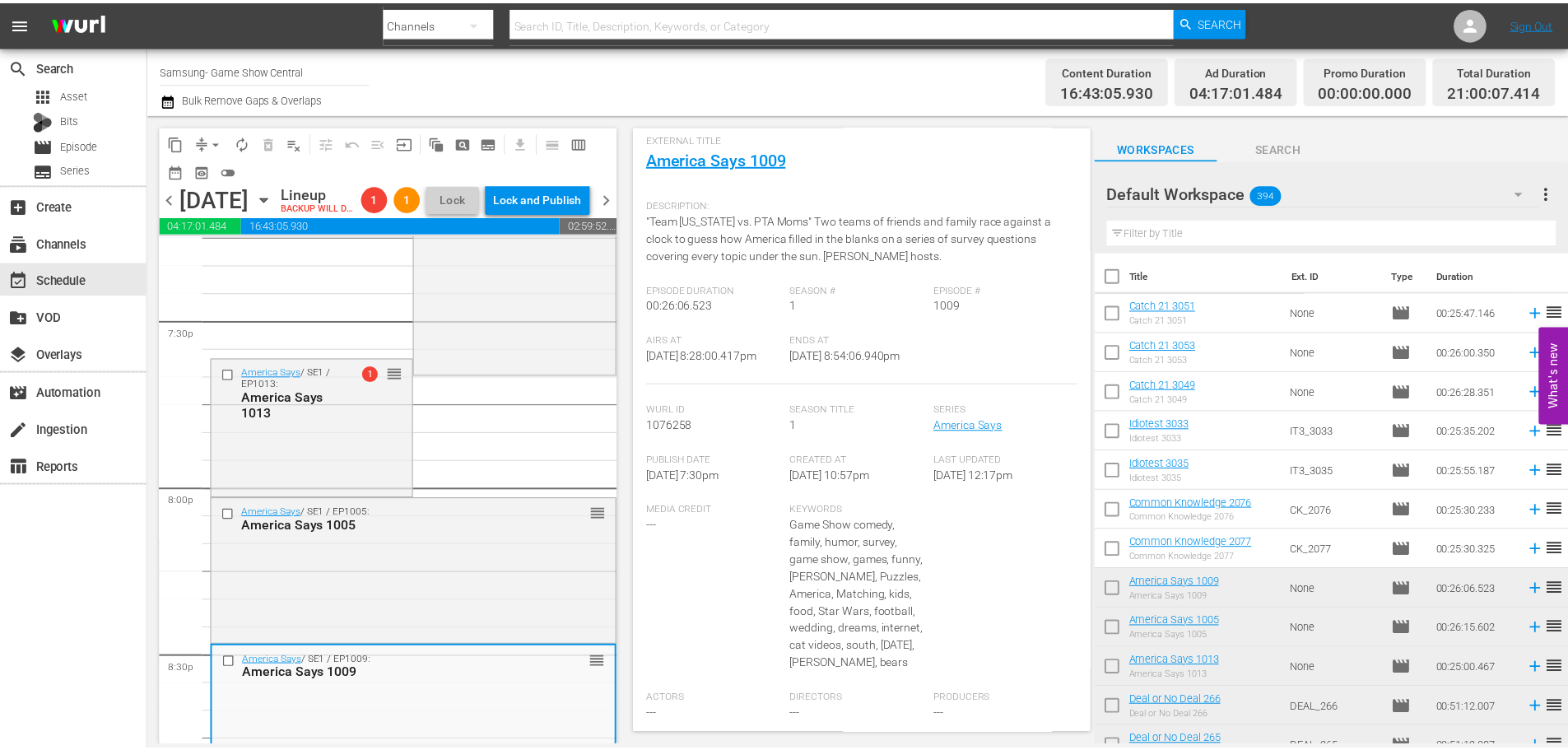
scroll to position [43, 0]
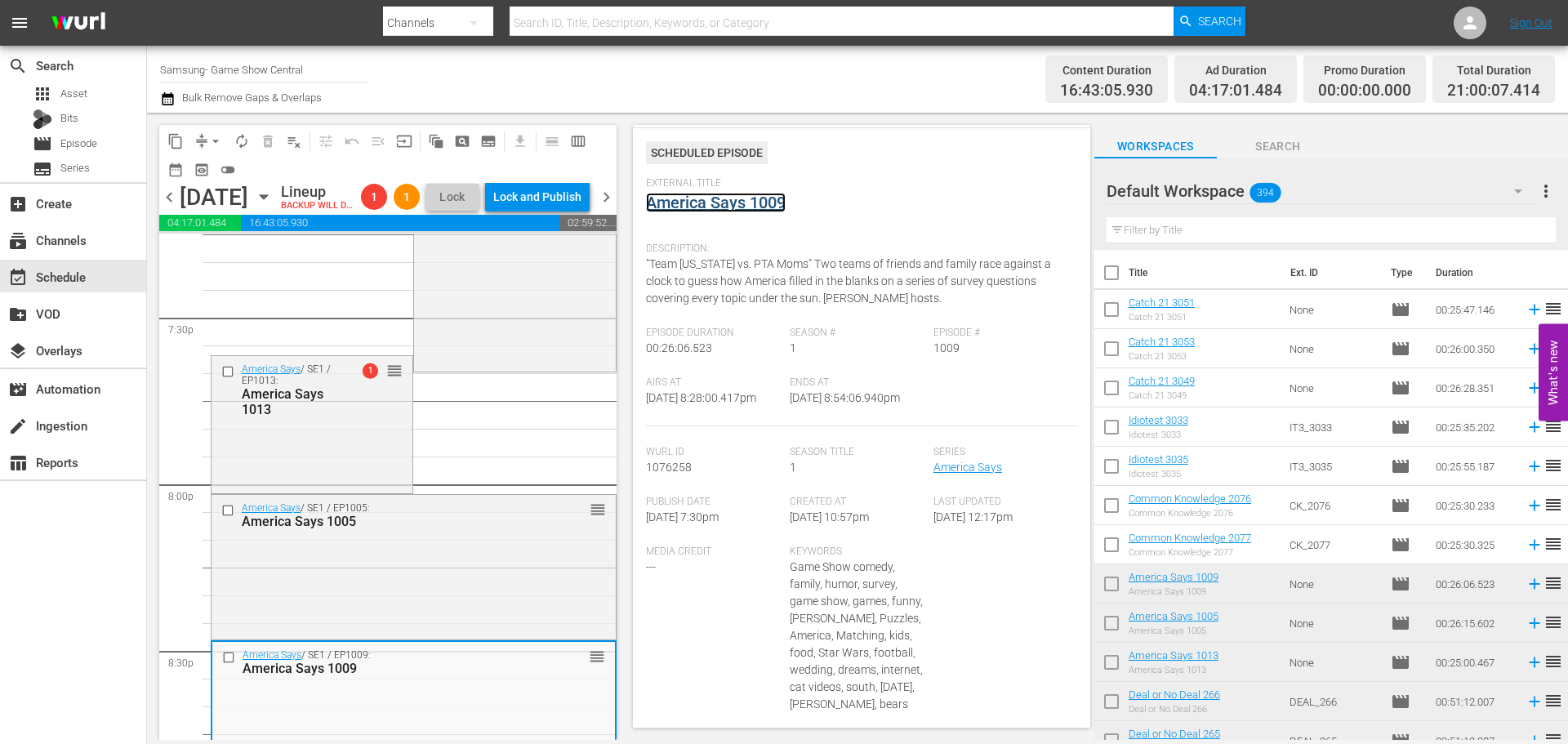
click at [719, 197] on link "America Says 1009" at bounding box center [716, 203] width 140 height 20
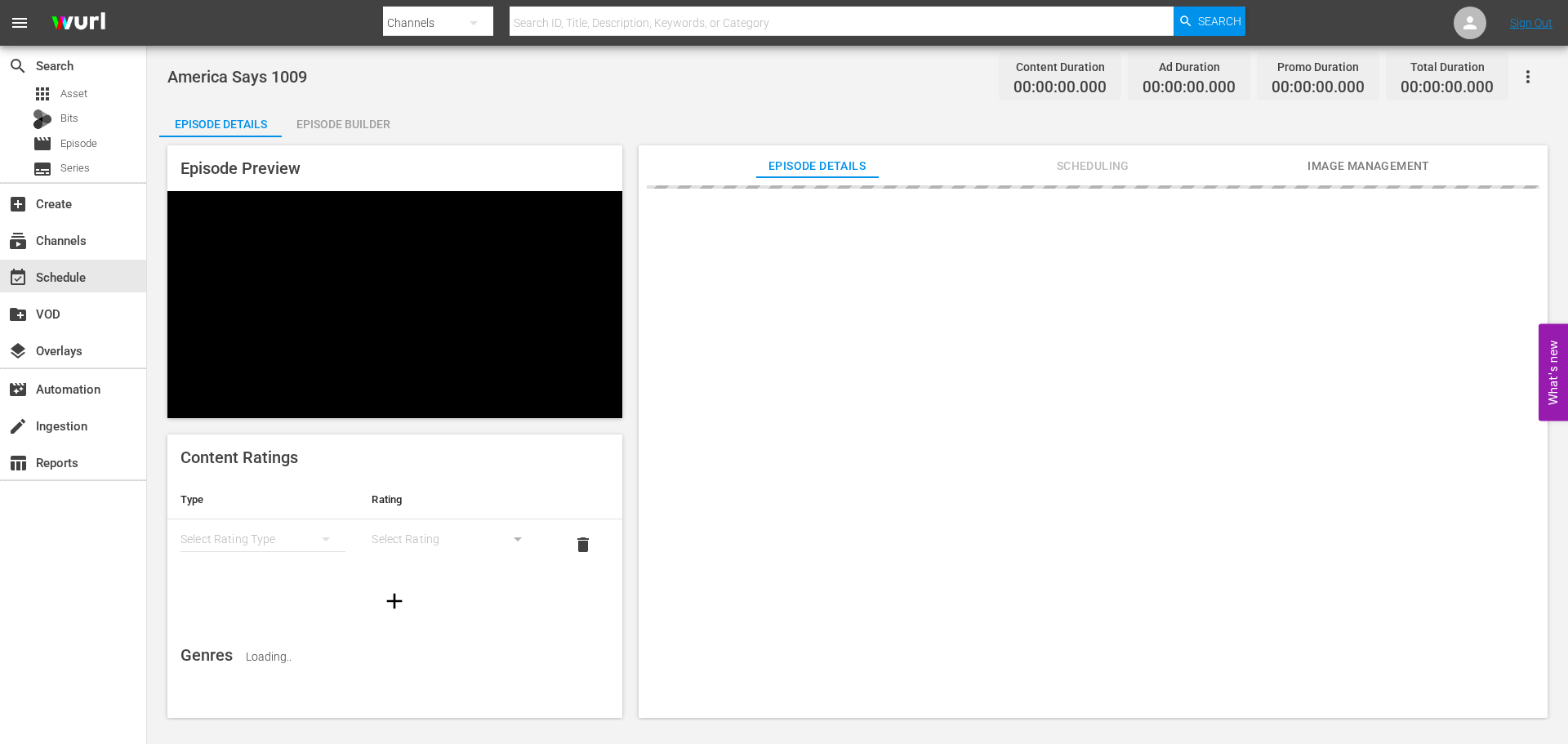
click at [357, 123] on div "Episode Builder" at bounding box center [342, 124] width 123 height 39
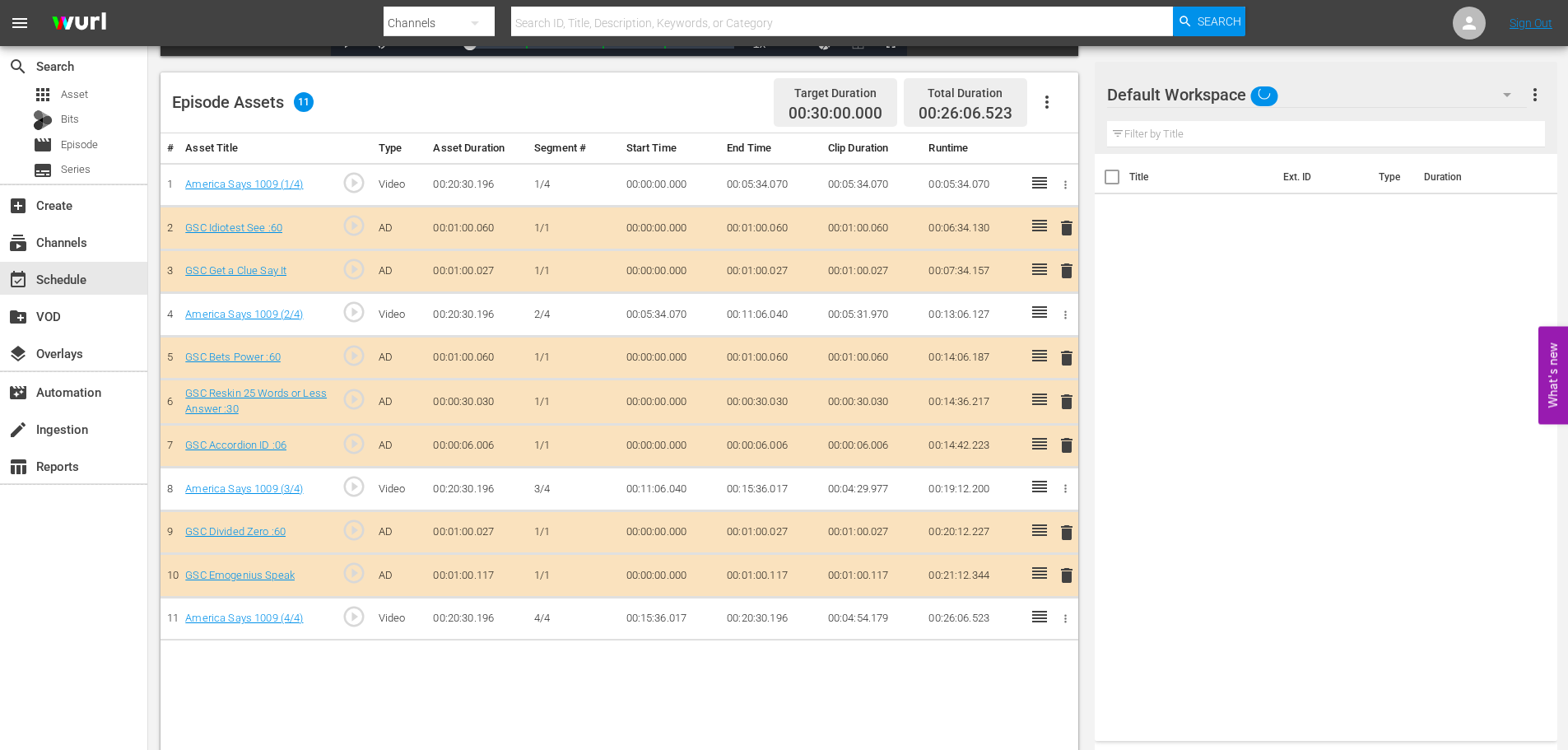
scroll to position [429, 0]
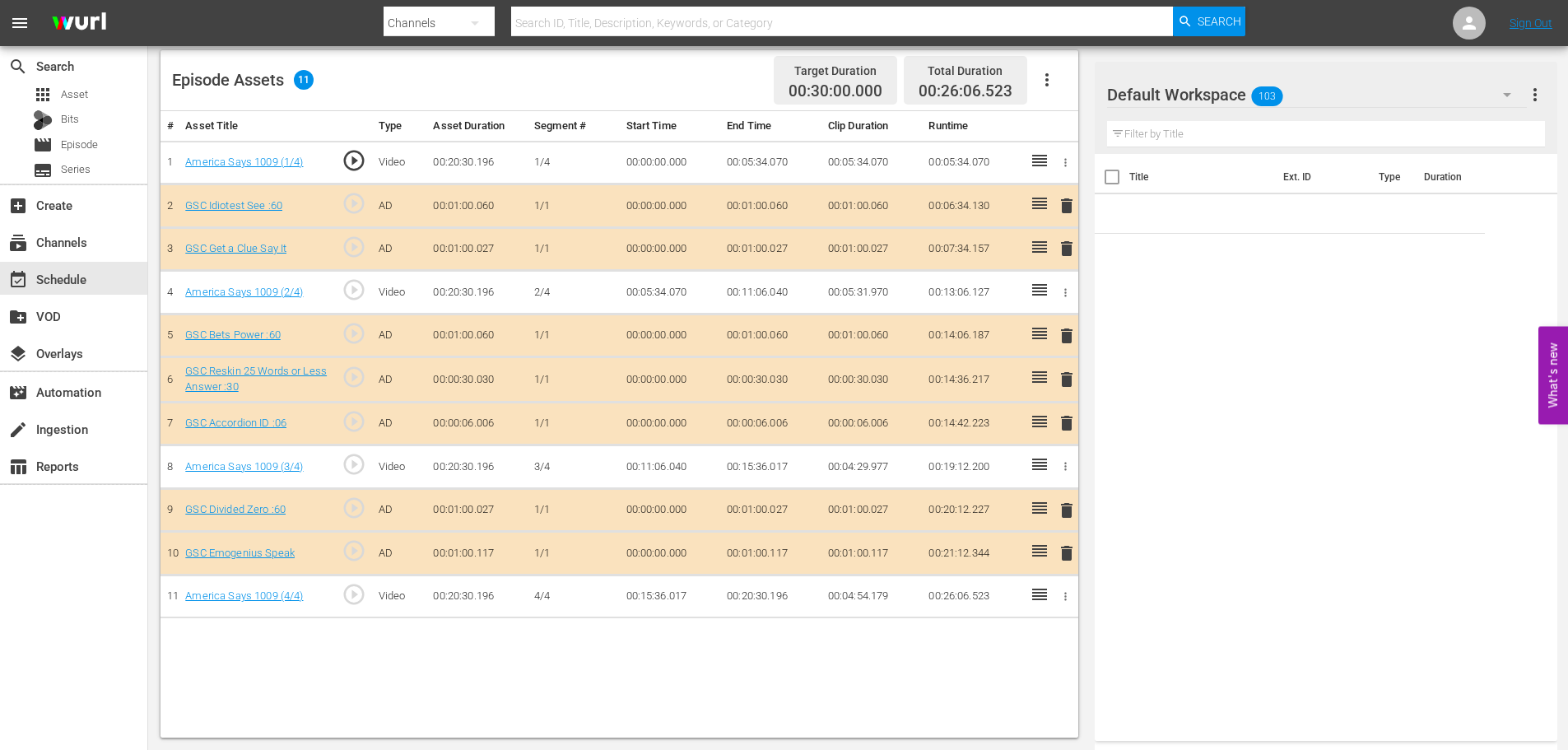
click at [1072, 425] on span "delete" at bounding box center [1066, 423] width 20 height 20
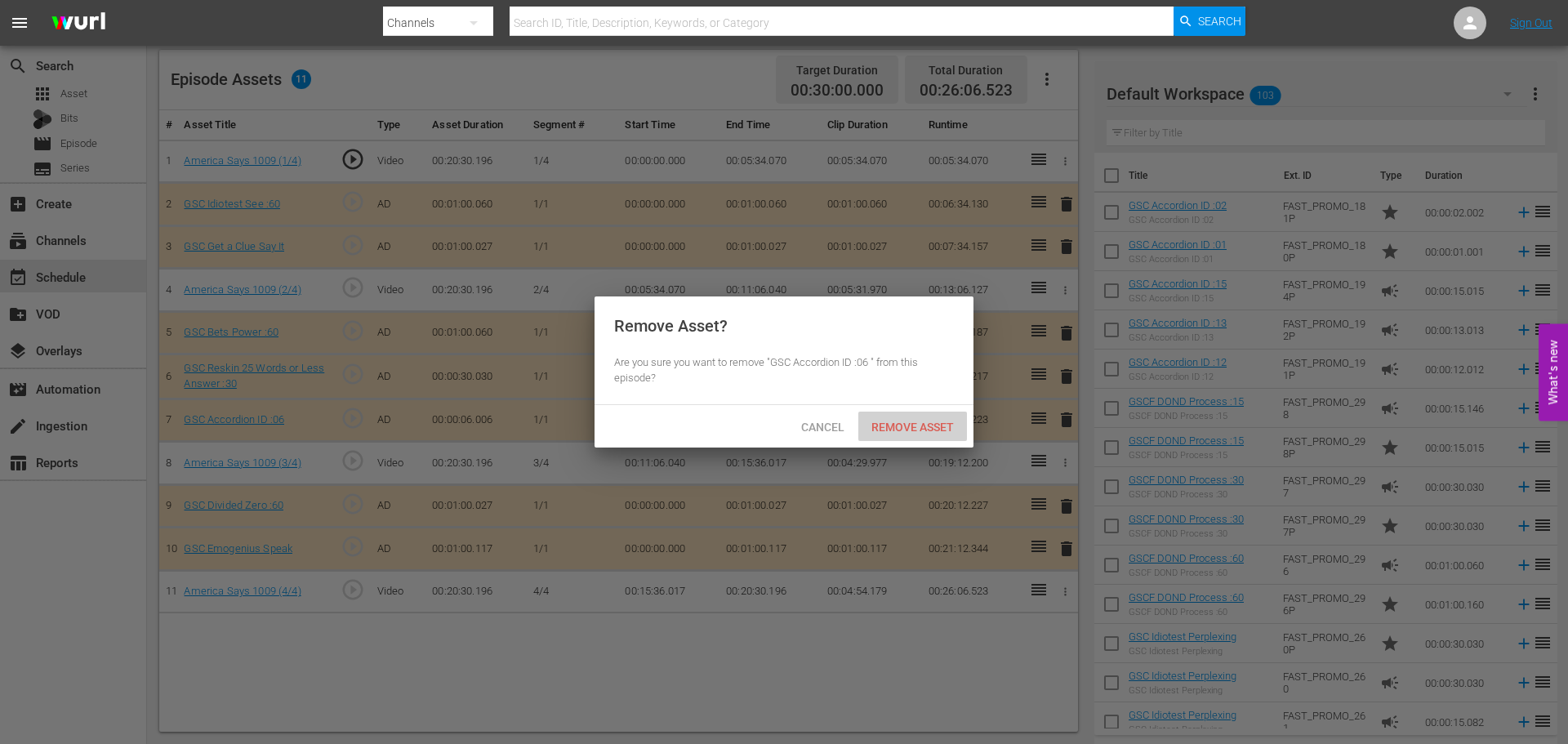
click at [918, 430] on span "Remove Asset" at bounding box center [913, 427] width 109 height 13
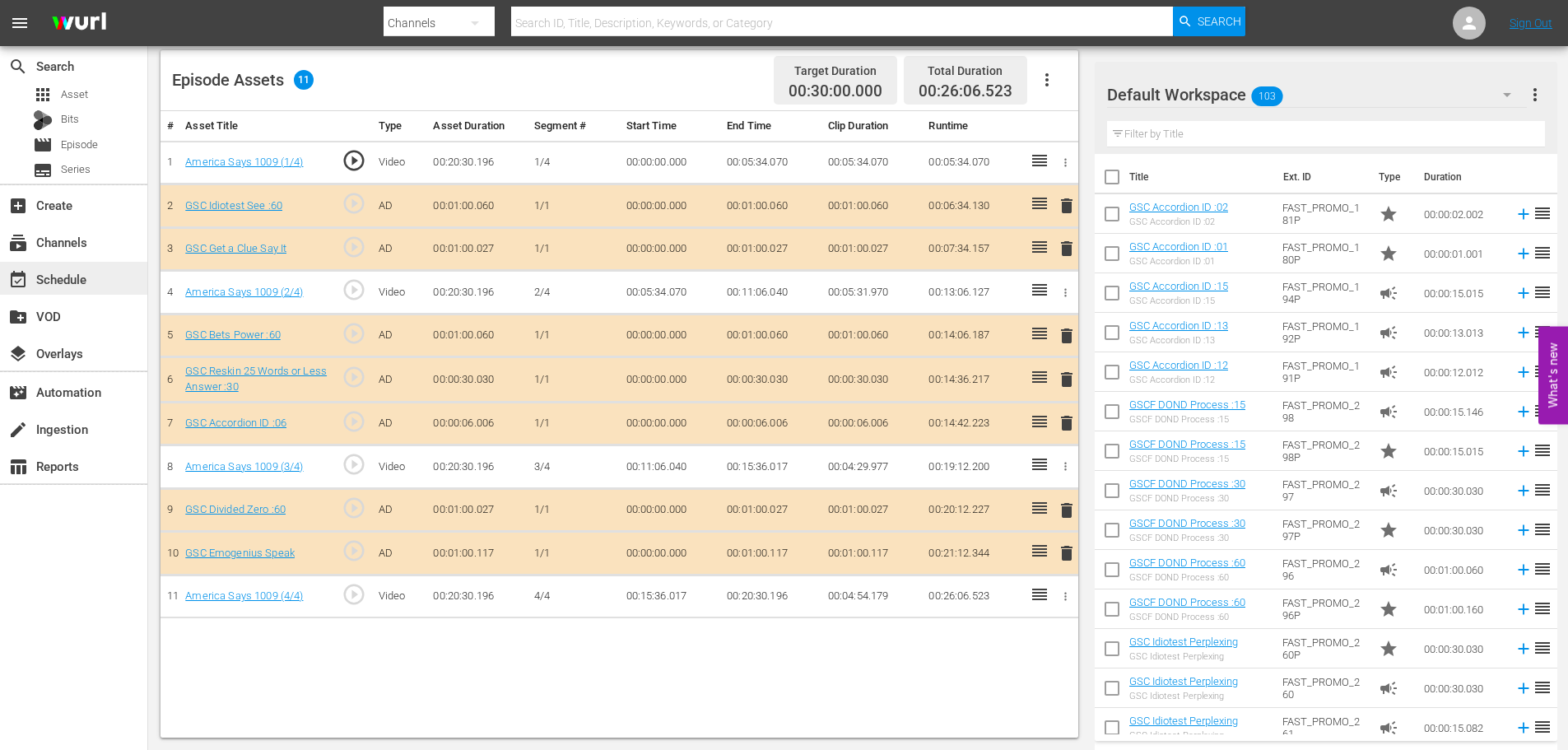
click at [107, 270] on div "event_available Schedule" at bounding box center [73, 278] width 147 height 33
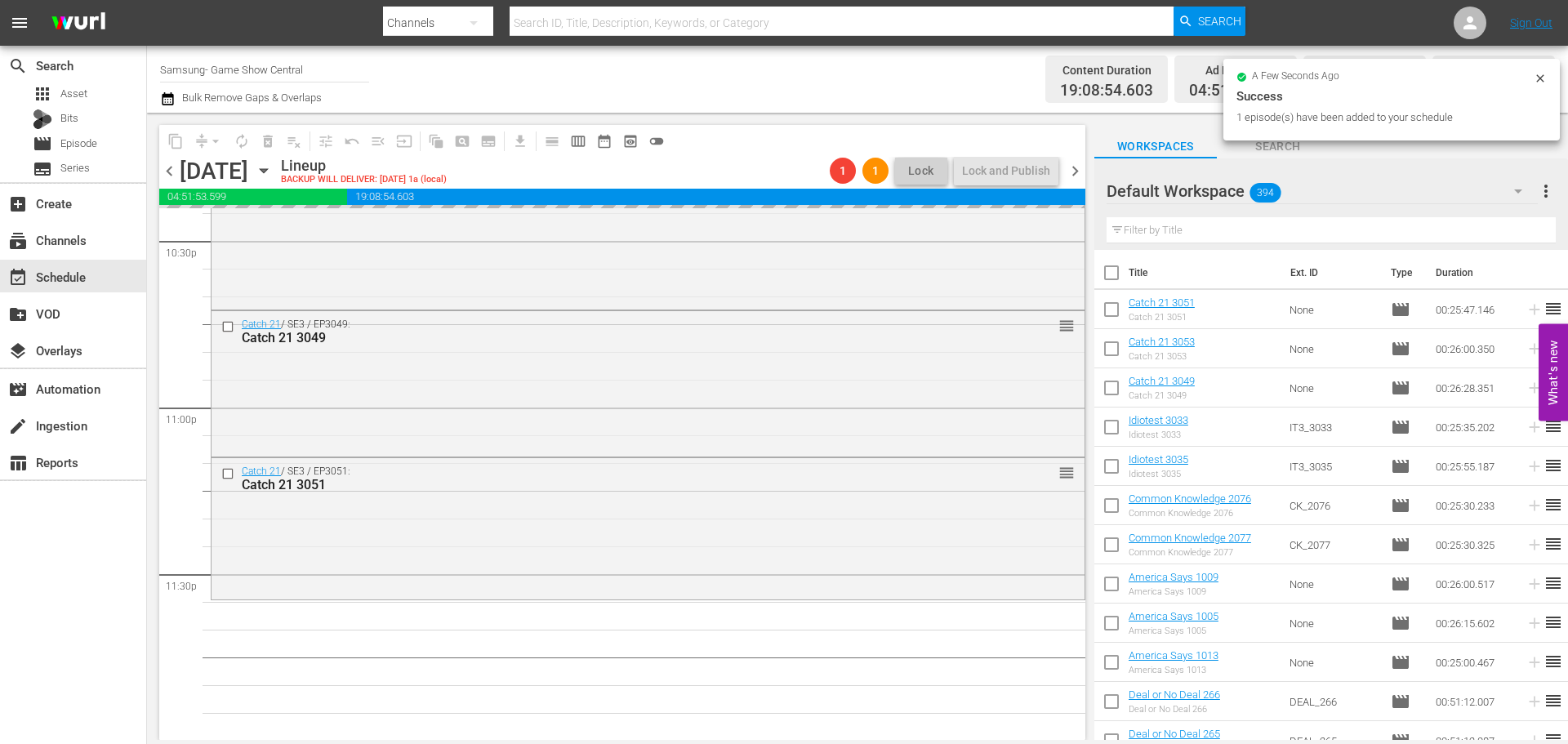
scroll to position [7465, 0]
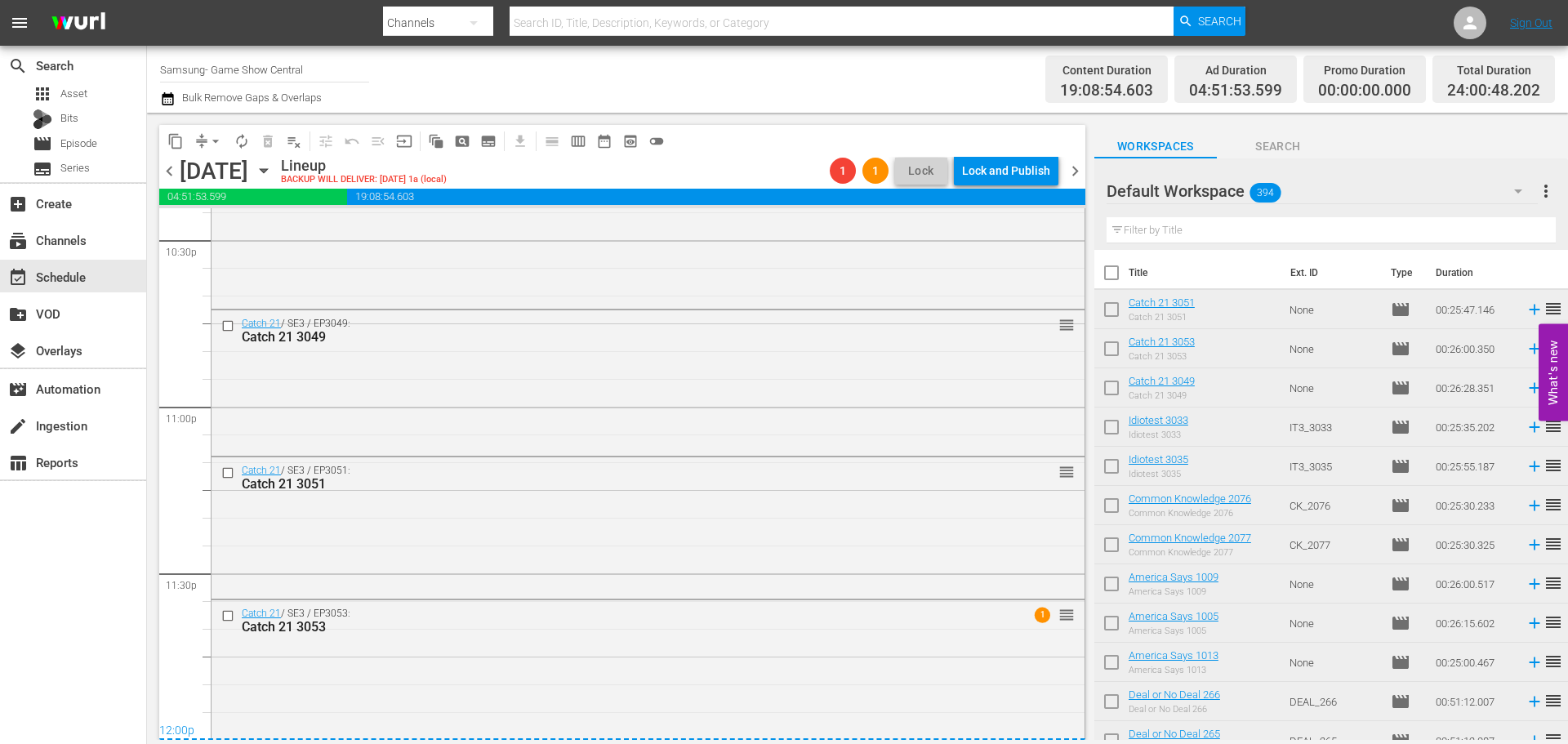
click at [209, 148] on span "arrow_drop_down" at bounding box center [215, 142] width 16 height 16
click at [224, 182] on li "Align to Midnight" at bounding box center [216, 174] width 172 height 27
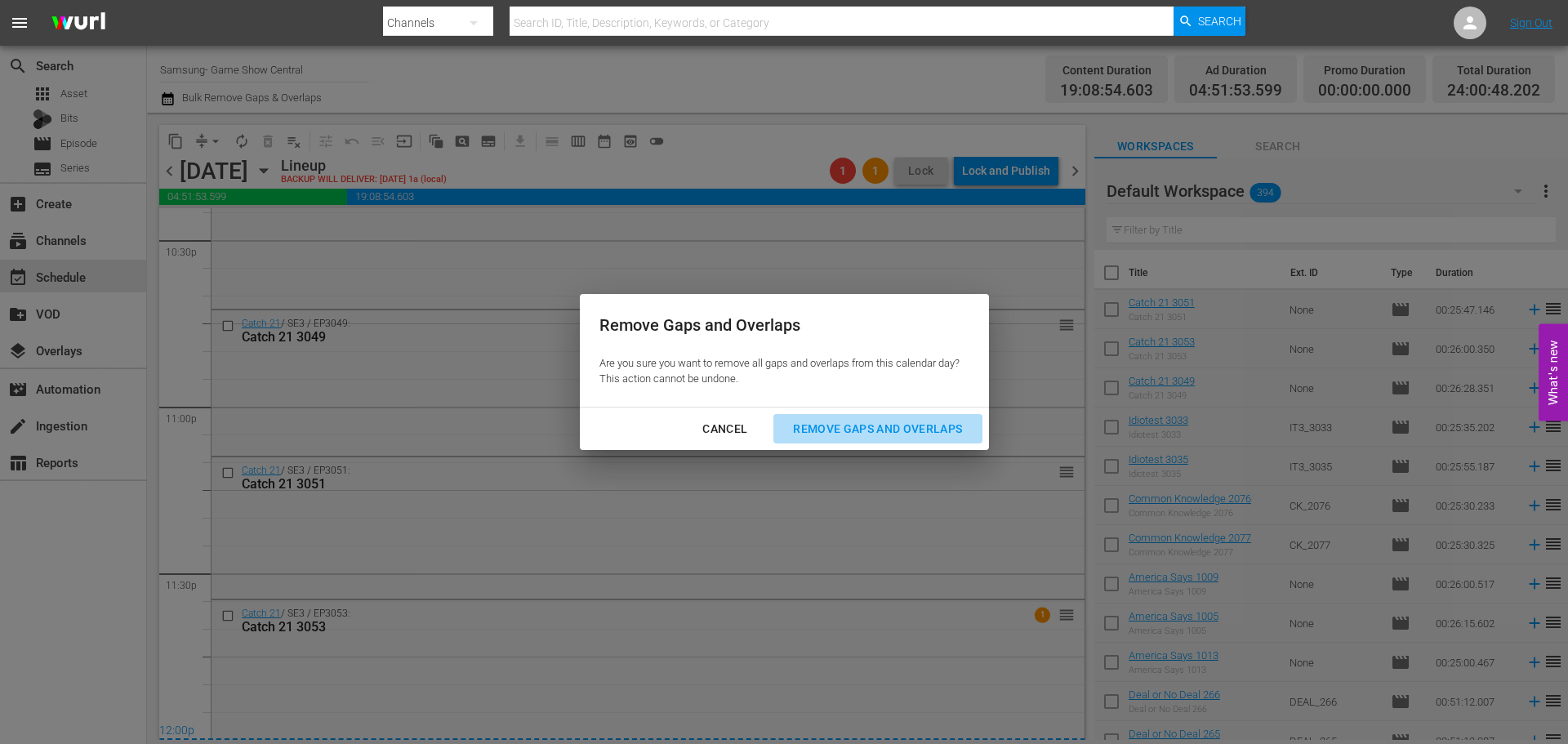
click at [849, 428] on div "Remove Gaps and Overlaps" at bounding box center [878, 429] width 195 height 20
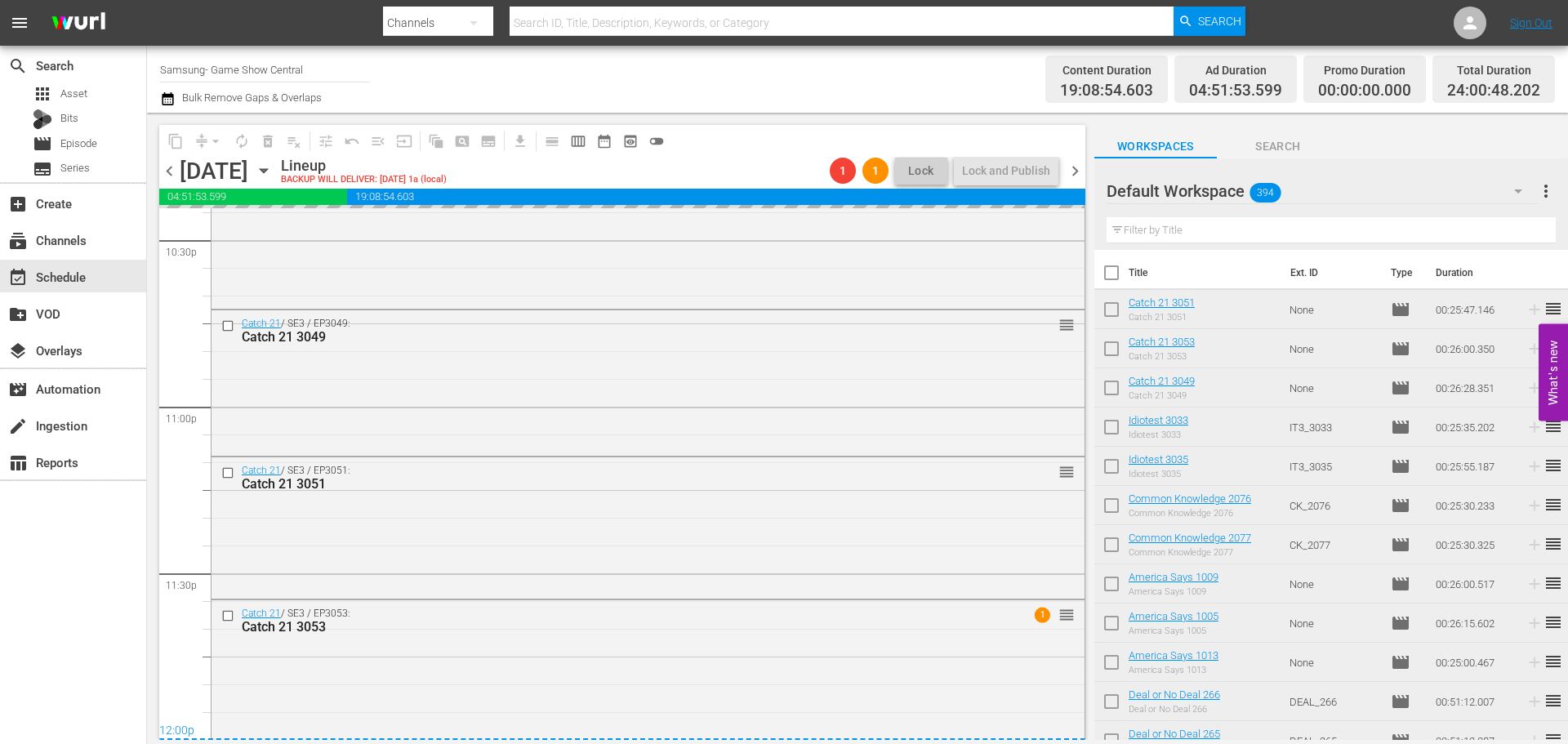
click at [621, 676] on div "Catch 21 / SE3 / EP3053: Catch 21 3053 1 reorder" at bounding box center [648, 670] width 873 height 140
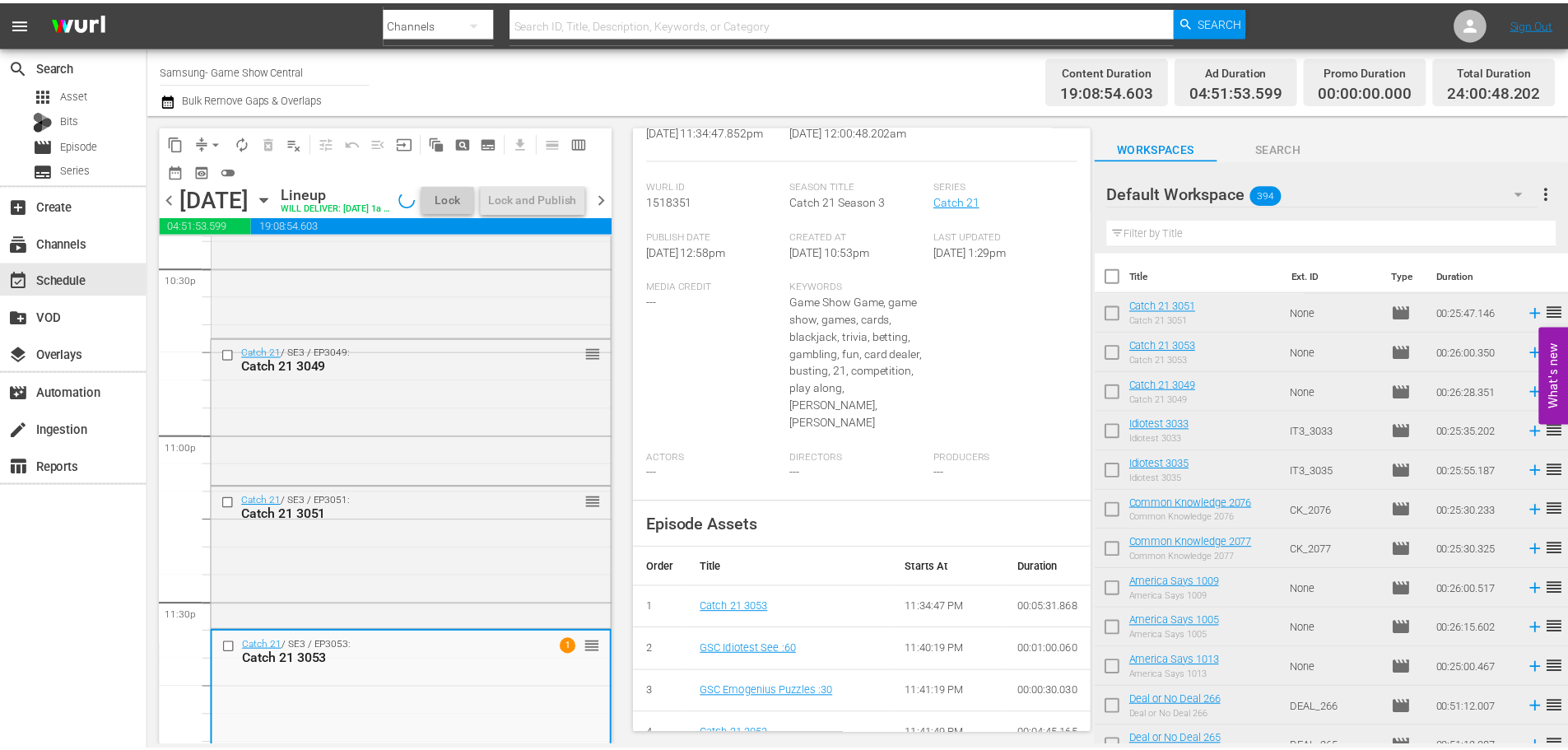
scroll to position [0, 0]
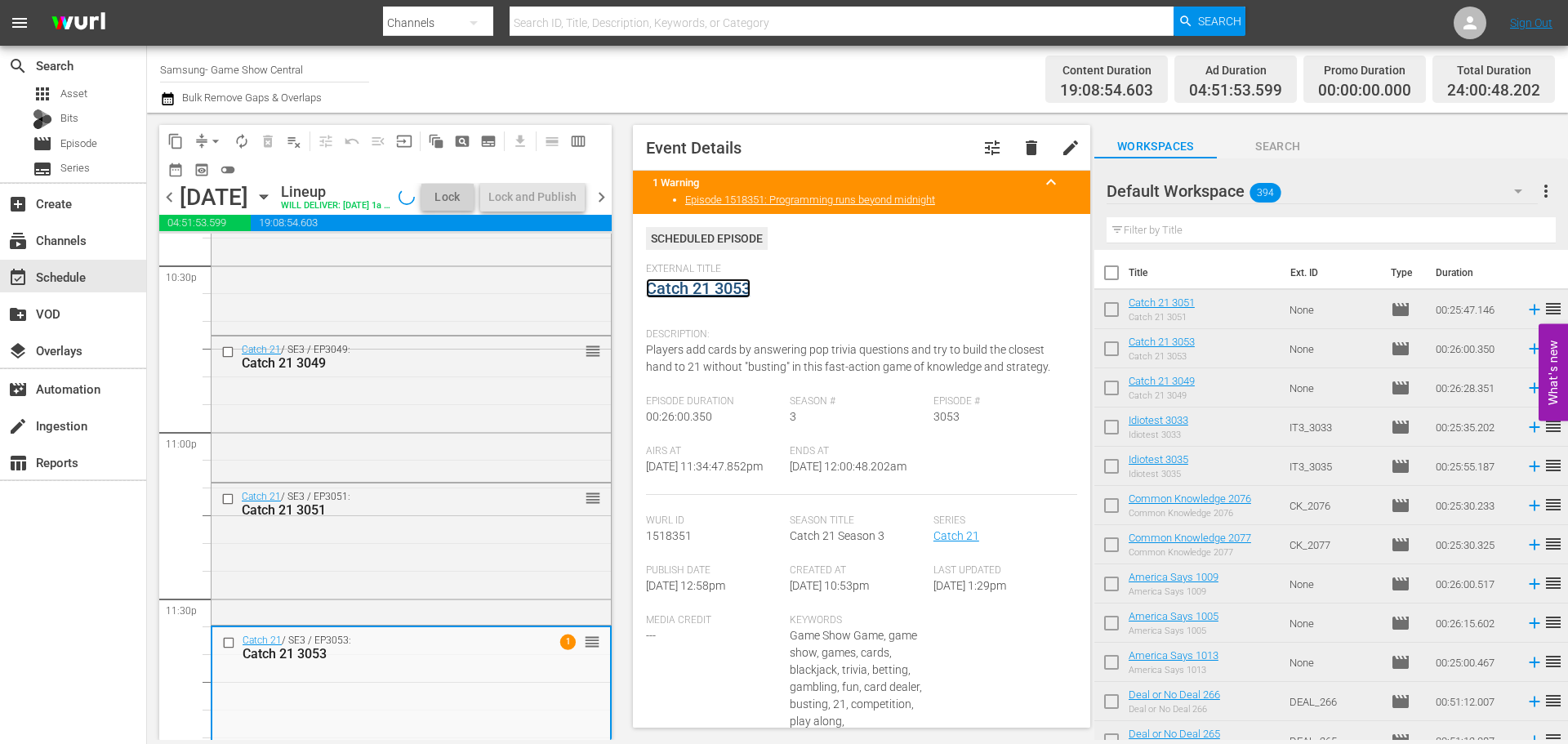
click at [698, 282] on link "Catch 21 3053" at bounding box center [698, 289] width 104 height 20
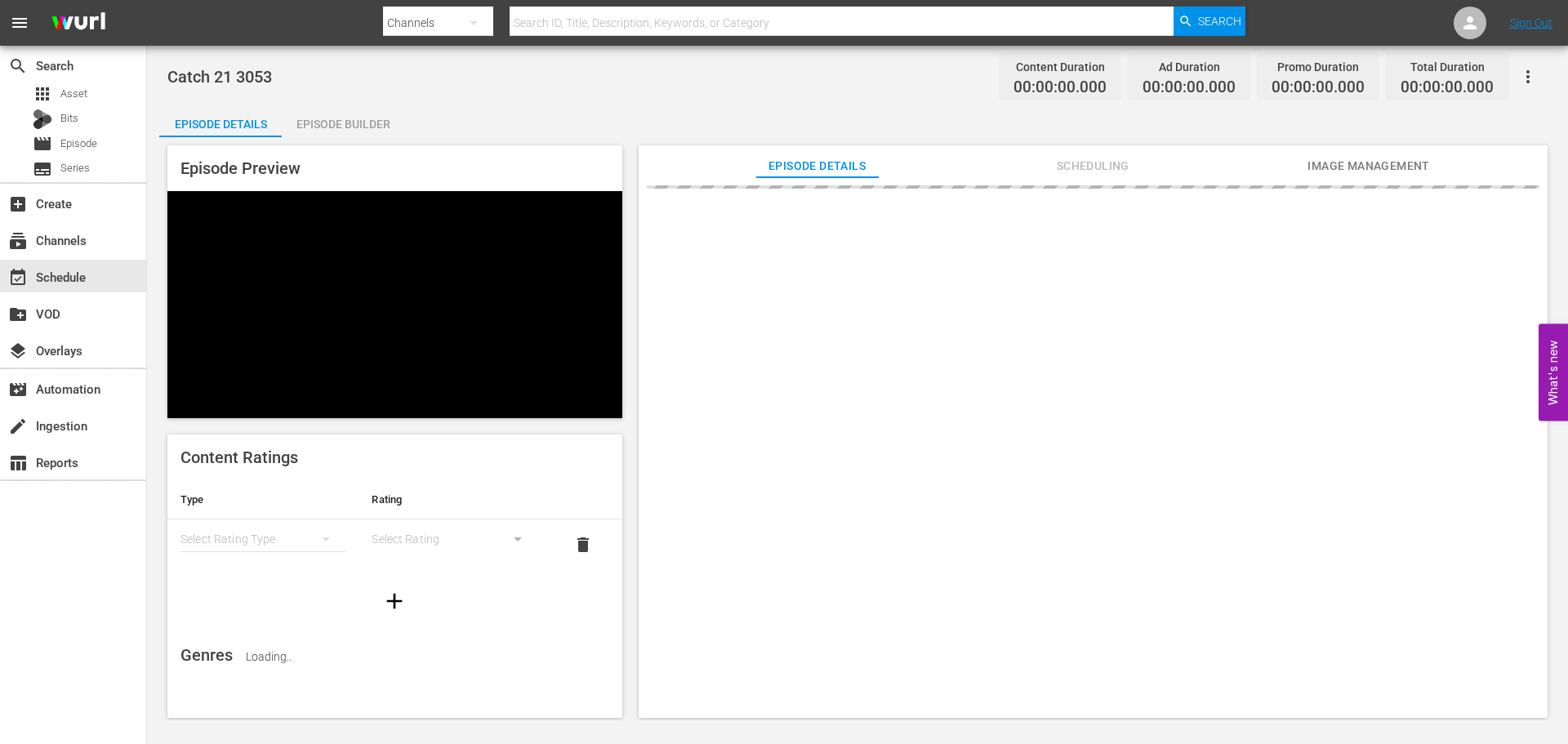
click at [370, 121] on div "Episode Builder" at bounding box center [342, 124] width 123 height 39
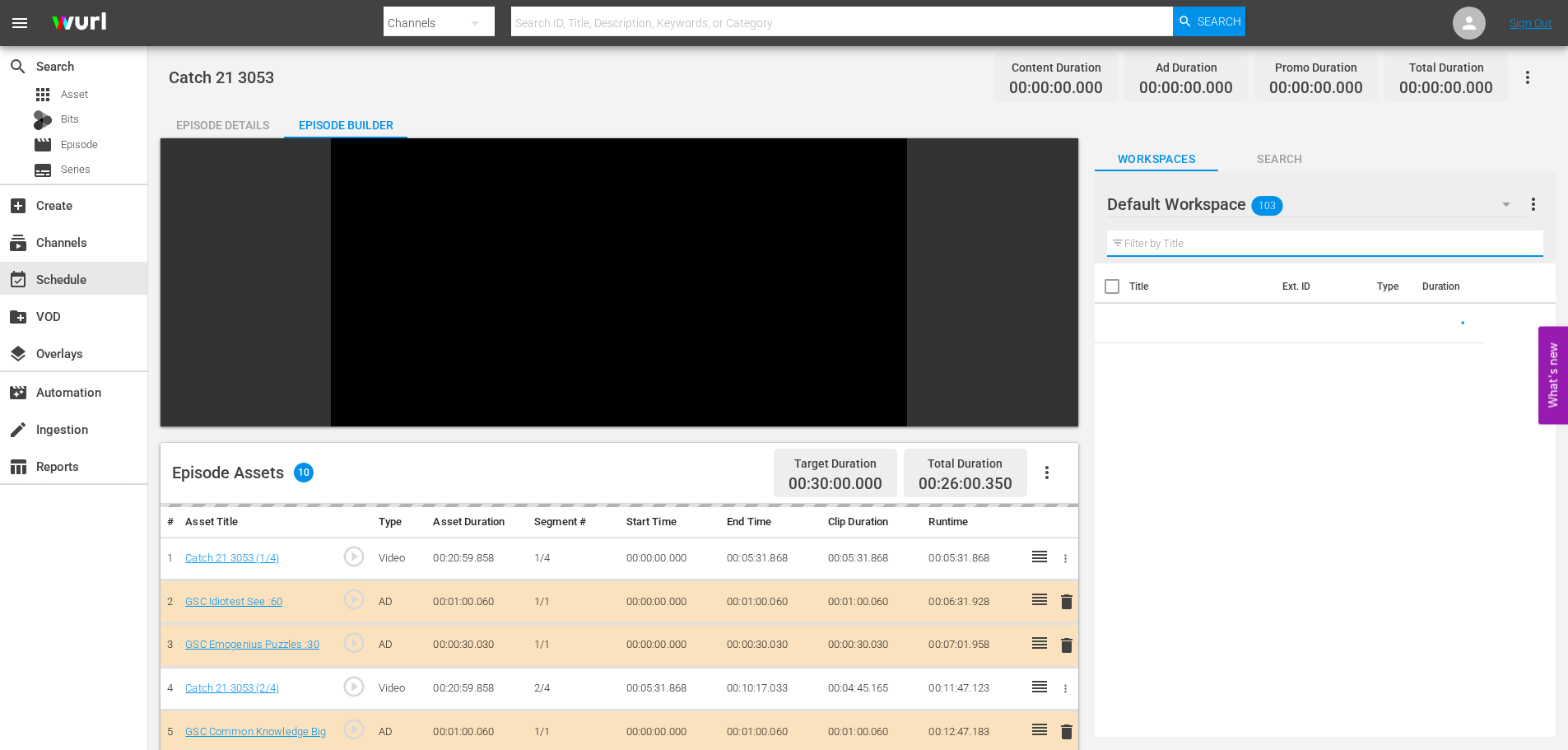
click at [1140, 243] on input "text" at bounding box center [1325, 244] width 436 height 27
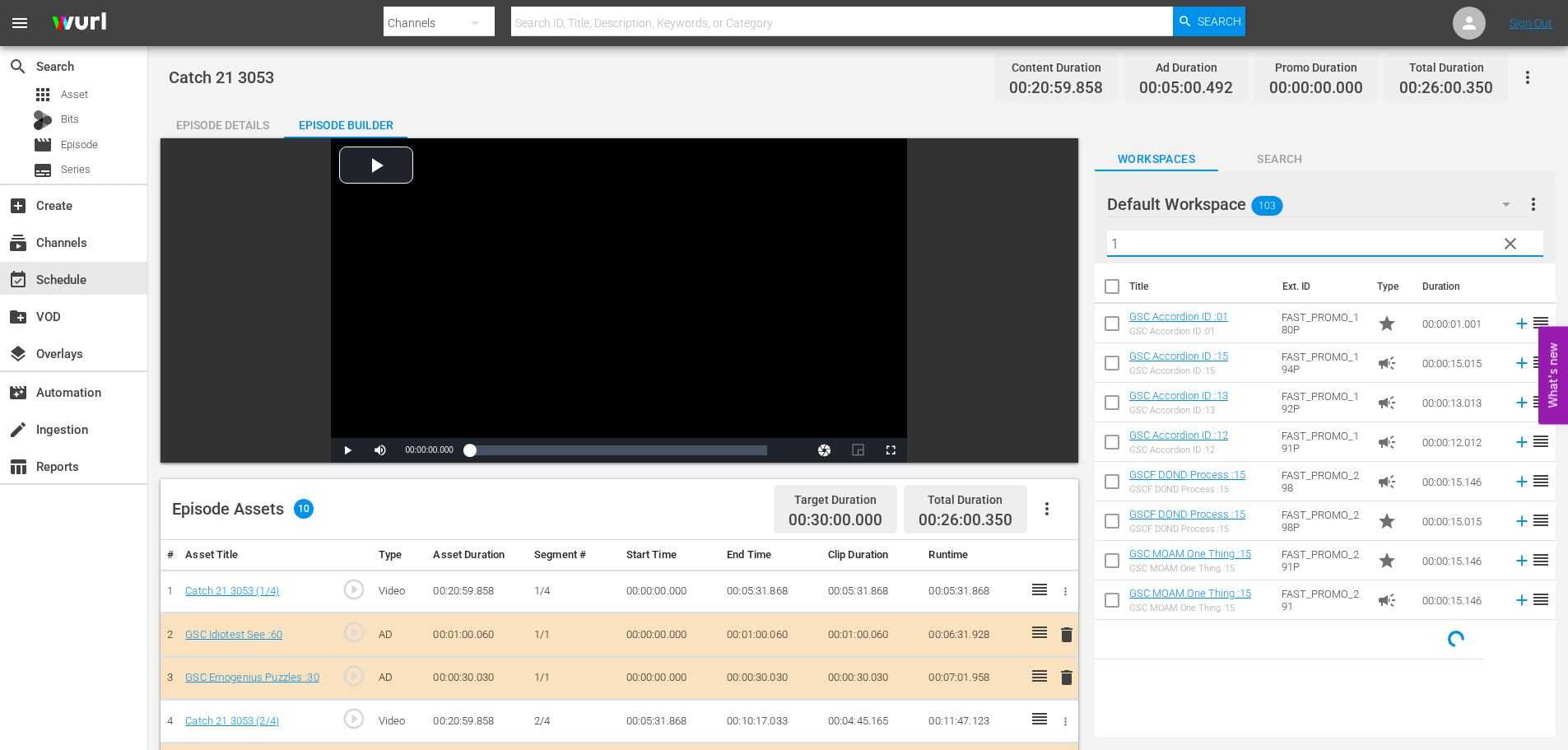
type input "12"
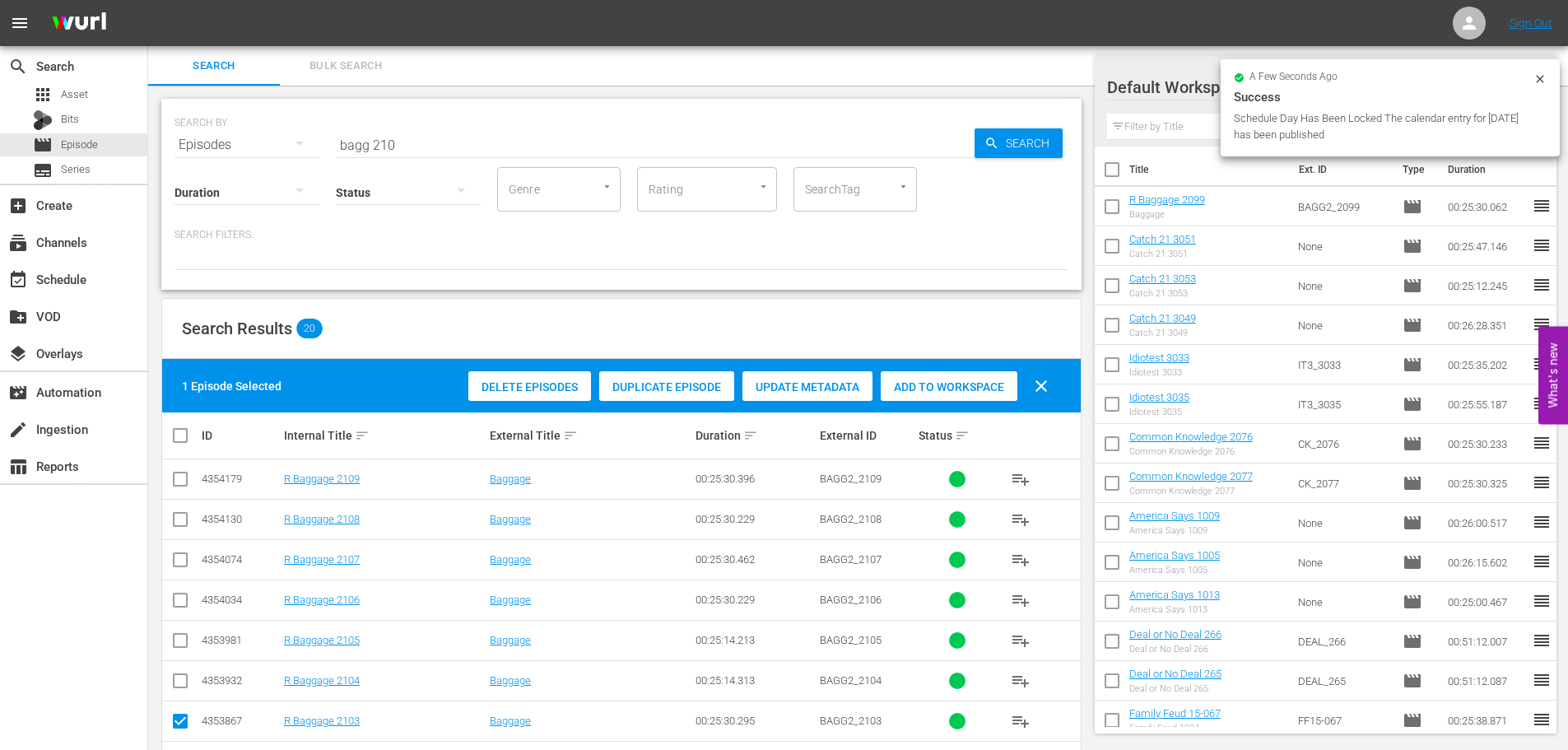
scroll to position [330, 0]
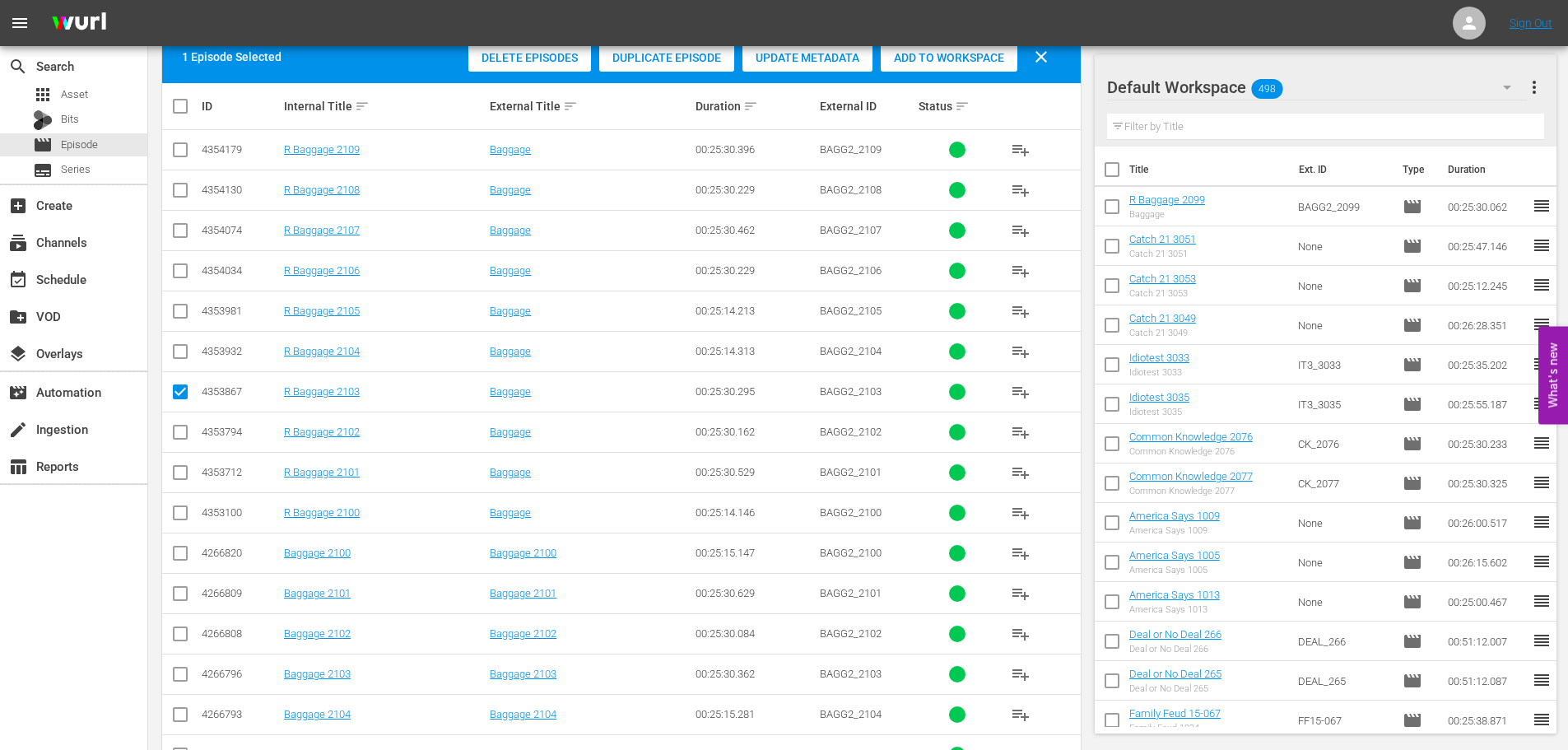
click at [182, 468] on input "checkbox" at bounding box center [180, 476] width 20 height 20
checkbox input "true"
click at [184, 310] on input "checkbox" at bounding box center [180, 315] width 20 height 20
checkbox input "true"
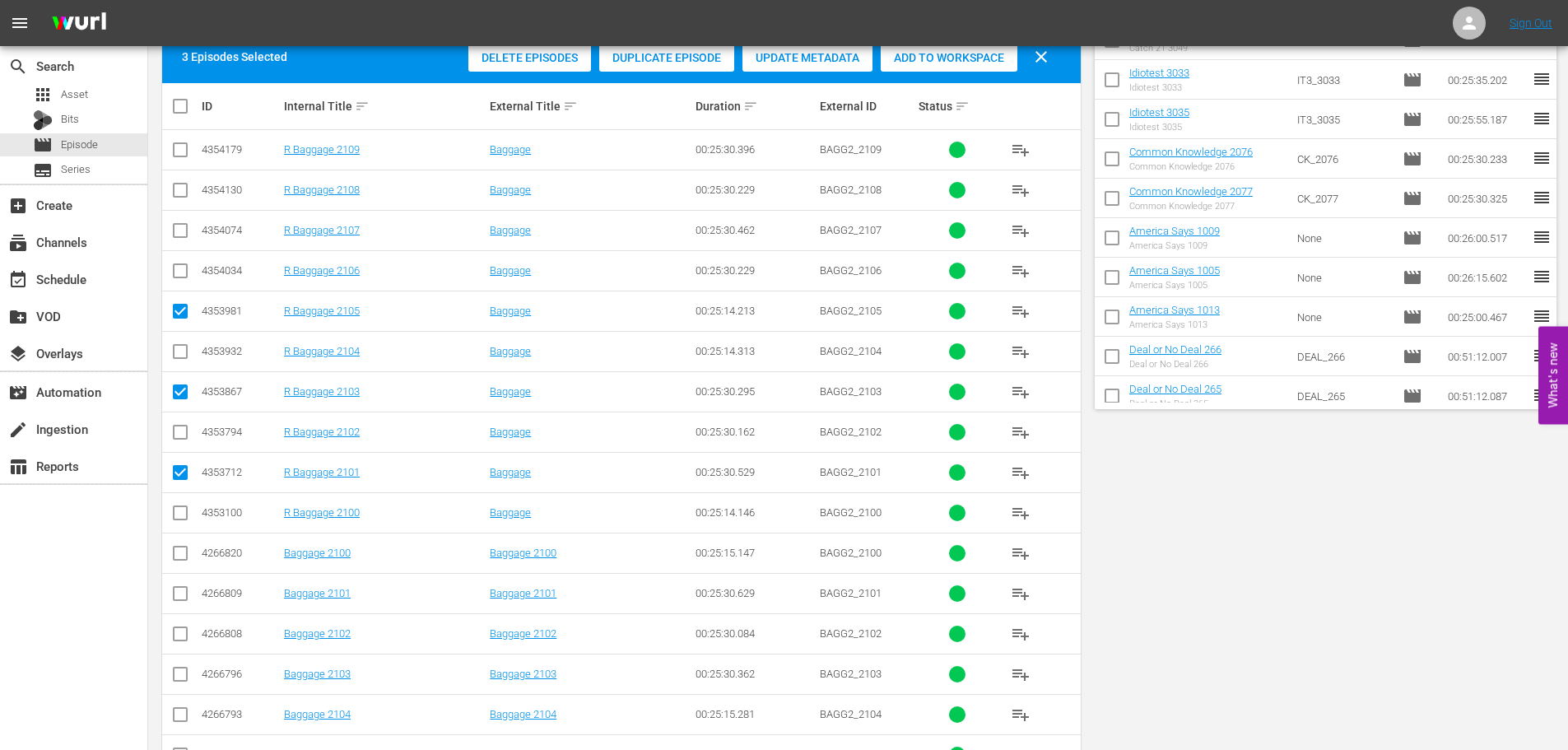
scroll to position [0, 0]
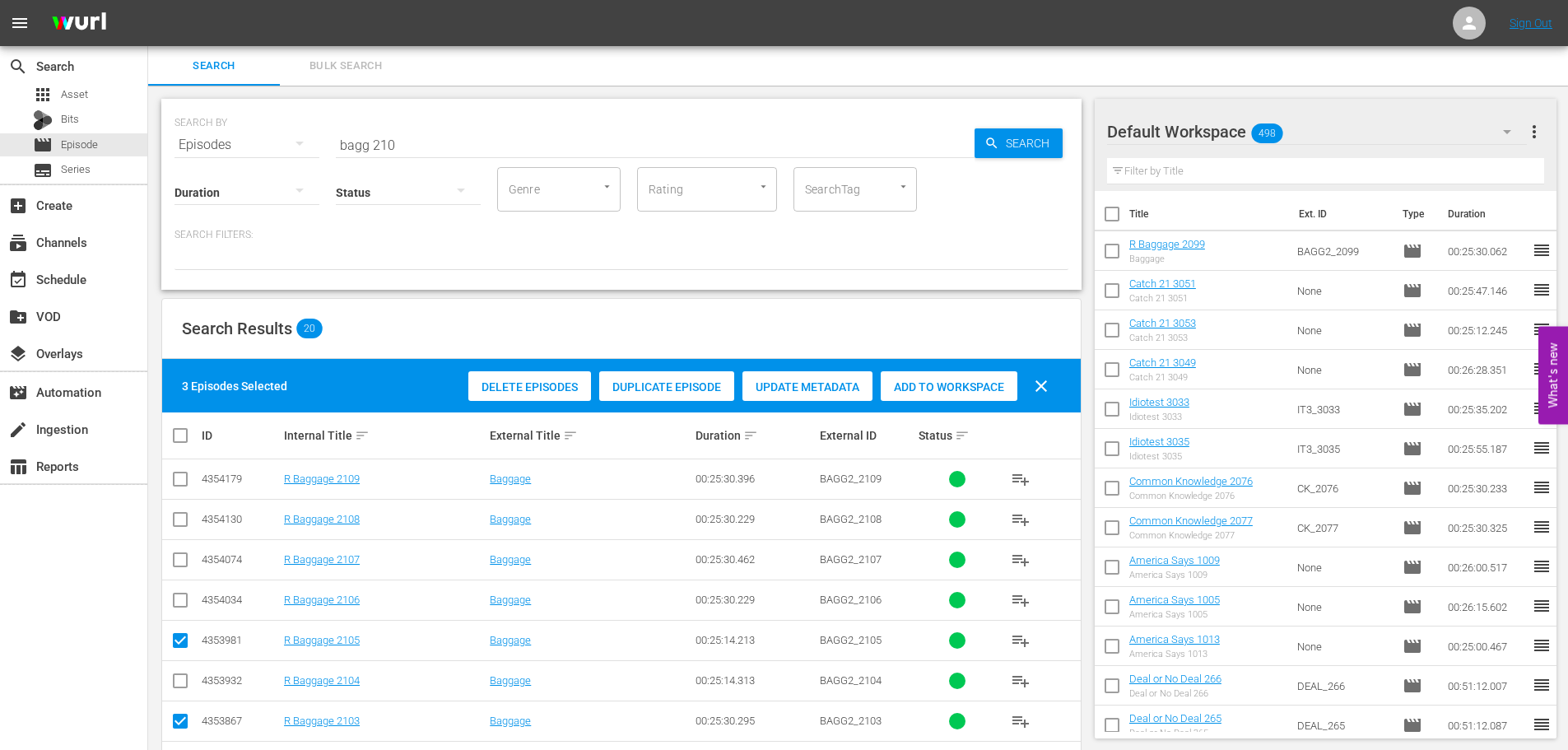
click at [950, 385] on span "Add to Workspace" at bounding box center [948, 386] width 136 height 13
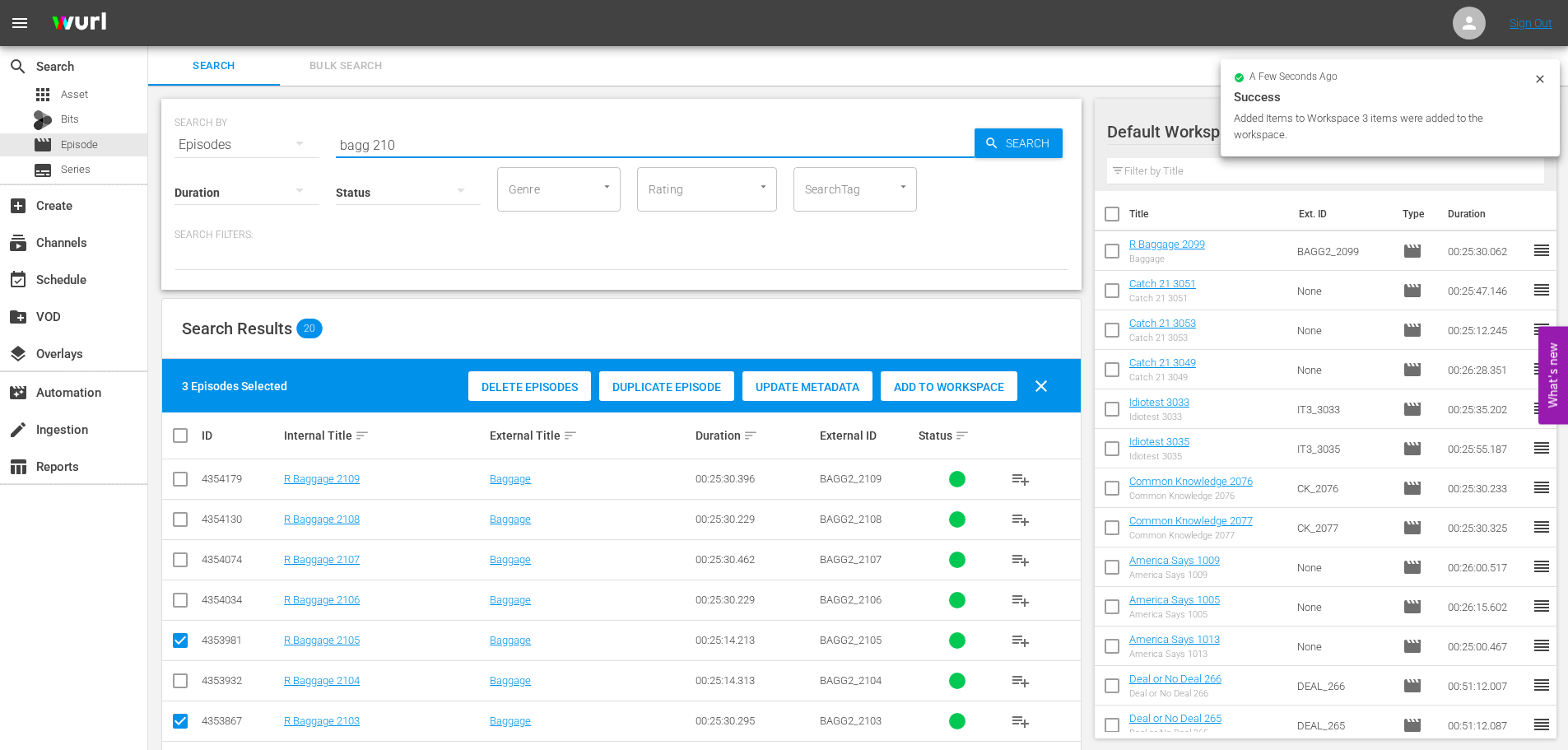
click at [148, 0] on div "search Search apps Asset Bits movie Episode subtitles Series add_box Create sub…" at bounding box center [858, 0] width 1420 height 0
type input "\"
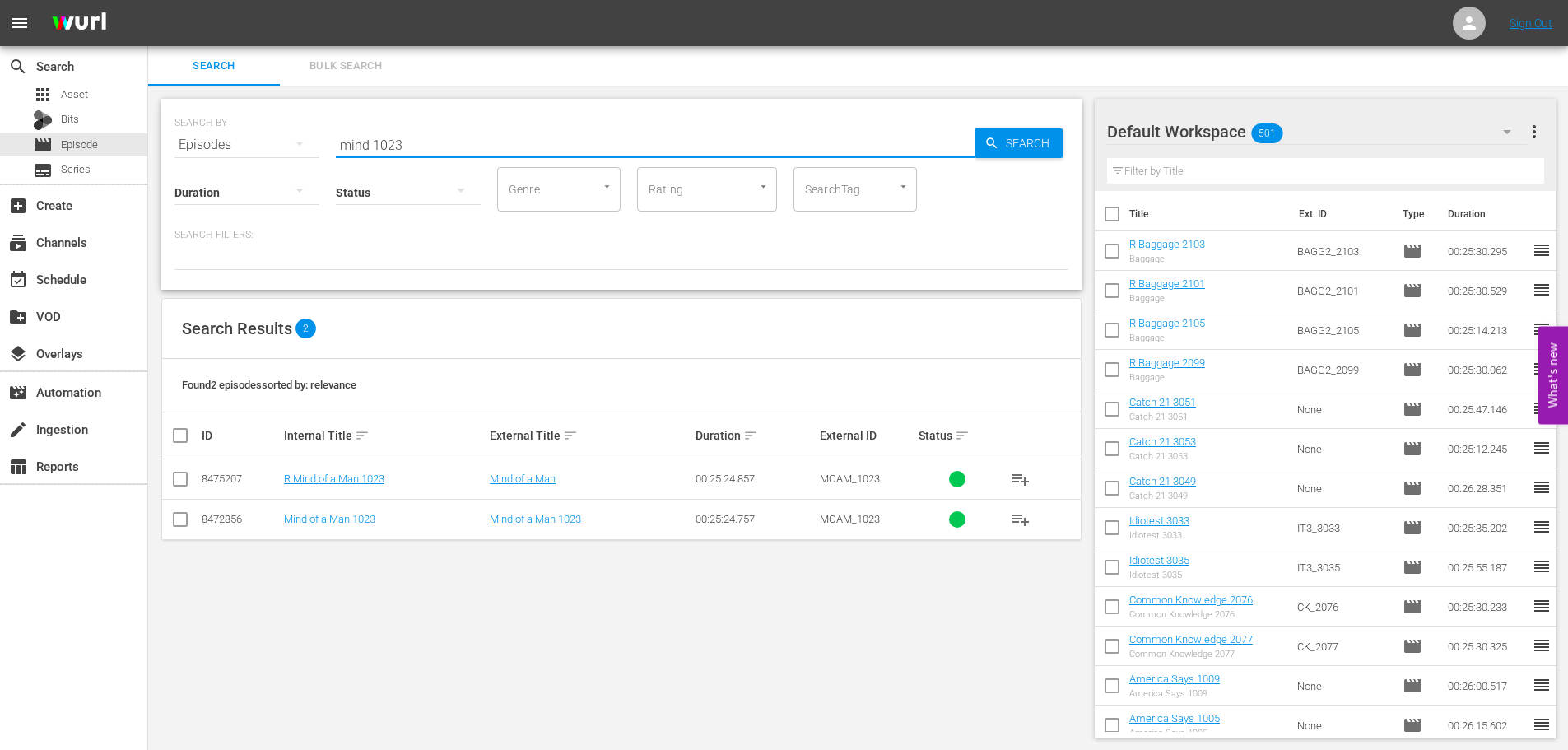
type input "mind 1023"
click at [178, 480] on input "checkbox" at bounding box center [180, 483] width 20 height 20
checkbox input "true"
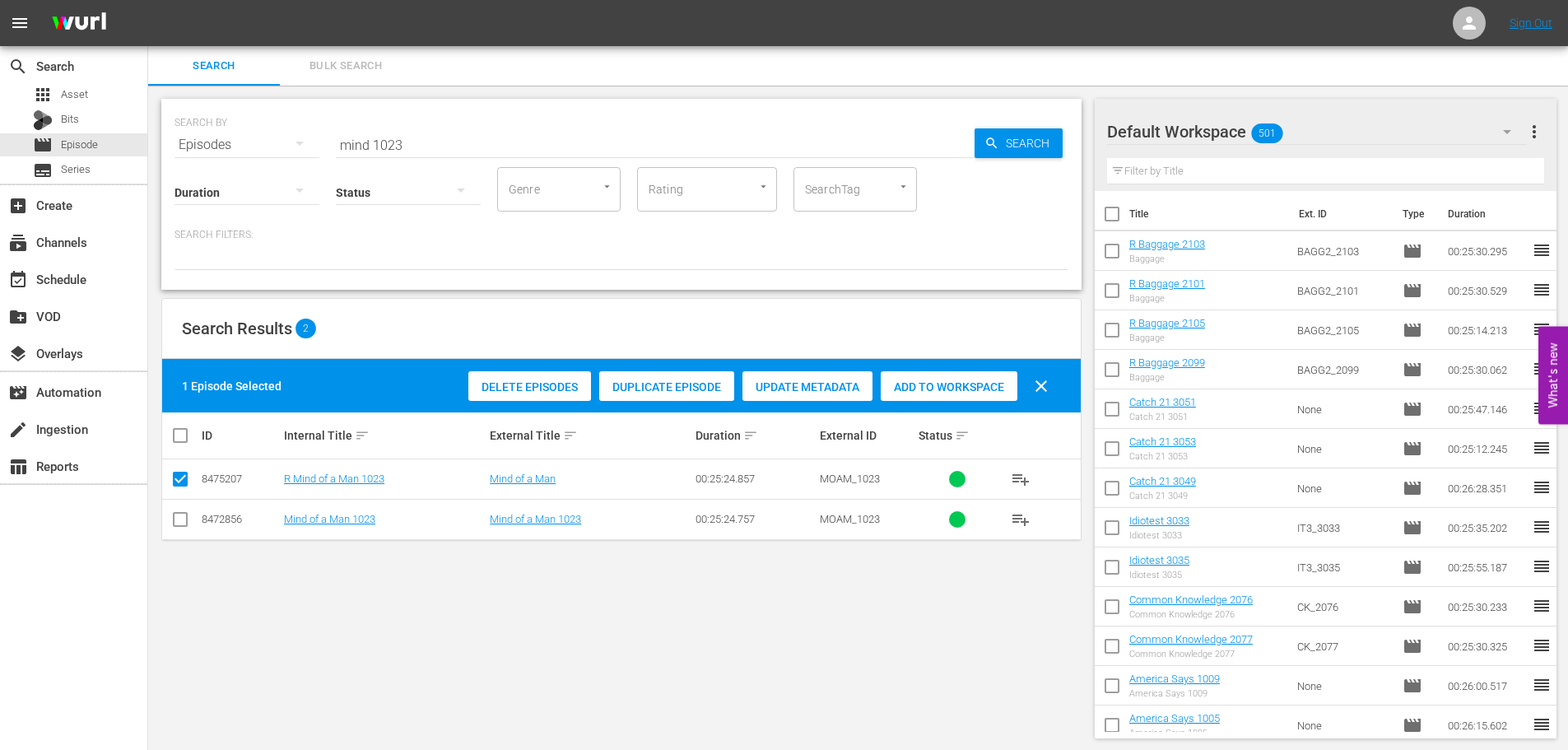
click at [918, 397] on div "Add to Workspace" at bounding box center [948, 386] width 136 height 31
drag, startPoint x: 436, startPoint y: 141, endPoint x: 216, endPoint y: 135, distance: 220.1
click at [246, 152] on div "SEARCH BY Search By Episodes Search ID, Title, Description, Keywords, or Catego…" at bounding box center [621, 194] width 920 height 191
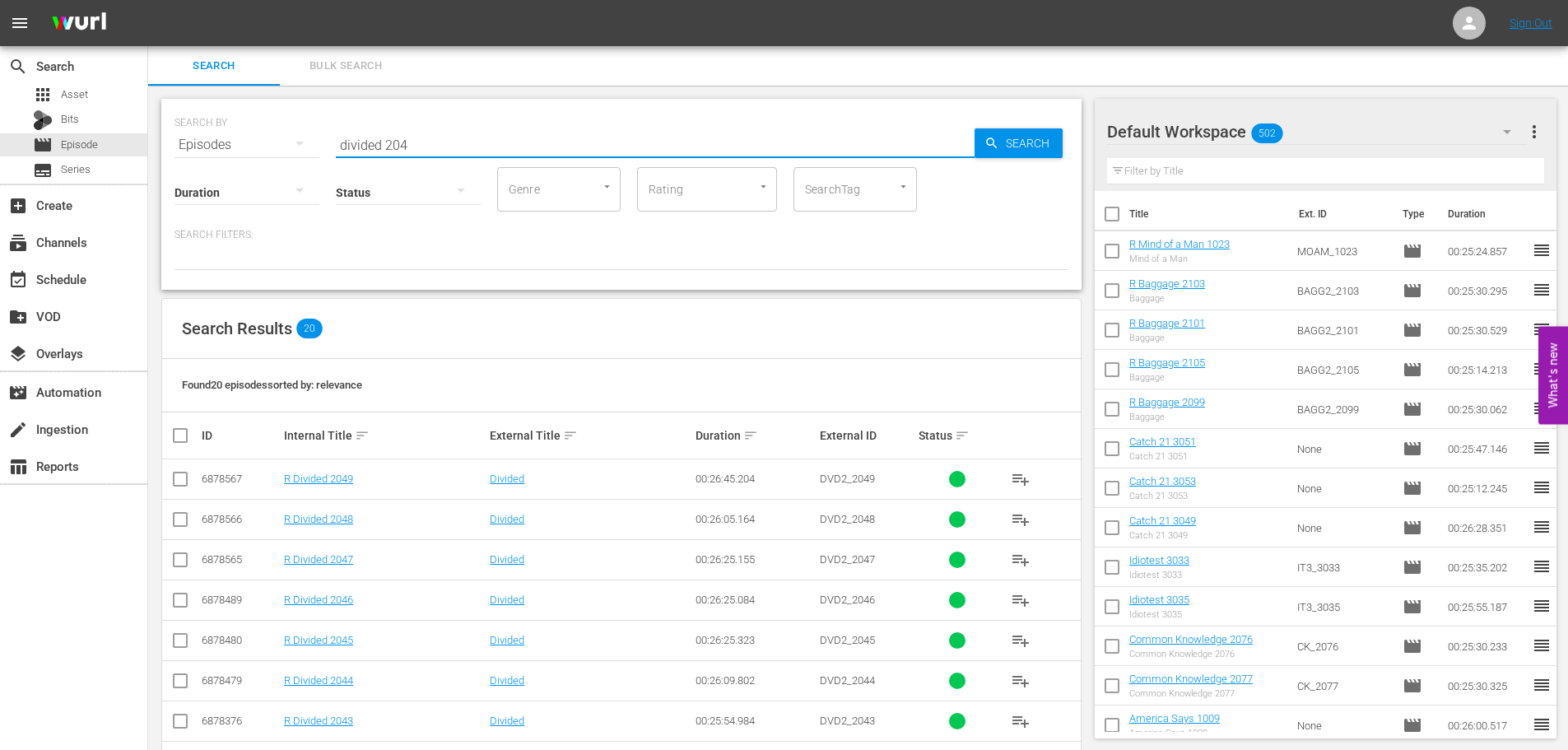
type input "divided 204"
click at [186, 602] on input "checkbox" at bounding box center [180, 603] width 20 height 20
checkbox input "true"
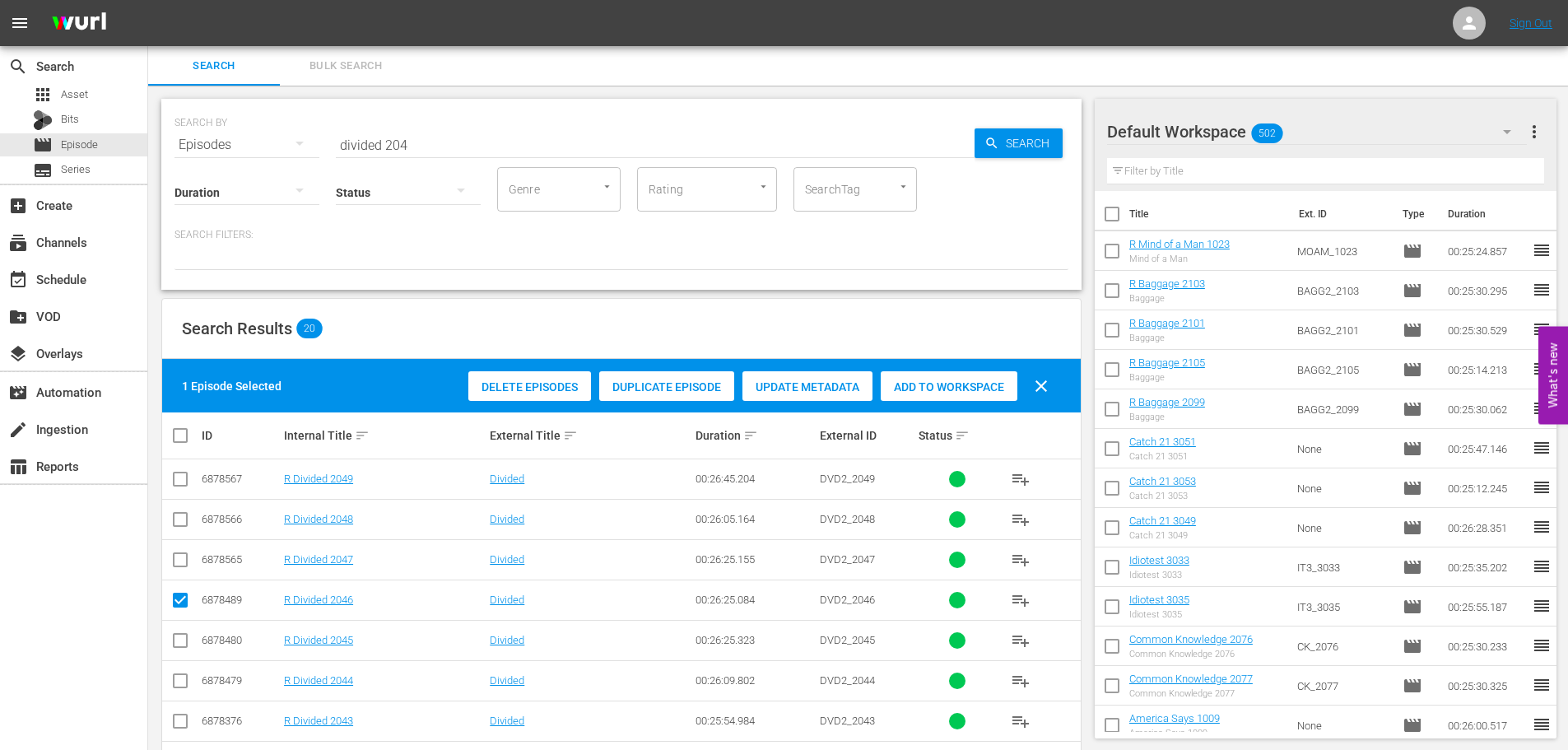
click at [181, 569] on input "checkbox" at bounding box center [180, 563] width 20 height 20
checkbox input "true"
drag, startPoint x: 927, startPoint y: 386, endPoint x: 705, endPoint y: 234, distance: 269.1
click at [927, 386] on span "Add to Workspace" at bounding box center [948, 386] width 136 height 13
drag, startPoint x: 438, startPoint y: 146, endPoint x: 248, endPoint y: 151, distance: 190.1
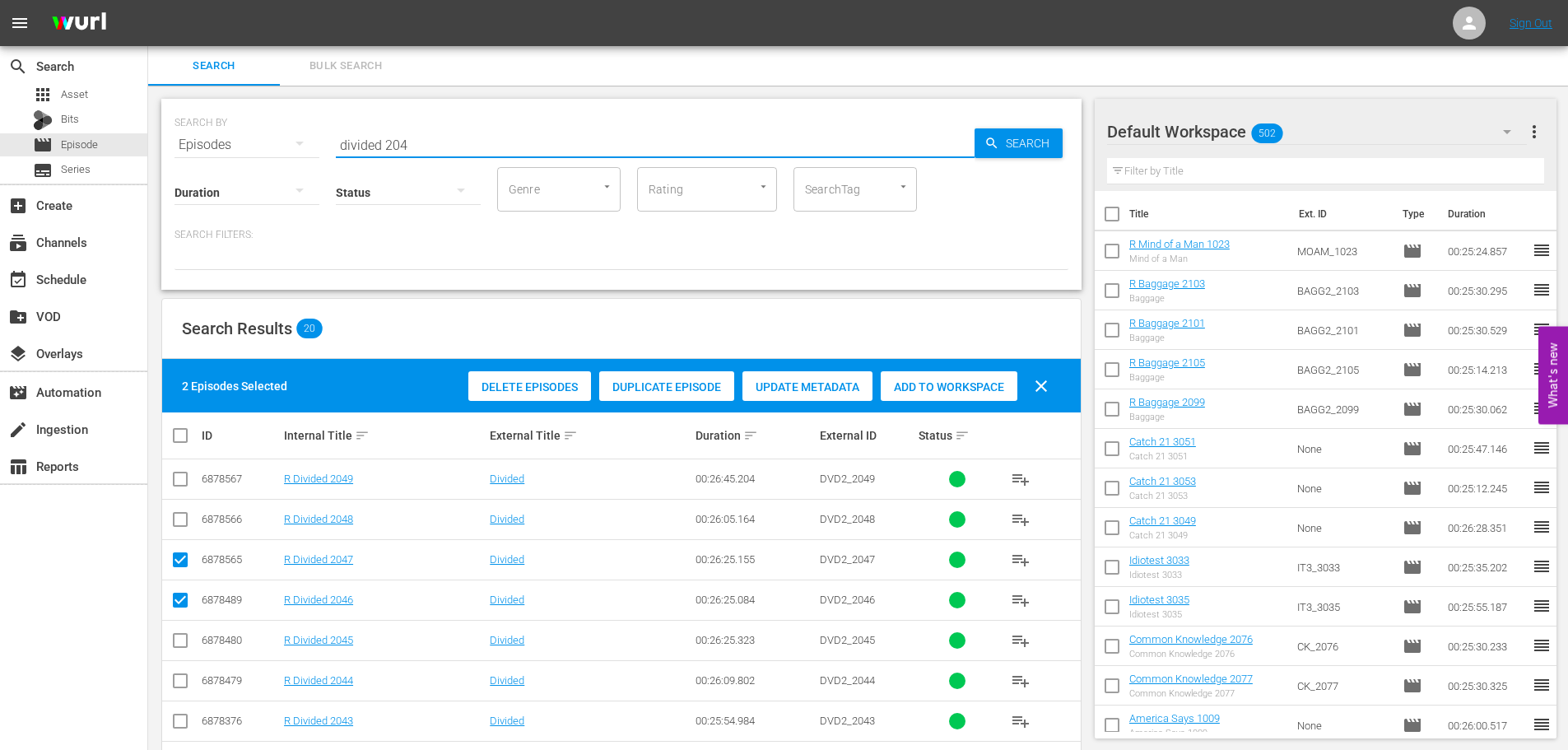
click at [248, 151] on div "SEARCH BY Search By Episodes Search ID, Title, Description, Keywords, or Catego…" at bounding box center [622, 135] width 893 height 60
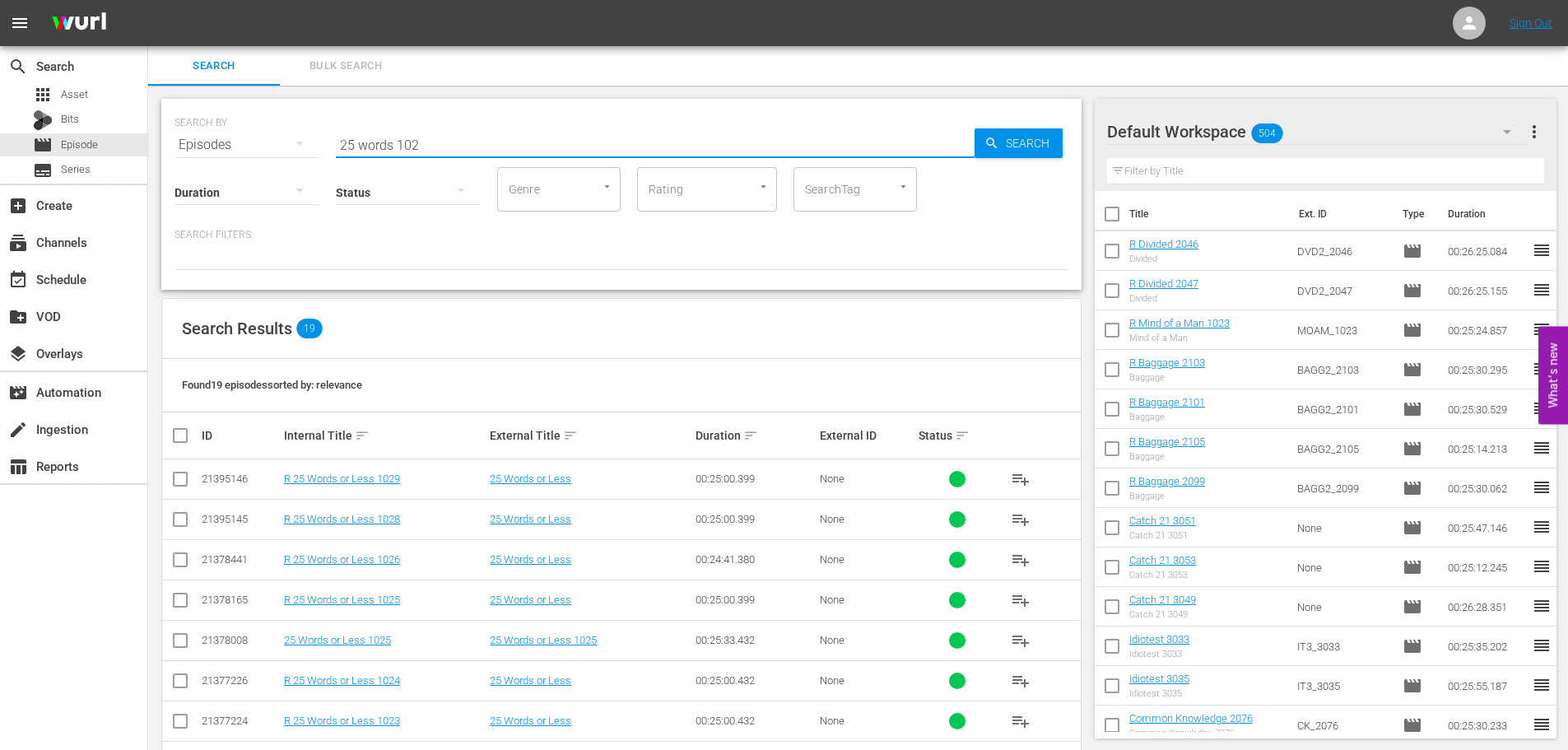
type input "25 words 102"
click at [176, 600] on input "checkbox" at bounding box center [180, 603] width 20 height 20
checkbox input "true"
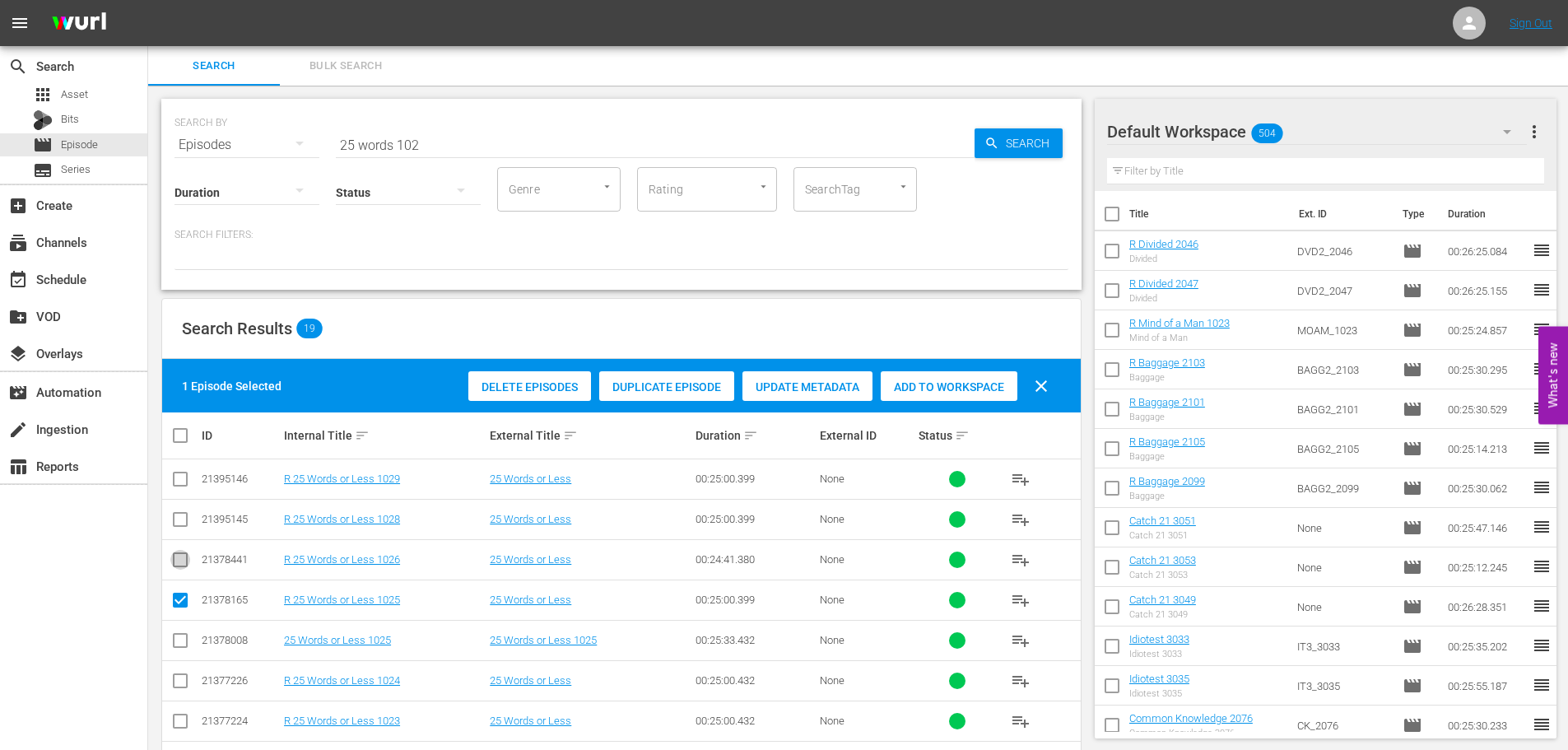
drag, startPoint x: 177, startPoint y: 560, endPoint x: 208, endPoint y: 534, distance: 40.5
click at [177, 562] on input "checkbox" at bounding box center [180, 563] width 20 height 20
checkbox input "true"
click at [915, 371] on div "Add to Workspace" at bounding box center [948, 386] width 136 height 31
drag, startPoint x: 344, startPoint y: 135, endPoint x: 221, endPoint y: 146, distance: 123.5
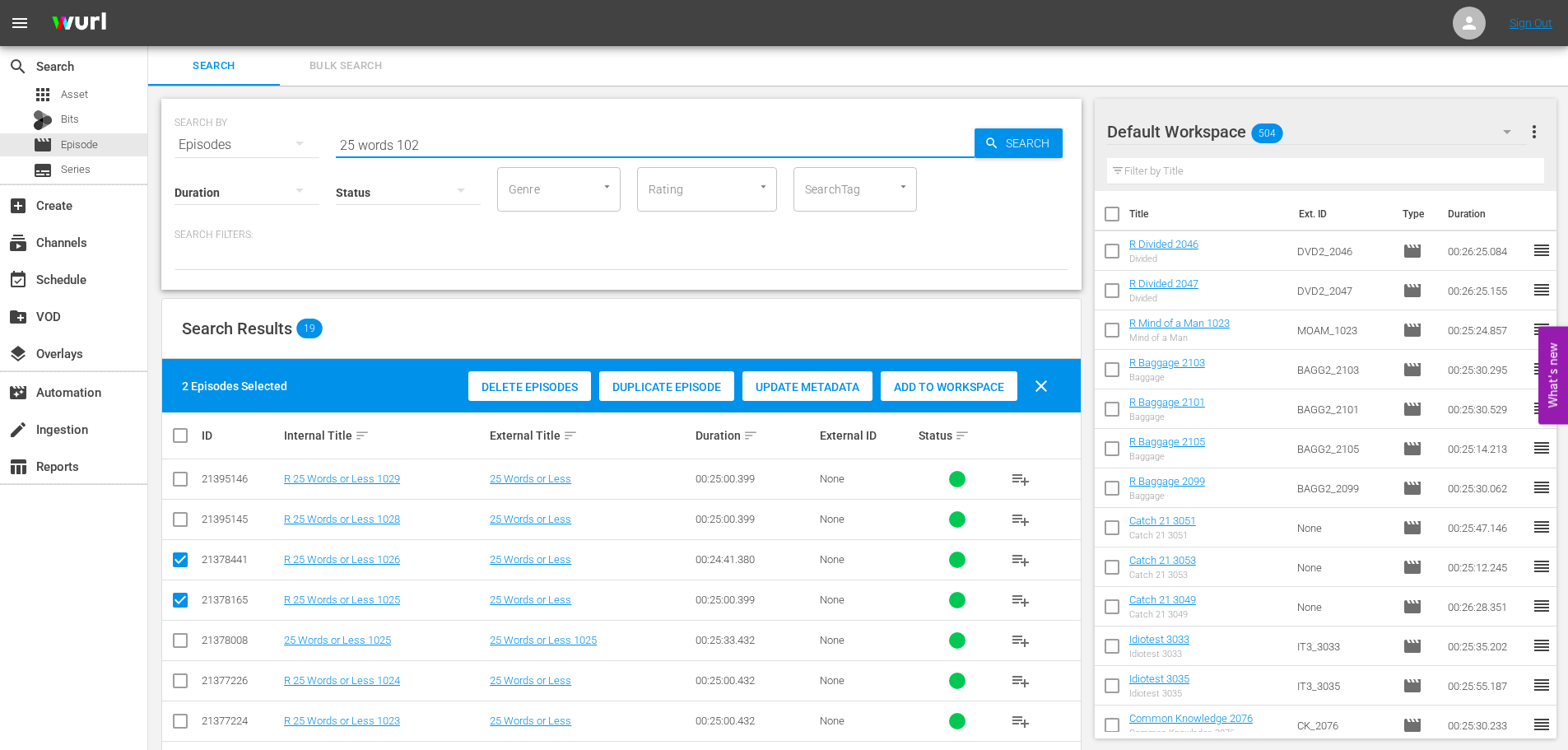
click at [233, 141] on div "SEARCH BY Search By Episodes Search ID, Title, Description, Keywords, or Catego…" at bounding box center [622, 135] width 893 height 60
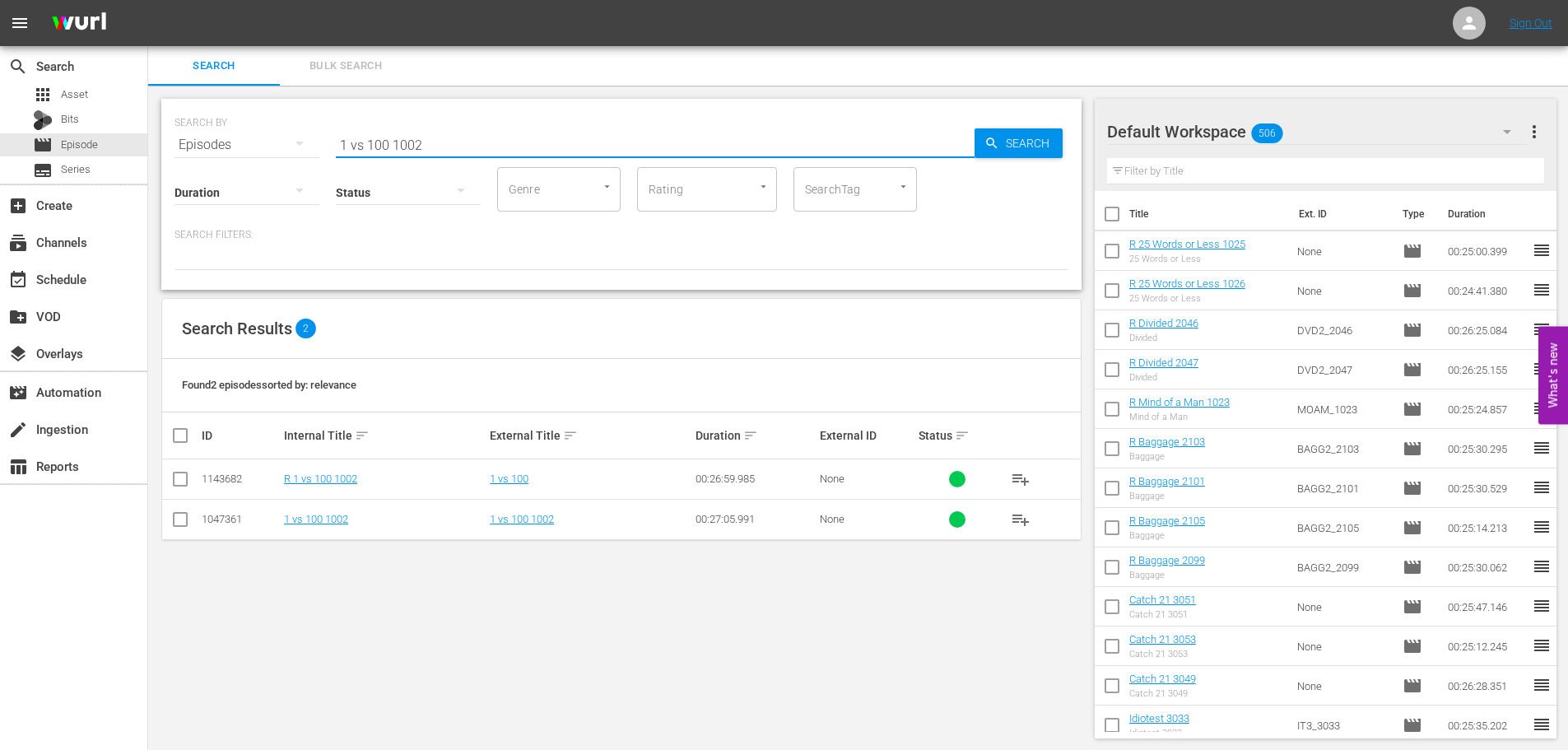
type input "1 vs 100 1002"
click at [183, 484] on input "checkbox" at bounding box center [180, 483] width 20 height 20
checkbox input "true"
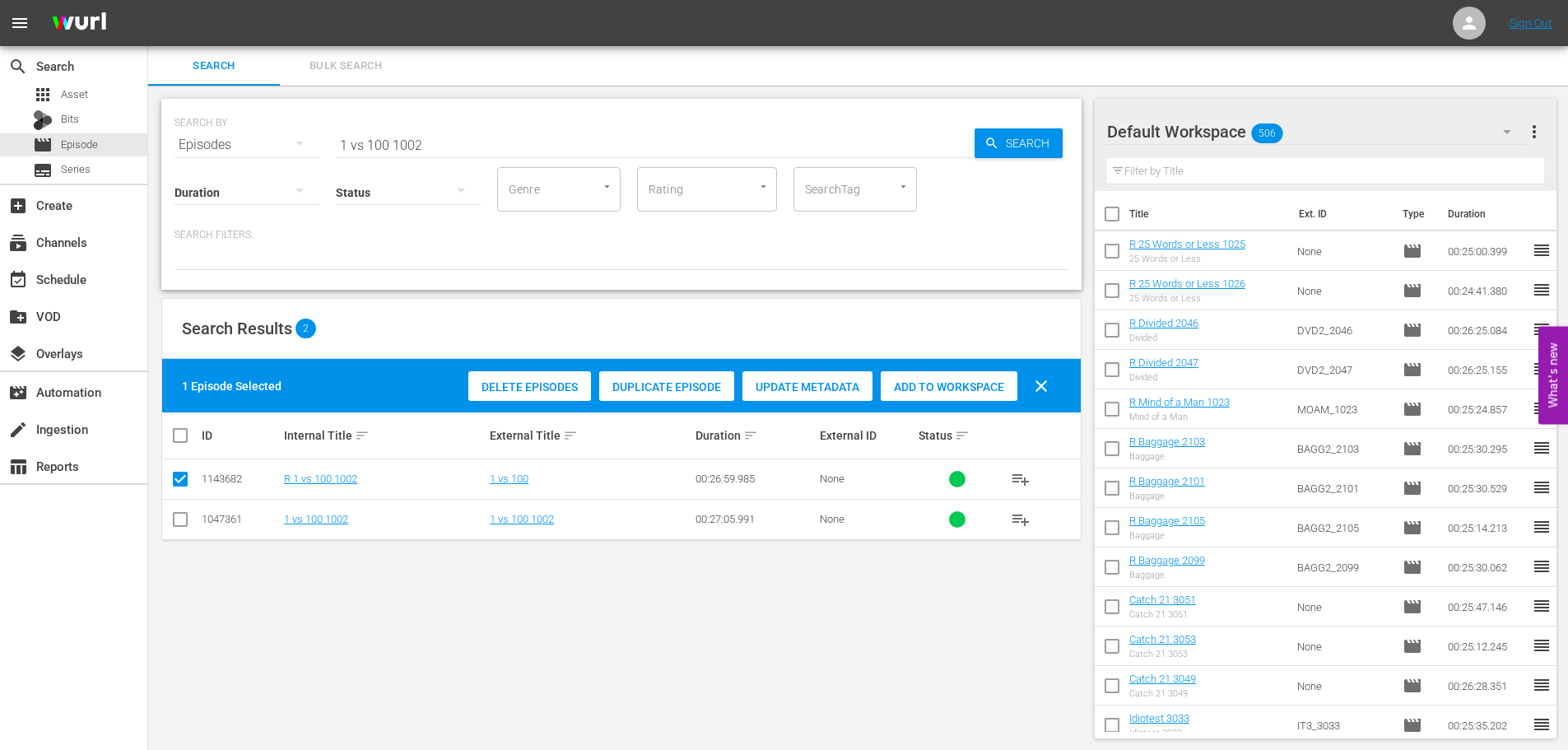
click at [932, 384] on span "Add to Workspace" at bounding box center [948, 386] width 136 height 13
drag, startPoint x: 444, startPoint y: 135, endPoint x: 166, endPoint y: 151, distance: 278.5
click at [168, 151] on div "SEARCH BY Search By Episodes Search ID, Title, Description, Keywords, or Catego…" at bounding box center [621, 194] width 920 height 191
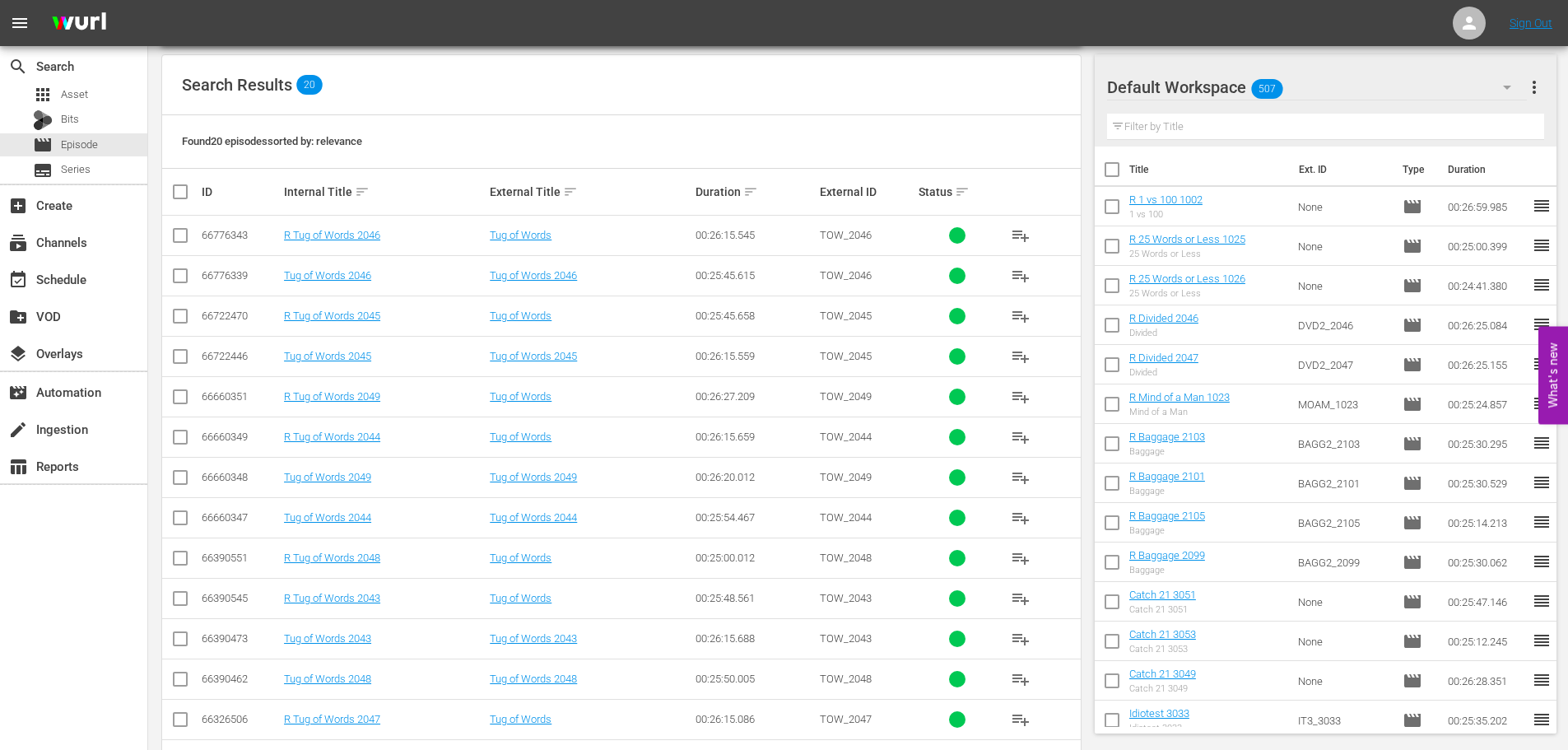
scroll to position [247, 0]
type input "tug 204"
click at [179, 558] on input "checkbox" at bounding box center [180, 559] width 20 height 20
checkbox input "true"
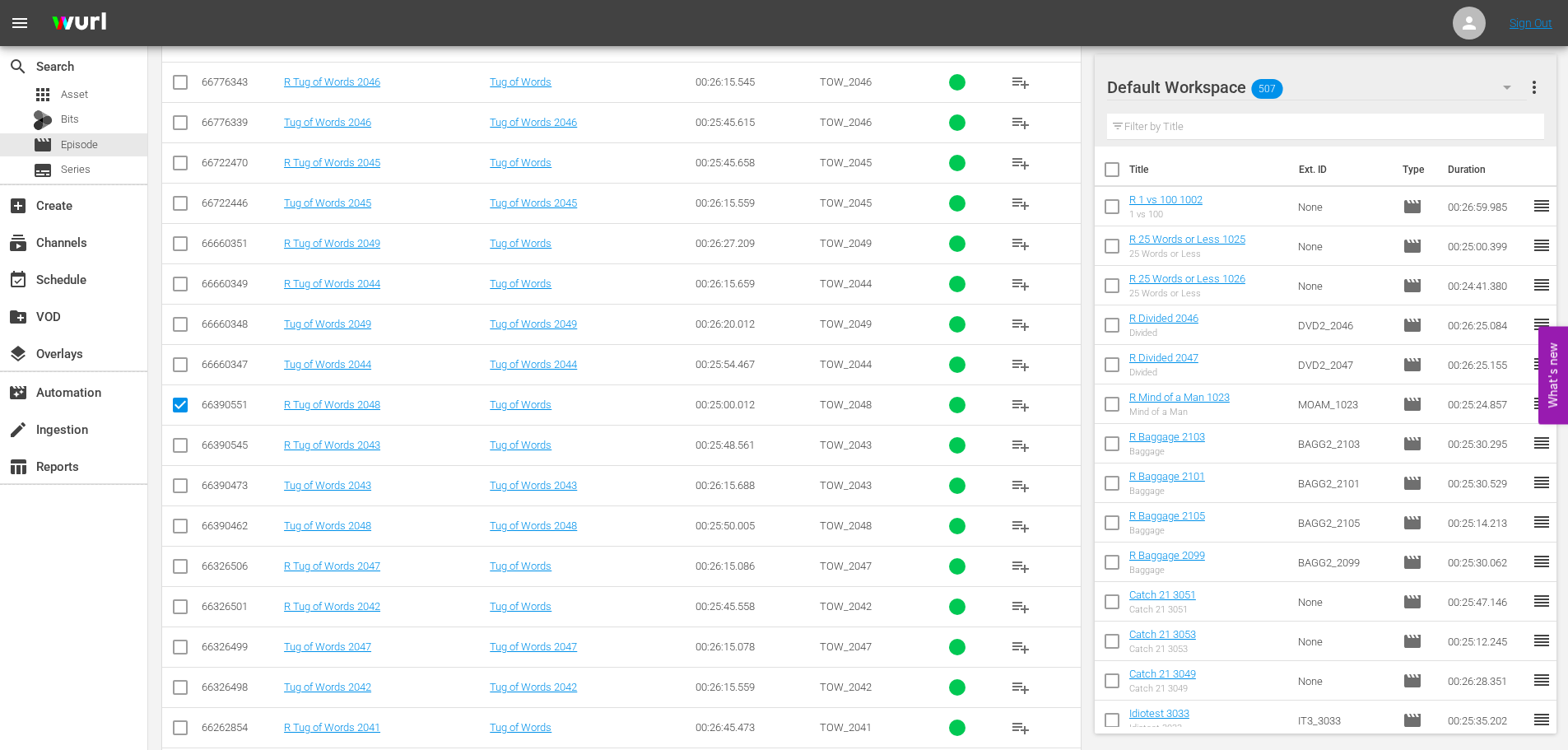
scroll to position [412, 0]
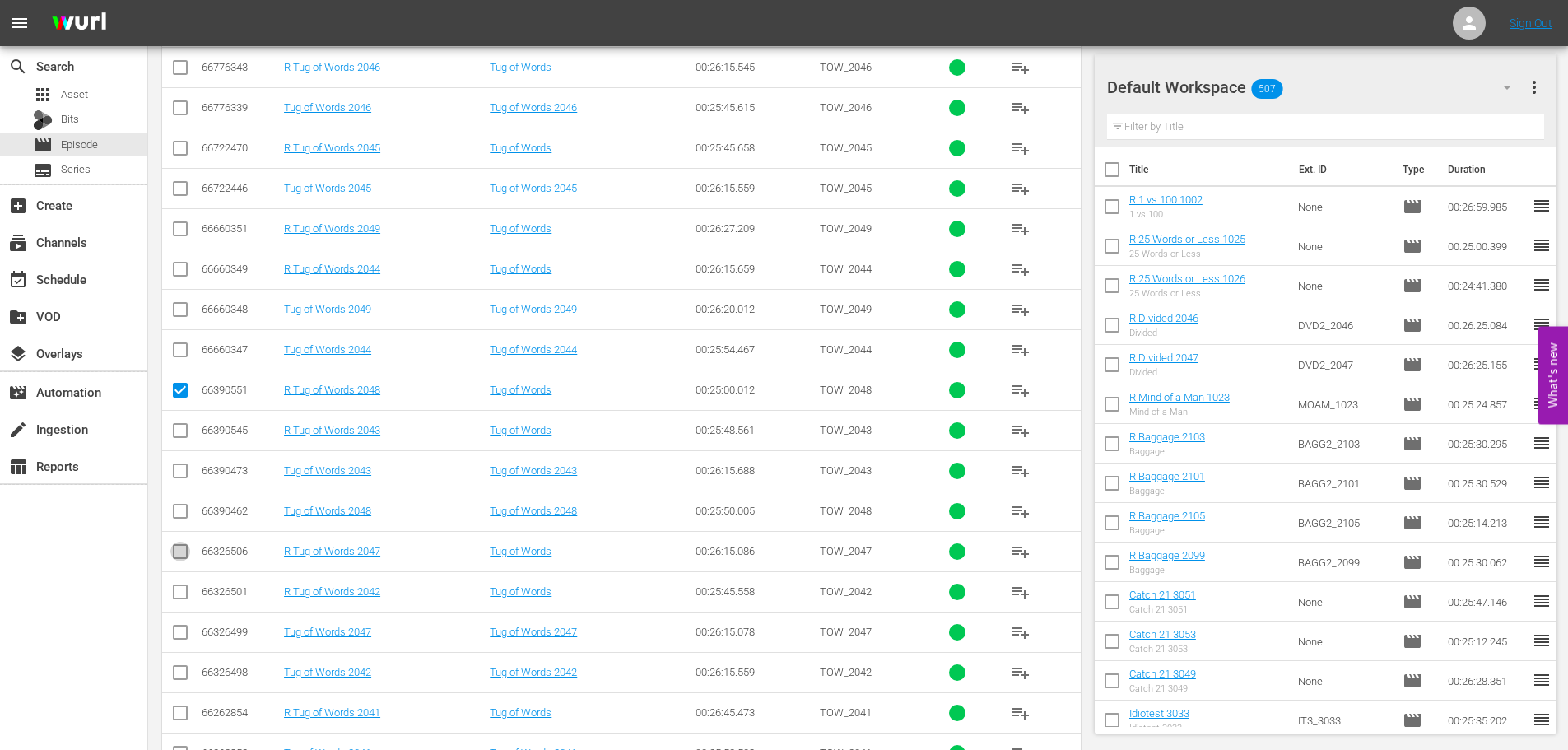
click at [183, 555] on input "checkbox" at bounding box center [180, 555] width 20 height 20
checkbox input "true"
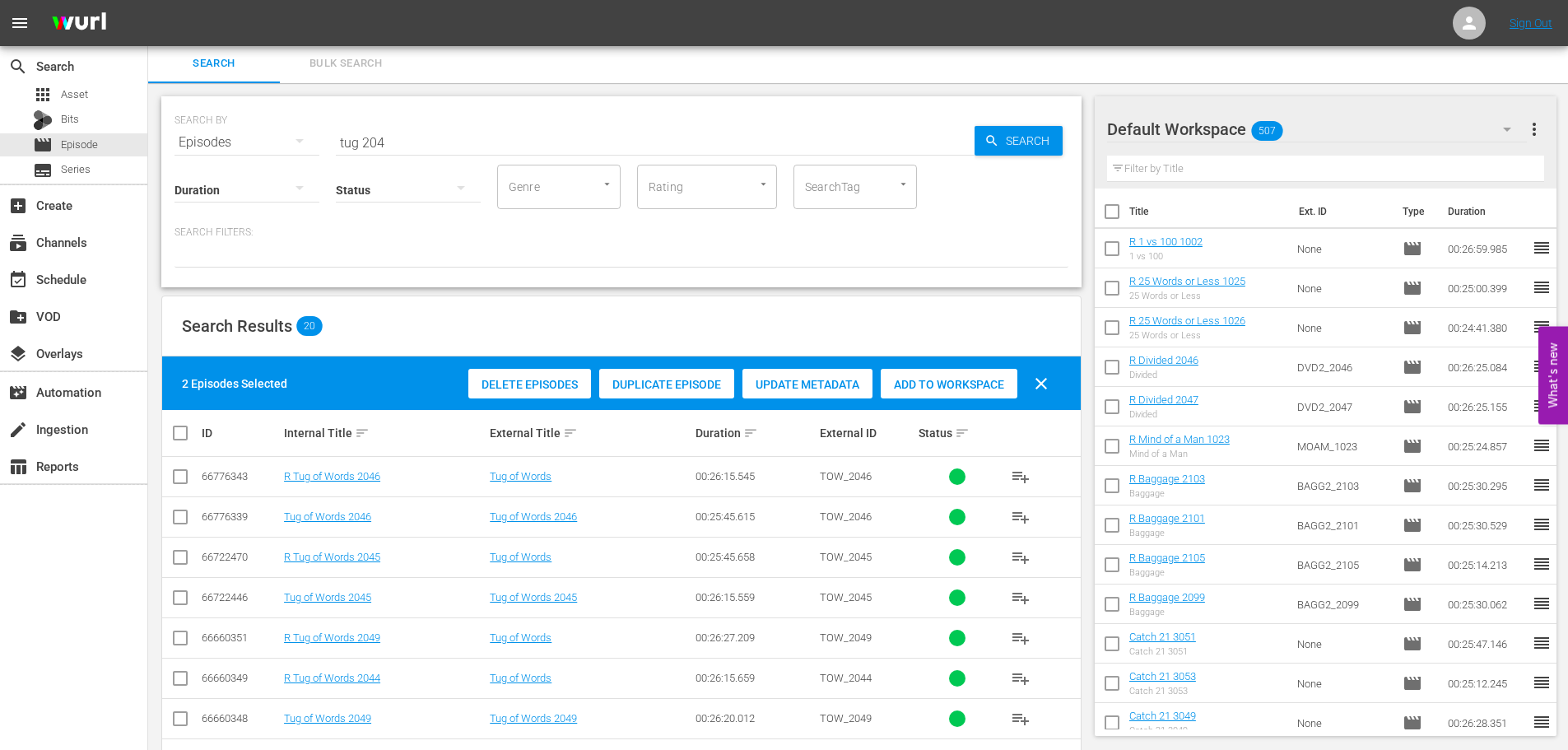
scroll to position [0, 0]
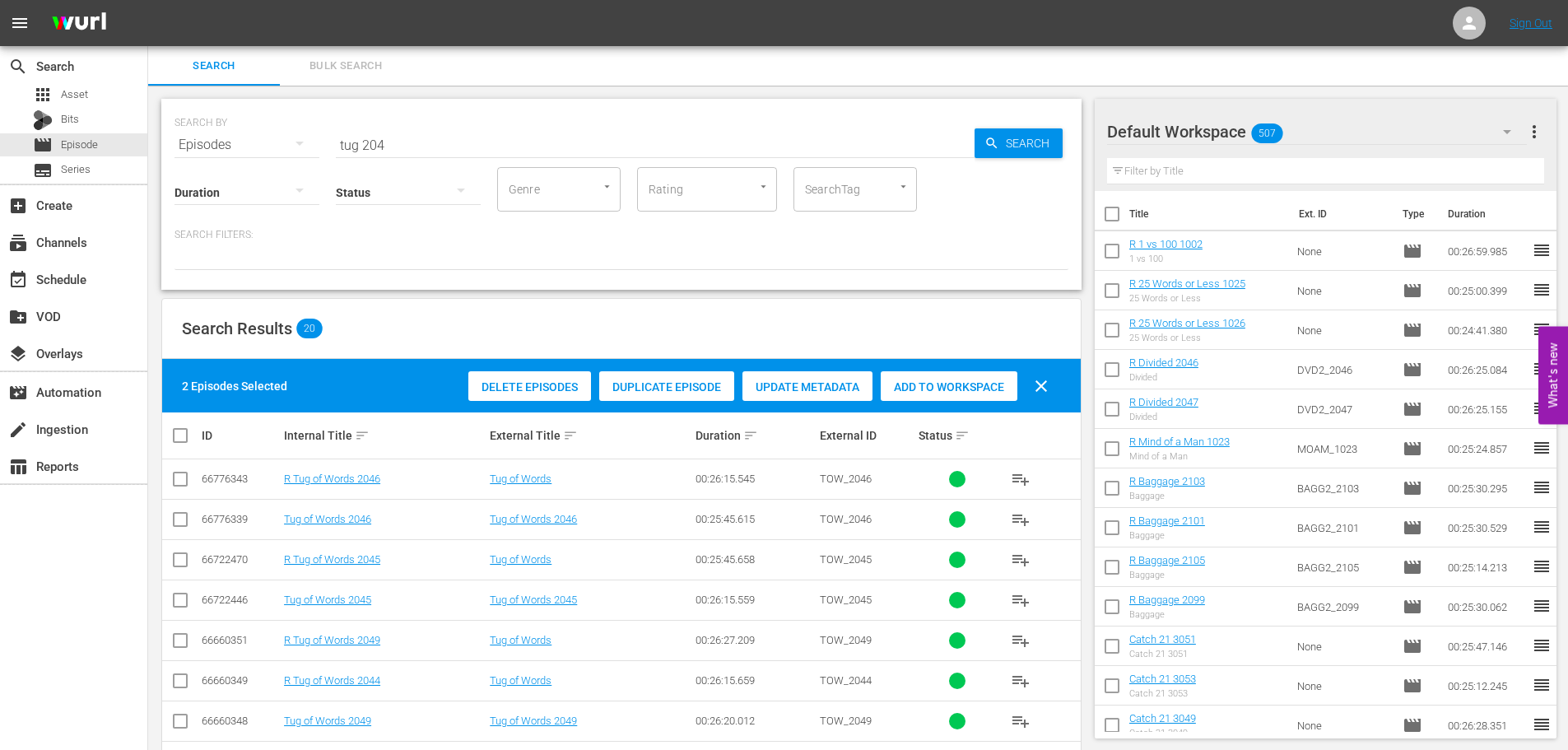
click at [944, 386] on span "Add to Workspace" at bounding box center [948, 386] width 136 height 13
drag, startPoint x: 403, startPoint y: 137, endPoint x: 17, endPoint y: 60, distance: 393.6
click at [181, 142] on div "SEARCH BY Search By Episodes Search ID, Title, Description, Keywords, or Catego…" at bounding box center [622, 135] width 893 height 60
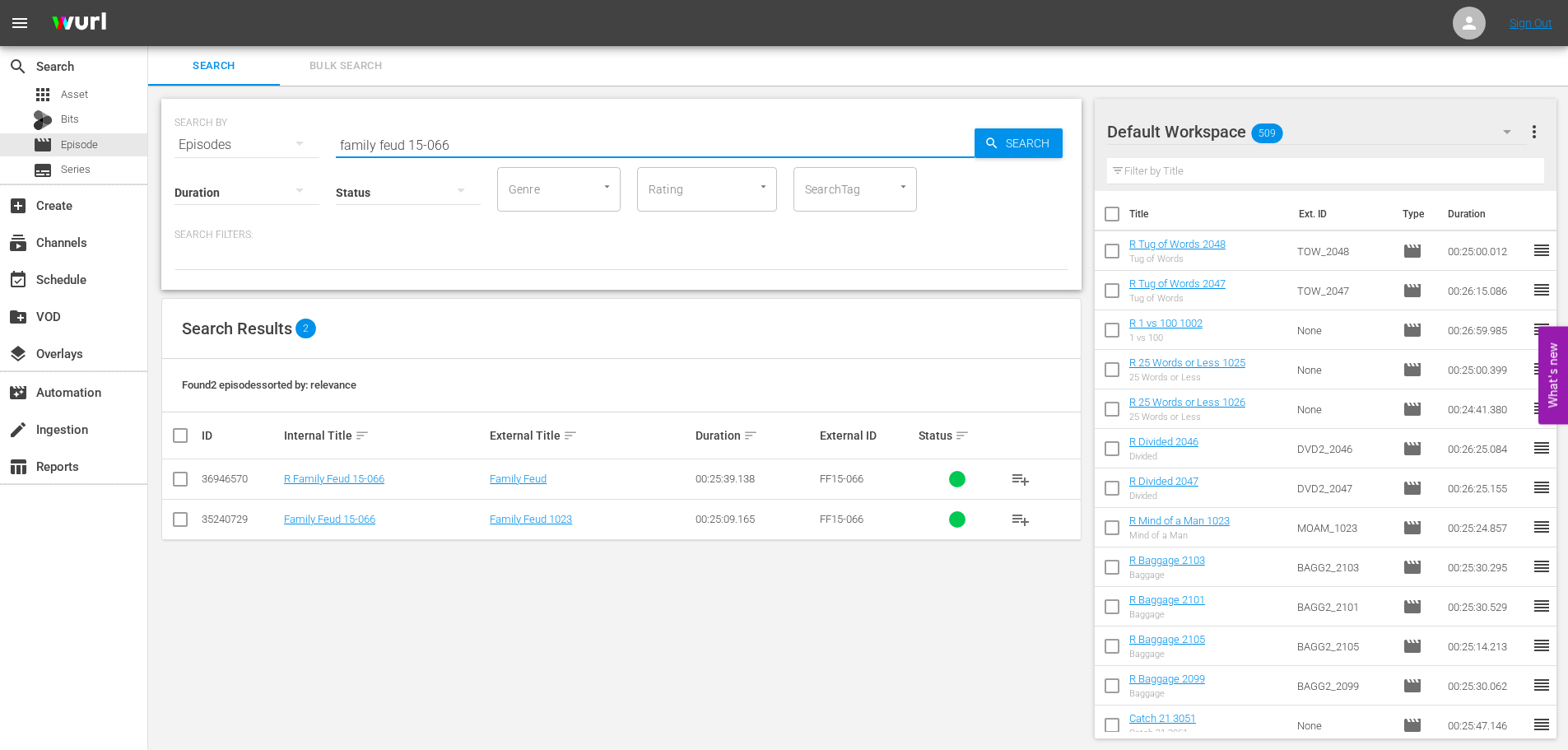
type input "family feud 15-066"
click at [169, 478] on td at bounding box center [180, 480] width 37 height 40
drag, startPoint x: 172, startPoint y: 477, endPoint x: 494, endPoint y: 436, distance: 324.6
click at [173, 477] on input "checkbox" at bounding box center [180, 483] width 20 height 20
checkbox input "true"
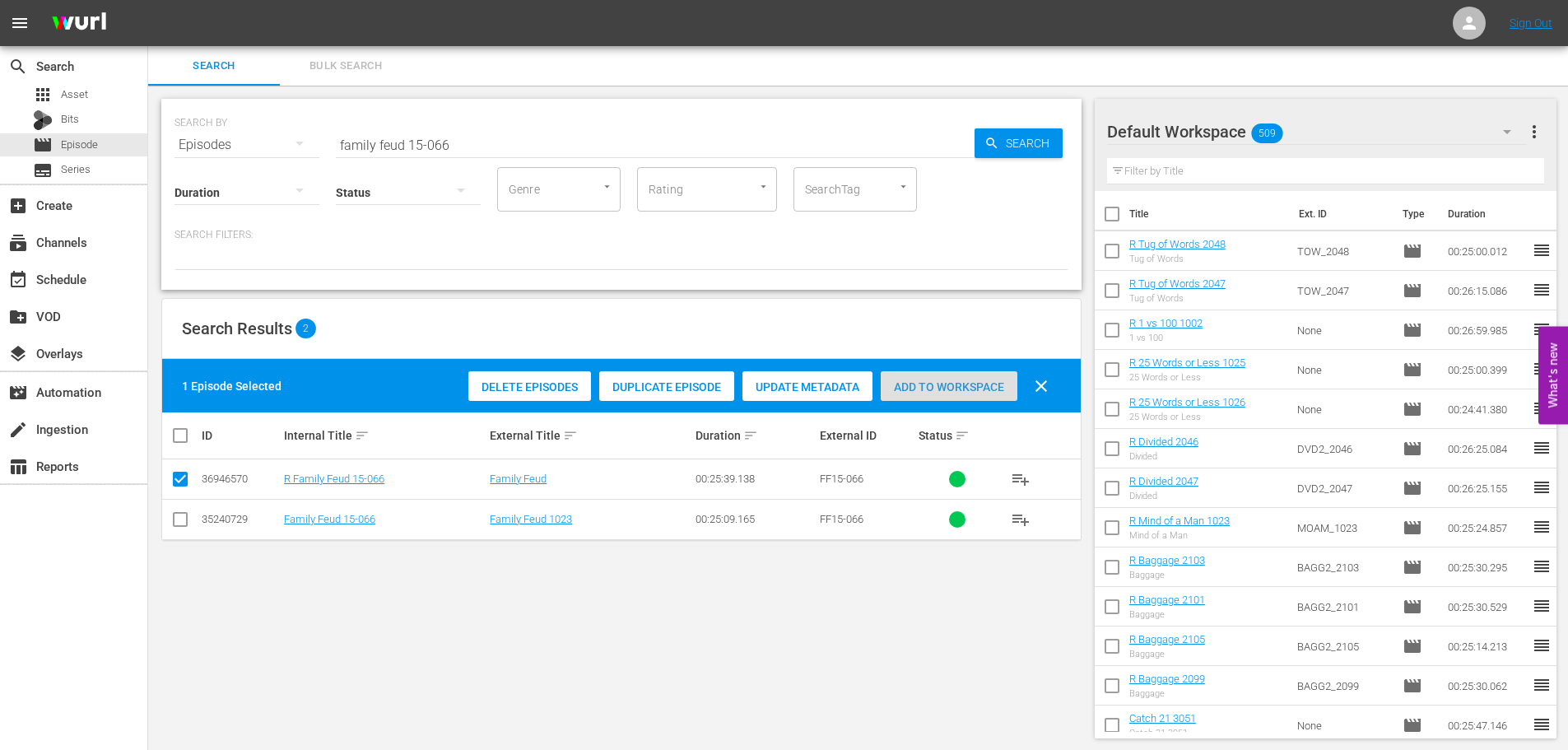
click at [922, 394] on div "Add to Workspace" at bounding box center [948, 386] width 136 height 31
drag, startPoint x: 470, startPoint y: 136, endPoint x: 417, endPoint y: 151, distance: 55.1
click at [417, 151] on input "family feud 15-066" at bounding box center [655, 145] width 639 height 39
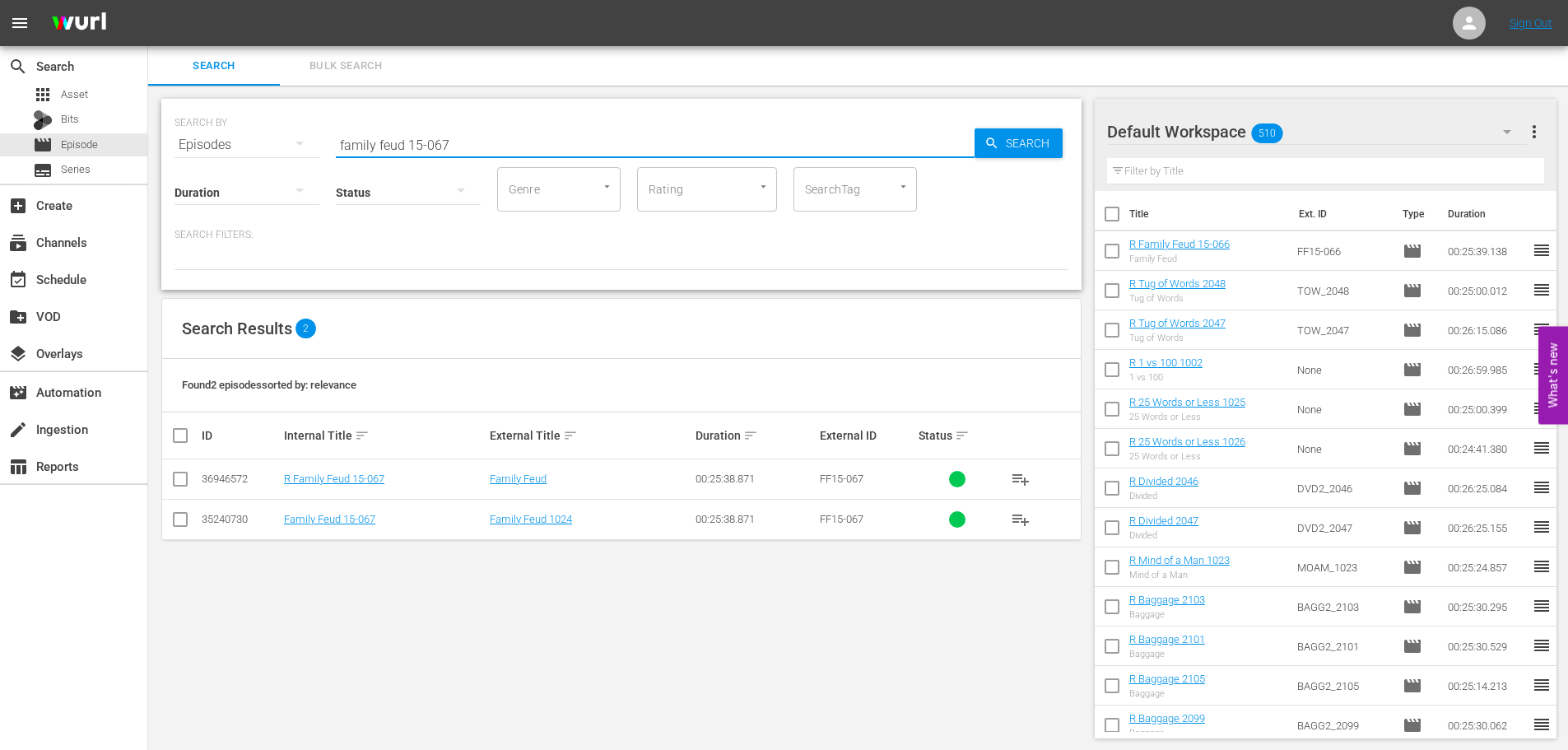
type input "family feud 15-067"
click at [181, 473] on input "checkbox" at bounding box center [180, 483] width 20 height 20
checkbox input "true"
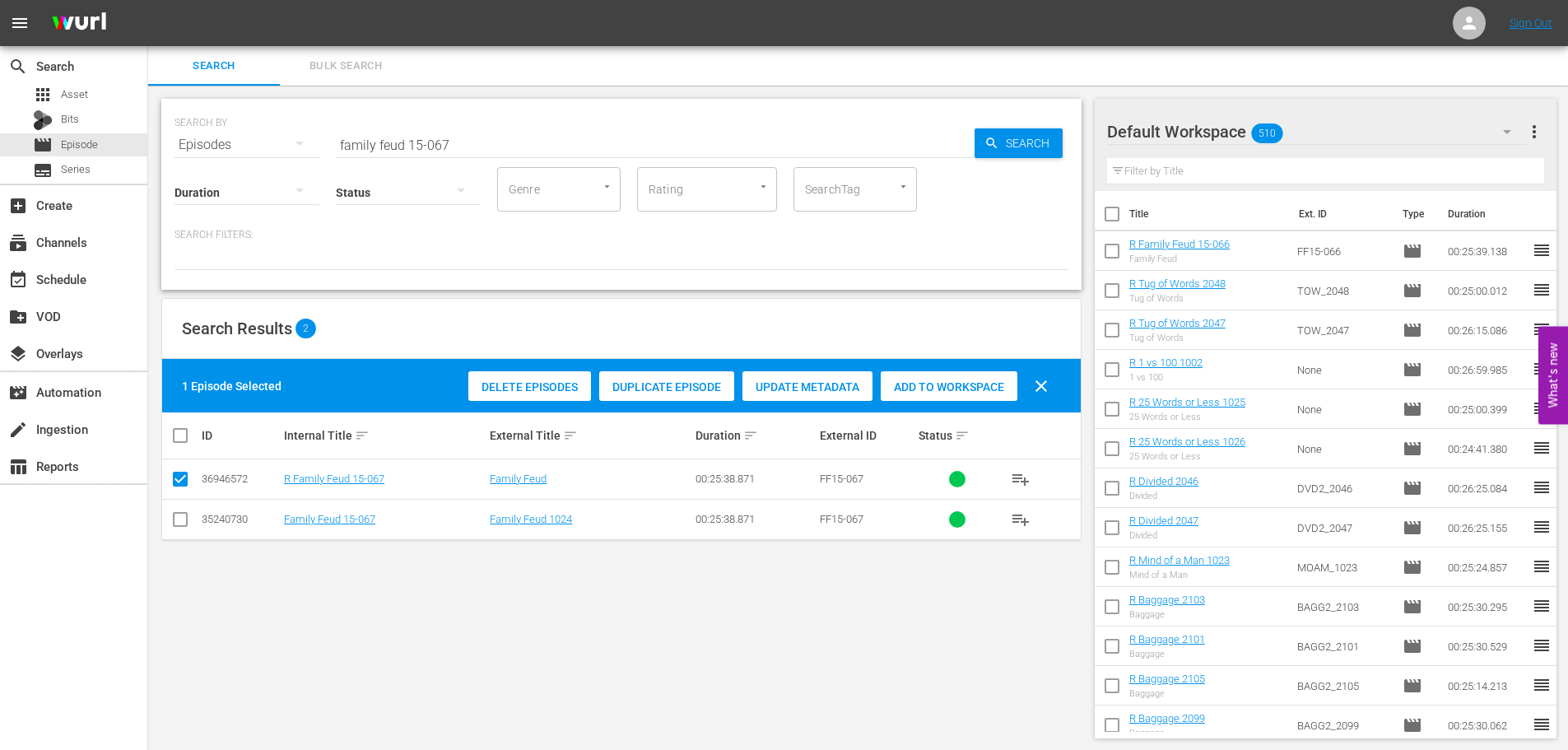
click at [946, 387] on span "Add to Workspace" at bounding box center [948, 386] width 136 height 13
drag, startPoint x: 427, startPoint y: 139, endPoint x: 236, endPoint y: 136, distance: 191.0
click at [245, 137] on div "SEARCH BY Search By Episodes Search ID, Title, Description, Keywords, or Catego…" at bounding box center [622, 135] width 893 height 60
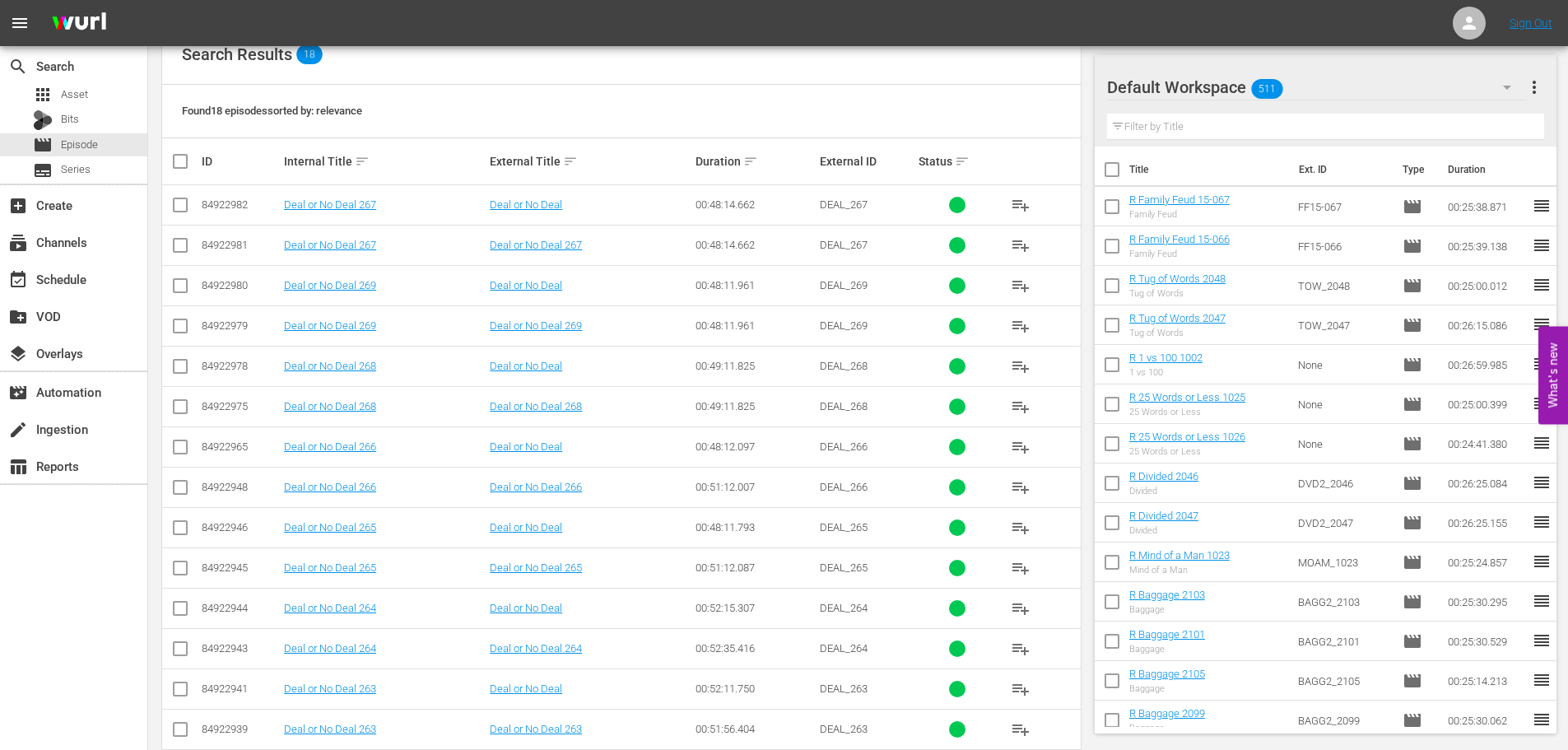
scroll to position [330, 0]
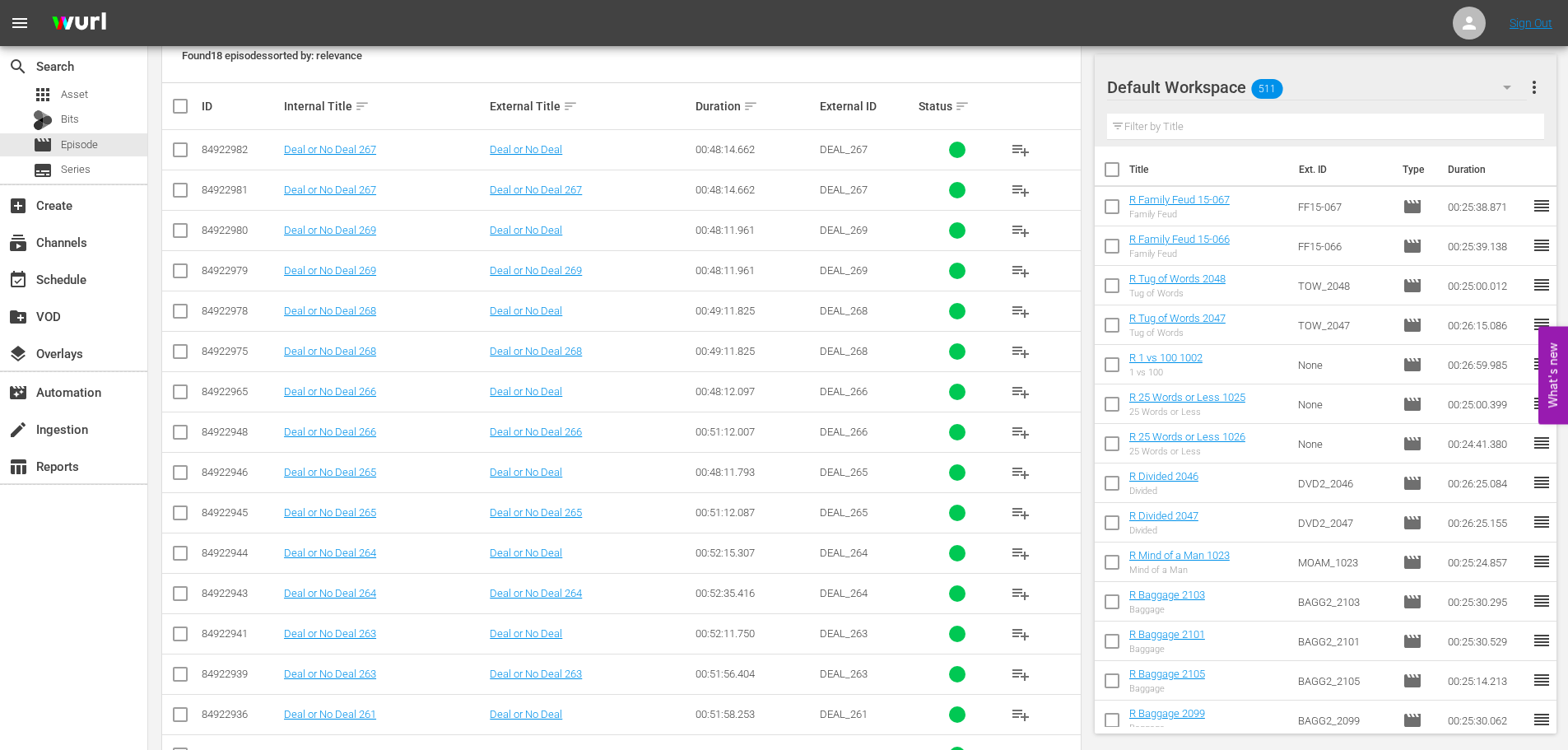
type input "deal or no deal 26"
click at [176, 156] on input "checkbox" at bounding box center [180, 153] width 20 height 20
checkbox input "true"
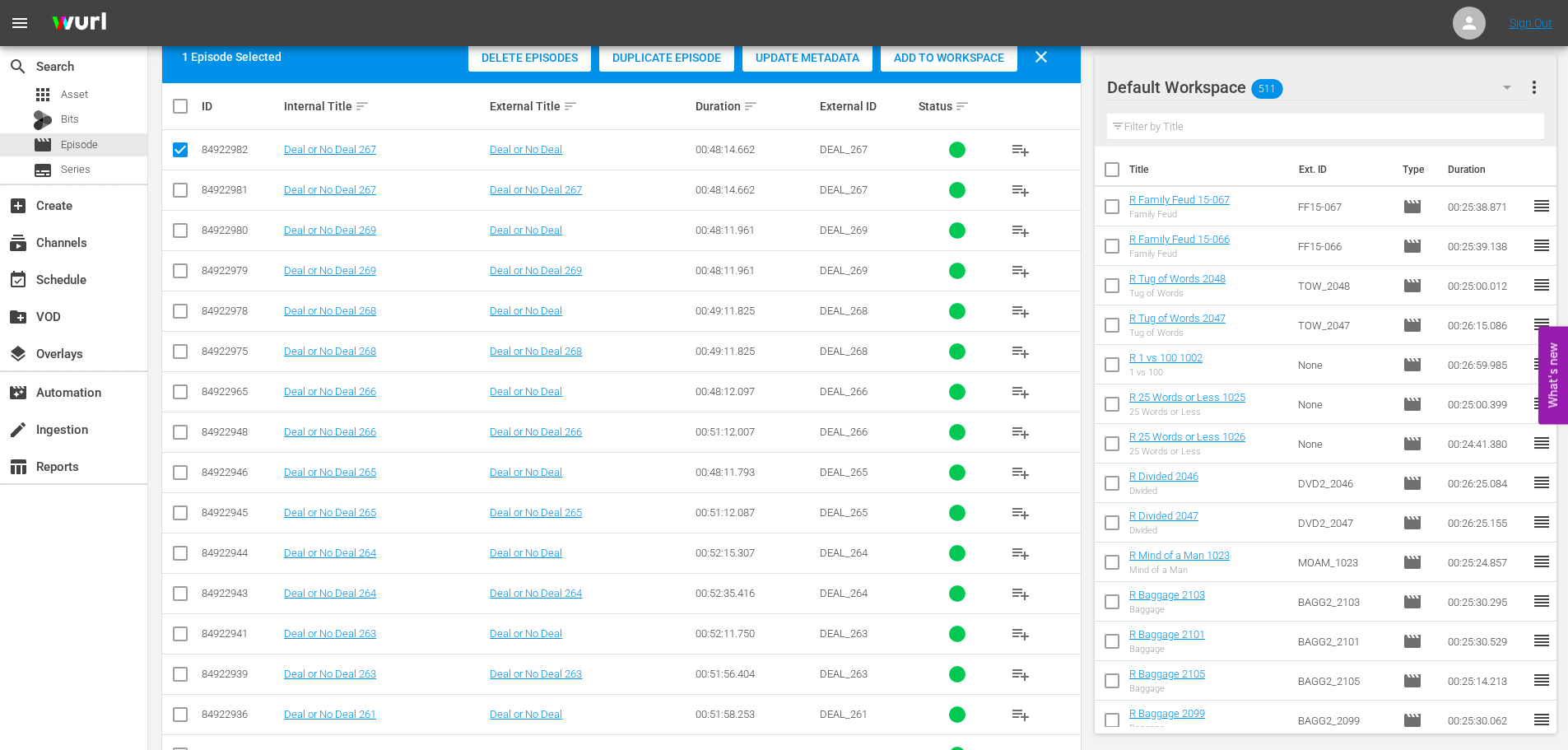
click at [178, 481] on input "checkbox" at bounding box center [180, 476] width 20 height 20
checkbox input "true"
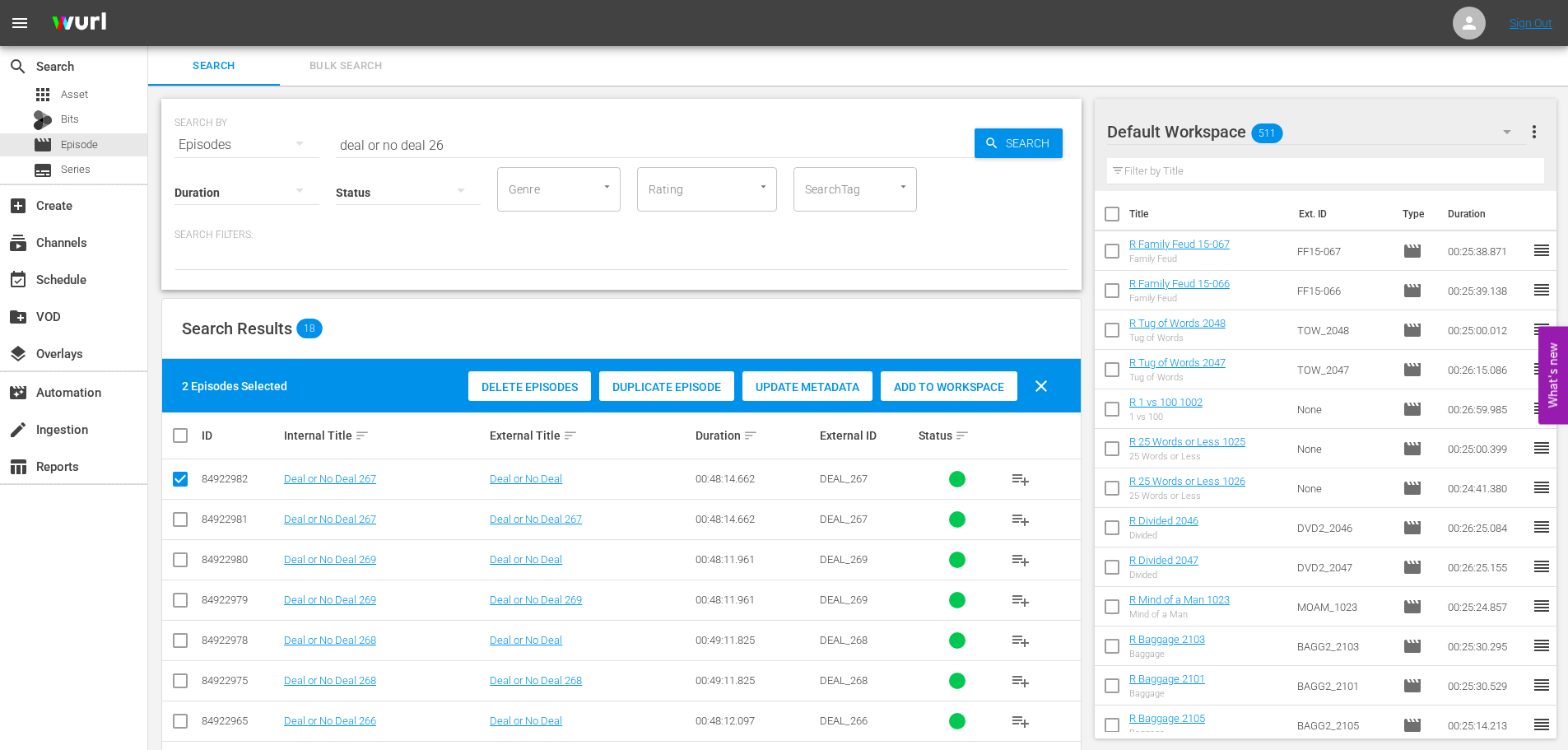
click at [945, 381] on span "Add to Workspace" at bounding box center [948, 386] width 136 height 13
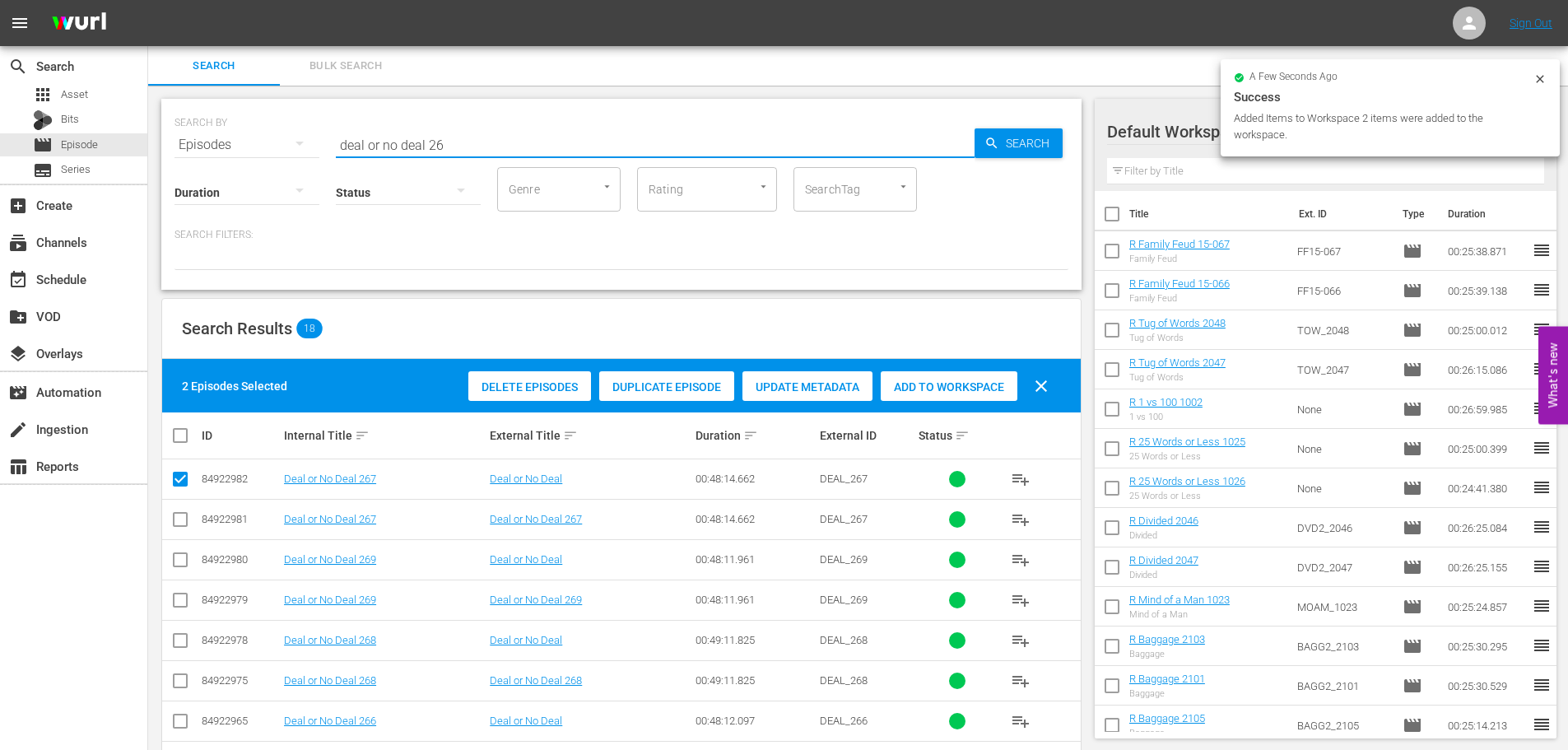
drag, startPoint x: 271, startPoint y: 159, endPoint x: 259, endPoint y: 167, distance: 14.4
click at [262, 159] on div "SEARCH BY Search By Episodes Search ID, Title, Description, Keywords, or Catego…" at bounding box center [621, 194] width 920 height 191
type input "c"
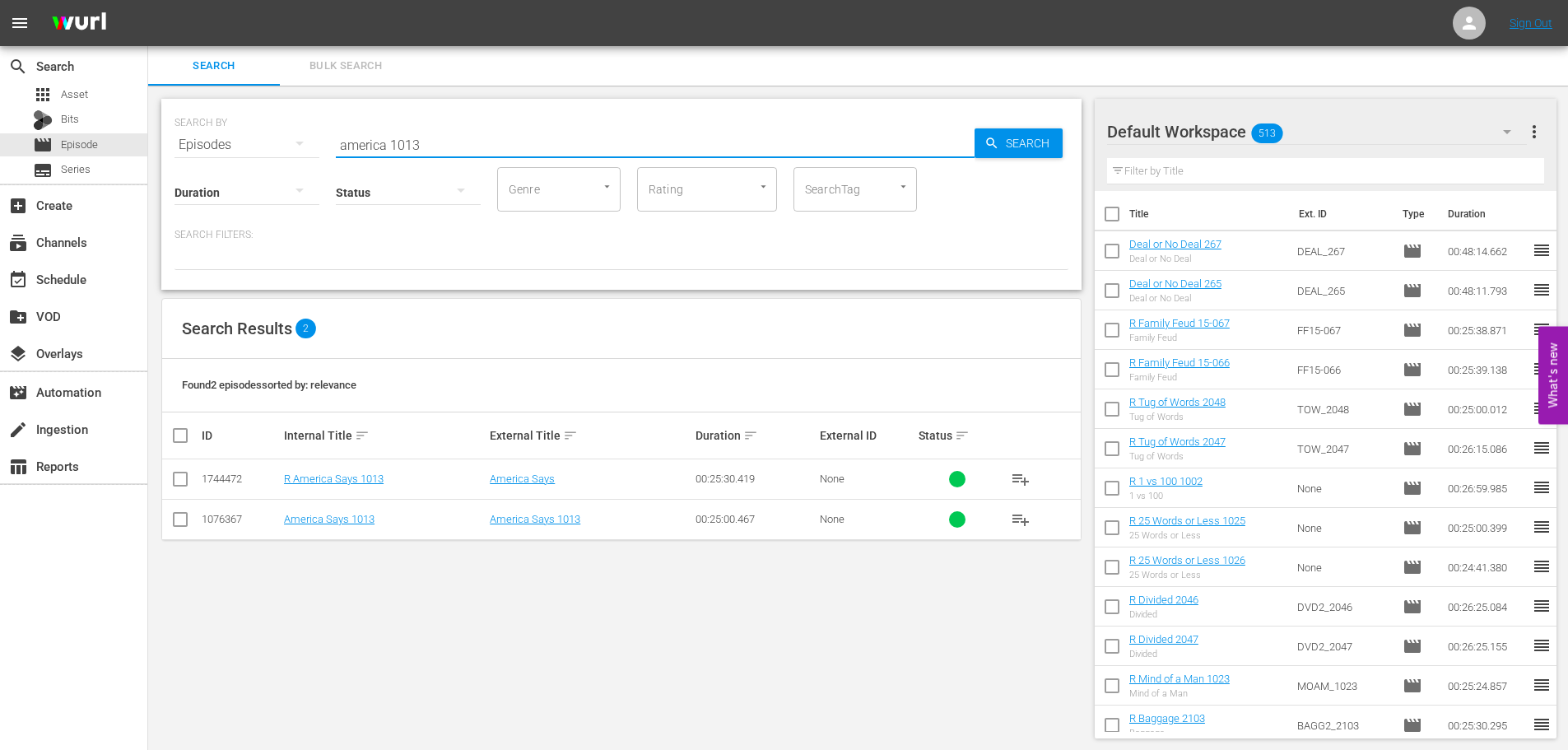
type input "america 1013"
click at [187, 483] on input "checkbox" at bounding box center [180, 483] width 20 height 20
checkbox input "true"
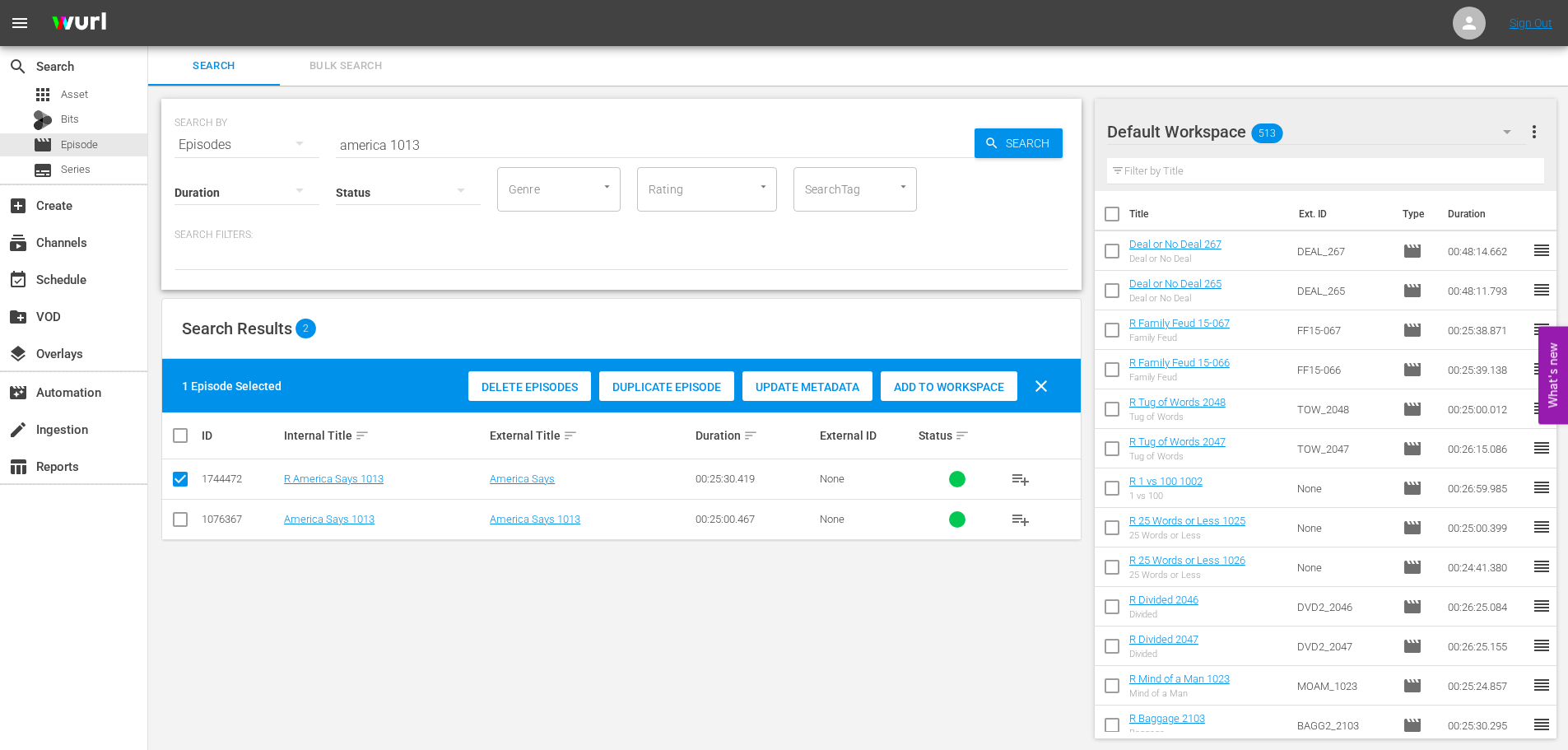
click at [957, 386] on span "Add to Workspace" at bounding box center [948, 386] width 136 height 13
click at [427, 140] on input "america 1013" at bounding box center [655, 145] width 639 height 39
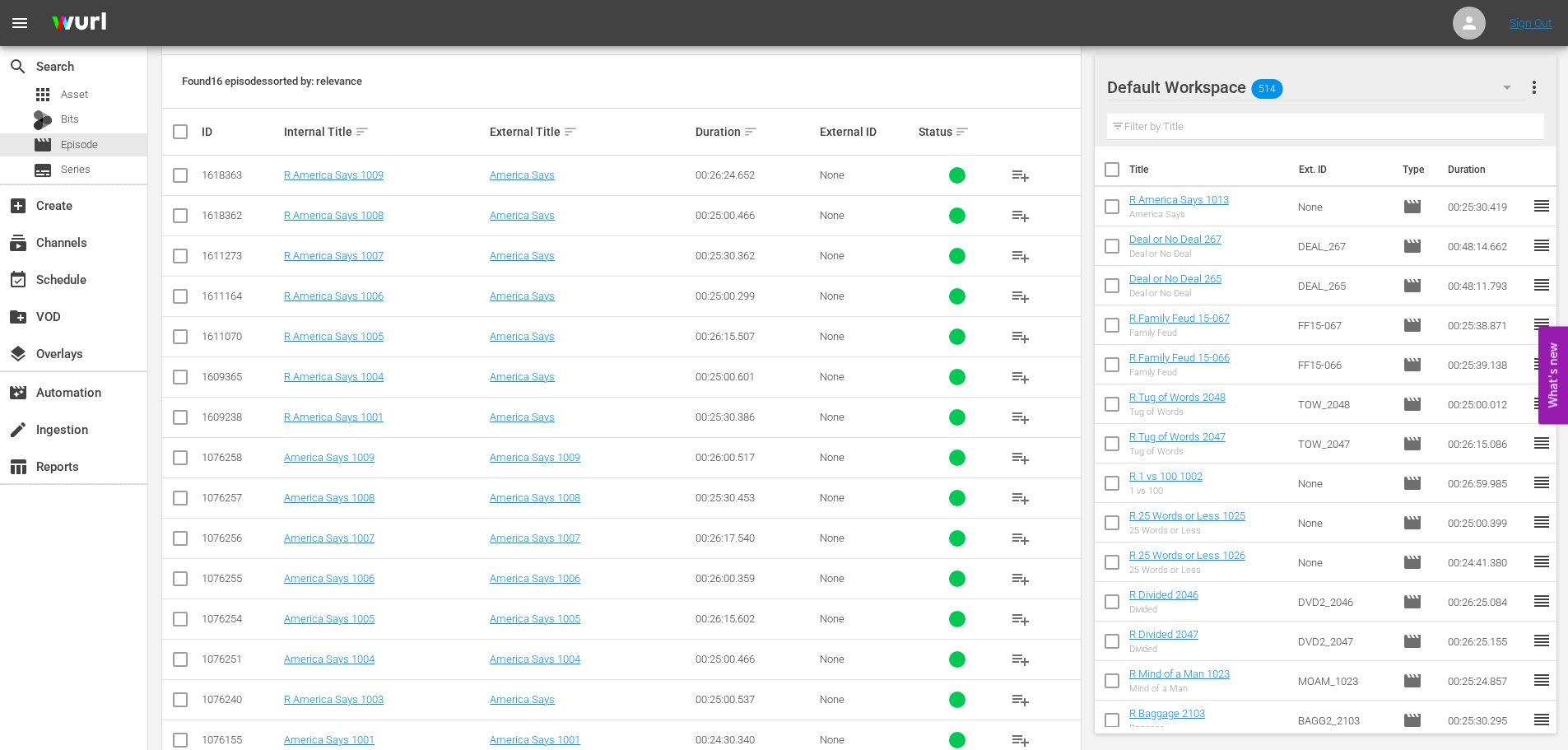
scroll to position [303, 0]
type input "america 100"
click at [176, 179] on input "checkbox" at bounding box center [180, 179] width 20 height 20
checkbox input "true"
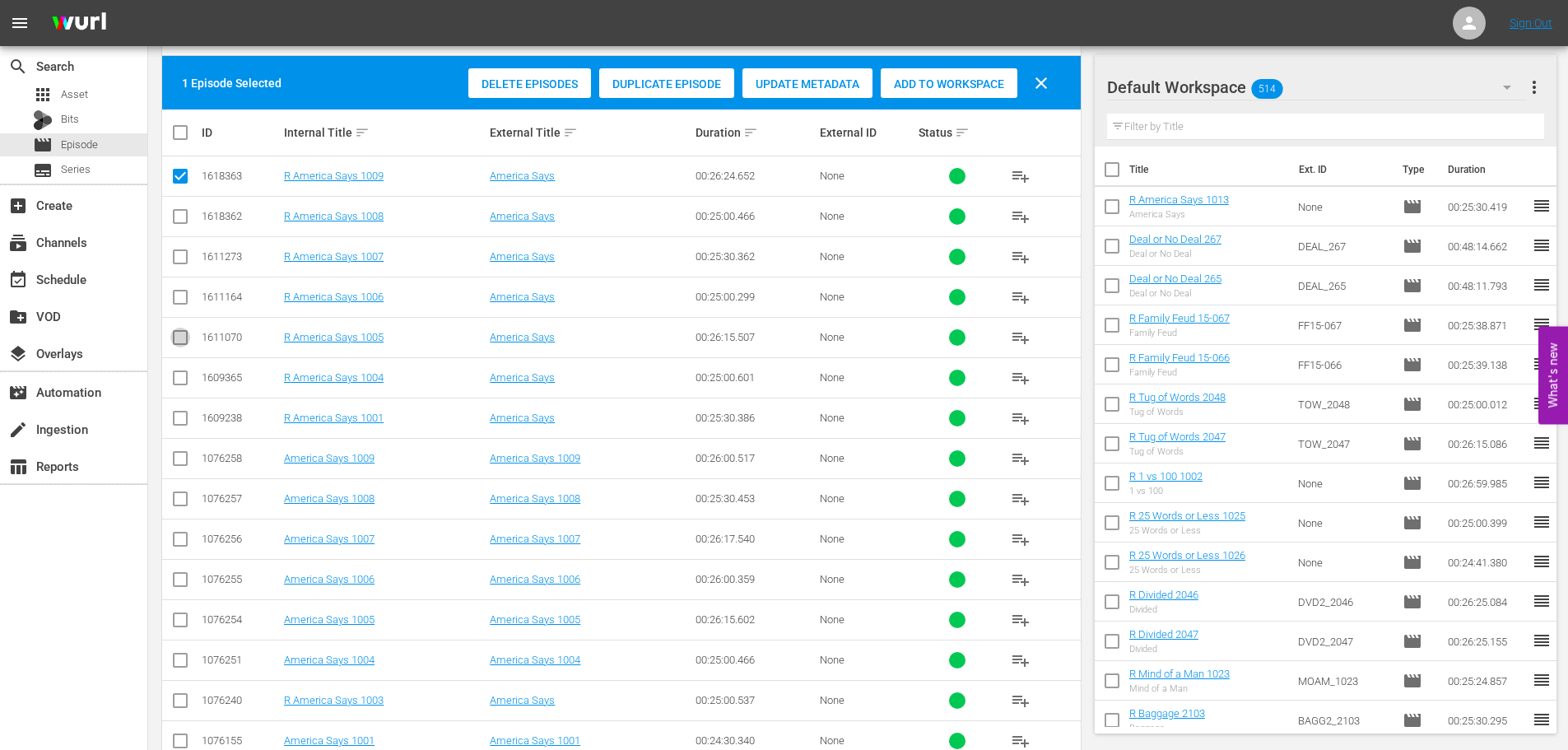
click at [179, 342] on input "checkbox" at bounding box center [180, 341] width 20 height 20
checkbox input "true"
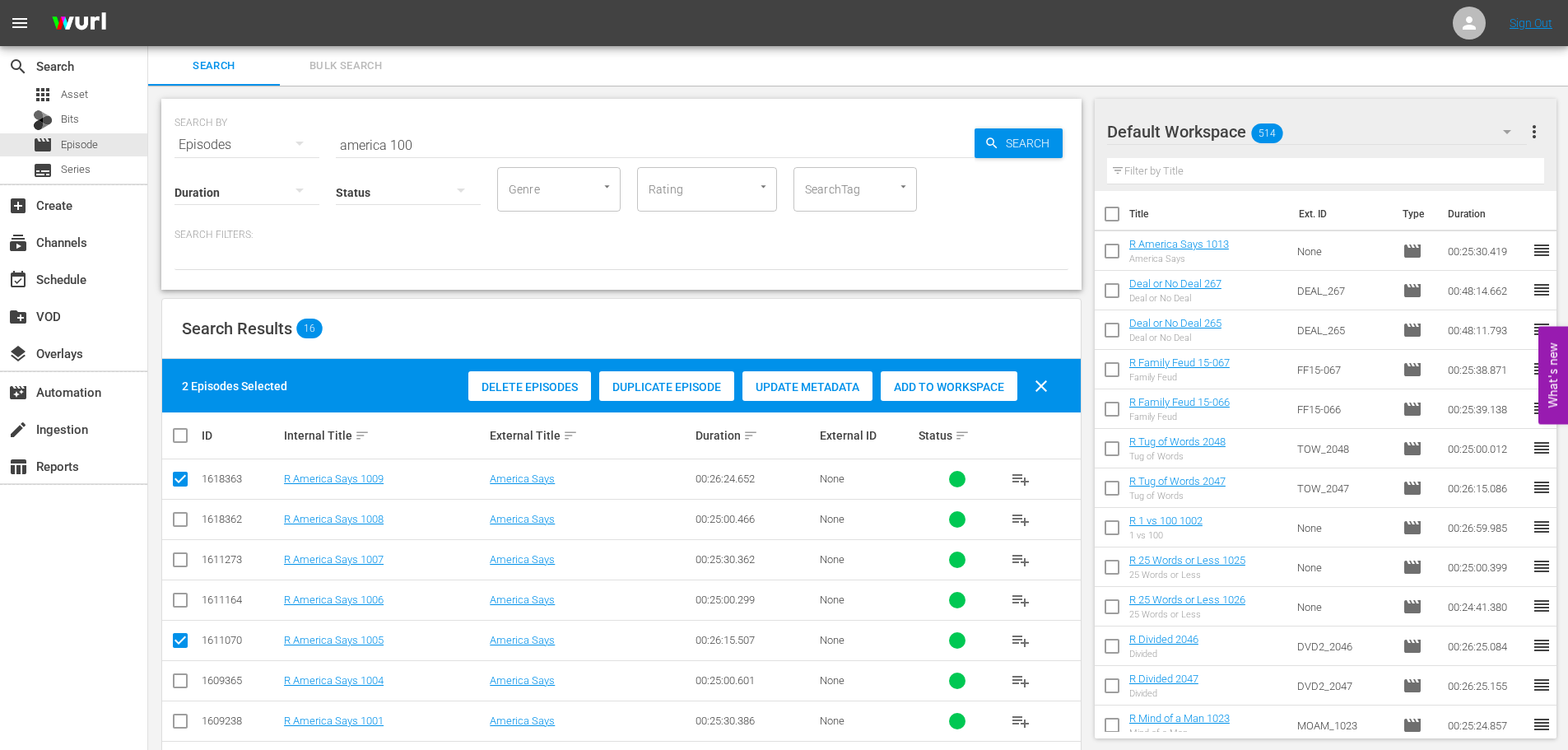
click at [943, 386] on span "Add to Workspace" at bounding box center [948, 386] width 136 height 13
drag, startPoint x: 498, startPoint y: 137, endPoint x: 134, endPoint y: 182, distance: 366.8
click at [160, 139] on div "SEARCH BY Search By Episodes Search ID, Title, Description, Keywords, or Catego…" at bounding box center [622, 610] width 946 height 1049
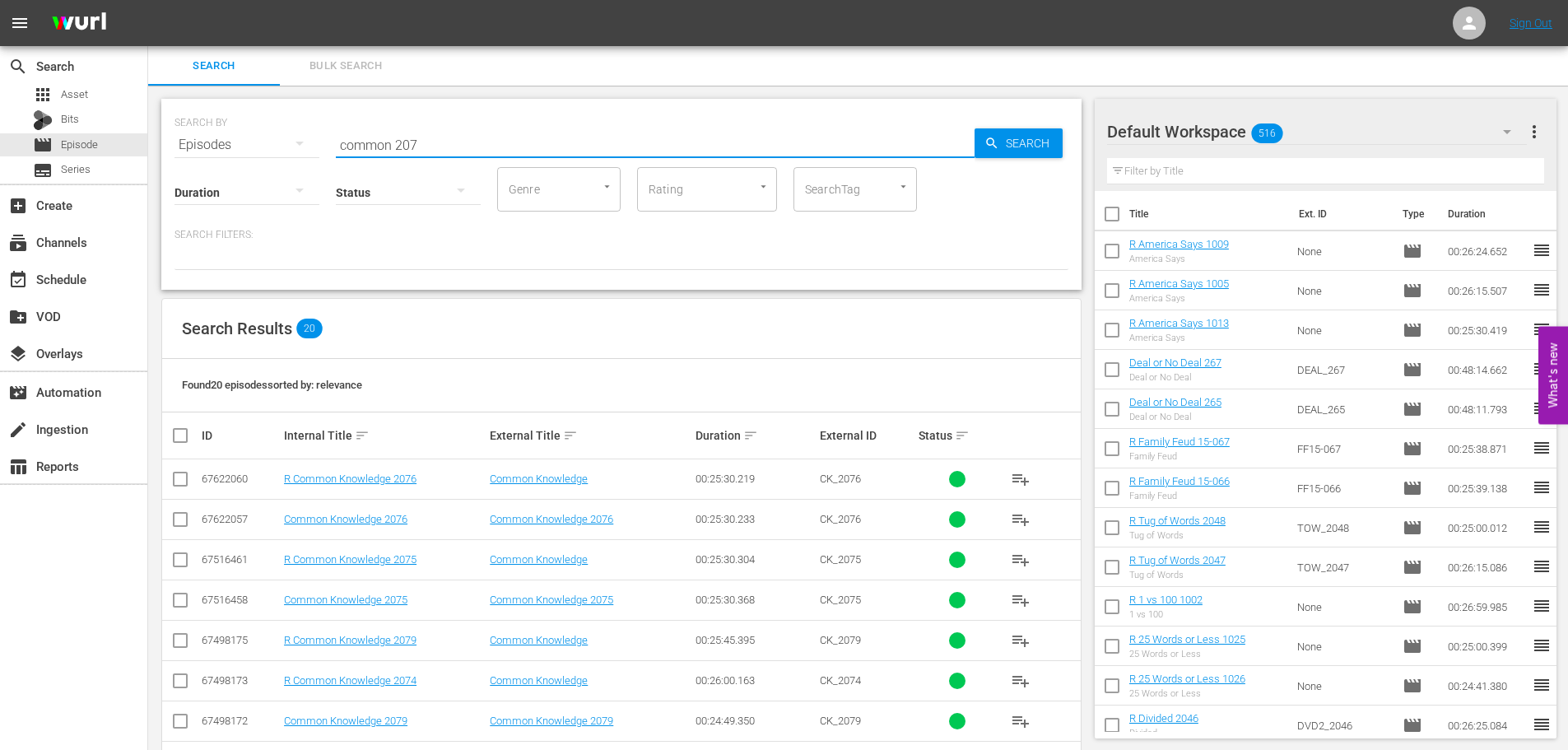
type input "common 207"
click at [189, 478] on input "checkbox" at bounding box center [180, 483] width 20 height 20
checkbox input "true"
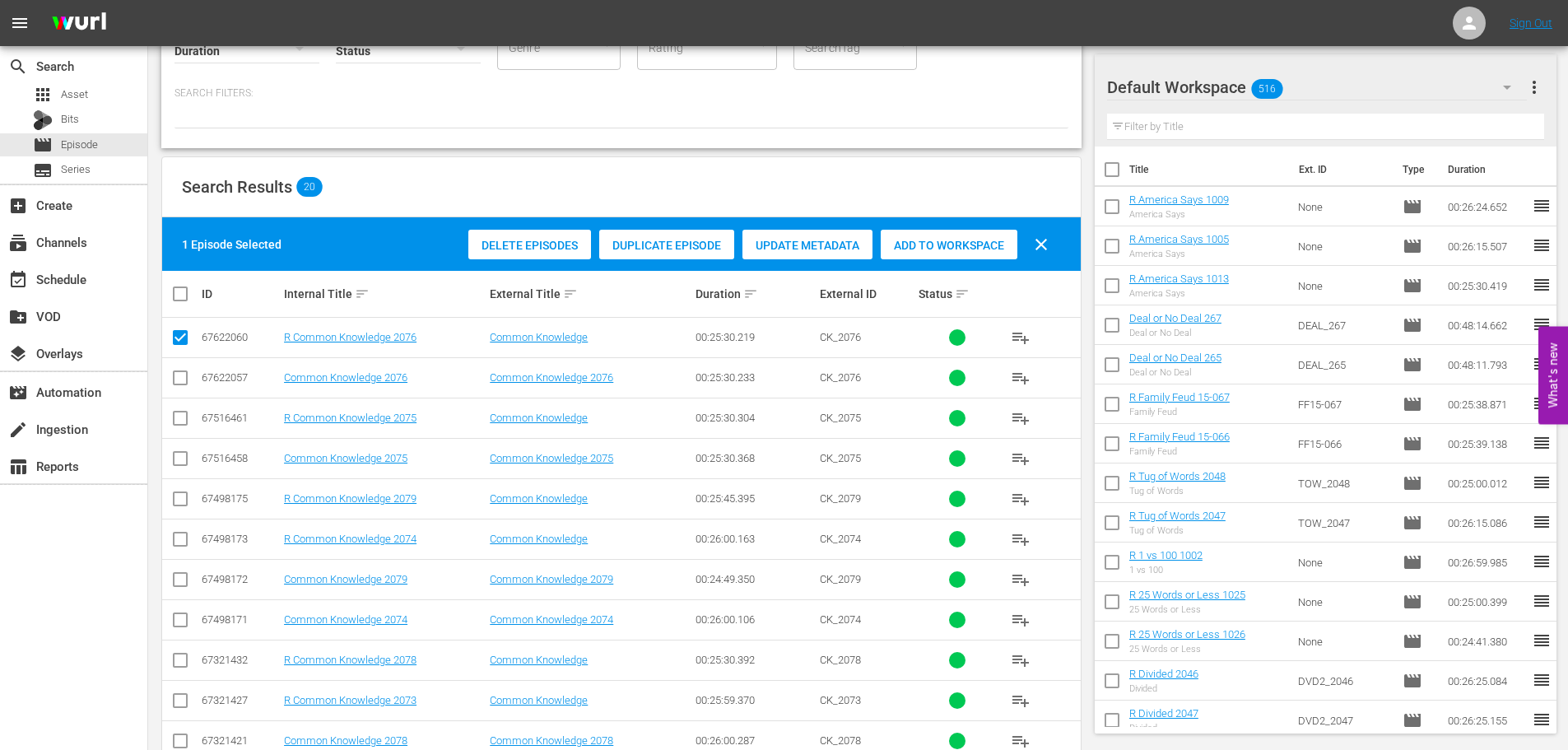
scroll to position [247, 0]
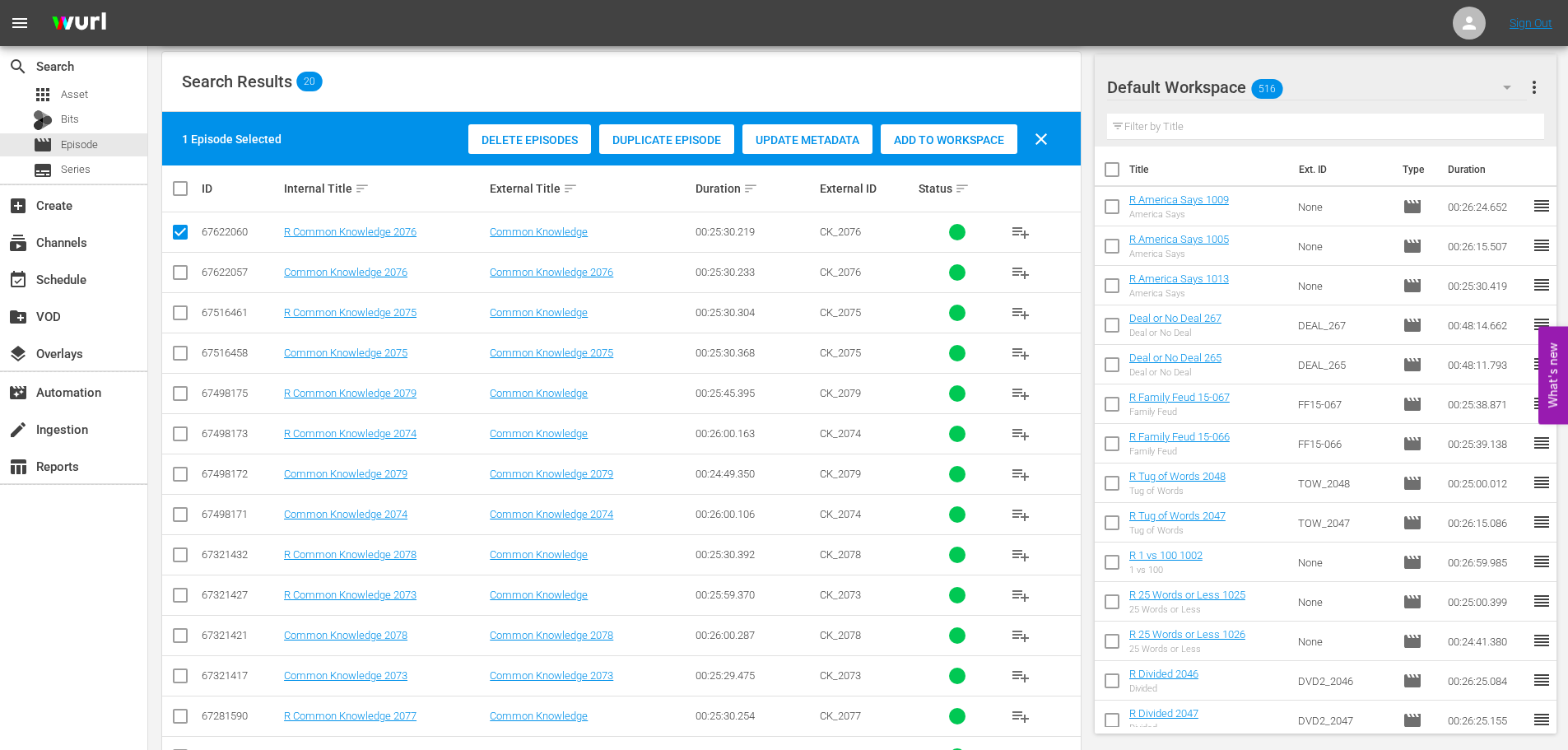
click at [181, 716] on input "checkbox" at bounding box center [180, 720] width 20 height 20
checkbox input "true"
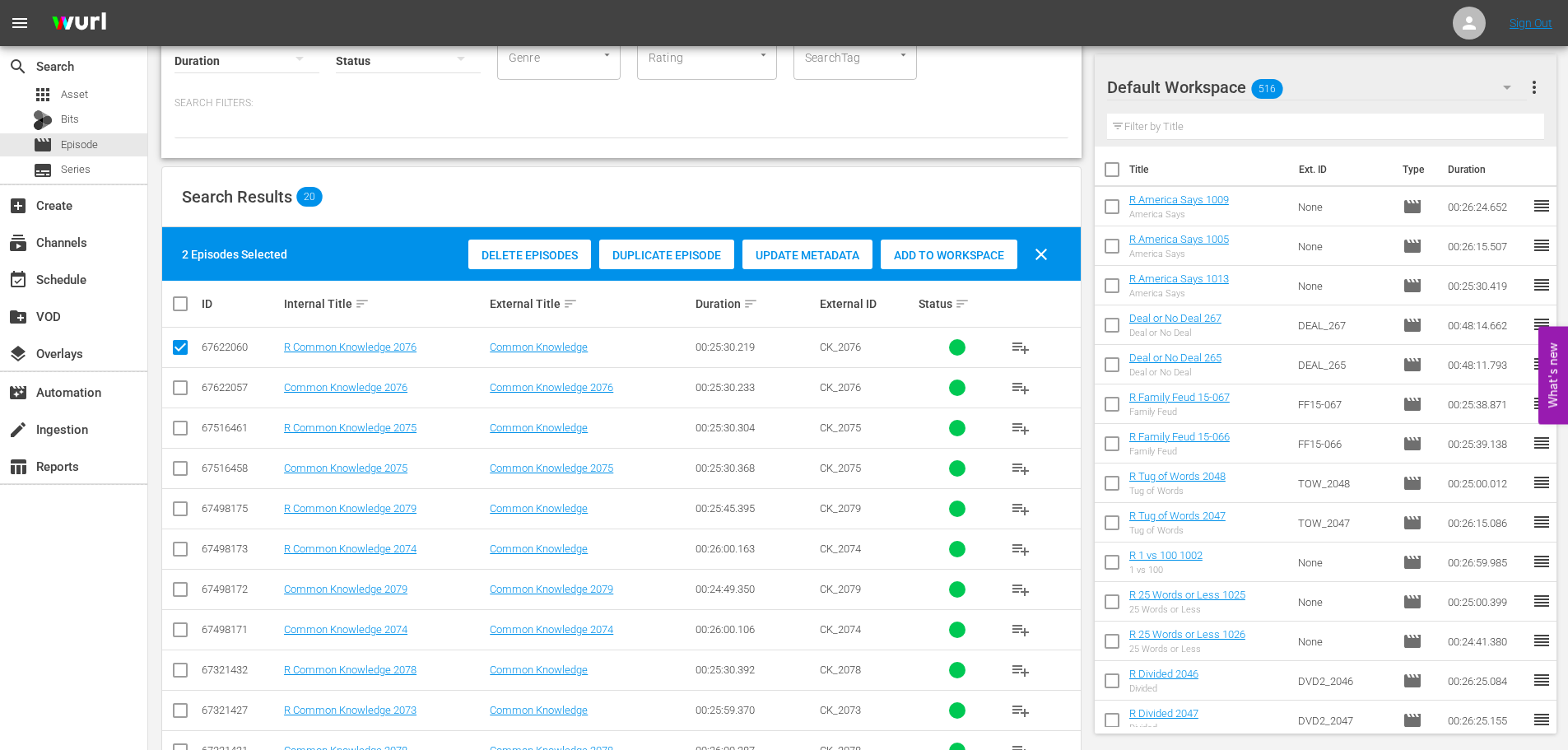
scroll to position [0, 0]
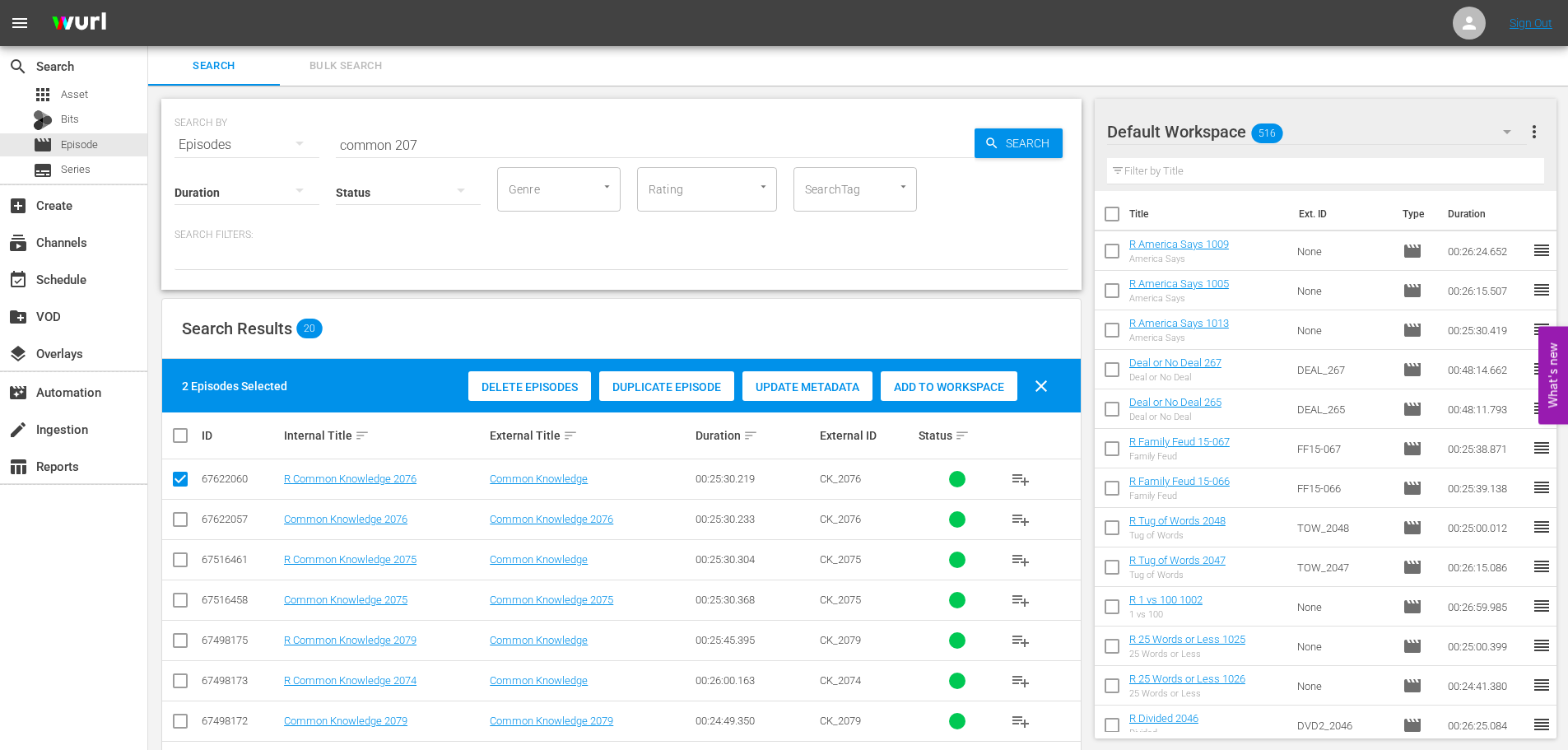
click at [951, 384] on span "Add to Workspace" at bounding box center [948, 386] width 136 height 13
drag, startPoint x: 436, startPoint y: 137, endPoint x: 182, endPoint y: 154, distance: 254.6
click at [203, 151] on div "SEARCH BY Search By Episodes Search ID, Title, Description, Keywords, or Catego…" at bounding box center [622, 135] width 893 height 60
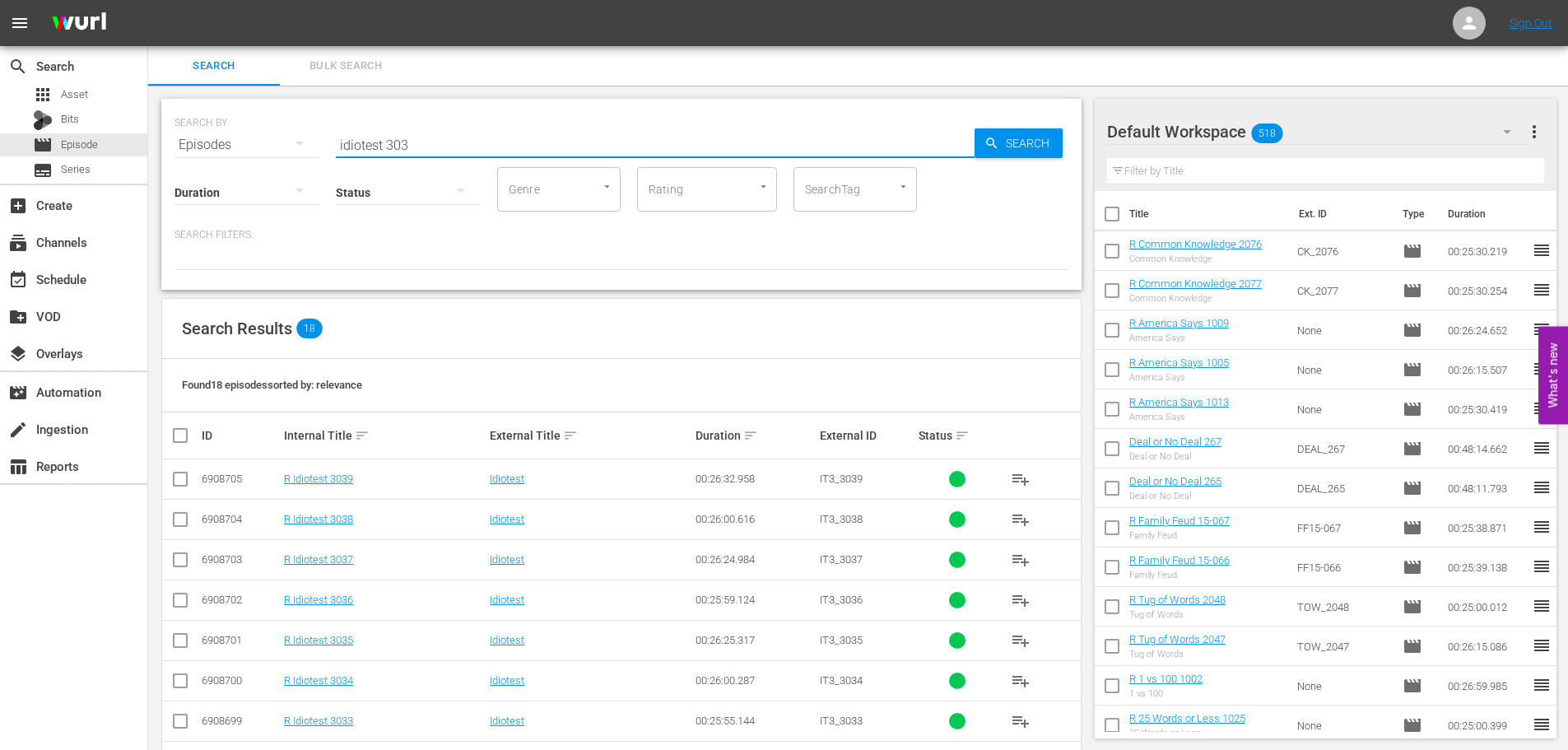
type input "idiotest 303"
drag, startPoint x: 178, startPoint y: 729, endPoint x: 174, endPoint y: 722, distance: 8.1
click at [178, 729] on input "checkbox" at bounding box center [180, 724] width 20 height 20
checkbox input "true"
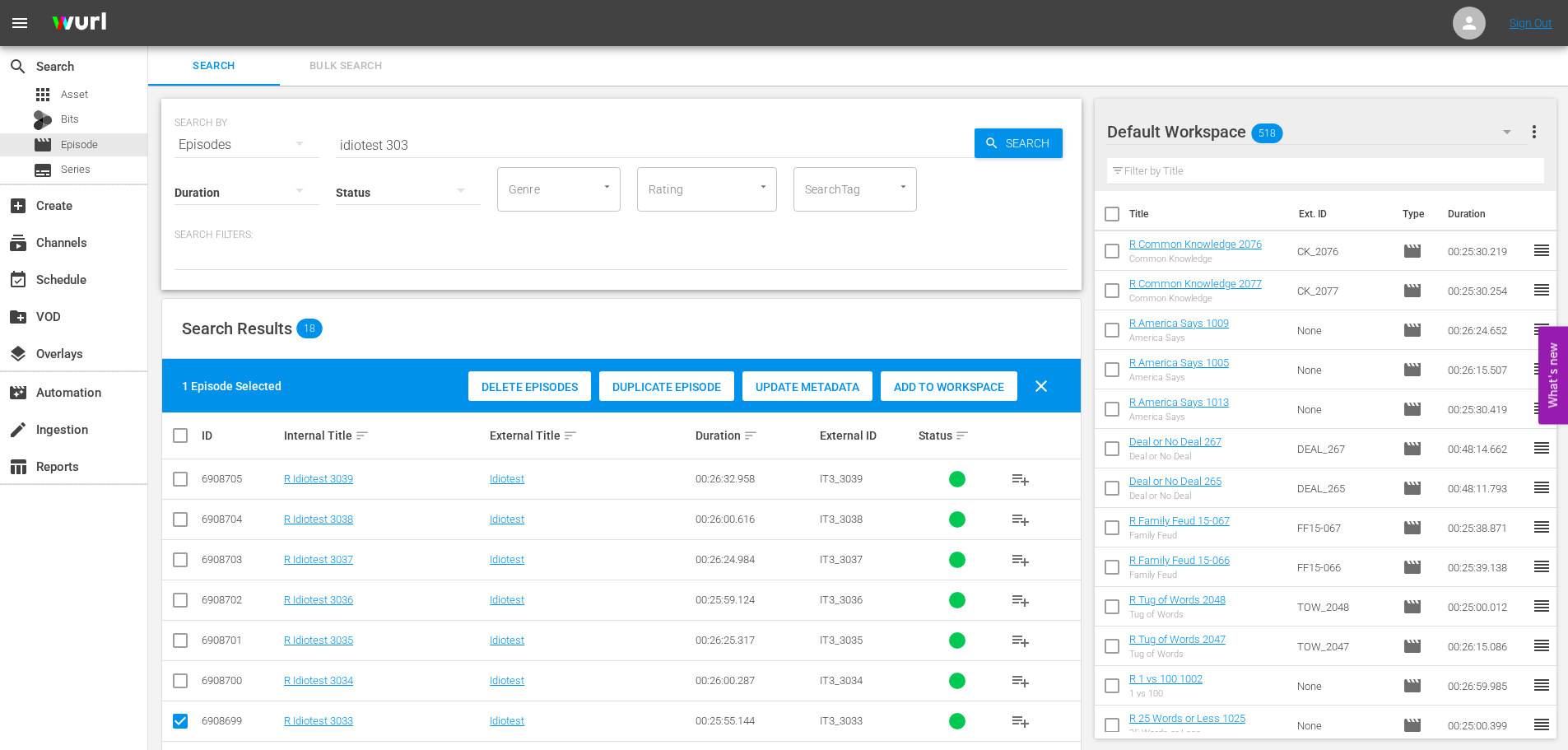
click at [175, 639] on input "checkbox" at bounding box center [180, 644] width 20 height 20
checkbox input "true"
click at [925, 388] on span "Add to Workspace" at bounding box center [948, 386] width 136 height 13
drag, startPoint x: 448, startPoint y: 137, endPoint x: 257, endPoint y: 129, distance: 191.2
click at [257, 129] on div "SEARCH BY Search By Episodes Search ID, Title, Description, Keywords, or Catego…" at bounding box center [622, 135] width 893 height 60
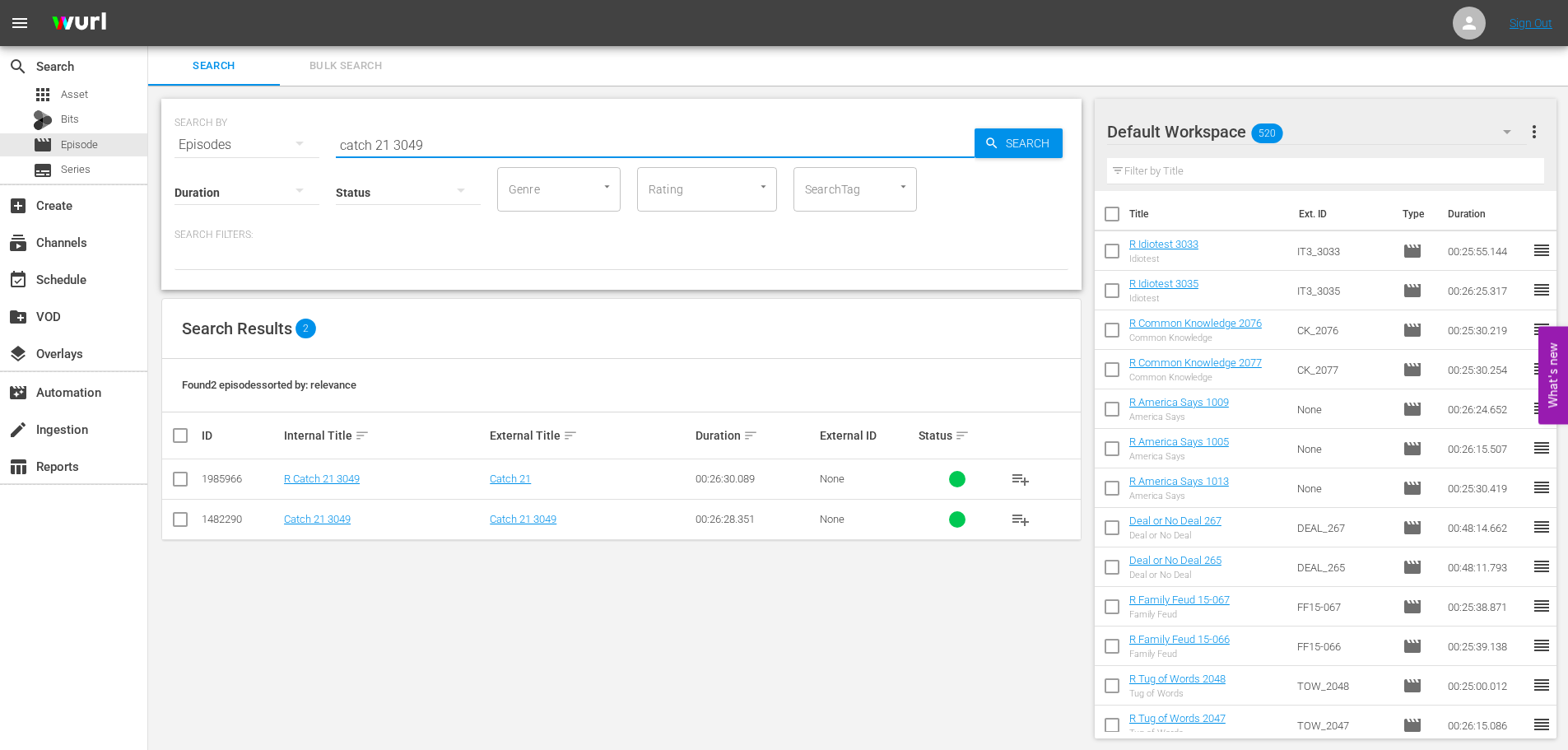
type input "catch 21 3049"
click at [167, 466] on td at bounding box center [180, 480] width 37 height 40
click at [181, 485] on input "checkbox" at bounding box center [180, 483] width 20 height 20
checkbox input "true"
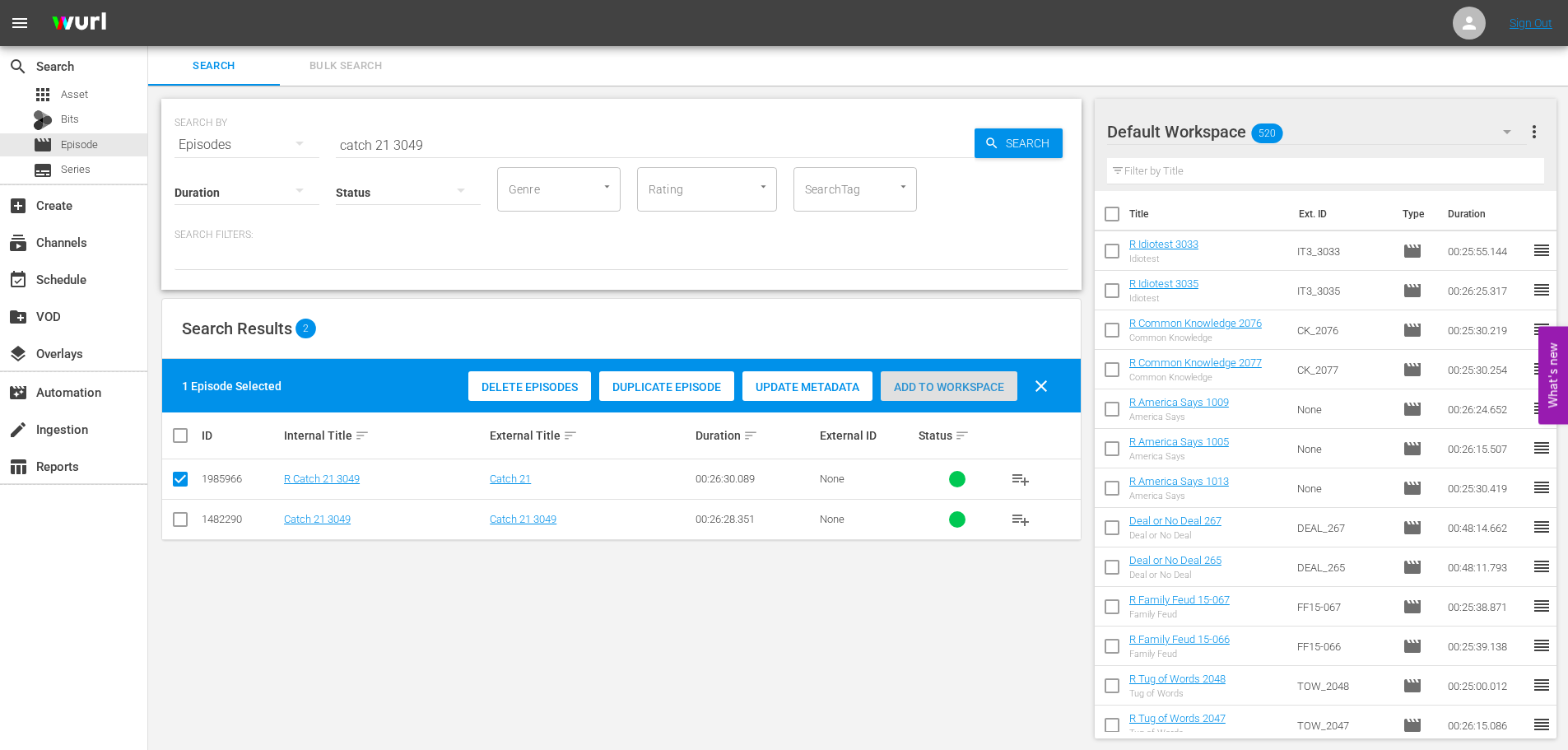
click at [920, 383] on span "Add to Workspace" at bounding box center [948, 386] width 136 height 13
click at [460, 146] on input "catch 21 3049" at bounding box center [655, 145] width 639 height 39
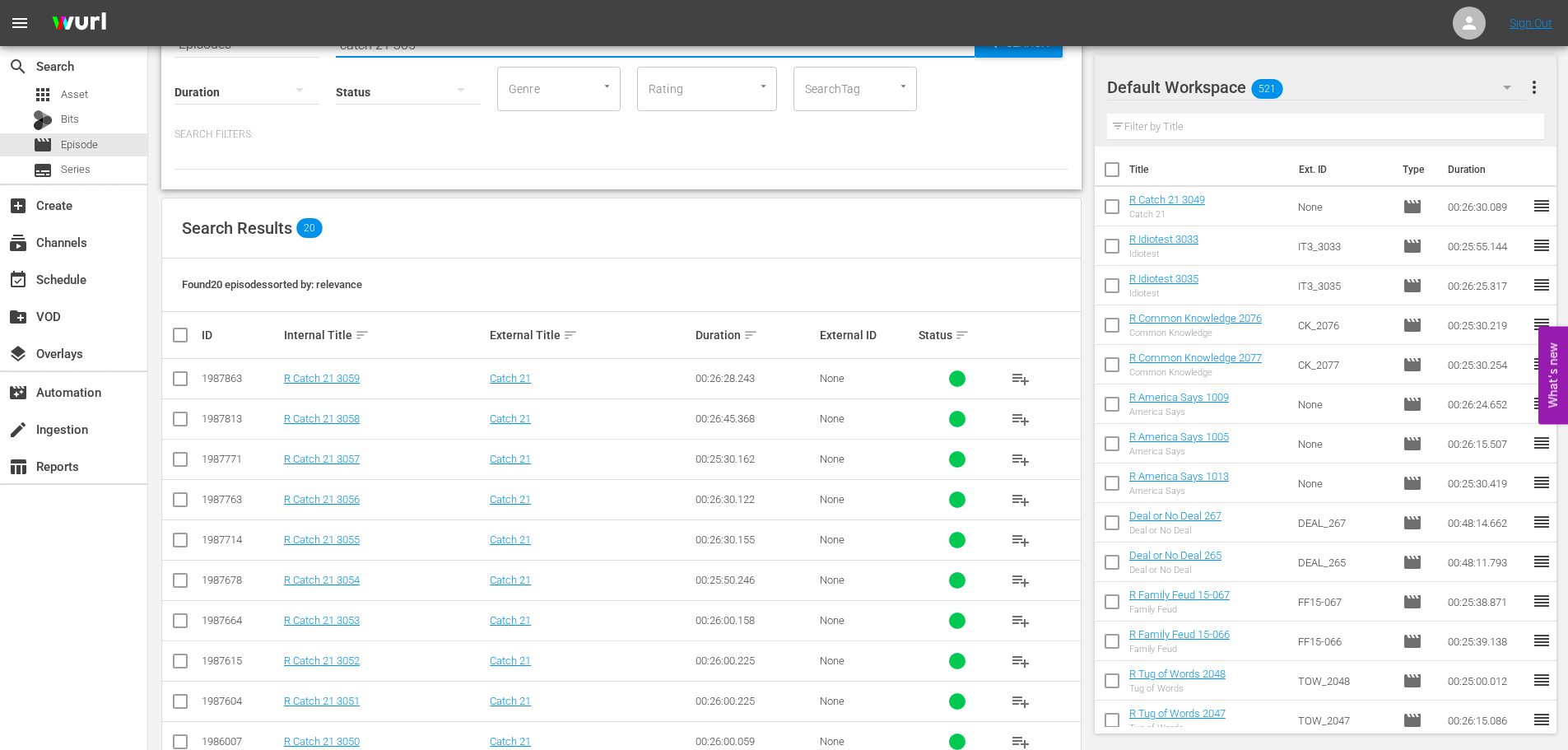
scroll to position [165, 0]
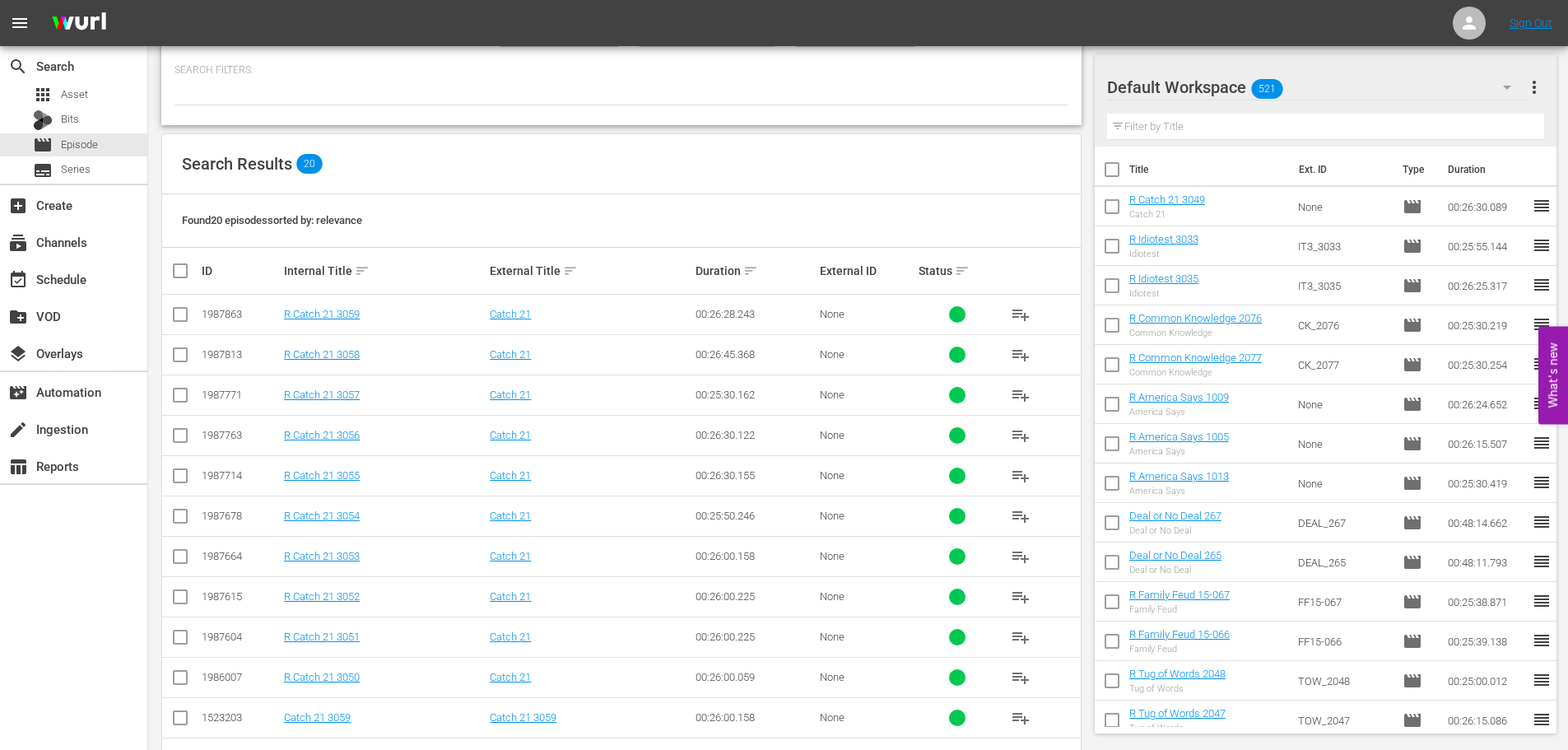
type input "catch 21 305"
click at [171, 641] on input "checkbox" at bounding box center [180, 641] width 20 height 20
checkbox input "true"
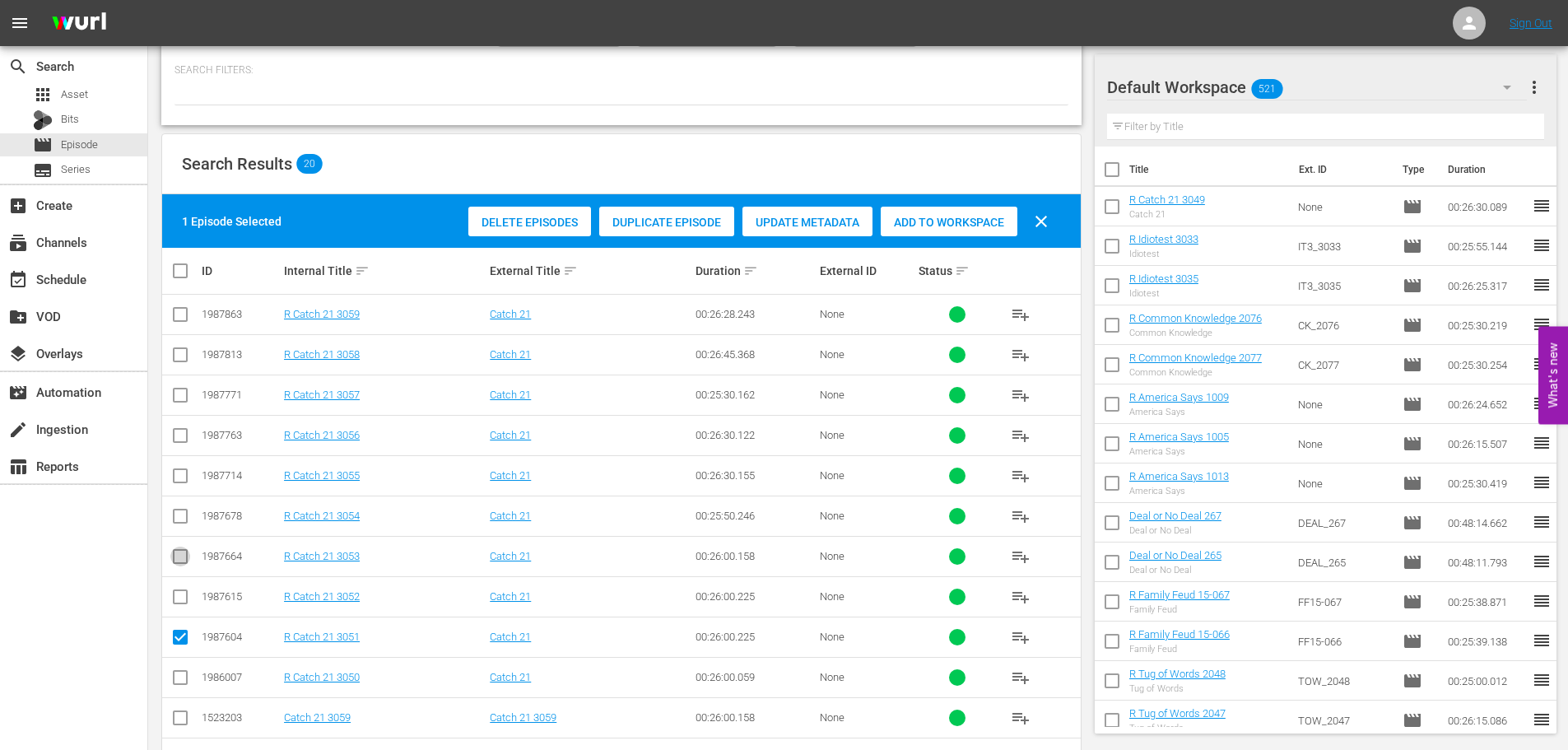
click at [179, 558] on input "checkbox" at bounding box center [180, 560] width 20 height 20
checkbox input "true"
click at [955, 223] on span "Add to Workspace" at bounding box center [948, 223] width 136 height 13
click at [79, 281] on div "event_available Schedule" at bounding box center [46, 277] width 92 height 15
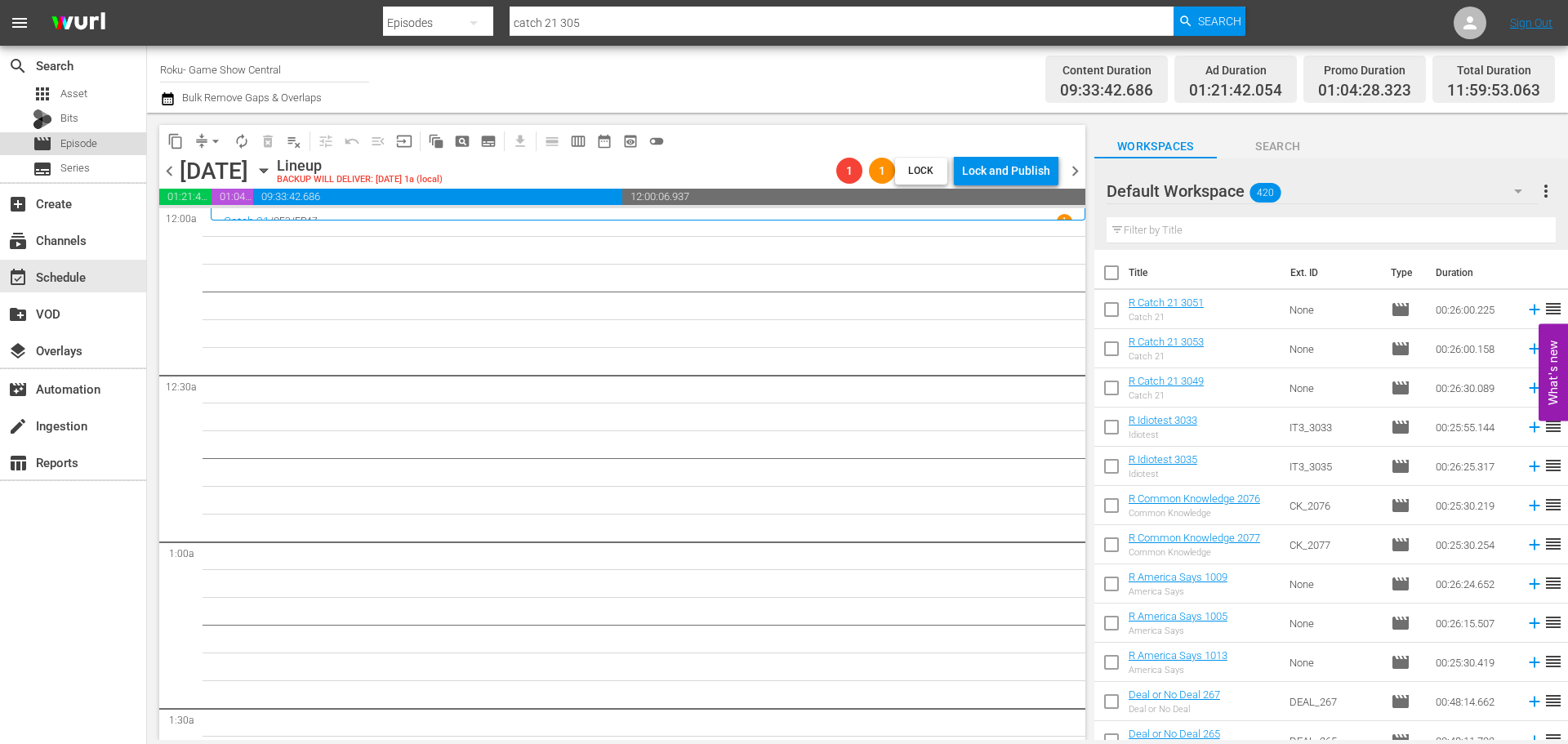
click at [74, 142] on span "Episode" at bounding box center [79, 144] width 36 height 16
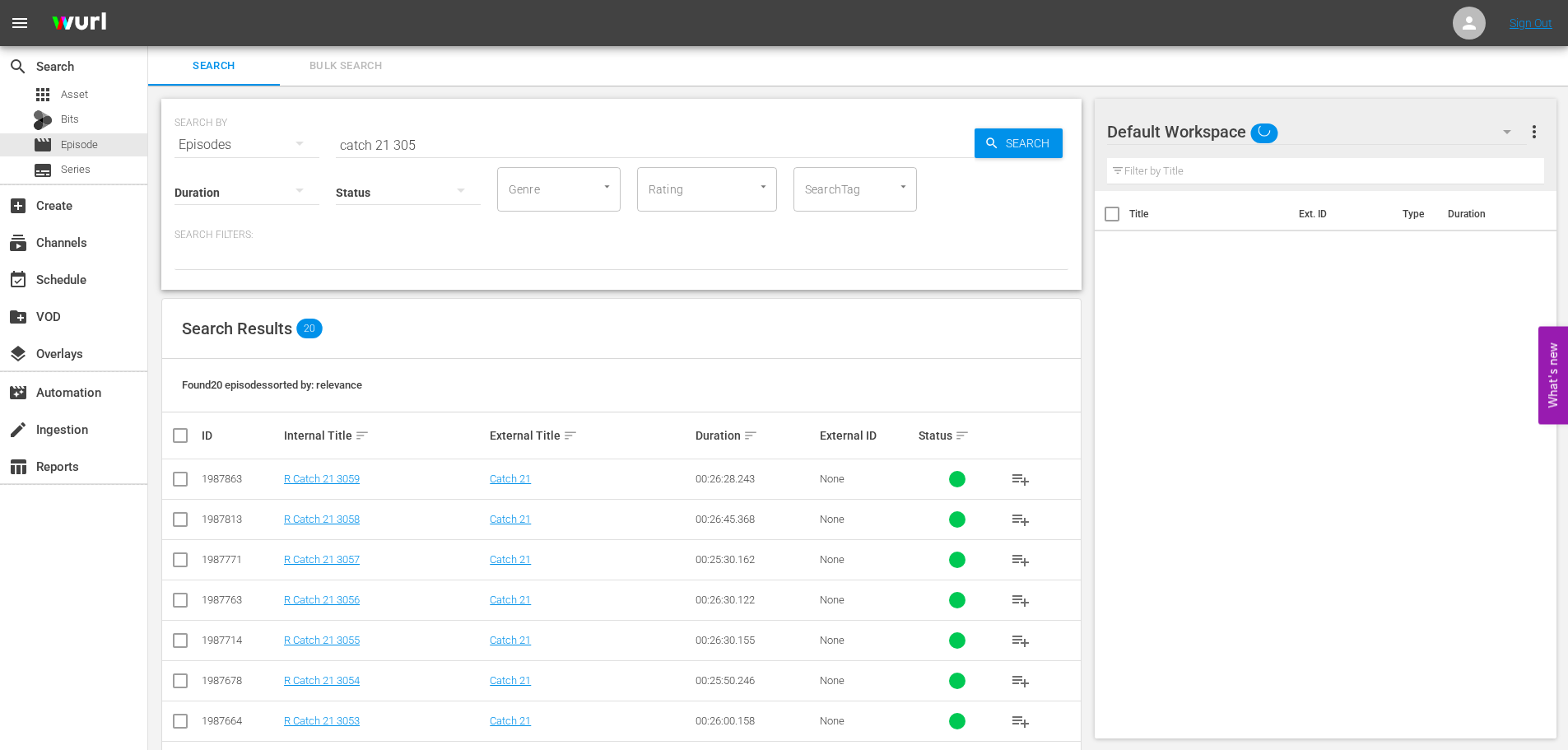
click at [546, 157] on div "Search ID, Title, Description, Keywords, or Category catch 21 305" at bounding box center [655, 145] width 639 height 39
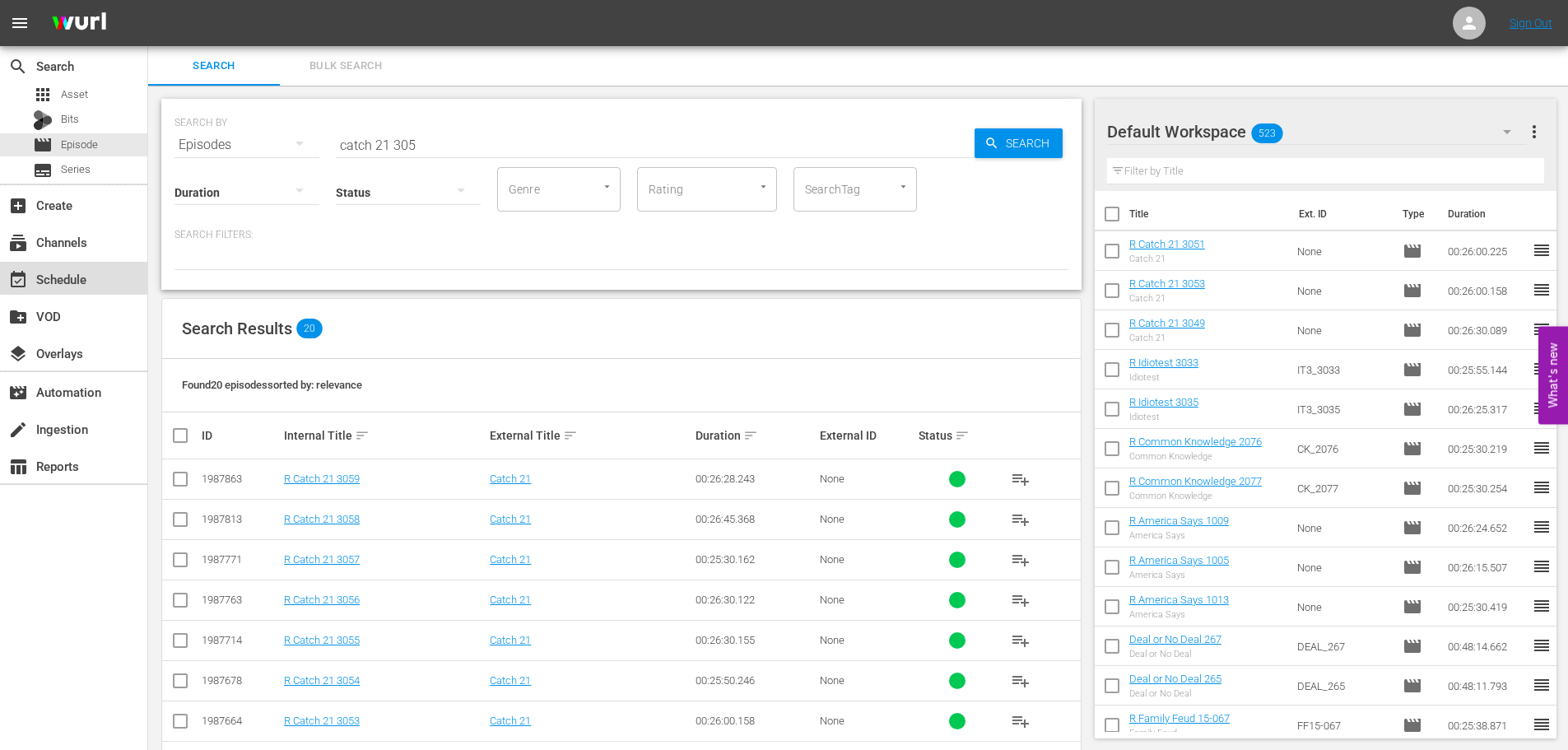
click at [93, 282] on div "event_available Schedule" at bounding box center [73, 278] width 147 height 33
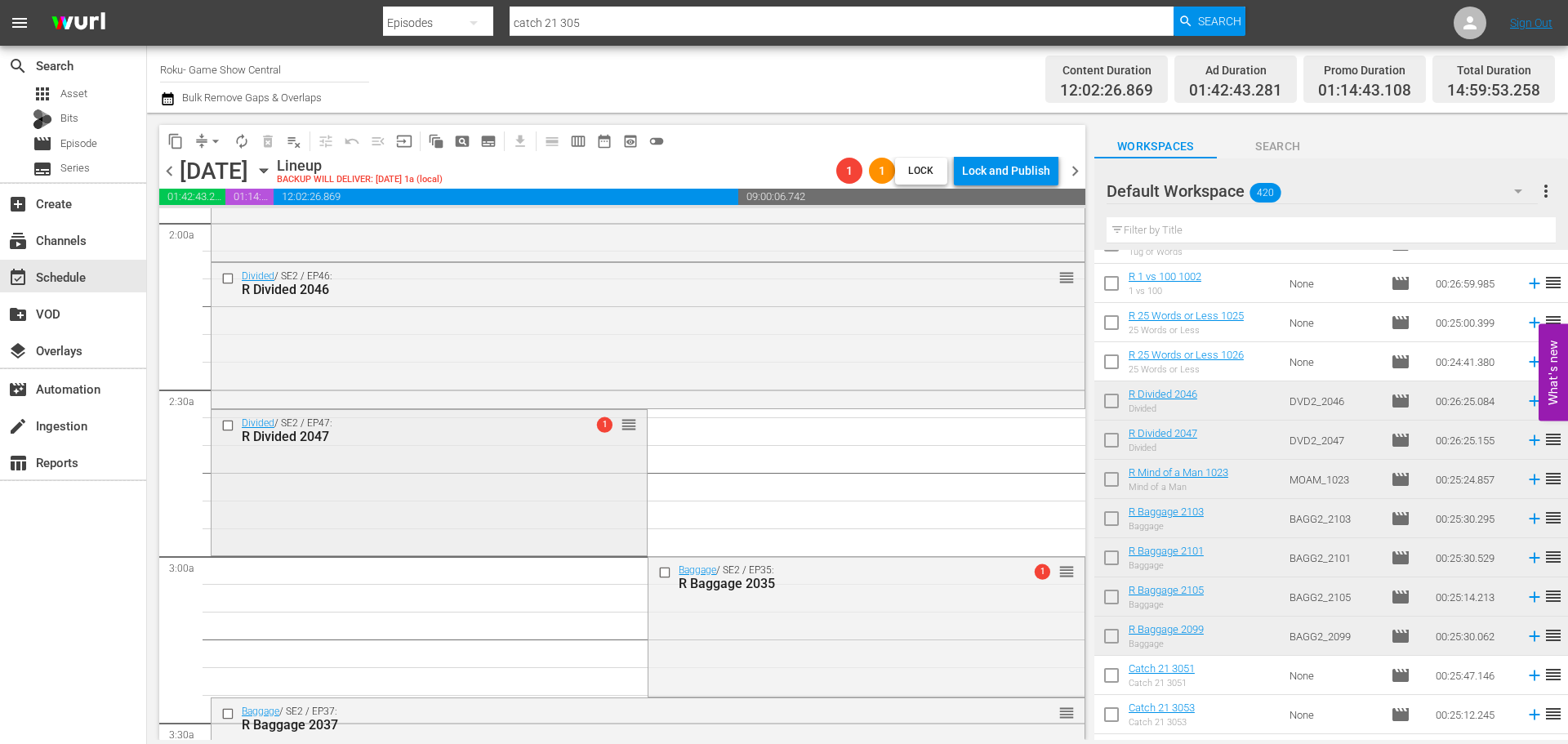
scroll to position [653, 0]
click at [480, 509] on div "Divided / SE2 / EP47: R Divided 2047 1 reorder" at bounding box center [429, 480] width 435 height 142
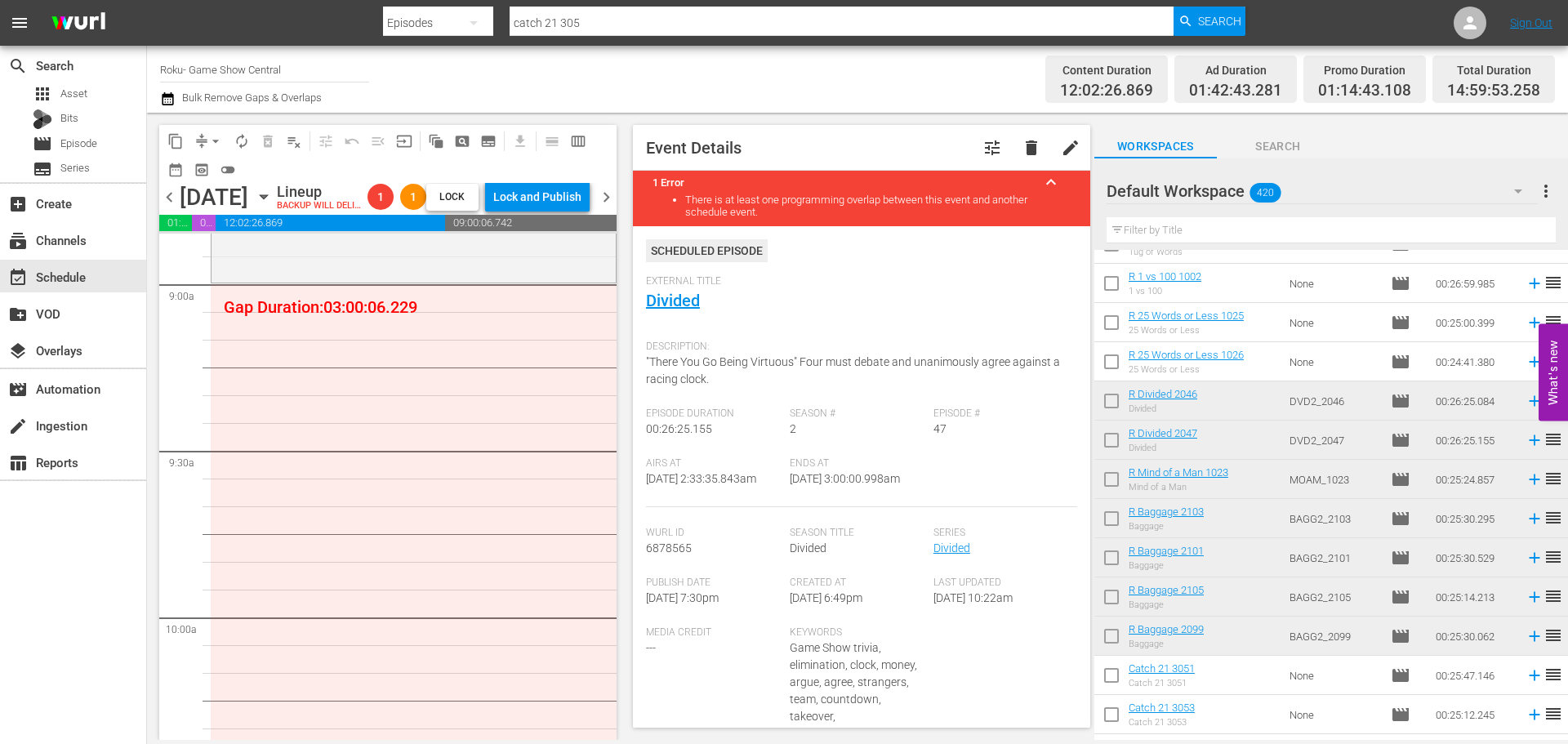
scroll to position [2695, 0]
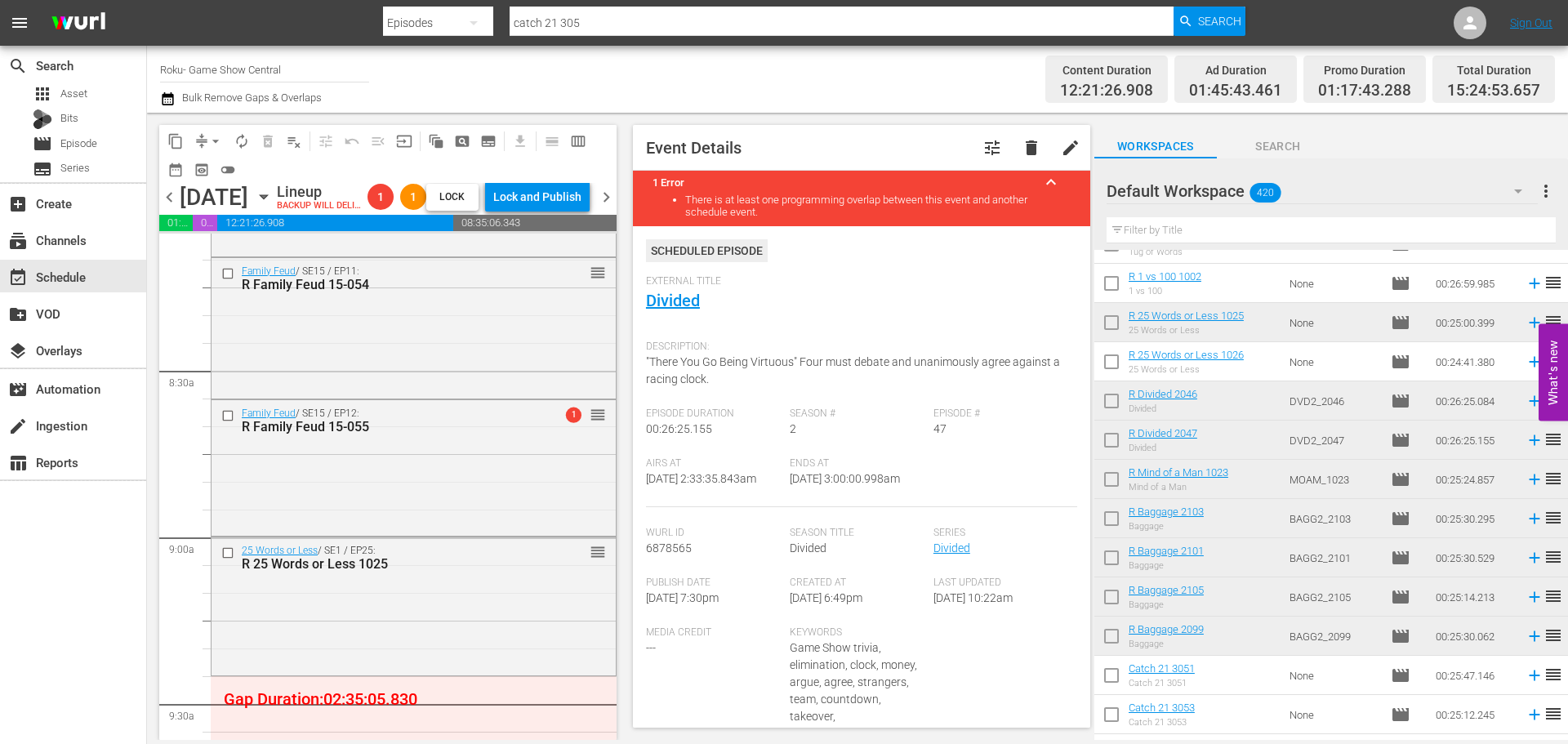
click at [1243, 368] on div "25 Words or Less" at bounding box center [1186, 370] width 115 height 11
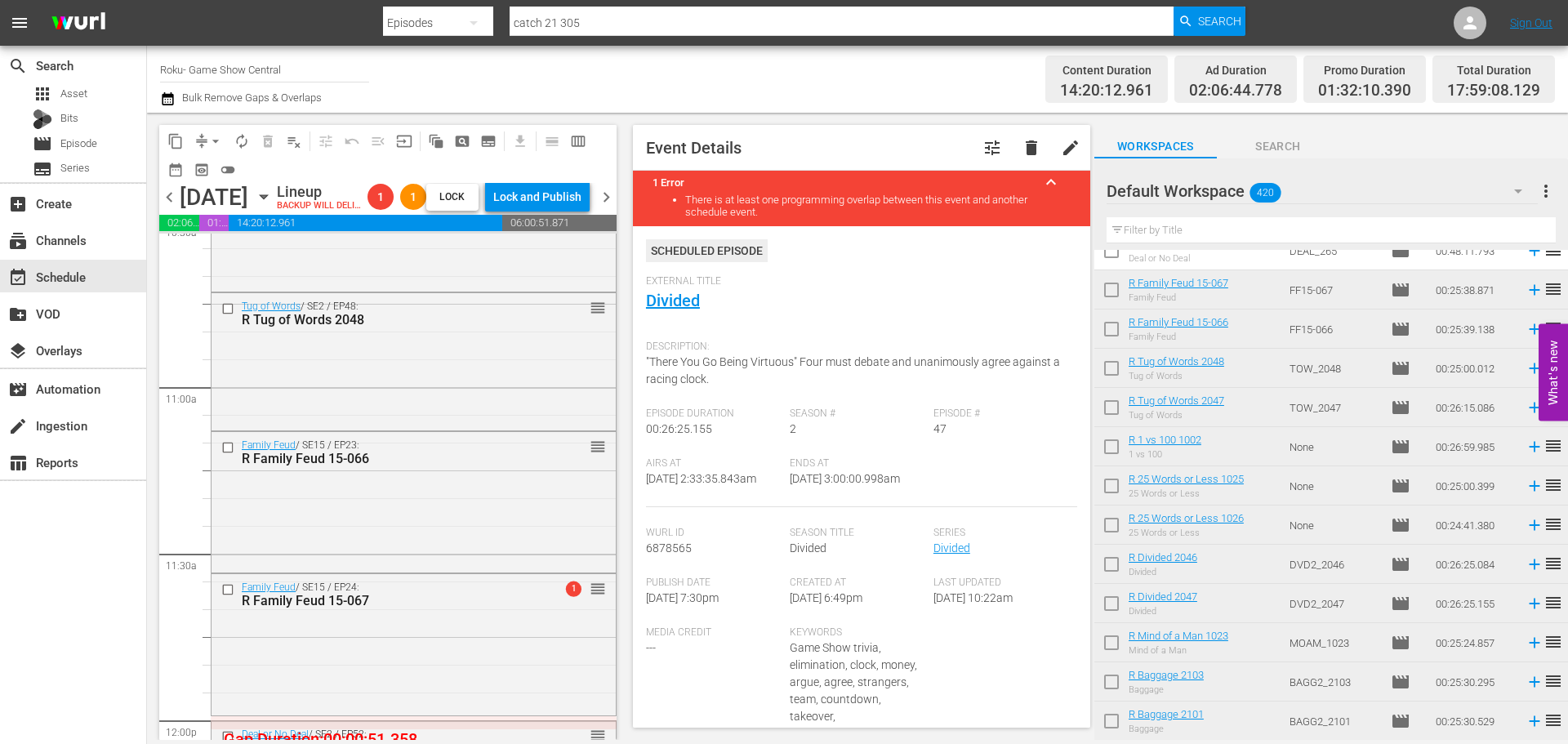
scroll to position [3675, 0]
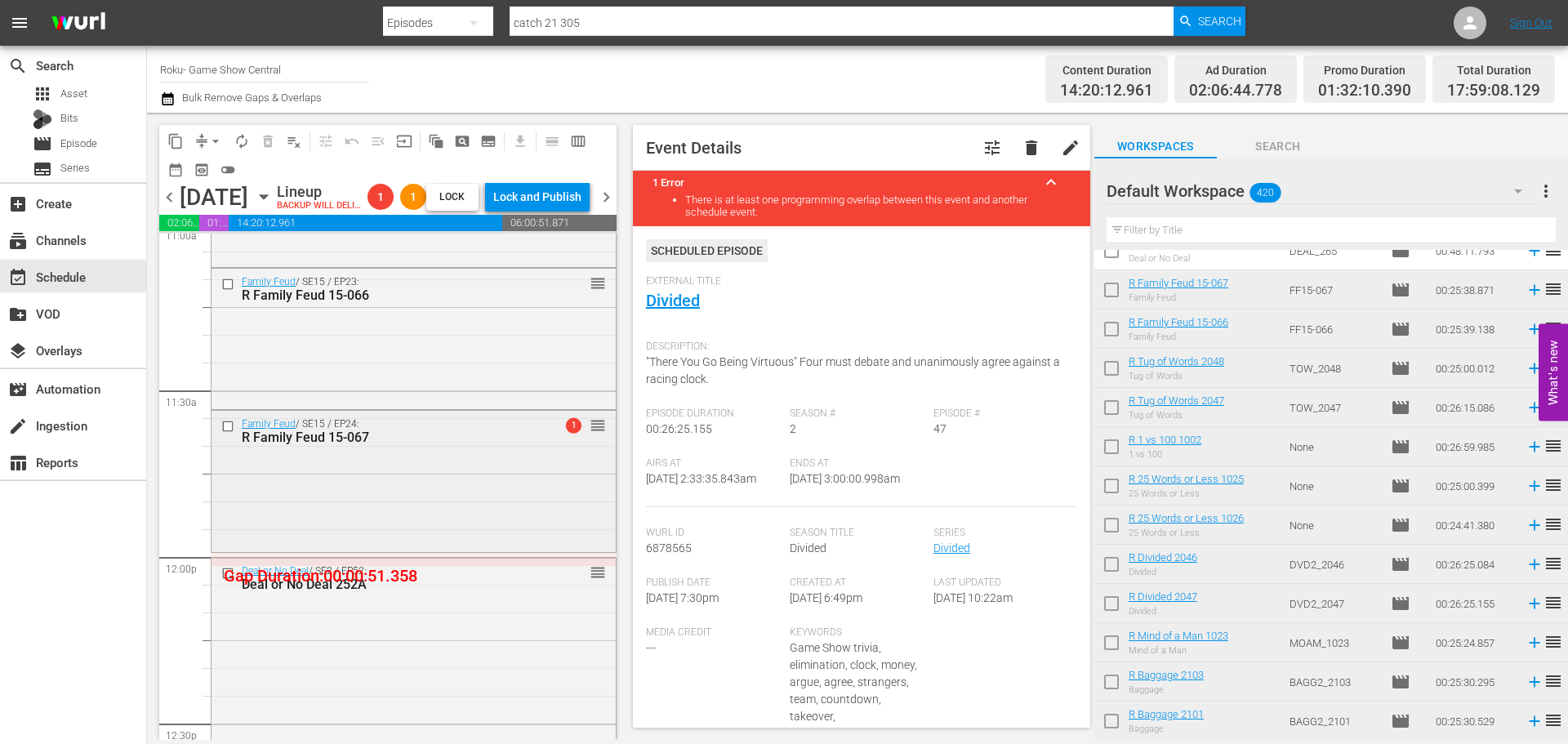
click at [342, 511] on div "Family Feud / SE15 / EP24: R Family Feud 15-067 1 reorder" at bounding box center [413, 479] width 404 height 137
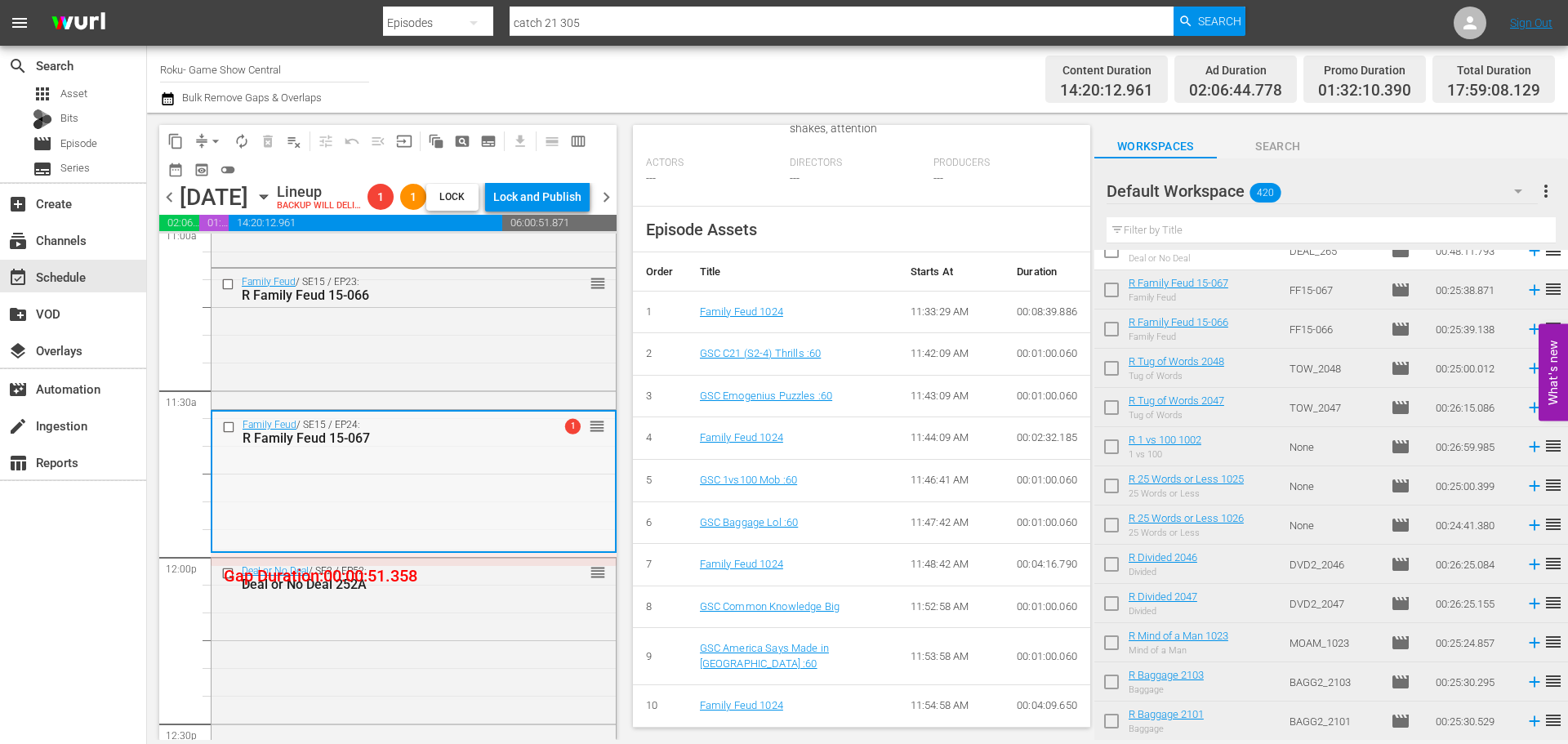
scroll to position [680, 0]
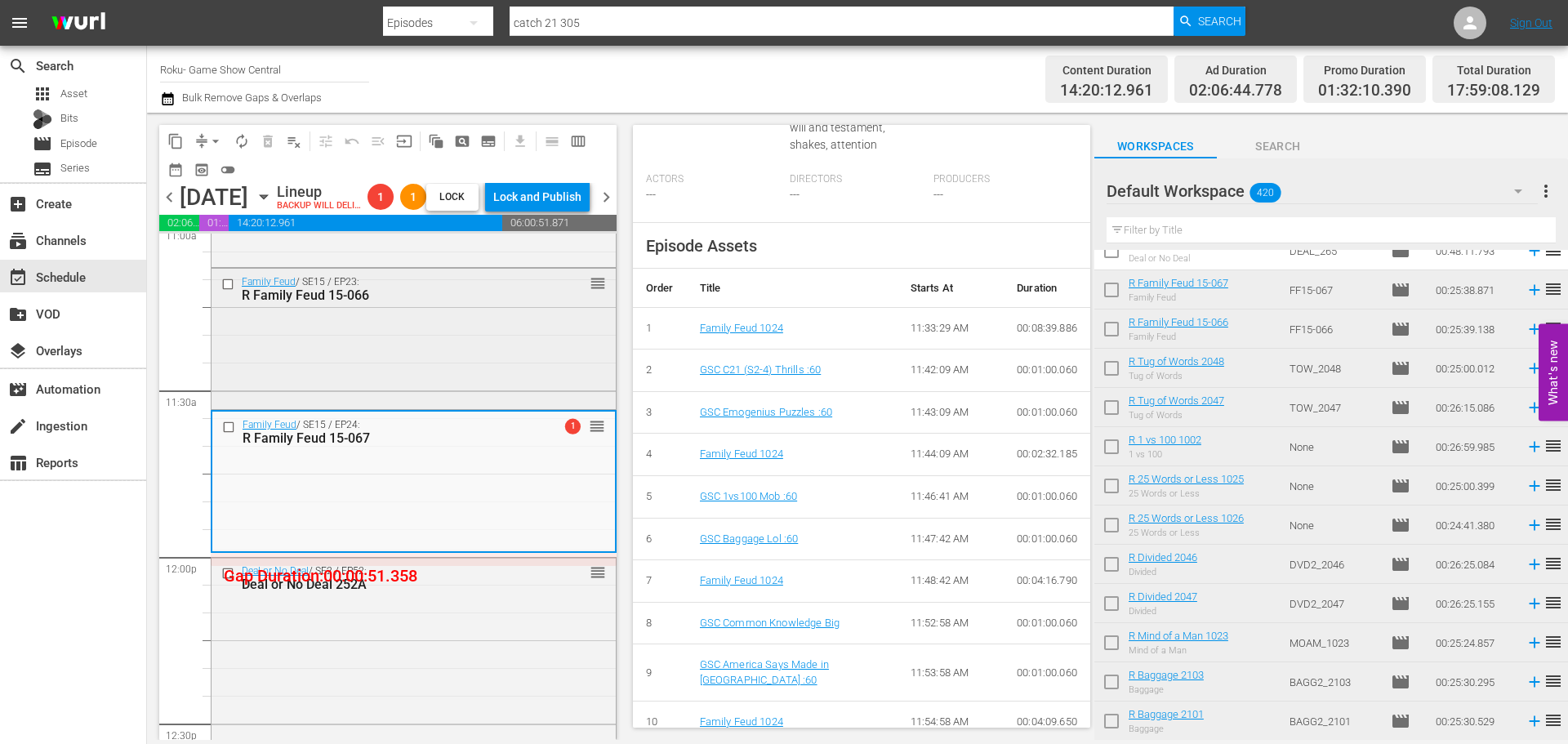
click at [466, 399] on div "Family Feud / SE15 / EP23: R Family Feud 15-066 reorder" at bounding box center [413, 337] width 404 height 137
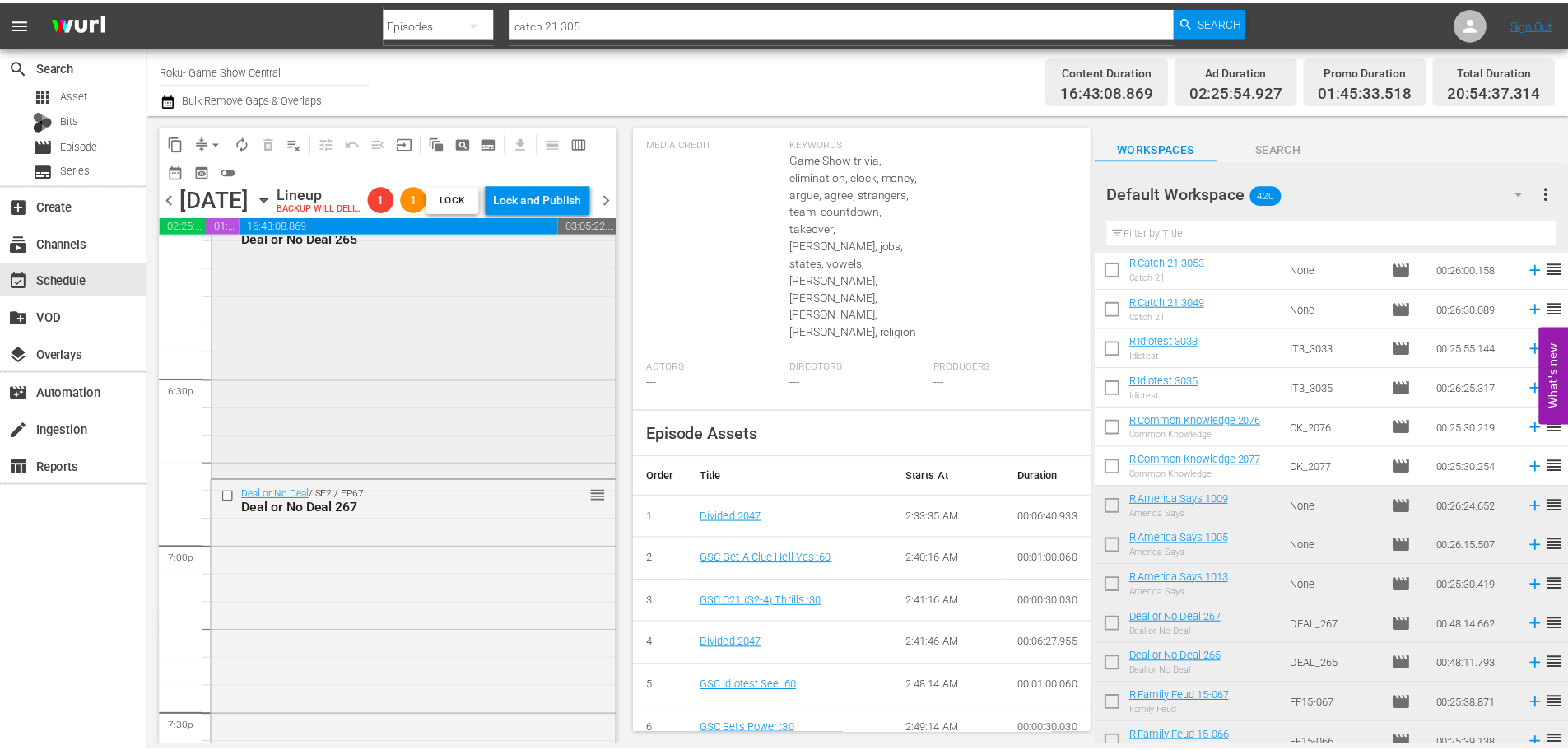
scroll to position [6010, 0]
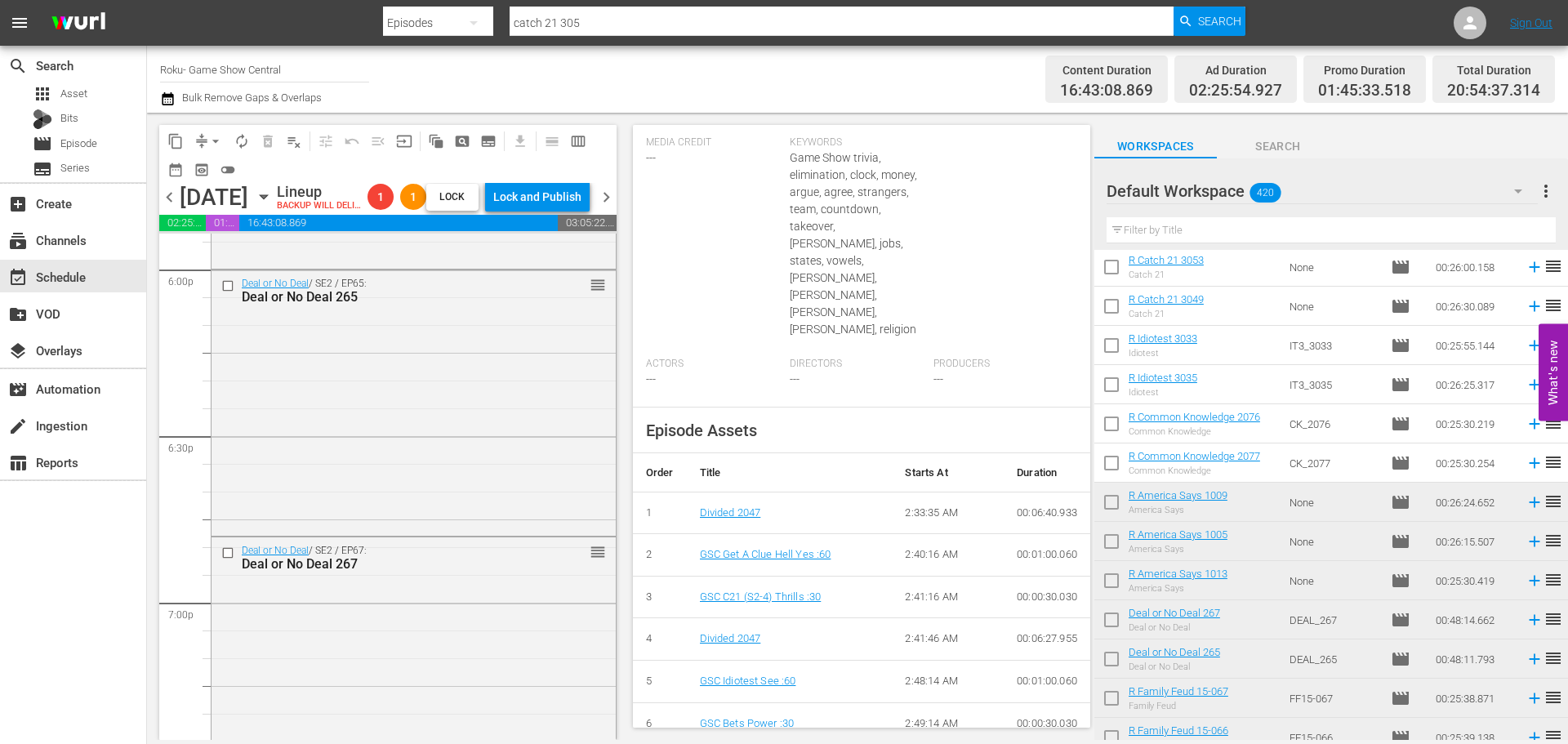
click at [410, 443] on div "Deal or No Deal / SE2 / EP65: Deal or No Deal 265 reorder" at bounding box center [413, 402] width 404 height 263
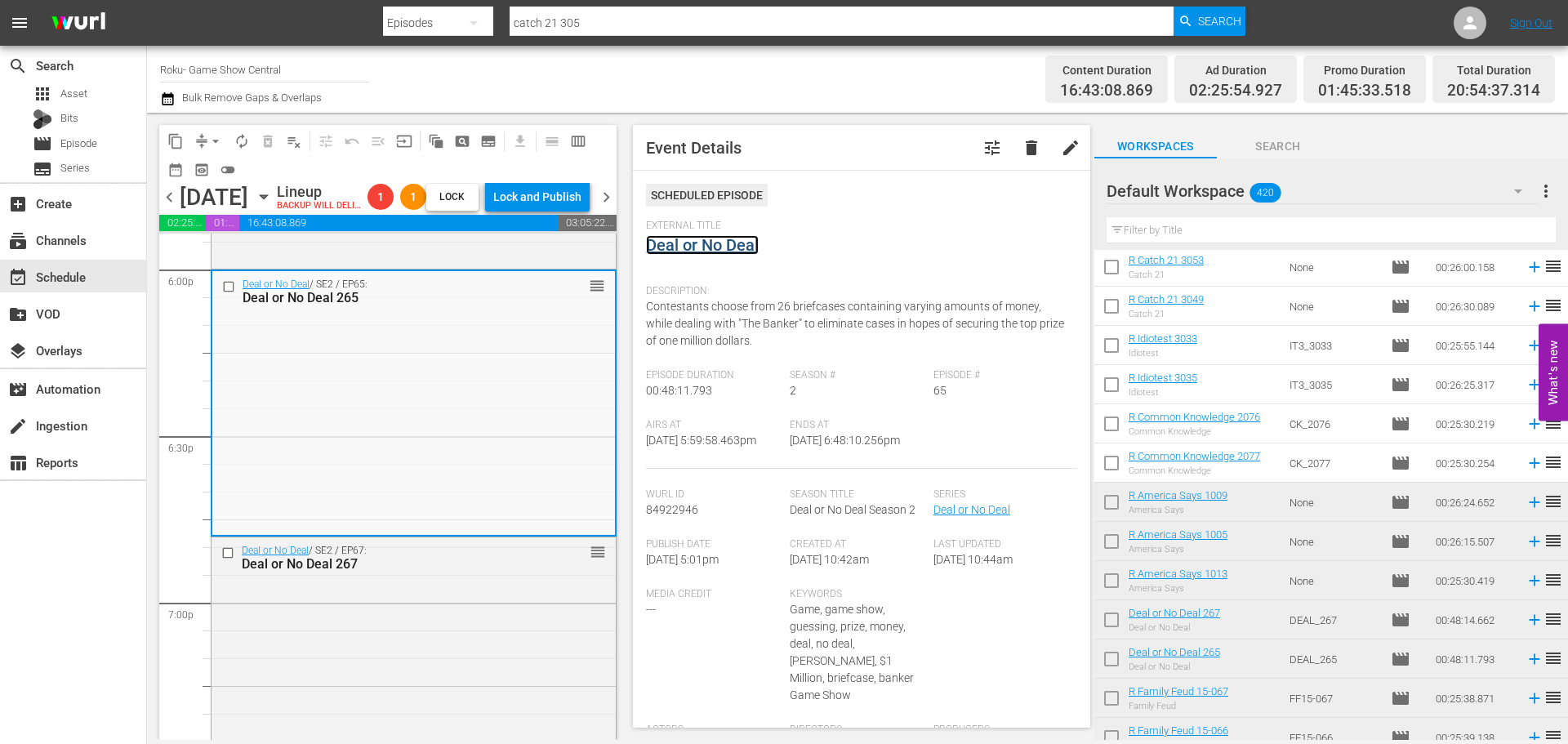
click at [689, 250] on link "Deal or No Deal" at bounding box center [702, 245] width 113 height 20
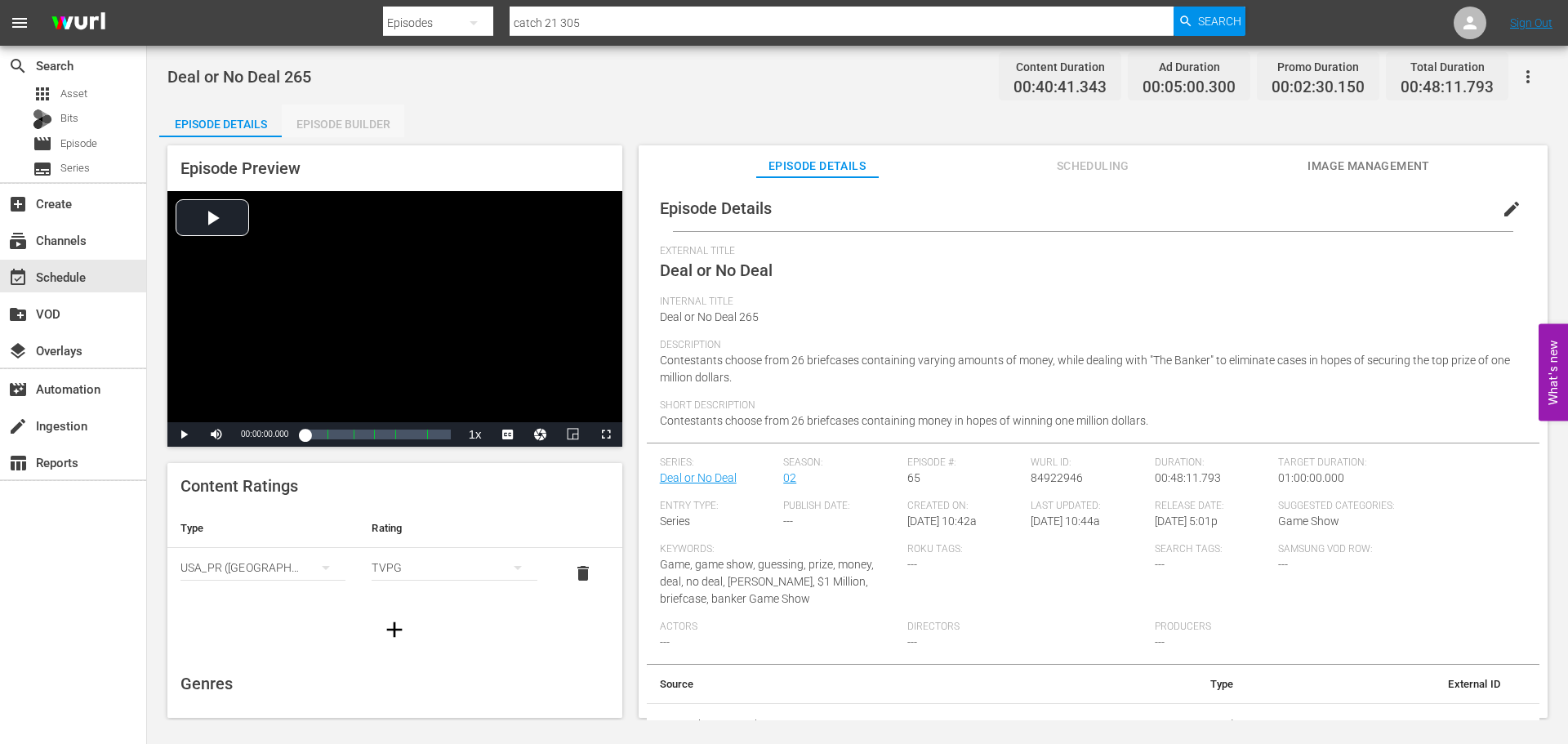
click at [339, 119] on div "Episode Builder" at bounding box center [342, 124] width 123 height 39
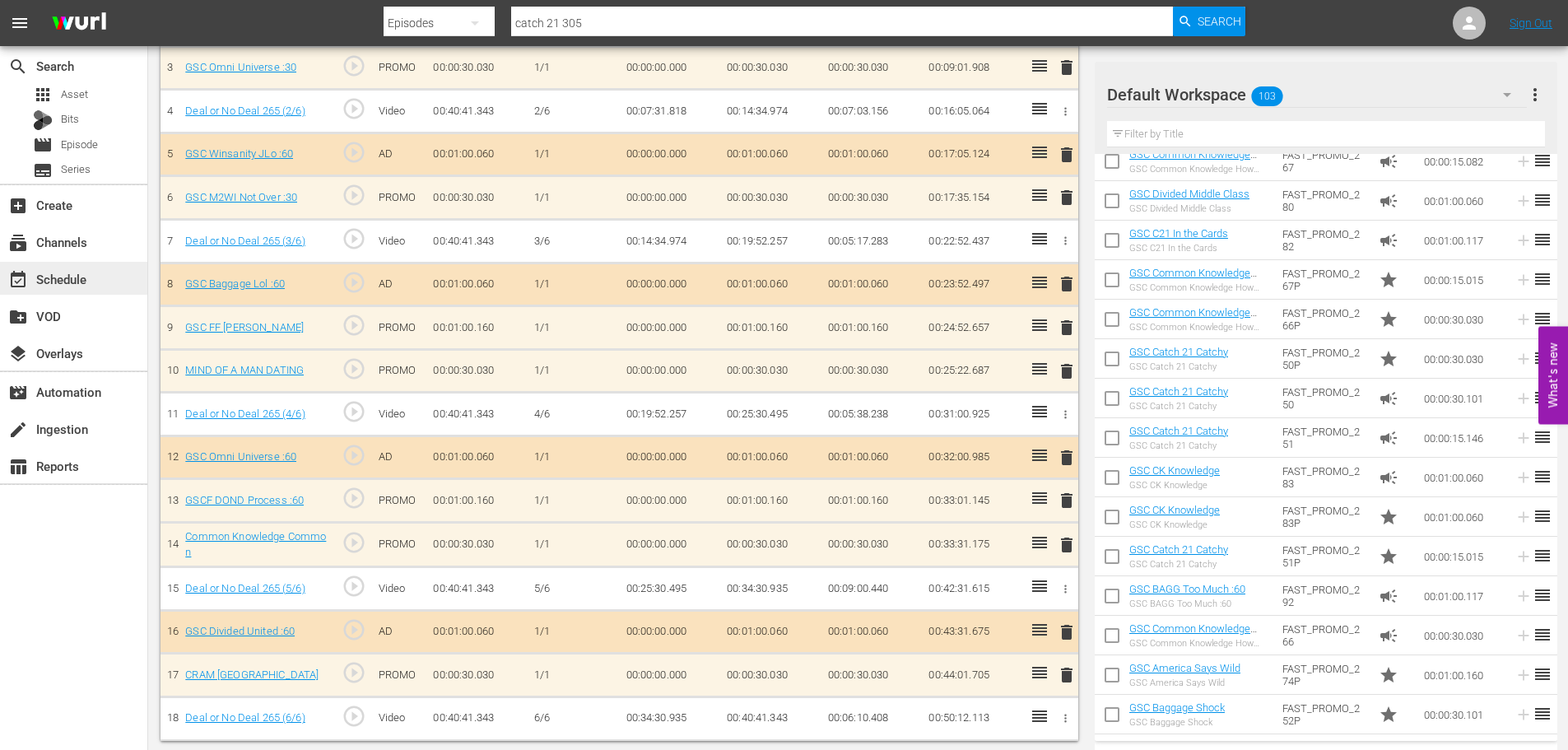
scroll to position [616, 0]
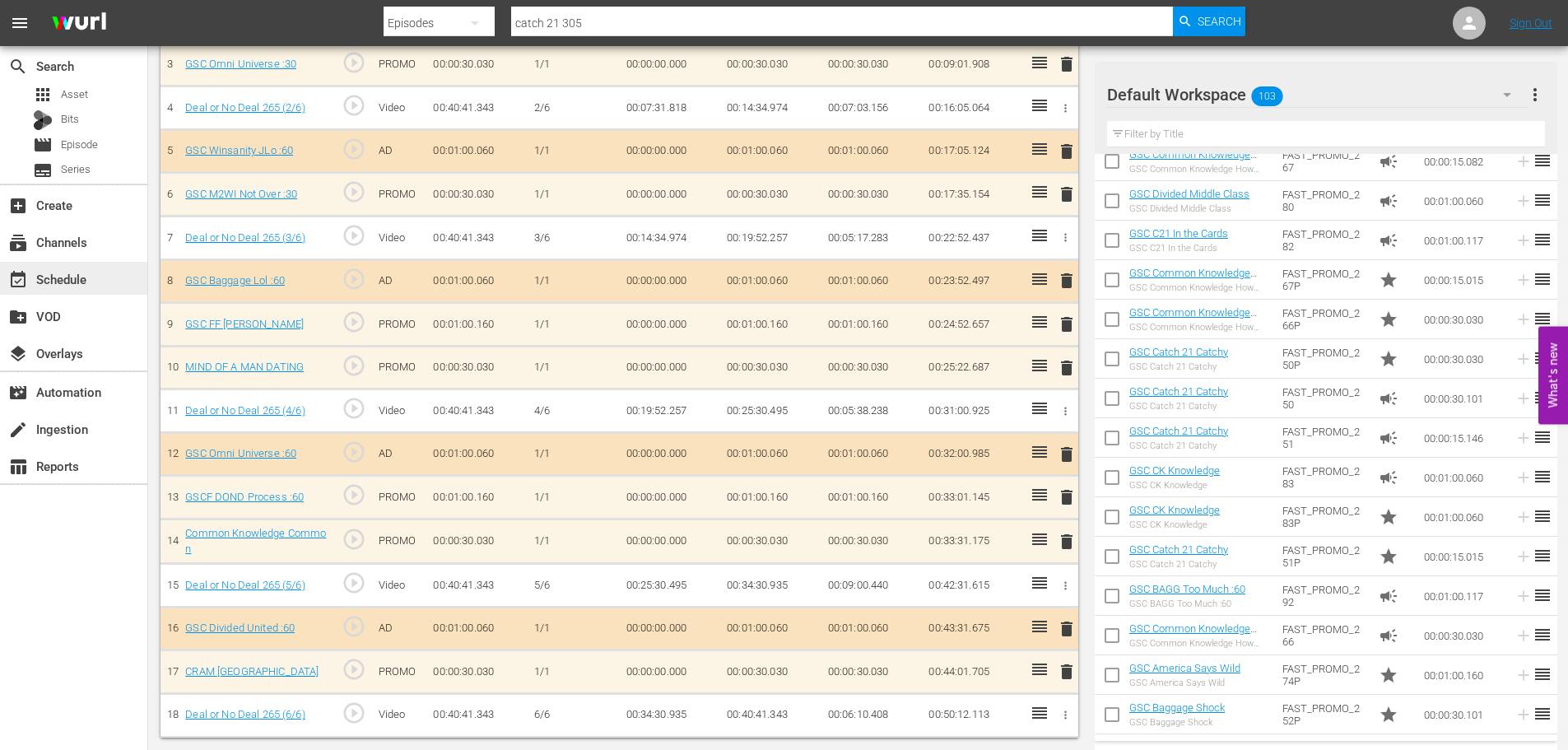
click at [67, 282] on div "event_available Schedule" at bounding box center [46, 277] width 92 height 15
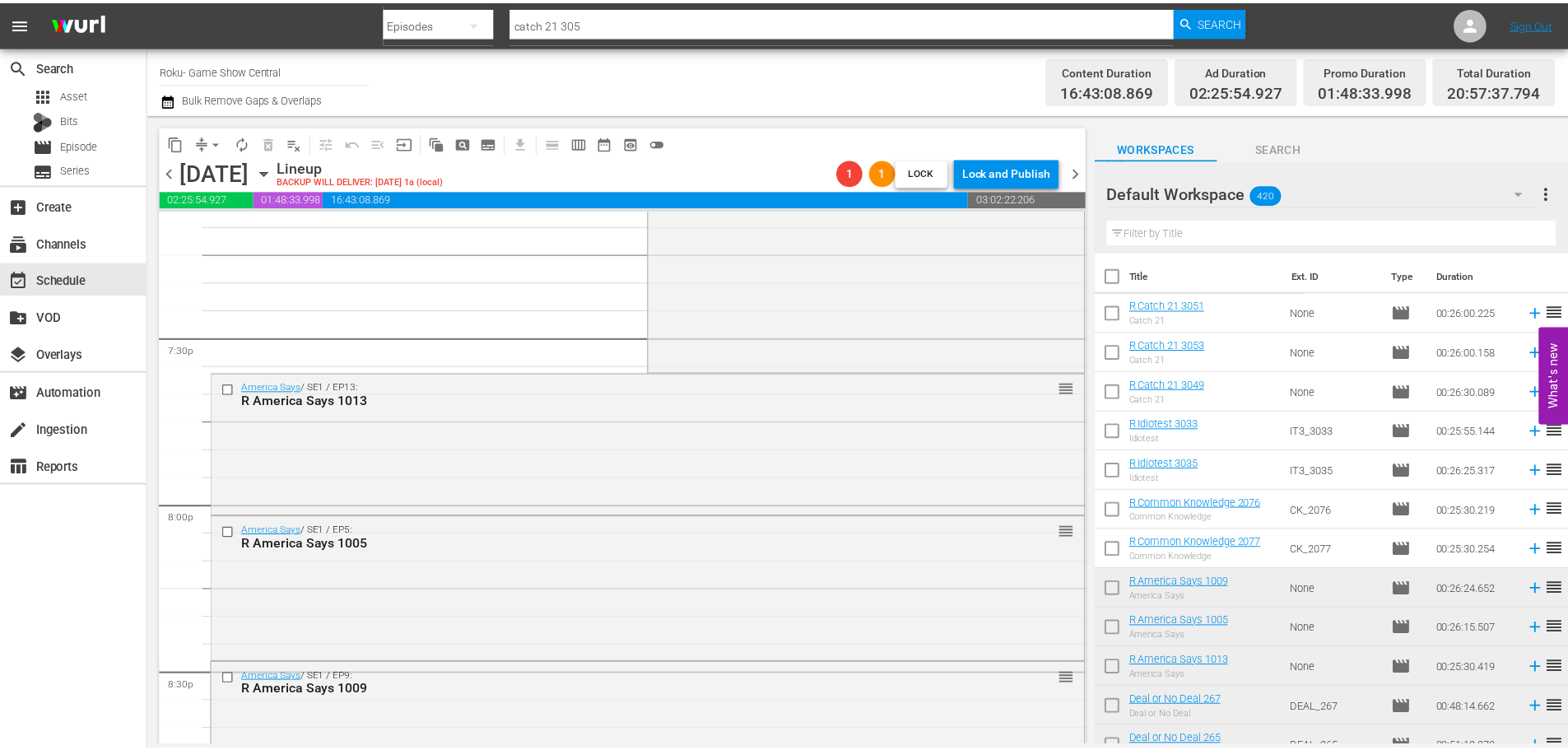
scroll to position [6121, 0]
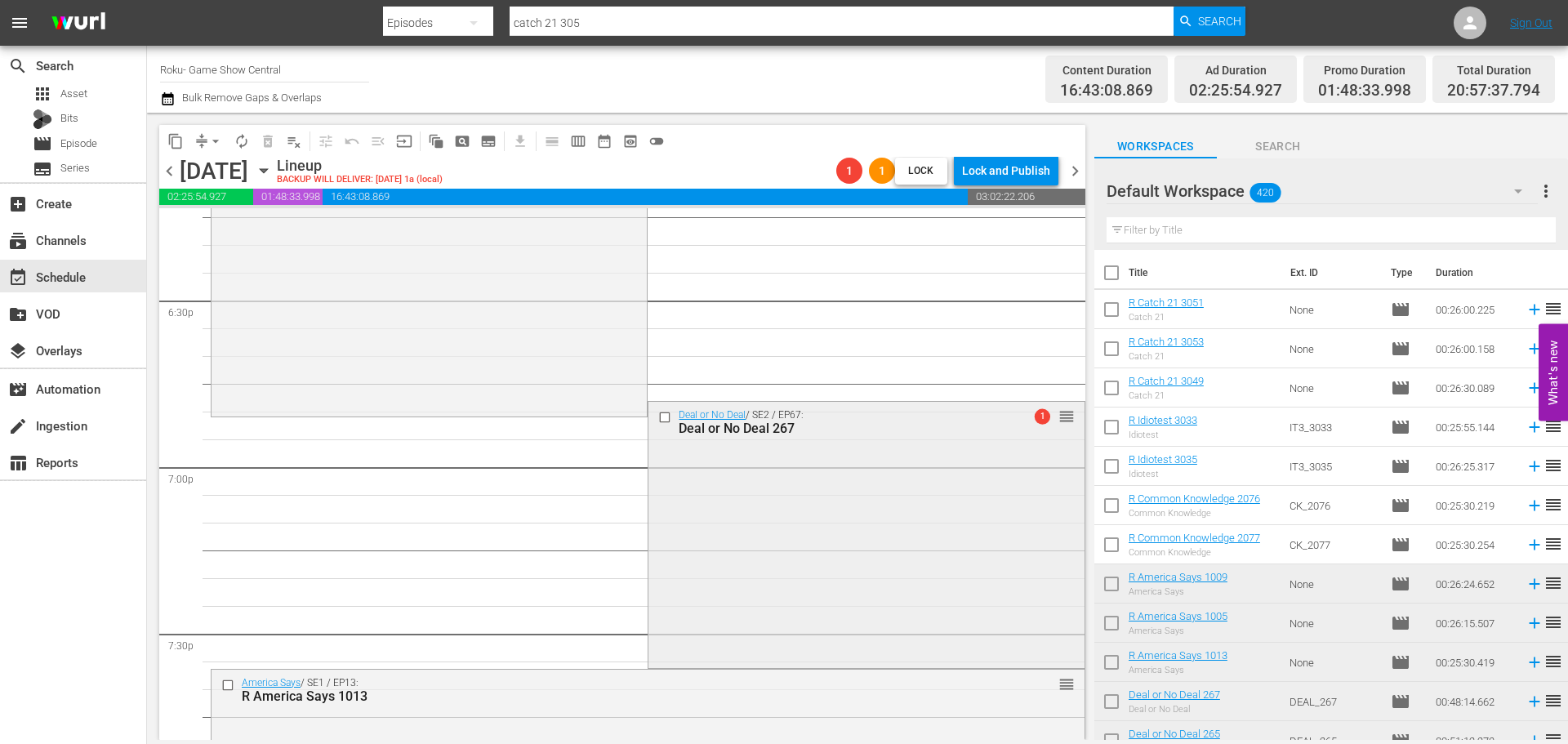
click at [831, 537] on div "Deal or No Deal / SE2 / EP67: Deal or No Deal 267 1 reorder" at bounding box center [866, 532] width 435 height 263
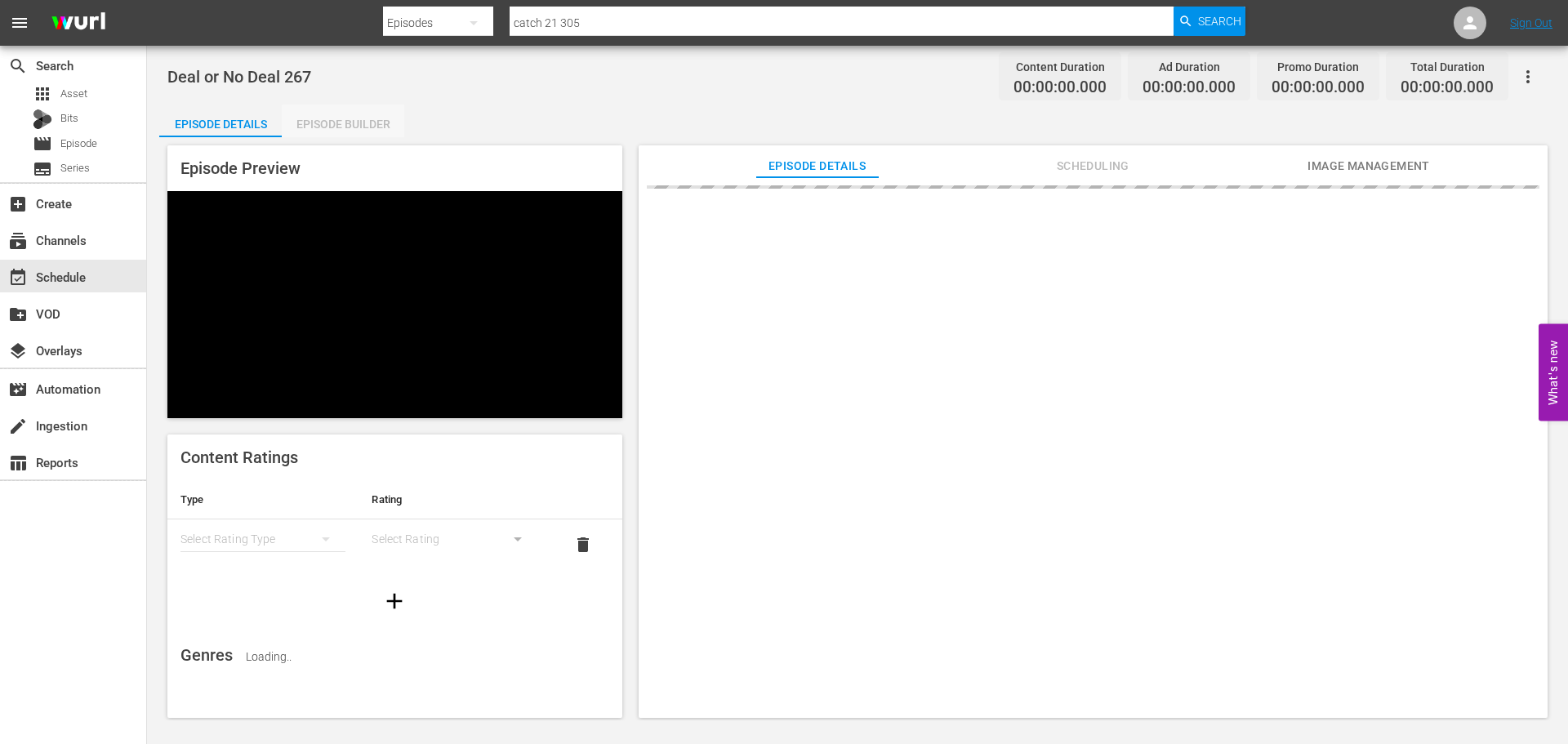
click at [343, 125] on div "Episode Builder" at bounding box center [342, 124] width 123 height 39
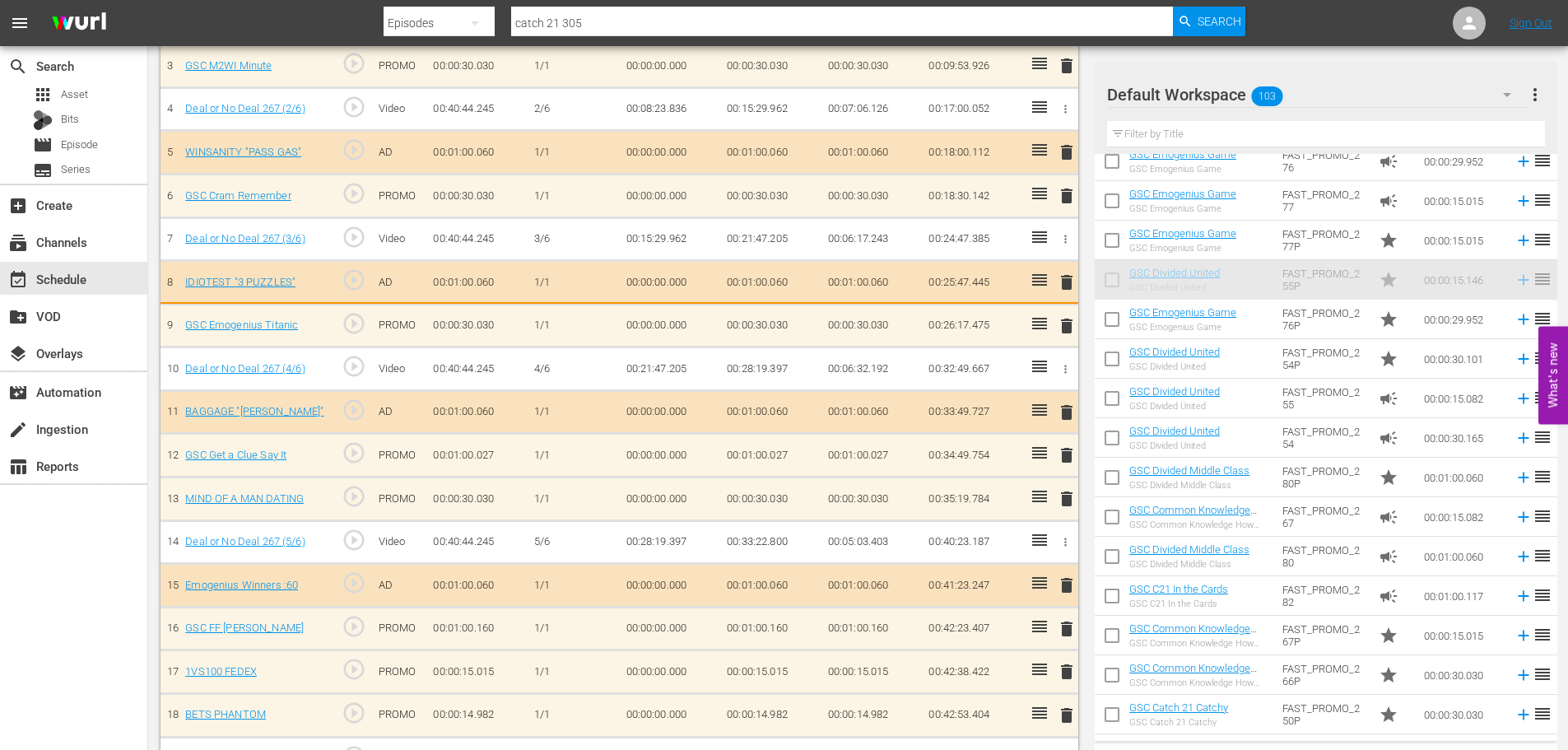
scroll to position [616, 0]
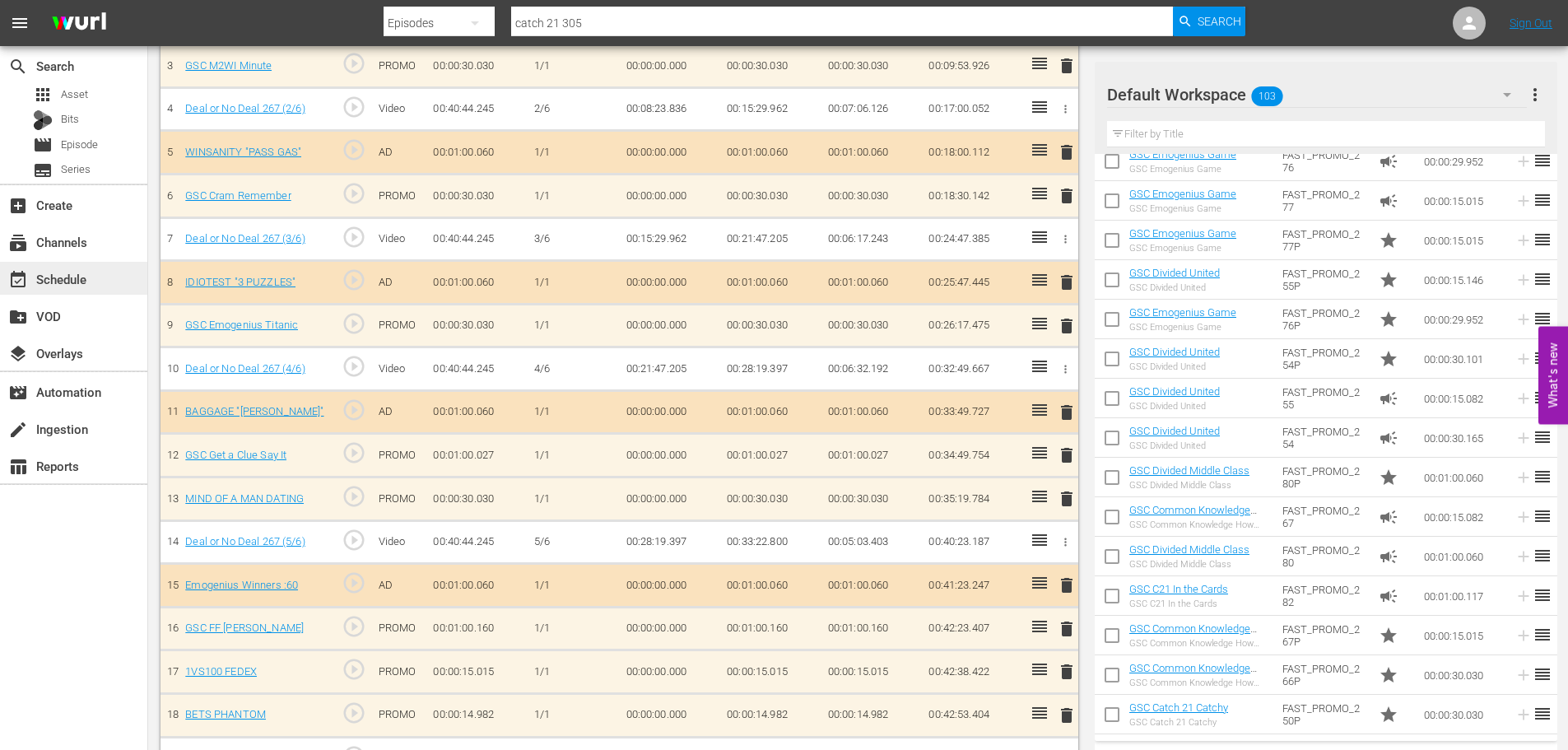
click at [119, 287] on div "event_available Schedule" at bounding box center [73, 278] width 147 height 33
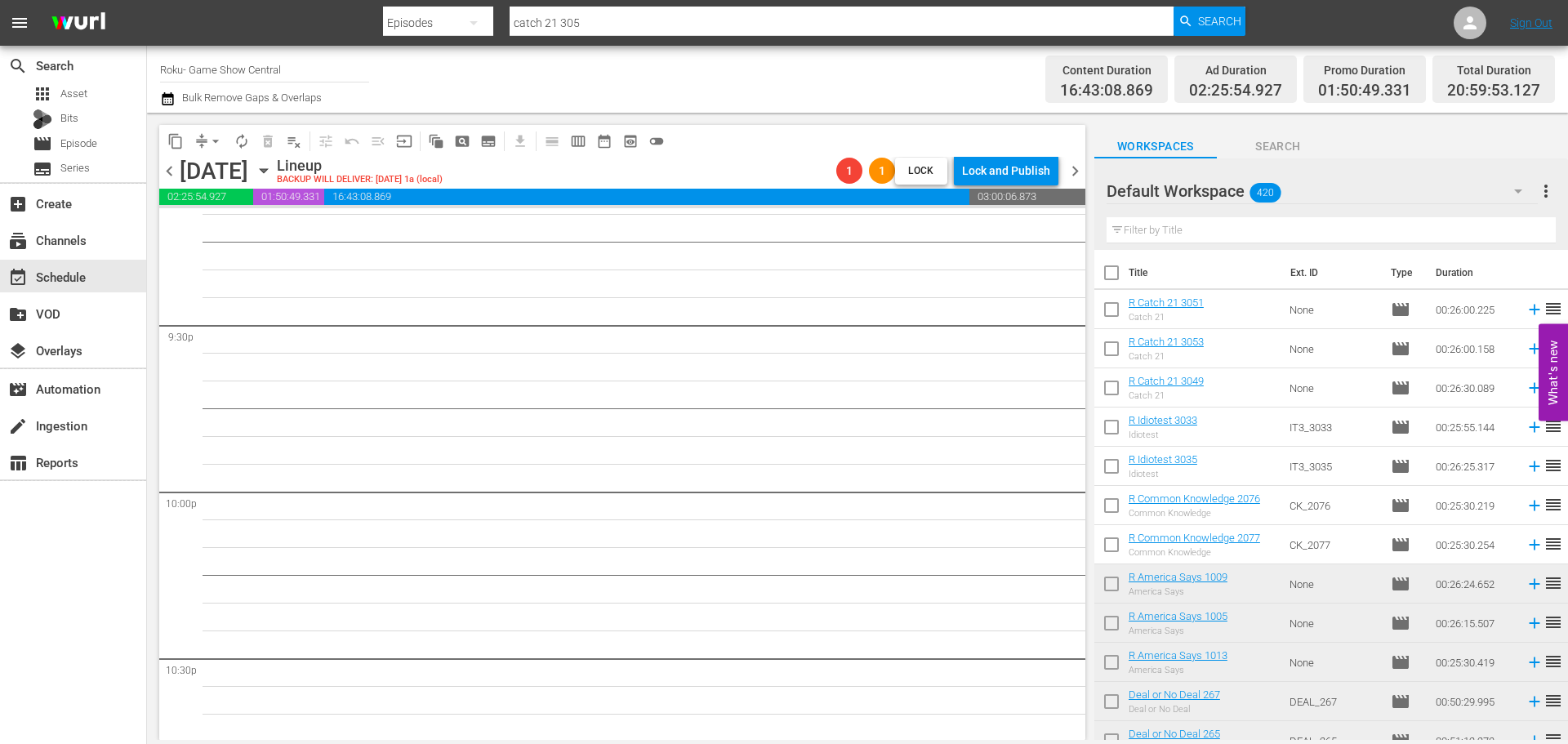
scroll to position [6557, 0]
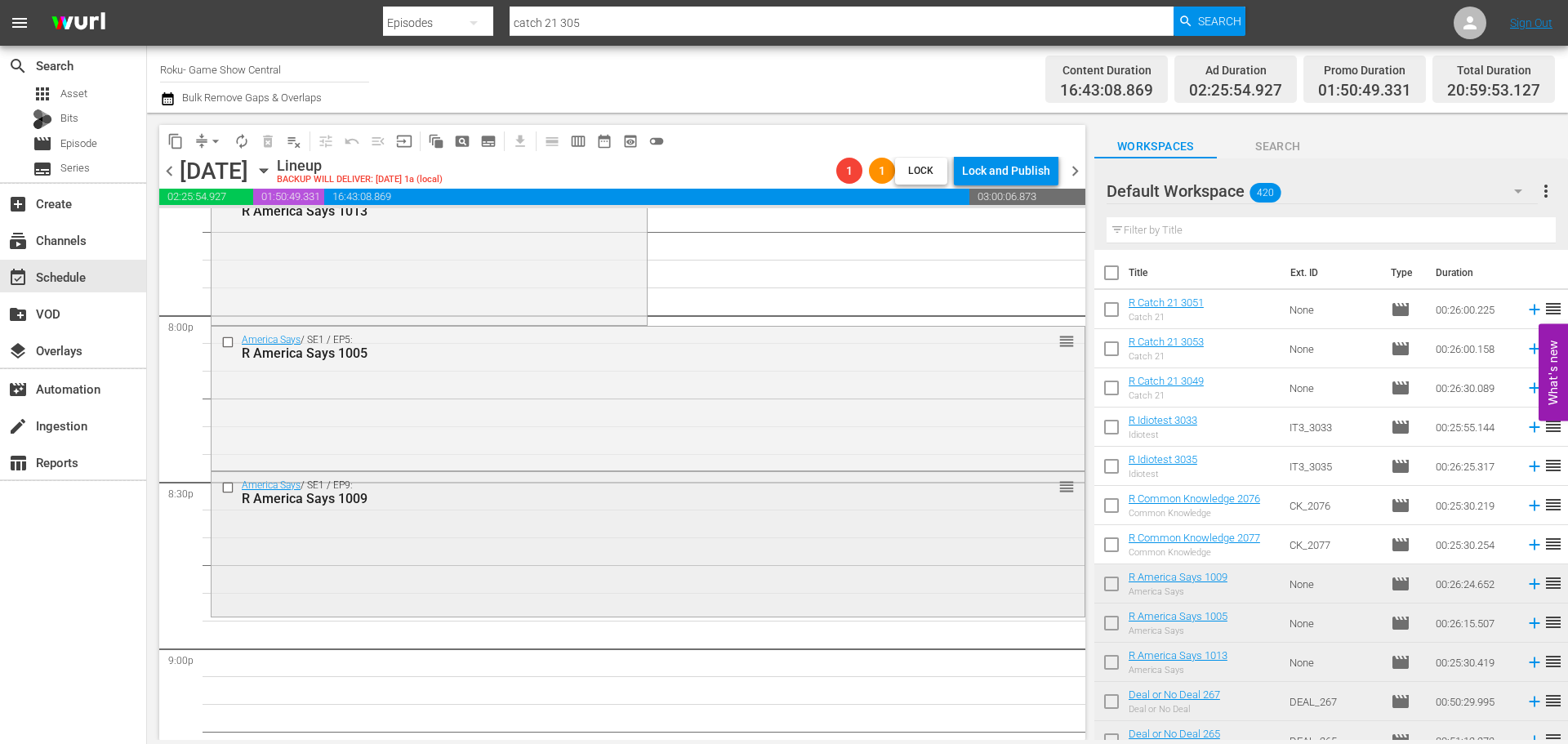
click at [523, 487] on div "America Says / SE1 / EP9: R America Says 1009" at bounding box center [618, 493] width 752 height 27
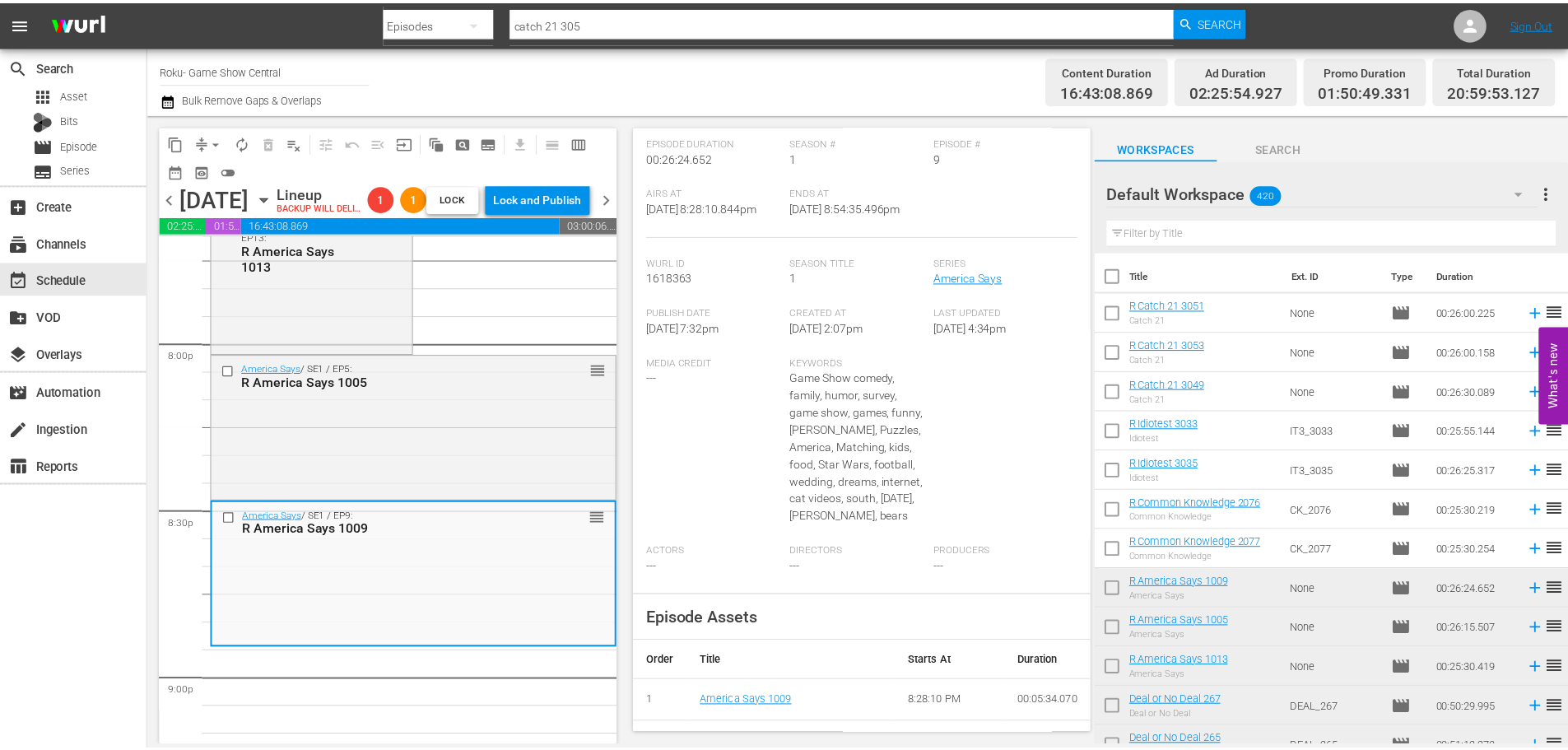
scroll to position [68, 0]
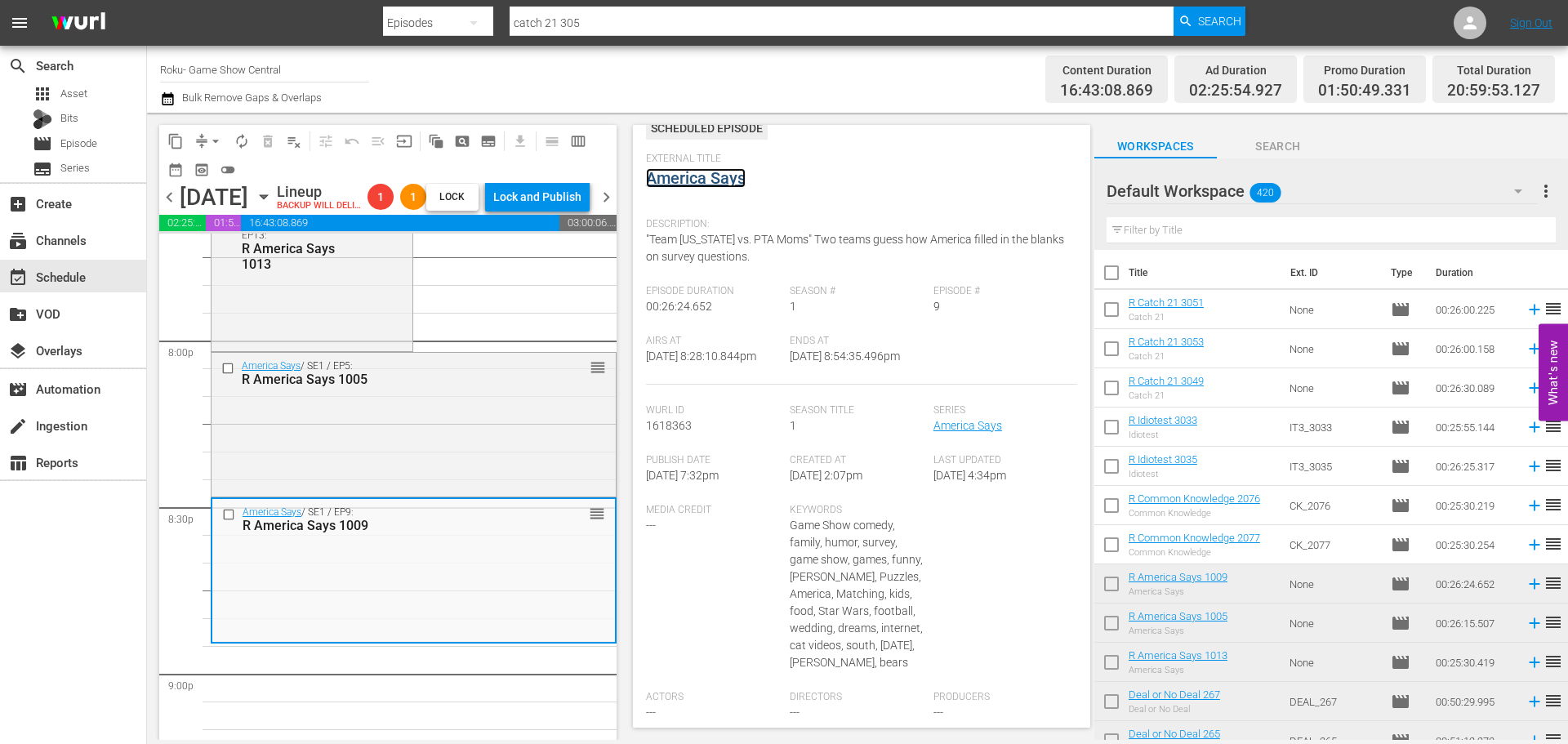
click at [697, 180] on link "America Says" at bounding box center [696, 178] width 100 height 20
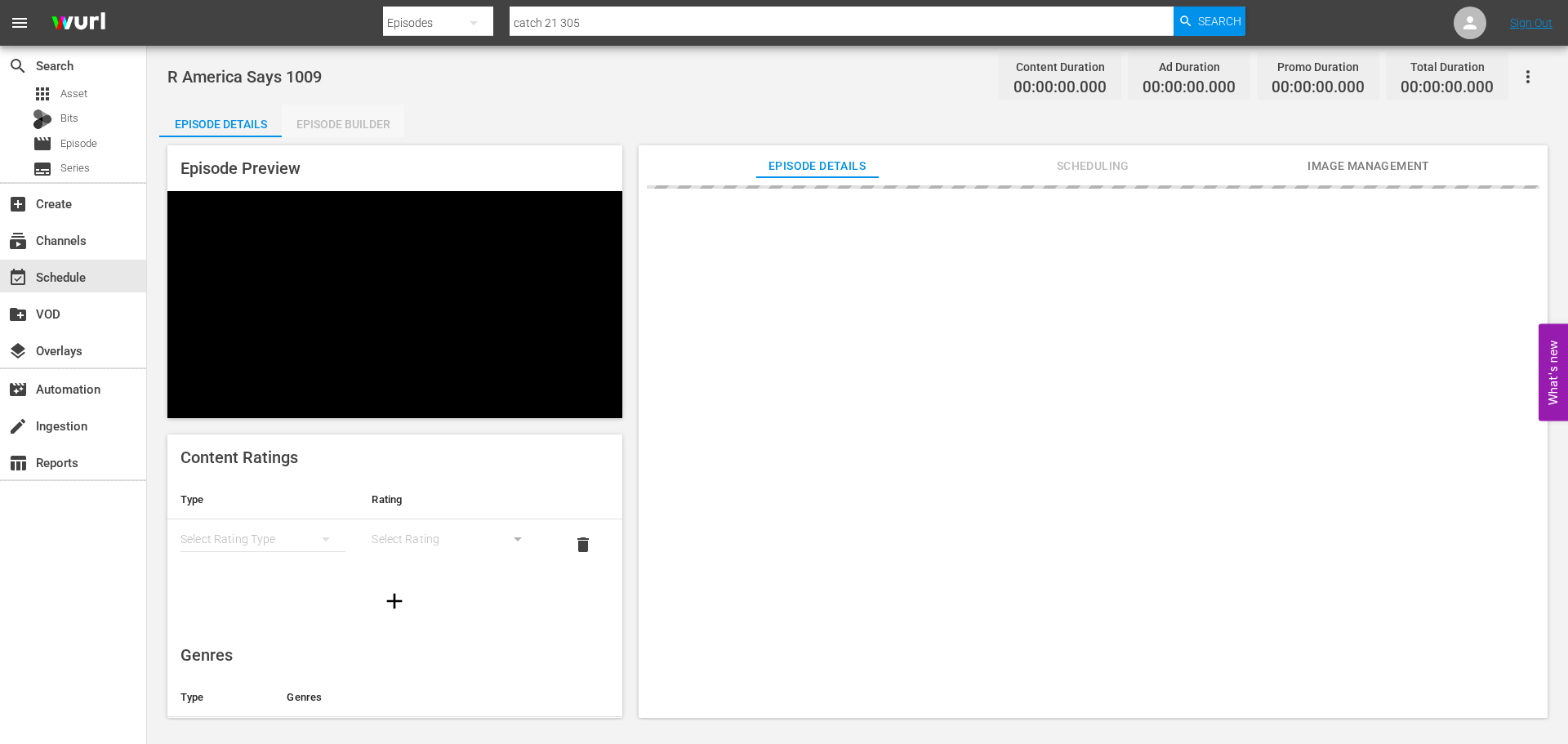
click at [384, 118] on div "Episode Builder" at bounding box center [342, 124] width 123 height 39
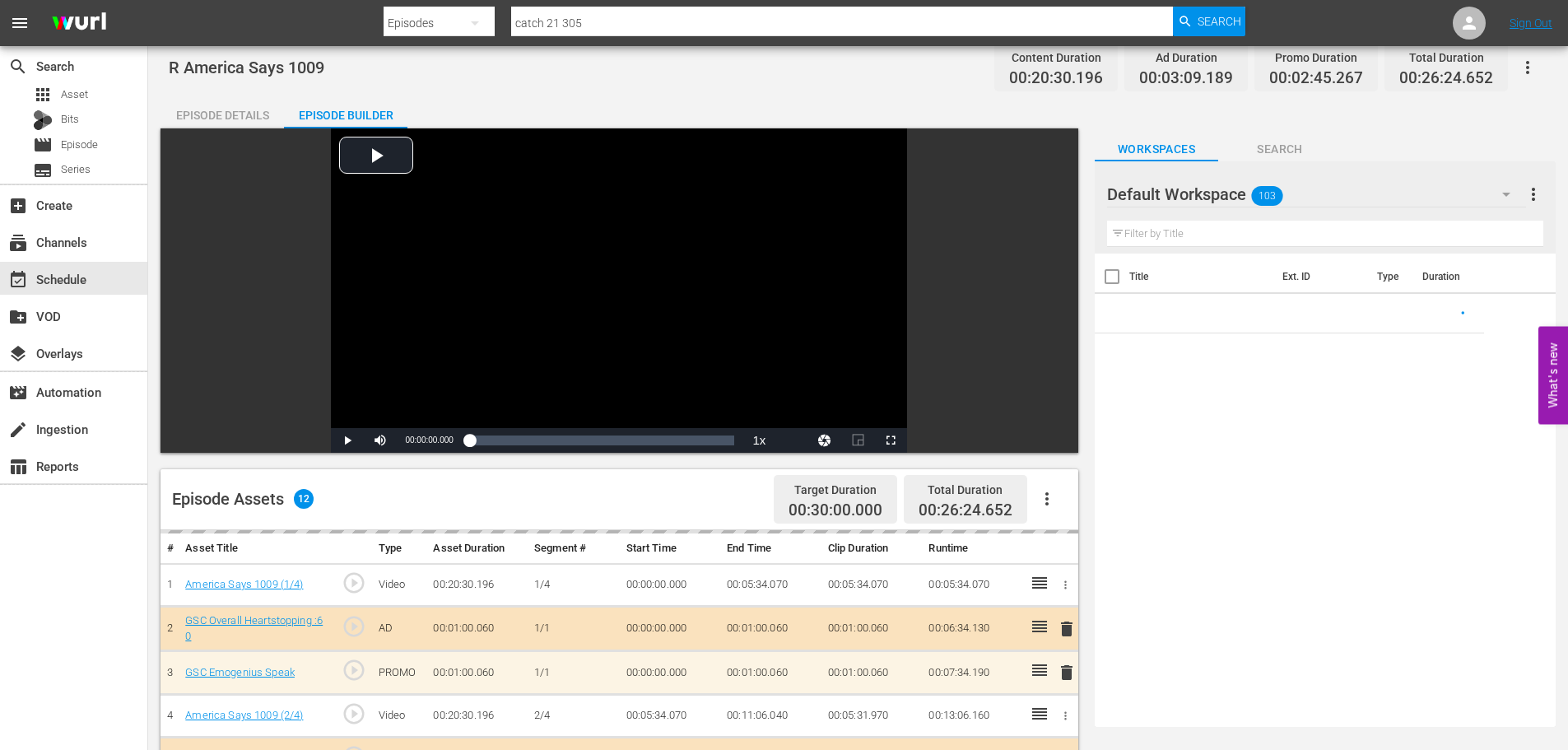
scroll to position [429, 0]
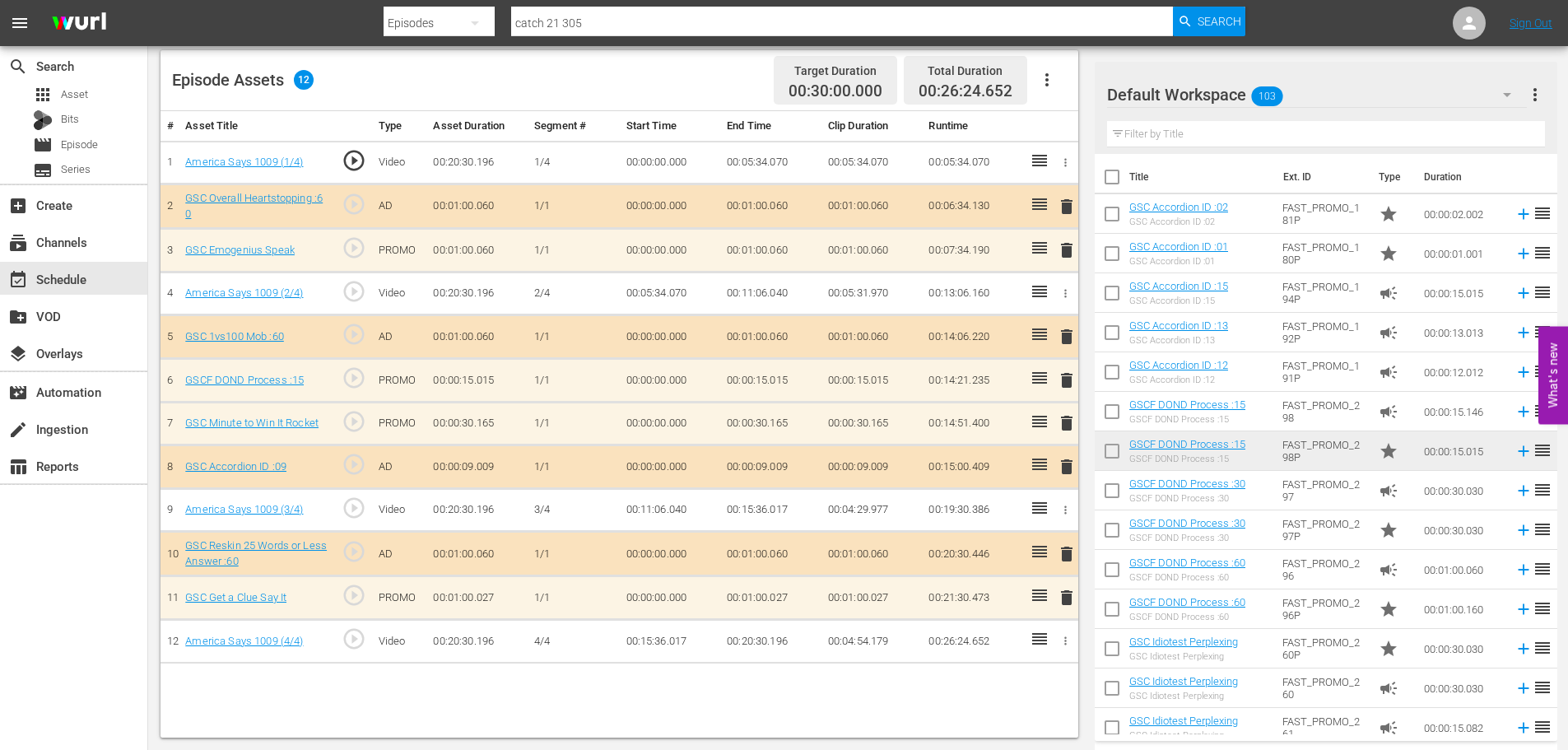
drag, startPoint x: 1068, startPoint y: 469, endPoint x: 1059, endPoint y: 464, distance: 10.3
click at [1069, 469] on span "delete" at bounding box center [1066, 467] width 20 height 20
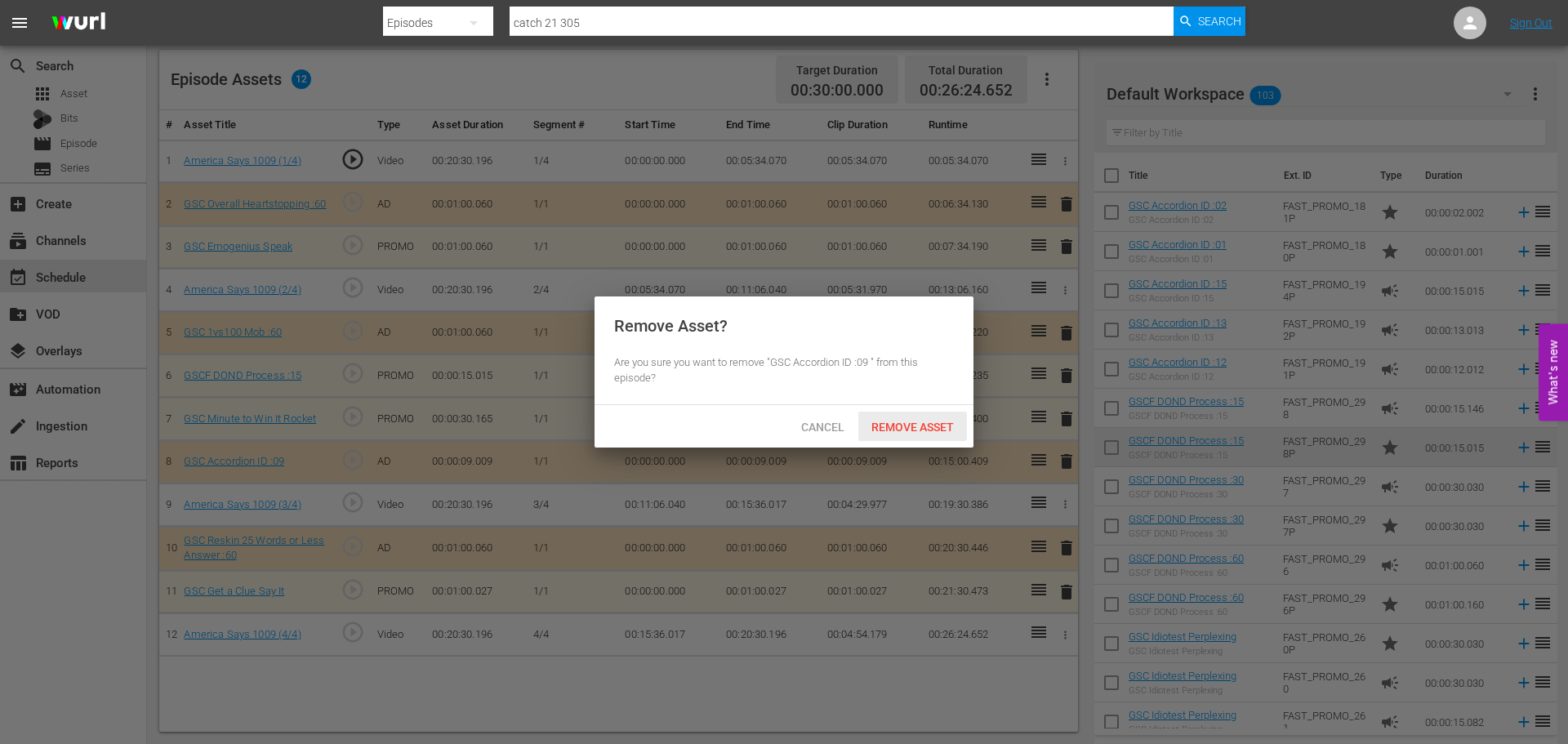
click at [920, 432] on span "Remove Asset" at bounding box center [913, 427] width 109 height 13
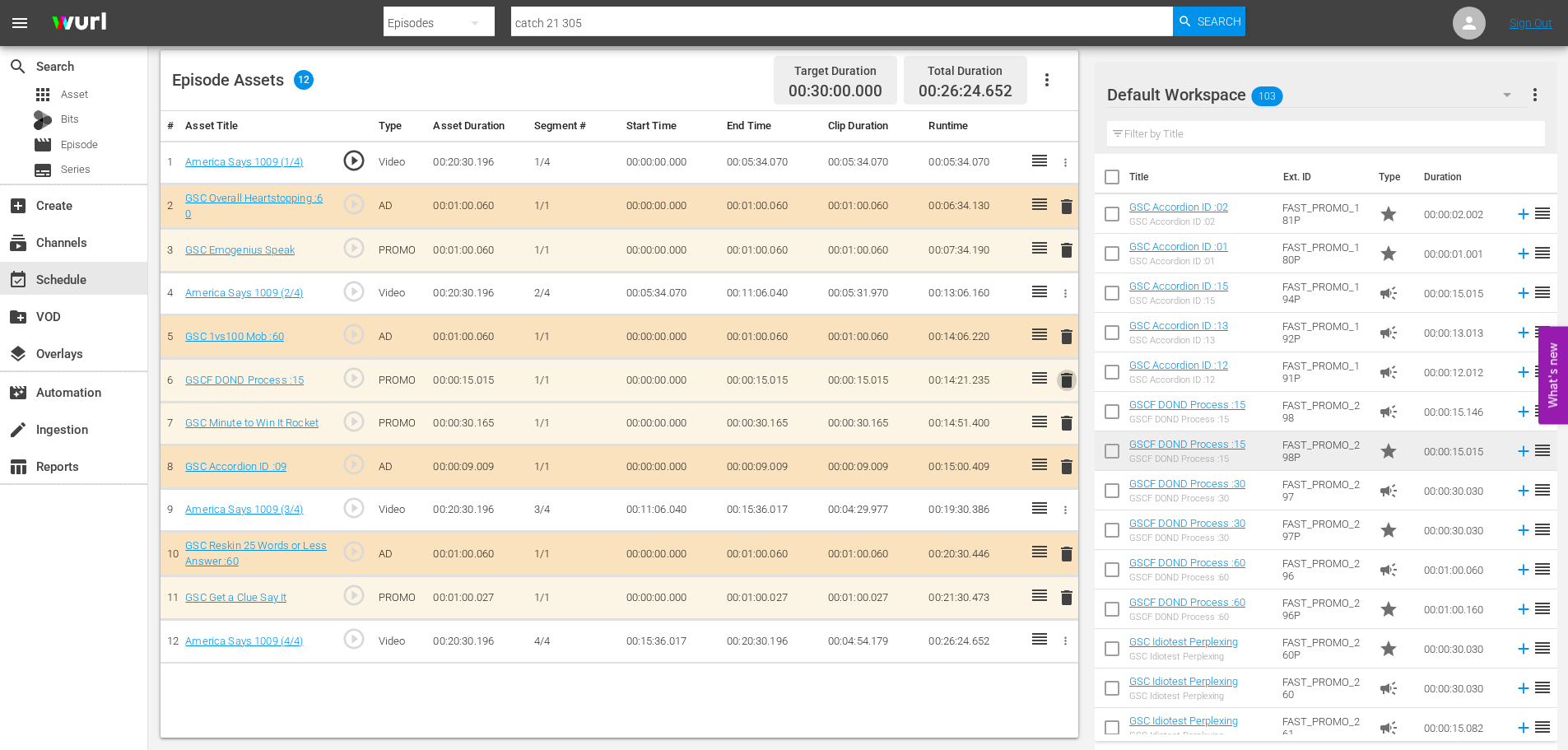
click at [1075, 382] on span "delete" at bounding box center [1066, 381] width 20 height 20
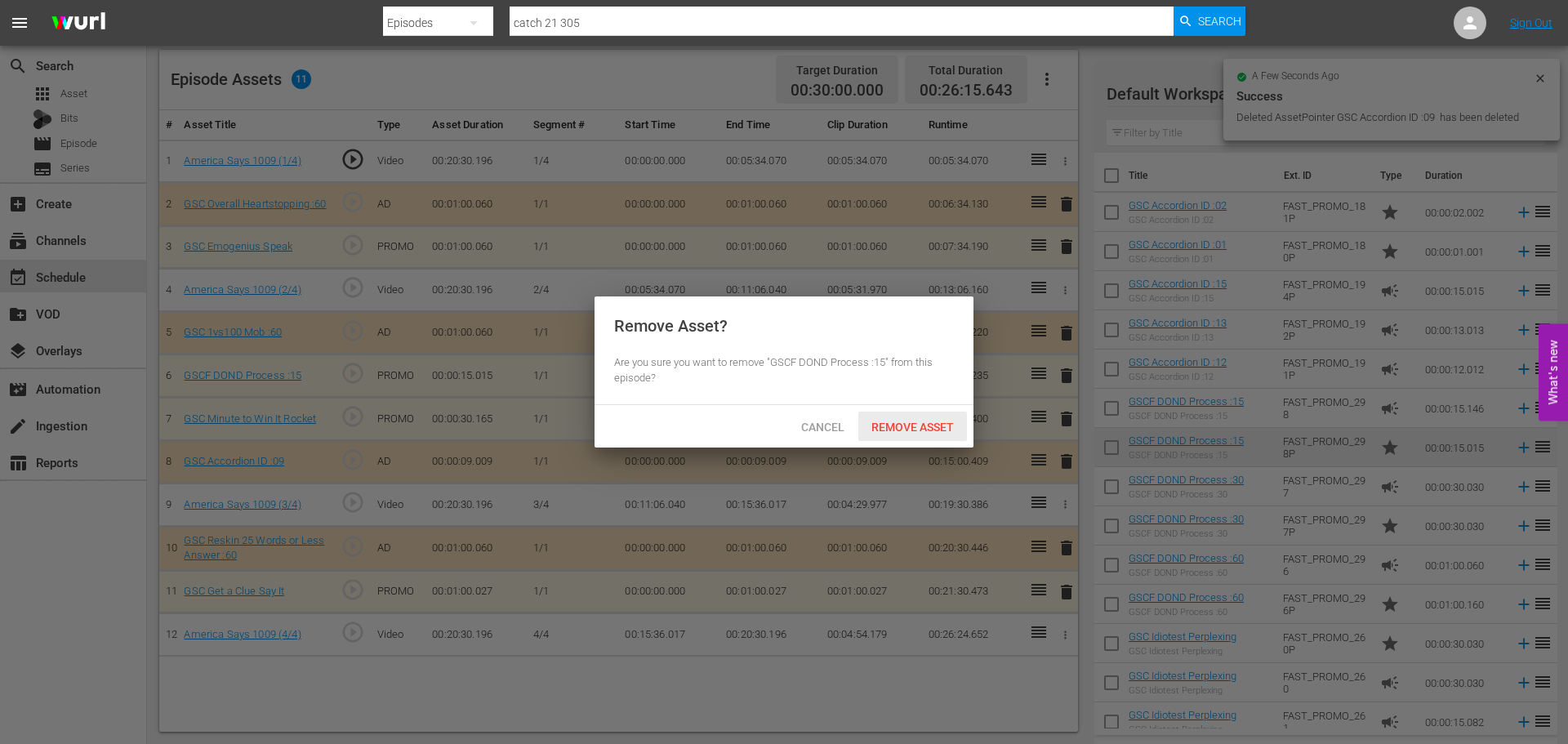
drag, startPoint x: 904, startPoint y: 430, endPoint x: 918, endPoint y: 432, distance: 14.1
click at [907, 431] on span "Remove Asset" at bounding box center [913, 427] width 109 height 13
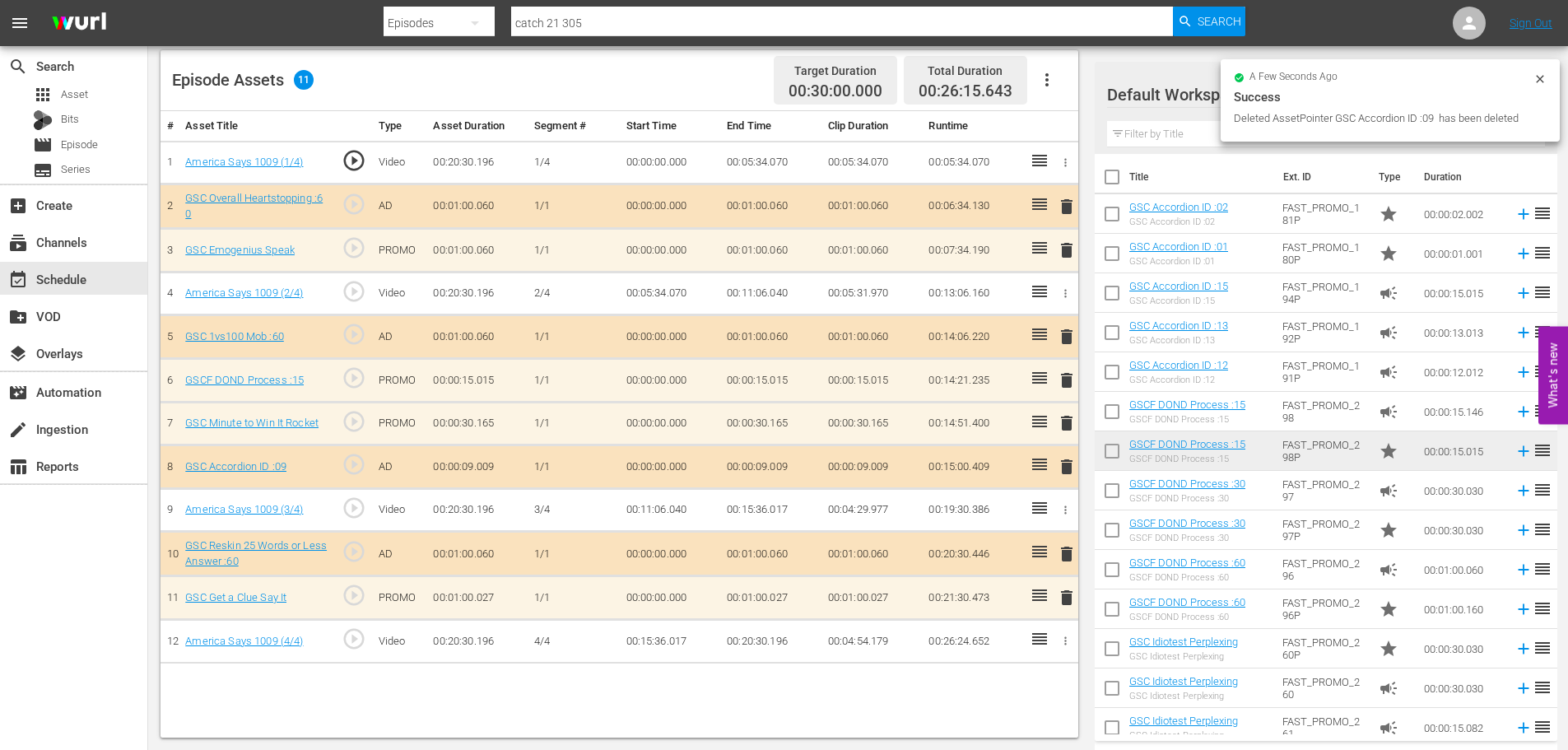
click at [1061, 419] on span "delete" at bounding box center [1066, 423] width 20 height 20
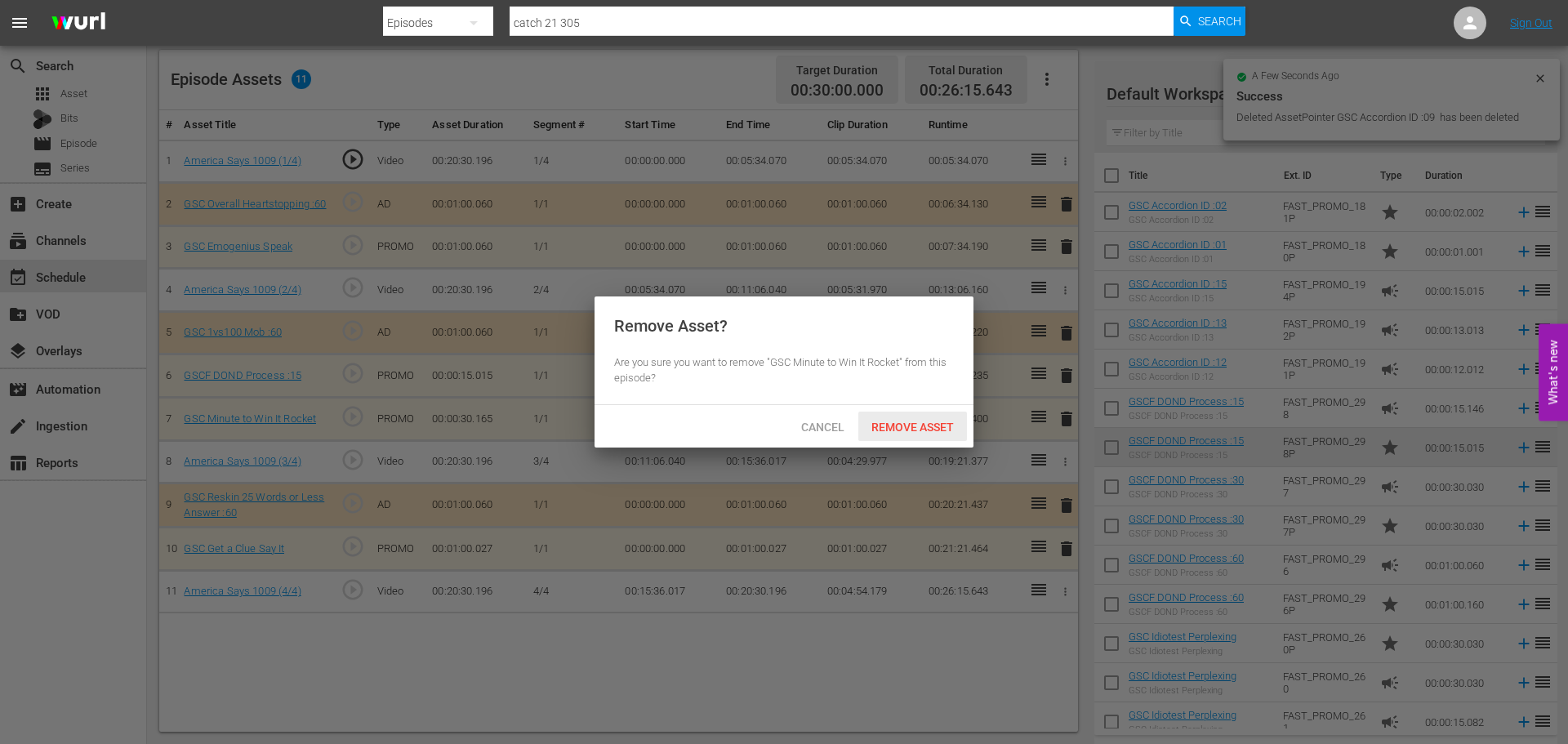
click at [911, 432] on span "Remove Asset" at bounding box center [913, 427] width 109 height 13
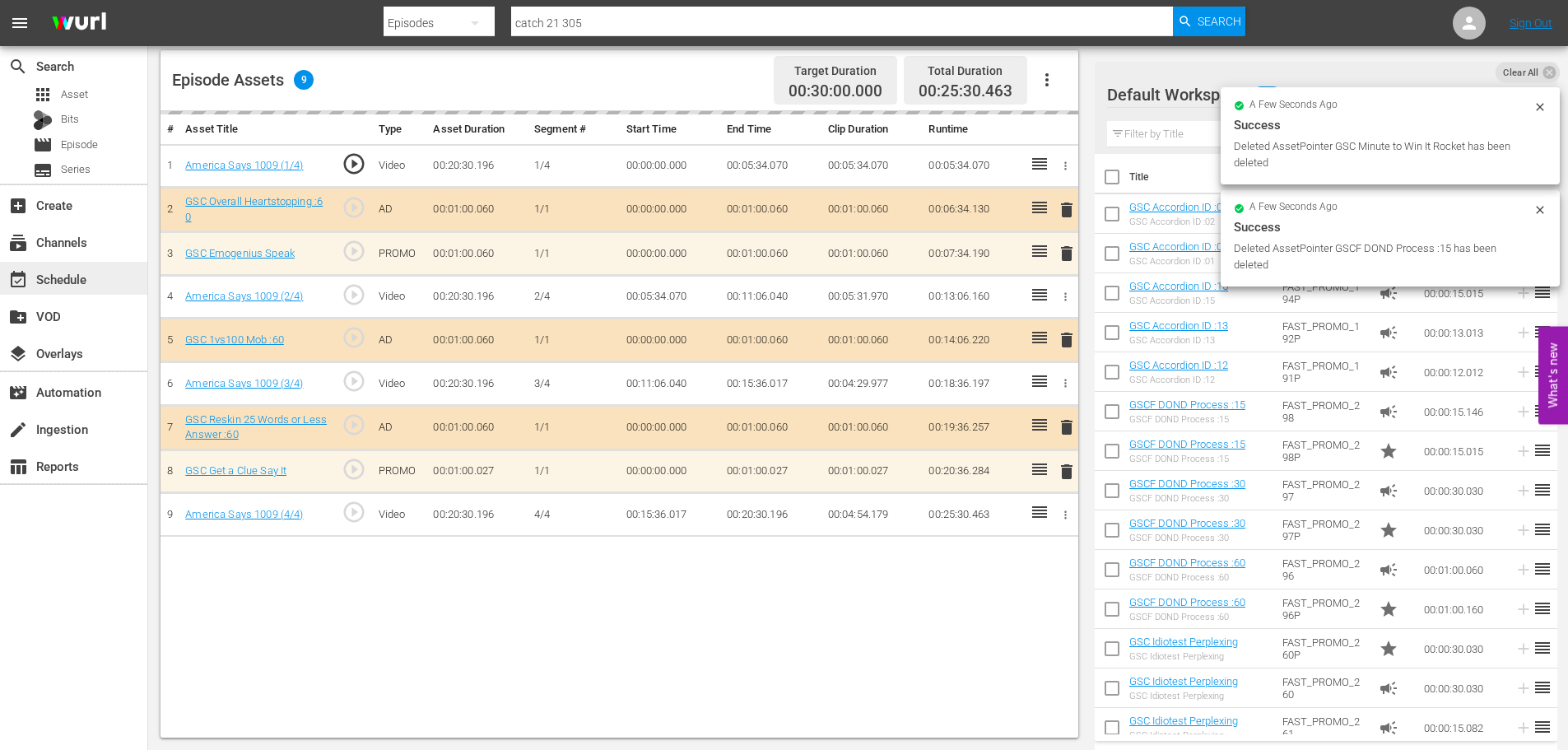
click at [83, 280] on div "event_available Schedule" at bounding box center [46, 277] width 92 height 15
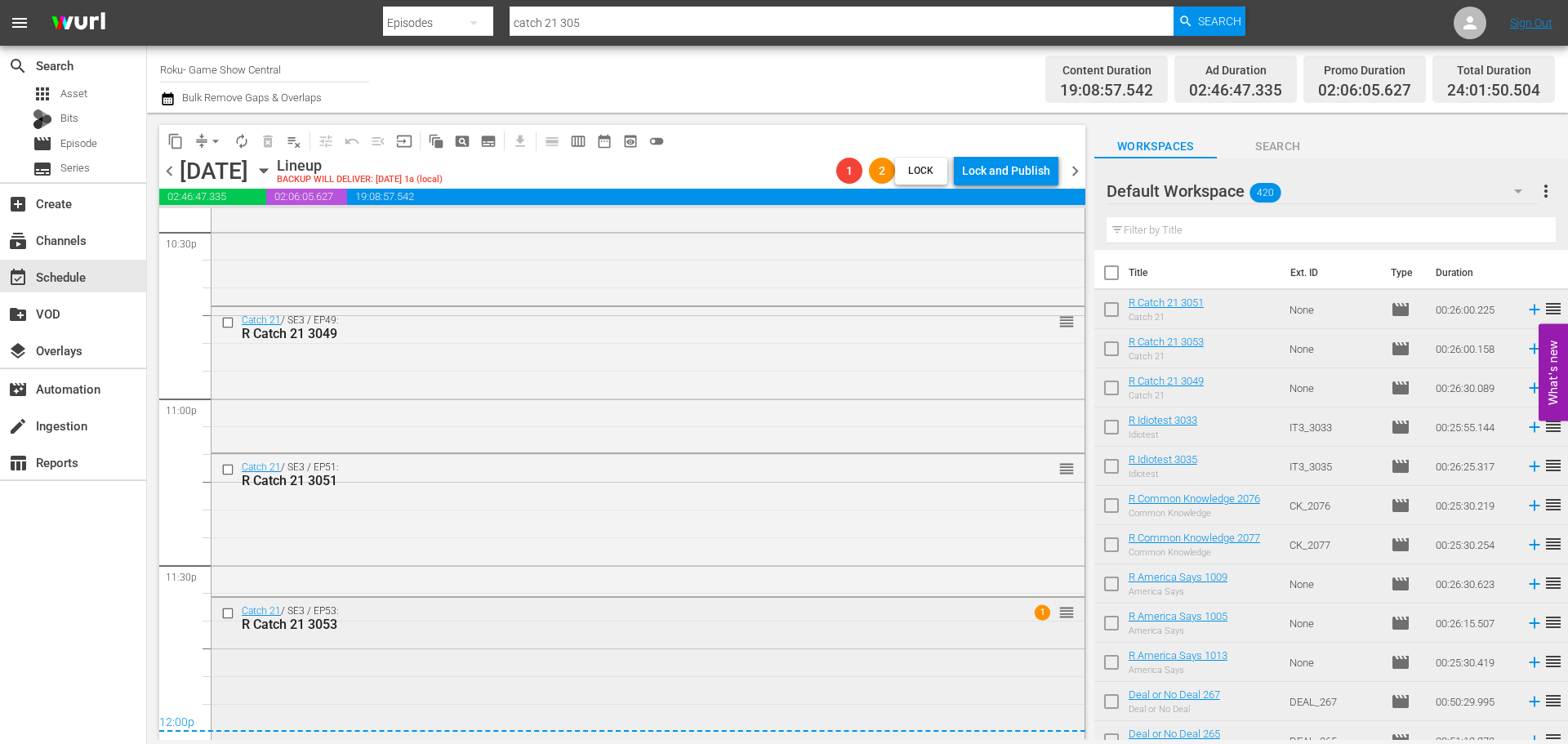
scroll to position [7475, 0]
click at [460, 671] on div "Catch 21 / SE3 / EP53: R Catch 21 3053 1 reorder" at bounding box center [648, 666] width 873 height 140
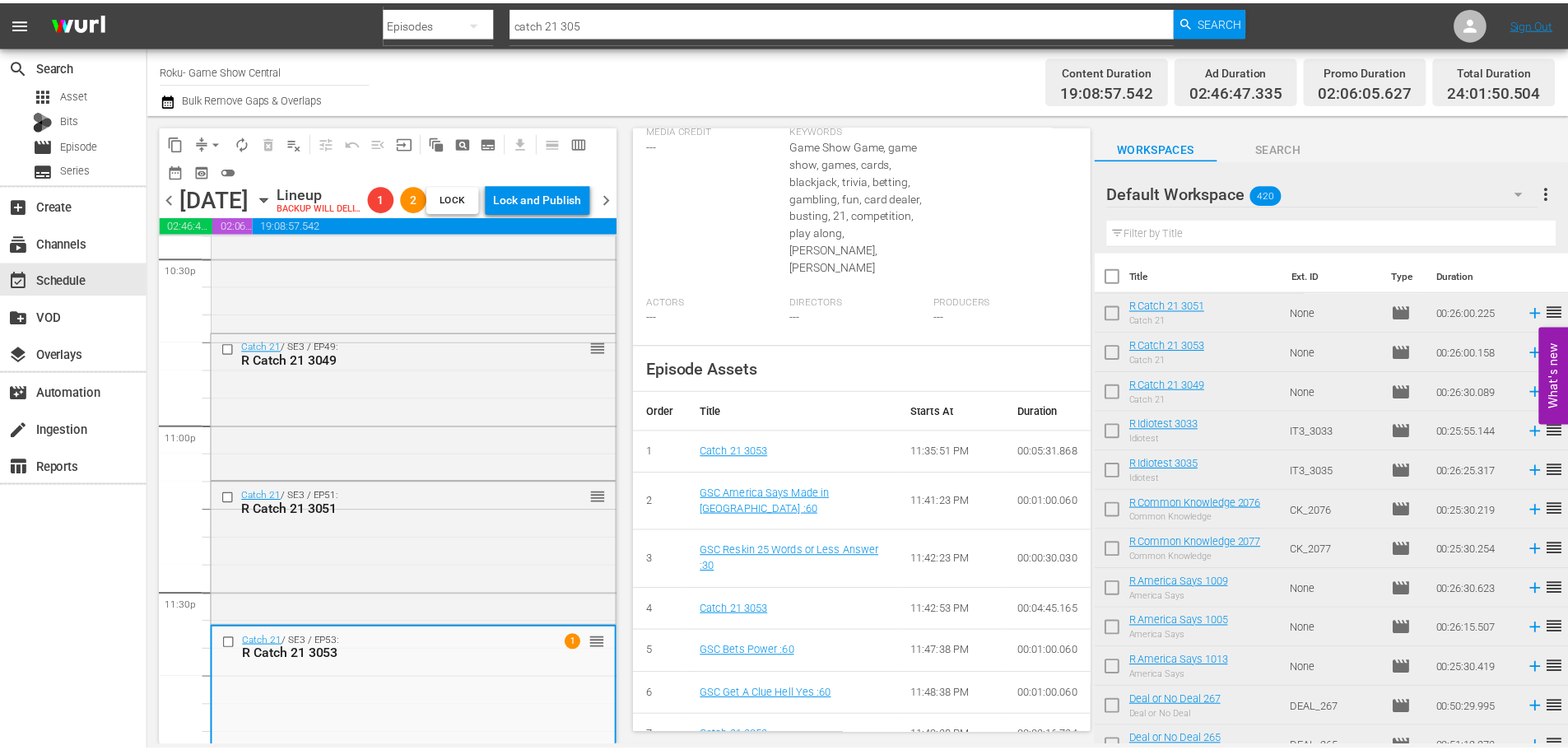
scroll to position [0, 0]
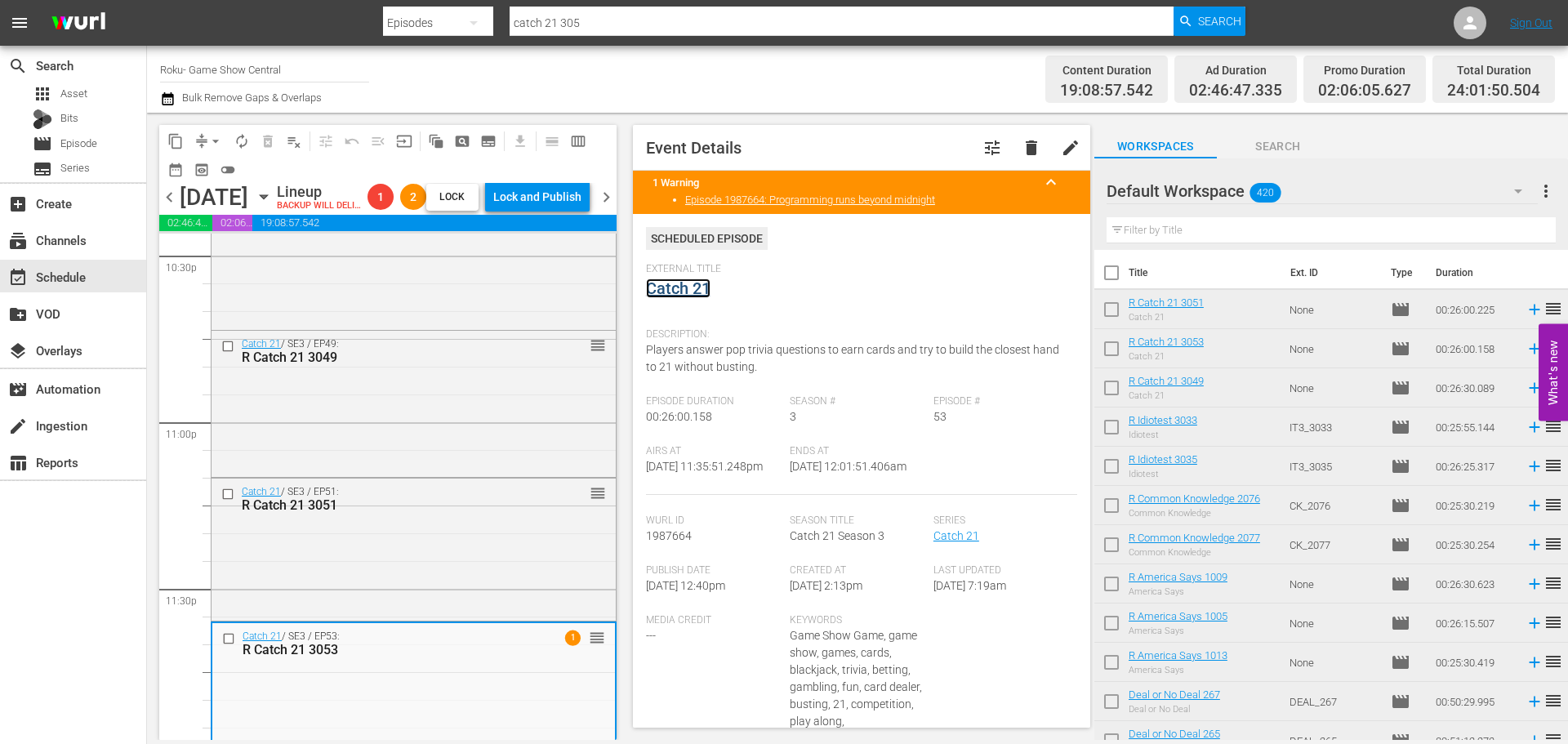
click at [675, 283] on link "Catch 21" at bounding box center [678, 289] width 65 height 20
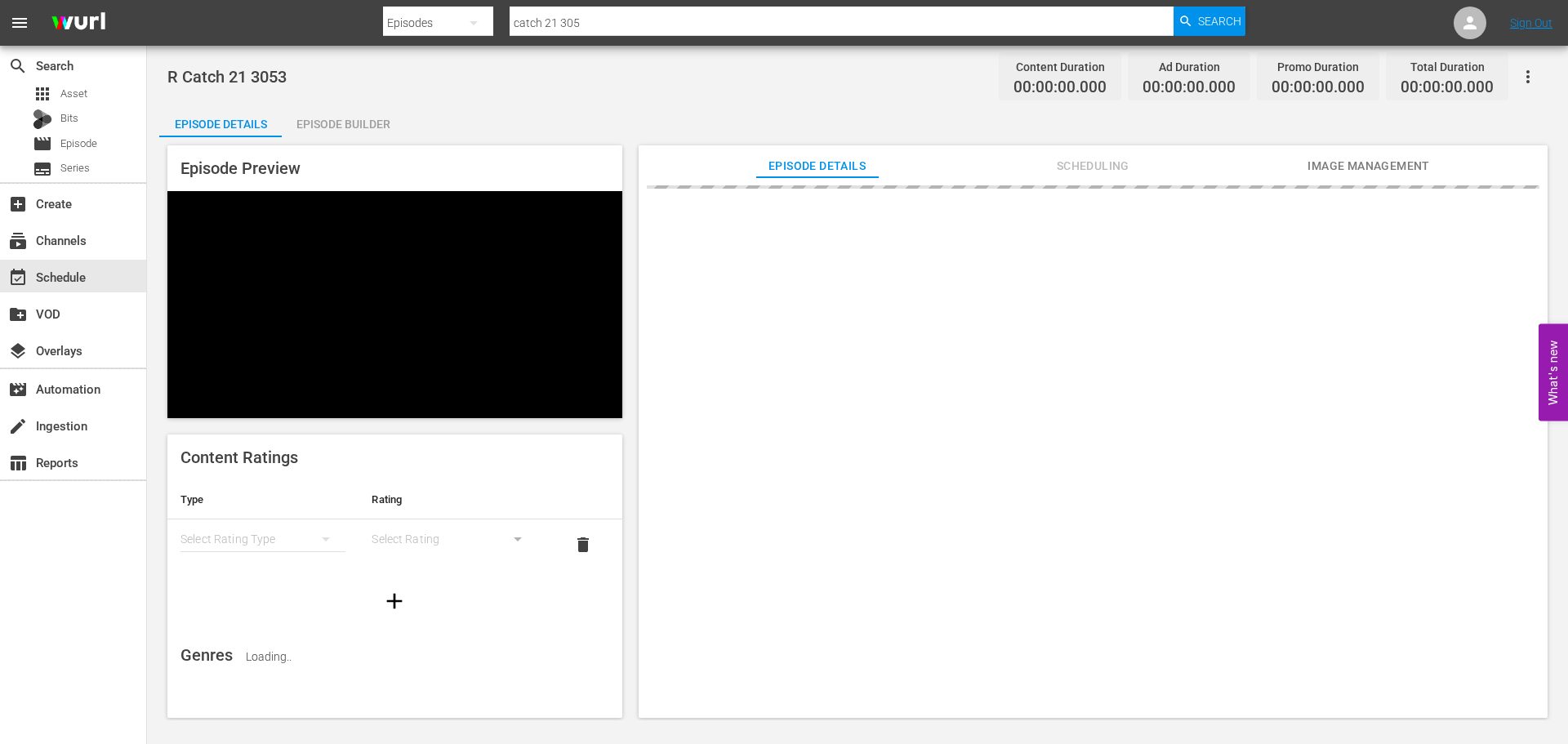
click at [352, 125] on div "Episode Builder" at bounding box center [342, 124] width 123 height 39
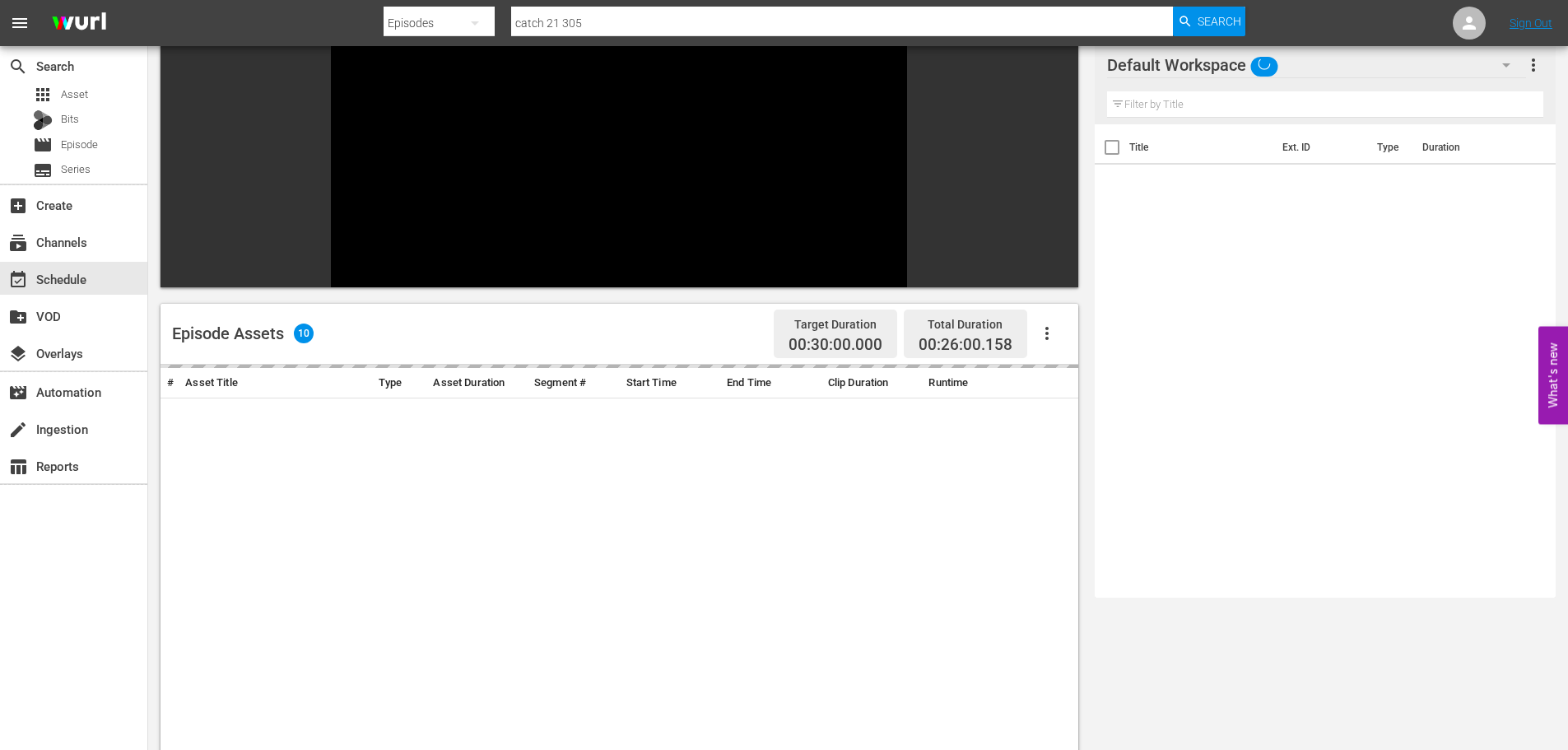
scroll to position [228, 0]
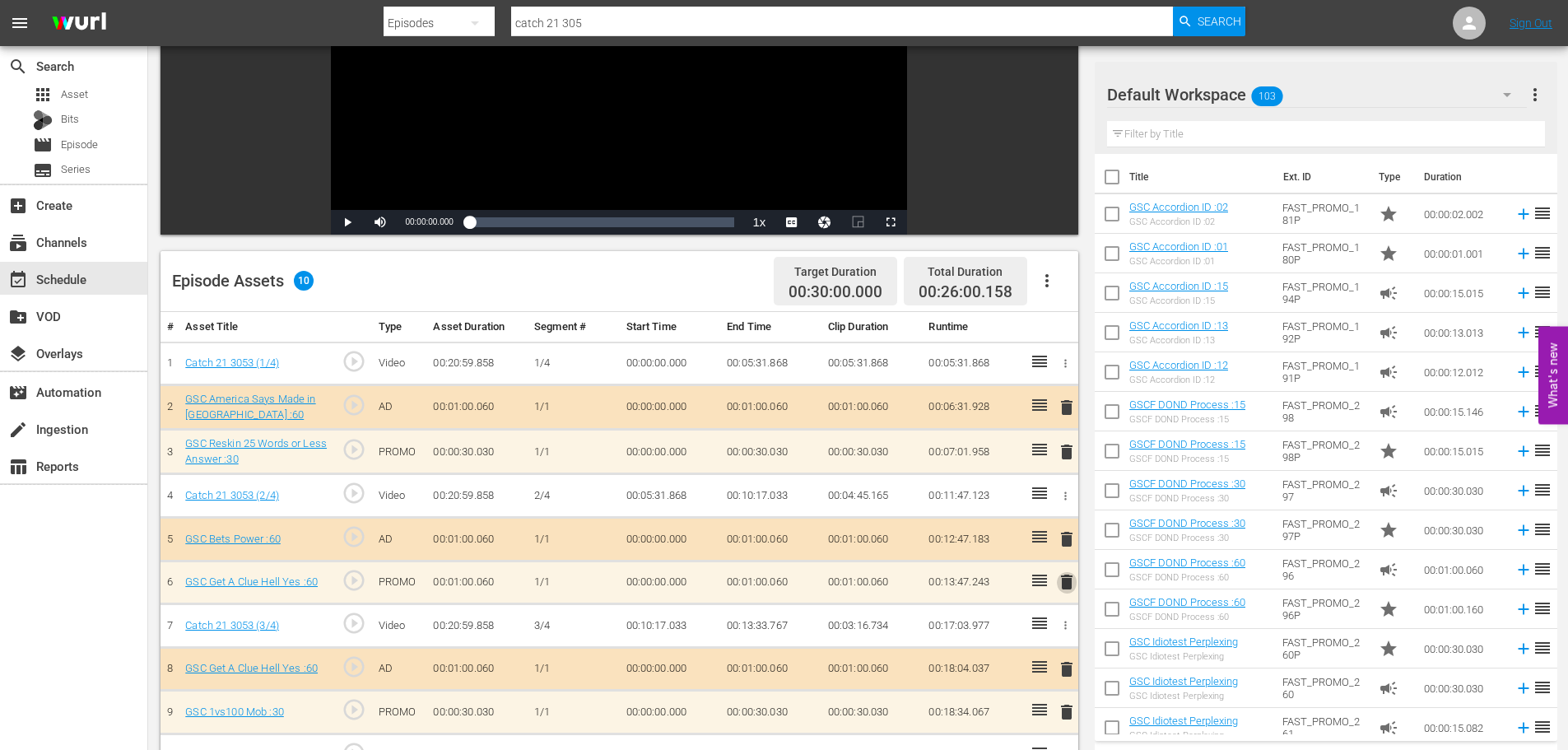
drag, startPoint x: 1067, startPoint y: 581, endPoint x: 973, endPoint y: 510, distance: 117.8
click at [1068, 581] on span "delete" at bounding box center [1066, 582] width 20 height 20
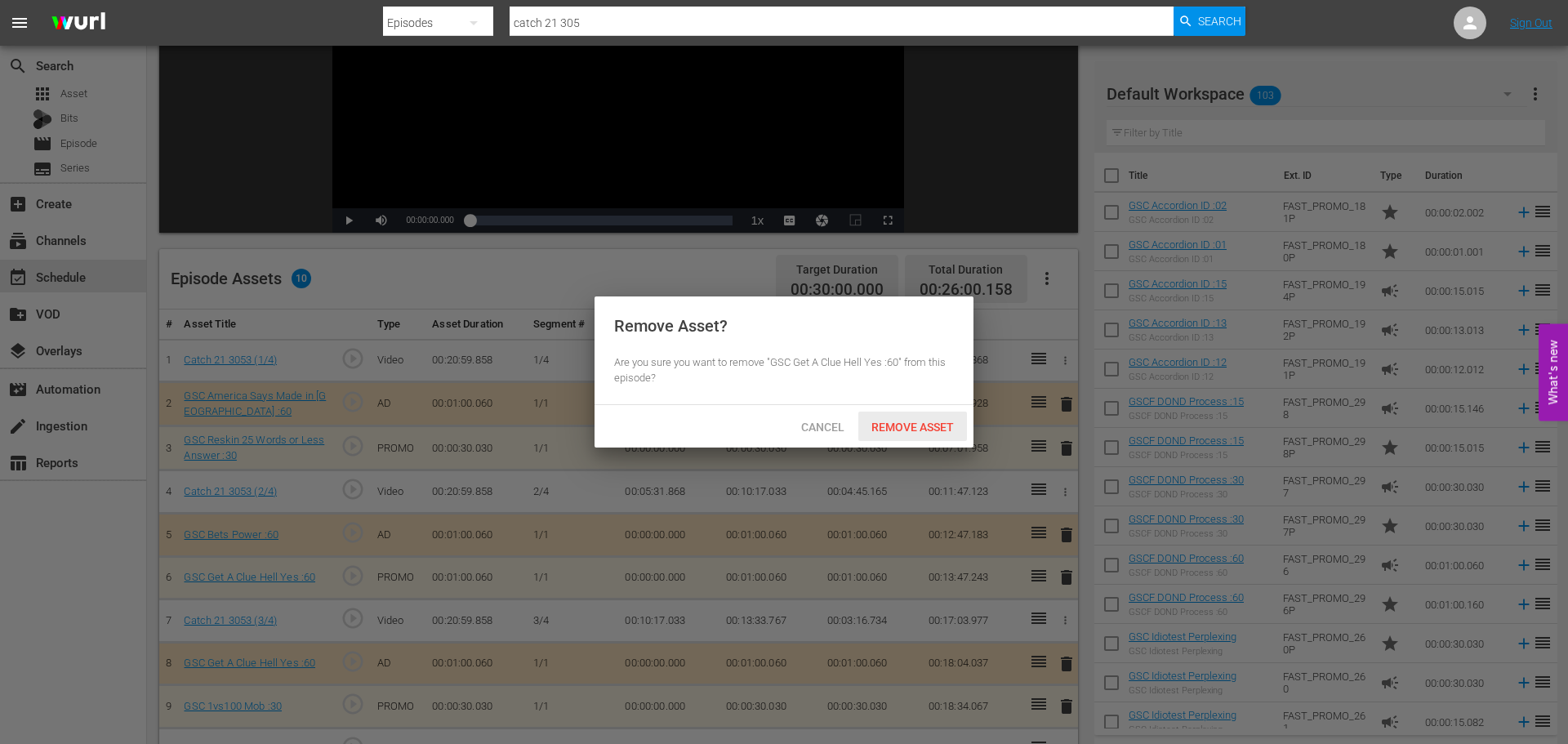
click at [909, 423] on span "Remove Asset" at bounding box center [913, 427] width 109 height 13
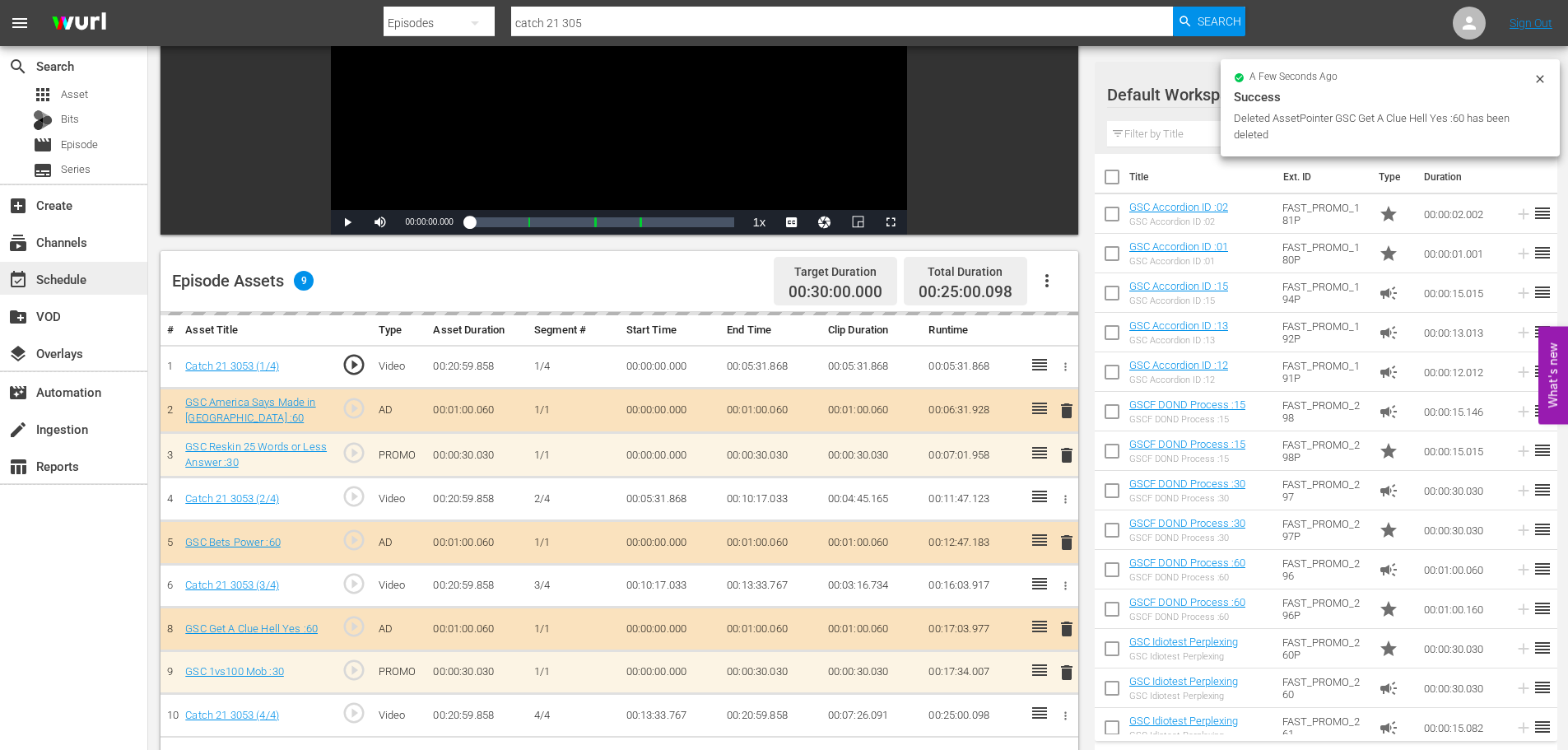
click at [87, 267] on div "event_available Schedule" at bounding box center [73, 278] width 147 height 33
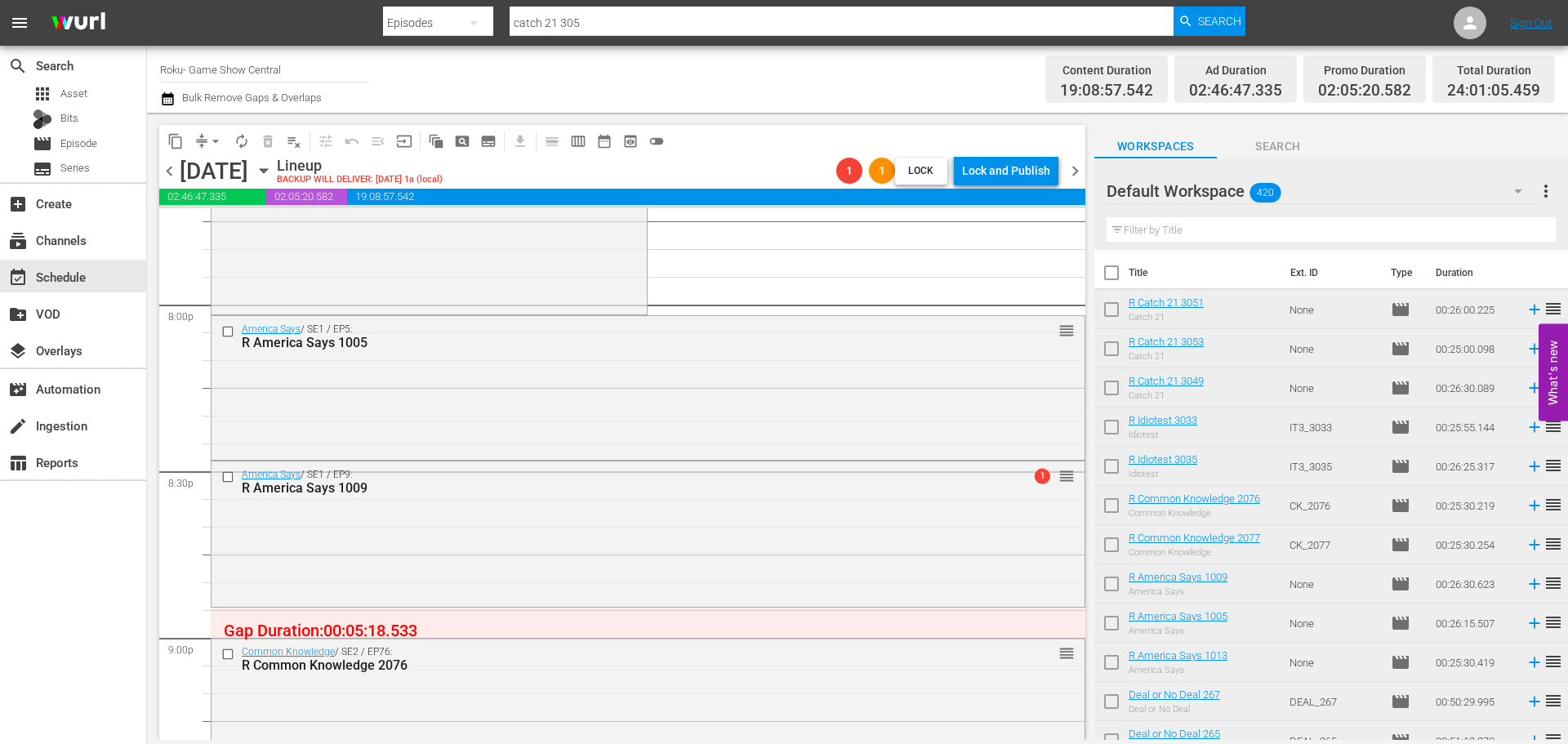
scroll to position [7469, 0]
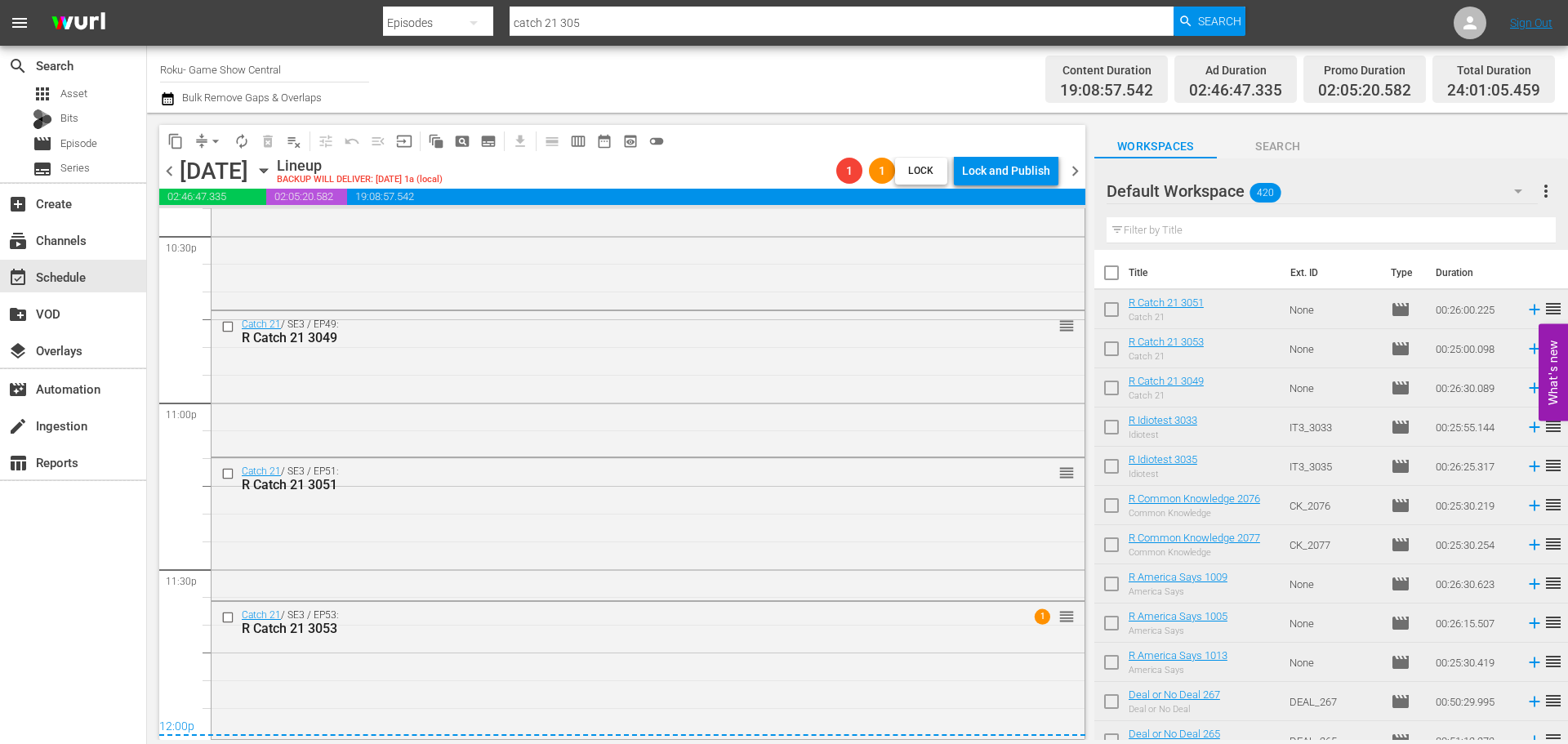
click at [618, 511] on div "Catch 21 / SE3 / EP51: R Catch 21 3051 reorder" at bounding box center [648, 528] width 873 height 140
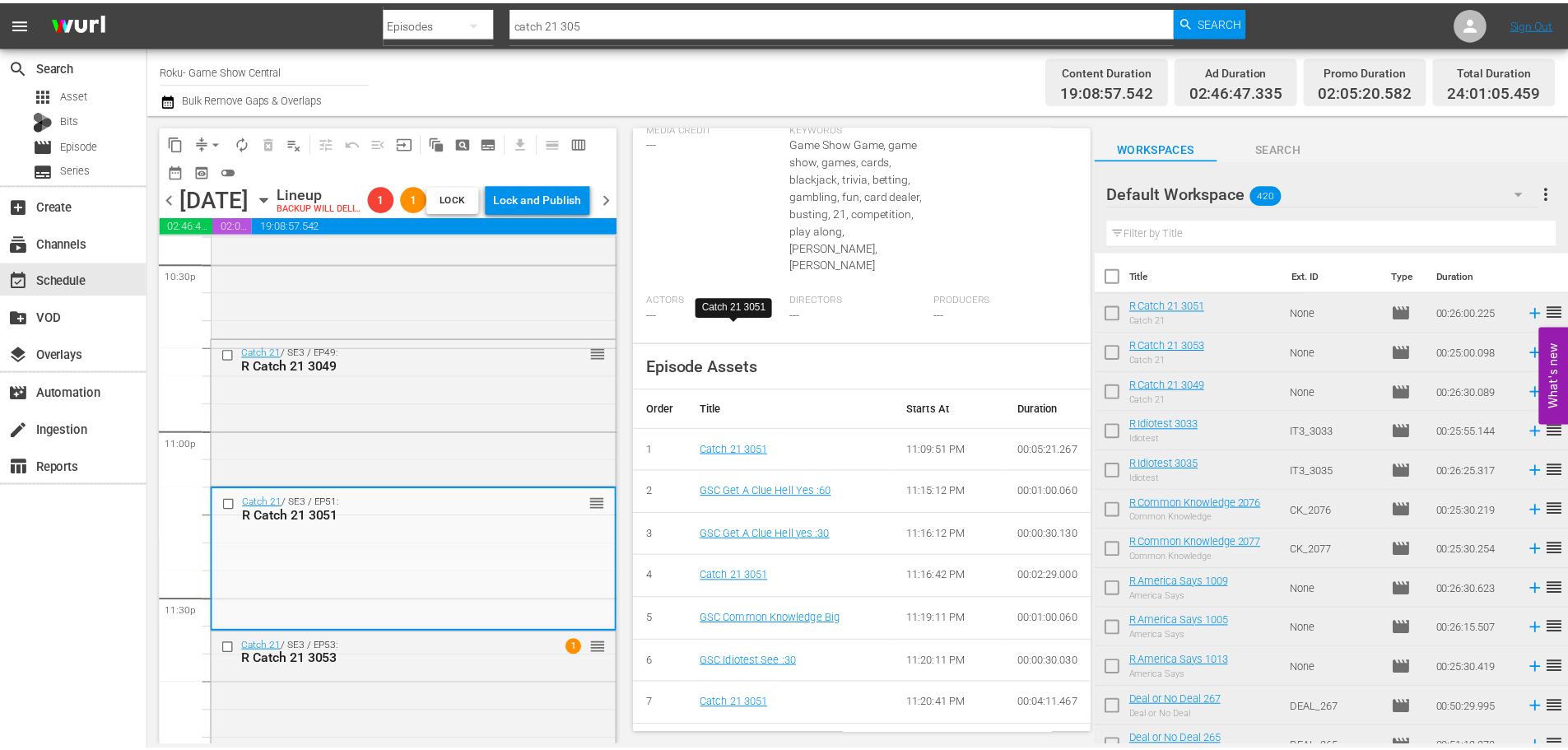
scroll to position [80, 0]
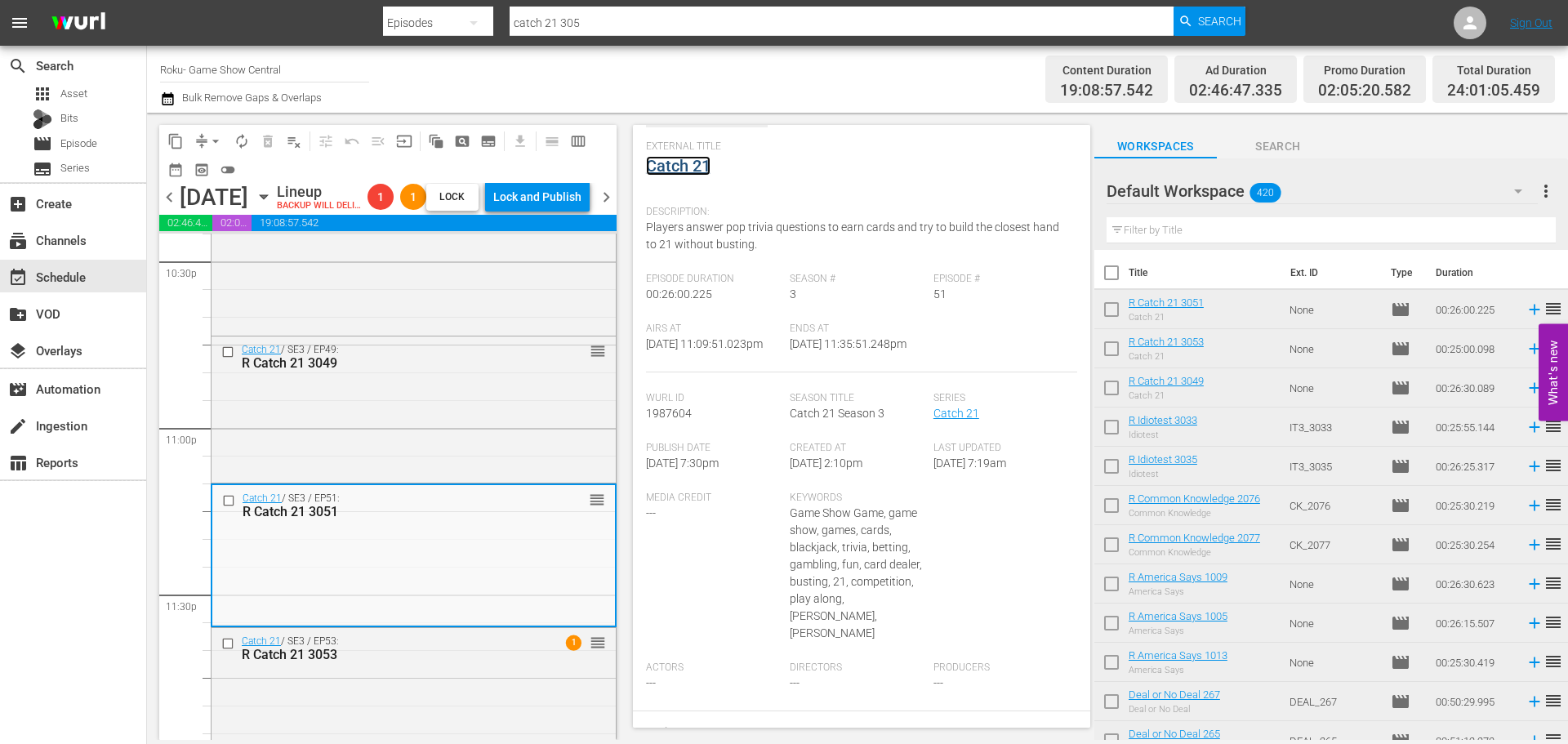
click at [687, 168] on link "Catch 21" at bounding box center [678, 166] width 65 height 20
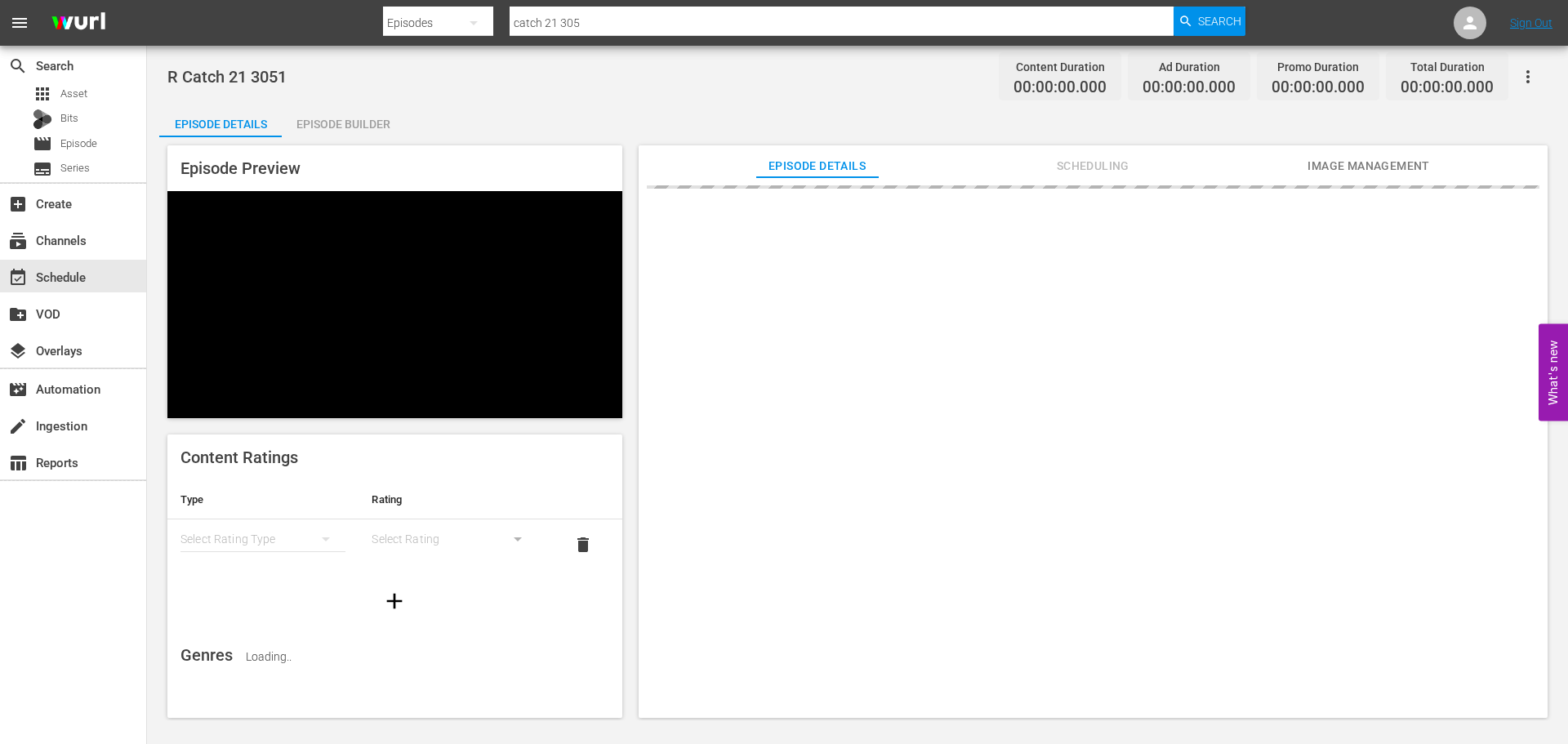
click at [383, 125] on div "Episode Builder" at bounding box center [342, 124] width 123 height 39
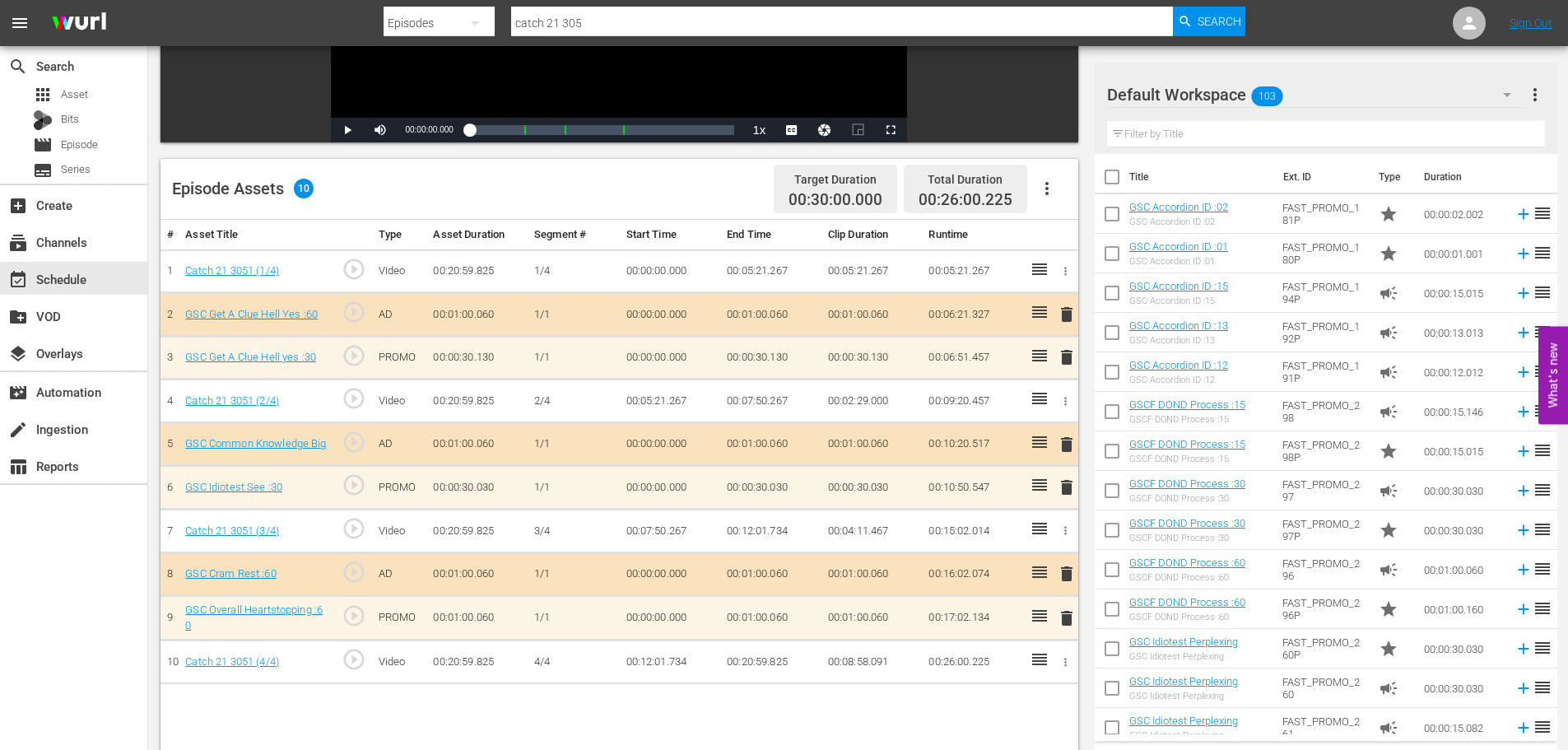
scroll to position [429, 0]
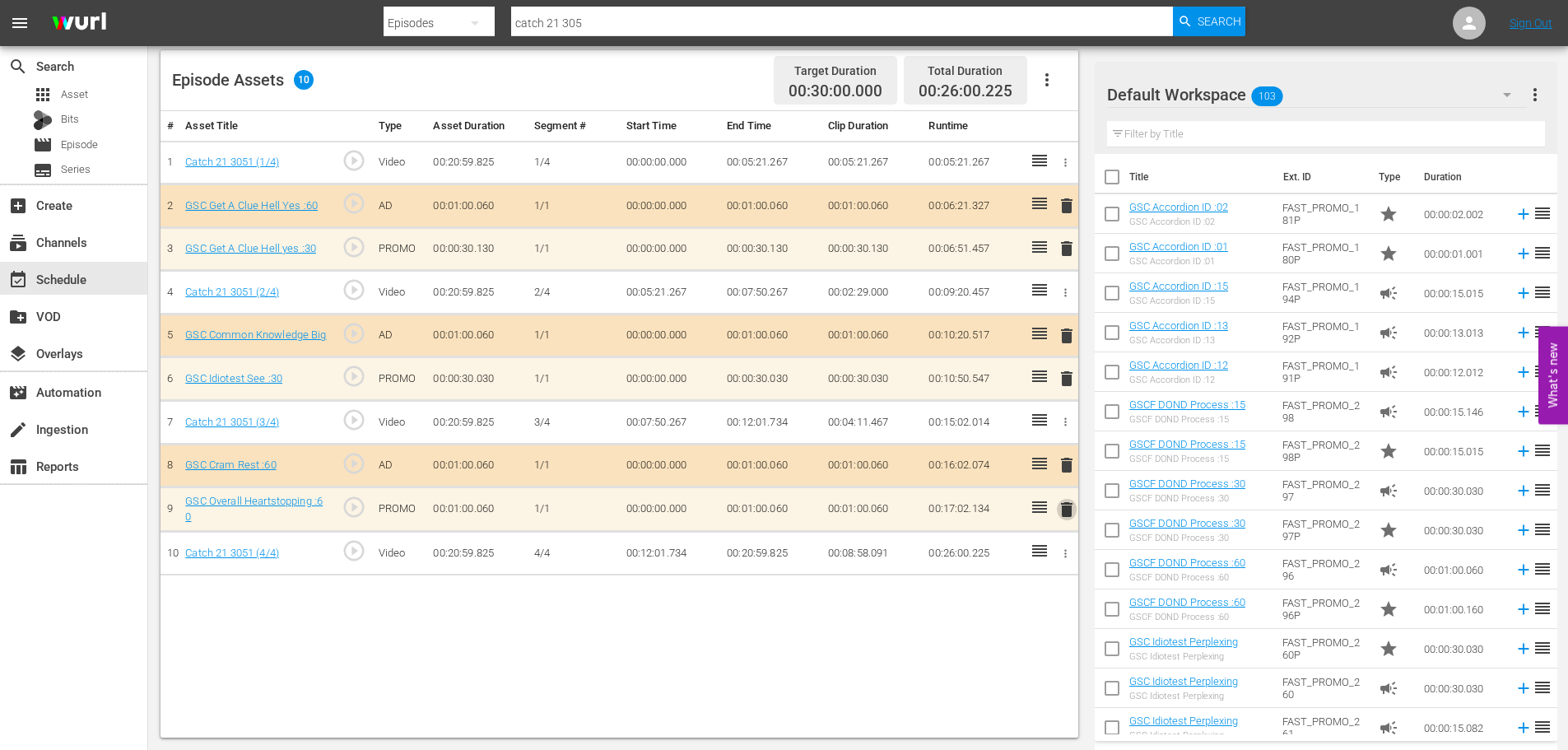
click at [1071, 509] on span "delete" at bounding box center [1066, 510] width 20 height 20
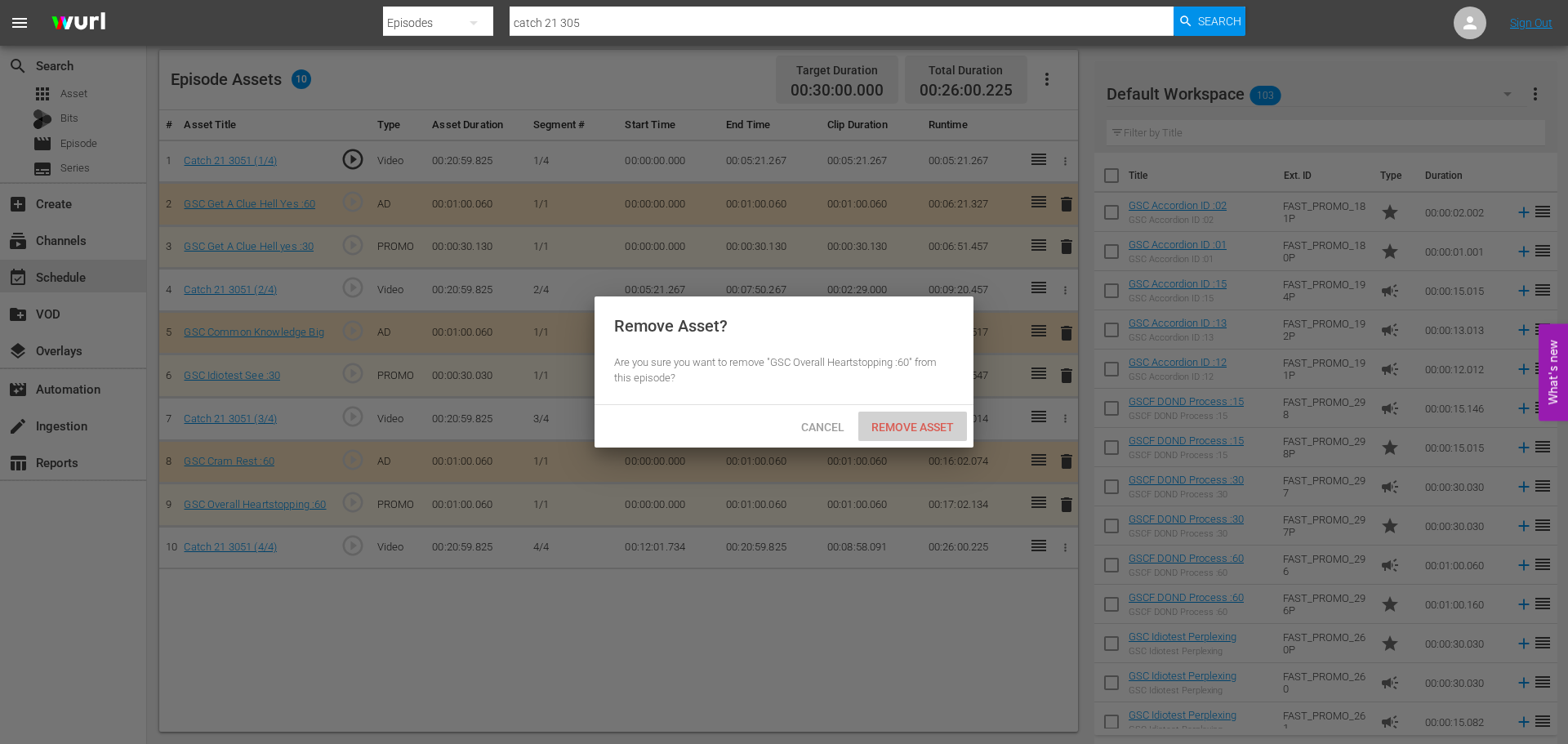
click at [899, 432] on div "Remove Asset" at bounding box center [913, 426] width 109 height 30
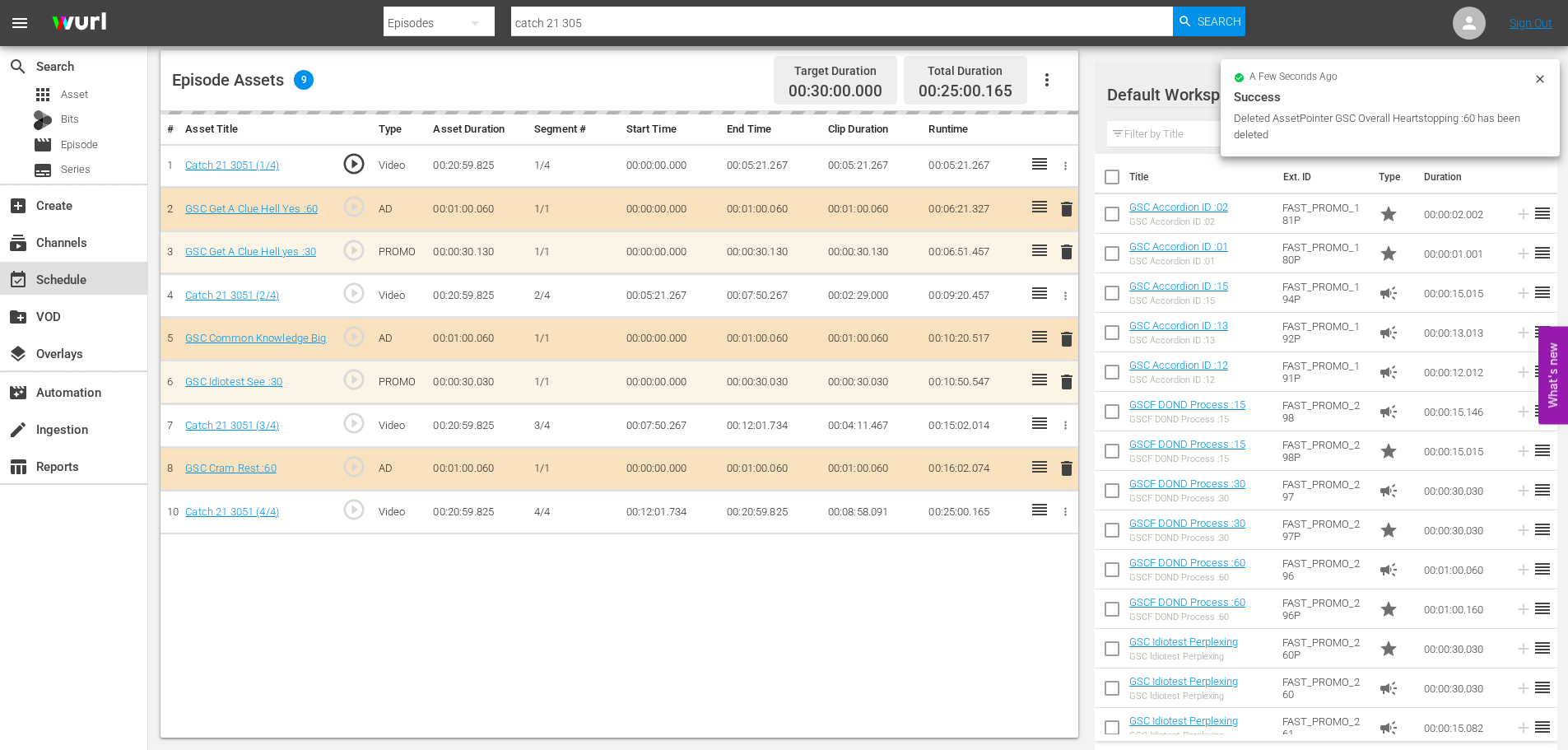
click at [65, 277] on div "event_available Schedule" at bounding box center [46, 277] width 92 height 15
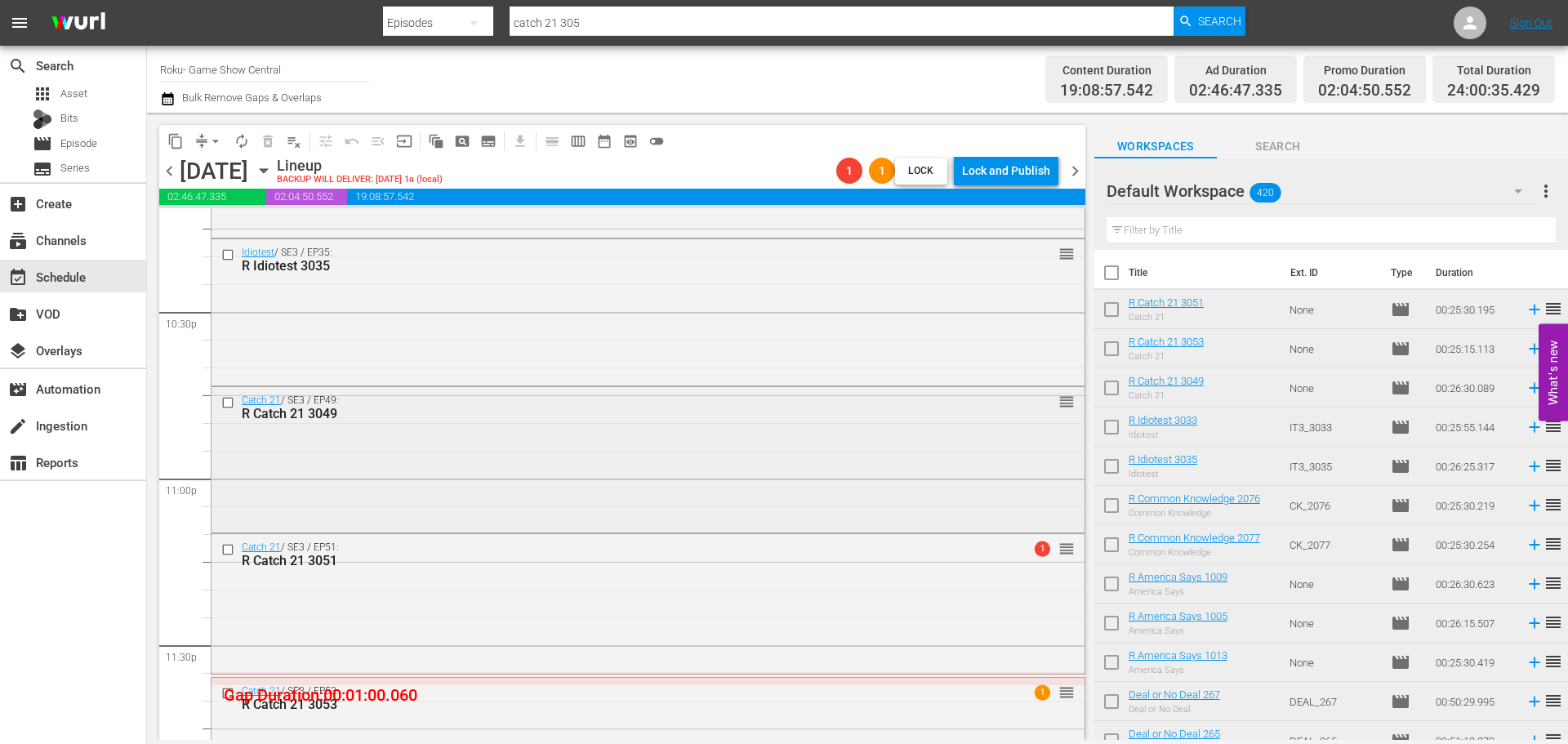
scroll to position [7307, 0]
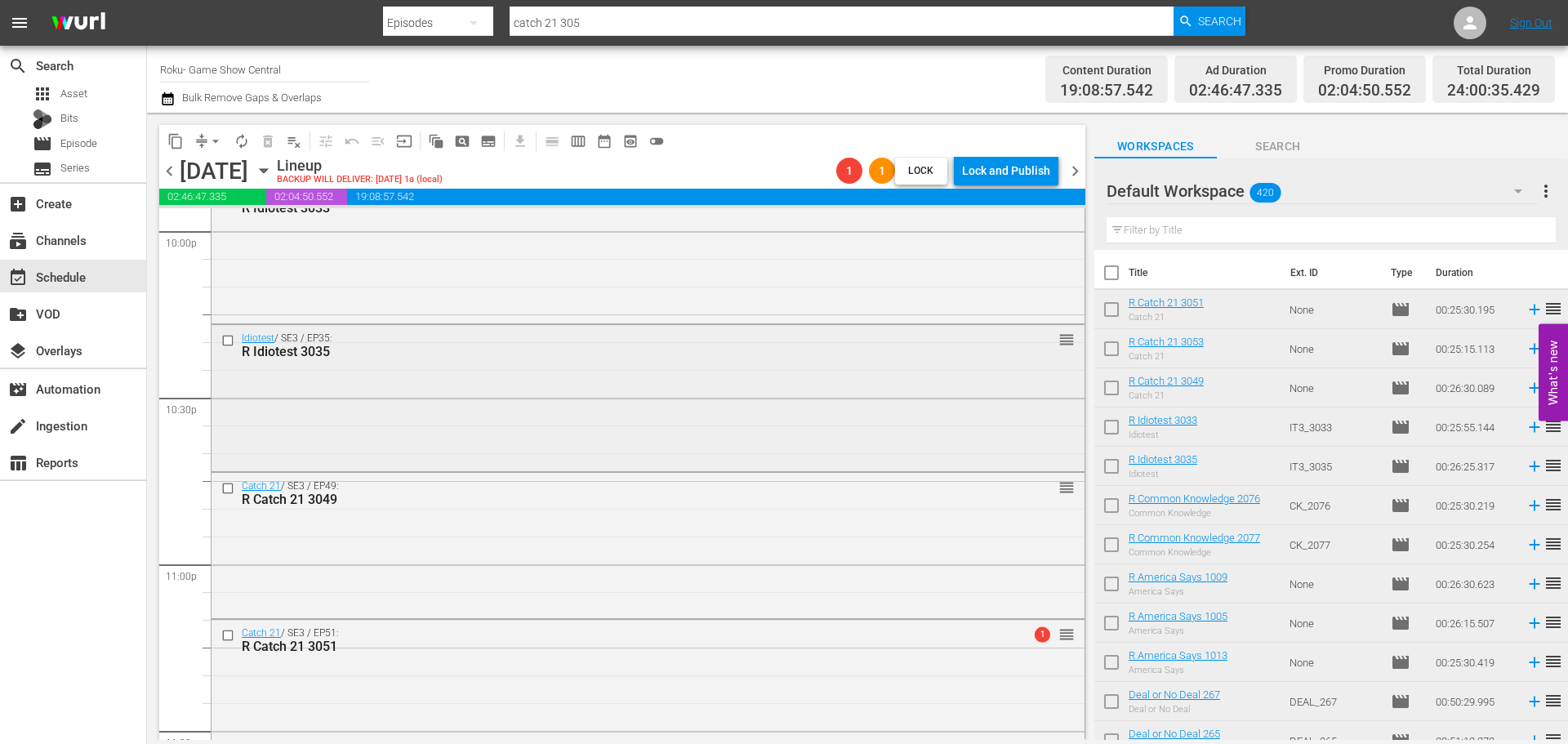
click at [421, 390] on div "Idiotest / SE3 / EP35: R Idiotest 3035 reorder" at bounding box center [648, 396] width 873 height 142
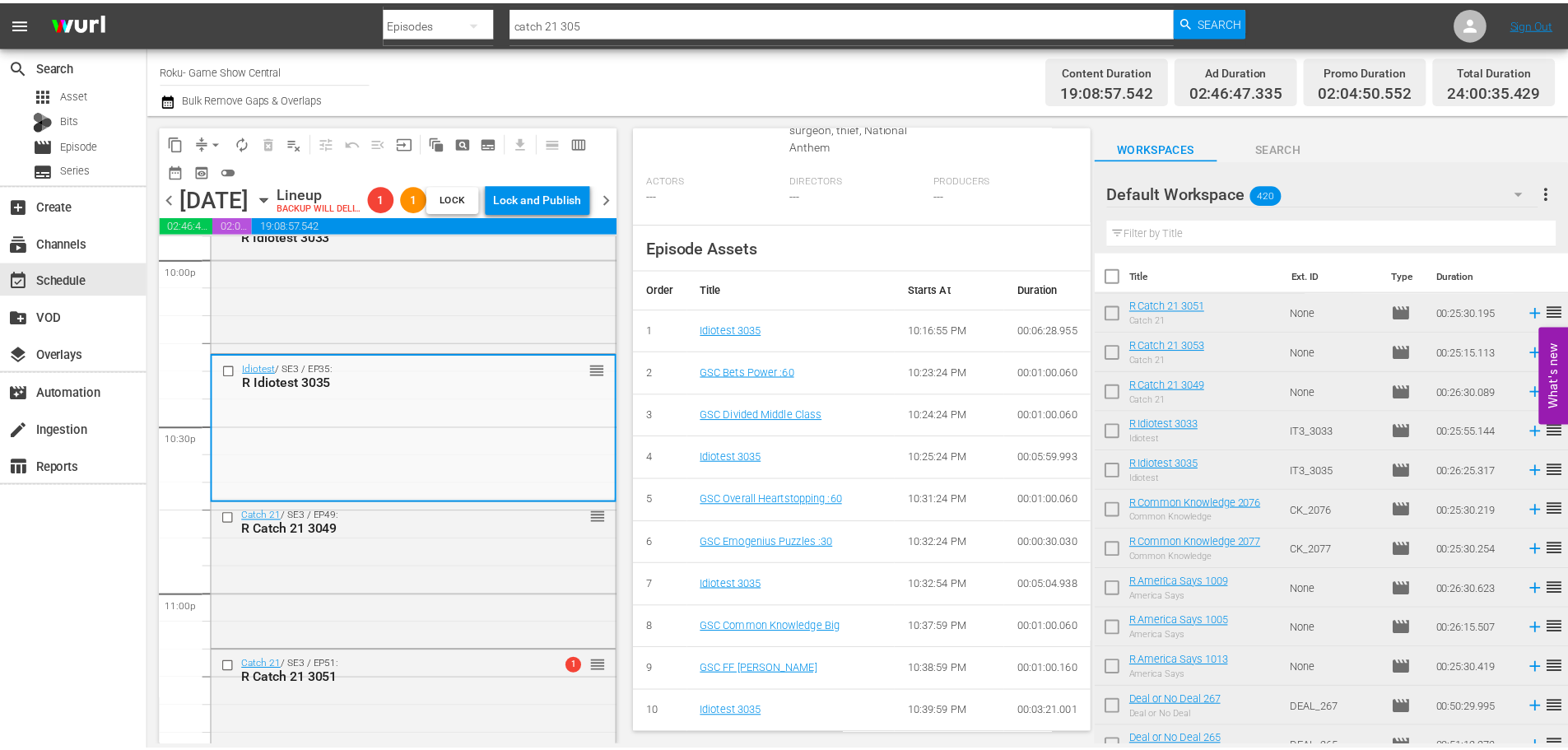
scroll to position [0, 0]
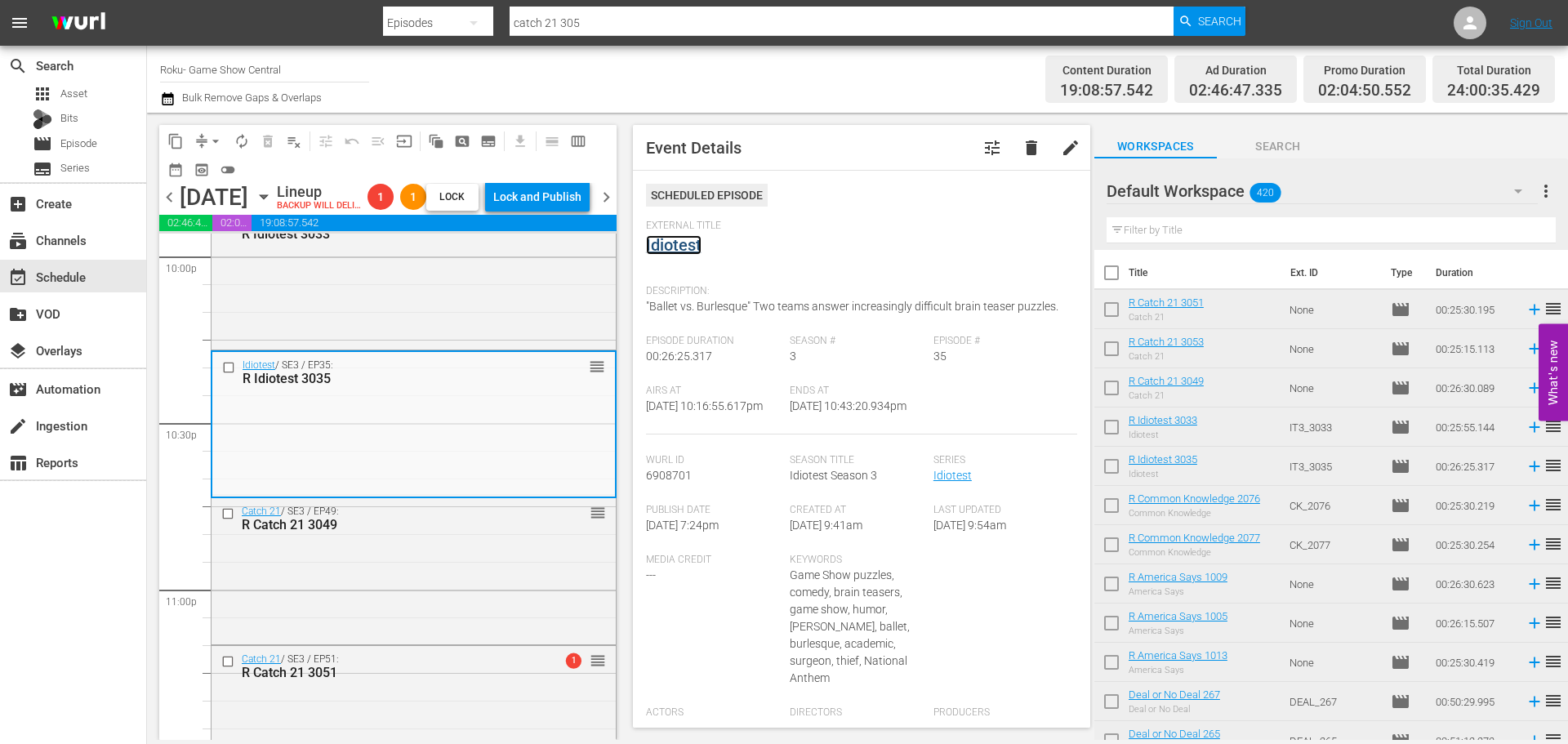
click at [686, 253] on link "Idiotest" at bounding box center [673, 245] width 55 height 20
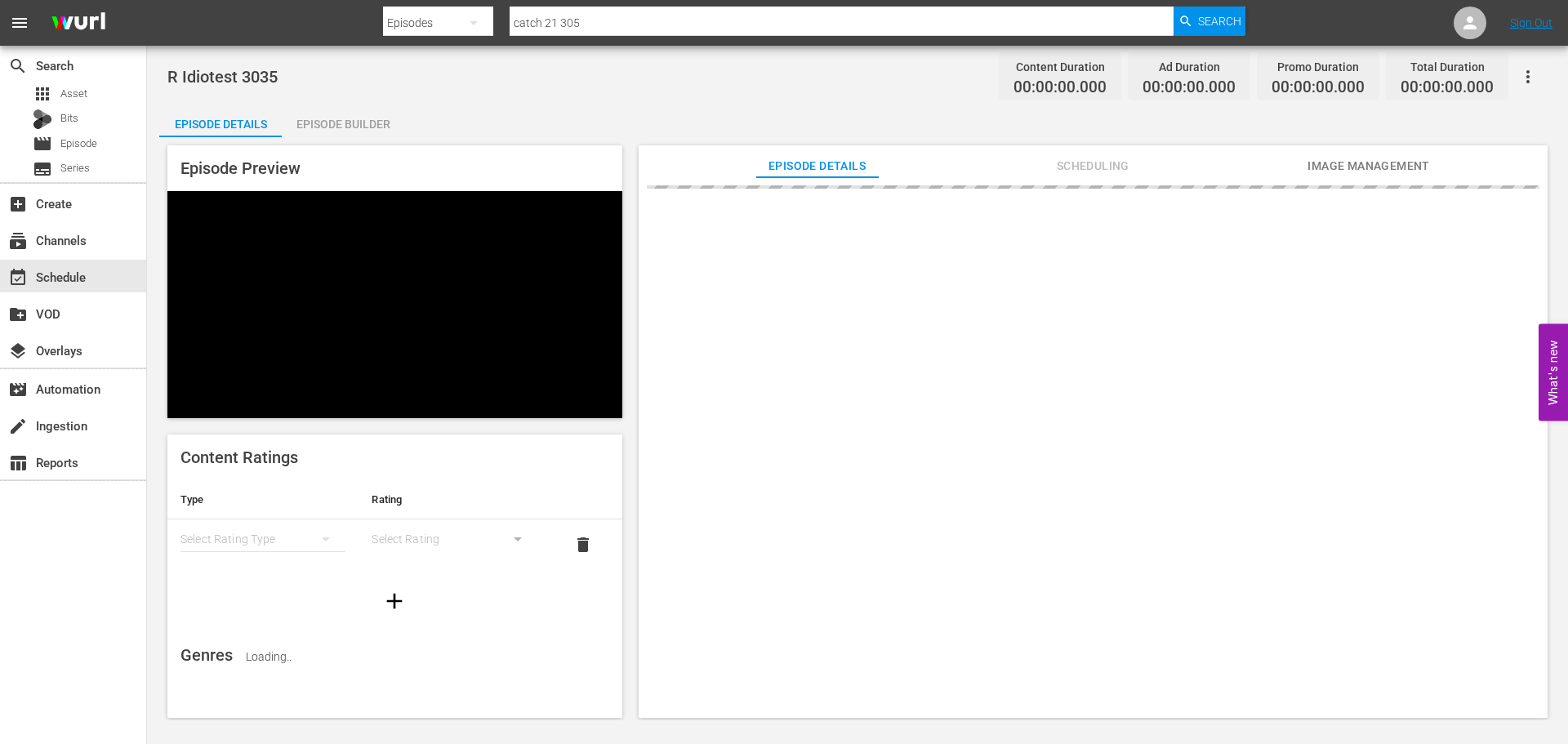
click at [338, 123] on div "Episode Builder" at bounding box center [342, 124] width 123 height 39
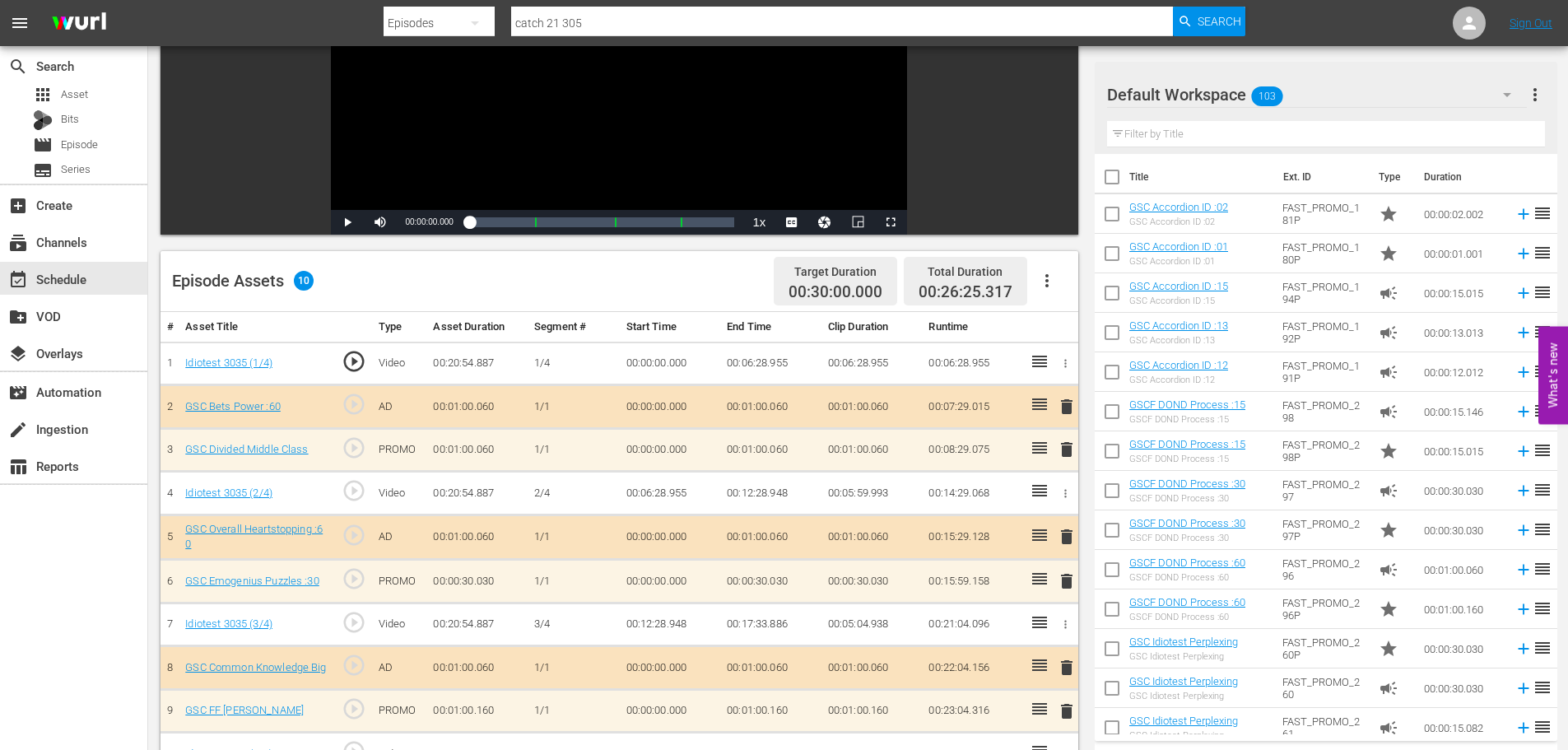
scroll to position [429, 0]
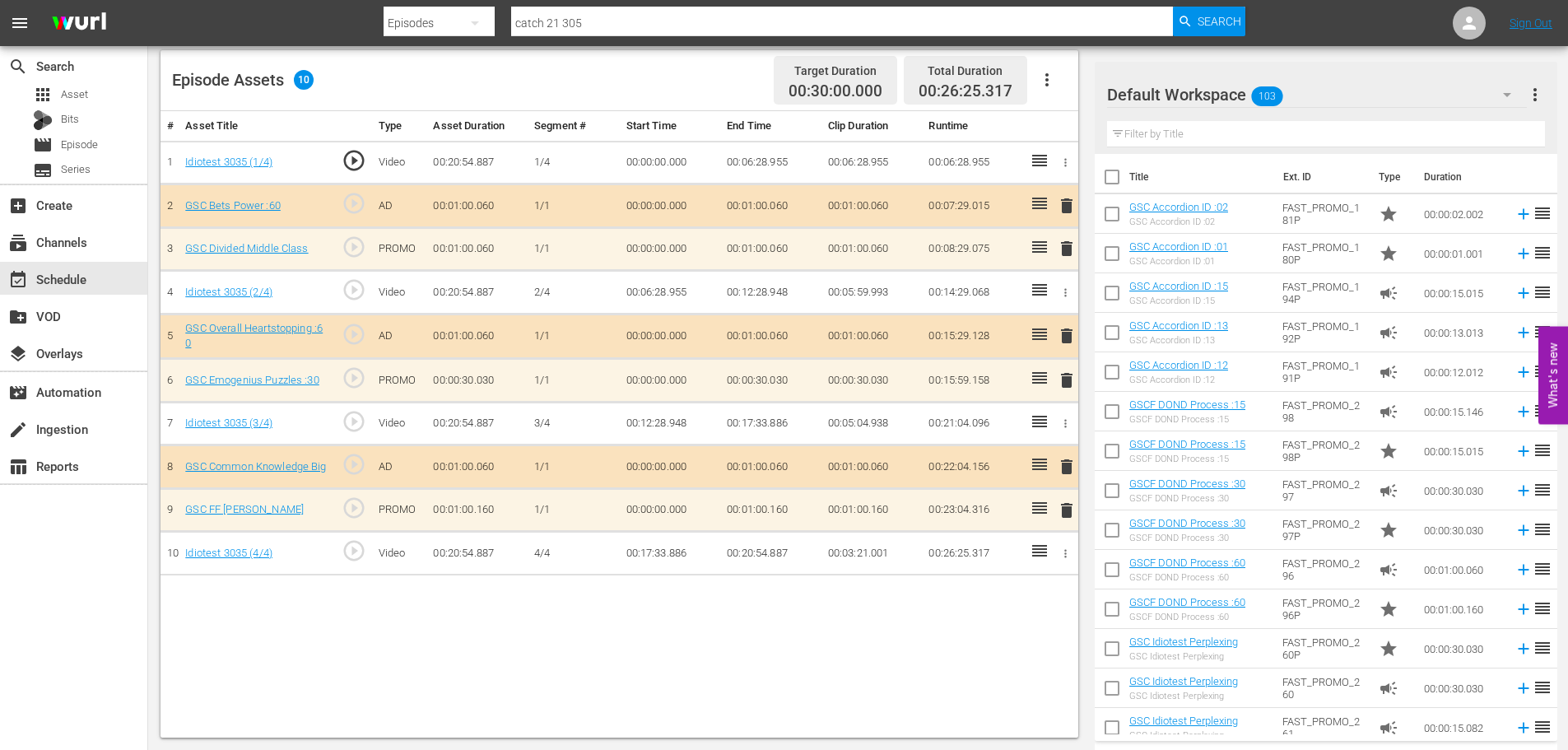
click at [1064, 512] on span "delete" at bounding box center [1066, 511] width 20 height 20
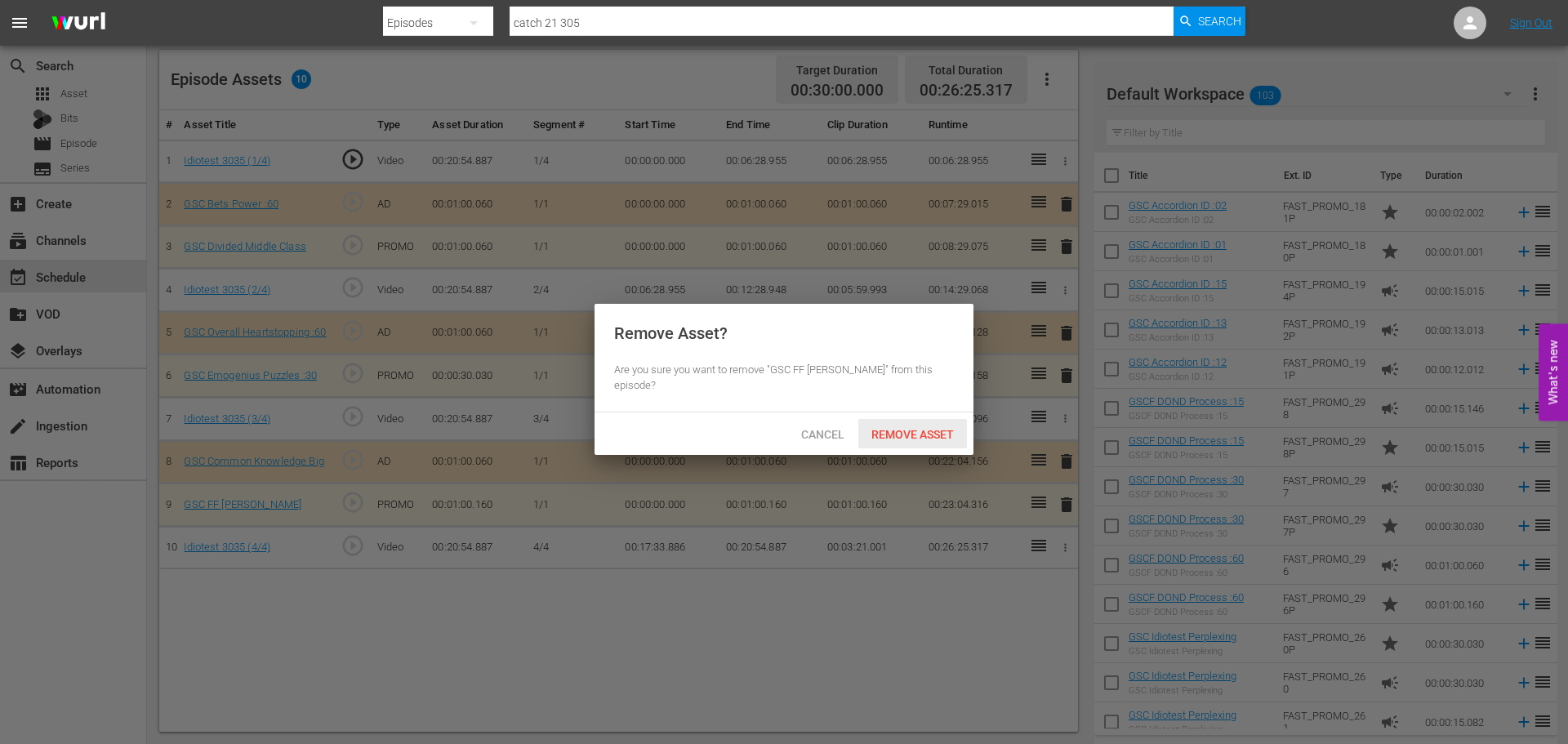
click at [929, 425] on div "Remove Asset" at bounding box center [913, 433] width 109 height 30
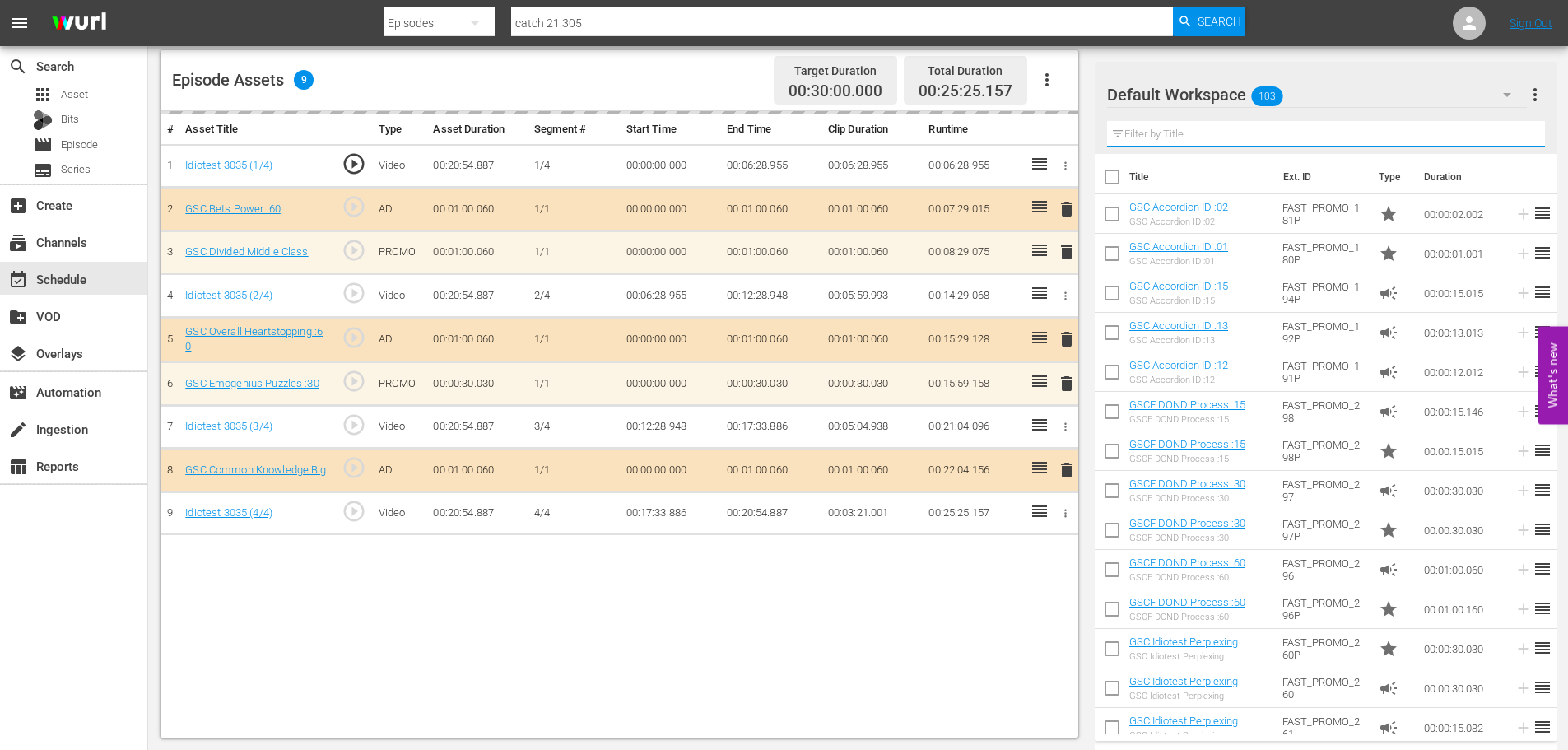
click at [1194, 129] on input "text" at bounding box center [1325, 134] width 438 height 27
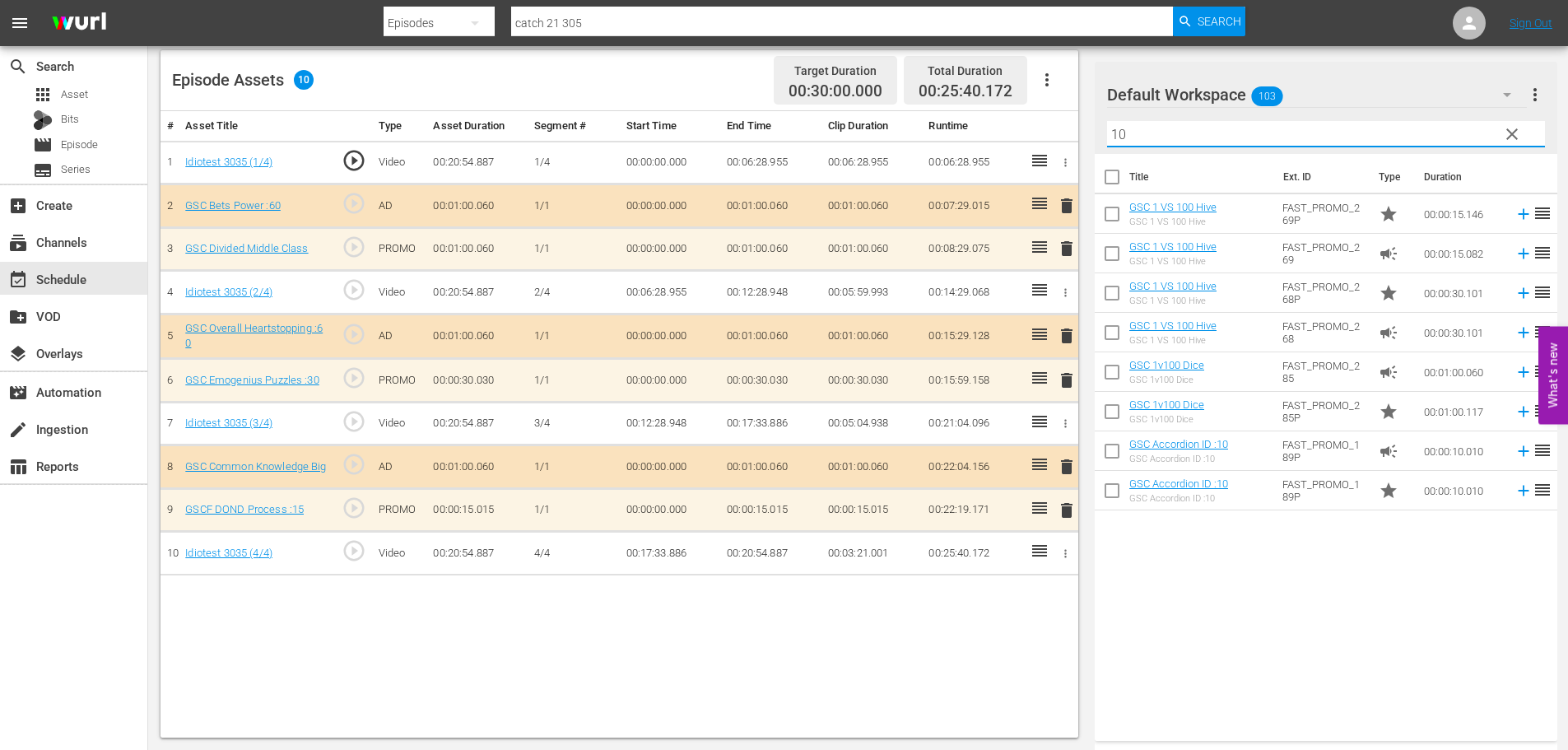
type input "10"
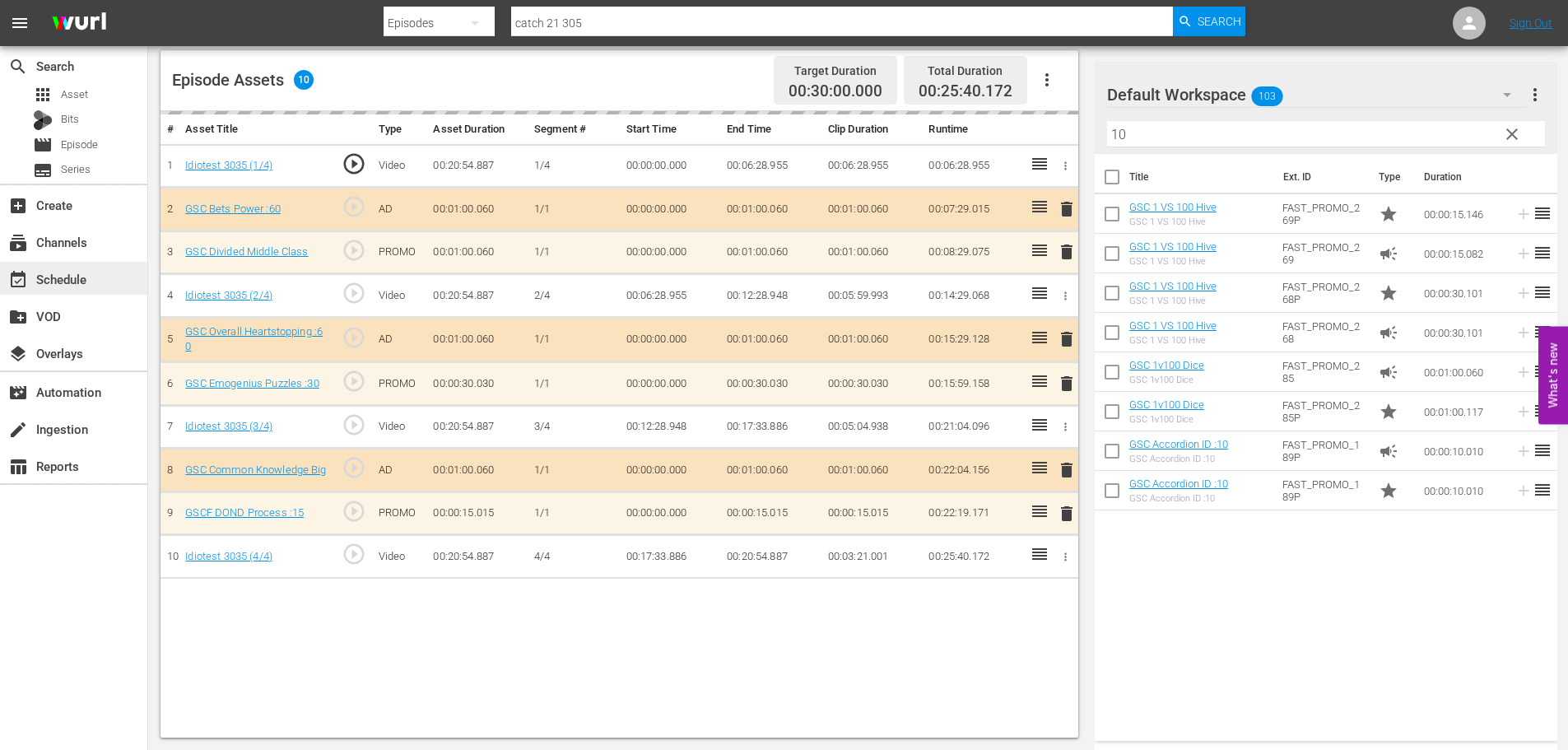
click at [125, 279] on div "event_available Schedule" at bounding box center [73, 278] width 147 height 33
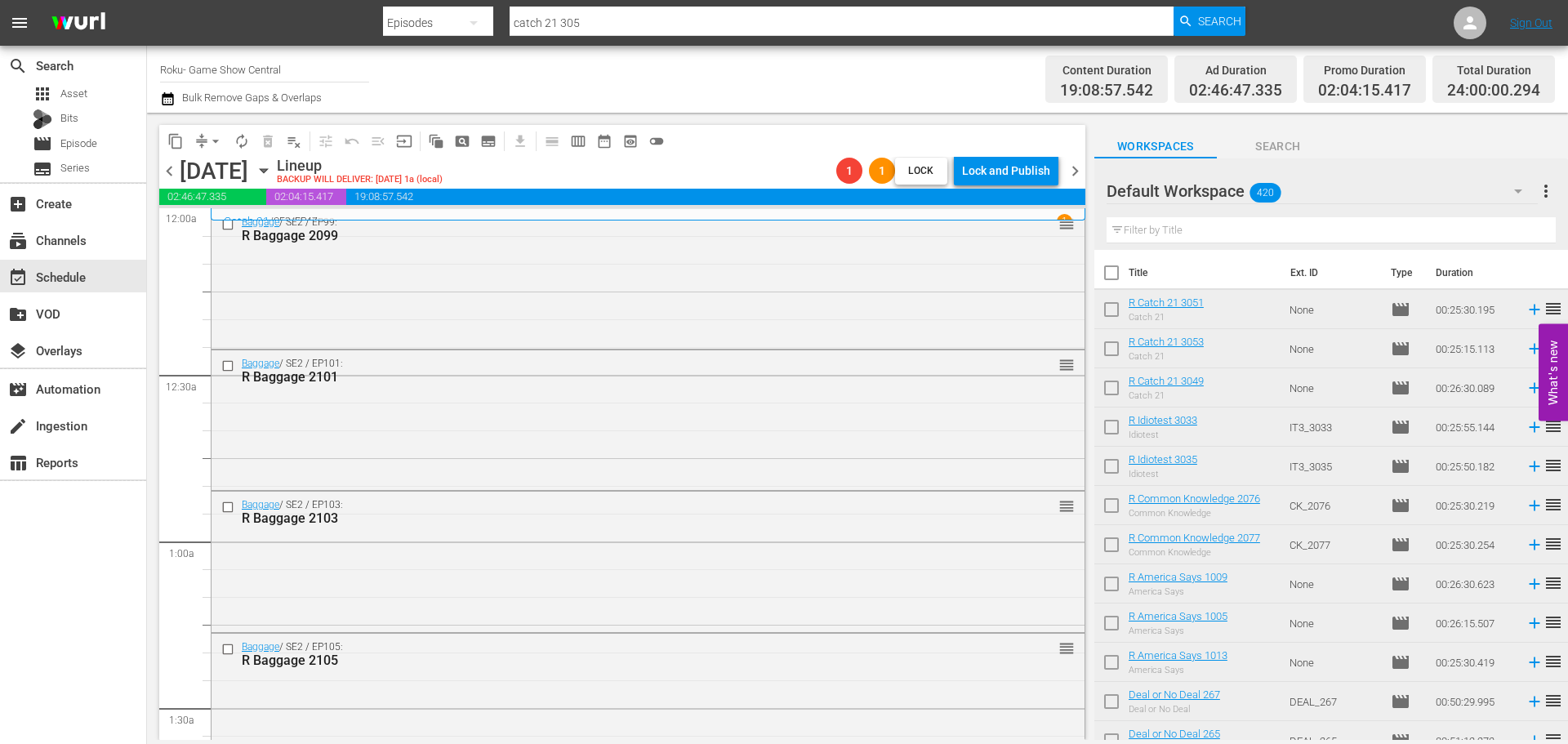
click at [216, 128] on div "arrow_drop_down" at bounding box center [215, 141] width 26 height 26
click at [211, 141] on span "arrow_drop_down" at bounding box center [215, 142] width 16 height 16
click at [221, 164] on li "Align to Midnight" at bounding box center [216, 174] width 172 height 27
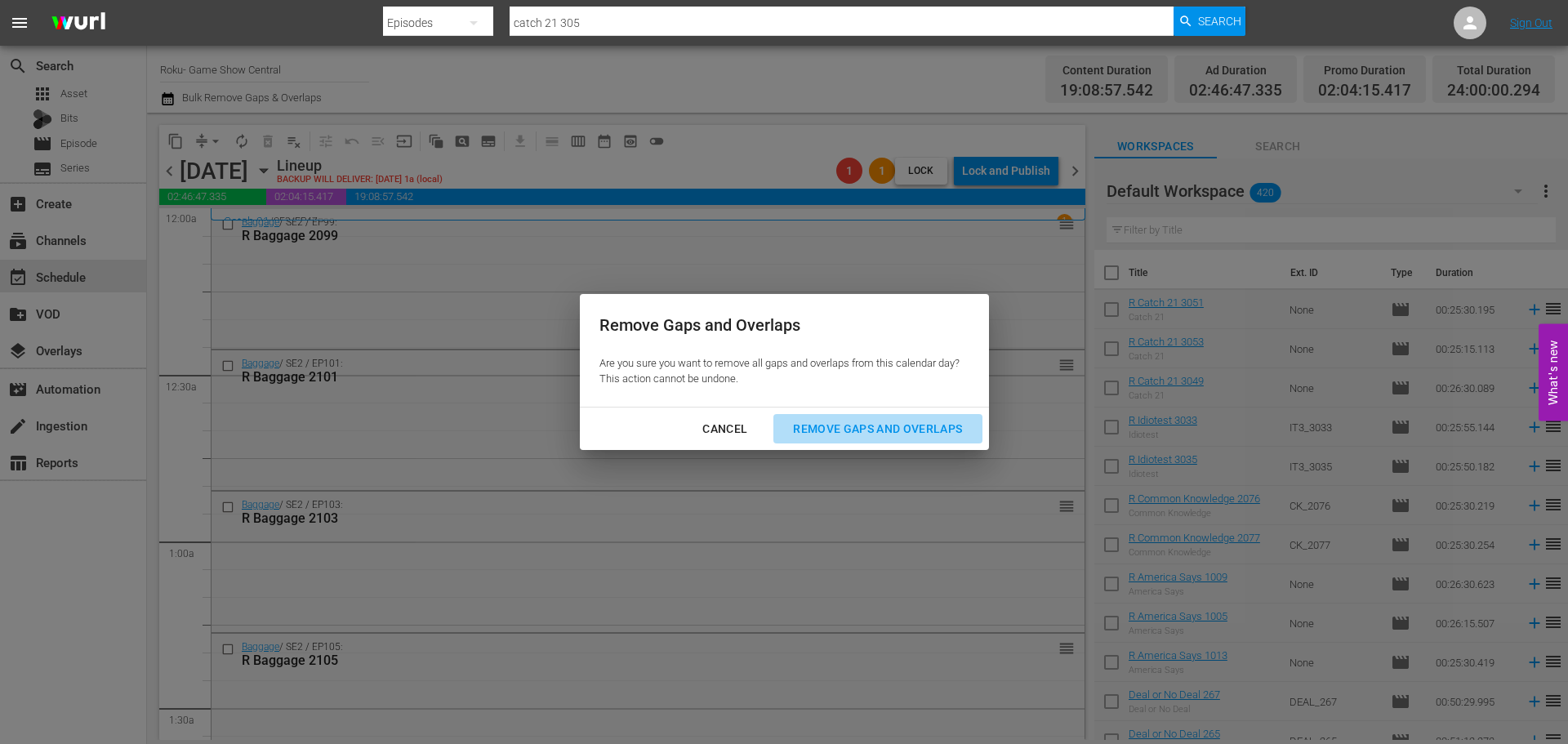
click at [834, 419] on div "Remove Gaps and Overlaps" at bounding box center [878, 429] width 195 height 20
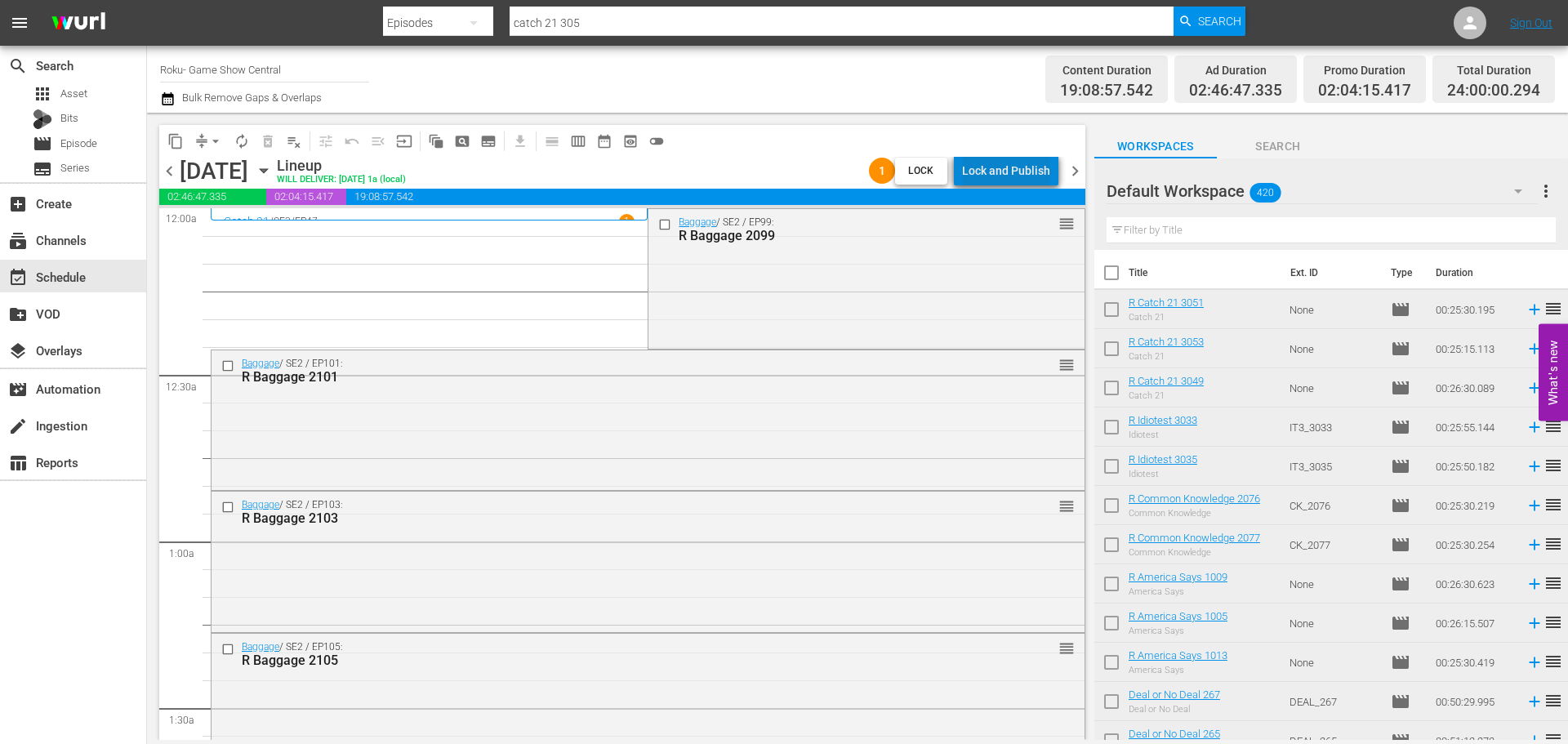
click at [1029, 165] on div "Lock and Publish" at bounding box center [1006, 171] width 88 height 29
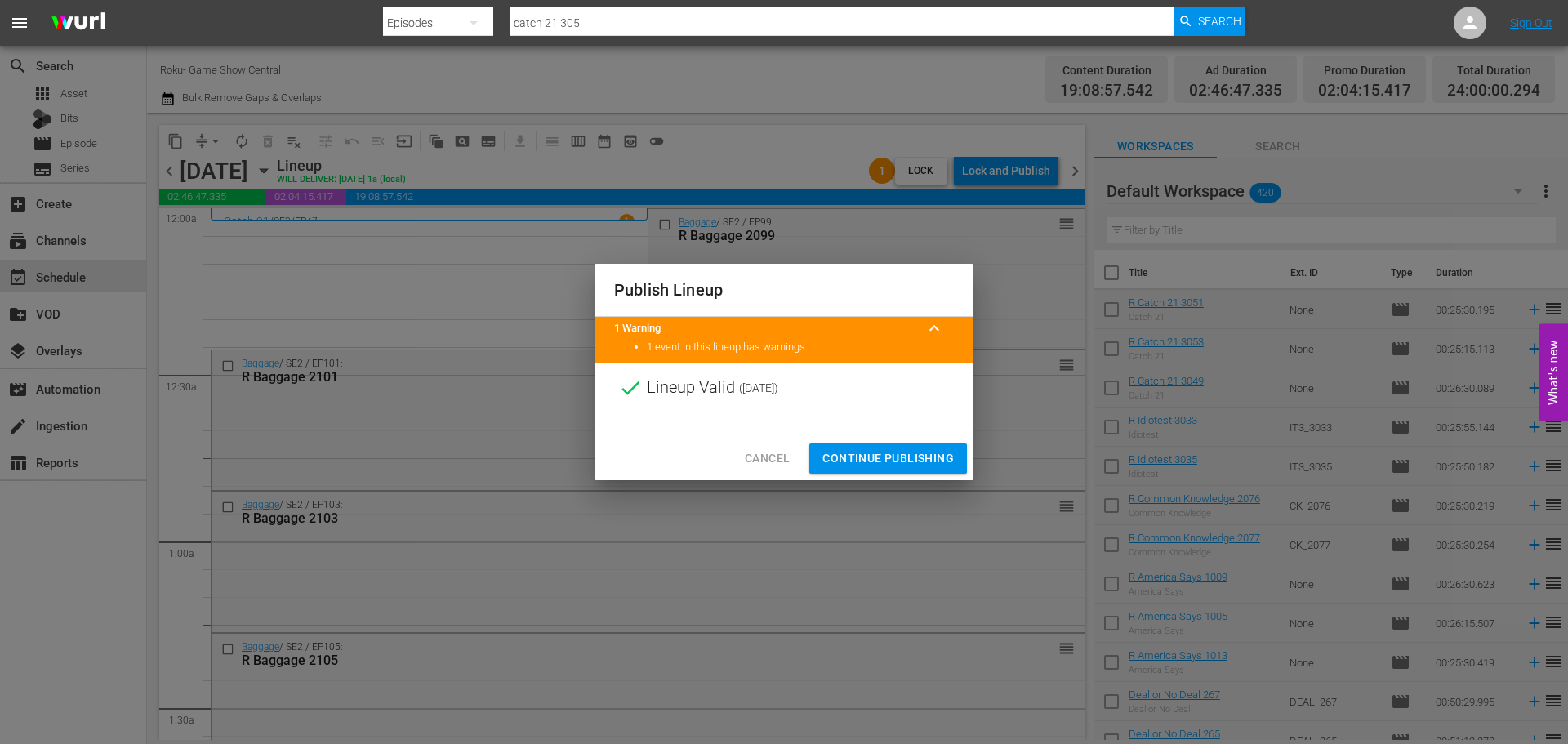
click at [909, 452] on span "Continue Publishing" at bounding box center [888, 459] width 132 height 20
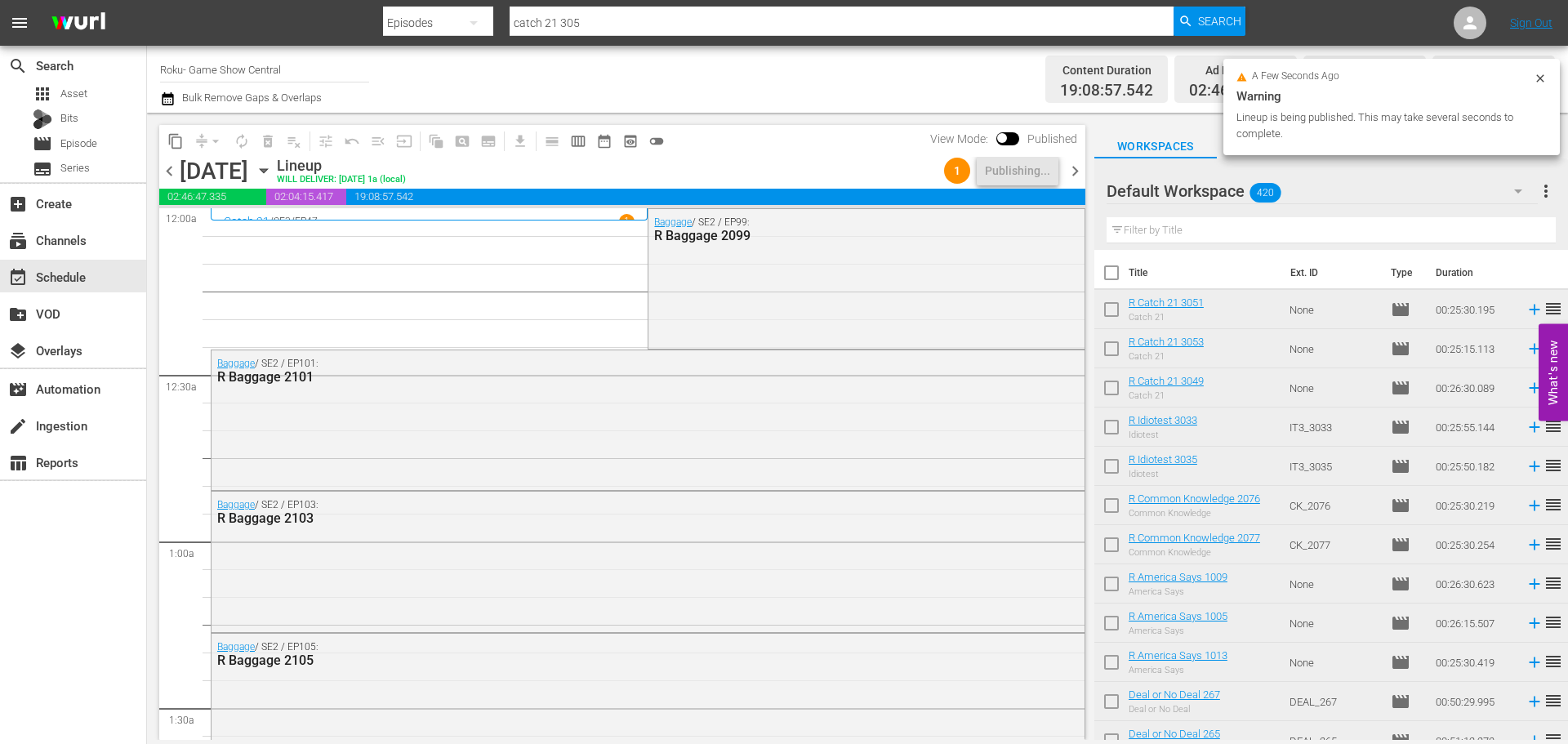
click at [273, 175] on icon "button" at bounding box center [263, 171] width 18 height 18
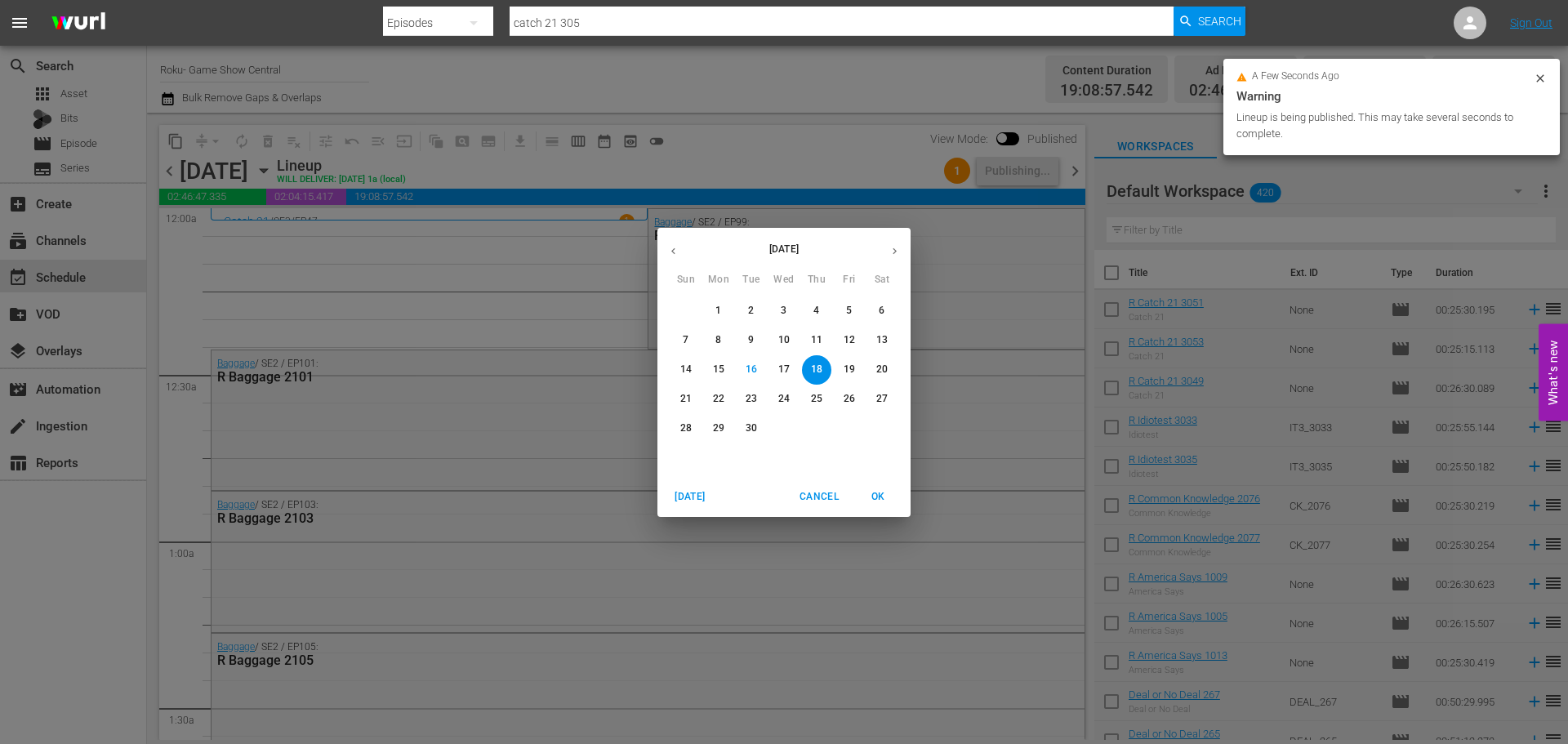
click at [779, 400] on p "24" at bounding box center [784, 399] width 12 height 14
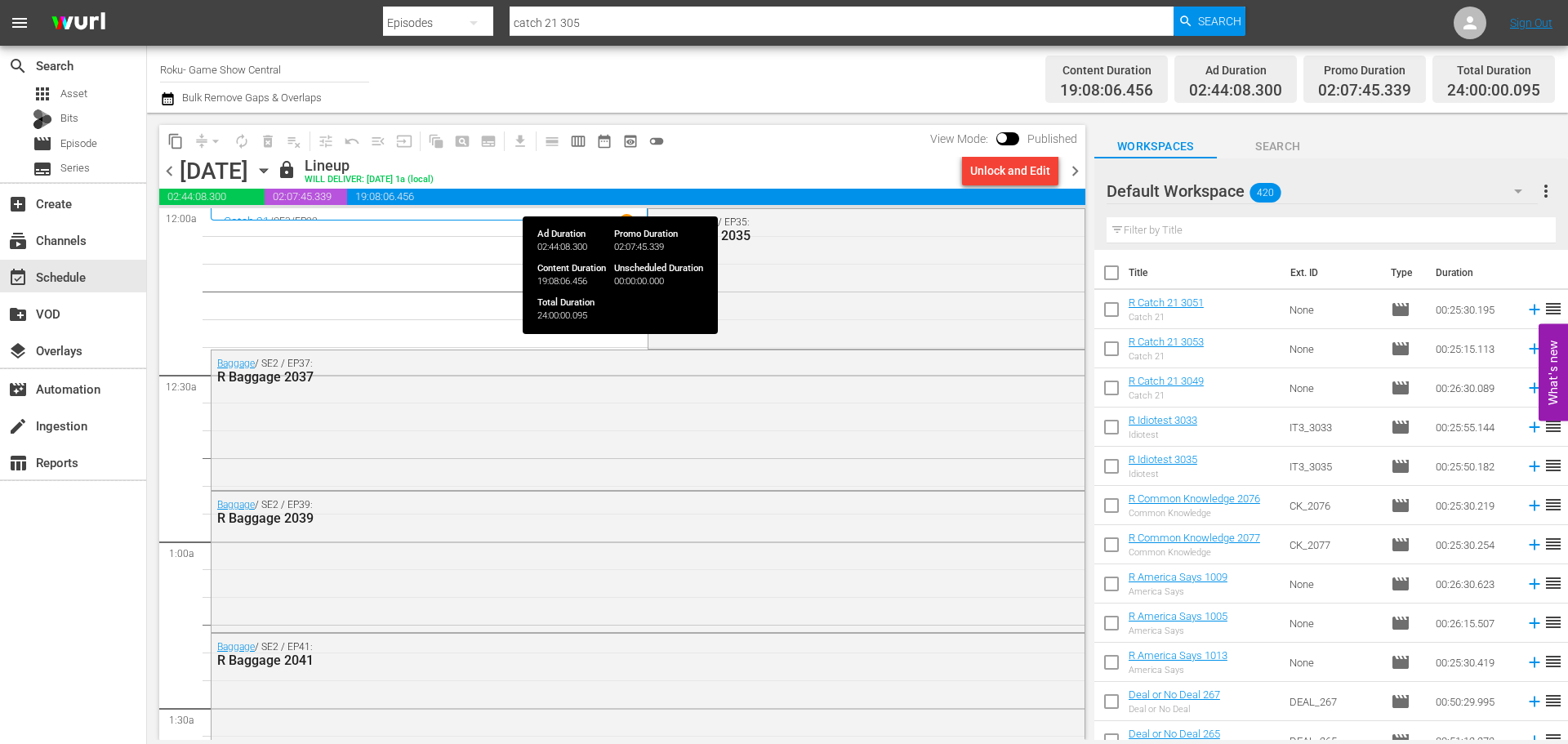
click at [254, 162] on button "button" at bounding box center [263, 171] width 18 height 18
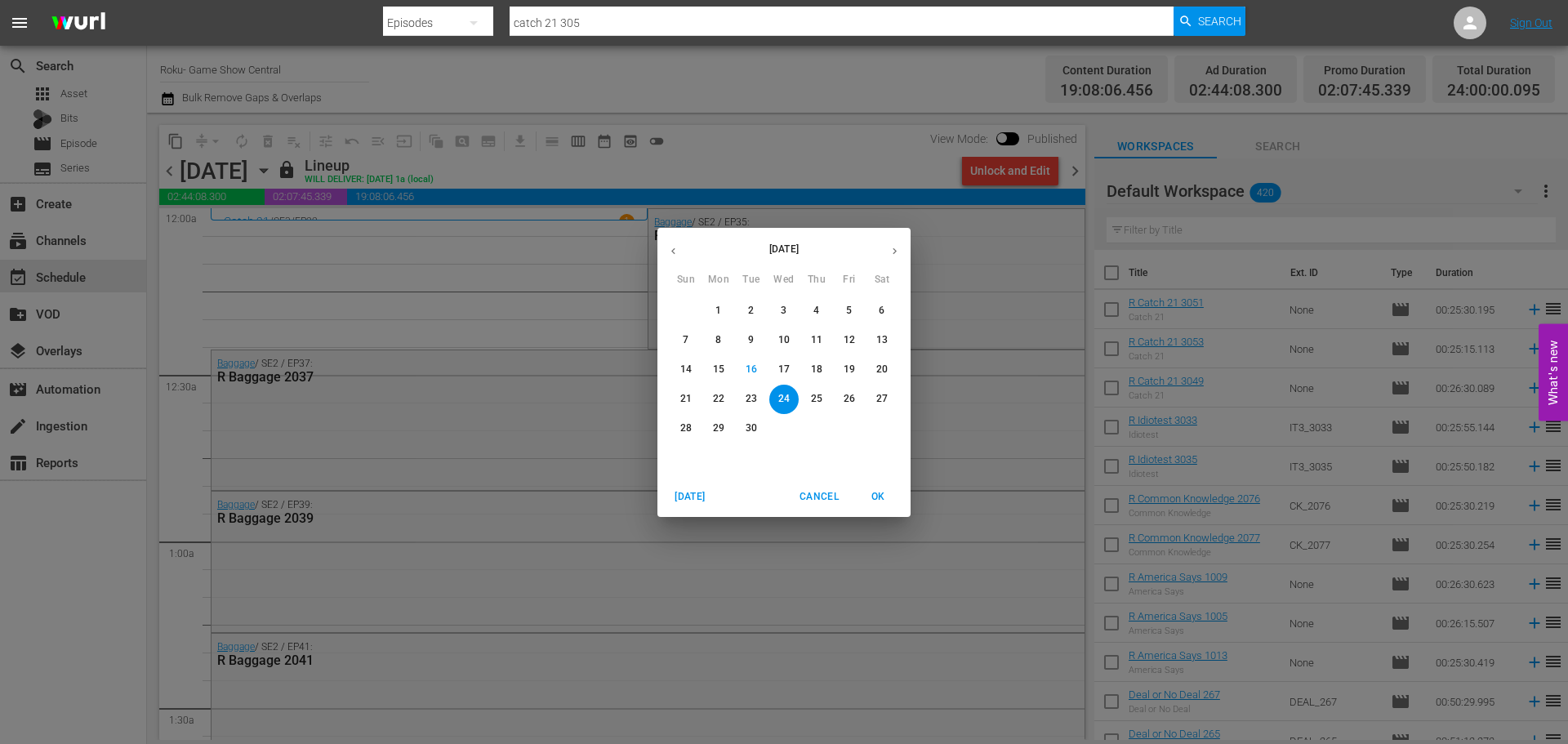
click at [826, 493] on span "Cancel" at bounding box center [819, 497] width 39 height 17
